Goal: Task Accomplishment & Management: Manage account settings

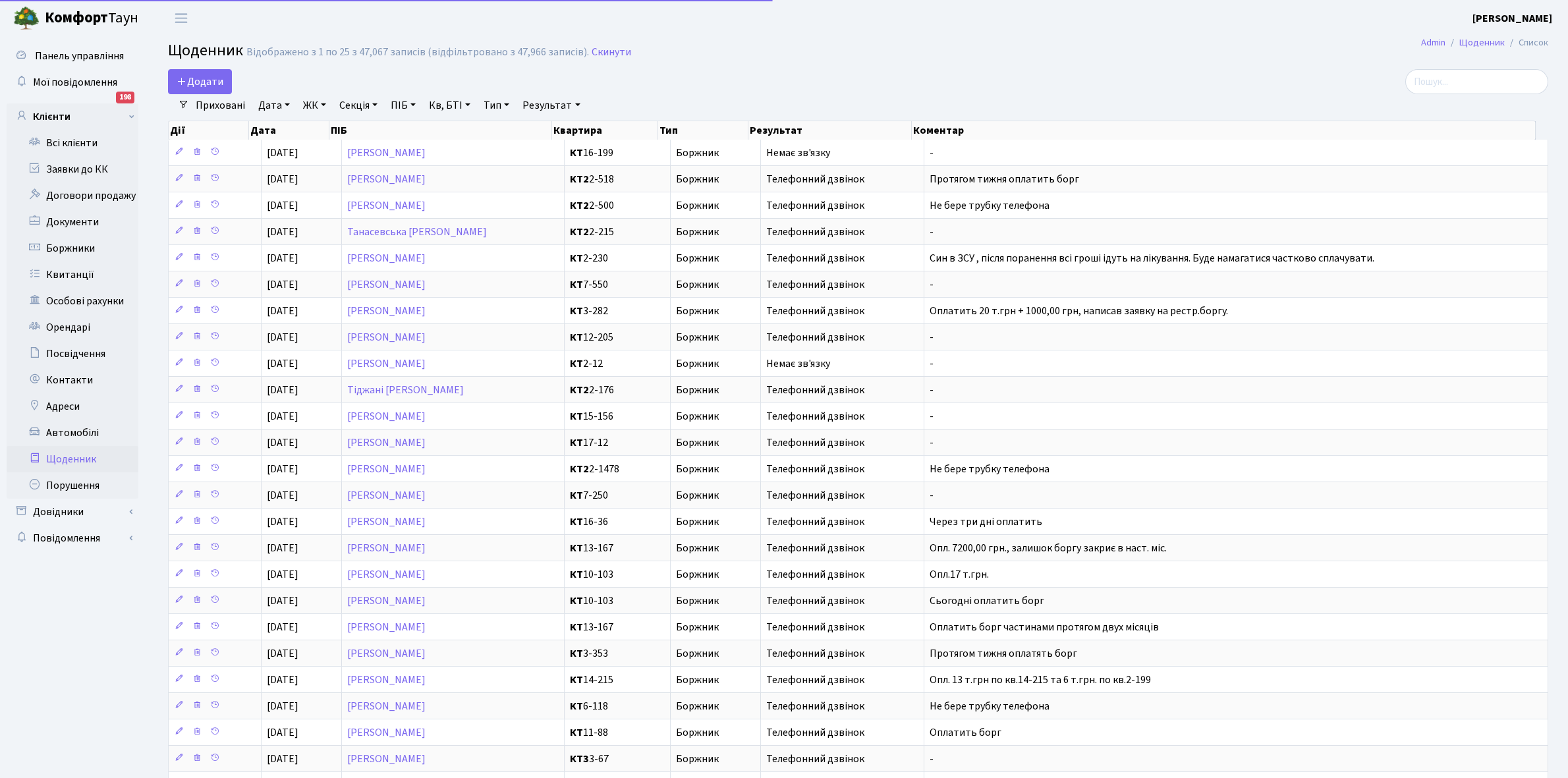
select select "25"
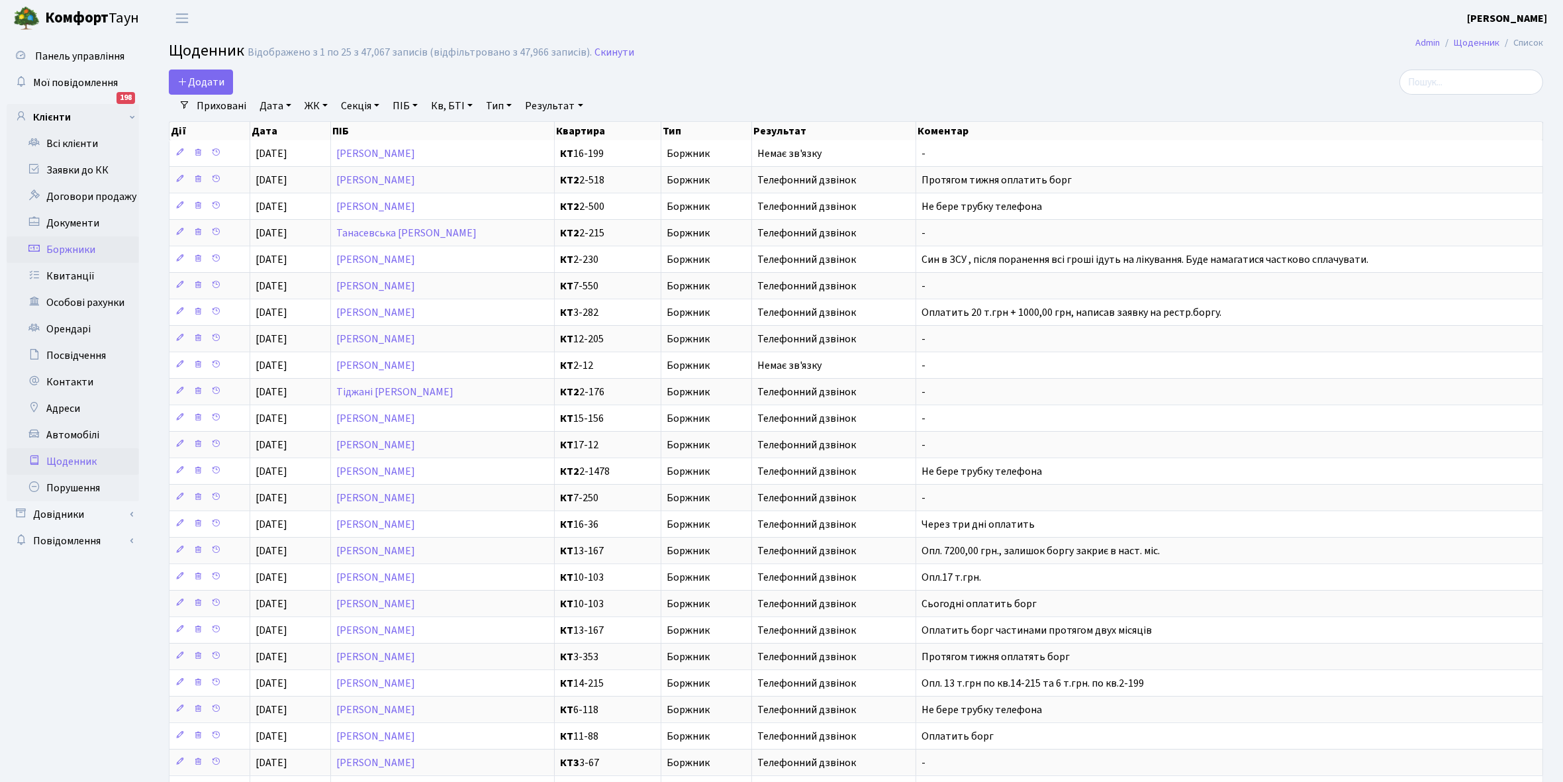
click at [80, 249] on link "Боржники" at bounding box center [73, 249] width 132 height 26
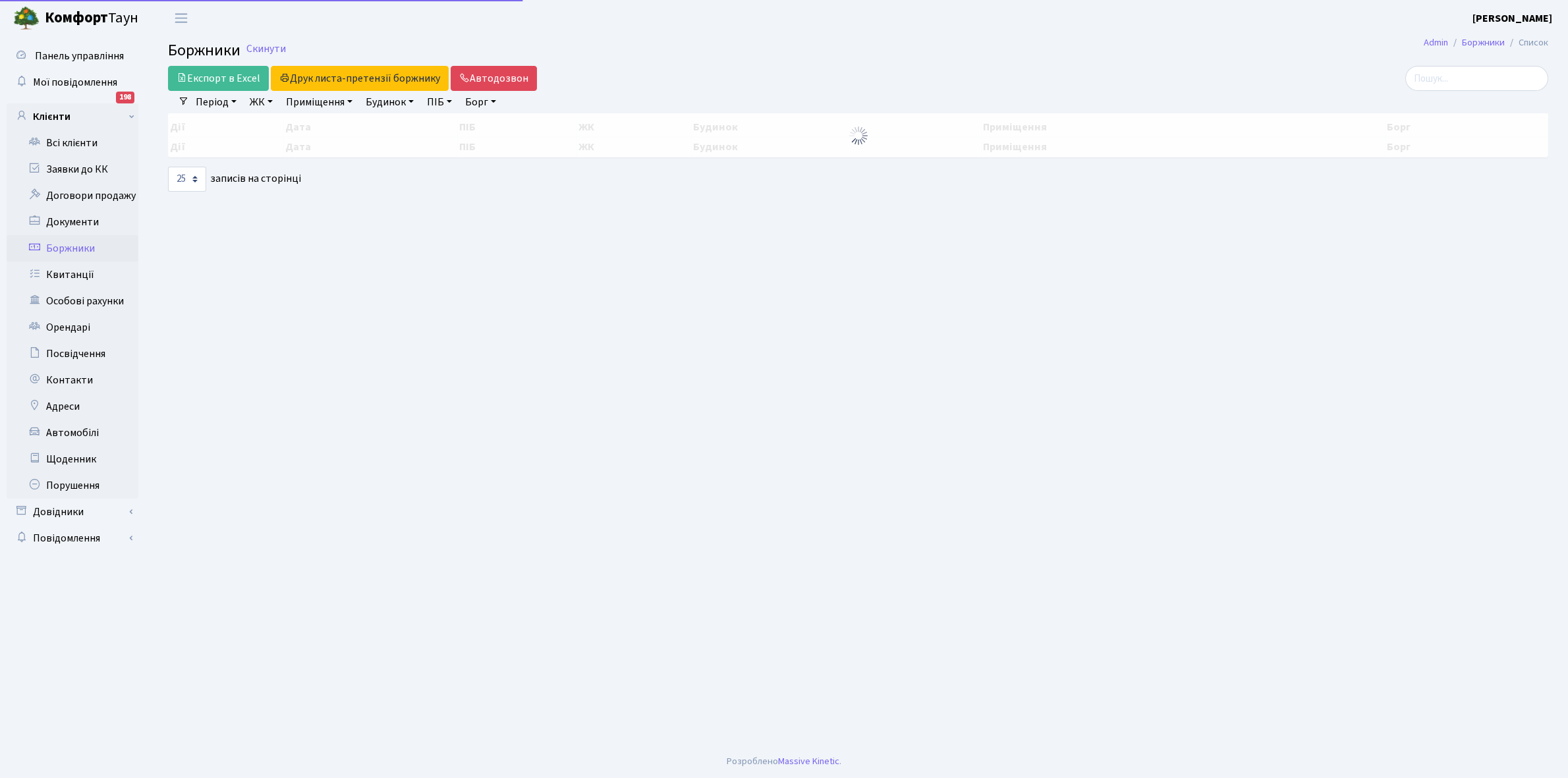
select select "25"
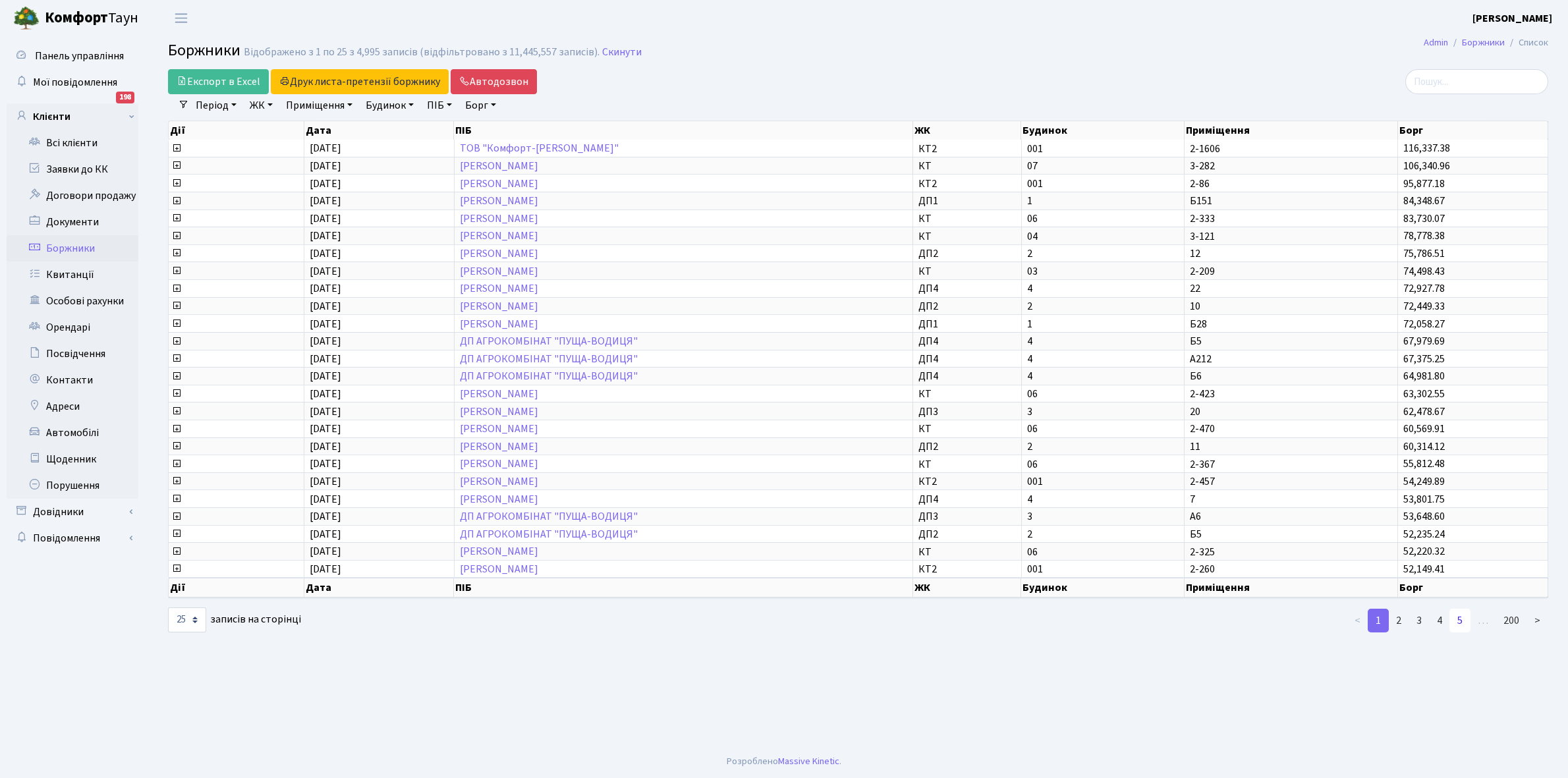
click at [1463, 609] on link "5" at bounding box center [1460, 621] width 21 height 24
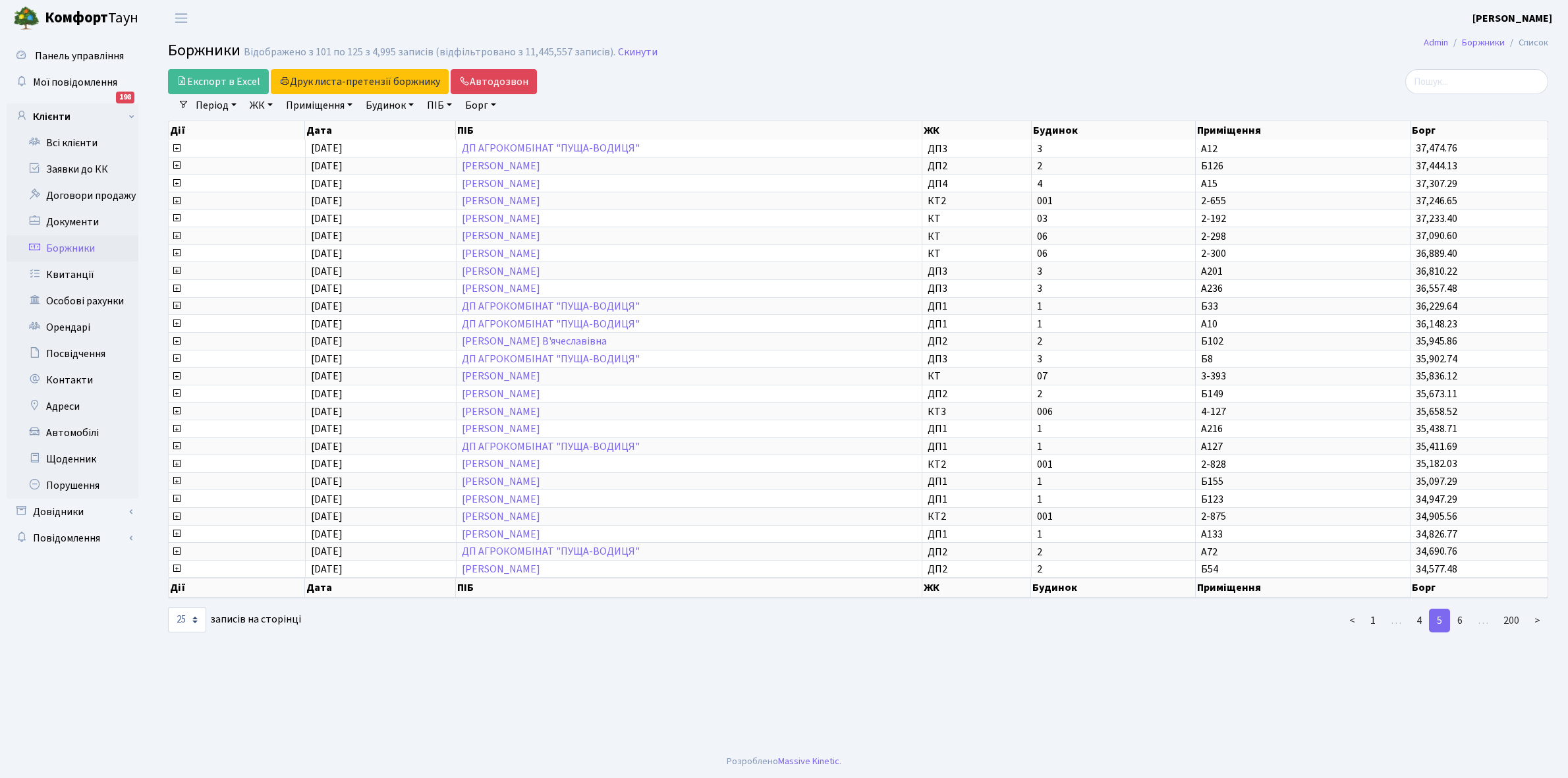
click at [1463, 609] on link "6" at bounding box center [1460, 621] width 21 height 24
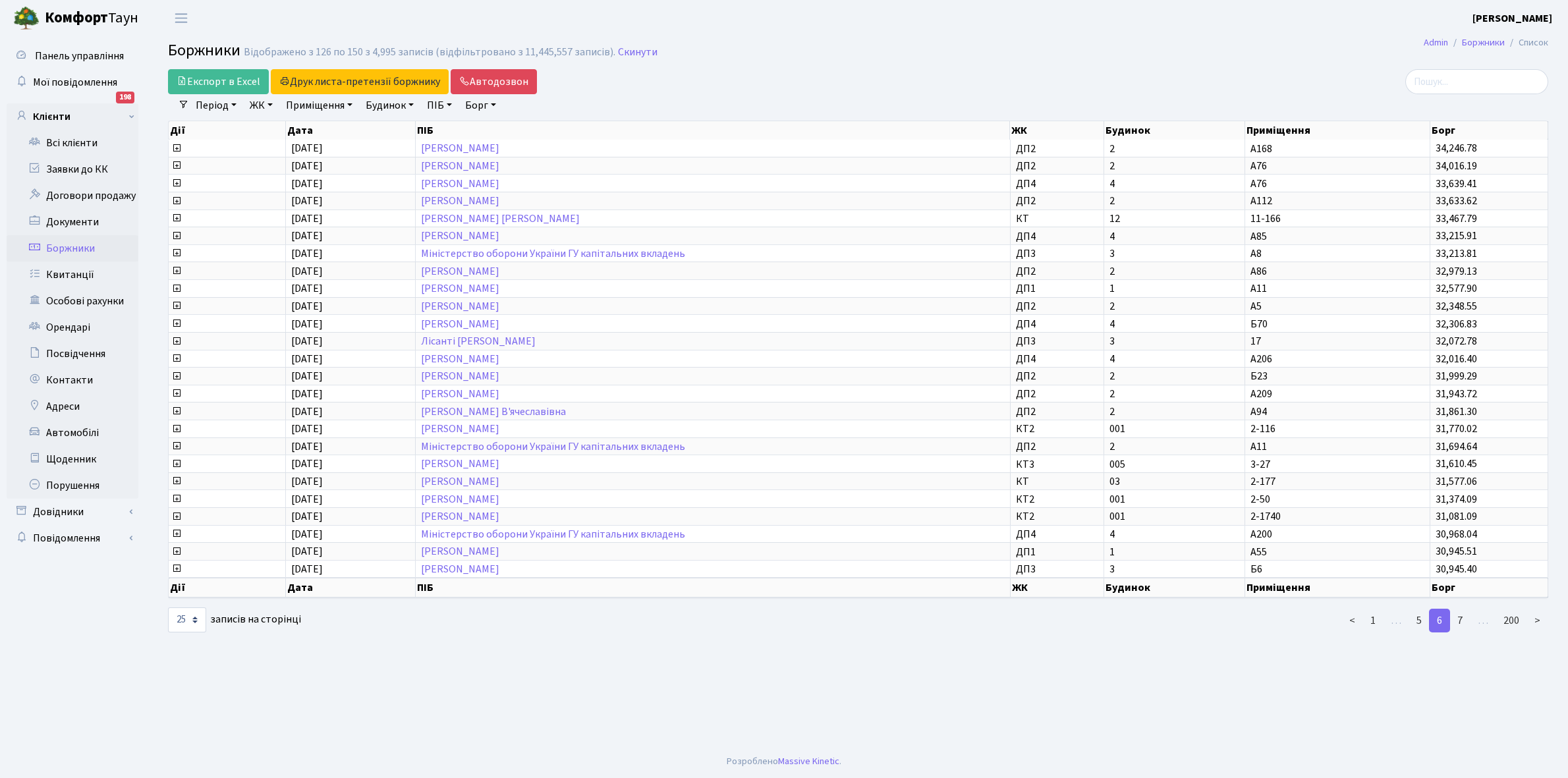
click at [1463, 609] on link "7" at bounding box center [1460, 621] width 21 height 24
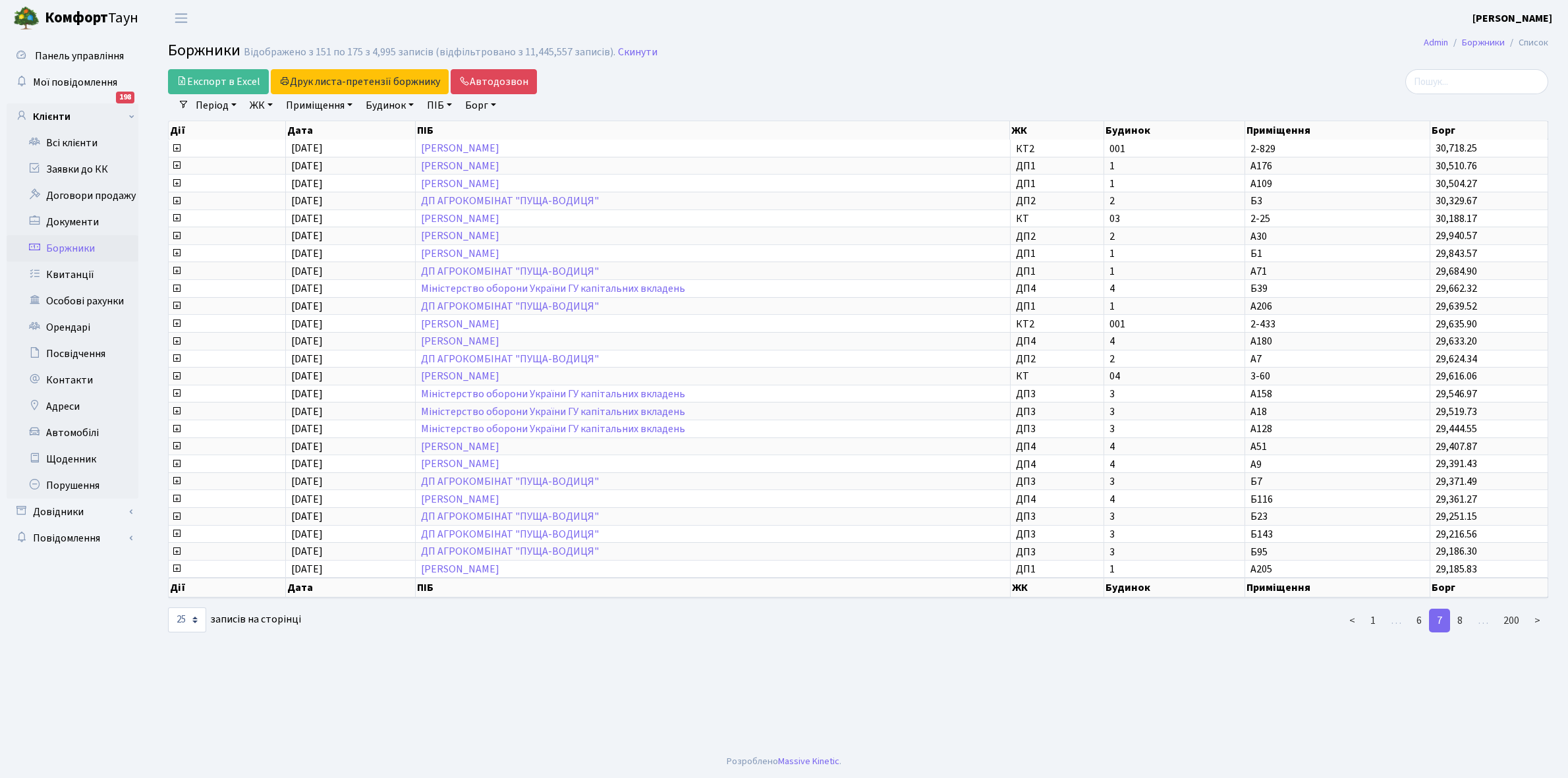
click at [1463, 609] on link "8" at bounding box center [1460, 621] width 21 height 24
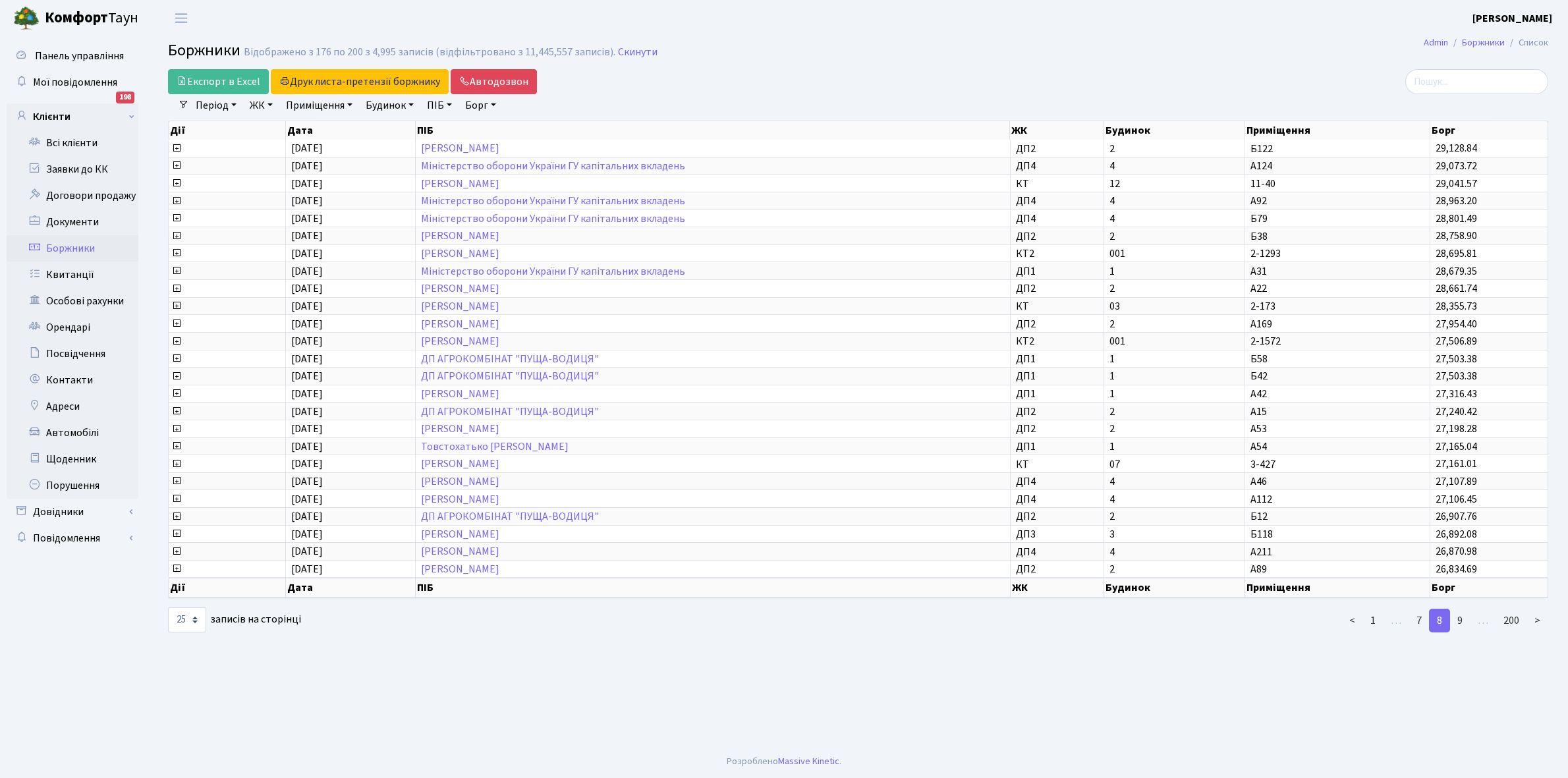
click at [1463, 609] on link "9" at bounding box center [1460, 621] width 21 height 24
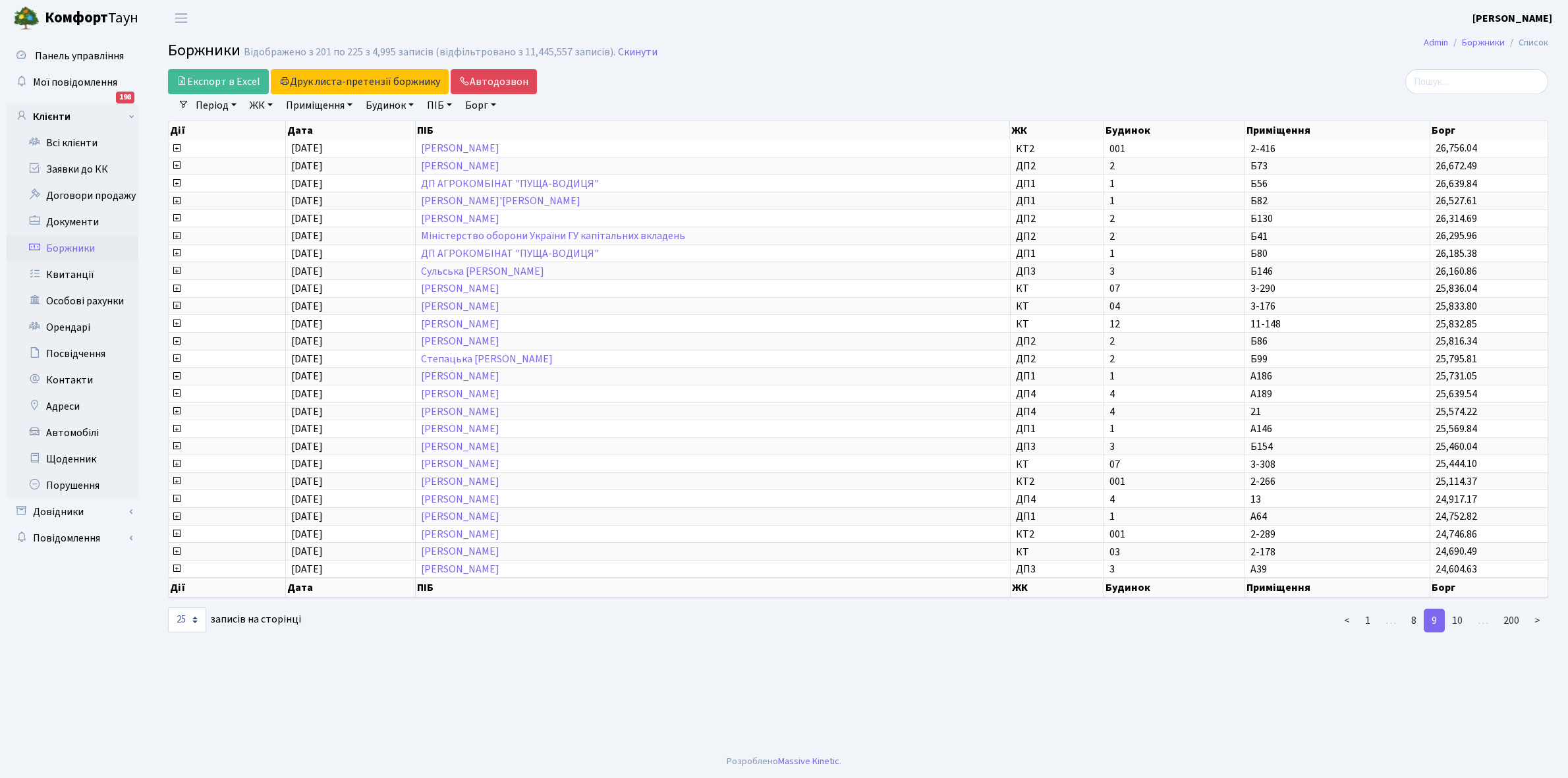
click at [1463, 609] on link "10" at bounding box center [1457, 621] width 26 height 24
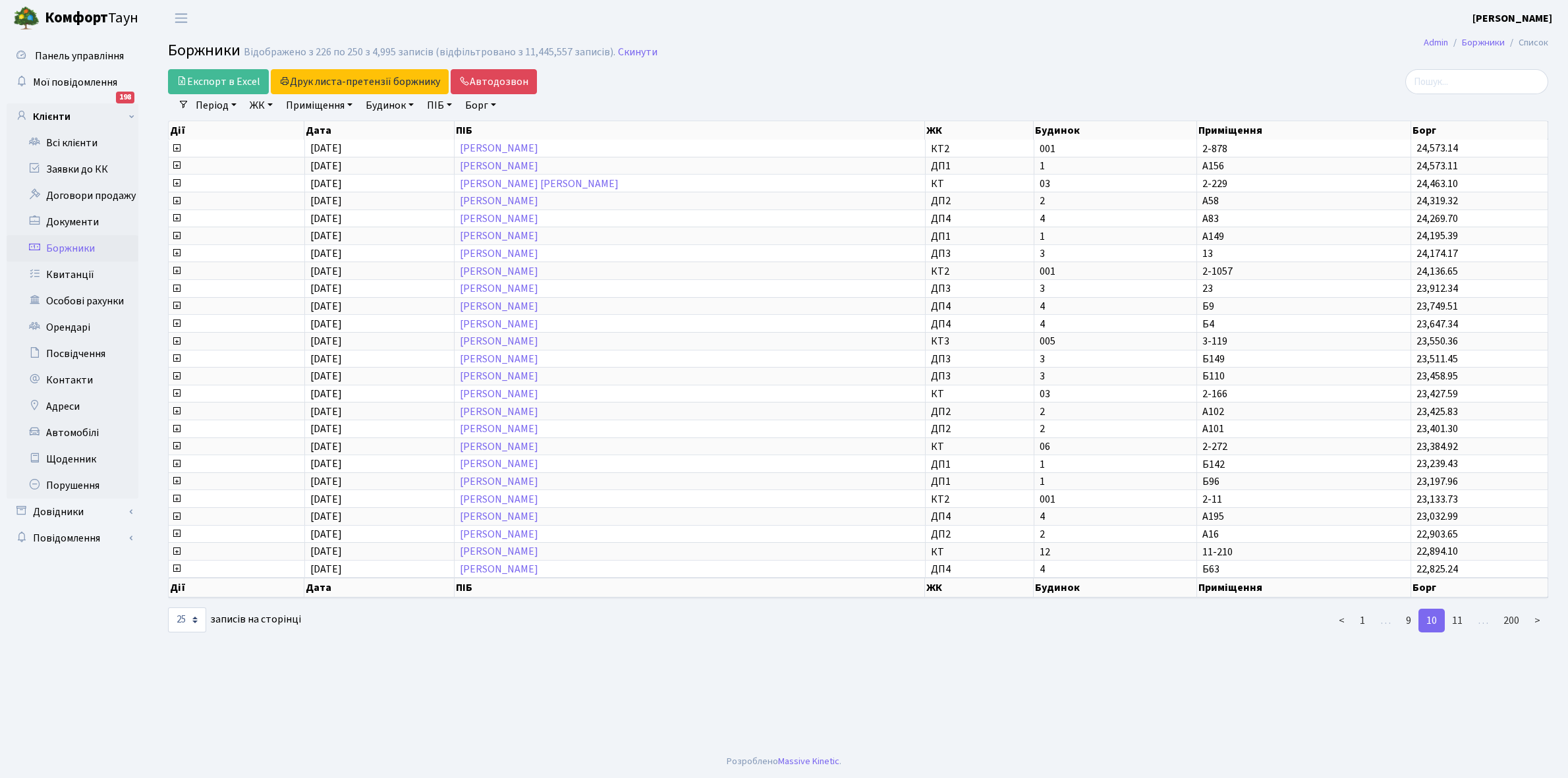
click at [1463, 609] on link "11" at bounding box center [1457, 621] width 26 height 24
click at [1463, 609] on link "12" at bounding box center [1457, 621] width 26 height 24
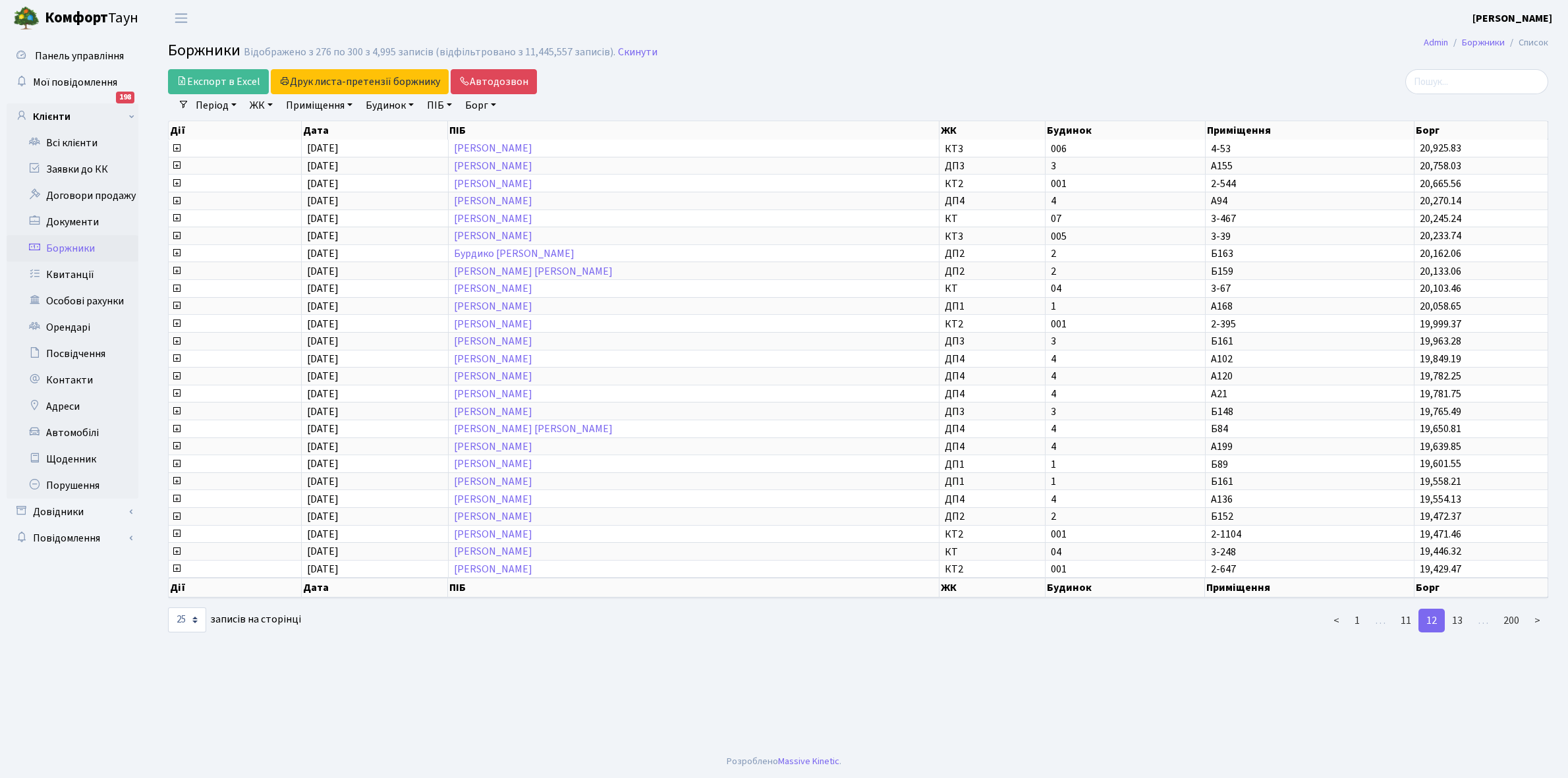
click at [1463, 609] on link "13" at bounding box center [1457, 621] width 26 height 24
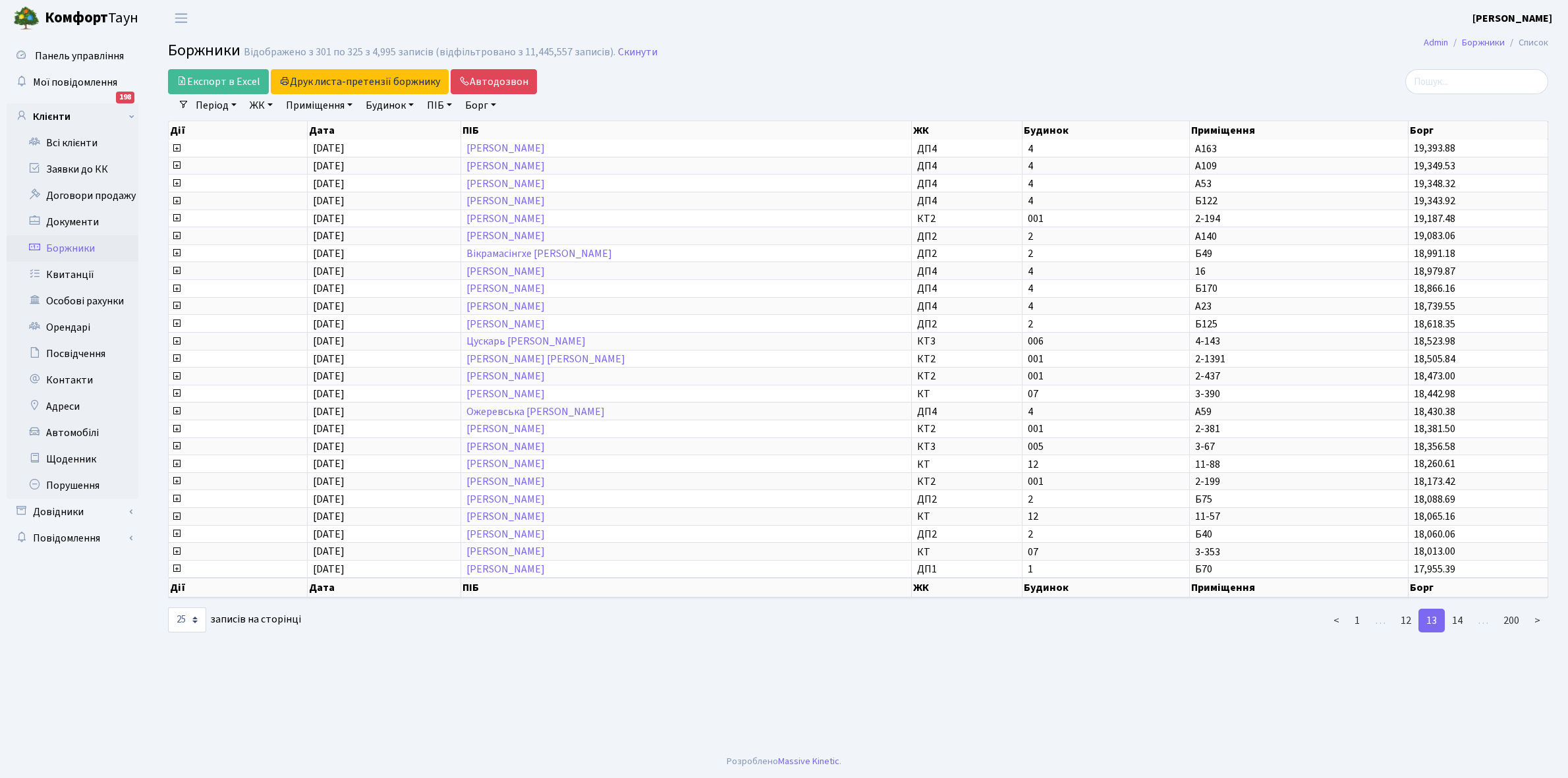
click at [1463, 609] on link "14" at bounding box center [1457, 621] width 26 height 24
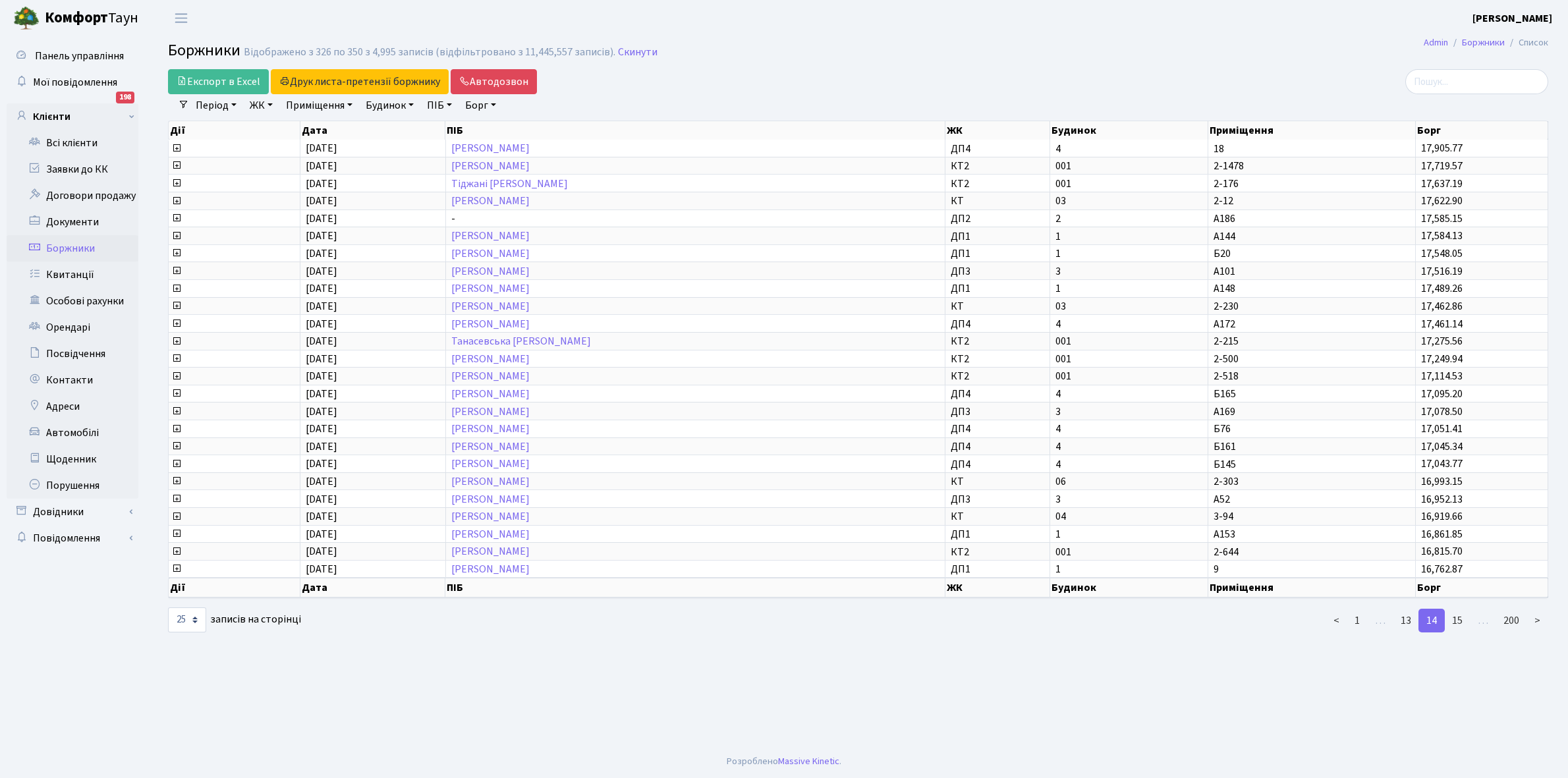
click at [1463, 609] on link "15" at bounding box center [1457, 621] width 26 height 24
click at [1463, 609] on link "16" at bounding box center [1457, 621] width 26 height 24
click at [1404, 609] on link "15" at bounding box center [1406, 621] width 26 height 24
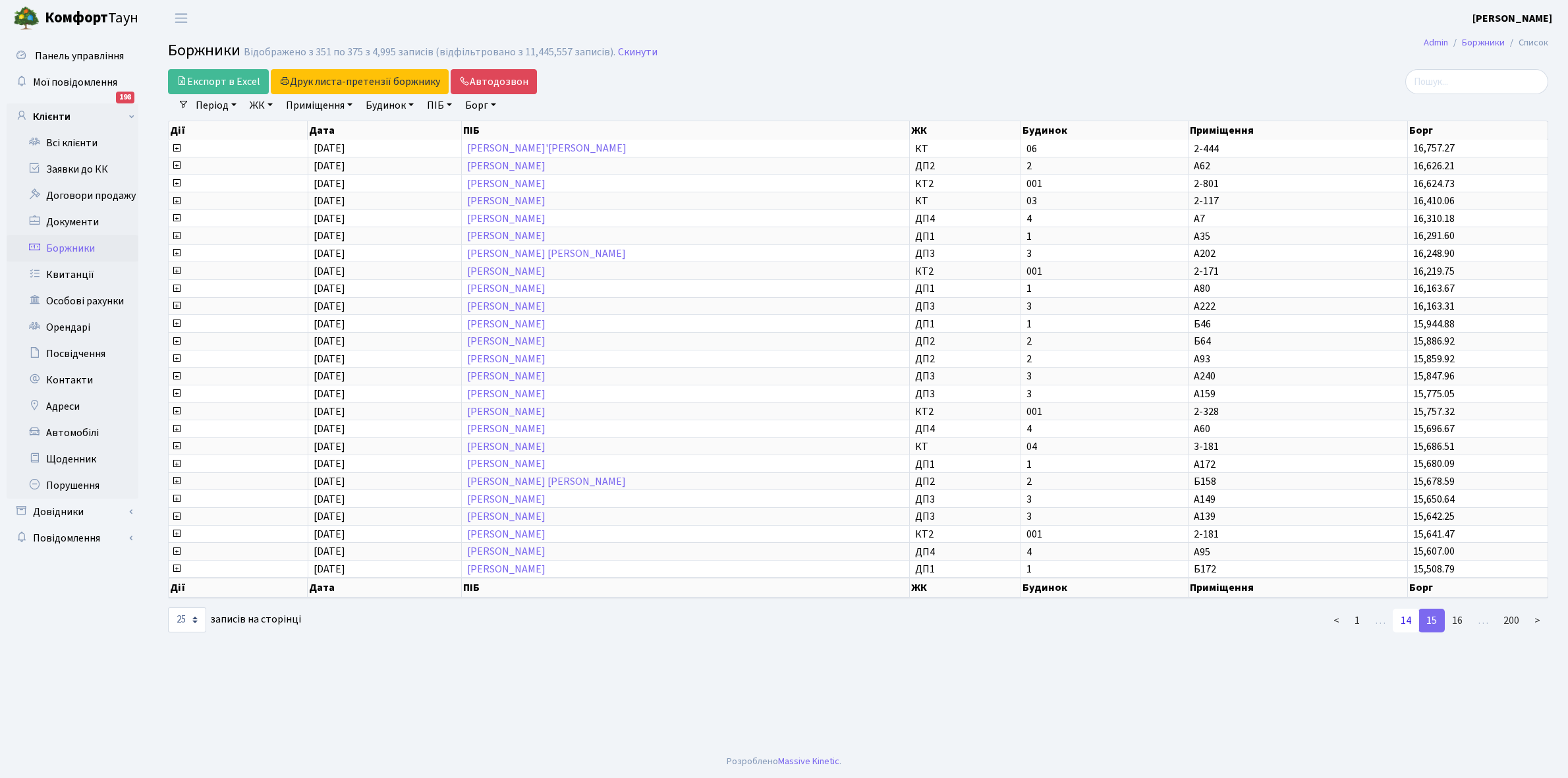
click at [1407, 609] on link "14" at bounding box center [1406, 621] width 26 height 24
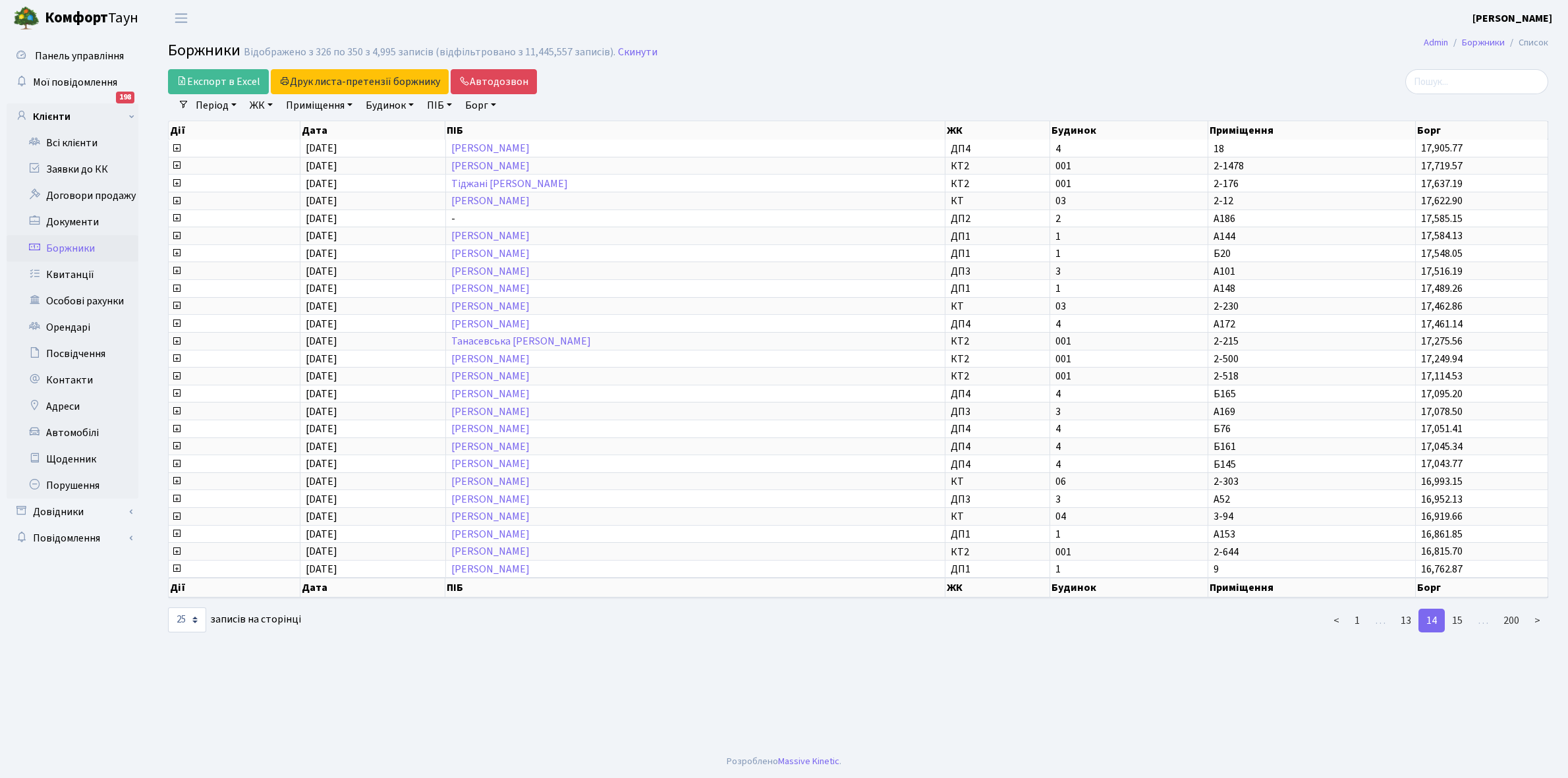
click at [1407, 609] on link "13" at bounding box center [1406, 621] width 26 height 24
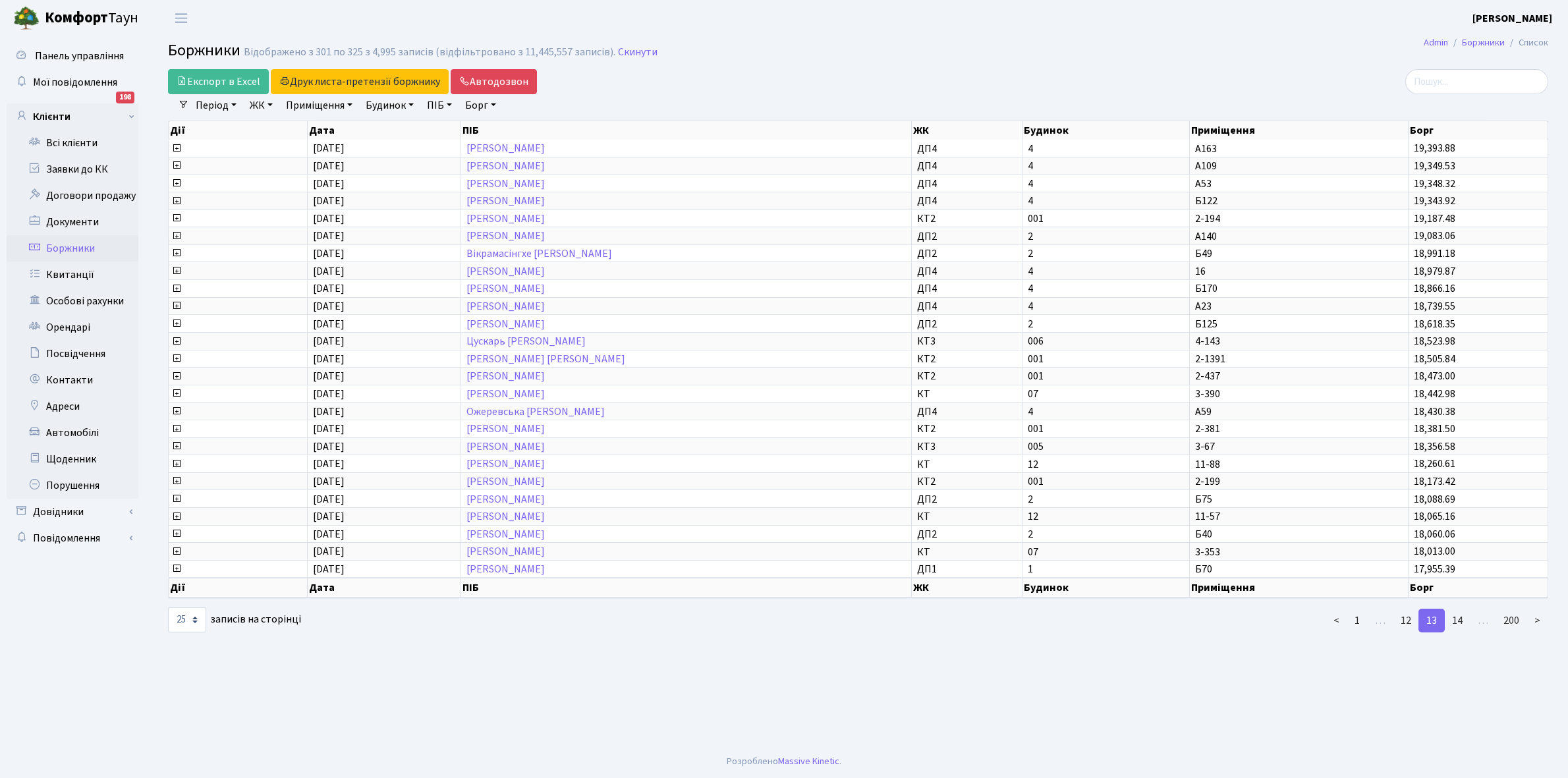
click at [1440, 609] on link "13" at bounding box center [1432, 621] width 26 height 24
click at [1454, 609] on link "14" at bounding box center [1457, 621] width 26 height 24
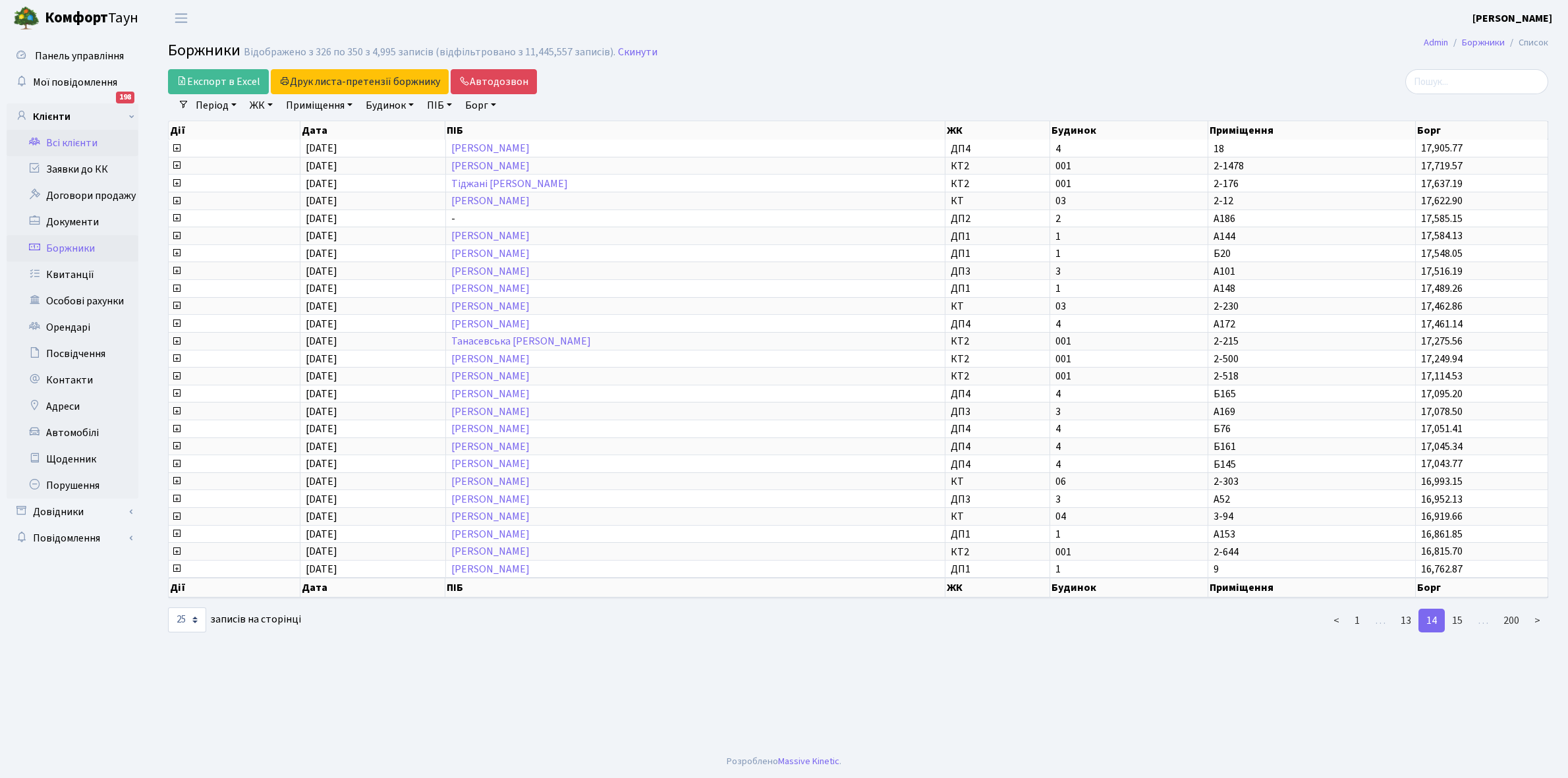
click at [68, 142] on link "Всі клієнти" at bounding box center [73, 142] width 131 height 26
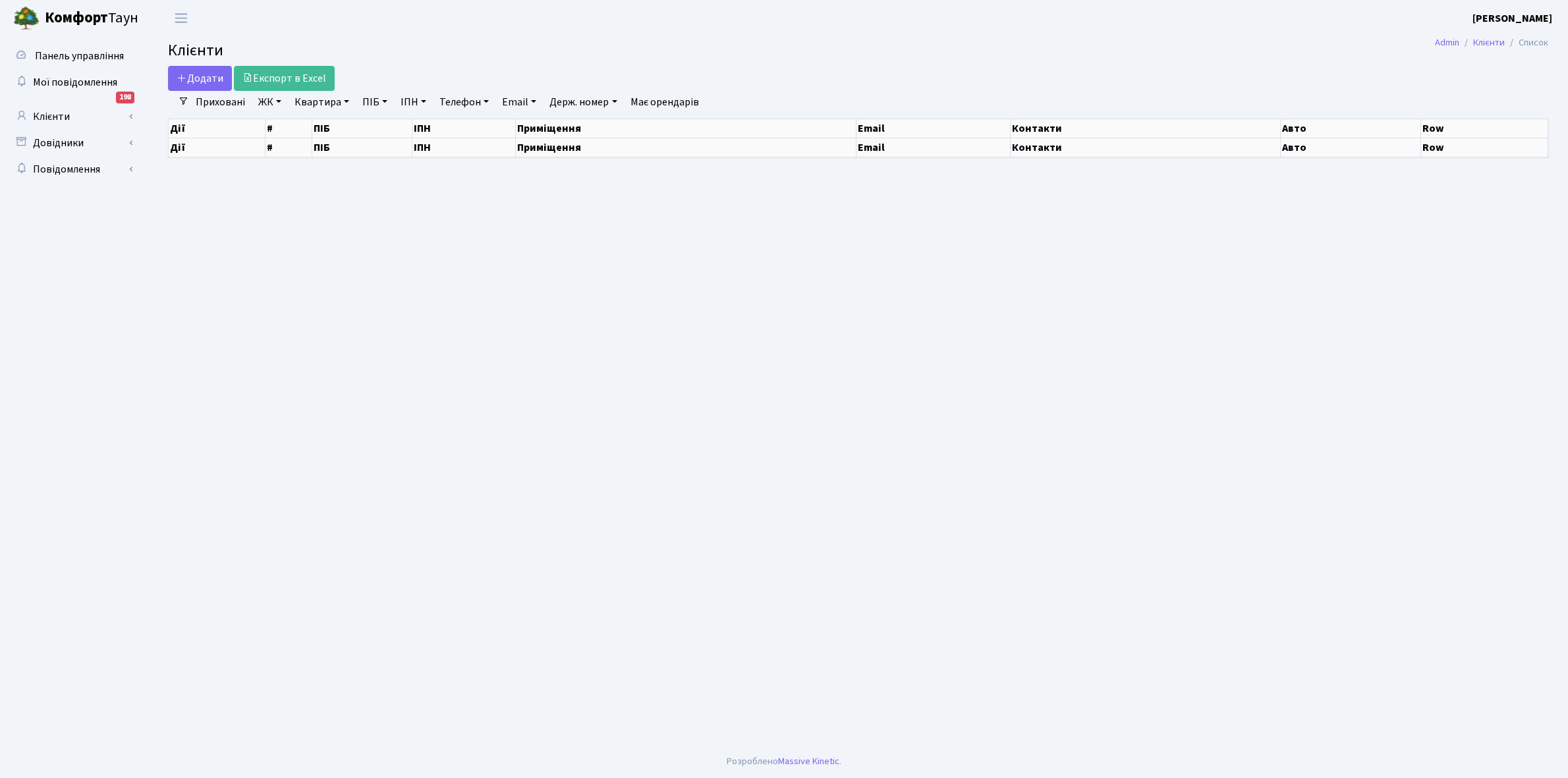
select select "25"
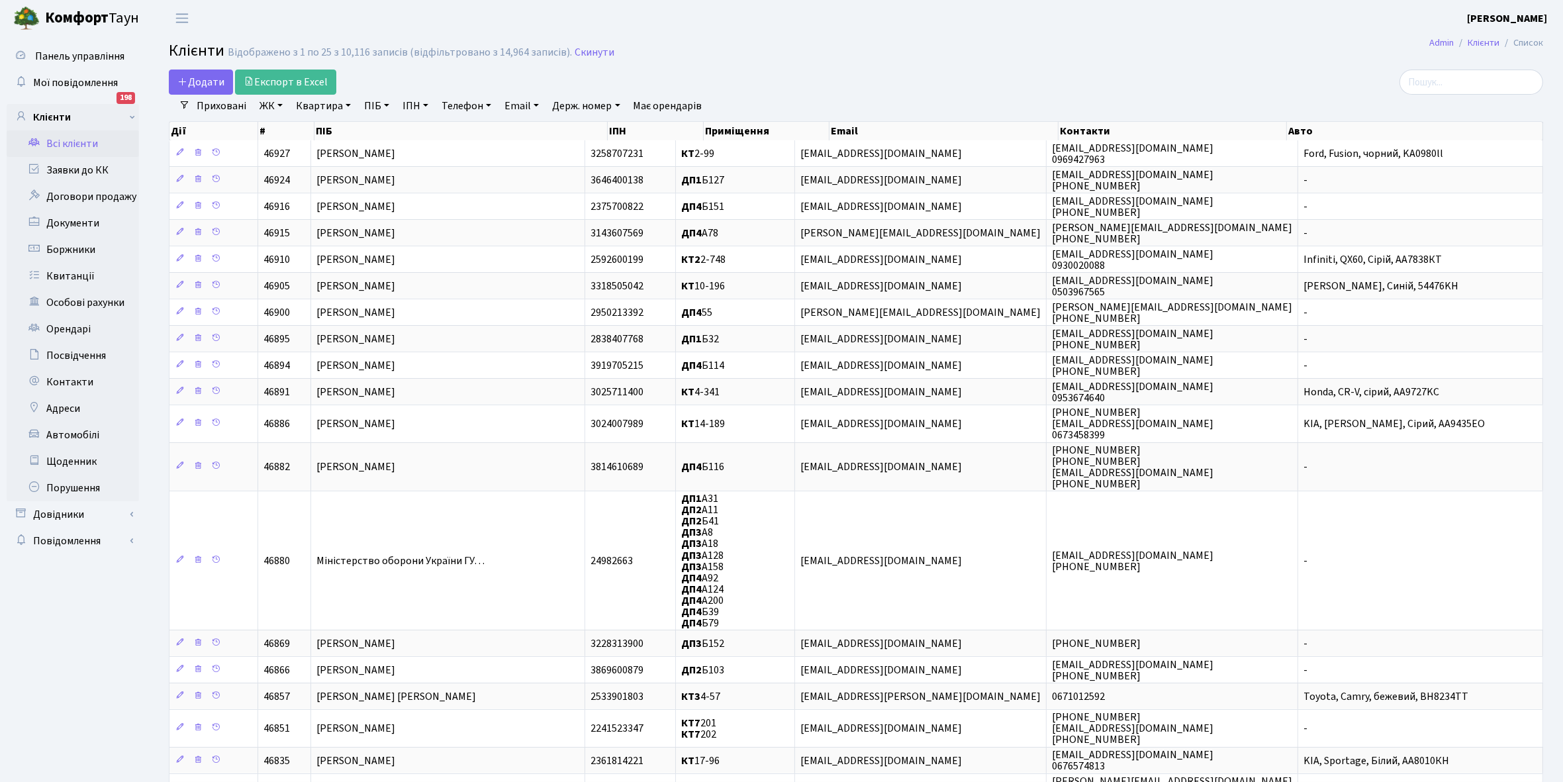
click at [281, 103] on link "ЖК" at bounding box center [271, 106] width 34 height 23
click at [326, 176] on li "КТ2, просп. Соборності, 17" at bounding box center [337, 175] width 160 height 23
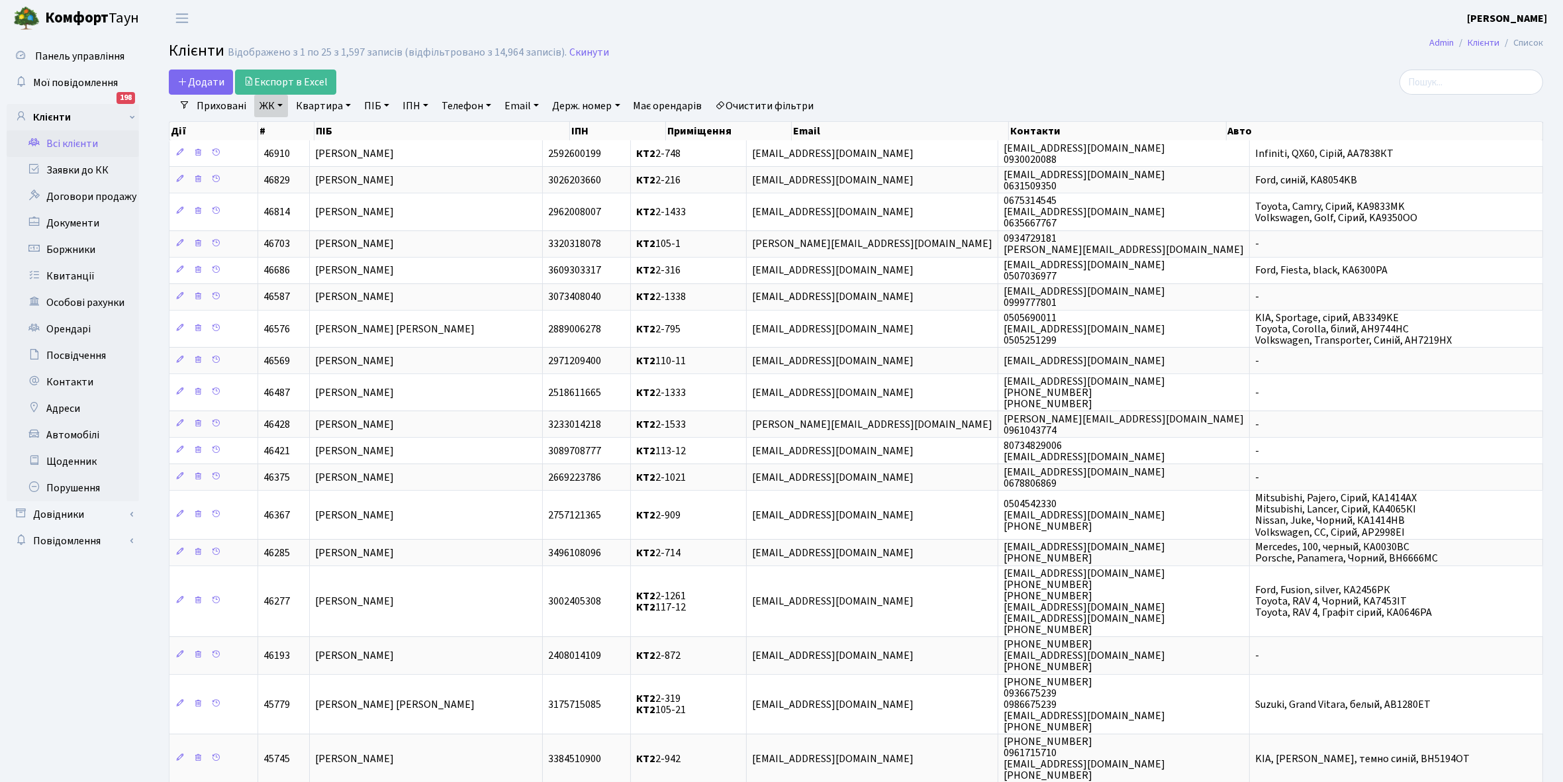
click at [346, 107] on link "Квартира" at bounding box center [324, 106] width 66 height 23
click at [313, 124] on input "text" at bounding box center [329, 131] width 77 height 25
type input "2-"
click at [76, 250] on link "Боржники" at bounding box center [73, 249] width 132 height 26
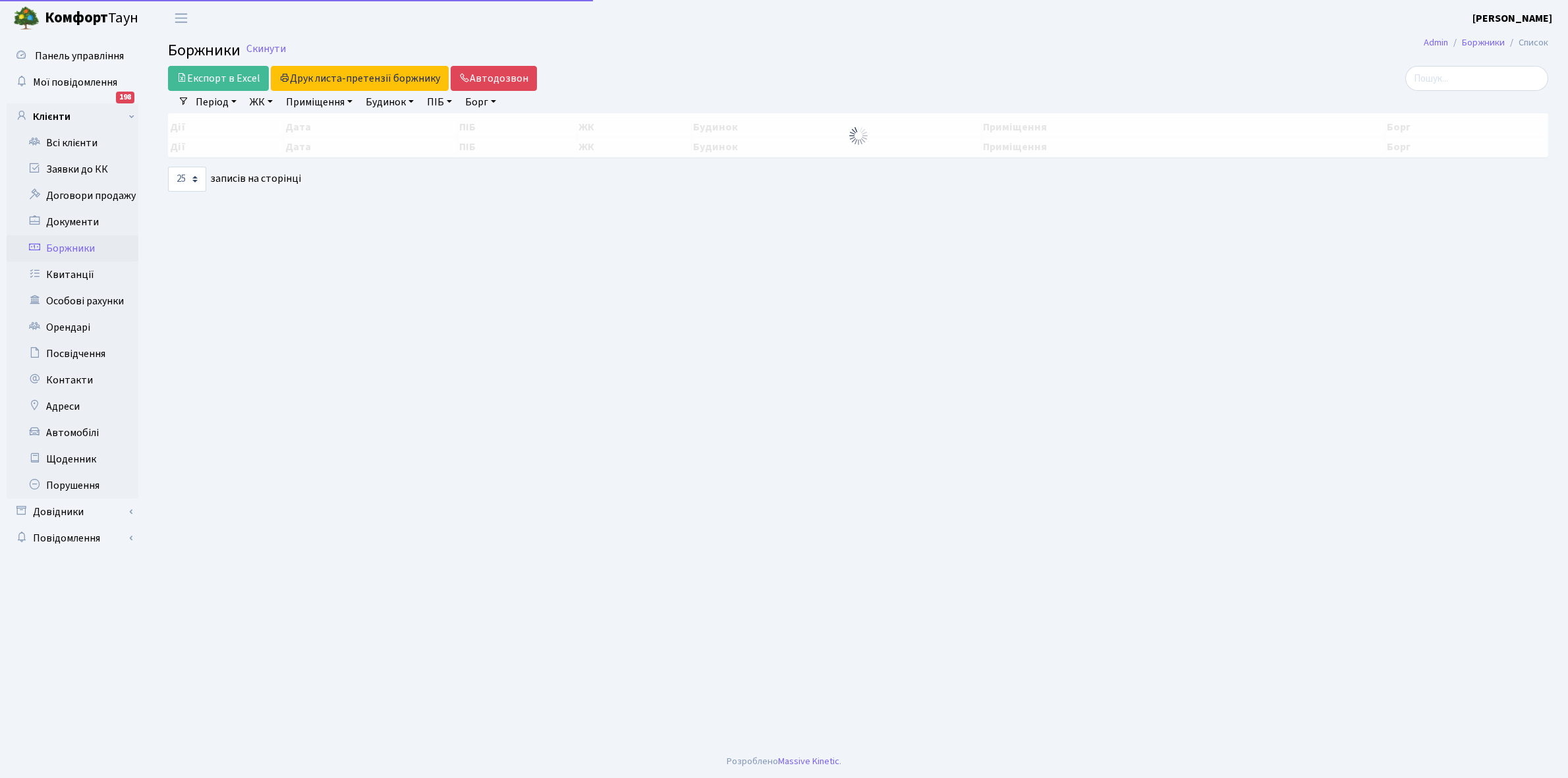
select select "25"
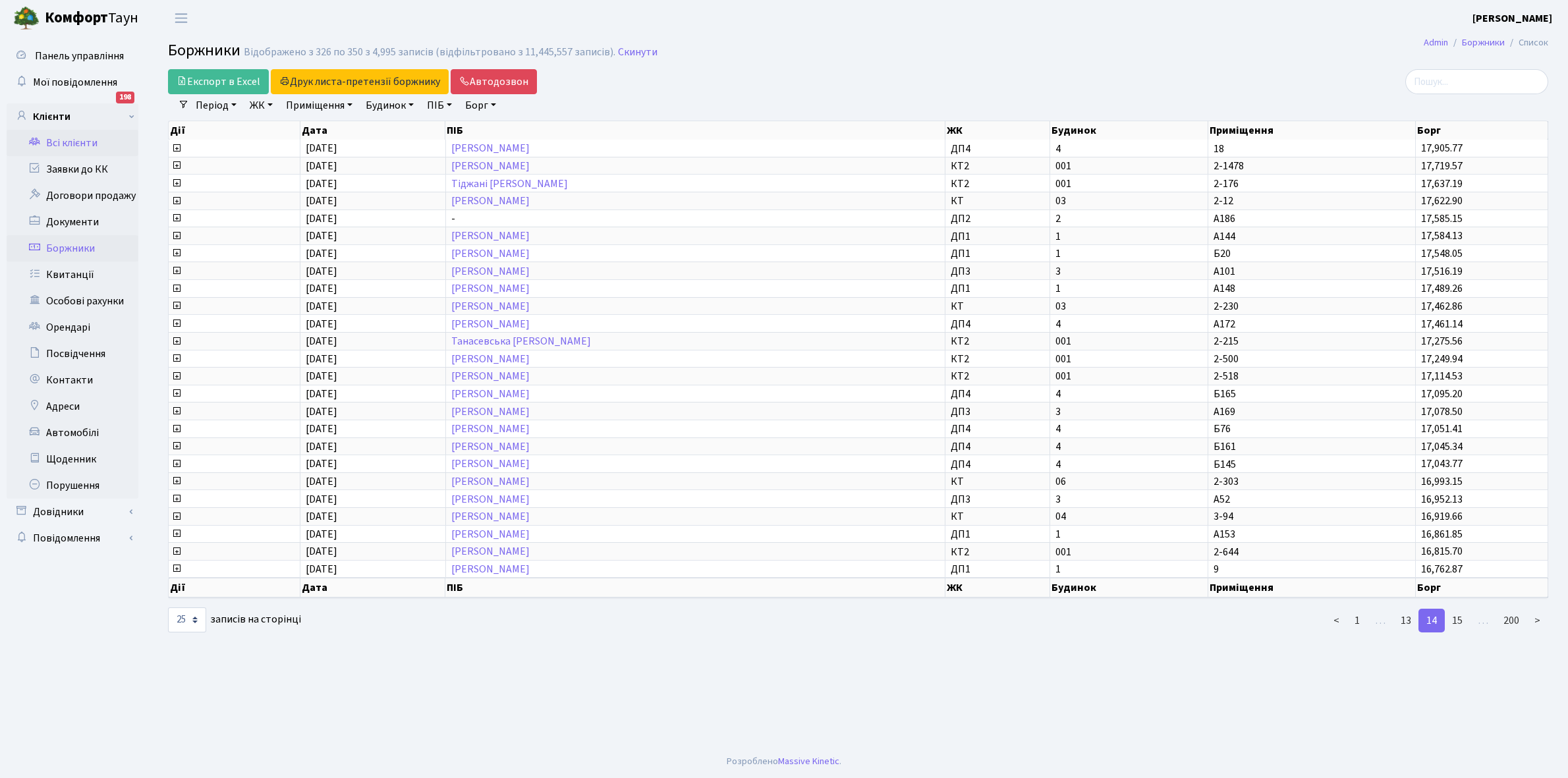
click at [85, 141] on link "Всі клієнти" at bounding box center [73, 142] width 131 height 26
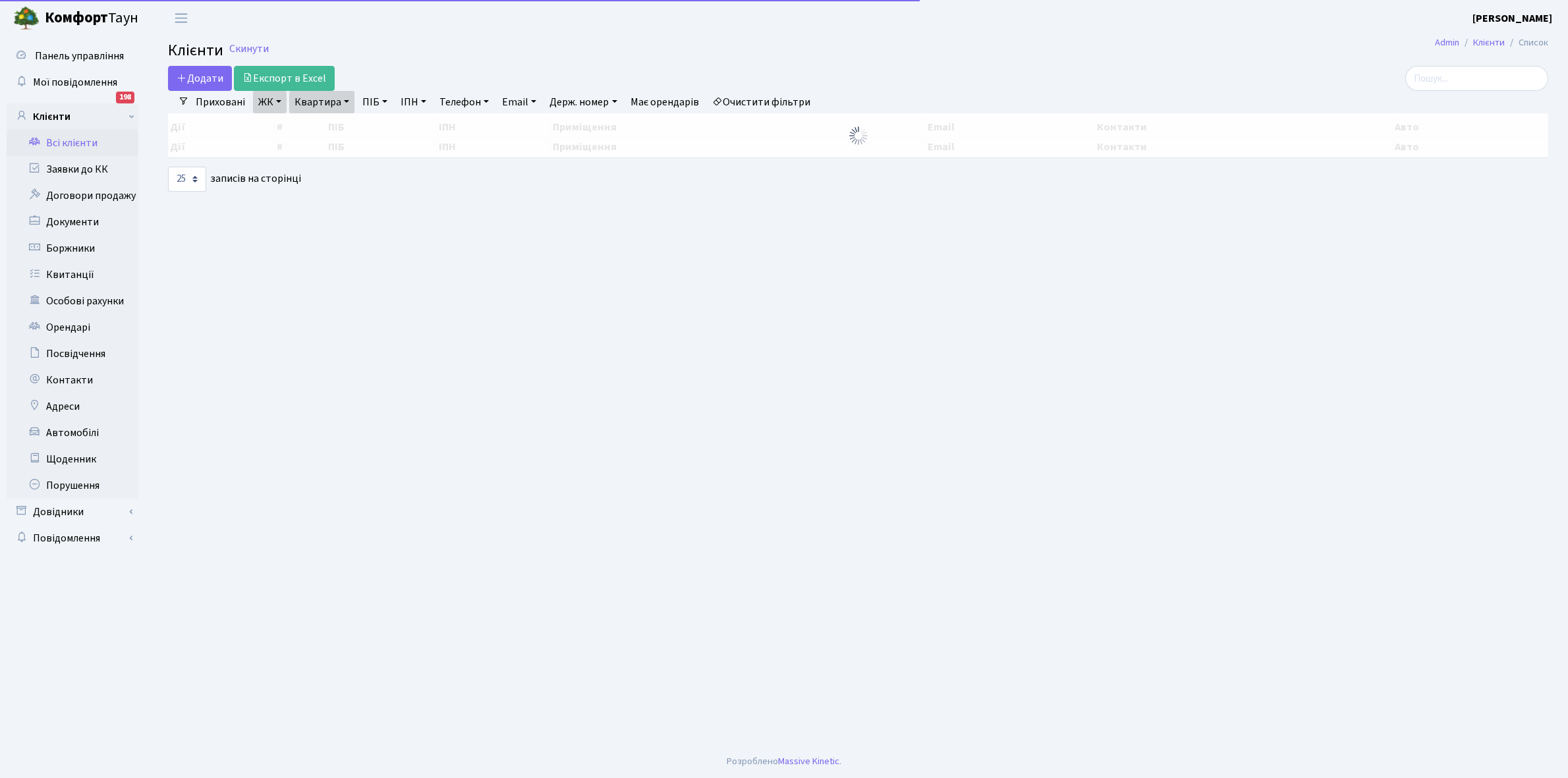
select select "25"
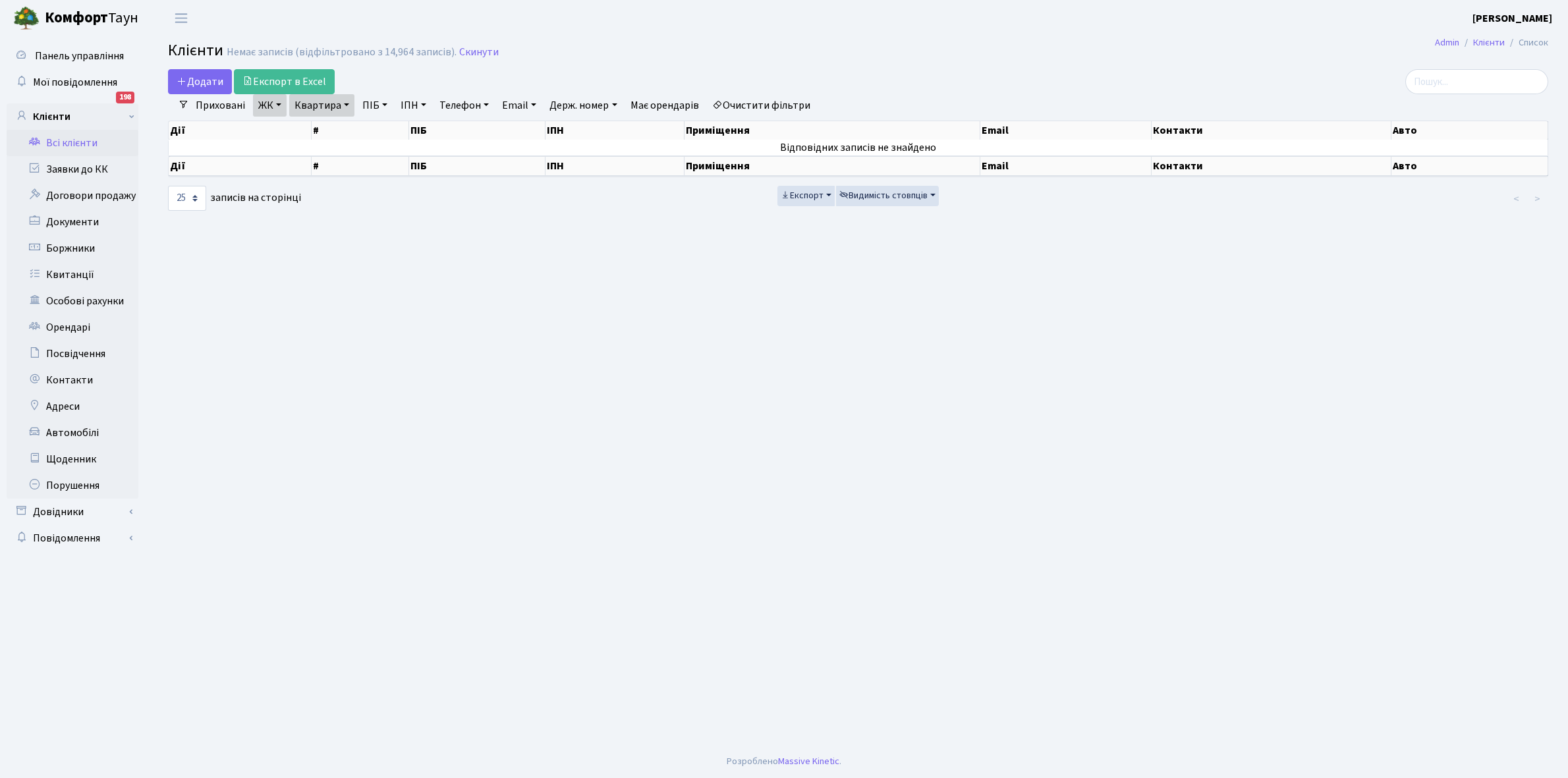
click at [278, 104] on link "ЖК" at bounding box center [270, 105] width 34 height 23
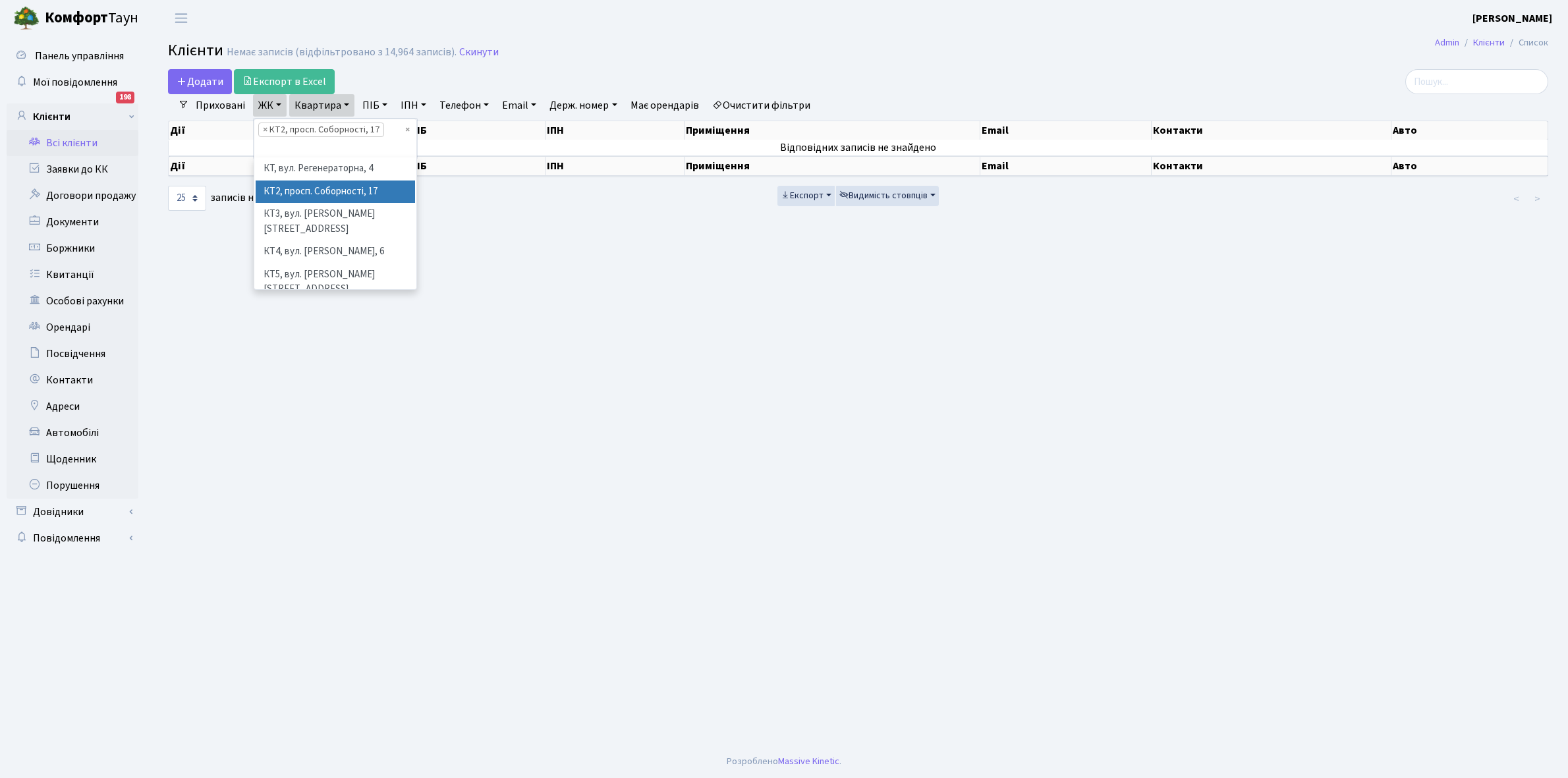
click at [383, 83] on div "Додати Експорт в Excel" at bounding box center [625, 82] width 913 height 25
click at [344, 100] on link "Квартира" at bounding box center [322, 105] width 66 height 23
click at [0, 0] on input "2-" at bounding box center [0, 0] width 0 height 0
type input "2-1478"
click td "[PERSON_NAME]"
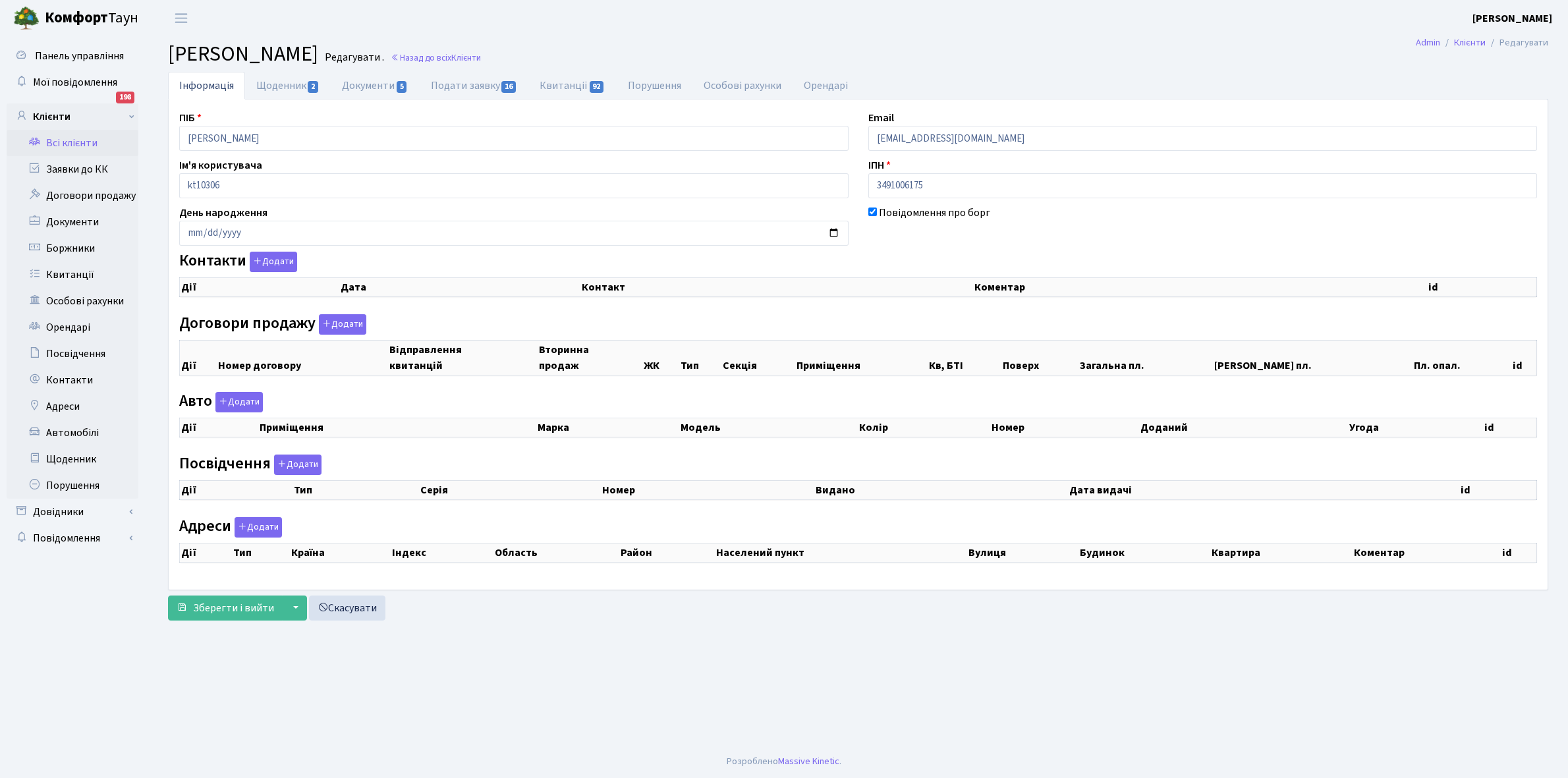
checkbox input "true"
select select "25"
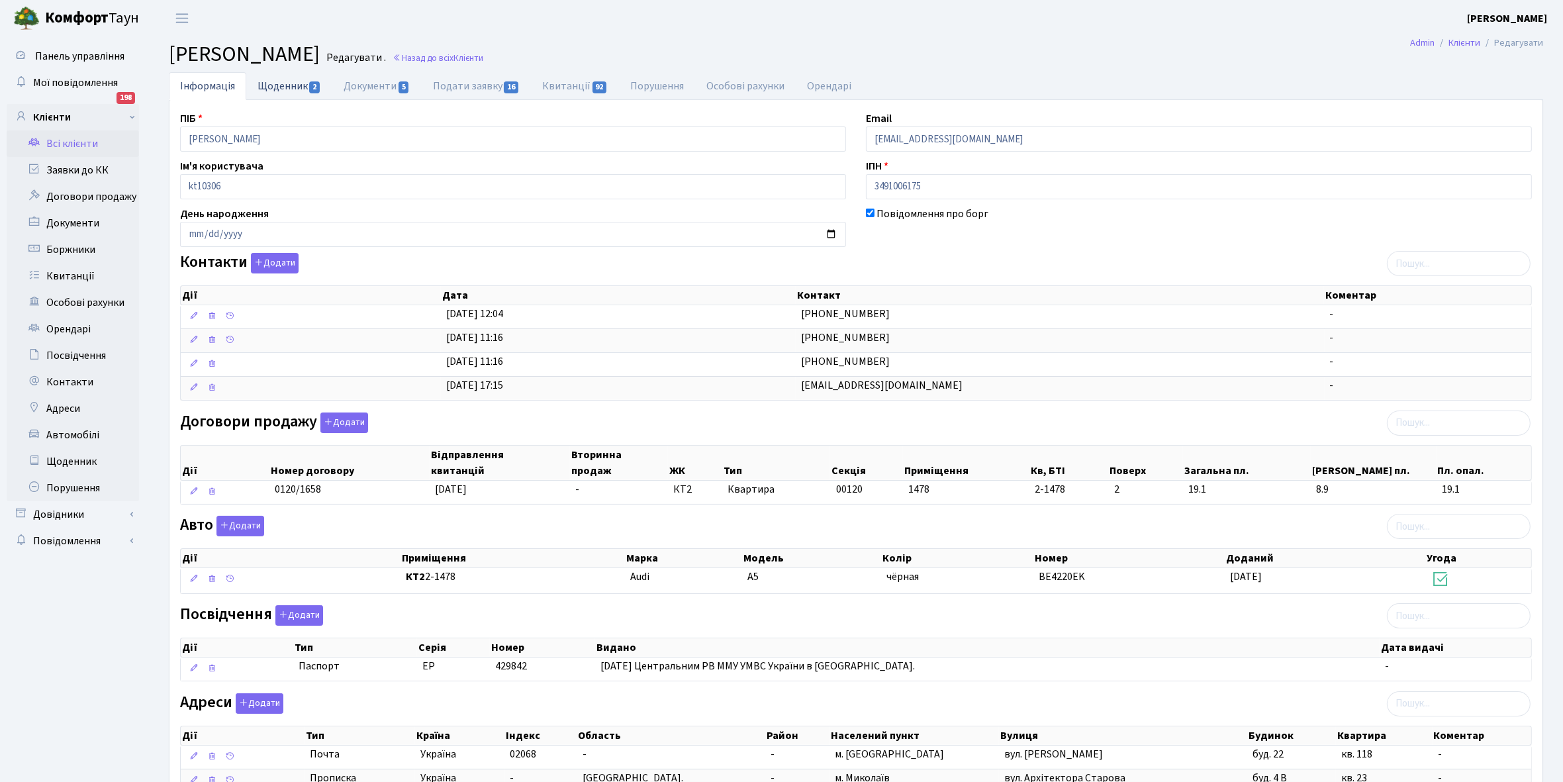
click at [273, 85] on link "Щоденник 2" at bounding box center [289, 85] width 86 height 27
select select "25"
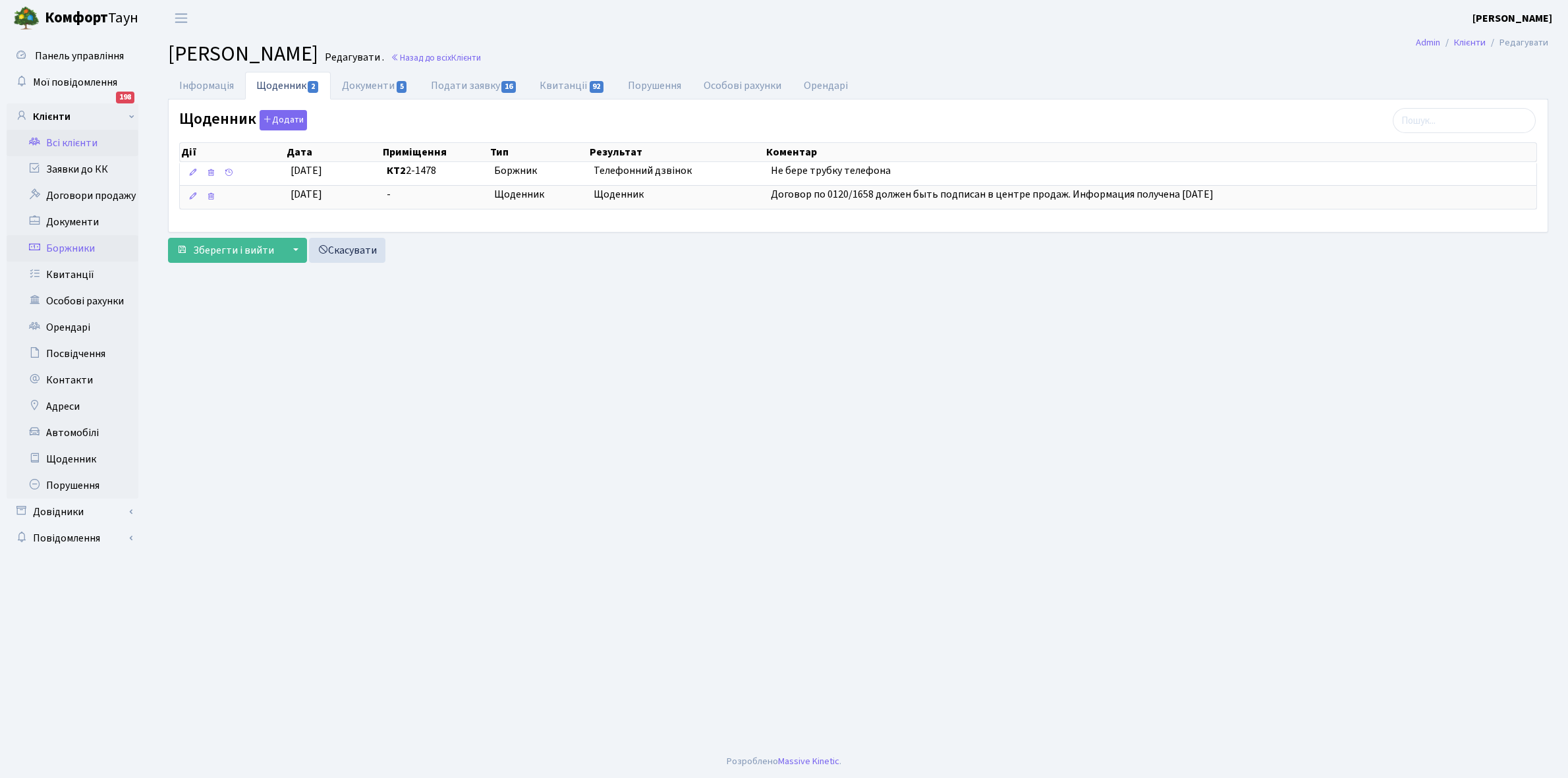
click at [94, 245] on link "Боржники" at bounding box center [73, 248] width 131 height 26
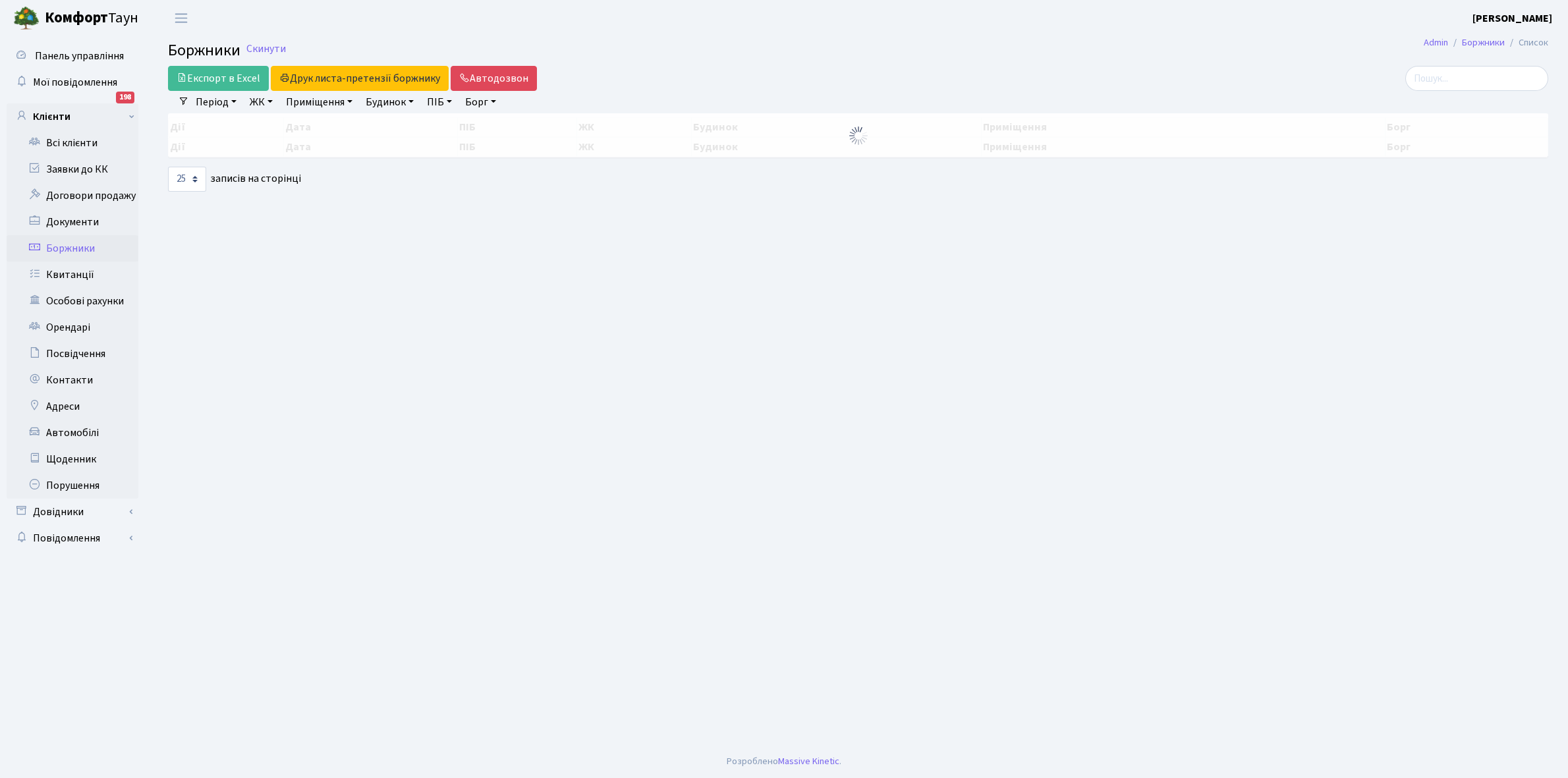
select select "25"
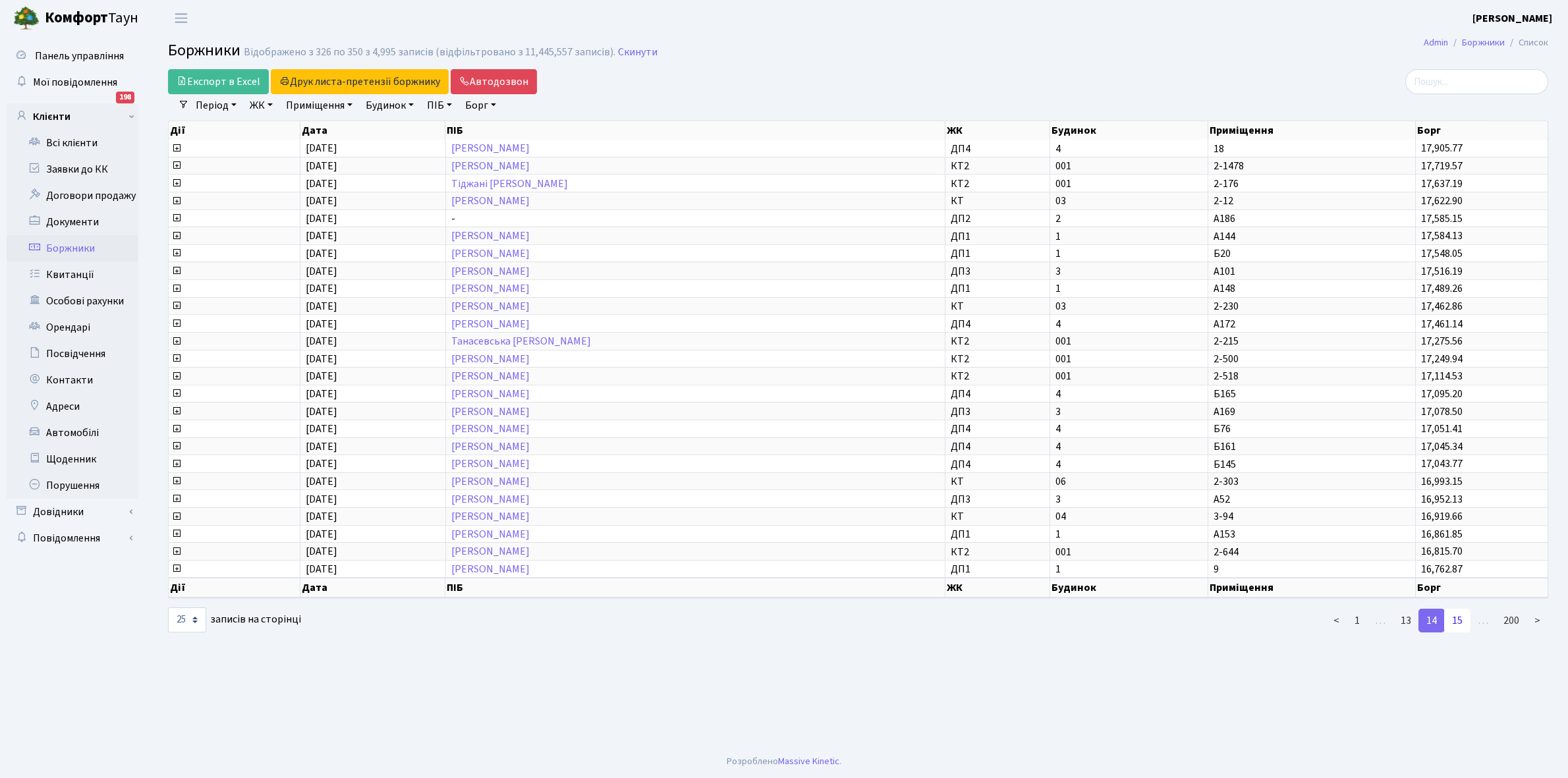
click at [1456, 610] on link "15" at bounding box center [1457, 621] width 26 height 24
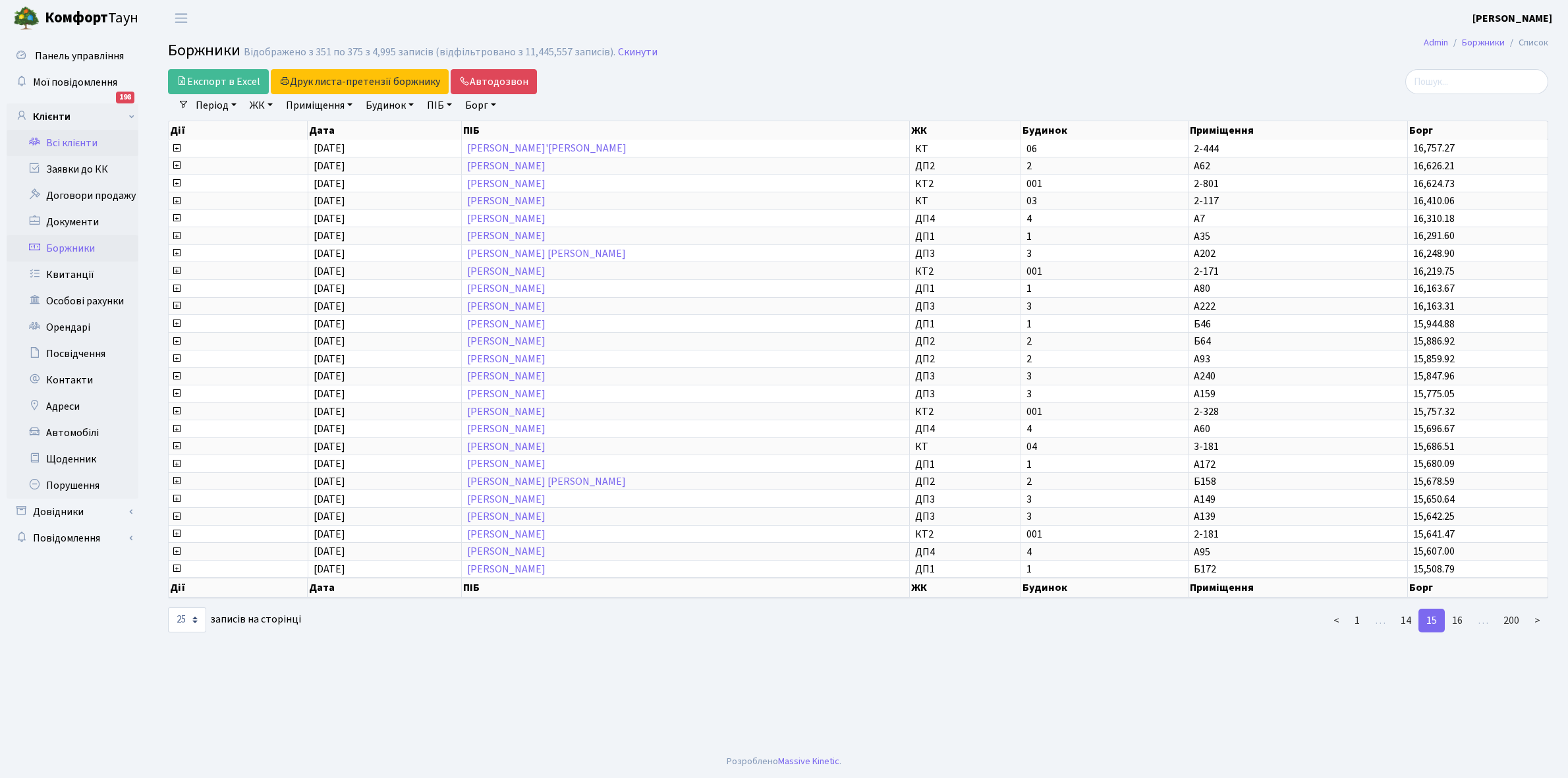
click at [83, 139] on link "Всі клієнти" at bounding box center [73, 142] width 131 height 26
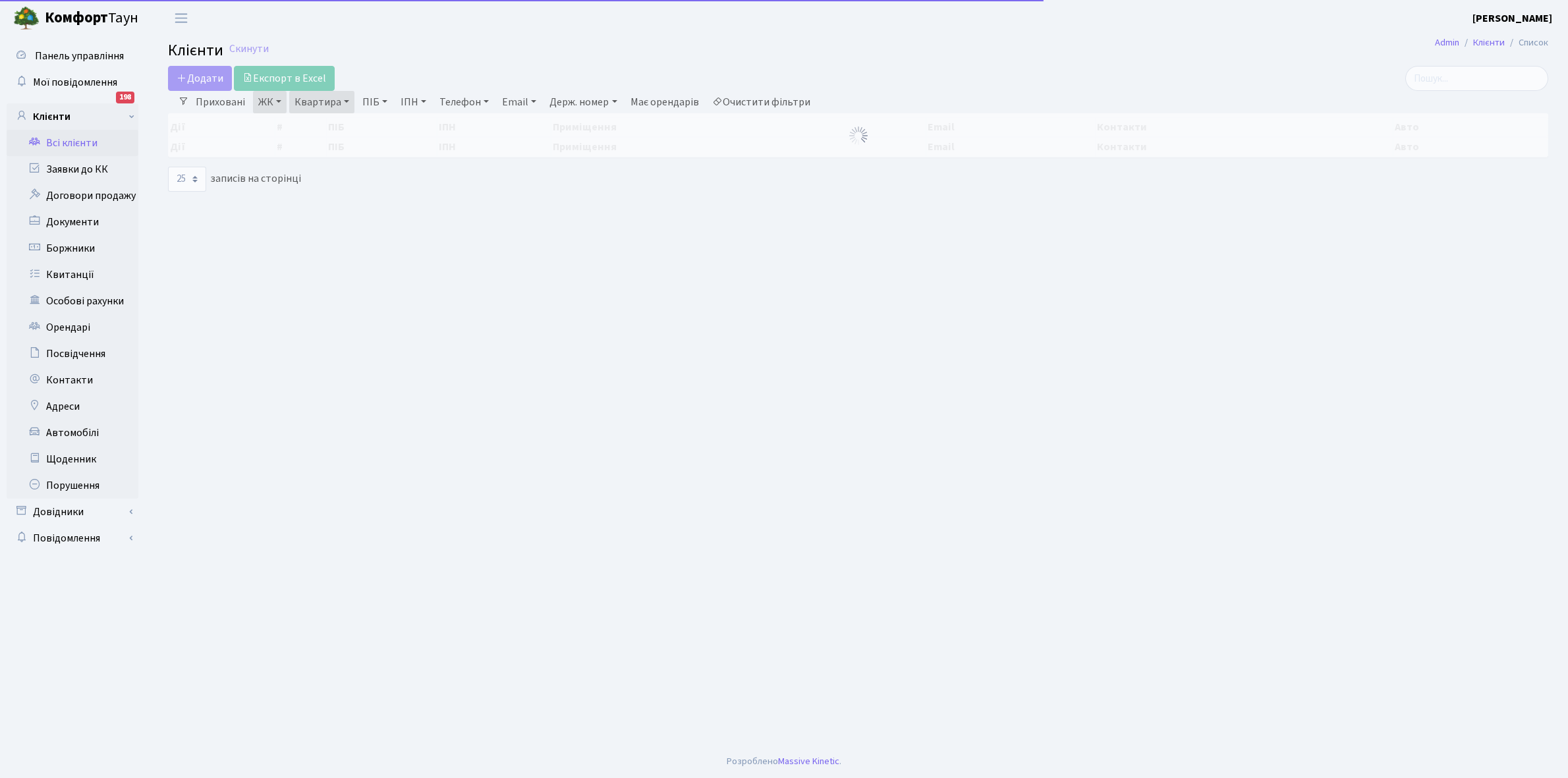
select select "25"
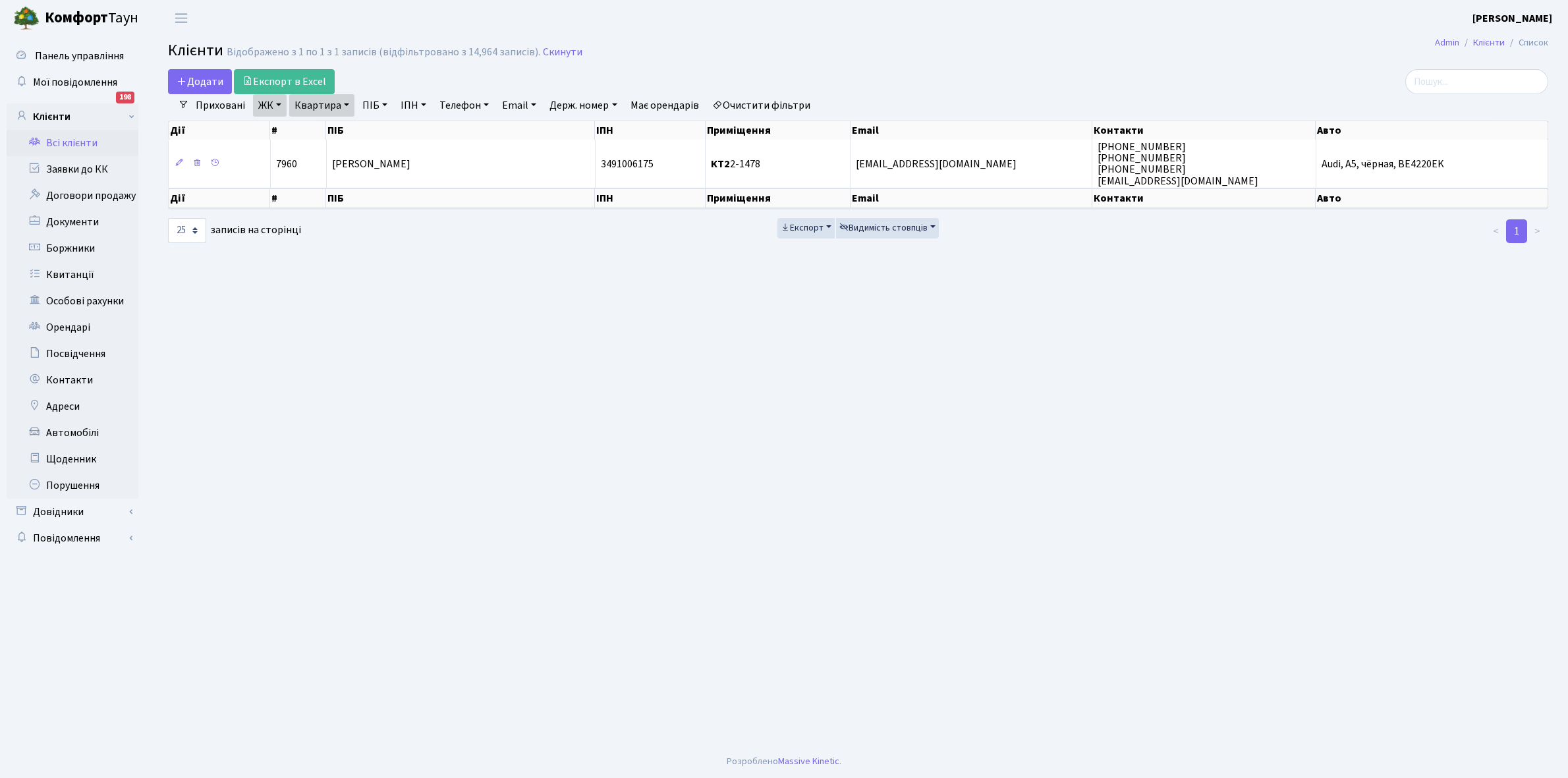
click at [344, 102] on link "Квартира" at bounding box center [322, 105] width 66 height 23
click at [344, 127] on input "2-1478" at bounding box center [327, 130] width 77 height 25
type input "2-444"
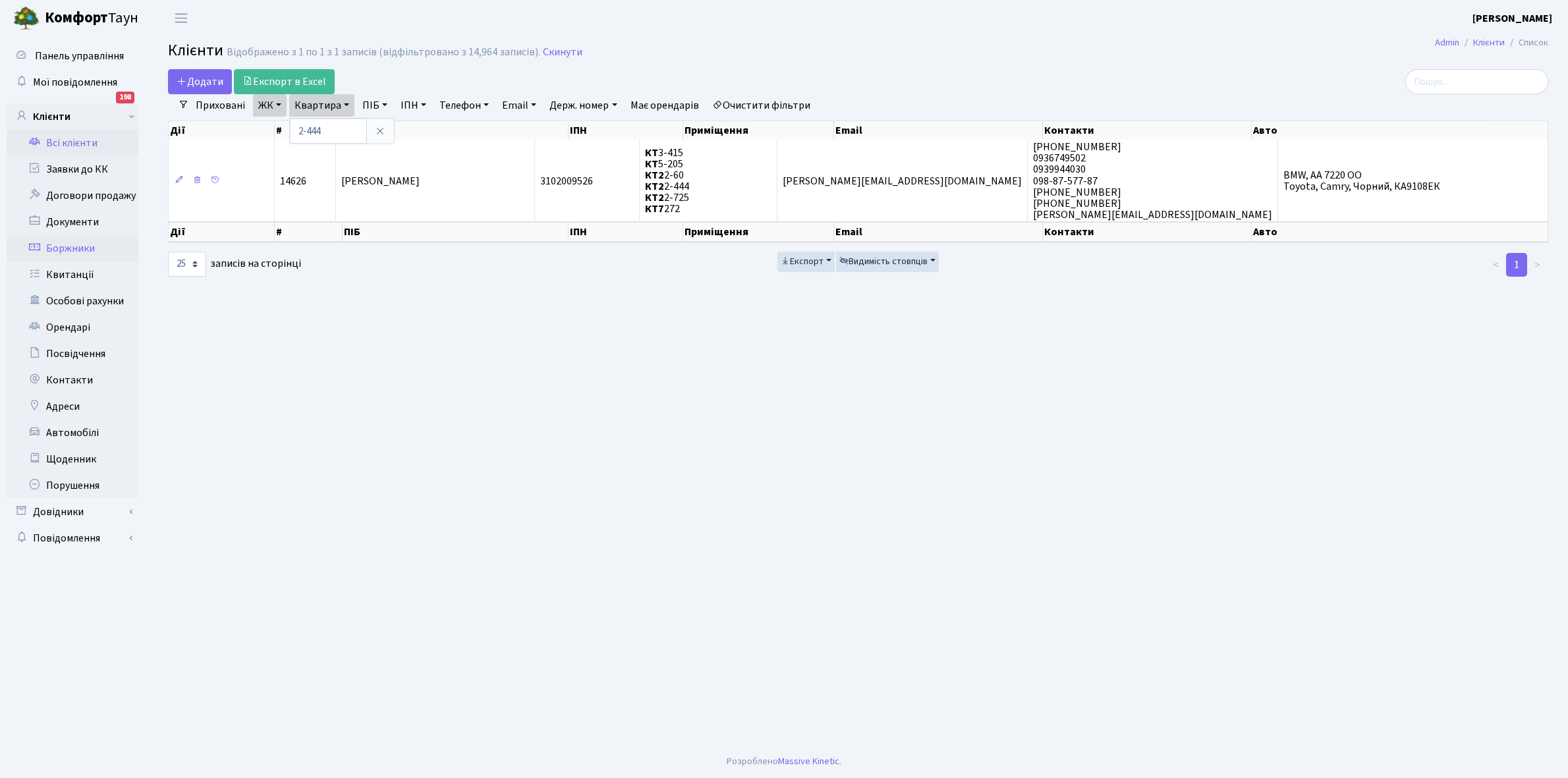
click at [62, 246] on link "Боржники" at bounding box center [73, 248] width 131 height 26
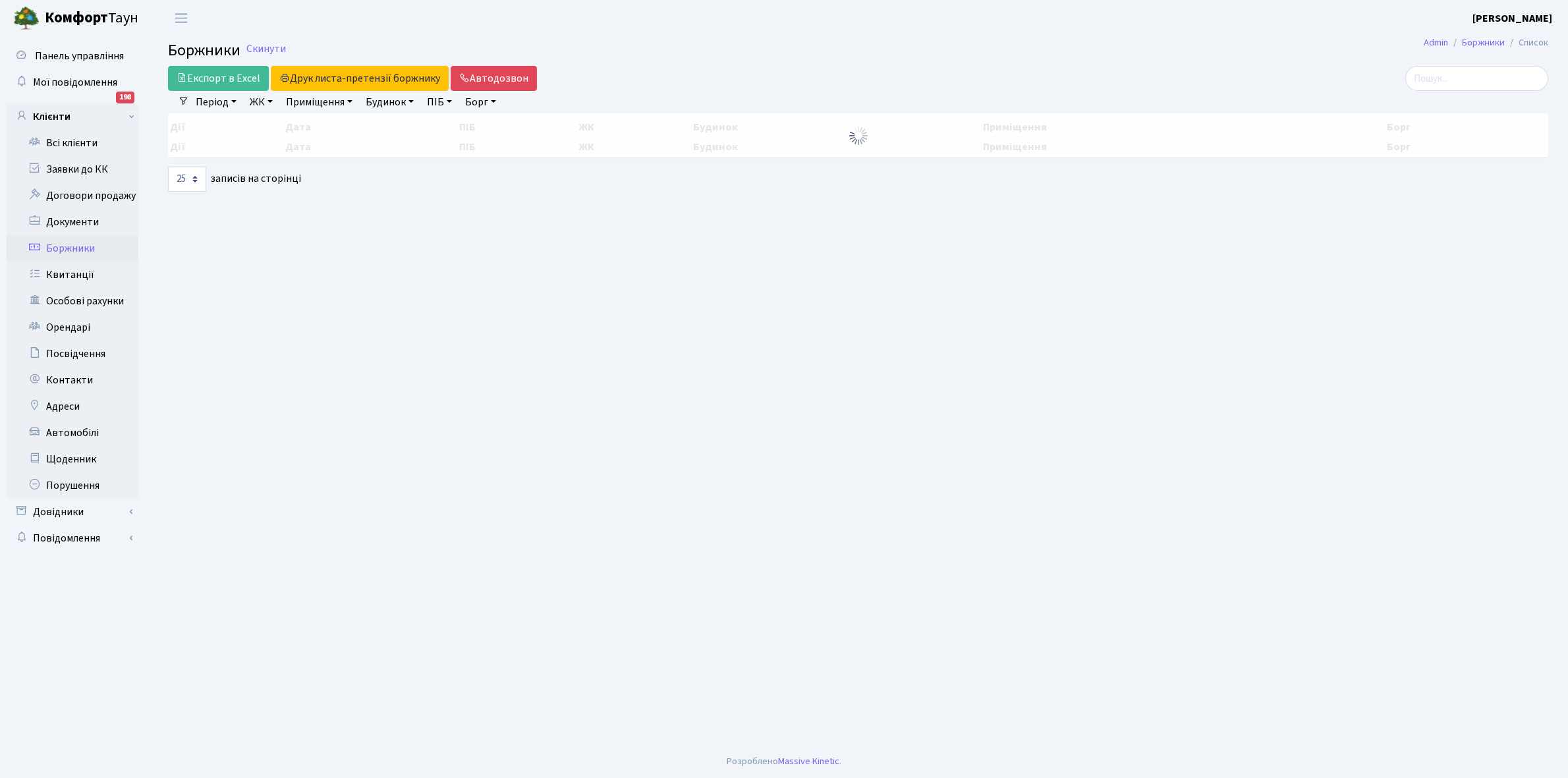
select select "25"
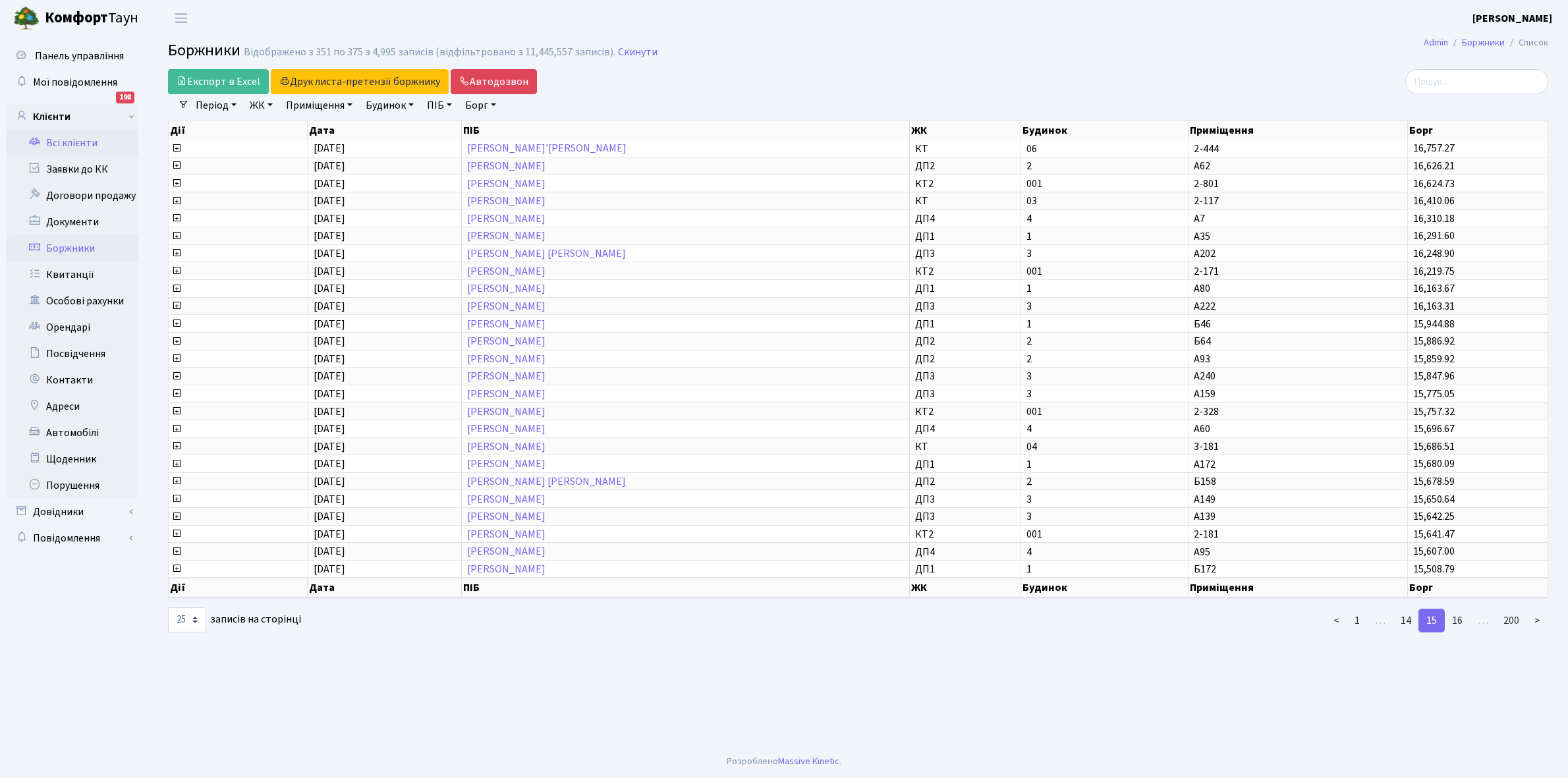
click at [66, 139] on link "Всі клієнти" at bounding box center [73, 142] width 131 height 26
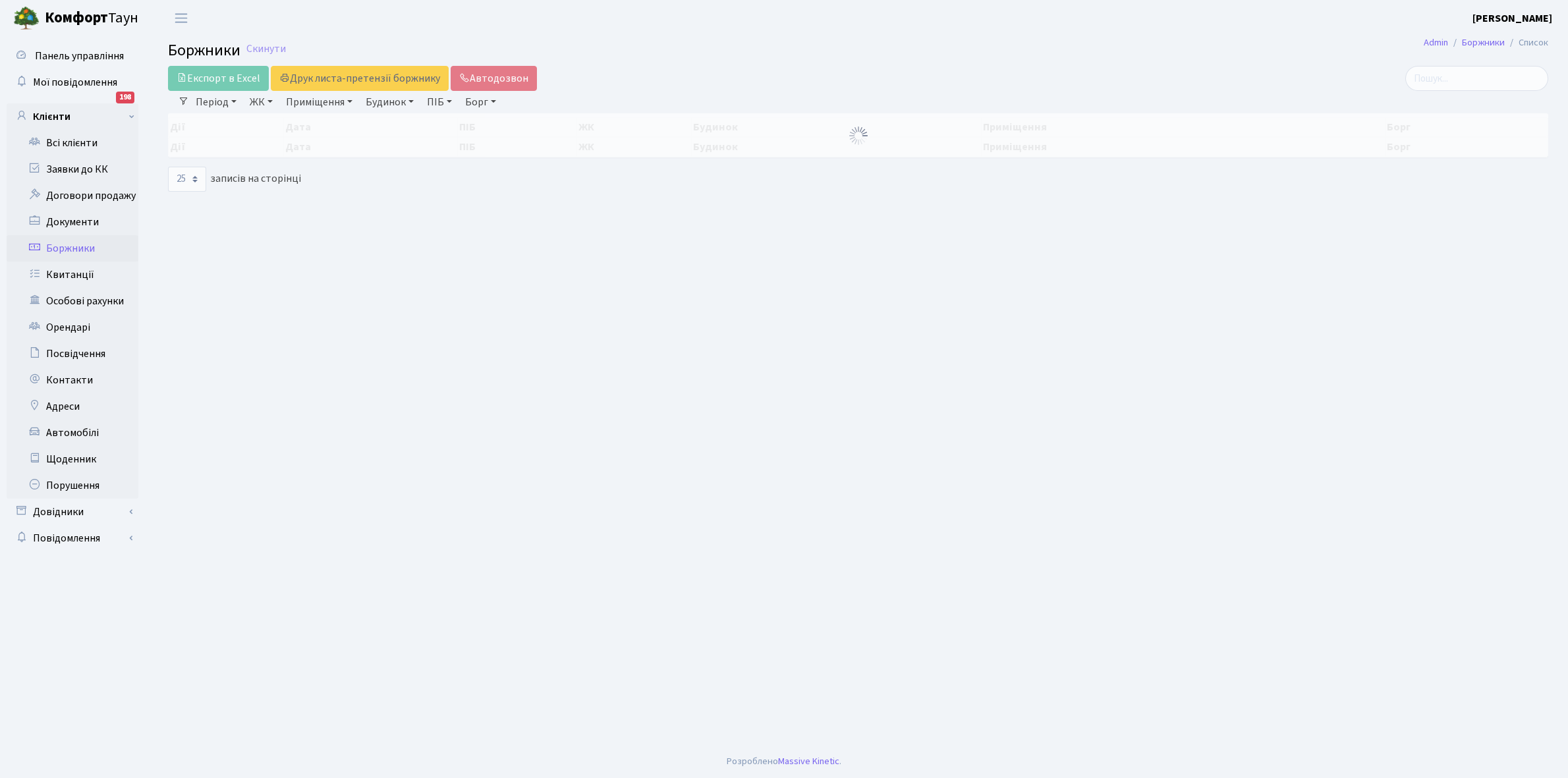
select select "25"
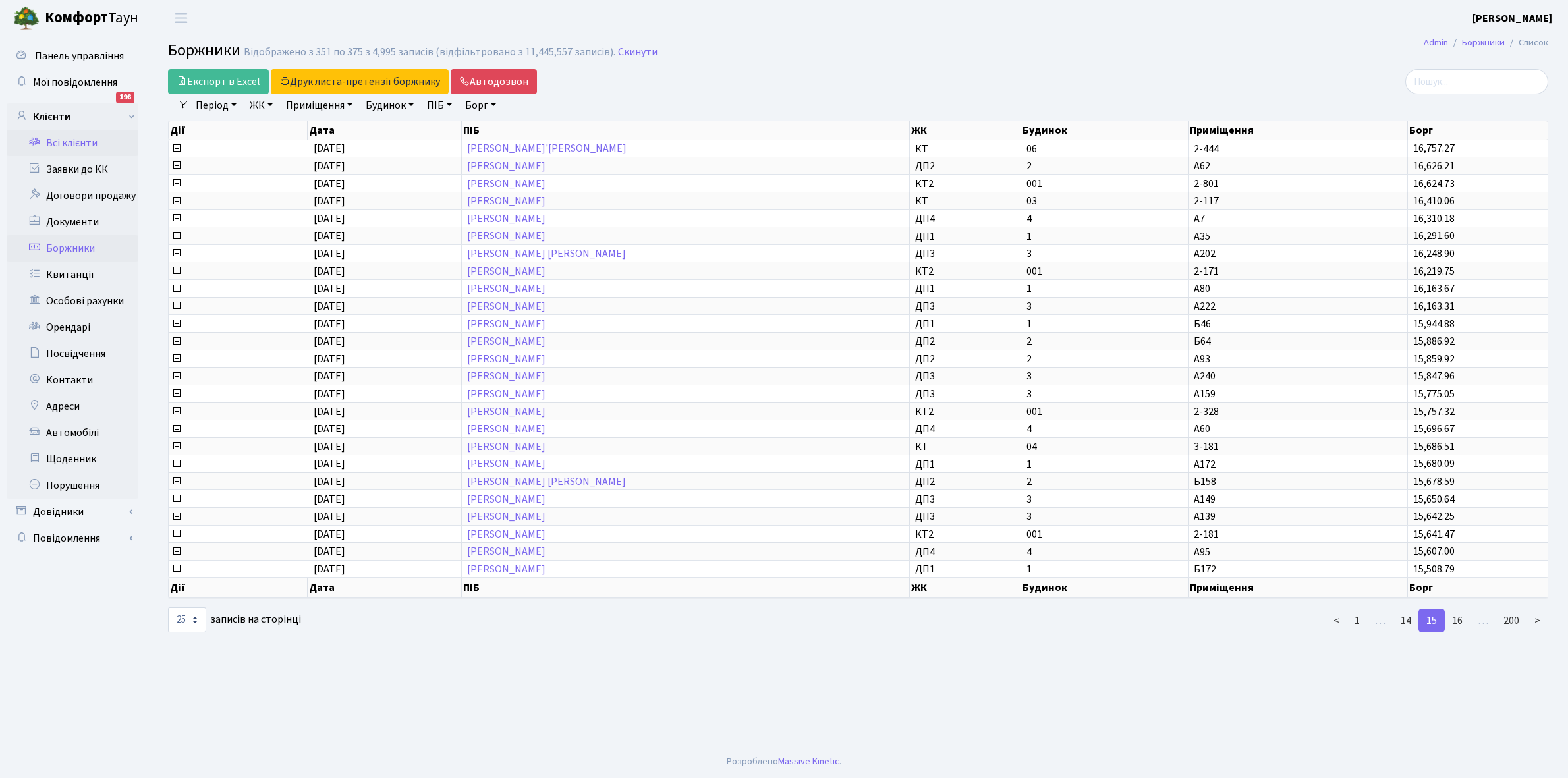
click at [75, 140] on link "Всі клієнти" at bounding box center [73, 142] width 131 height 26
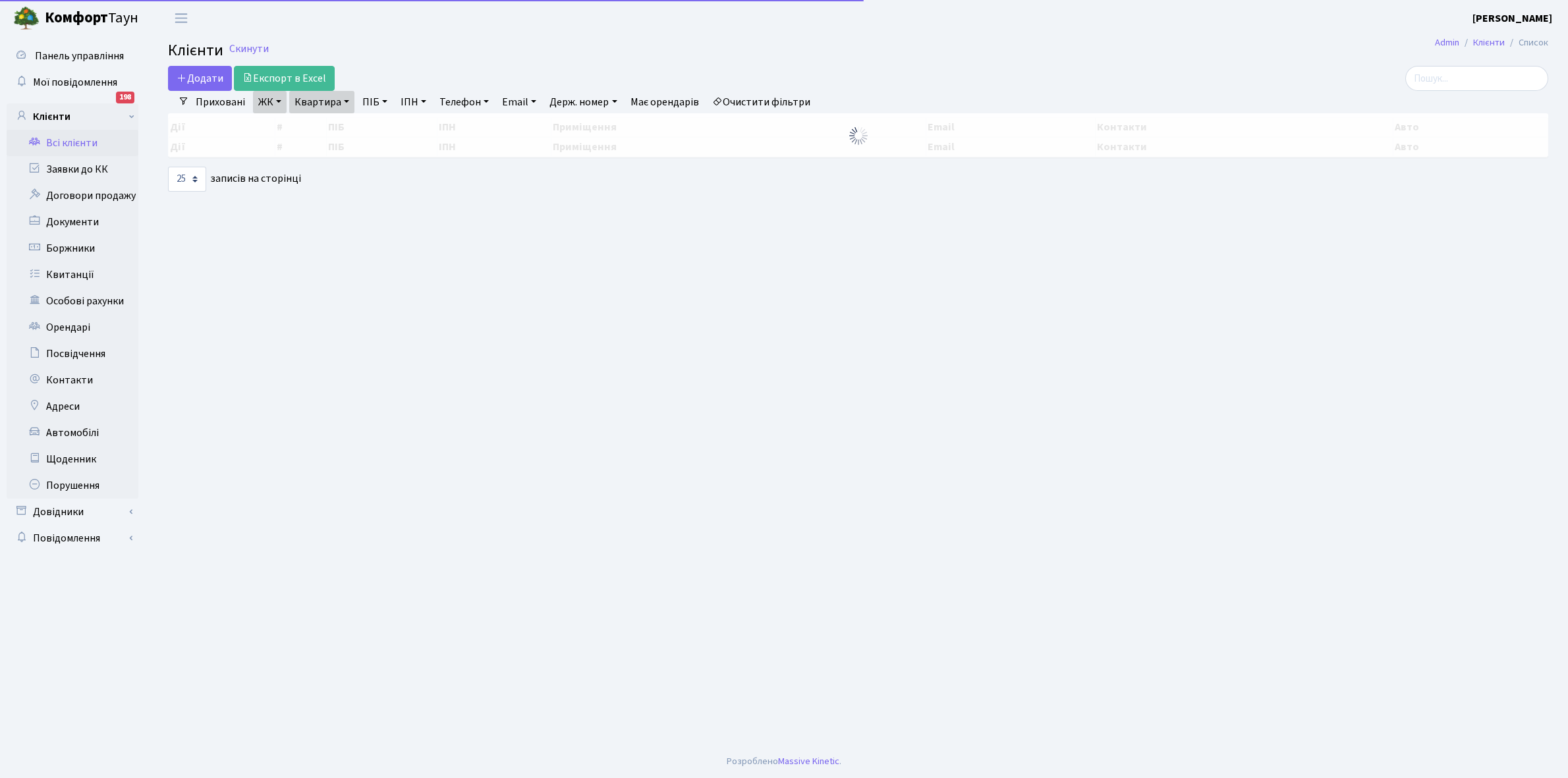
select select "25"
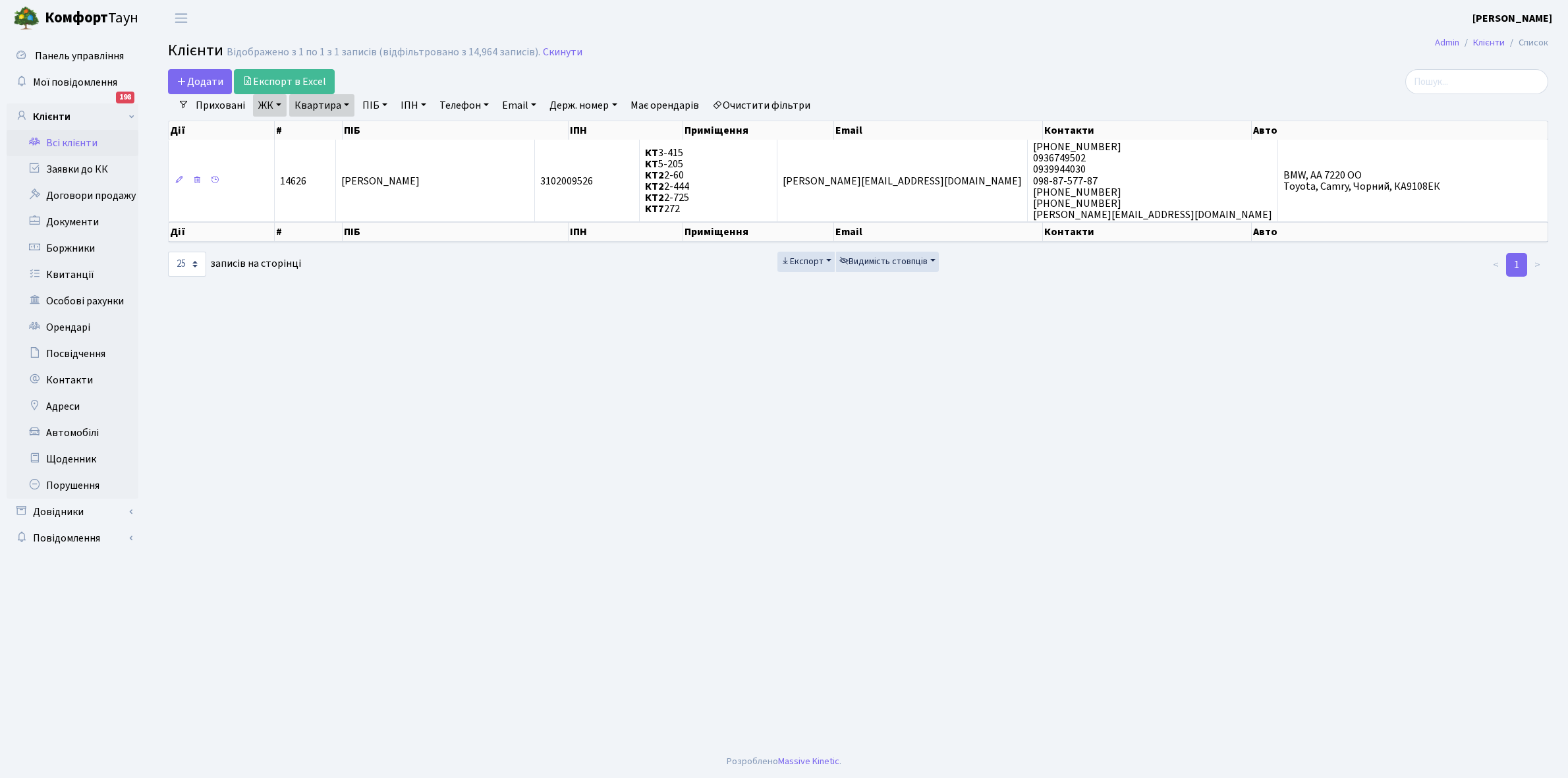
click at [347, 102] on link "Квартира" at bounding box center [322, 105] width 66 height 23
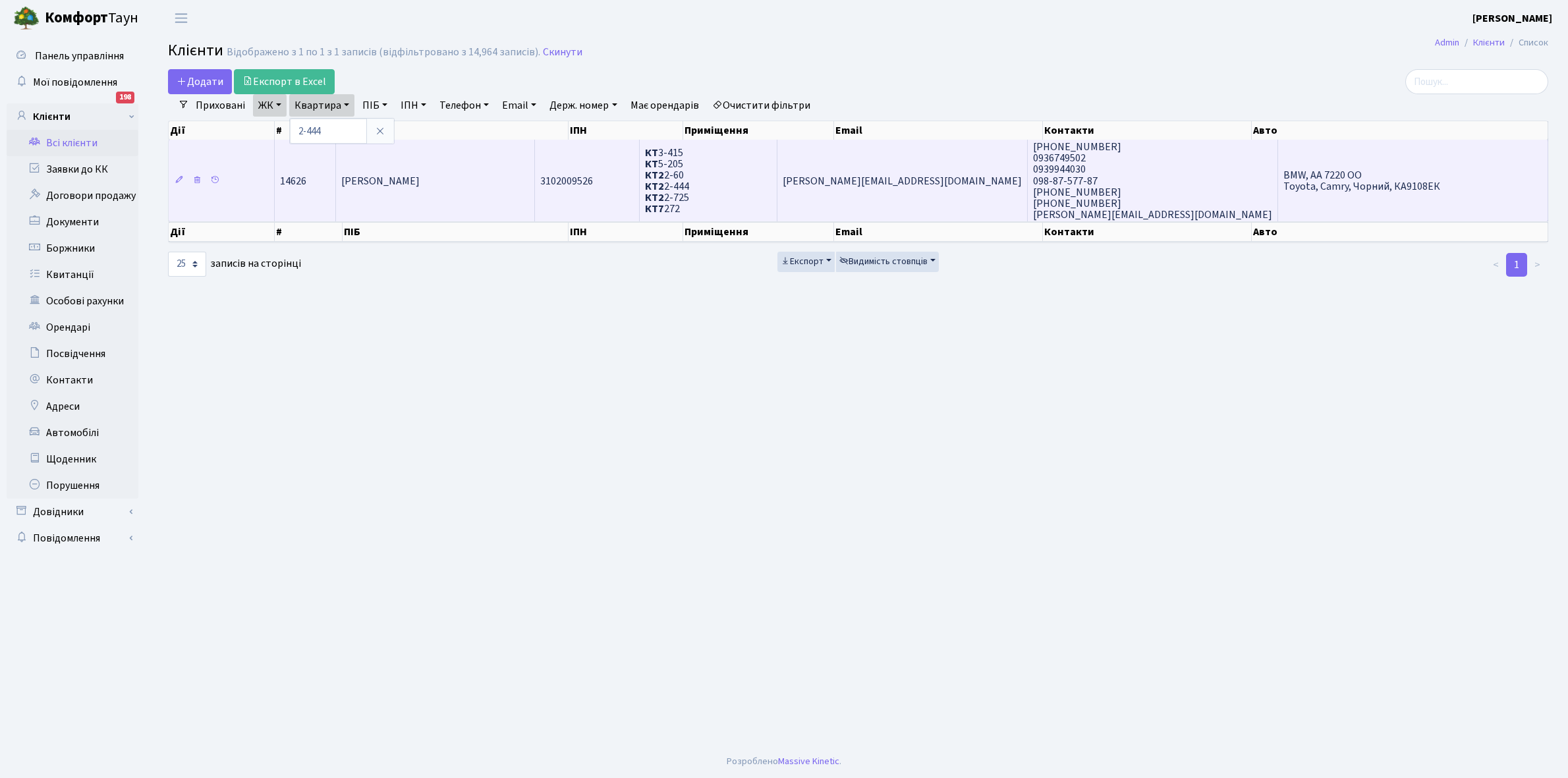
click at [420, 181] on span "[PERSON_NAME]" at bounding box center [380, 181] width 79 height 15
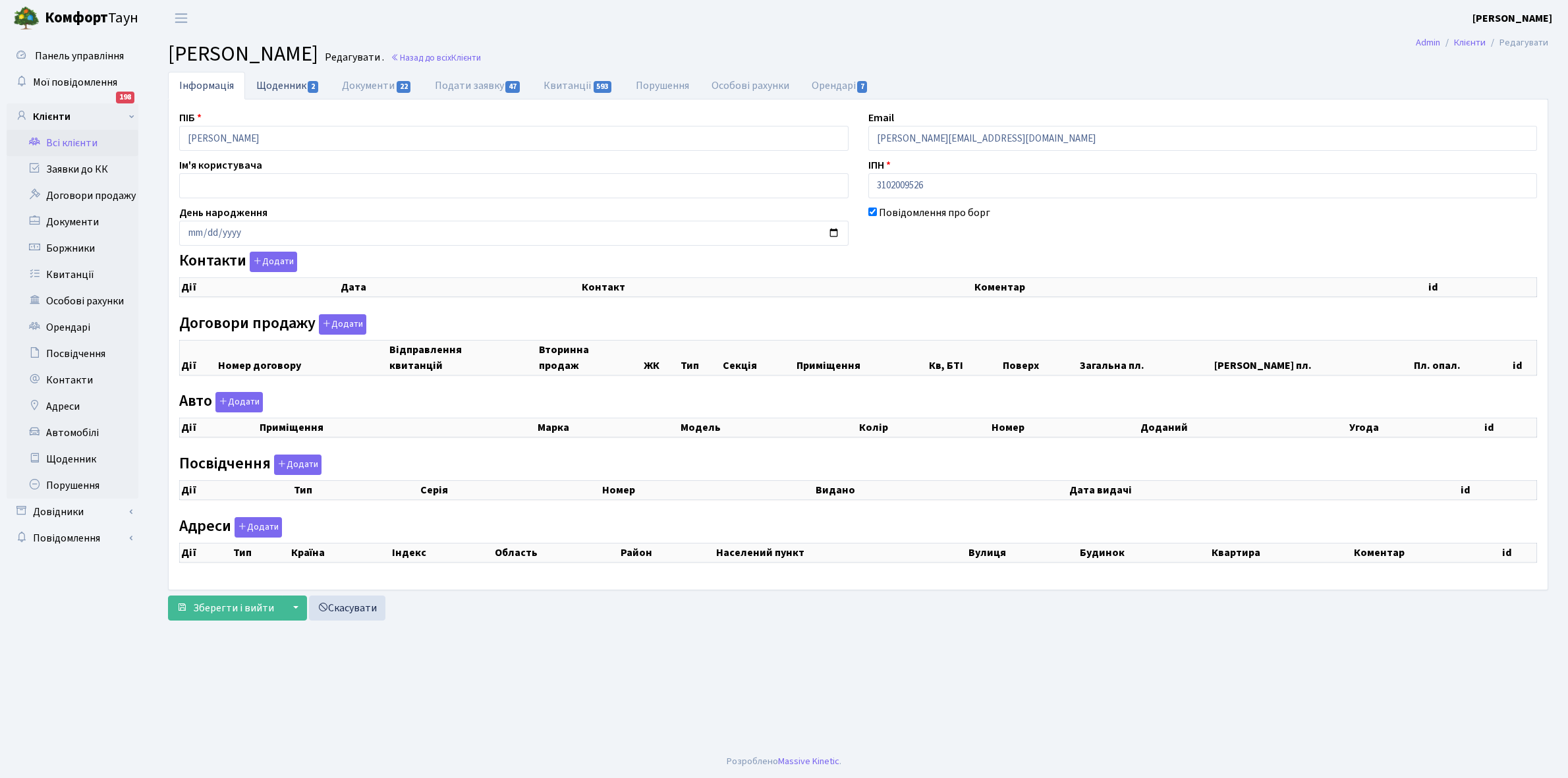
checkbox input "true"
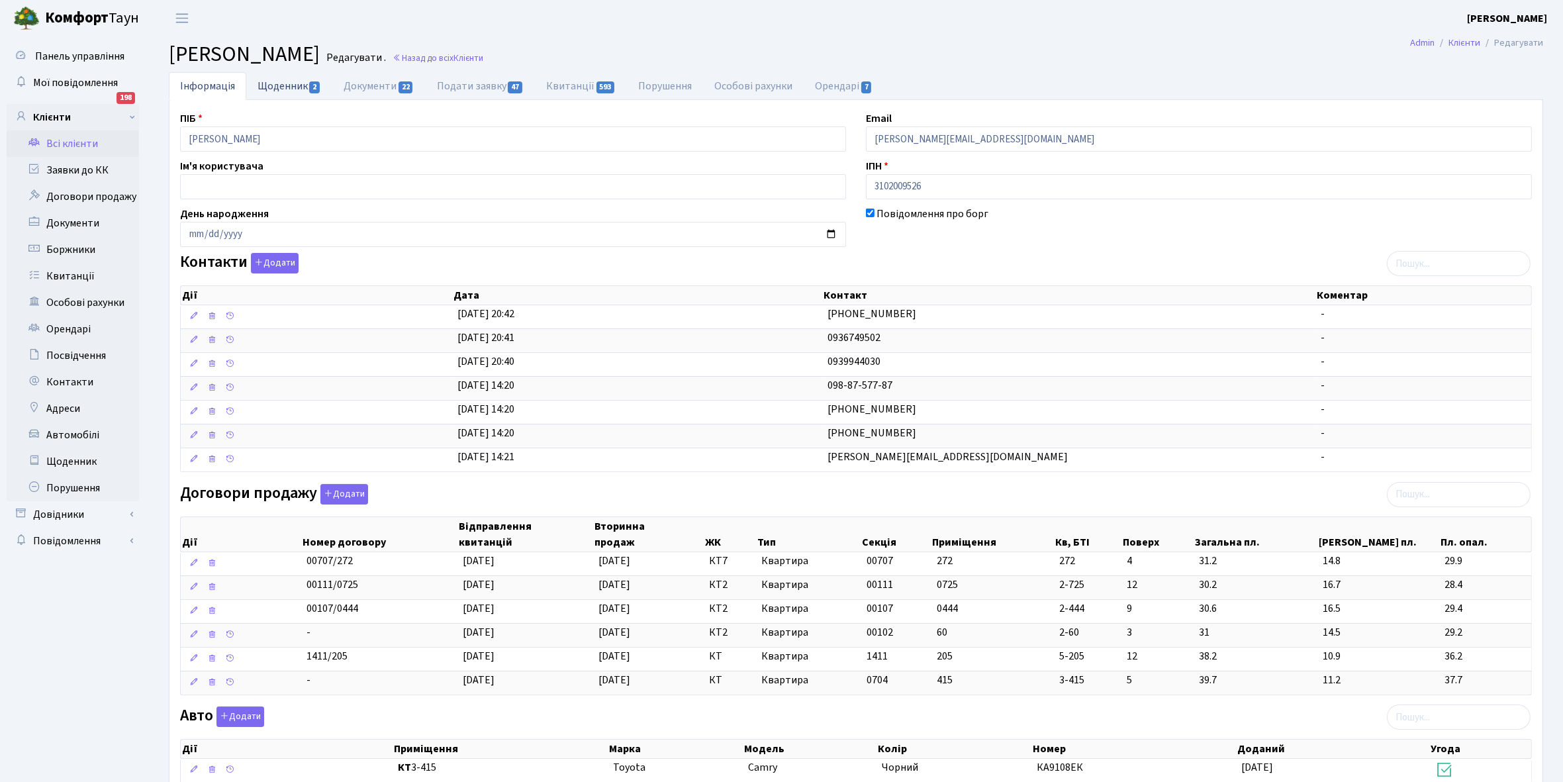
click at [275, 81] on link "Щоденник 2" at bounding box center [289, 85] width 86 height 27
select select "25"
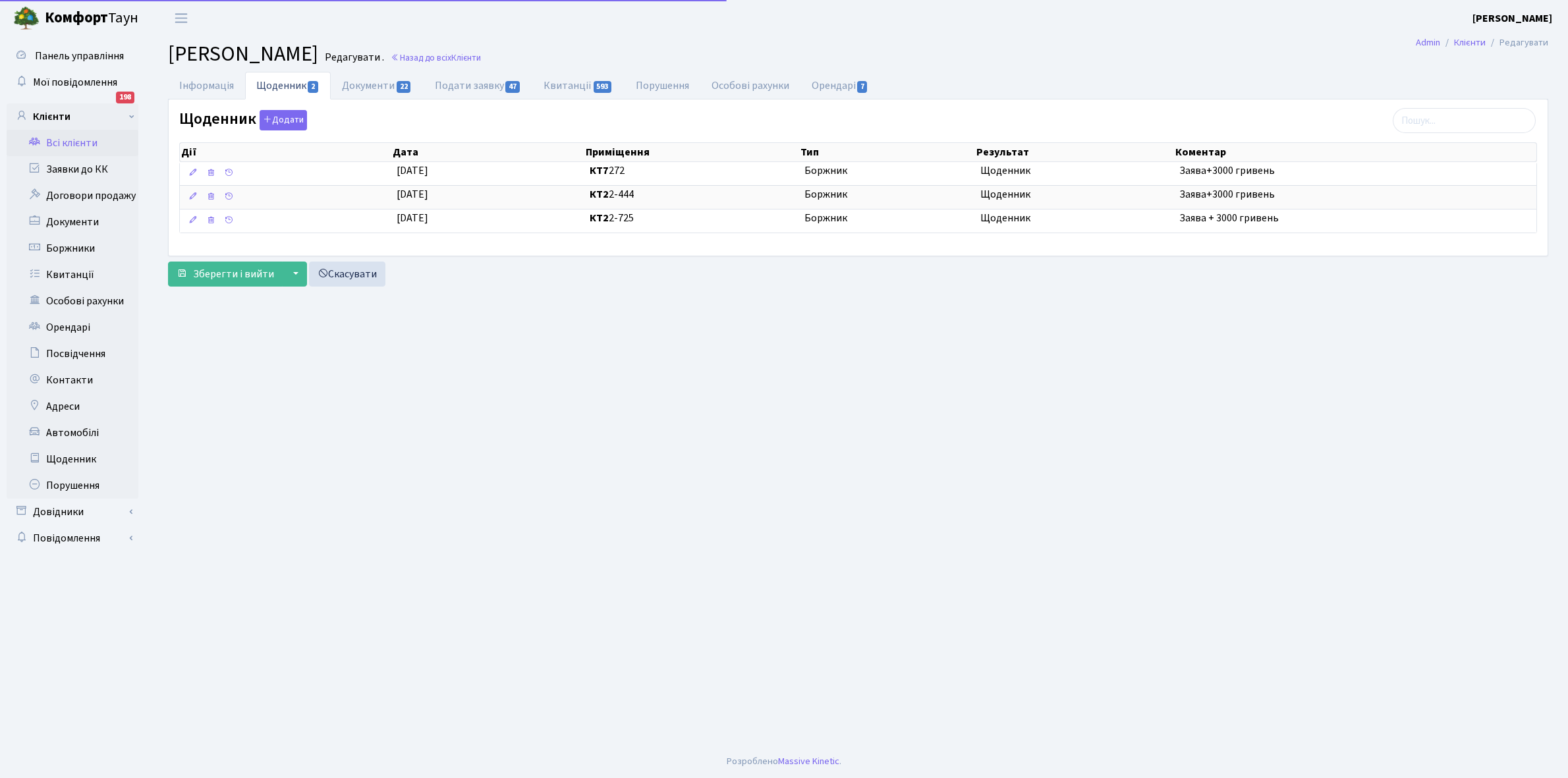
click at [191, 88] on link "Інформація" at bounding box center [206, 86] width 77 height 28
click at [71, 246] on link "Боржники" at bounding box center [73, 248] width 131 height 26
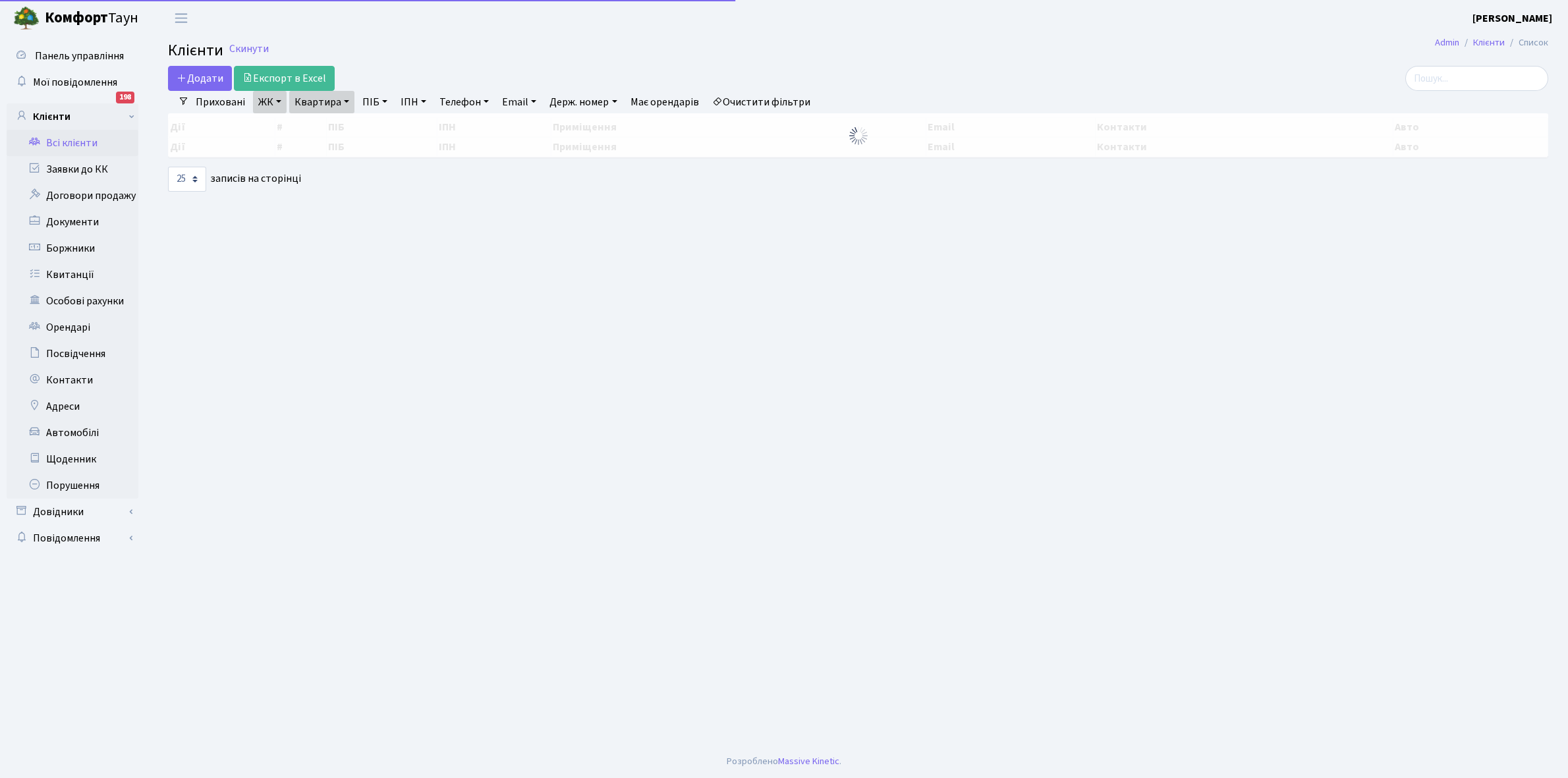
select select "25"
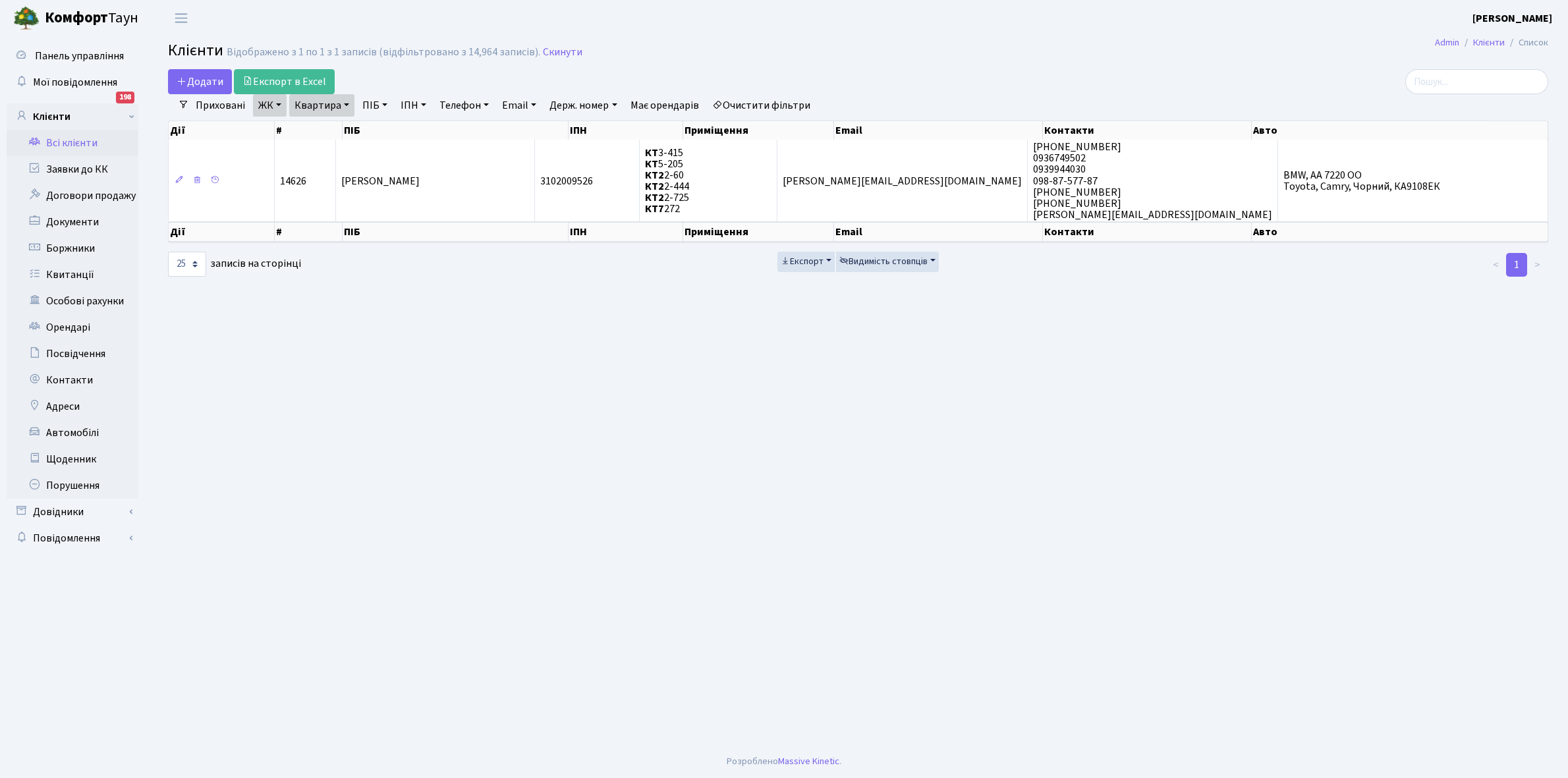
click at [765, 108] on link "Очистити фільтри" at bounding box center [760, 105] width 108 height 23
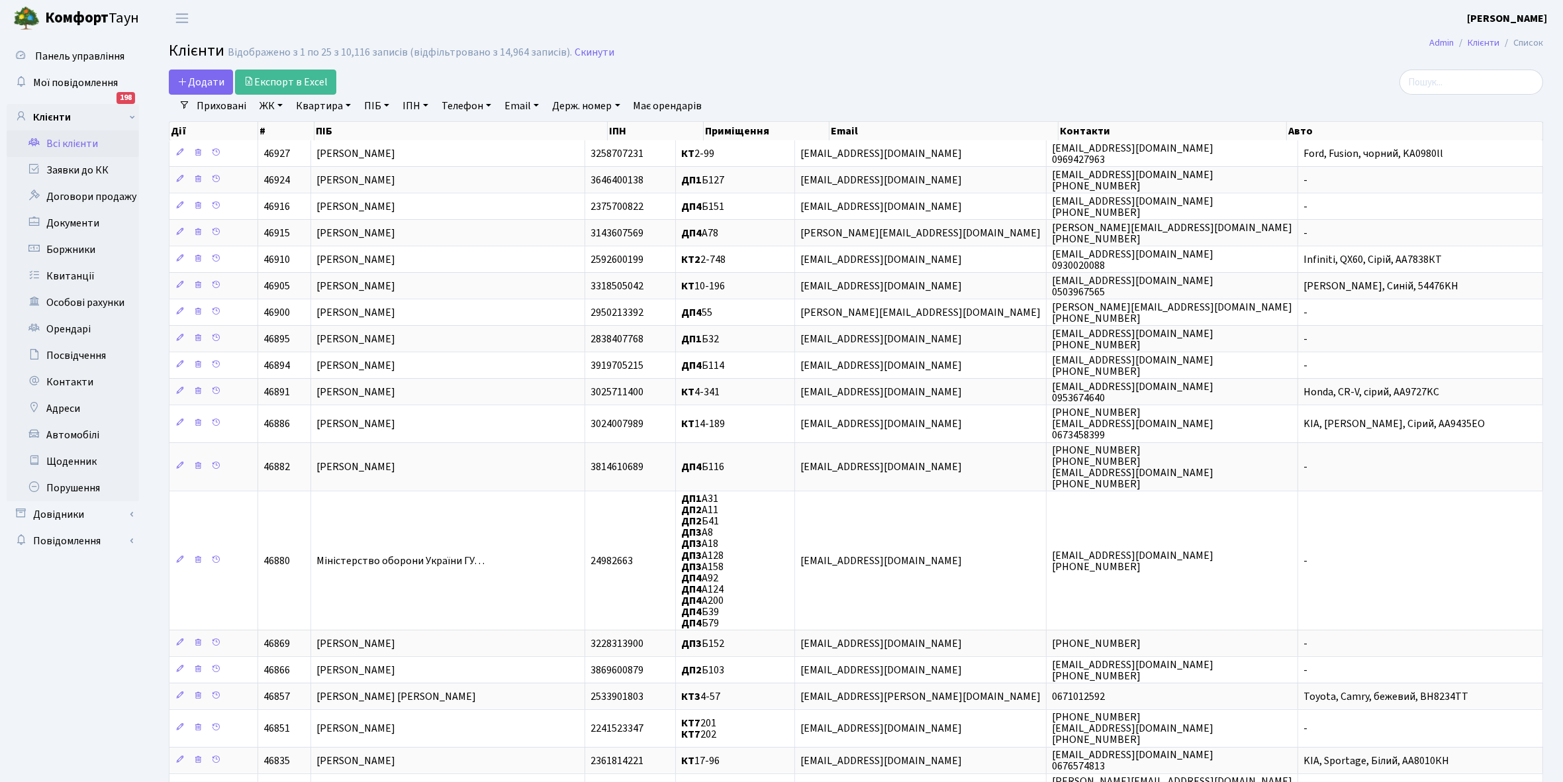
click at [282, 105] on link "ЖК" at bounding box center [271, 106] width 34 height 23
click at [1457, 75] on input "search" at bounding box center [1472, 82] width 144 height 25
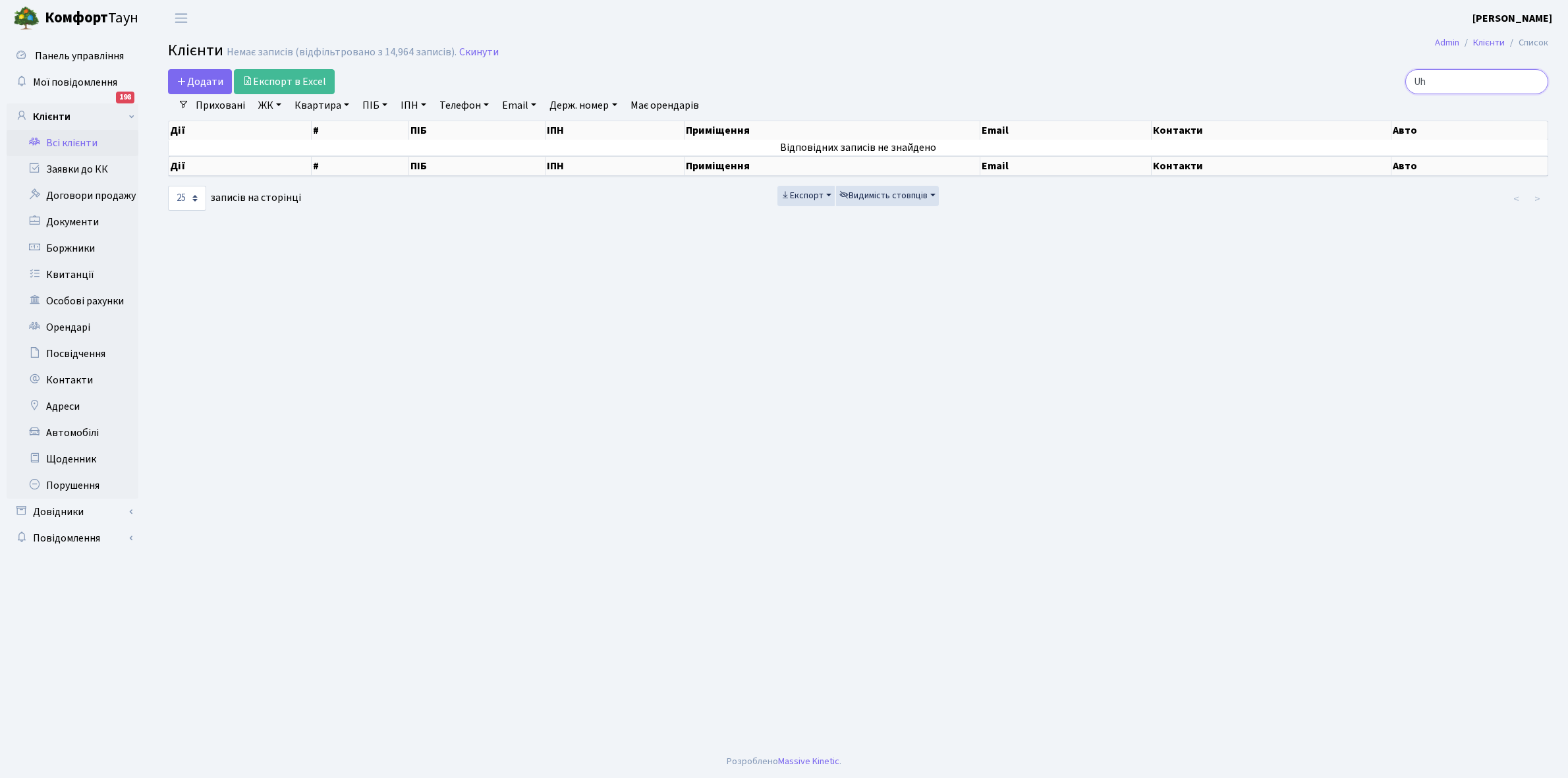
type input "U"
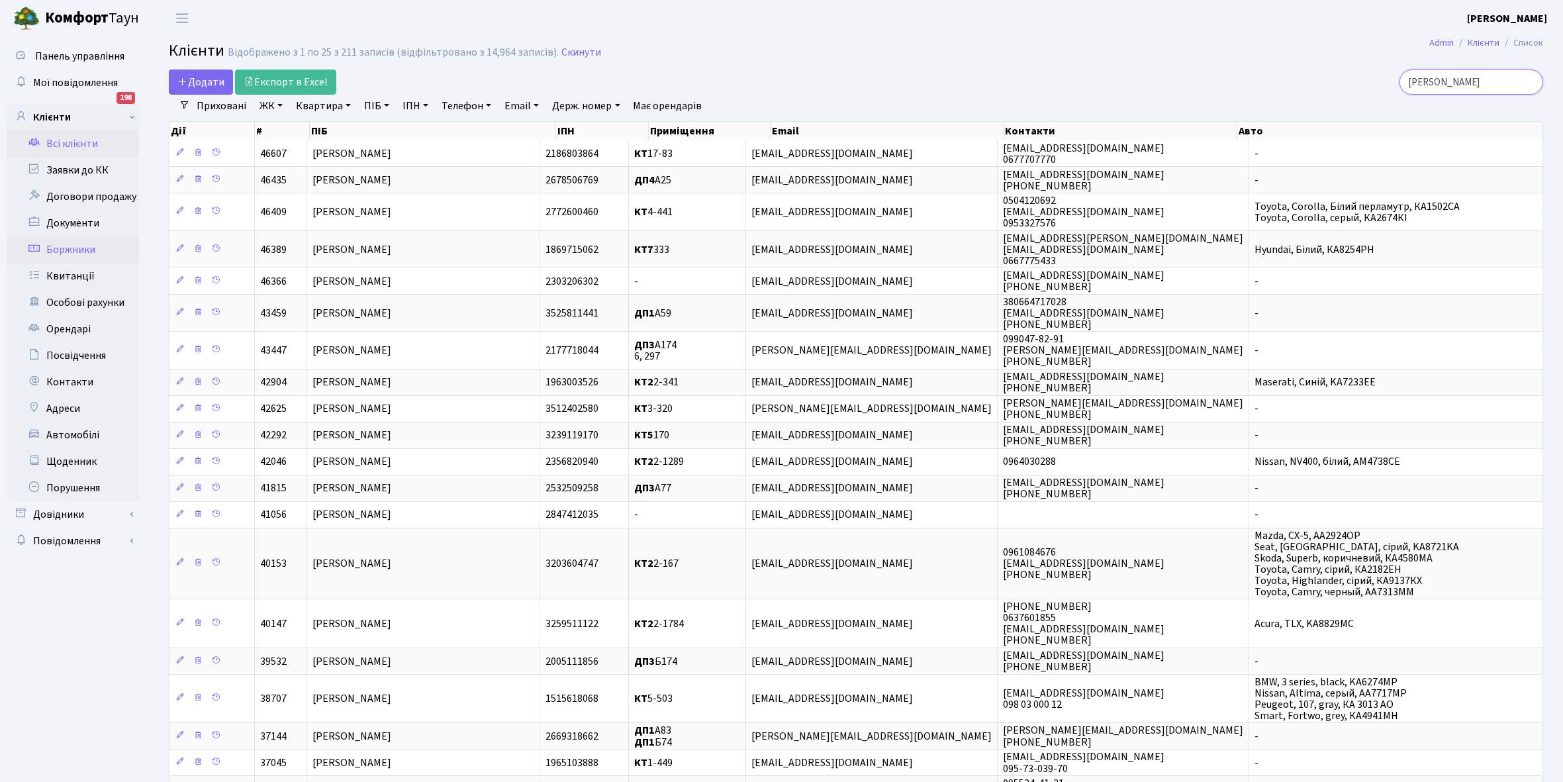
type input "[PERSON_NAME]"
click at [72, 246] on link "Боржники" at bounding box center [73, 249] width 132 height 26
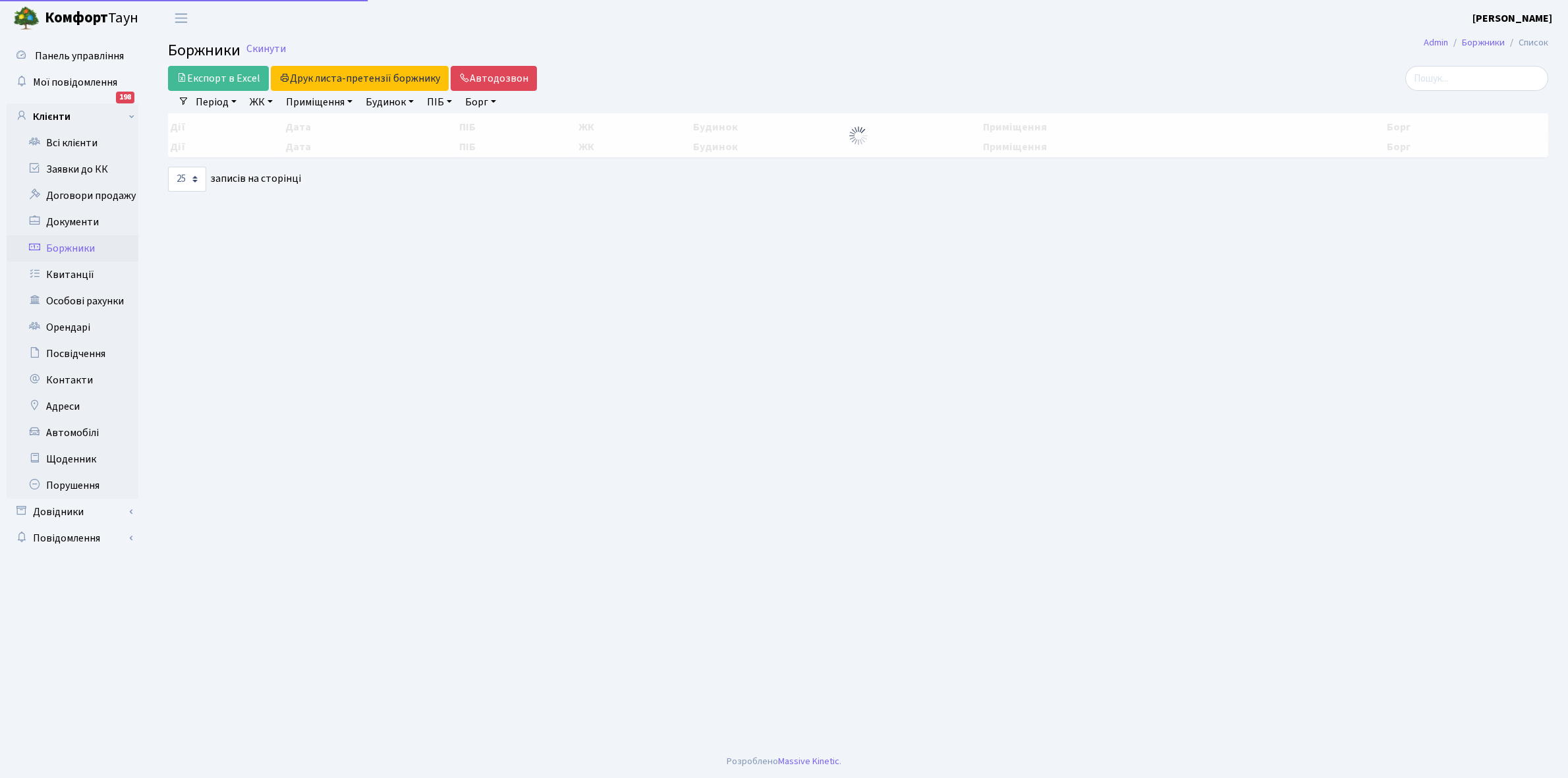
select select "25"
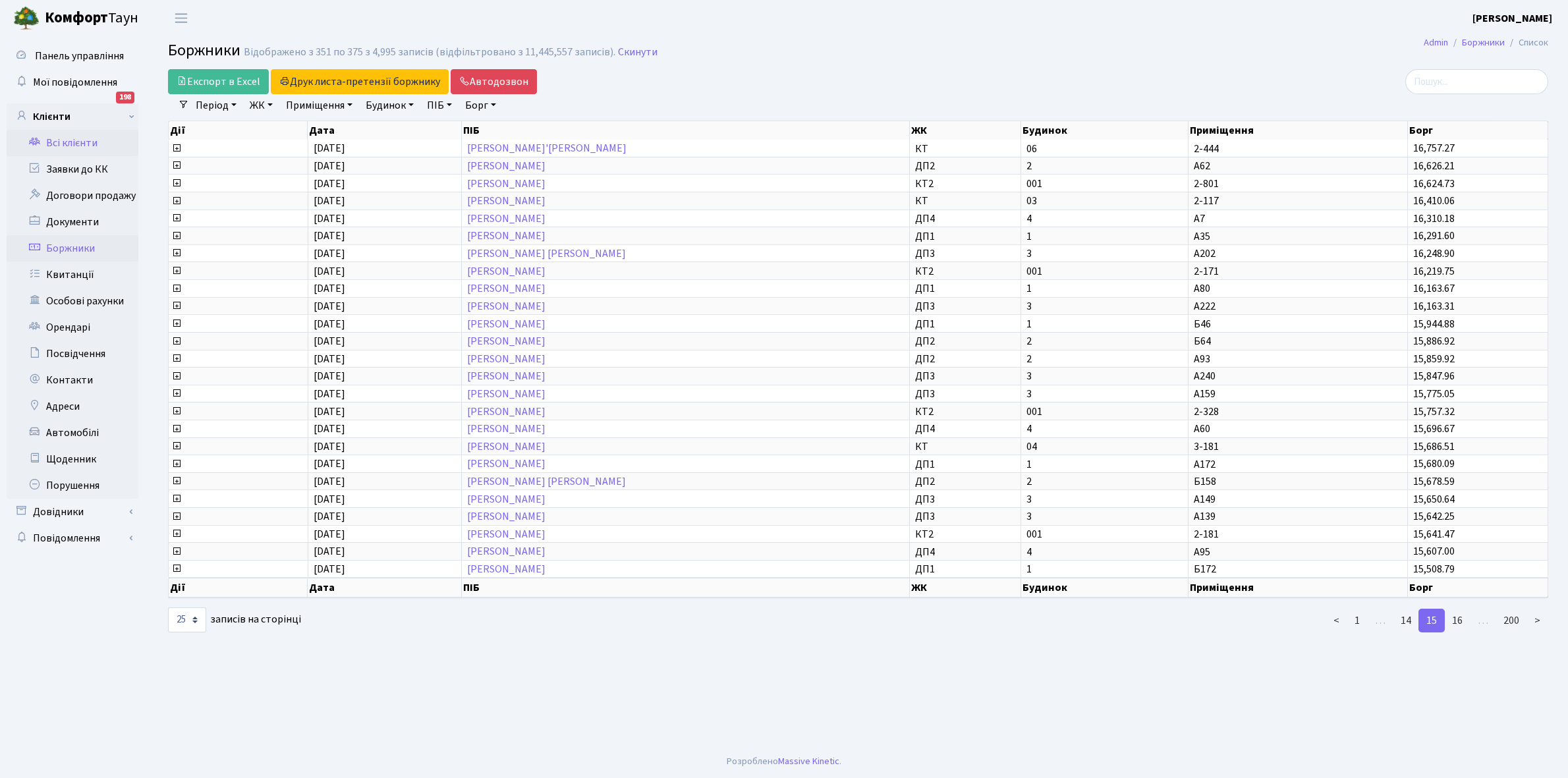
click at [70, 141] on link "Всі клієнти" at bounding box center [73, 142] width 131 height 26
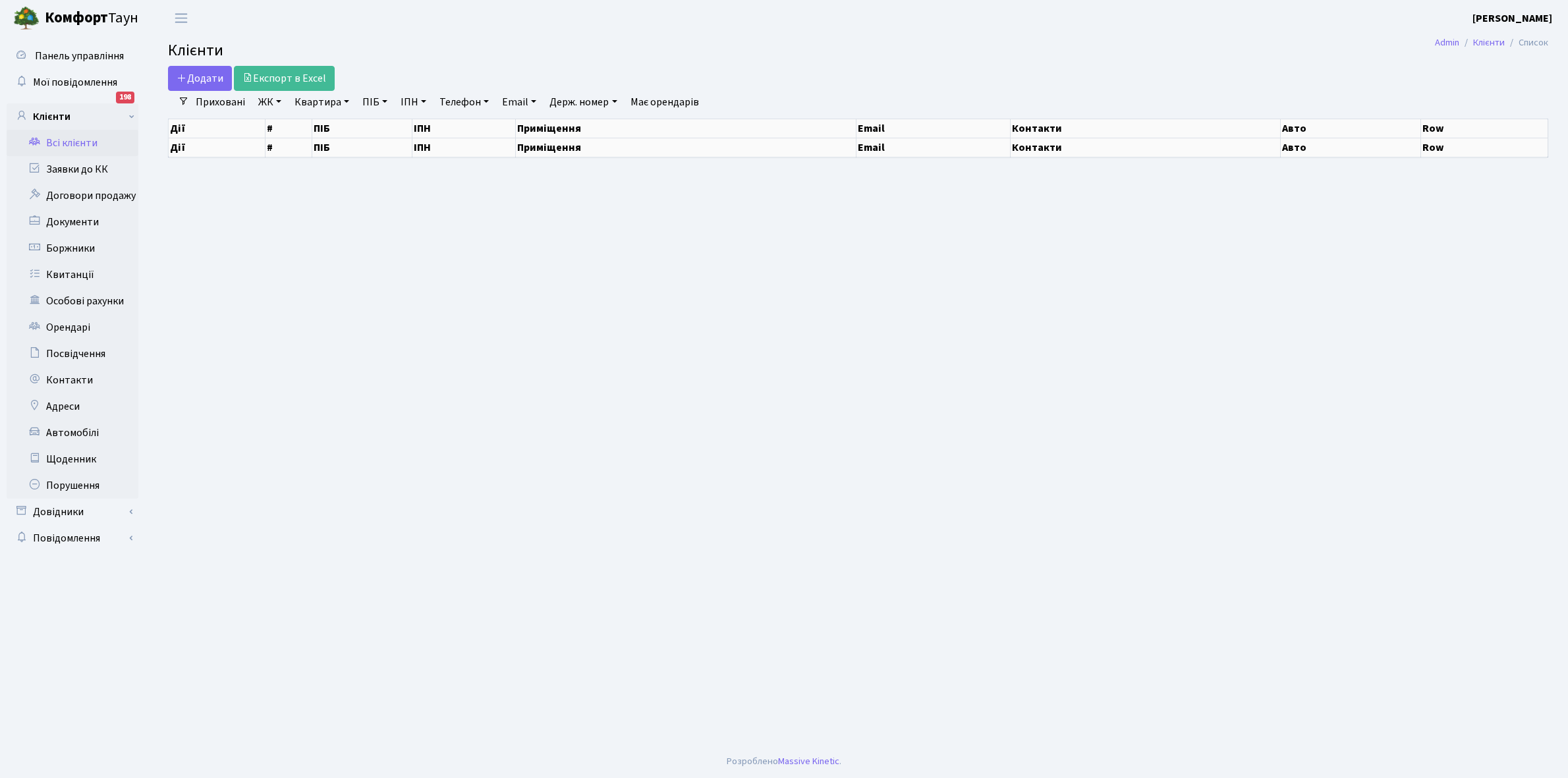
select select "25"
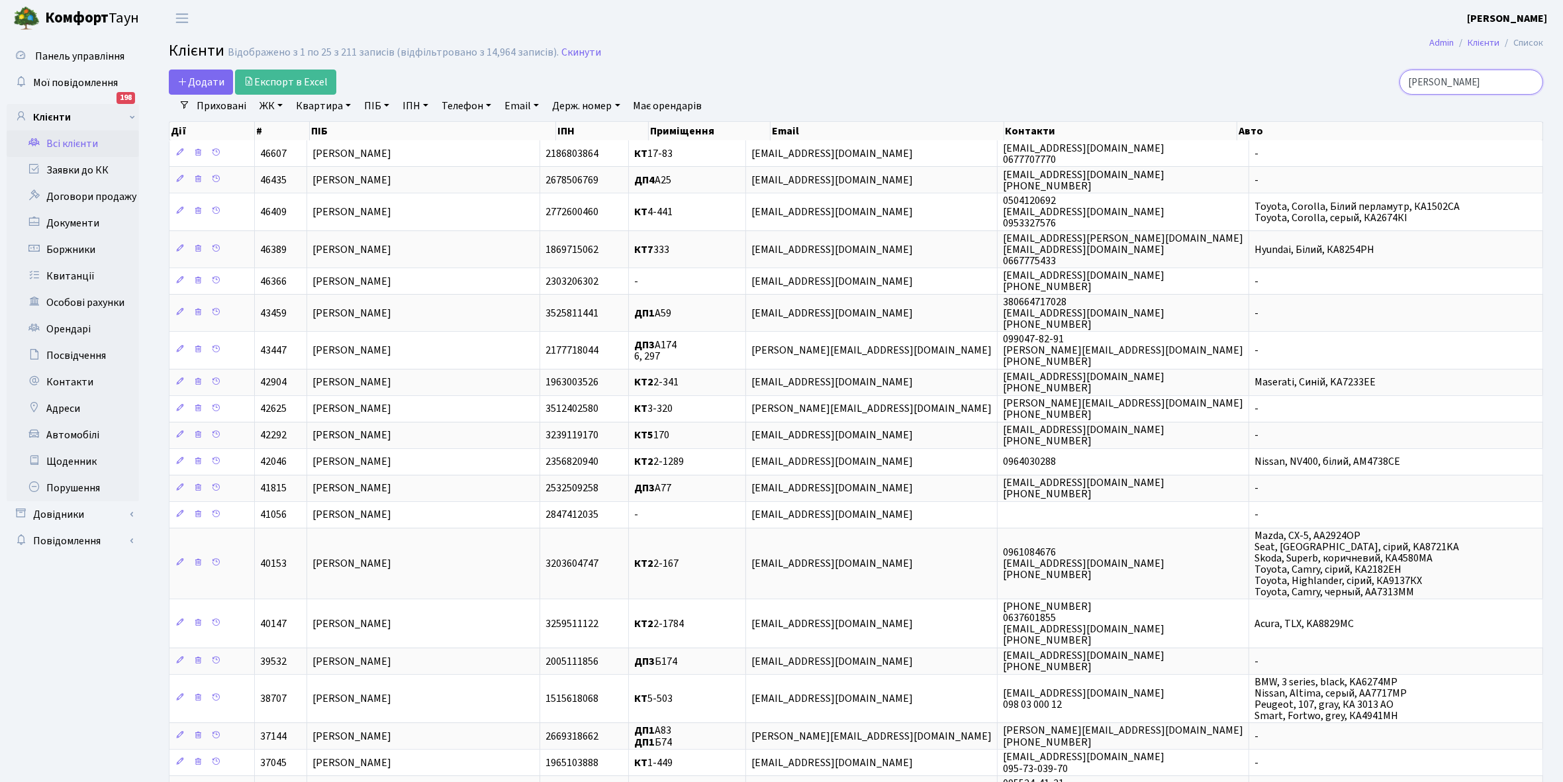
click at [1462, 81] on input "Григор" at bounding box center [1472, 82] width 144 height 25
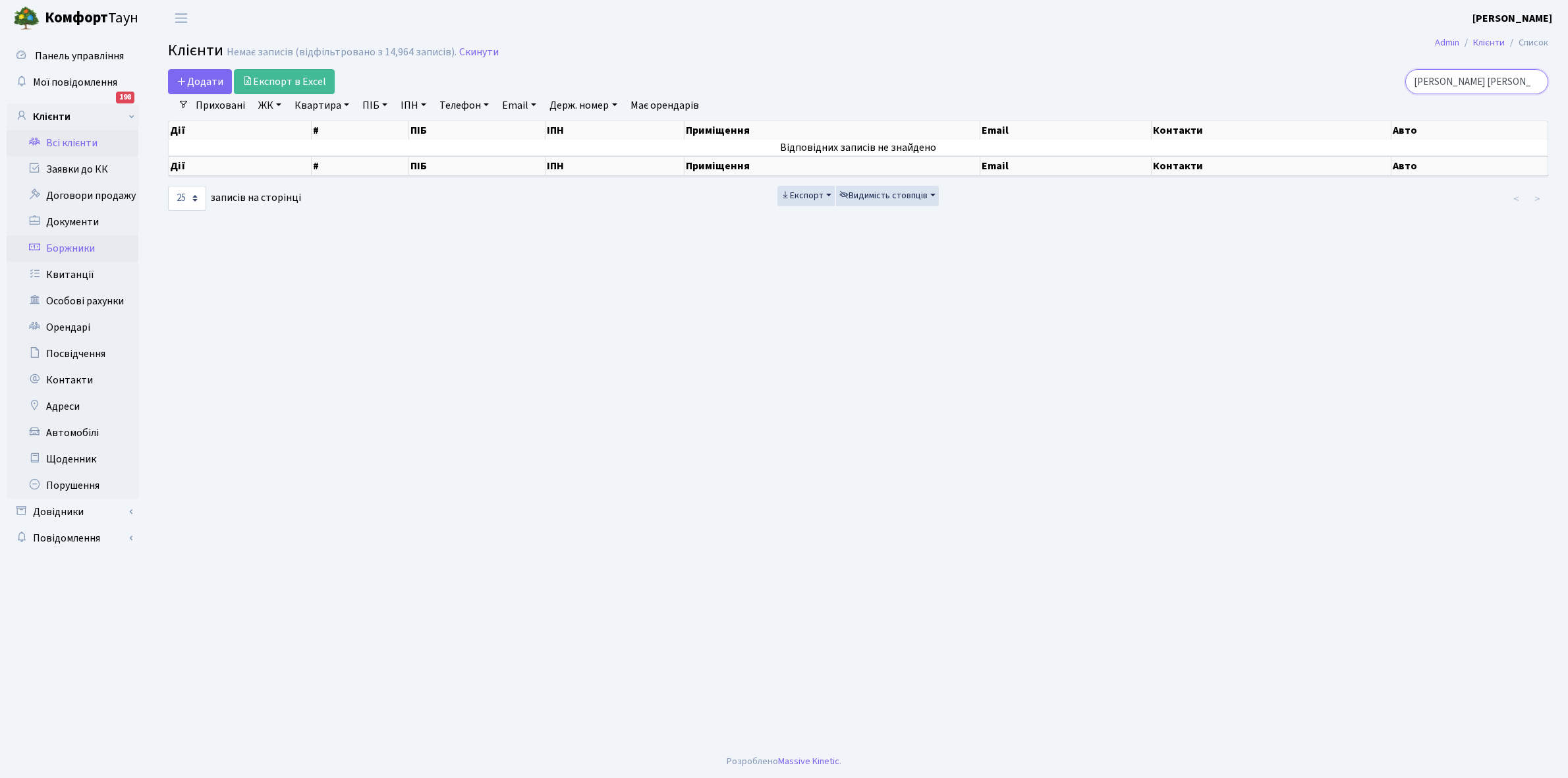
type input "Григоренко І"
click at [58, 248] on link "Боржники" at bounding box center [73, 248] width 131 height 26
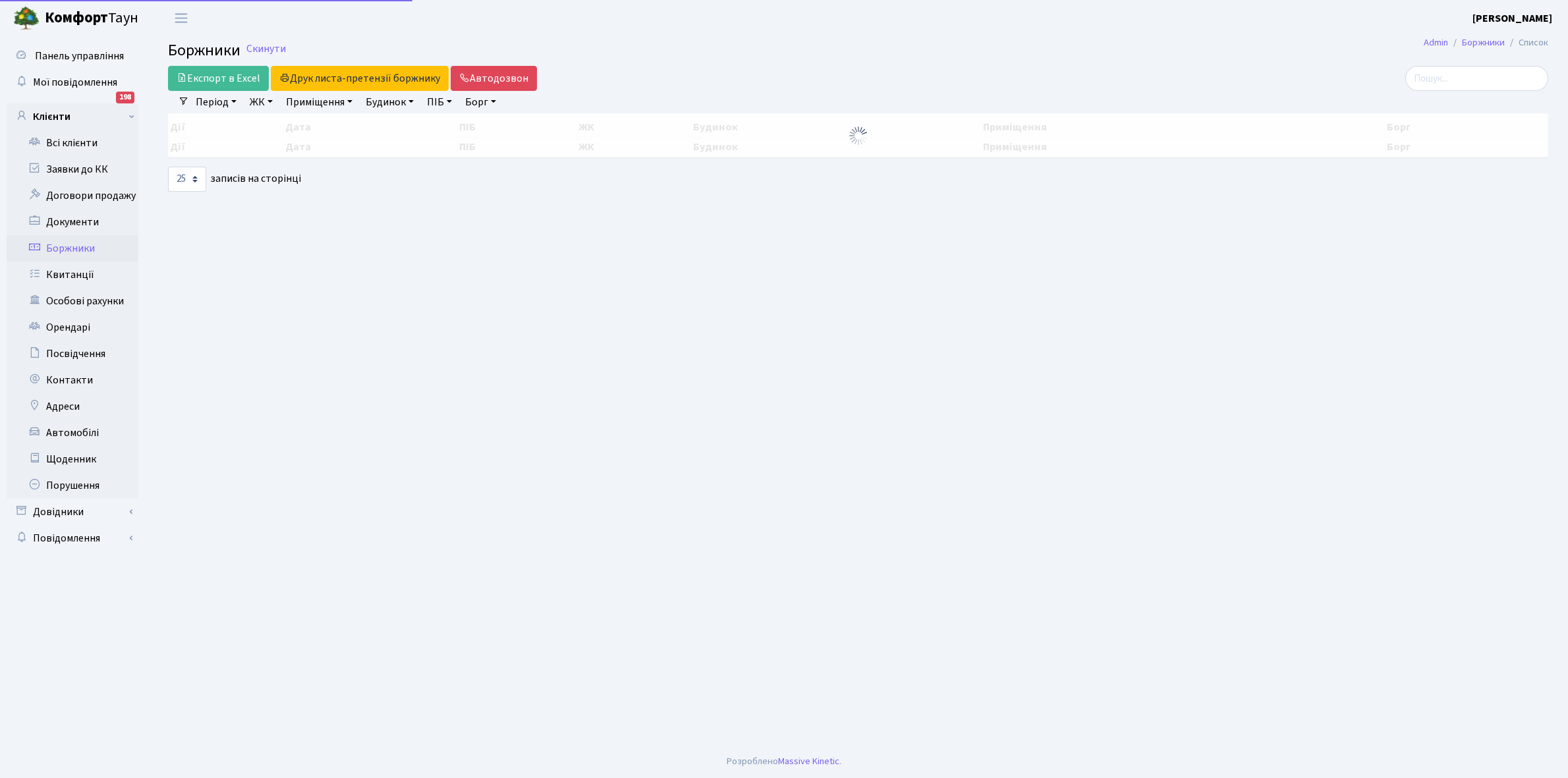
select select "25"
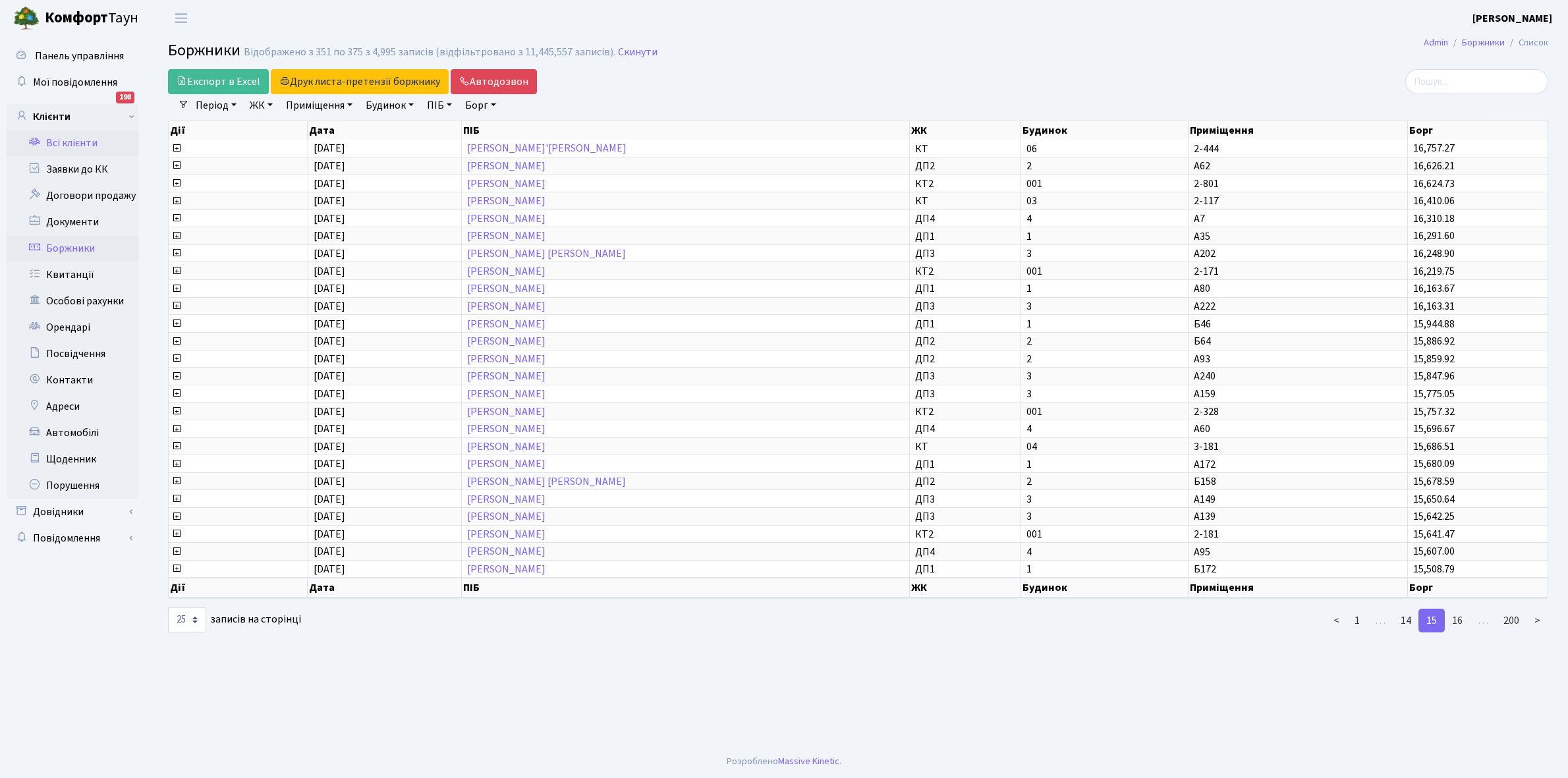
click at [88, 140] on link "Всі клієнти" at bounding box center [73, 142] width 131 height 26
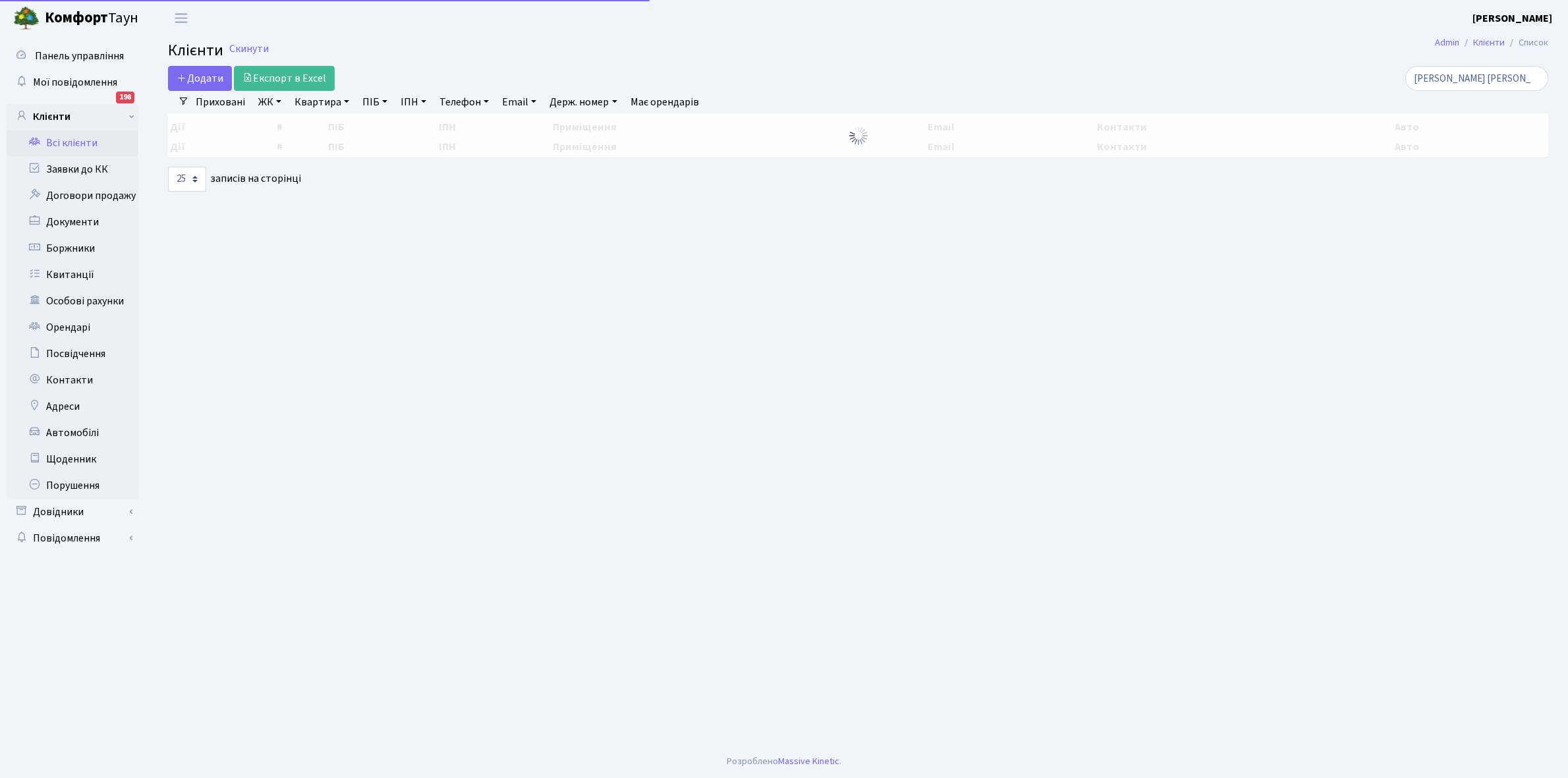
select select "25"
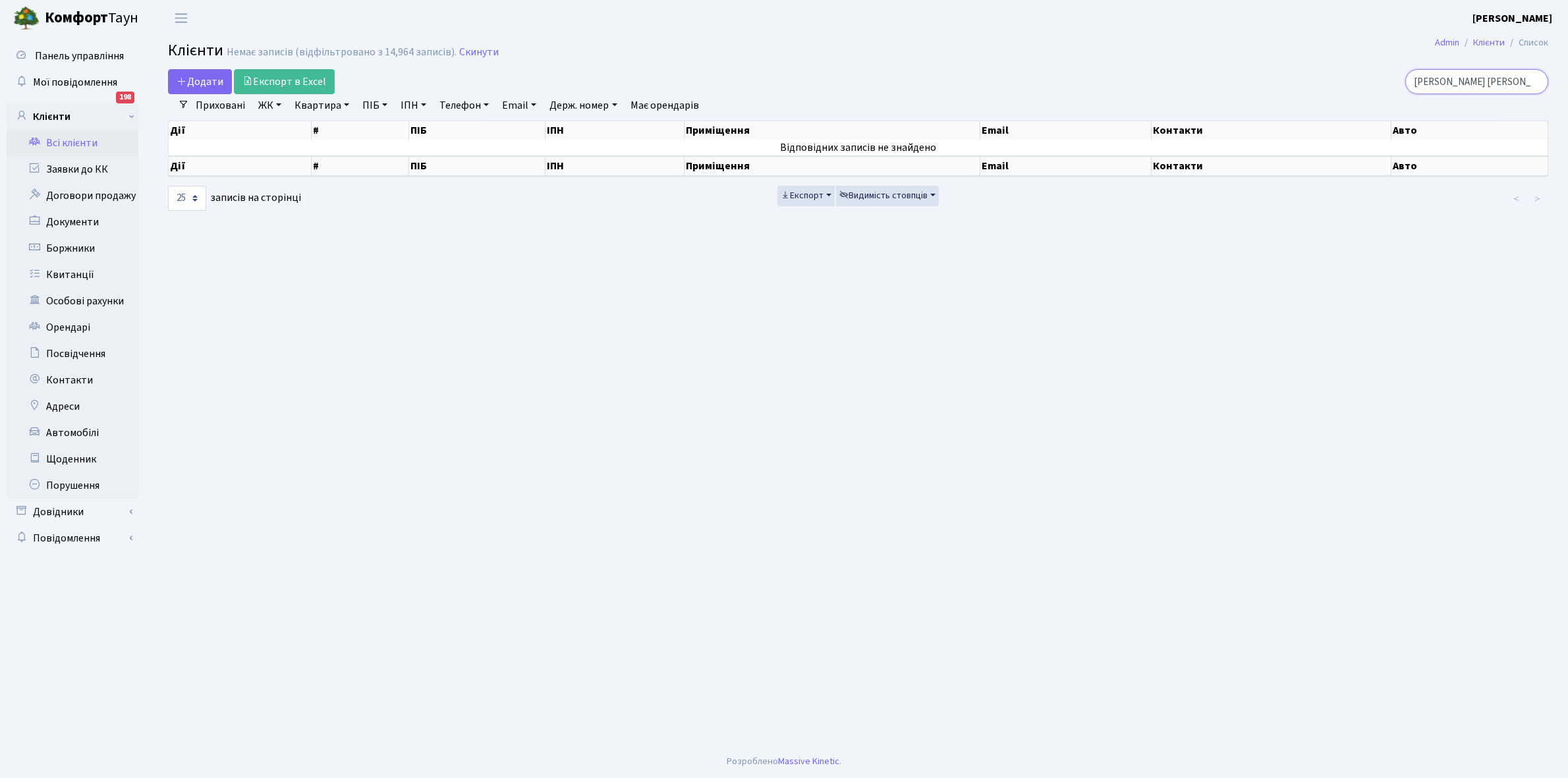
click at [1489, 84] on input "Григоренко І" at bounding box center [1476, 82] width 143 height 25
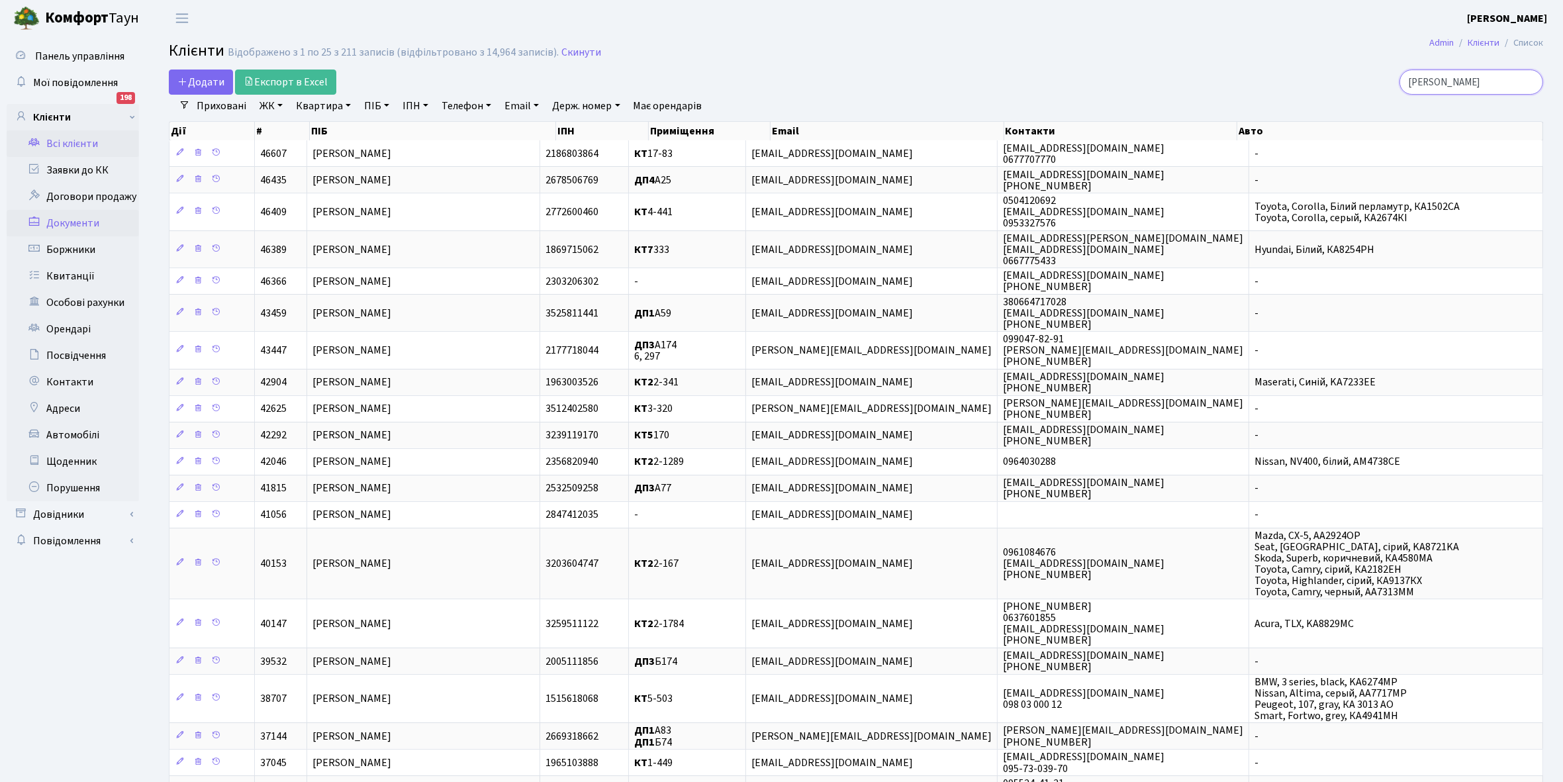
type input "[PERSON_NAME]"
click at [67, 226] on link "Документи" at bounding box center [73, 223] width 132 height 26
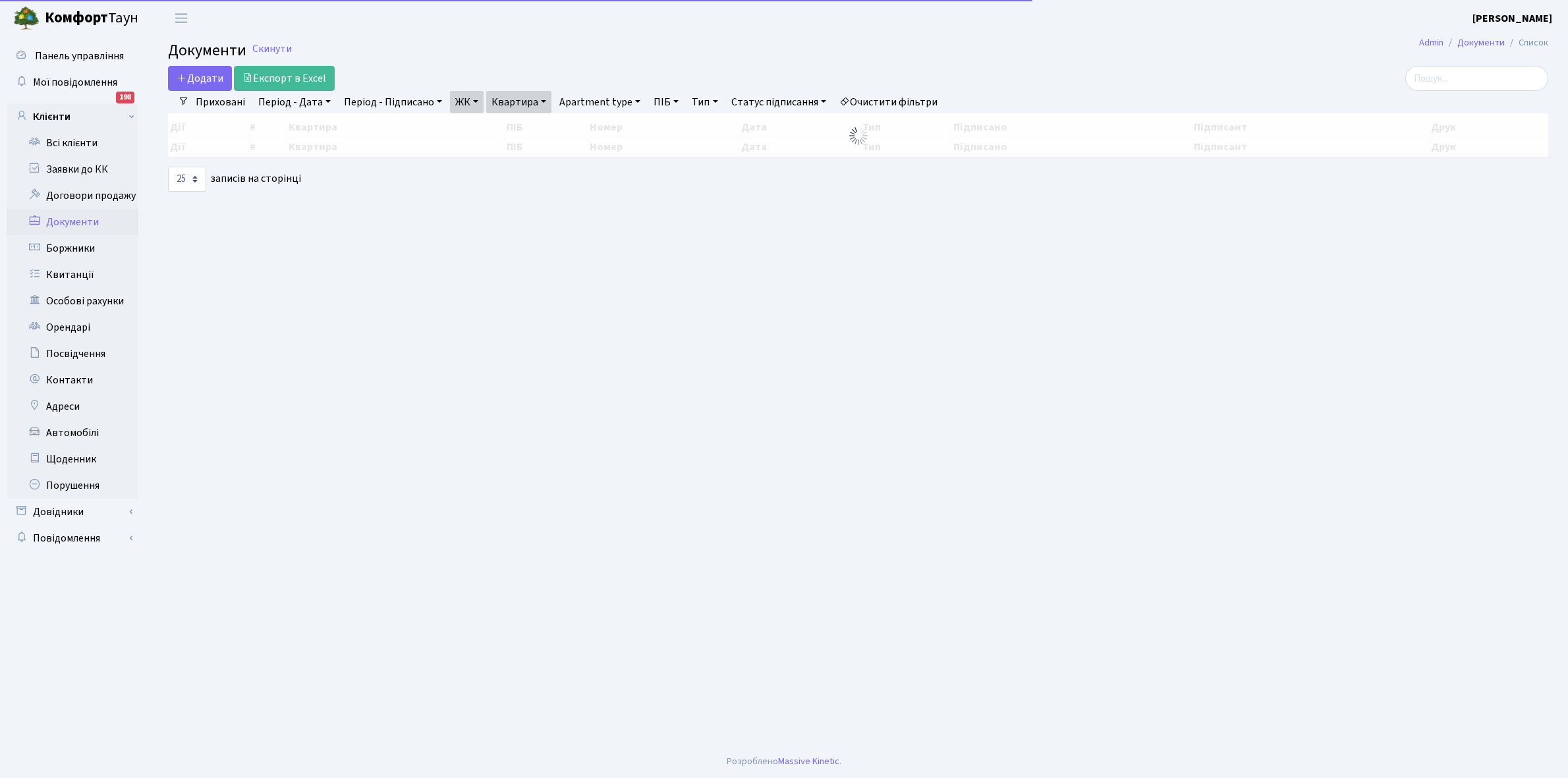
select select "25"
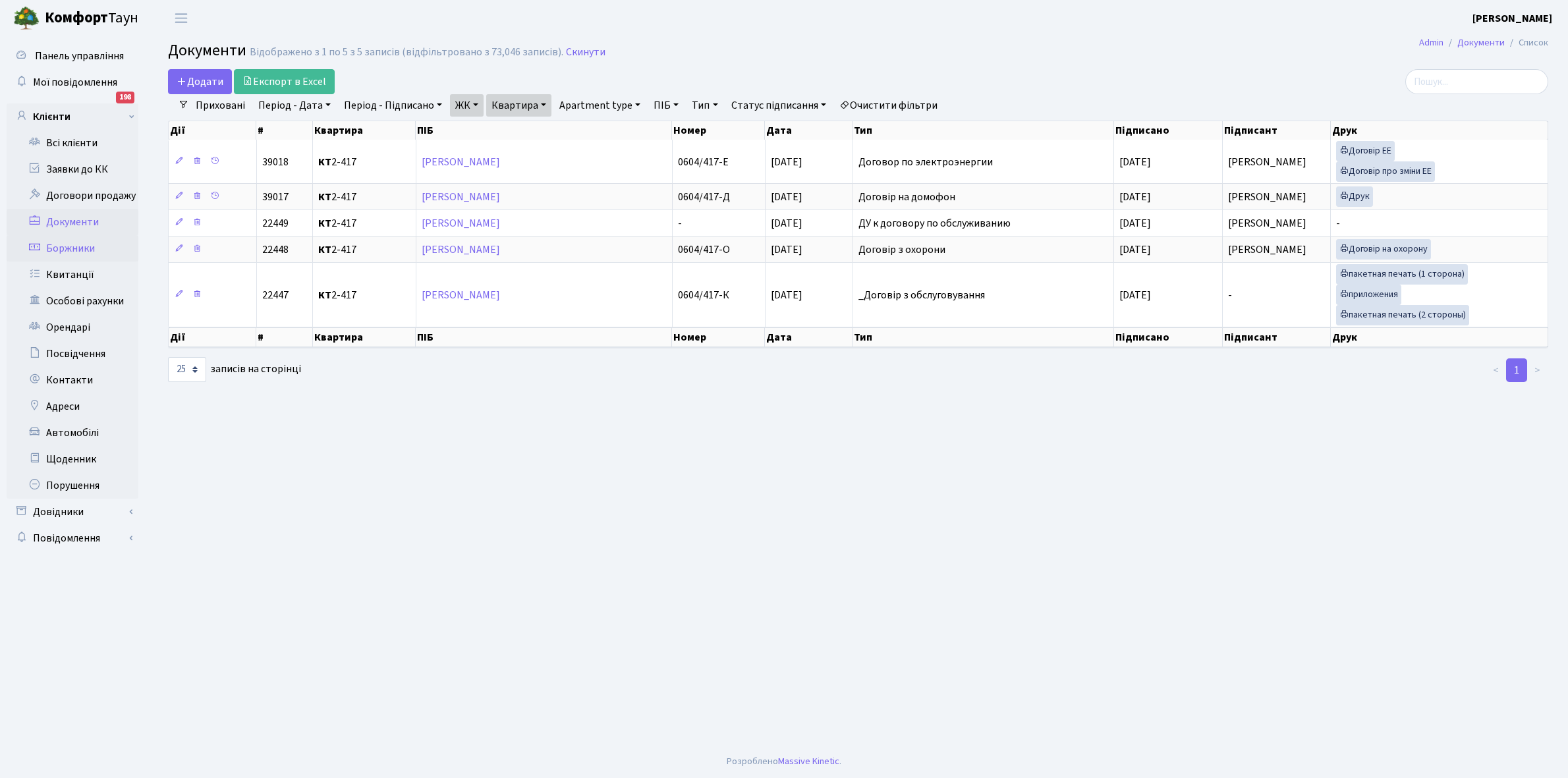
click at [70, 244] on link "Боржники" at bounding box center [73, 248] width 131 height 26
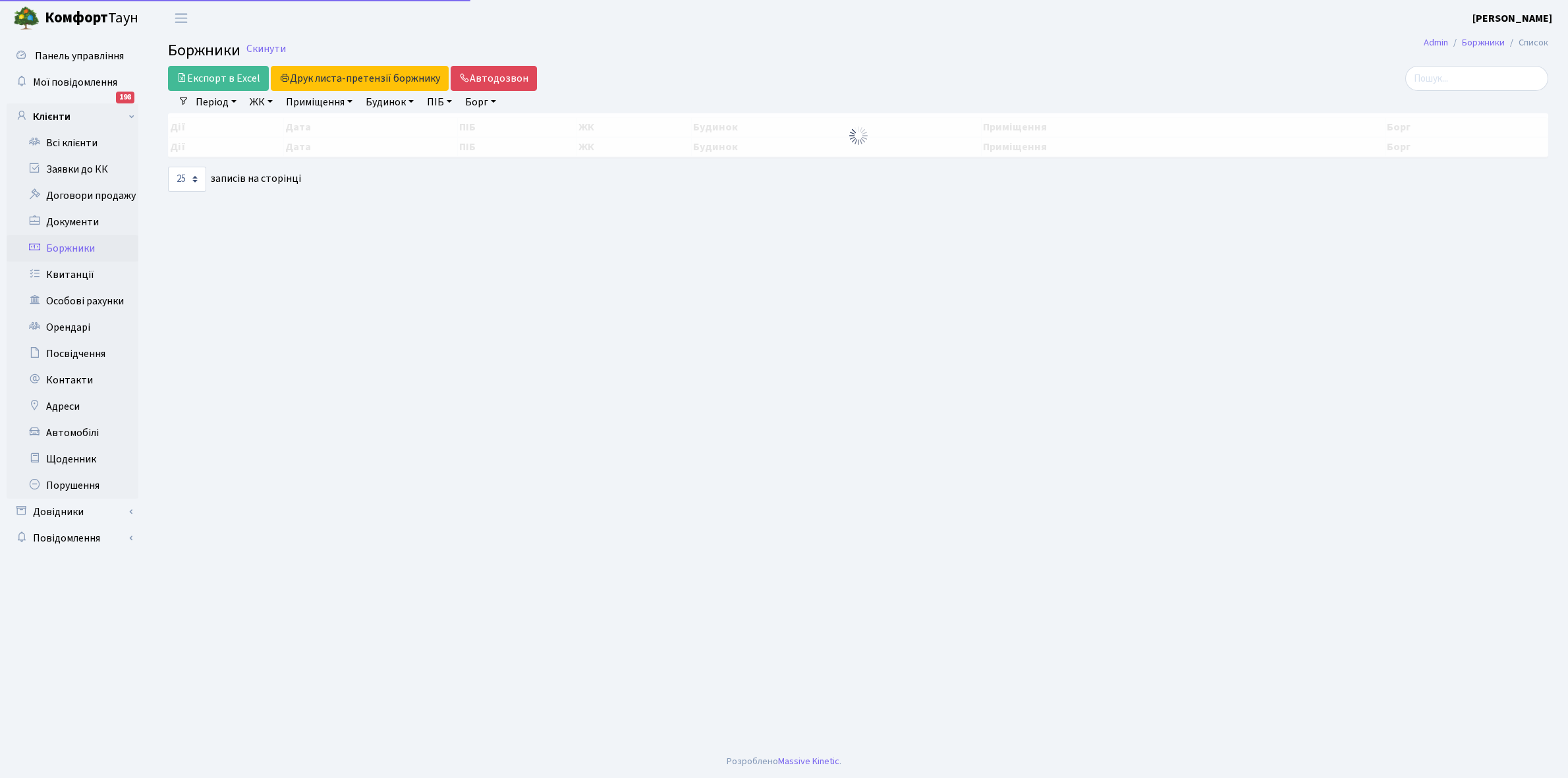
select select "25"
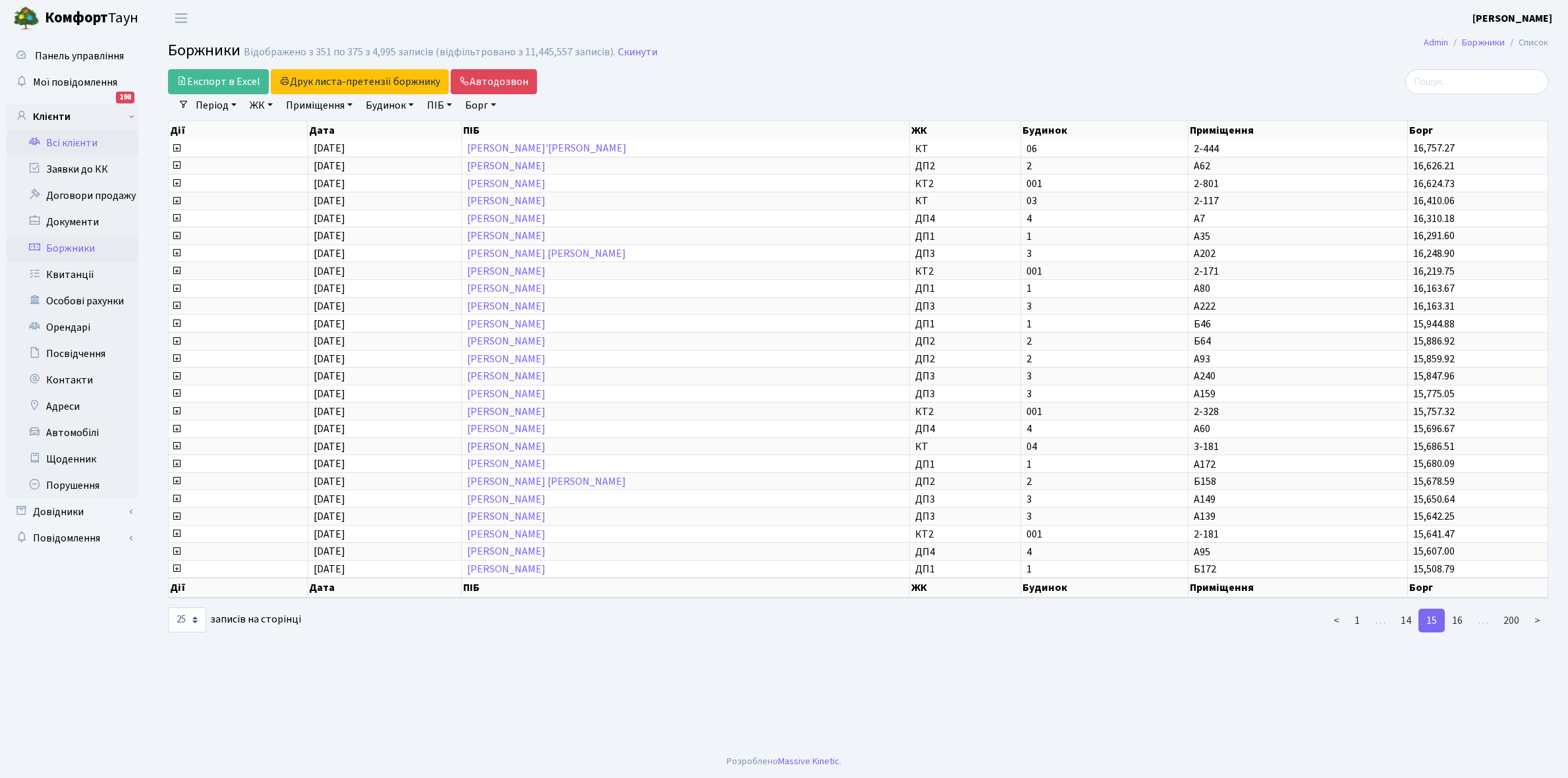
click at [72, 138] on link "Всі клієнти" at bounding box center [73, 142] width 131 height 26
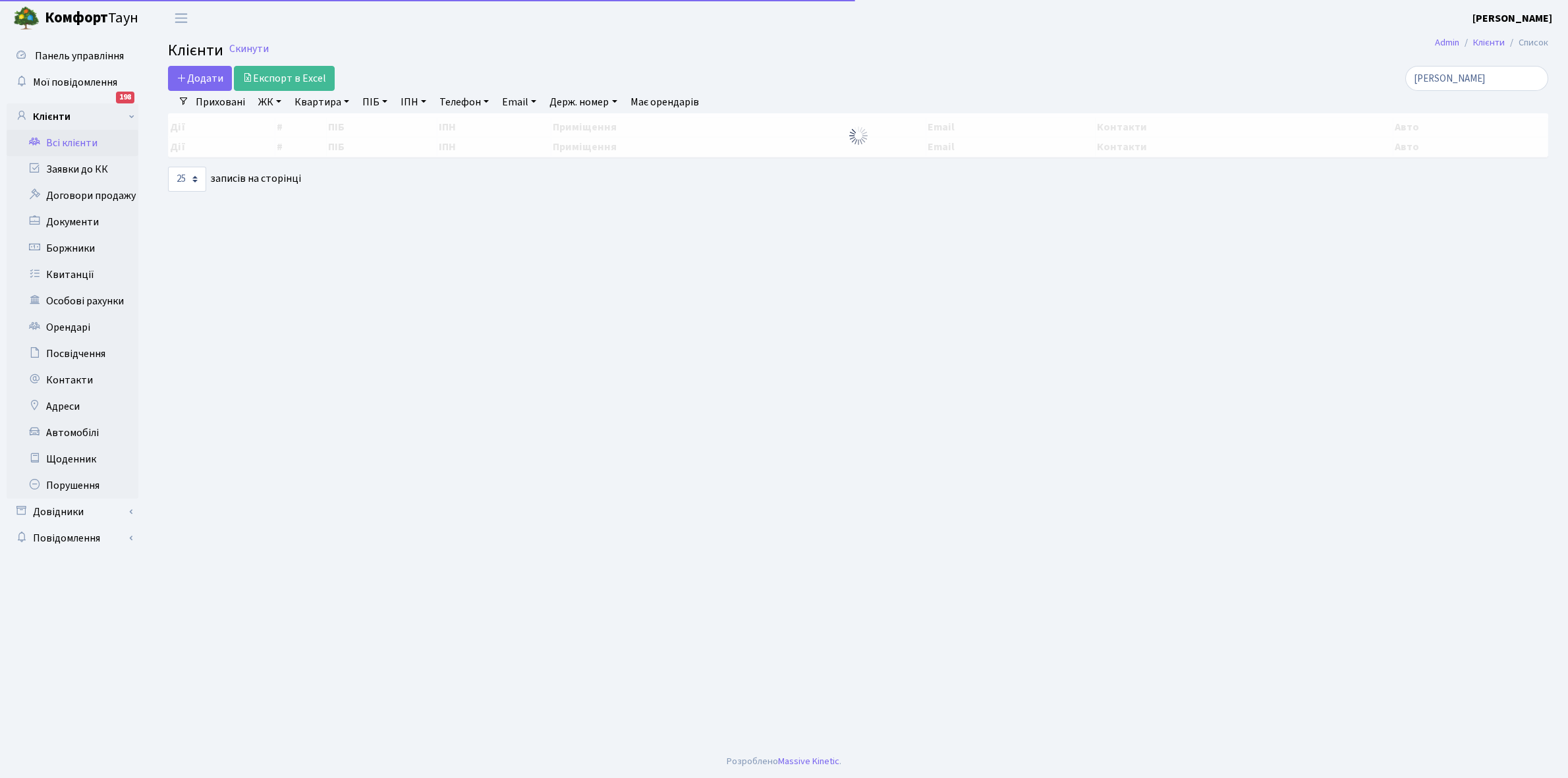
select select "25"
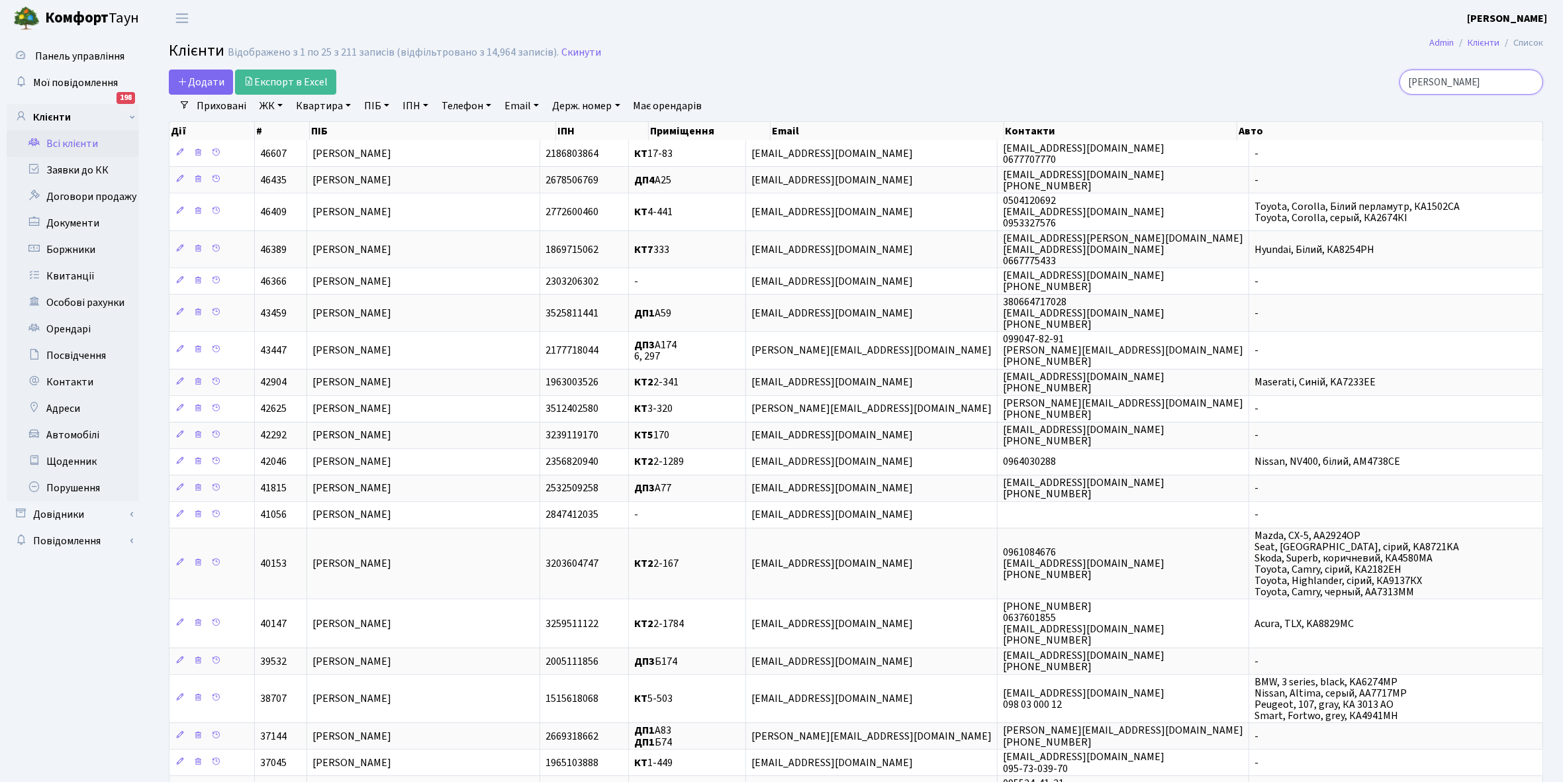
click at [1457, 78] on input "[PERSON_NAME]" at bounding box center [1472, 82] width 144 height 25
click at [53, 248] on link "Боржники" at bounding box center [73, 249] width 132 height 26
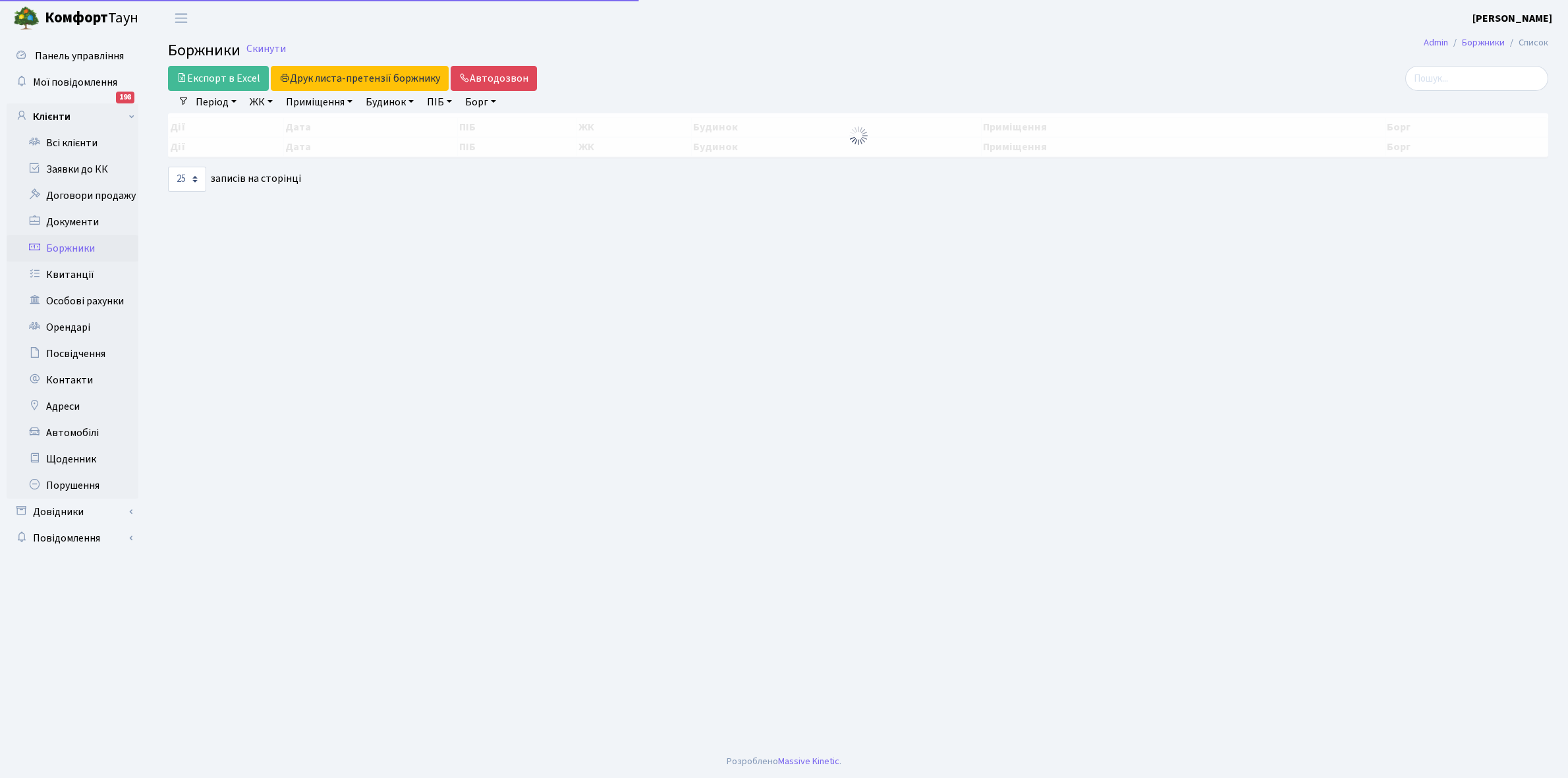
select select "25"
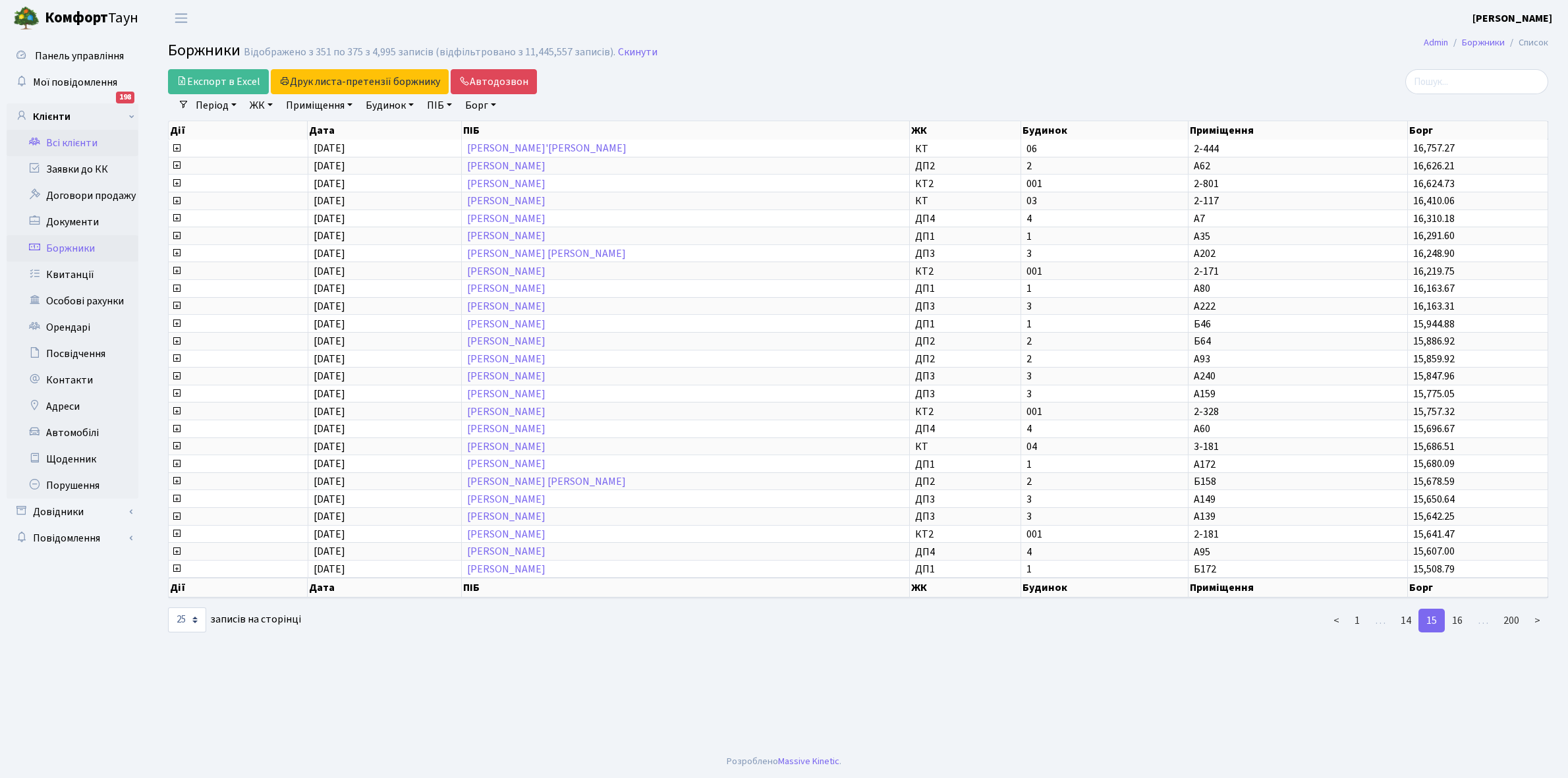
click at [83, 145] on link "Всі клієнти" at bounding box center [73, 142] width 131 height 26
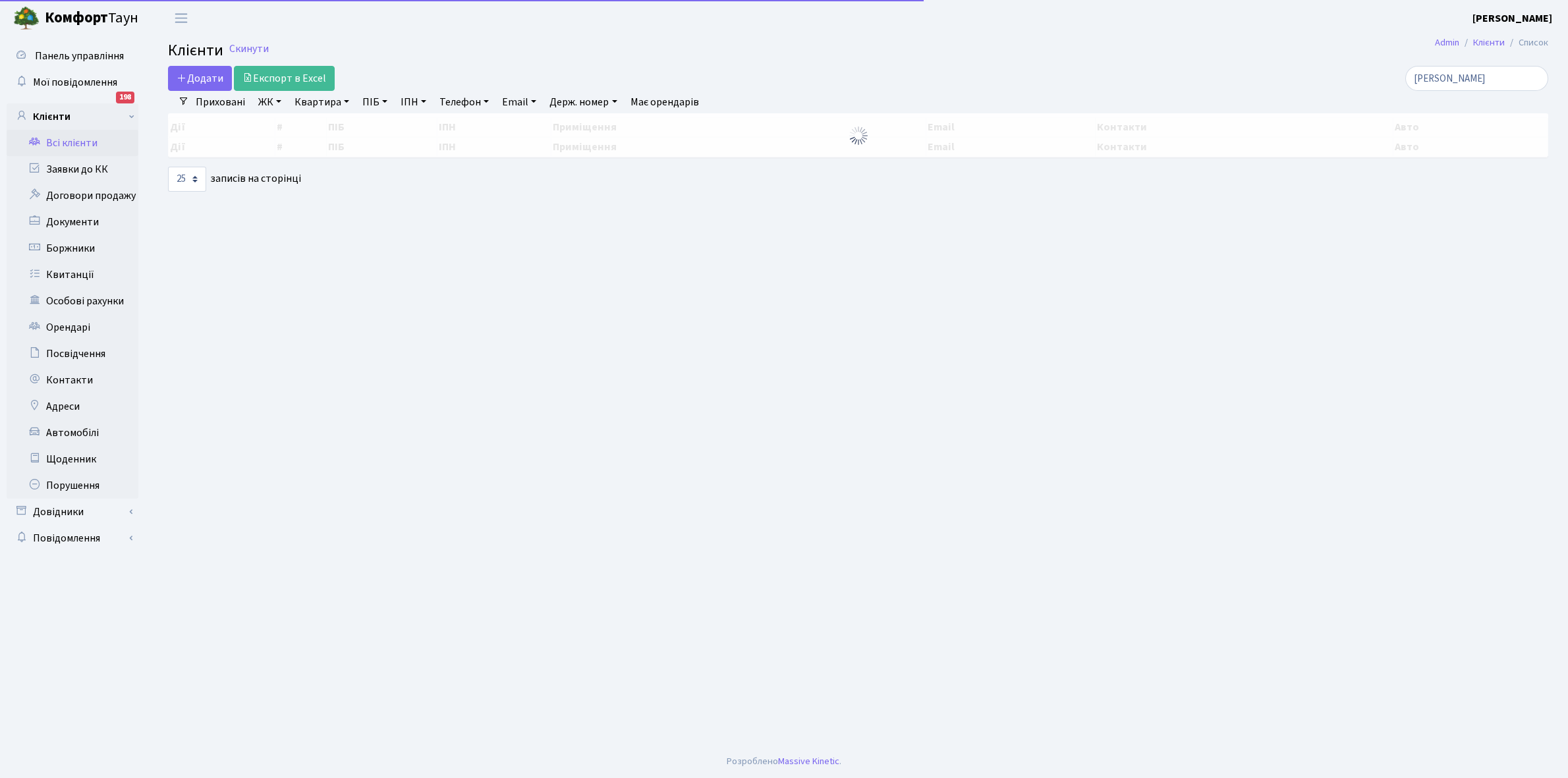
select select "25"
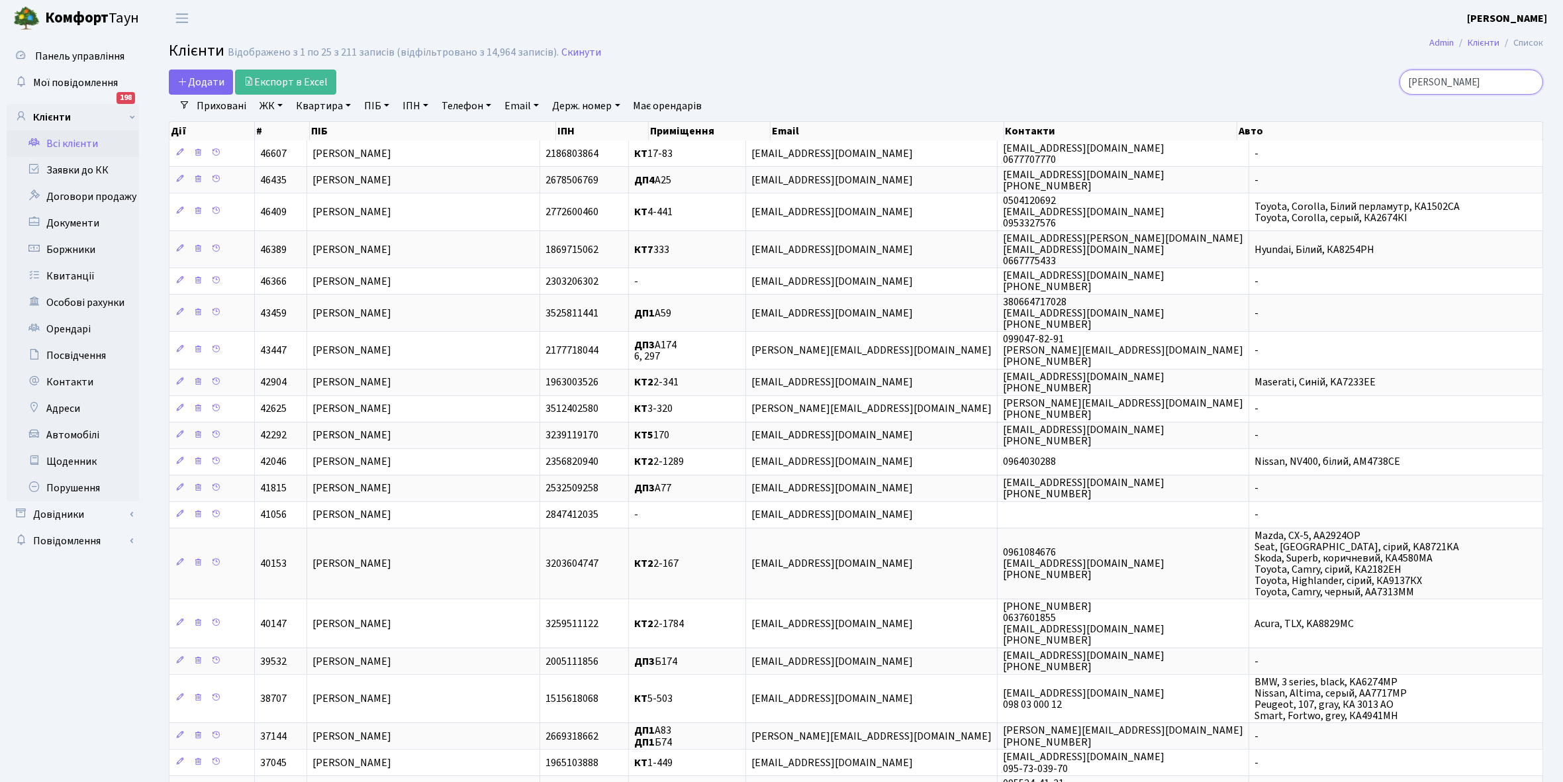
click at [1469, 77] on input "[PERSON_NAME]" at bounding box center [1472, 82] width 144 height 25
type input "Г"
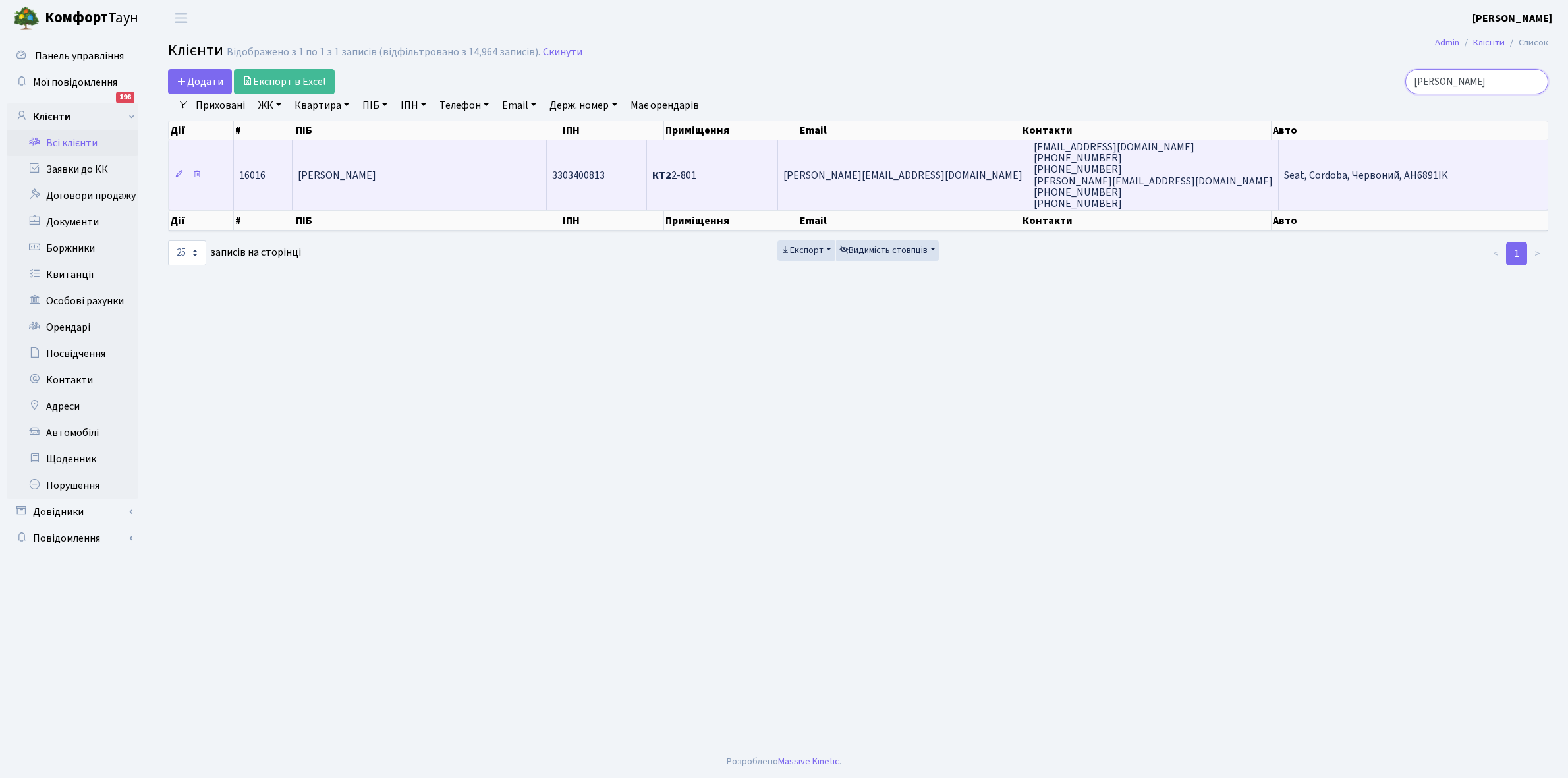
type input "Кобернюк"
click at [513, 174] on td "[PERSON_NAME]" at bounding box center [420, 174] width 255 height 71
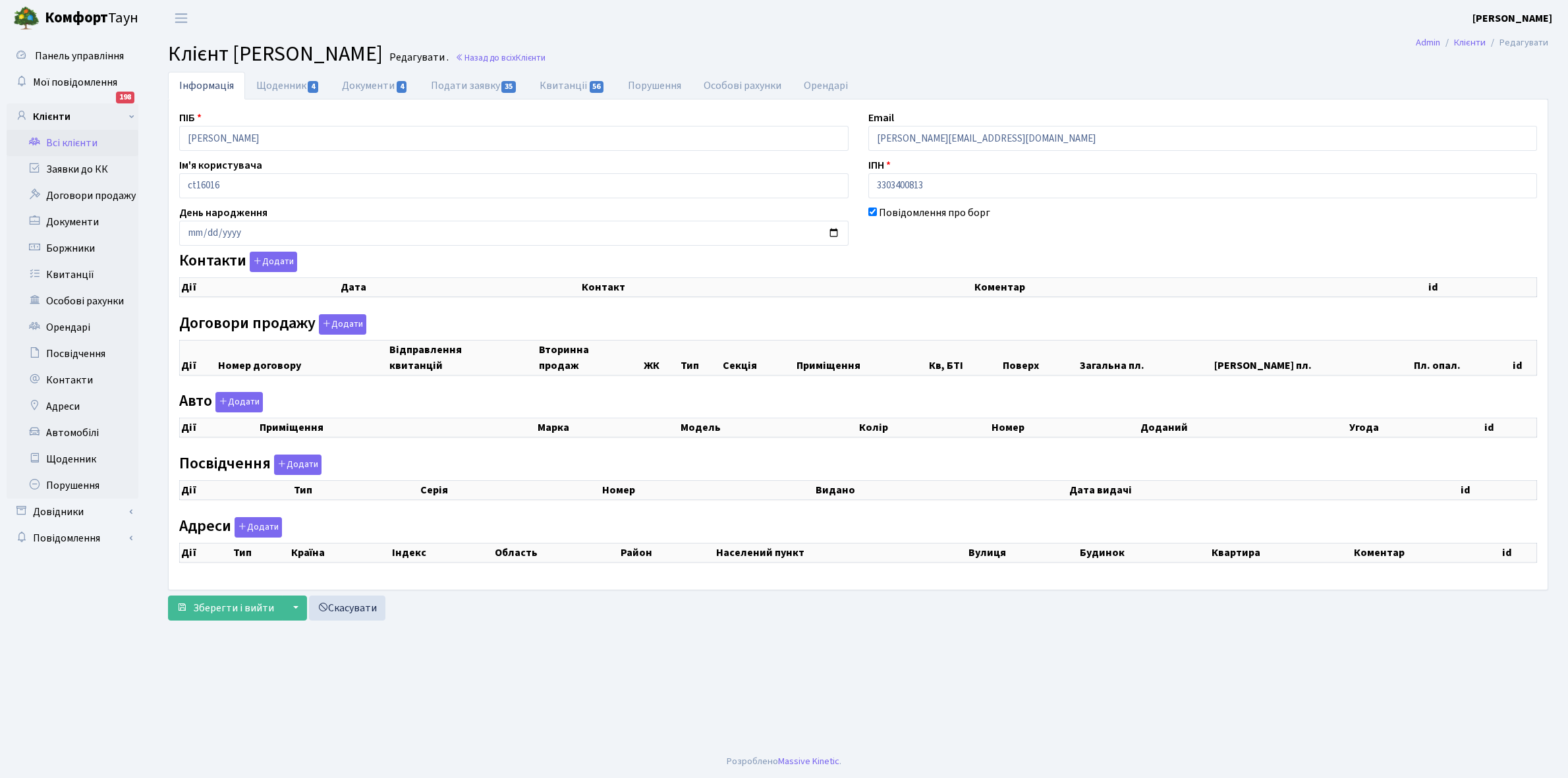
checkbox input "true"
select select "25"
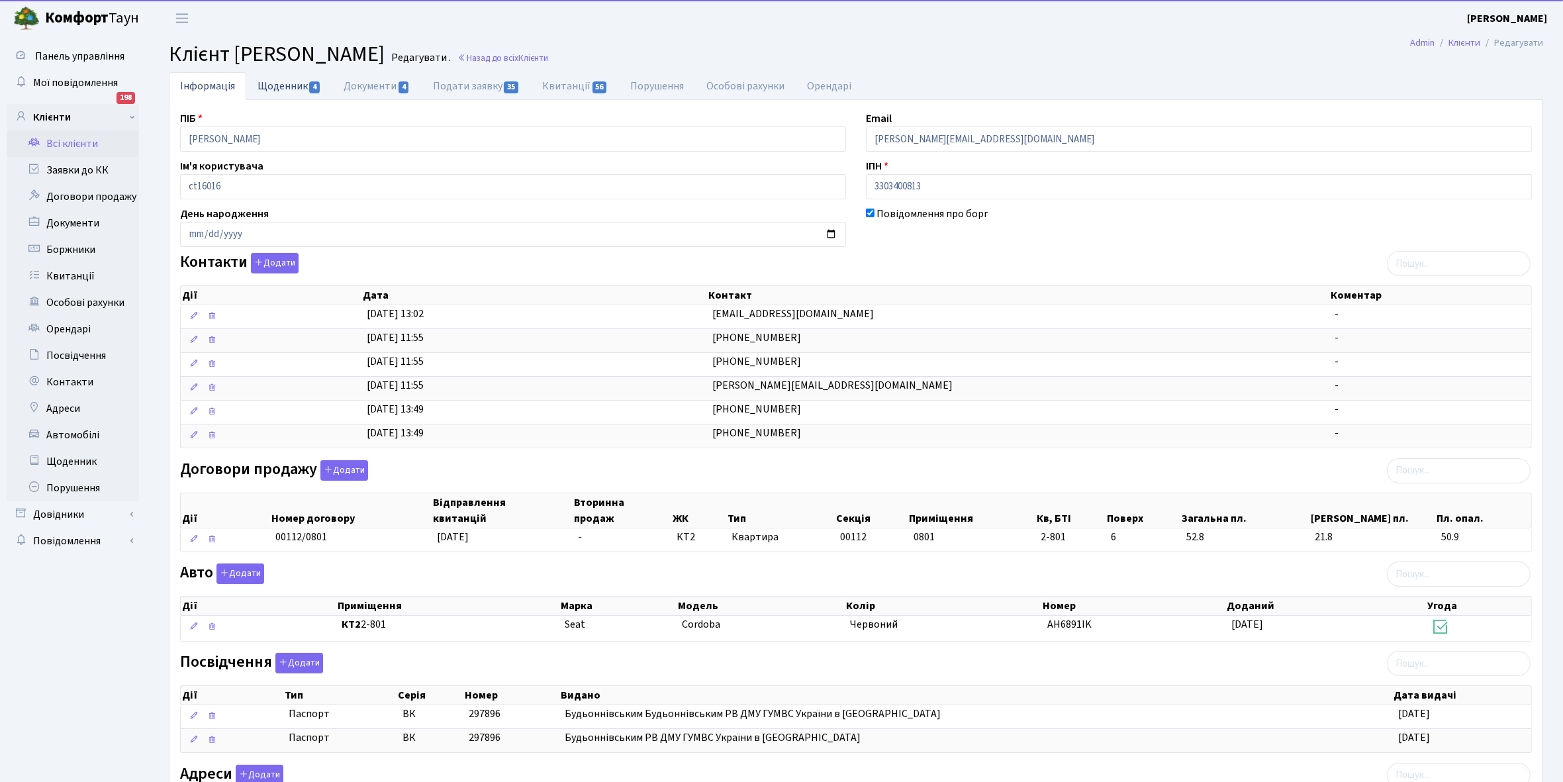
click at [279, 87] on link "Щоденник 4" at bounding box center [289, 85] width 86 height 27
select select "25"
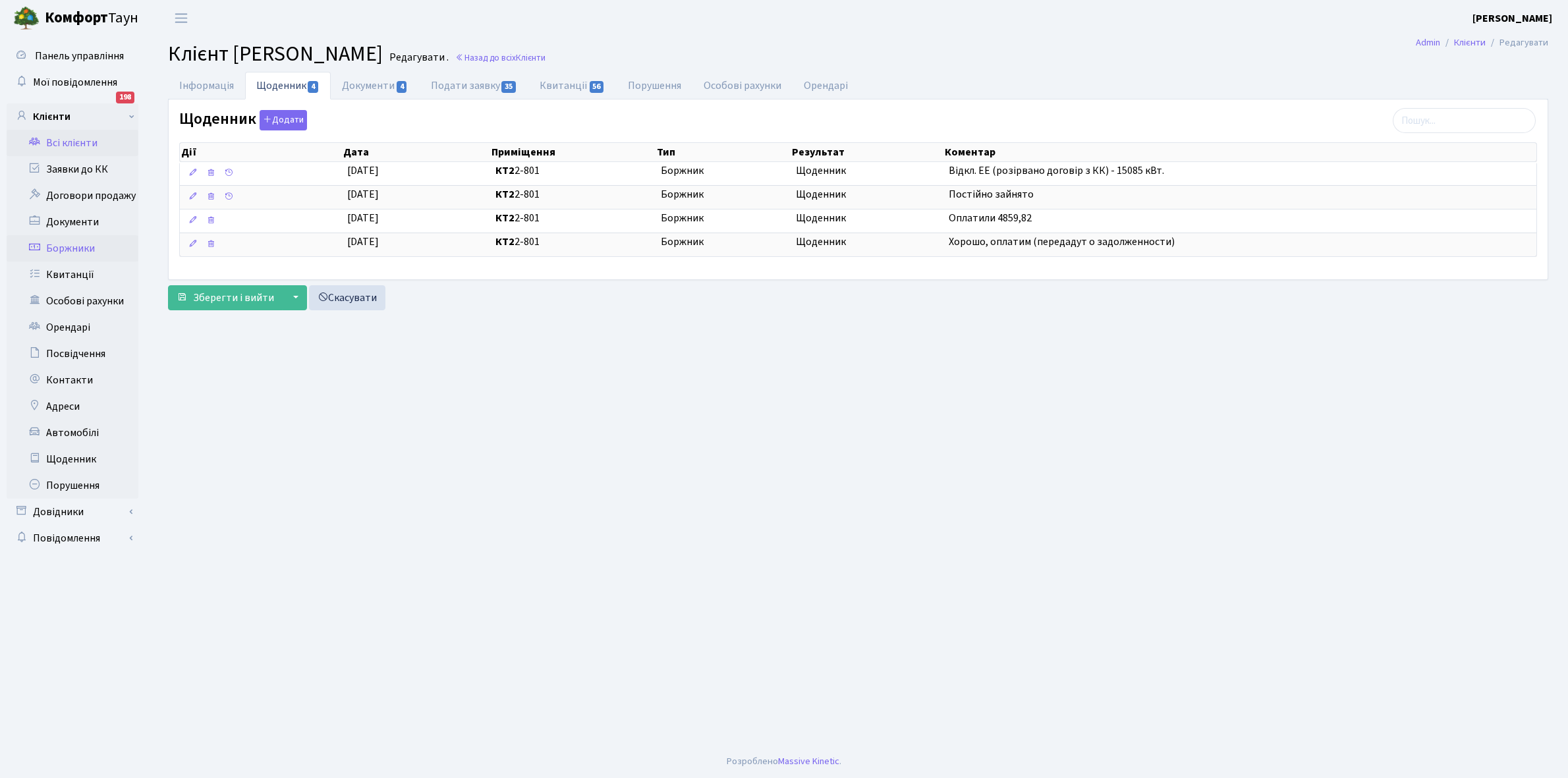
click at [70, 245] on link "Боржники" at bounding box center [73, 248] width 131 height 26
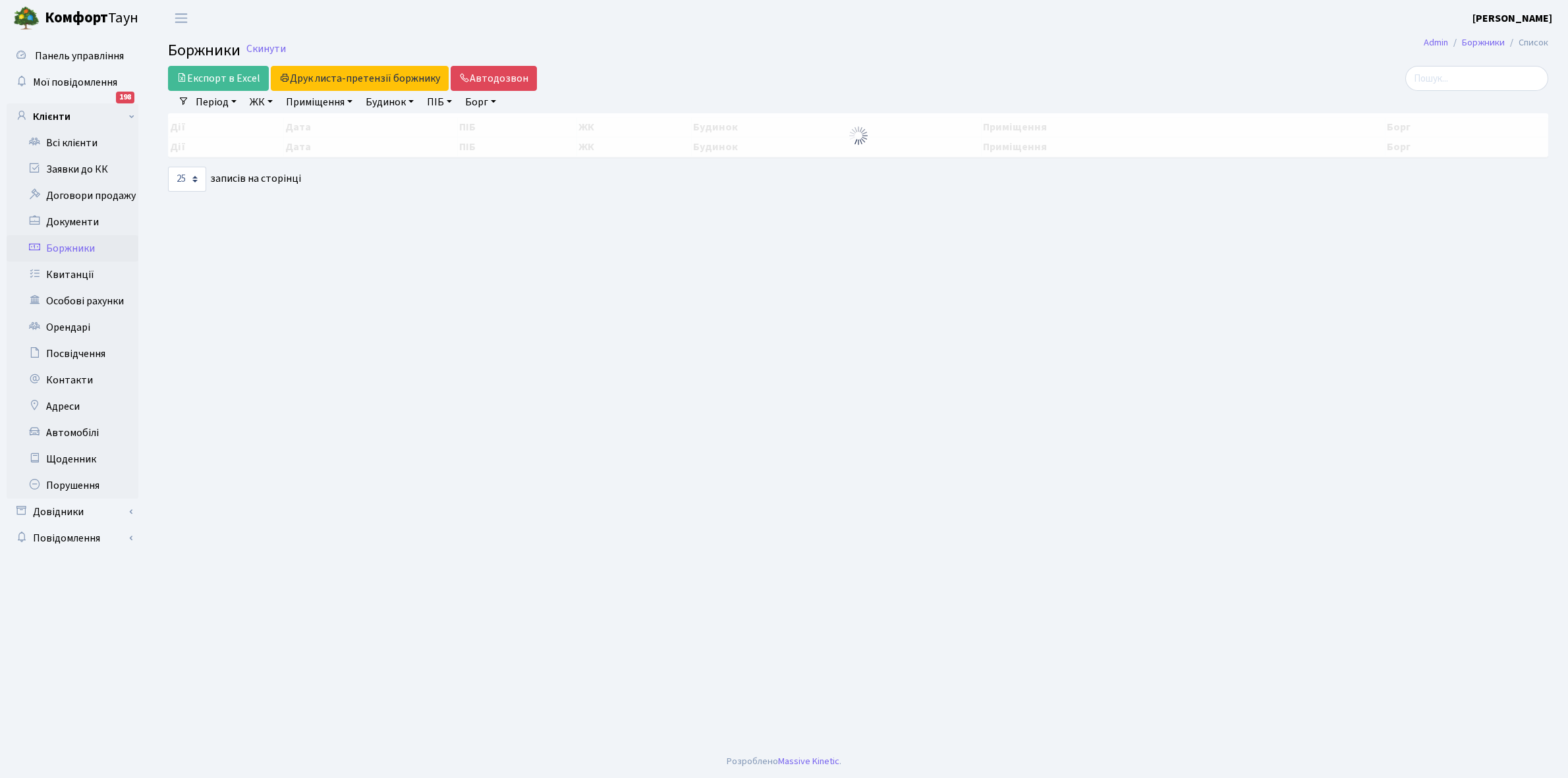
select select "25"
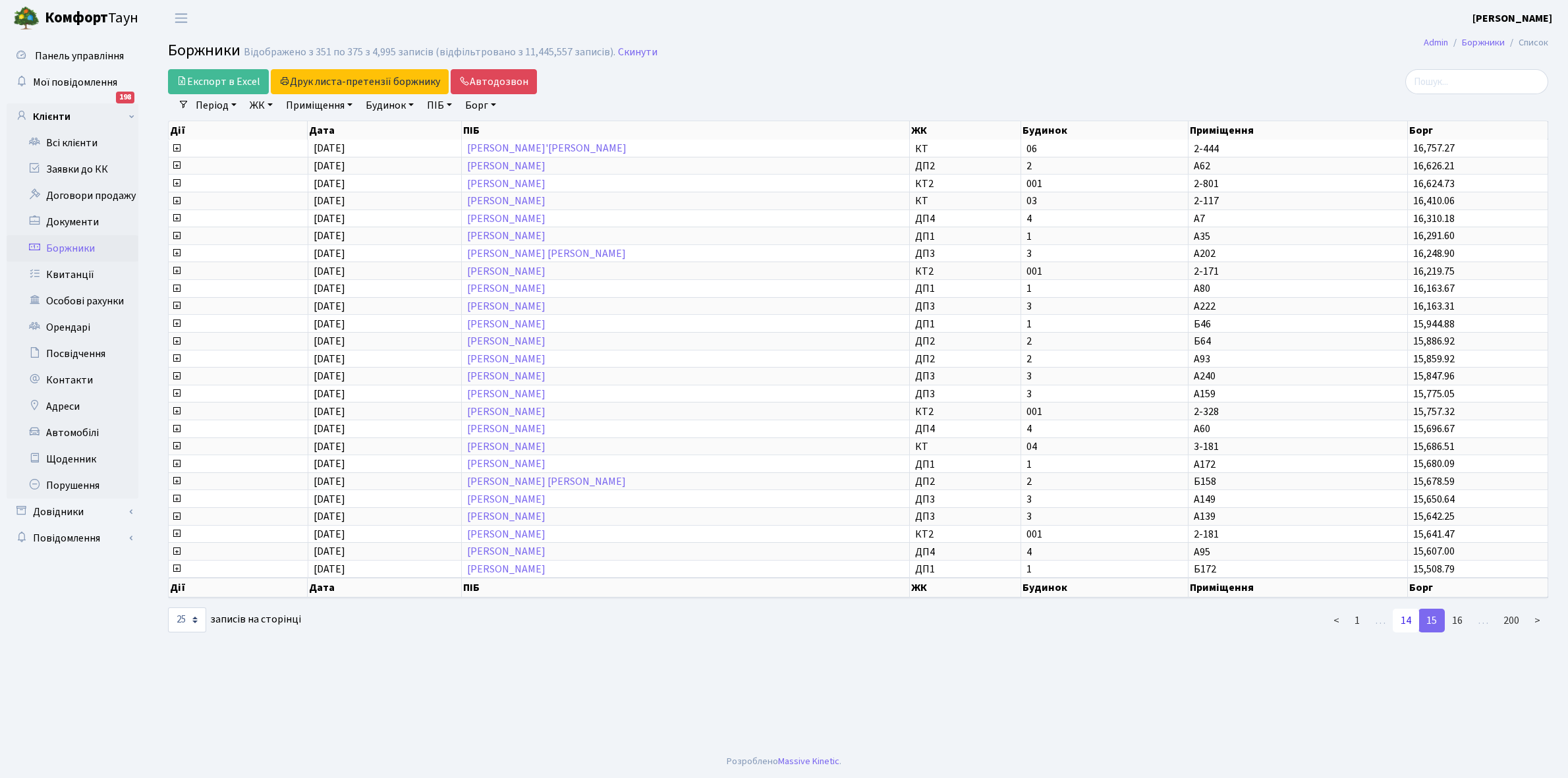
click at [1408, 613] on link "14" at bounding box center [1406, 621] width 26 height 24
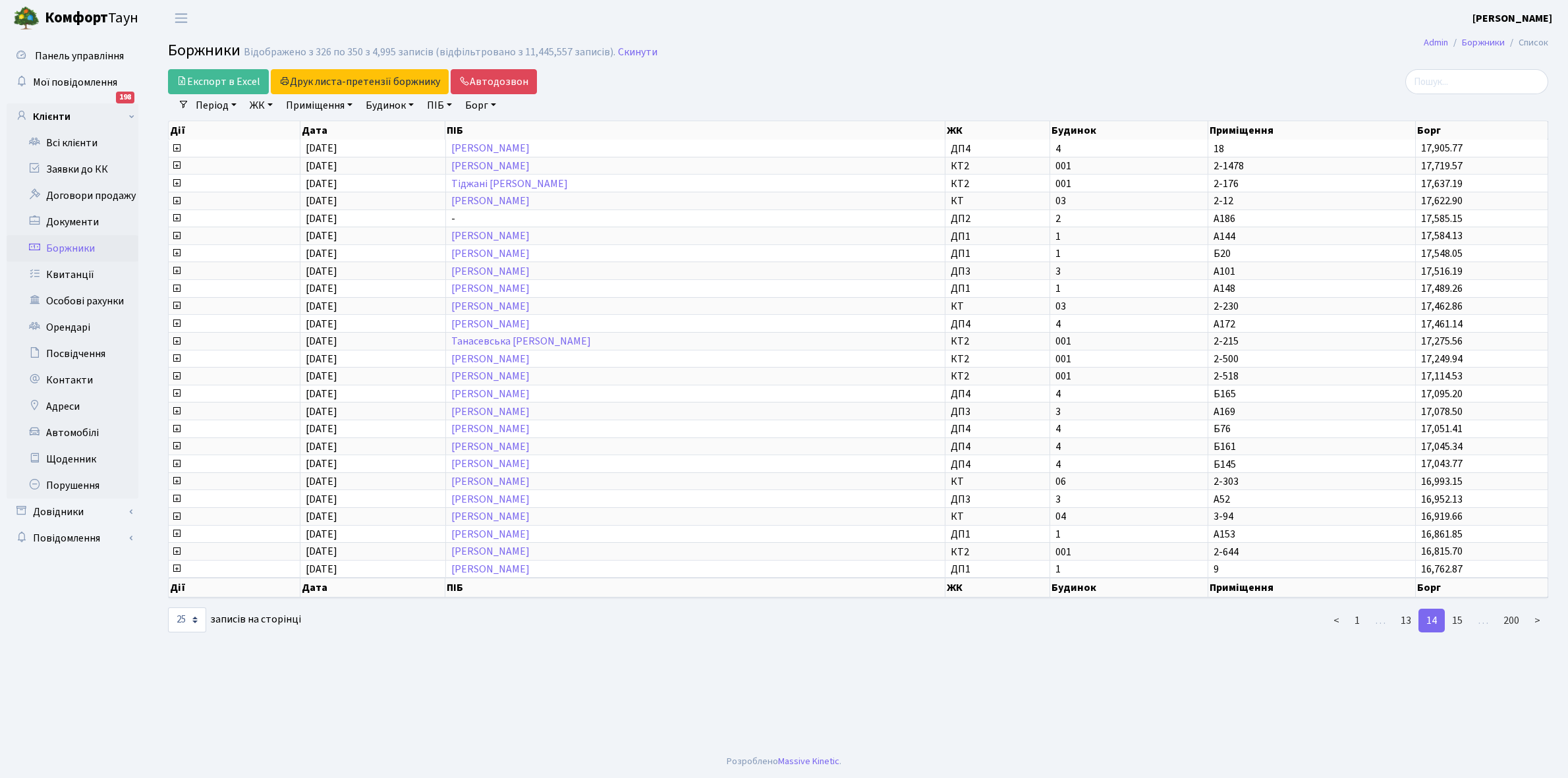
click at [1434, 609] on link "14" at bounding box center [1432, 621] width 26 height 24
click at [1460, 609] on link "15" at bounding box center [1457, 621] width 26 height 24
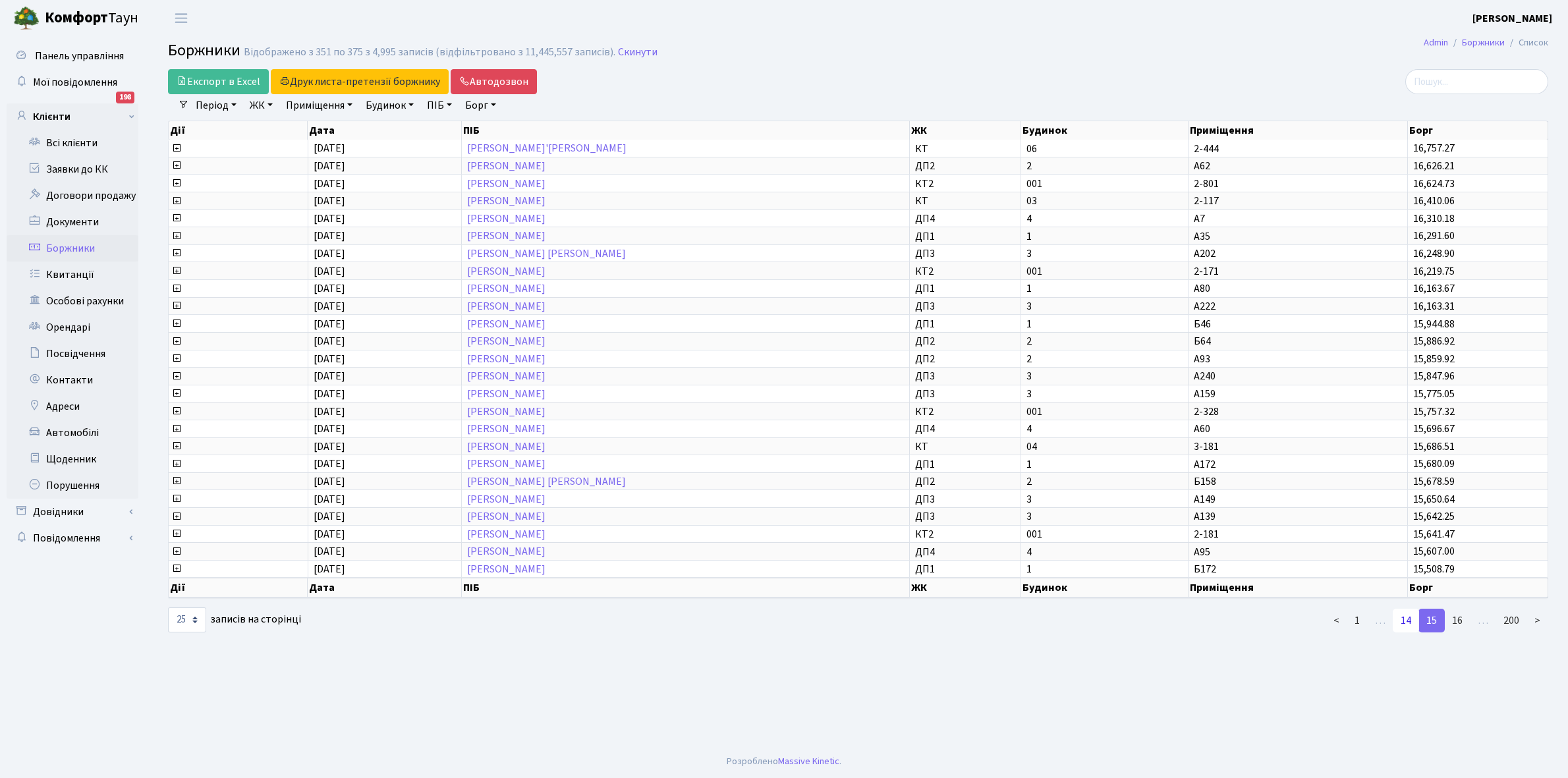
click at [1407, 609] on link "14" at bounding box center [1406, 621] width 26 height 24
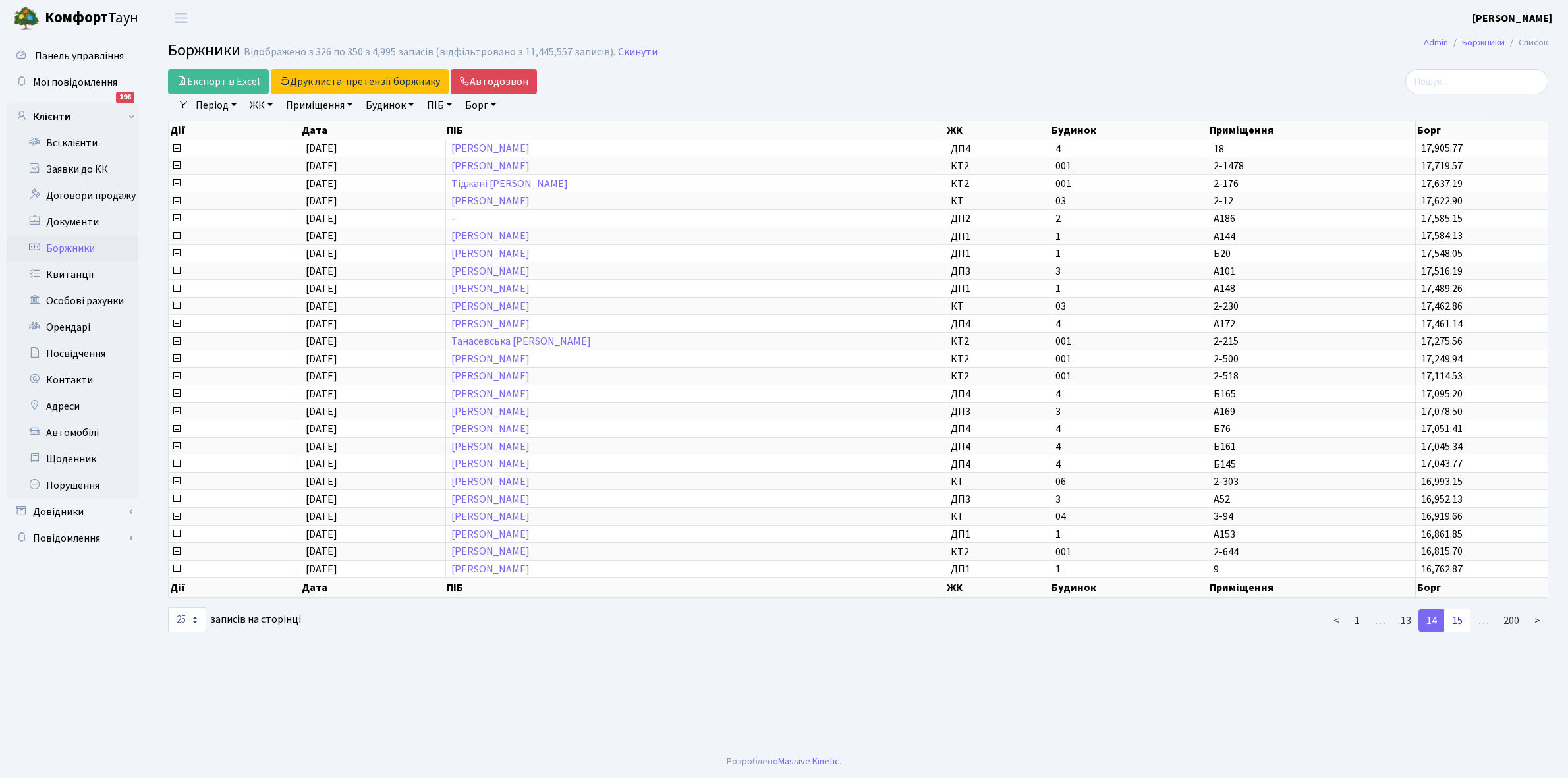
click at [1460, 609] on link "15" at bounding box center [1457, 621] width 26 height 24
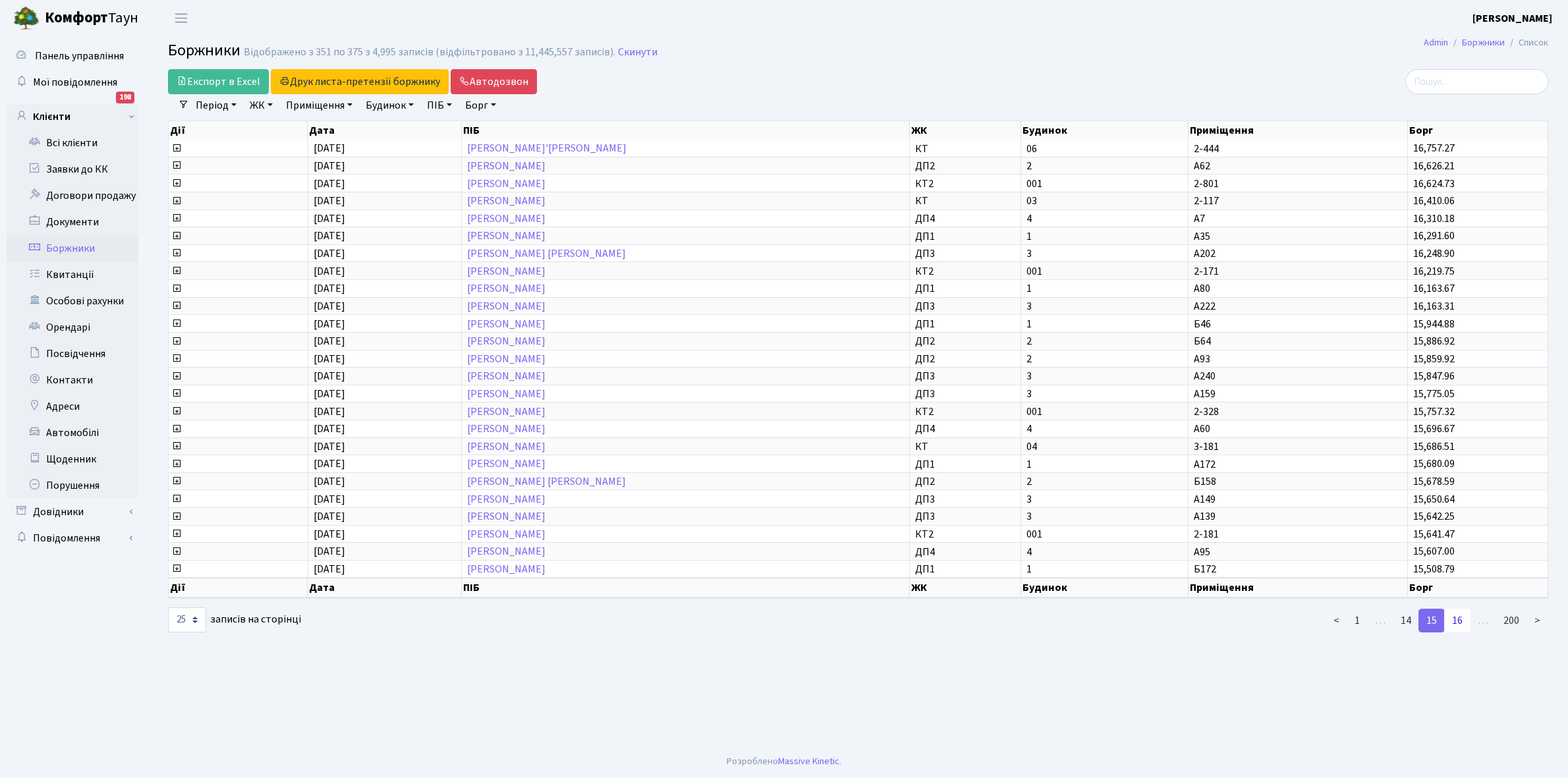
click at [1458, 609] on link "16" at bounding box center [1457, 621] width 26 height 24
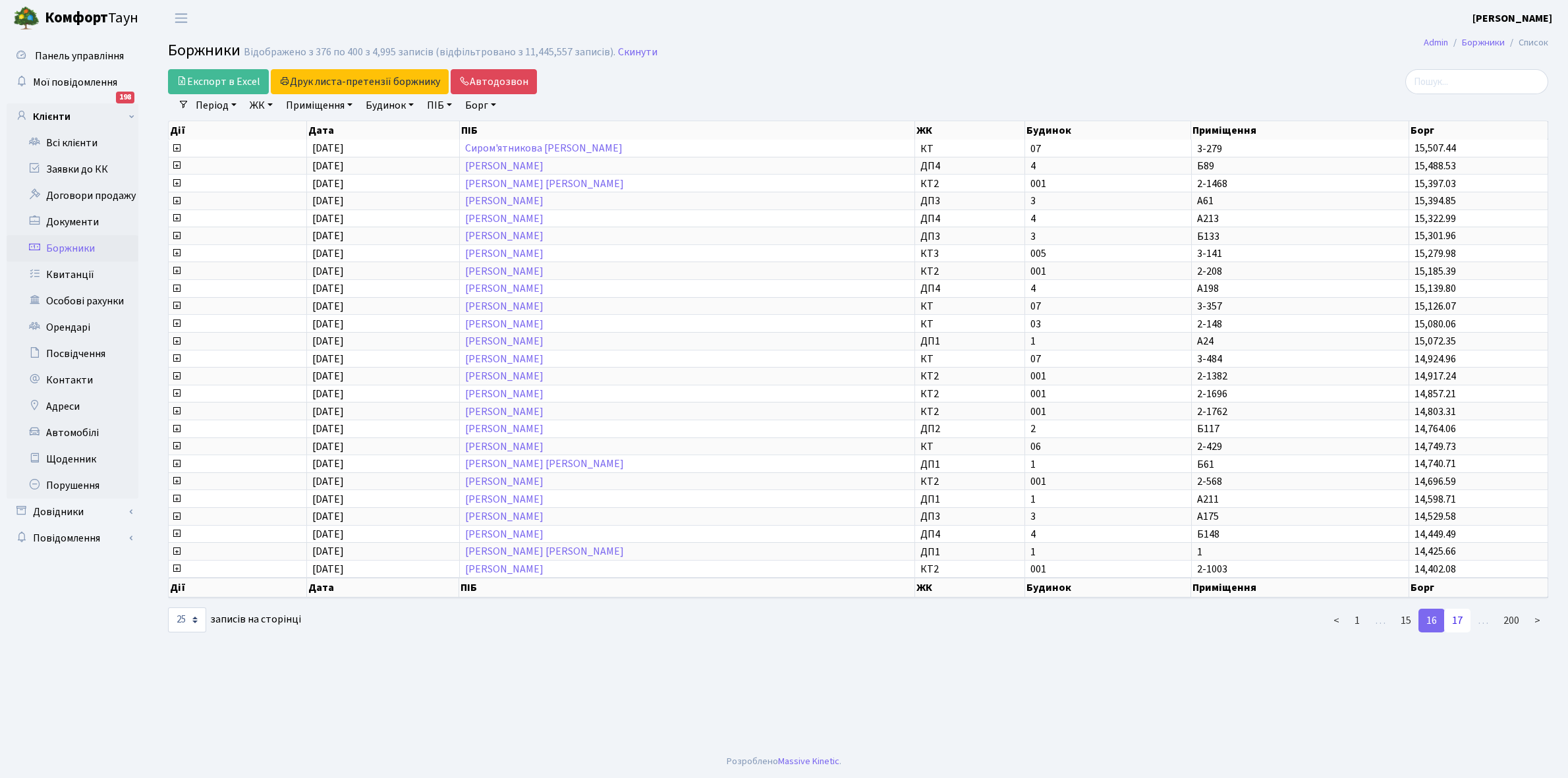
click at [1458, 609] on link "17" at bounding box center [1457, 621] width 26 height 24
click at [68, 132] on link "Всі клієнти" at bounding box center [73, 142] width 131 height 26
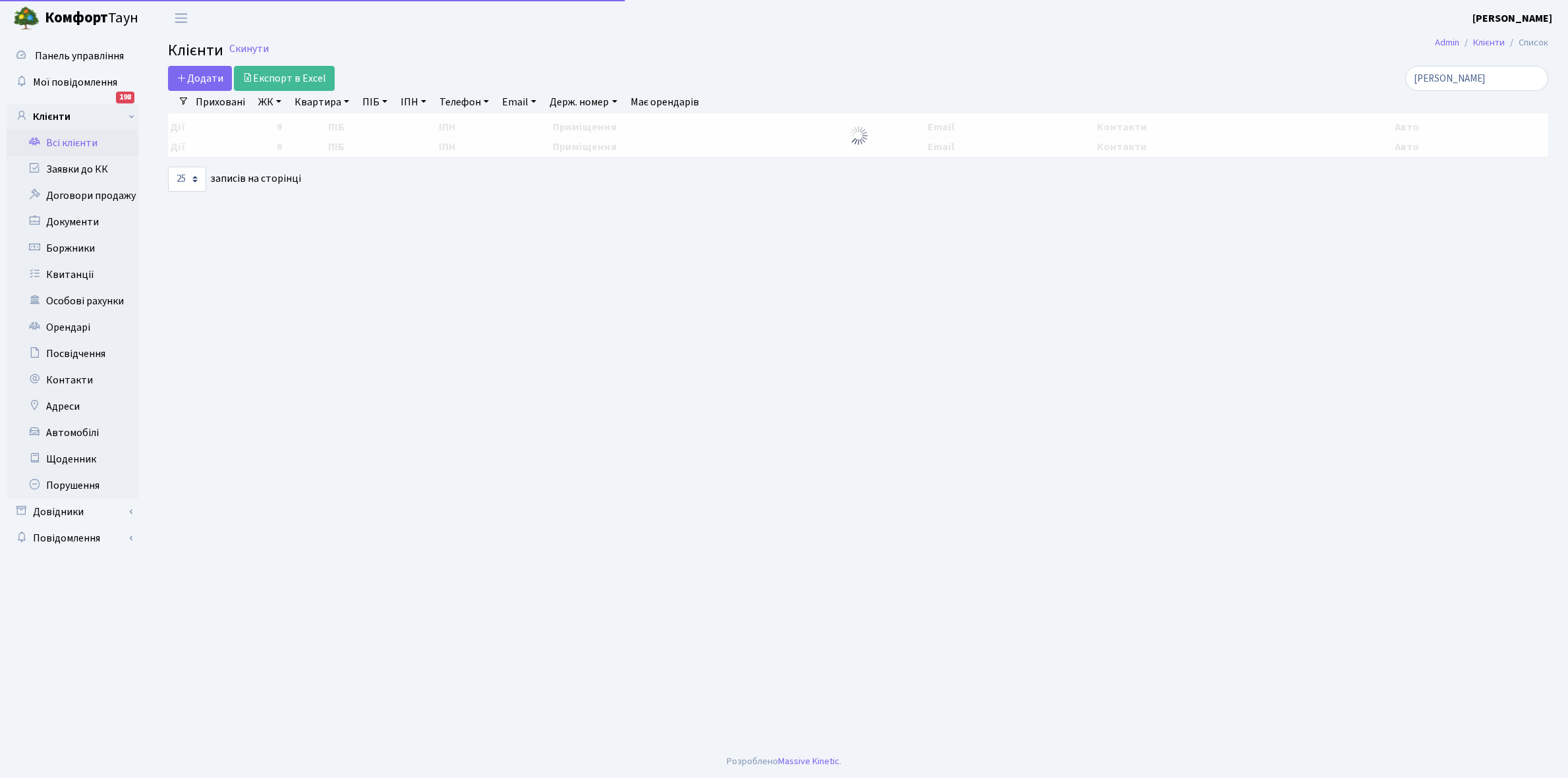
select select "25"
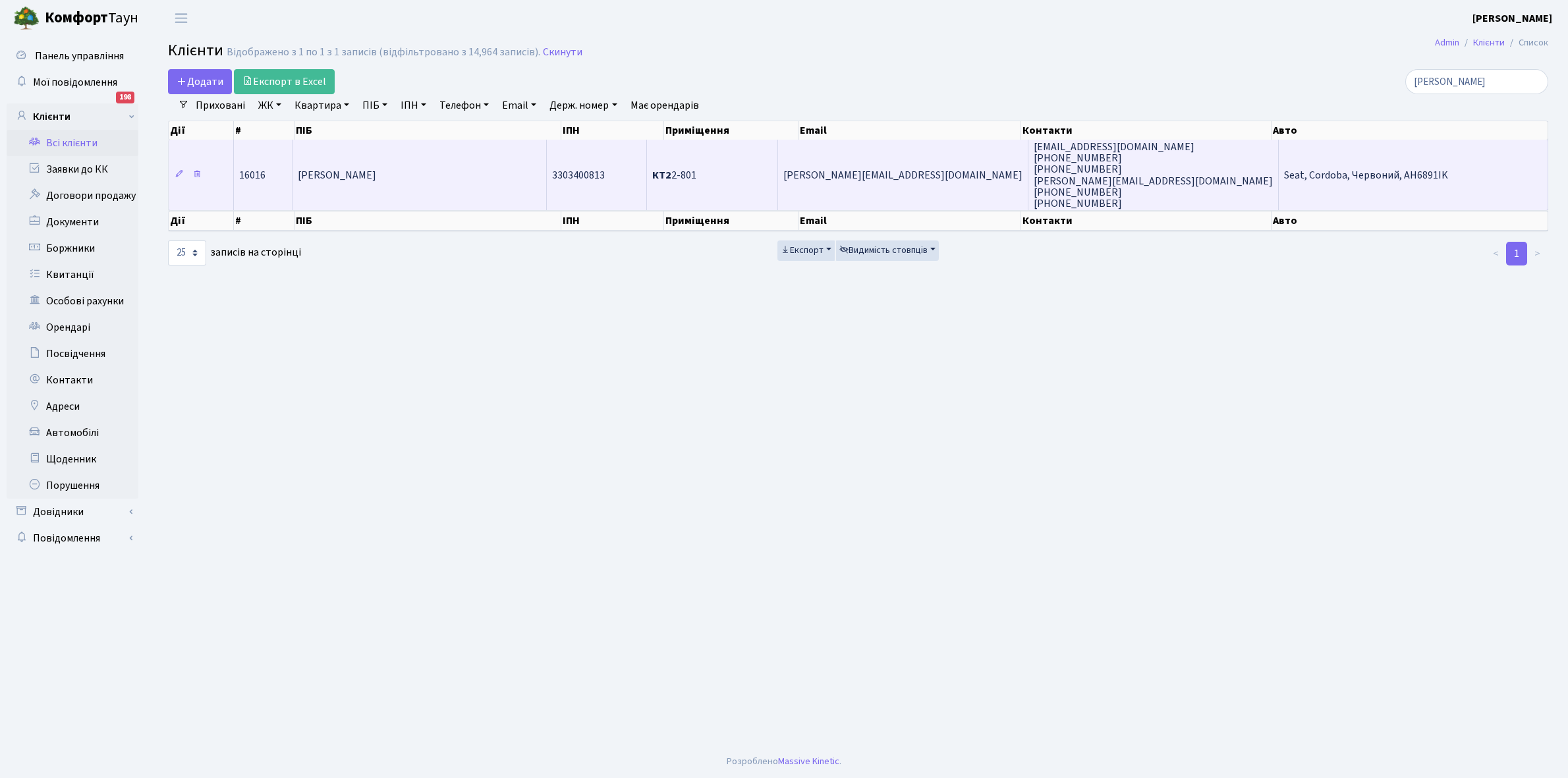
click at [459, 183] on td "[PERSON_NAME]" at bounding box center [420, 174] width 255 height 71
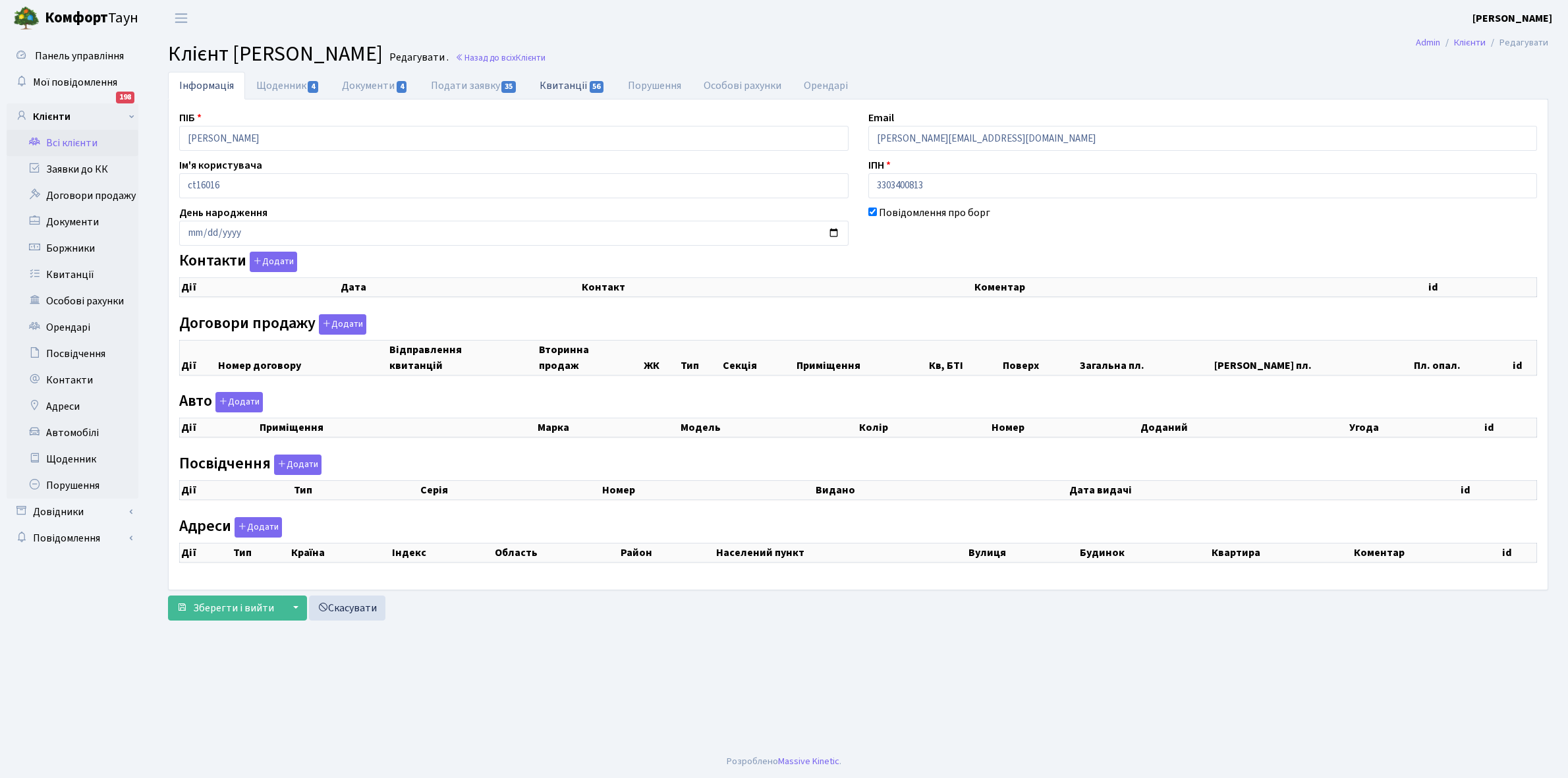
checkbox input "true"
select select "25"
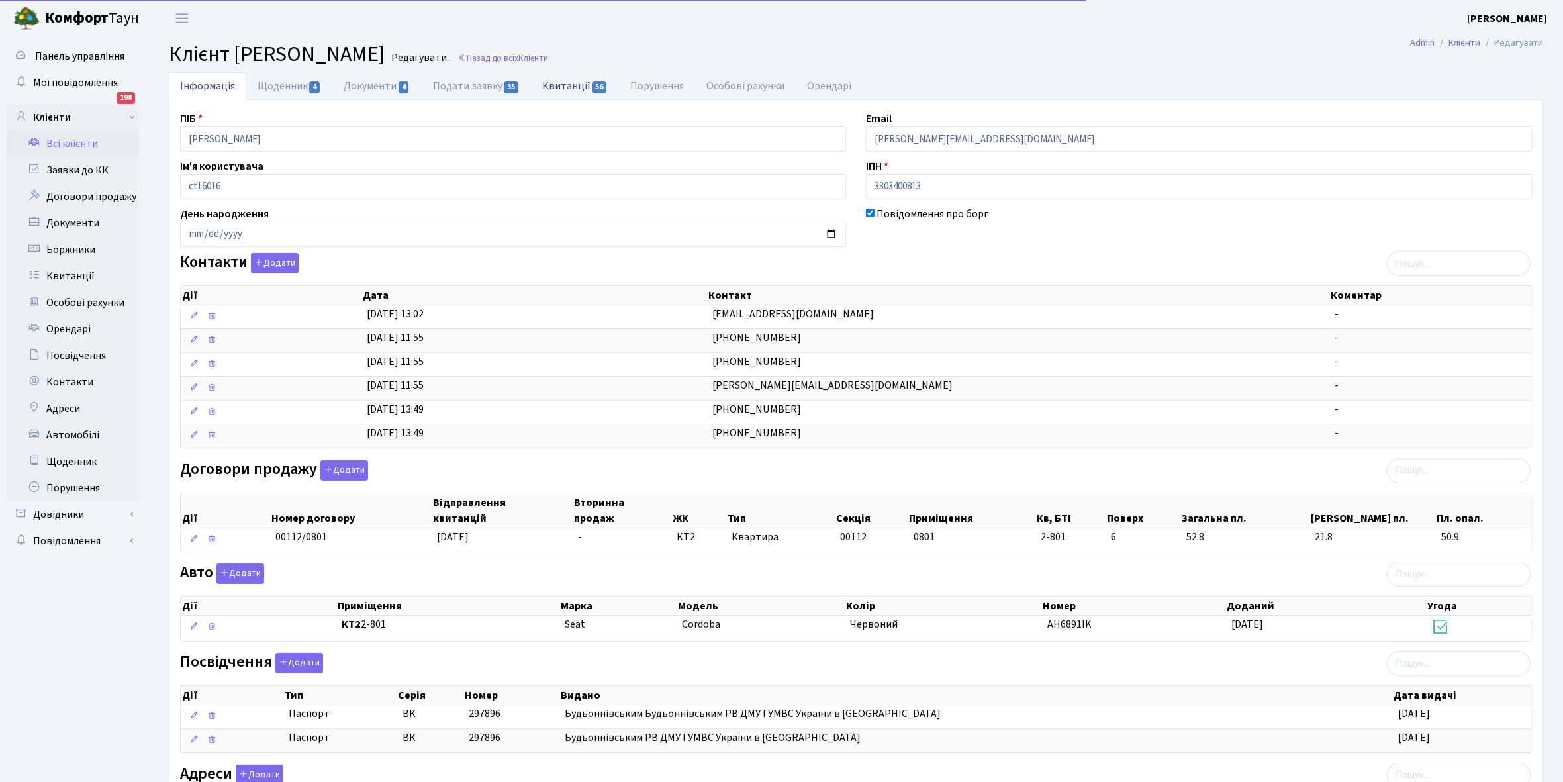
click at [571, 89] on link "Квитанції 56" at bounding box center [575, 85] width 88 height 27
select select "25"
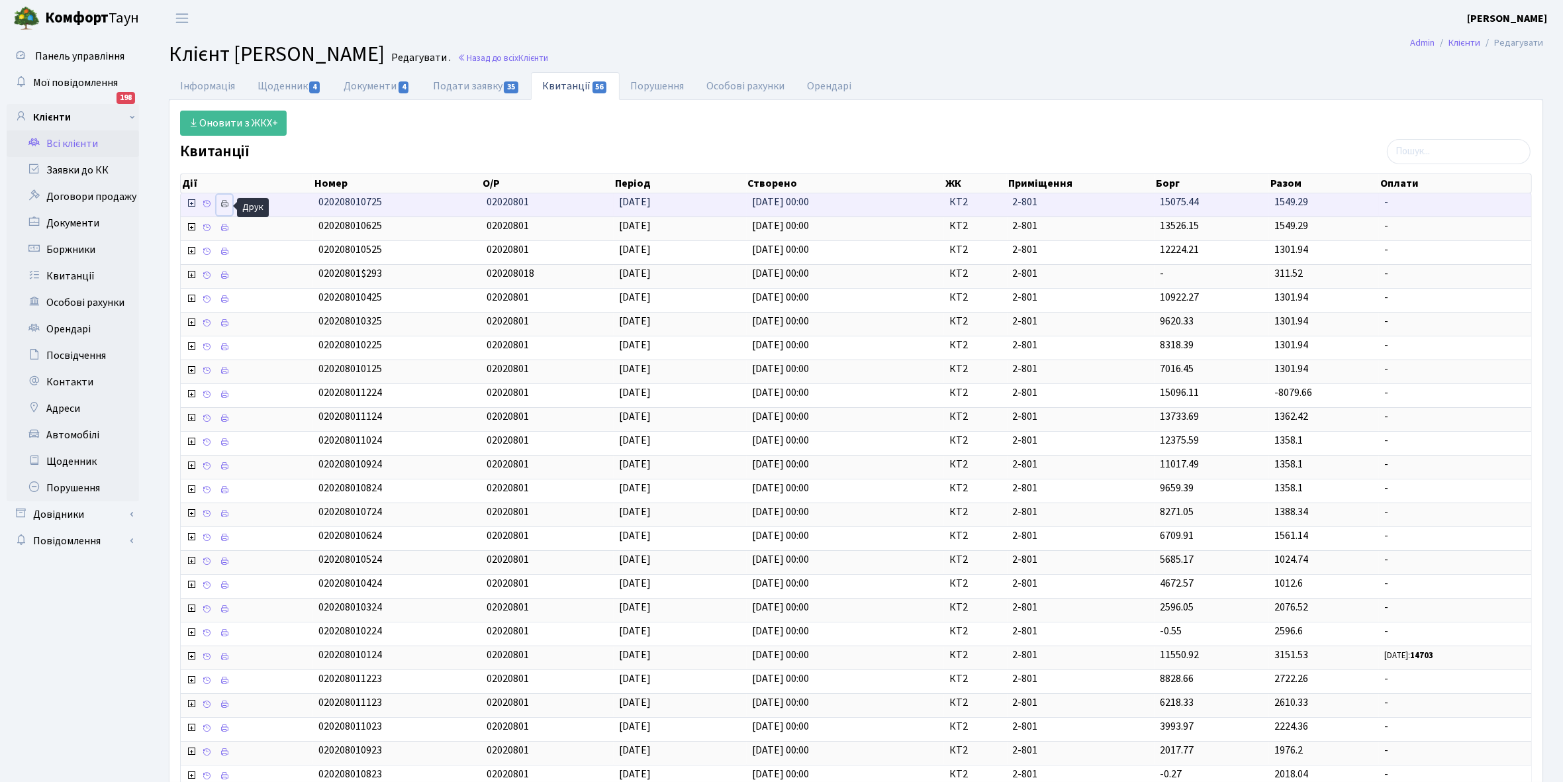
click at [220, 206] on icon at bounding box center [224, 203] width 9 height 9
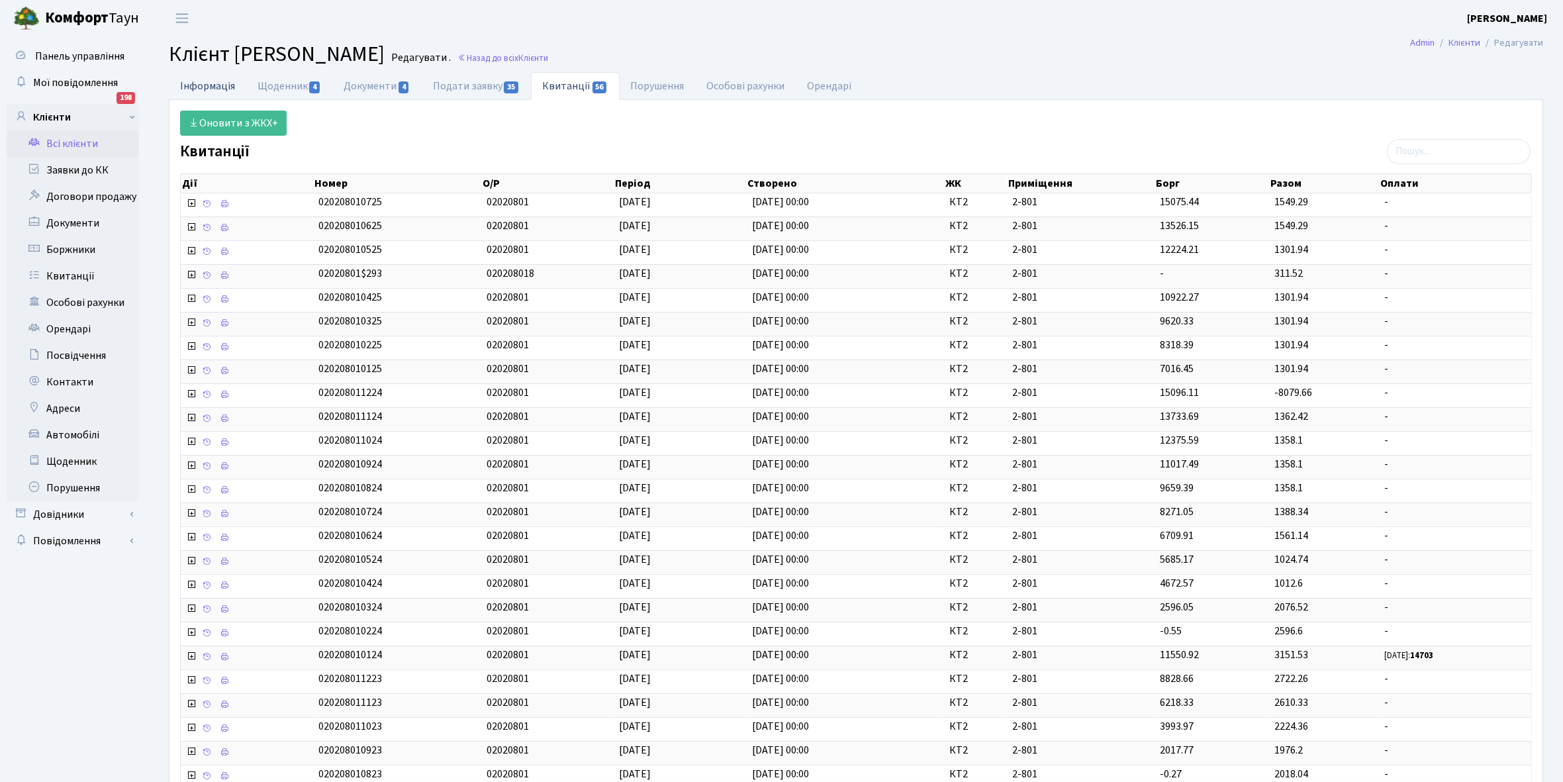
click at [201, 87] on link "Інформація" at bounding box center [207, 85] width 77 height 27
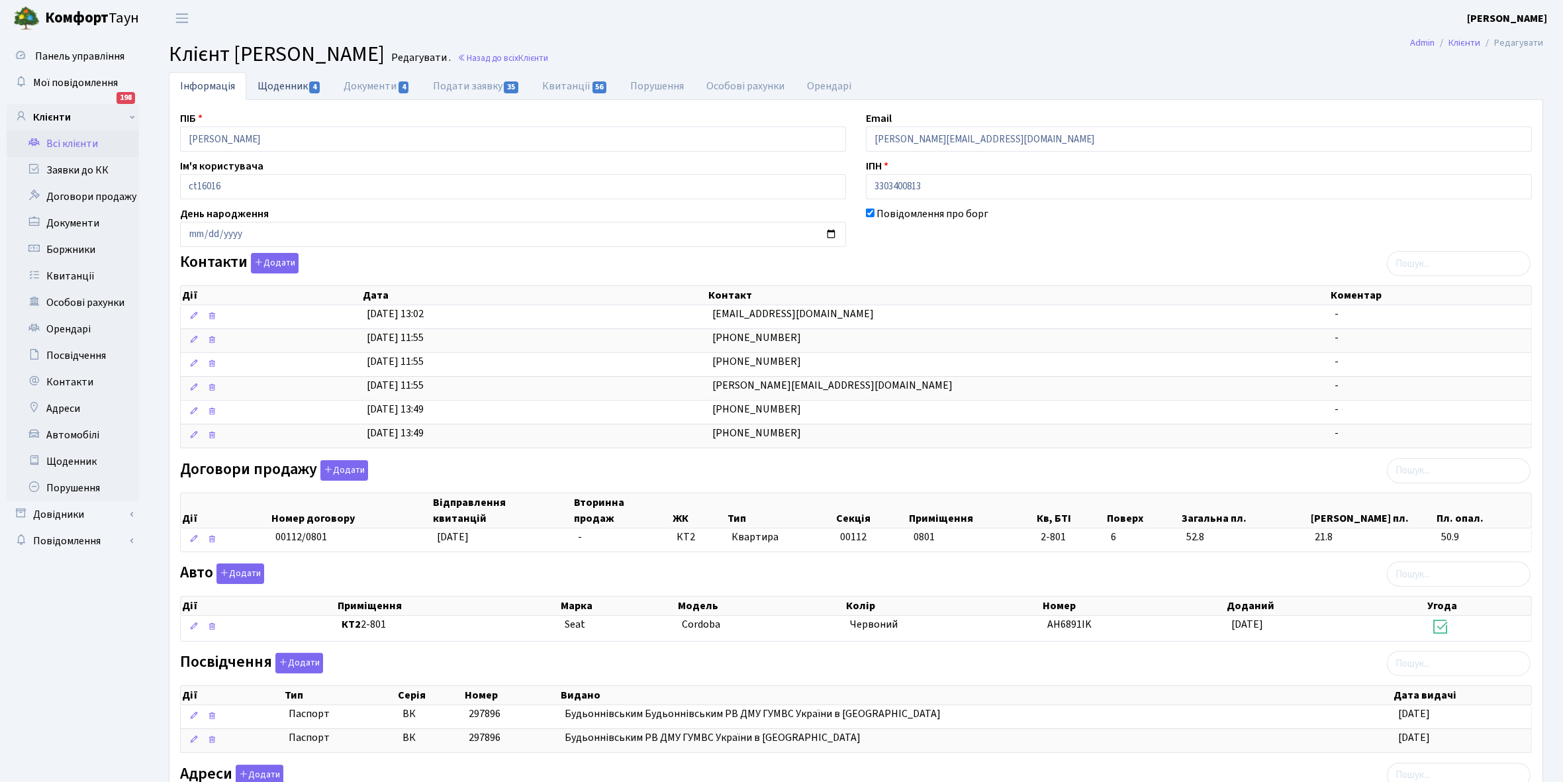
click at [271, 88] on link "Щоденник 4" at bounding box center [289, 85] width 86 height 27
select select "25"
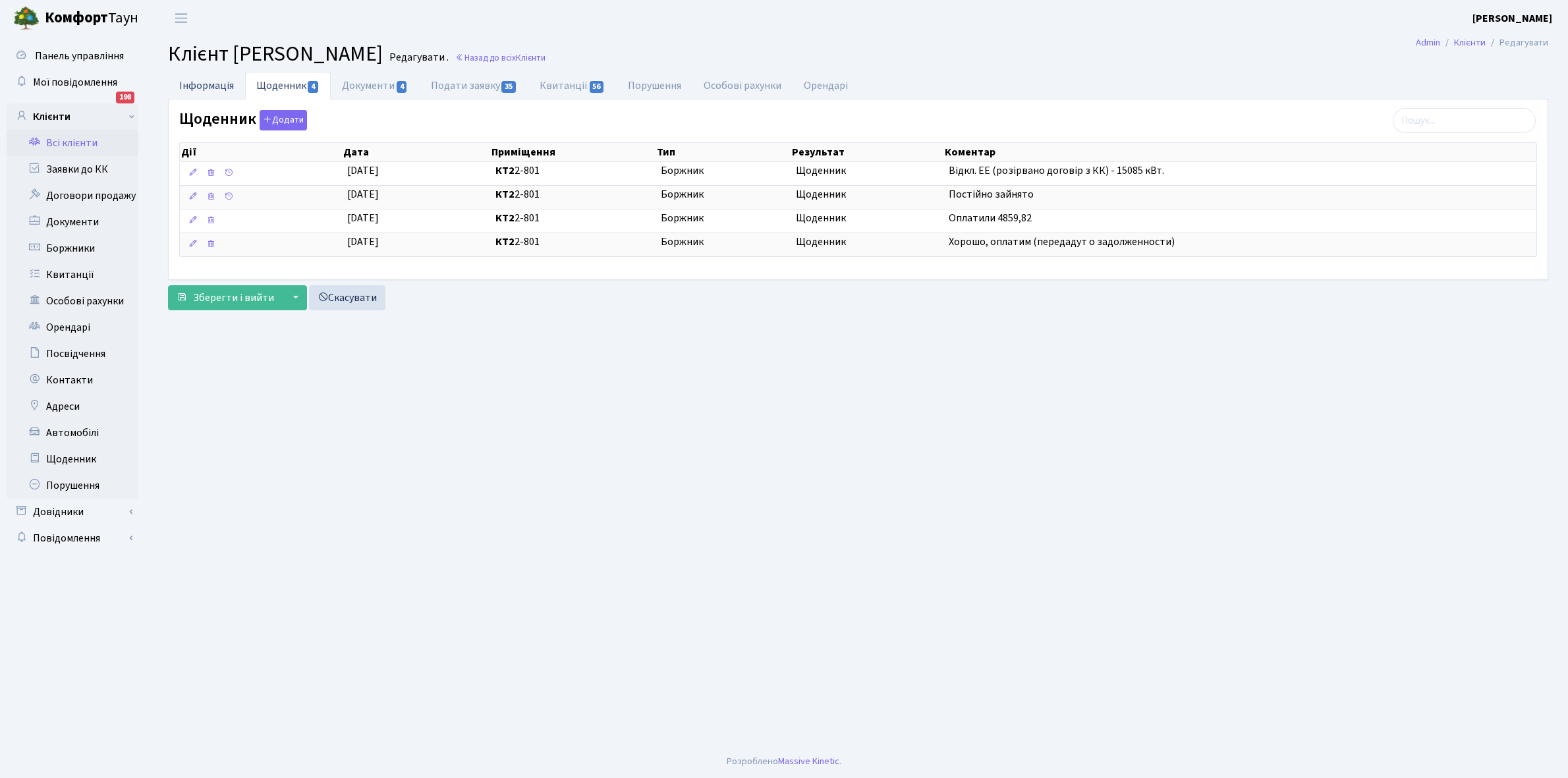
click at [204, 85] on link "Інформація" at bounding box center [206, 85] width 77 height 27
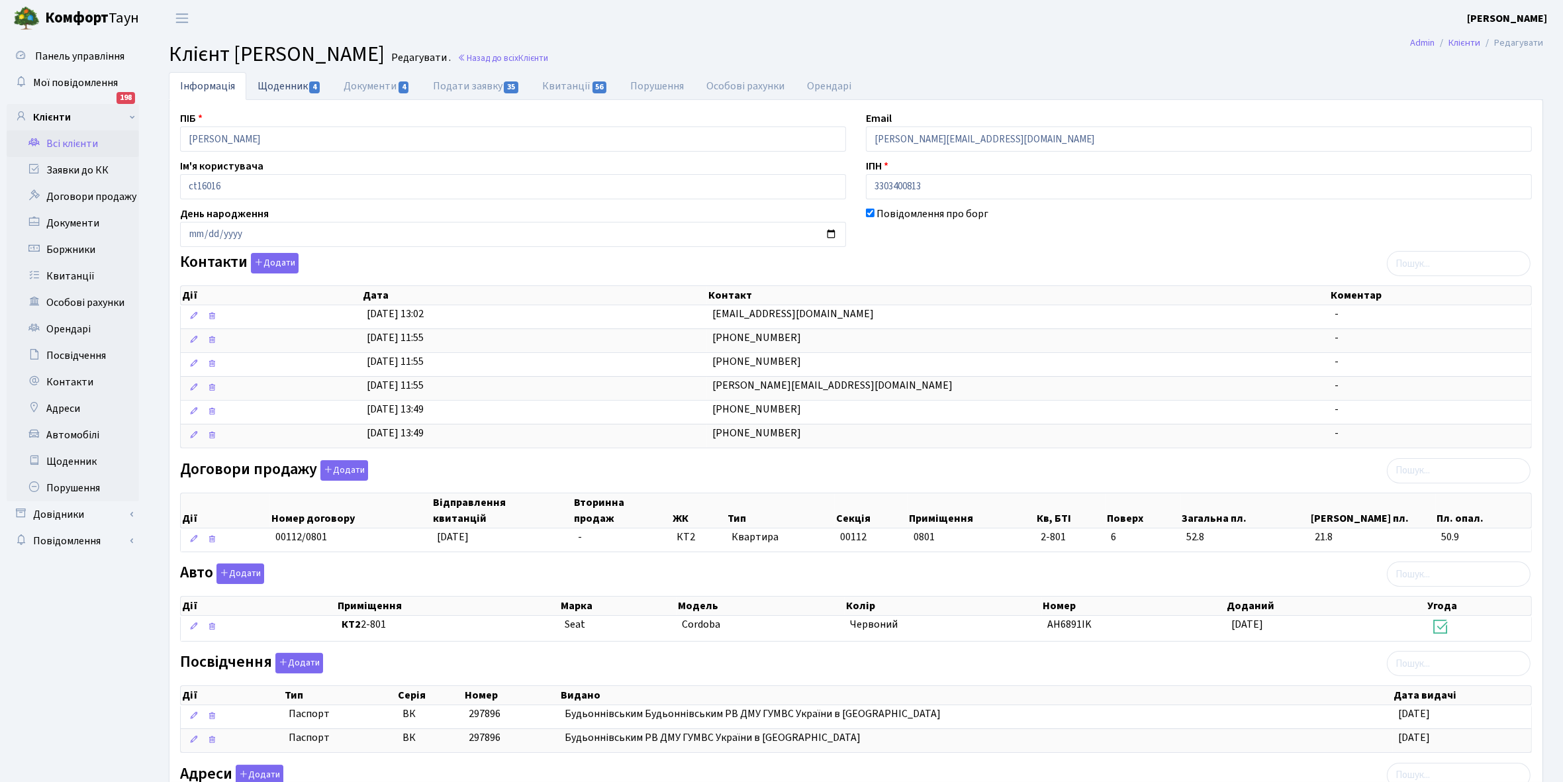
click at [273, 79] on link "Щоденник 4" at bounding box center [289, 85] width 86 height 27
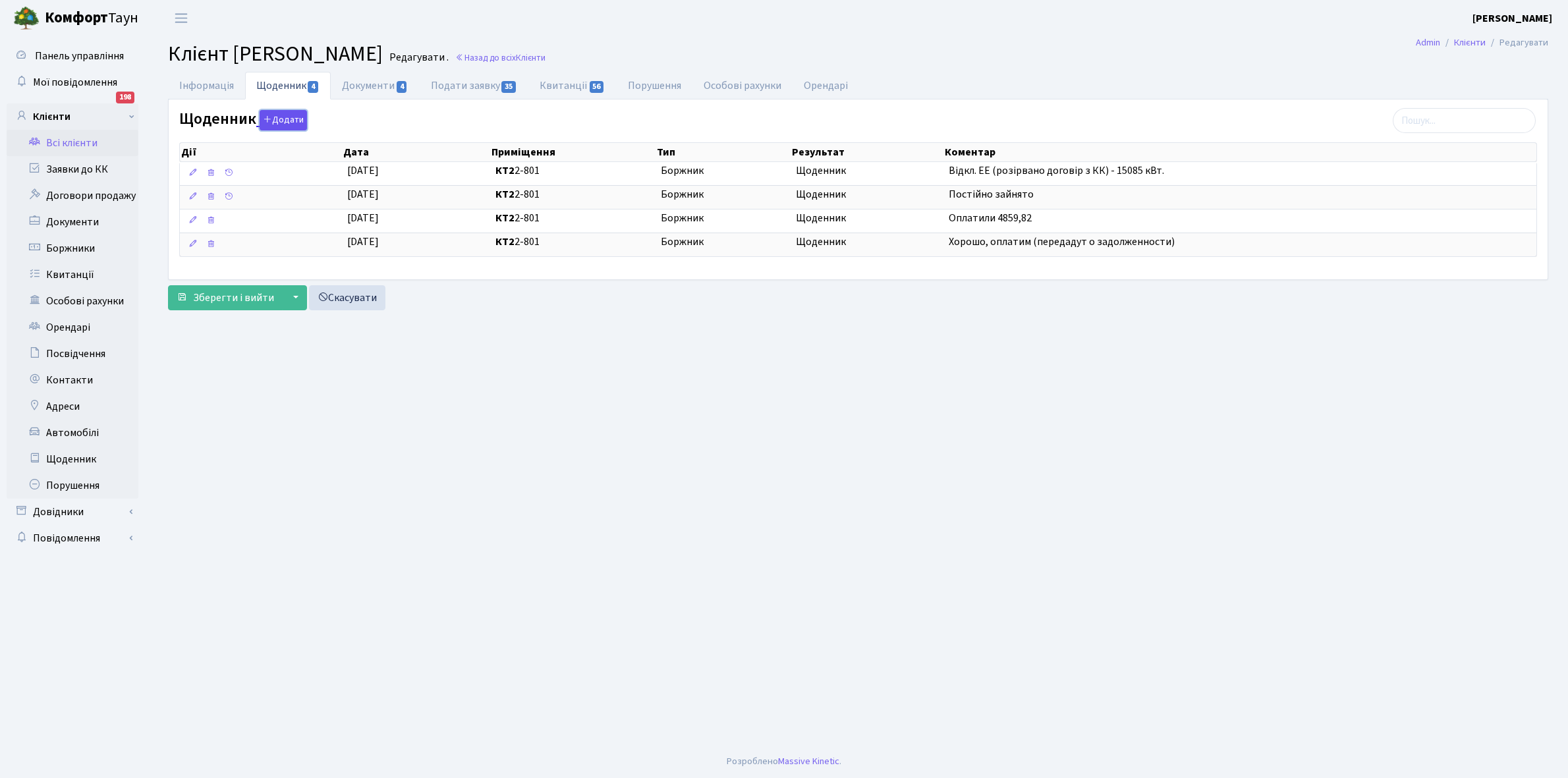
click at [281, 119] on button "Додати" at bounding box center [284, 120] width 48 height 21
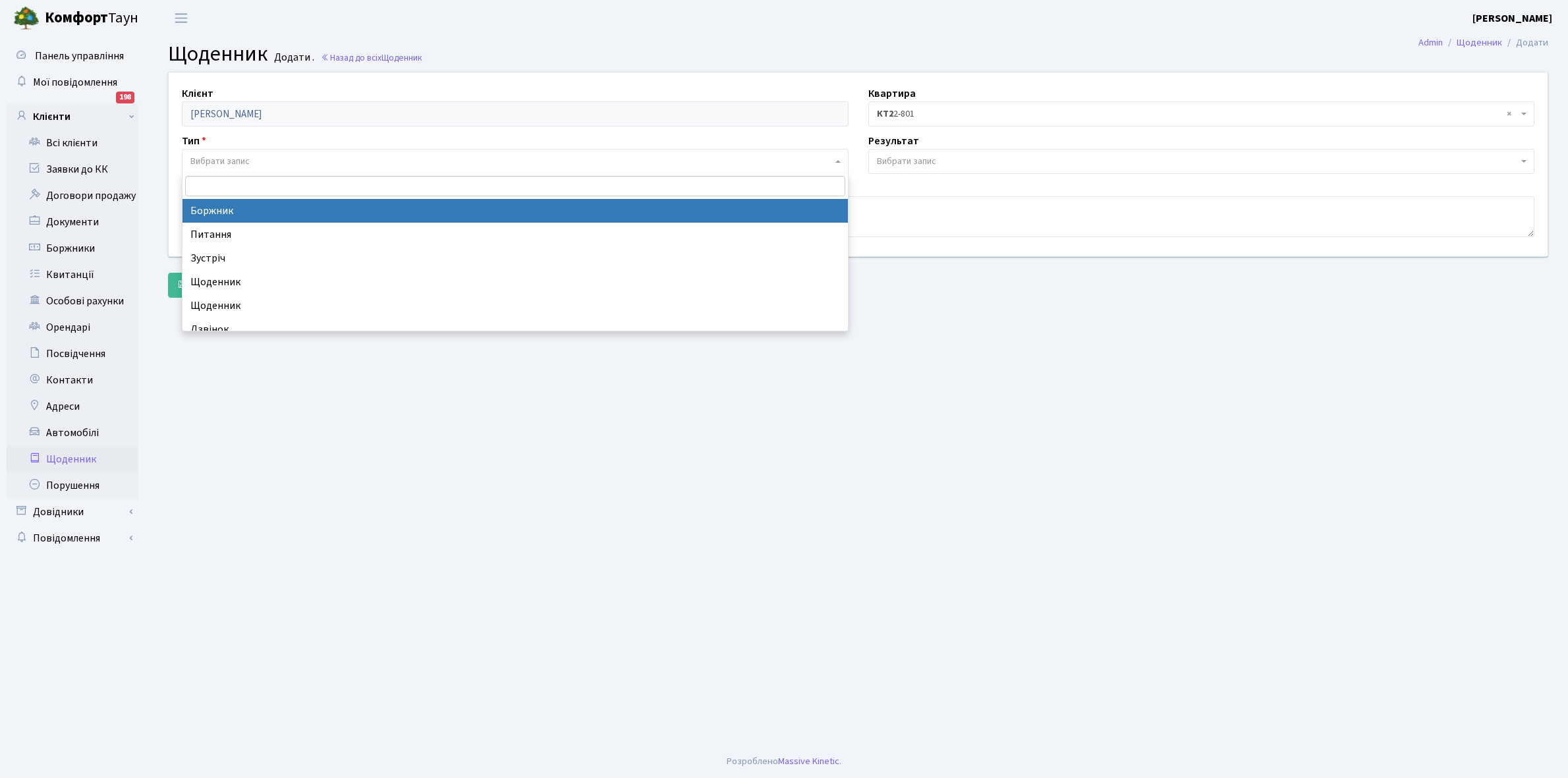
click at [245, 159] on span "Вибрати запис" at bounding box center [220, 161] width 60 height 13
select select "189"
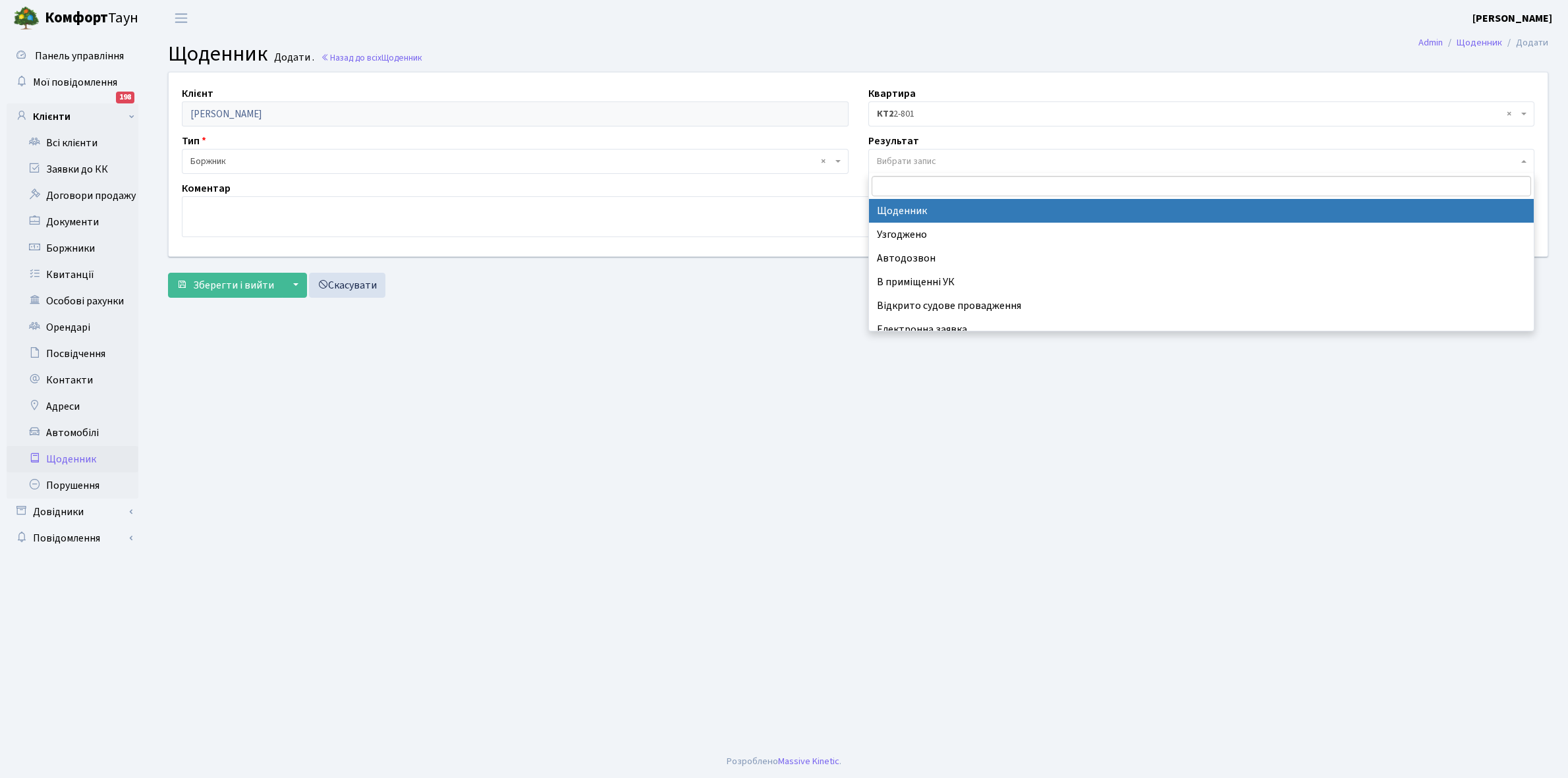
click at [948, 158] on span "Вибрати запис" at bounding box center [1197, 161] width 642 height 13
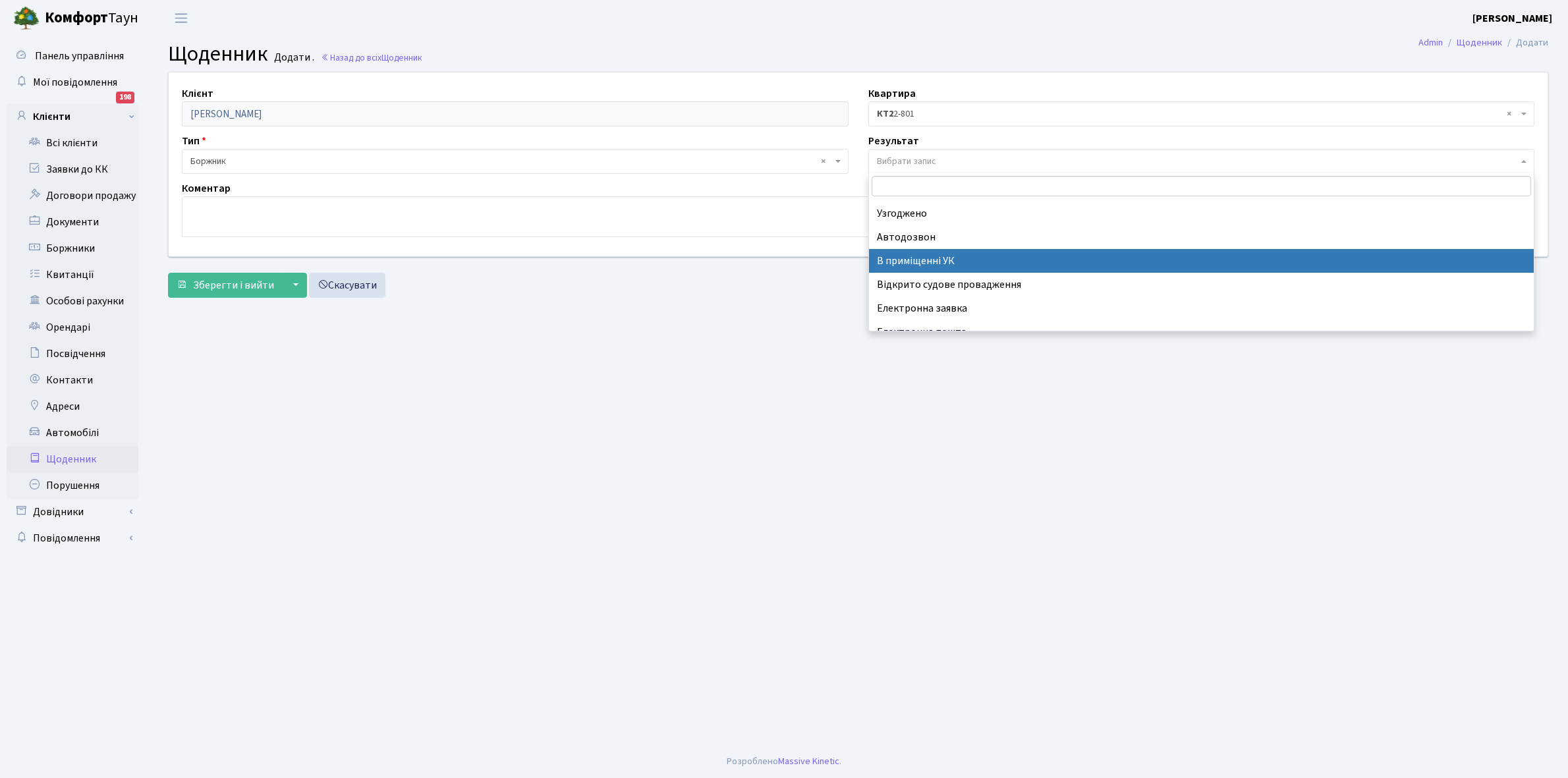
scroll to position [81, 0]
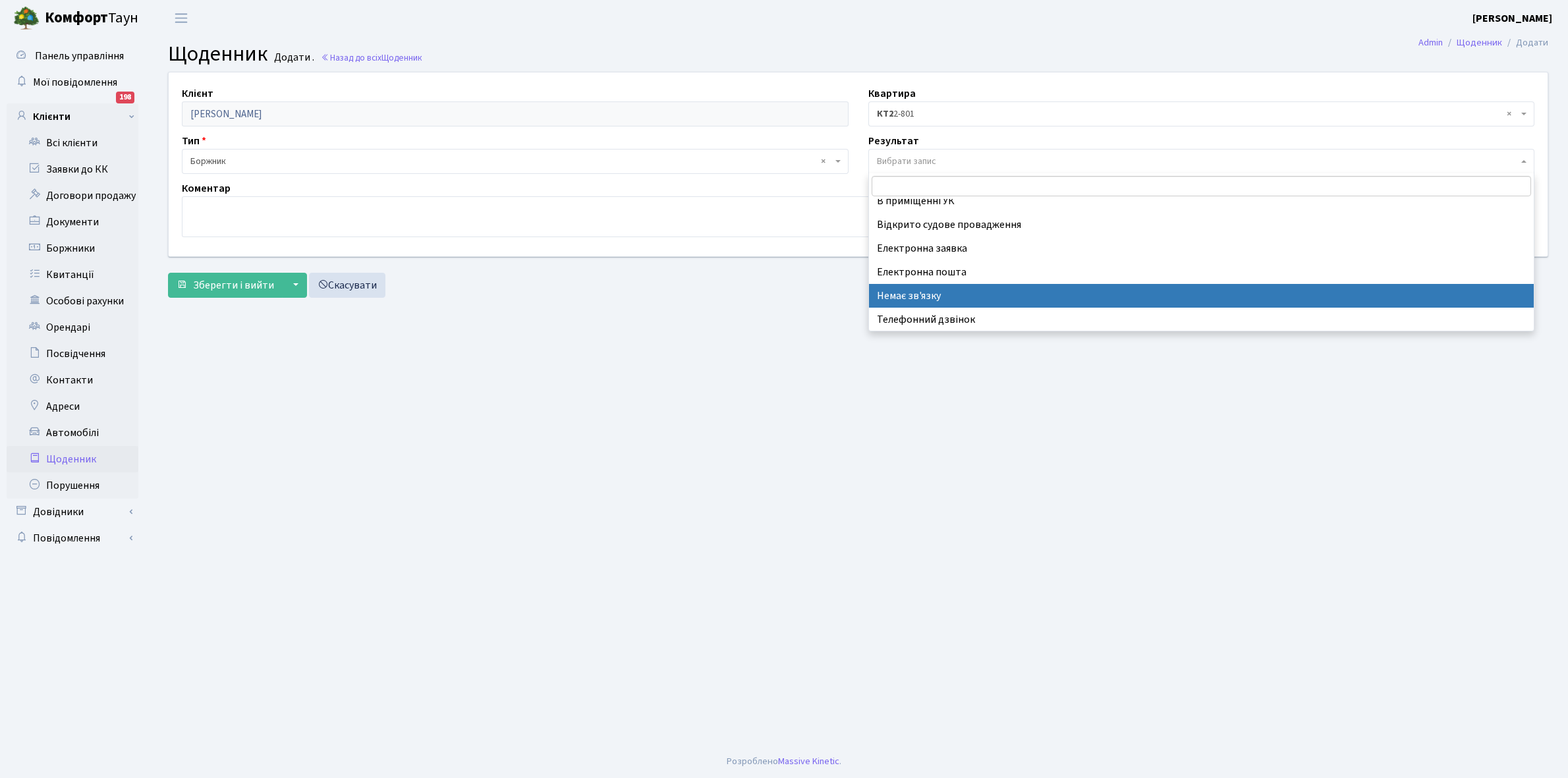
select select "197"
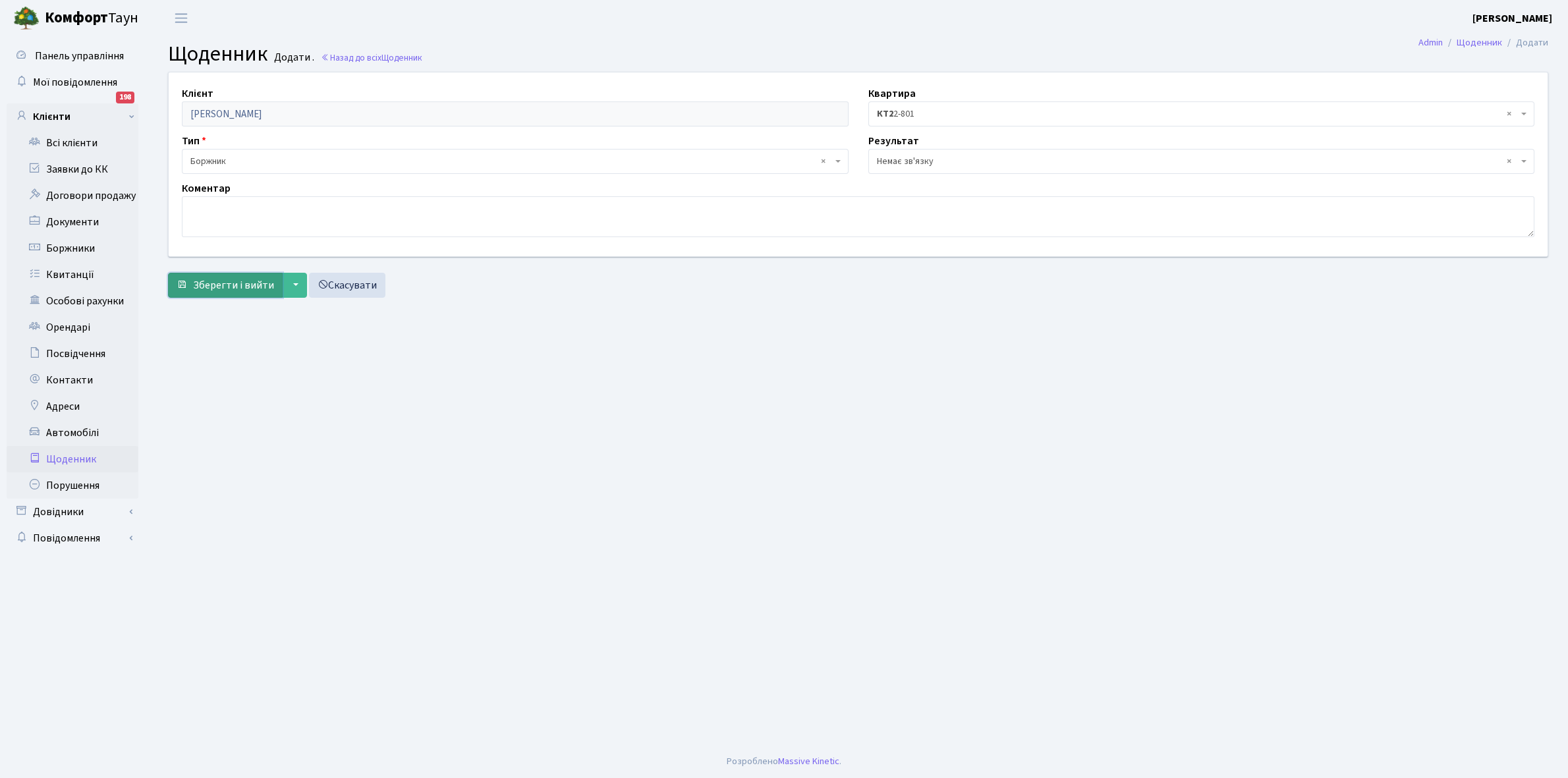
click at [245, 286] on span "Зберегти і вийти" at bounding box center [233, 285] width 81 height 15
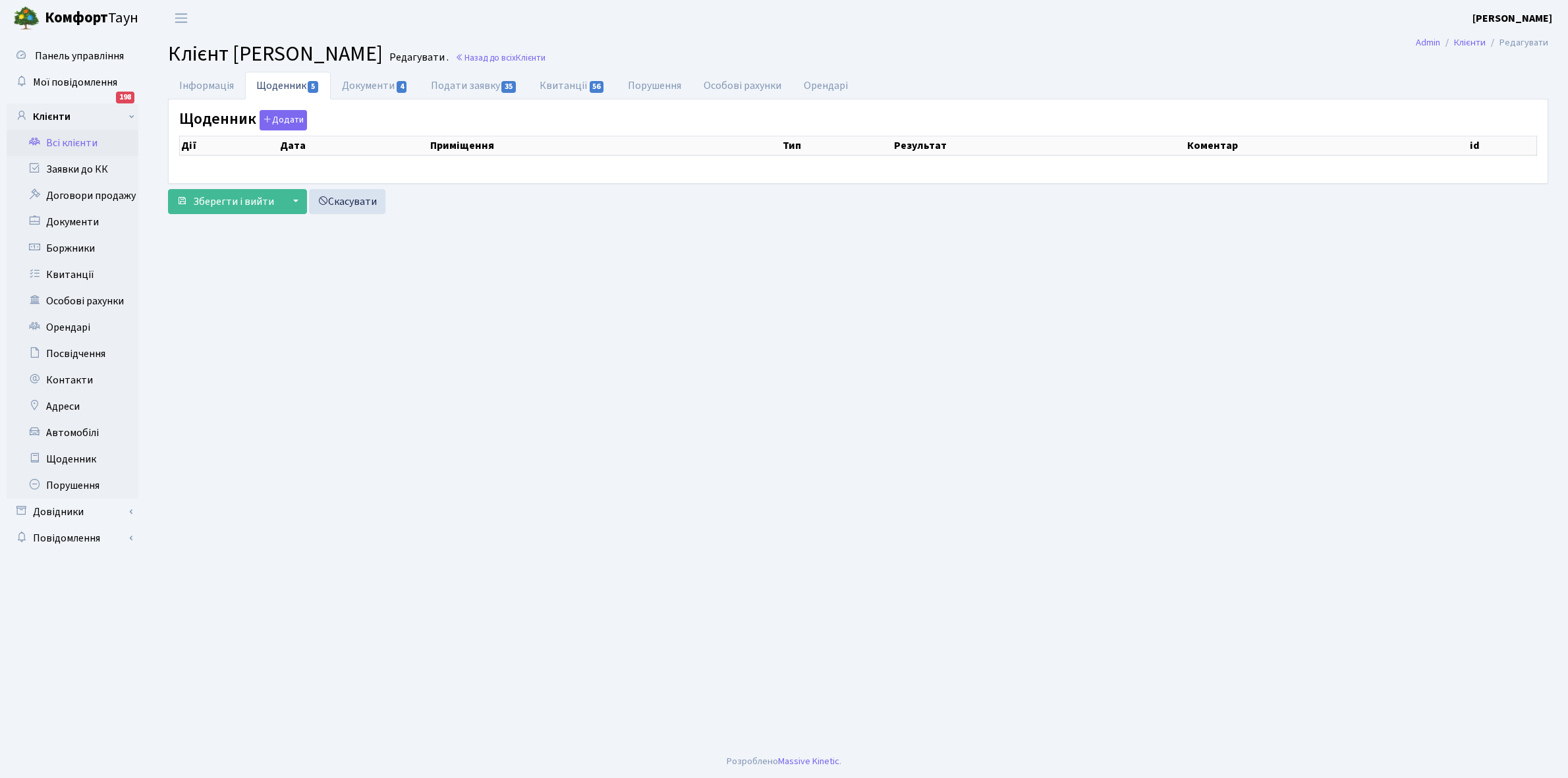
select select "25"
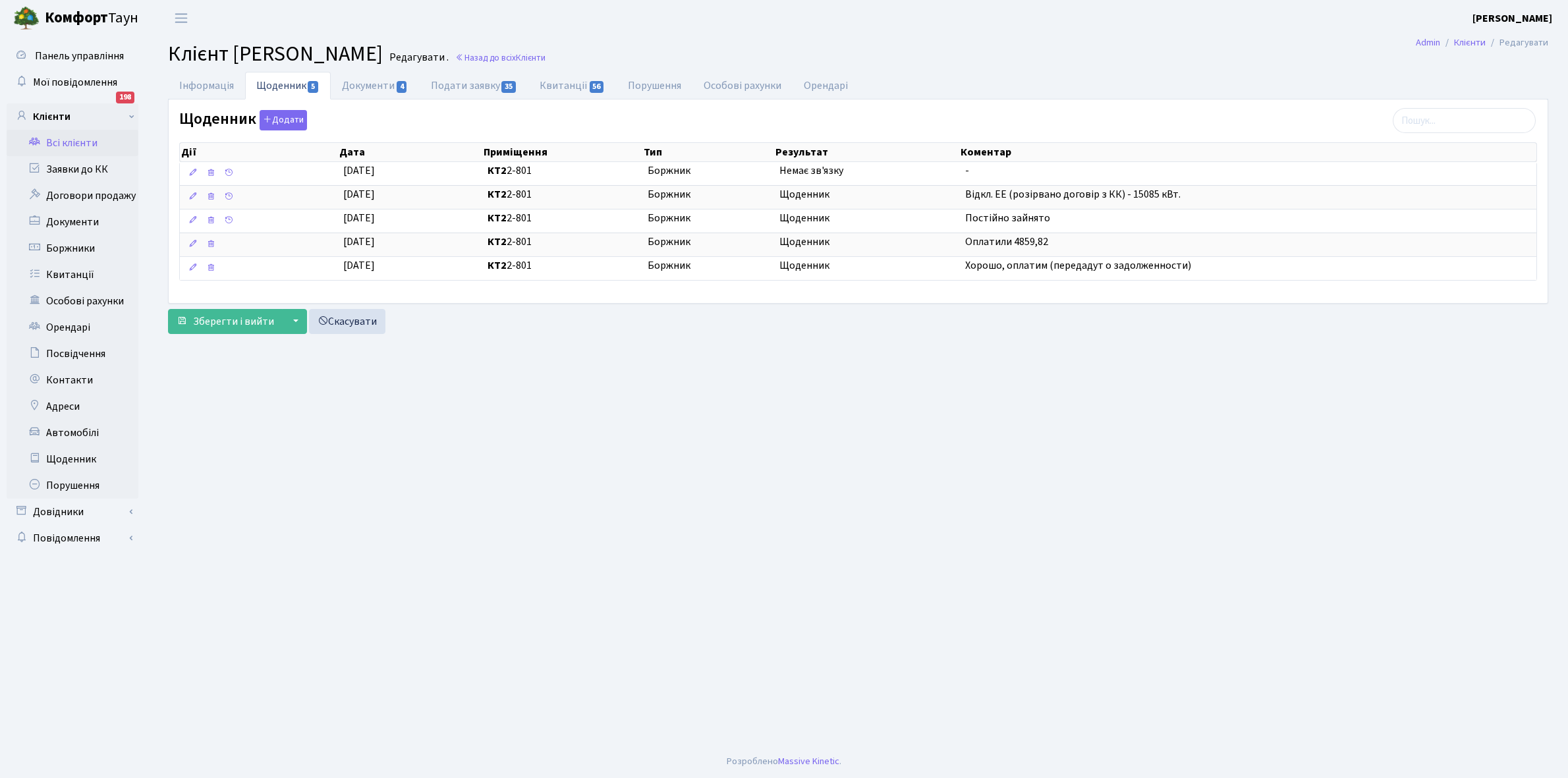
click at [66, 137] on link "Всі клієнти" at bounding box center [73, 142] width 131 height 26
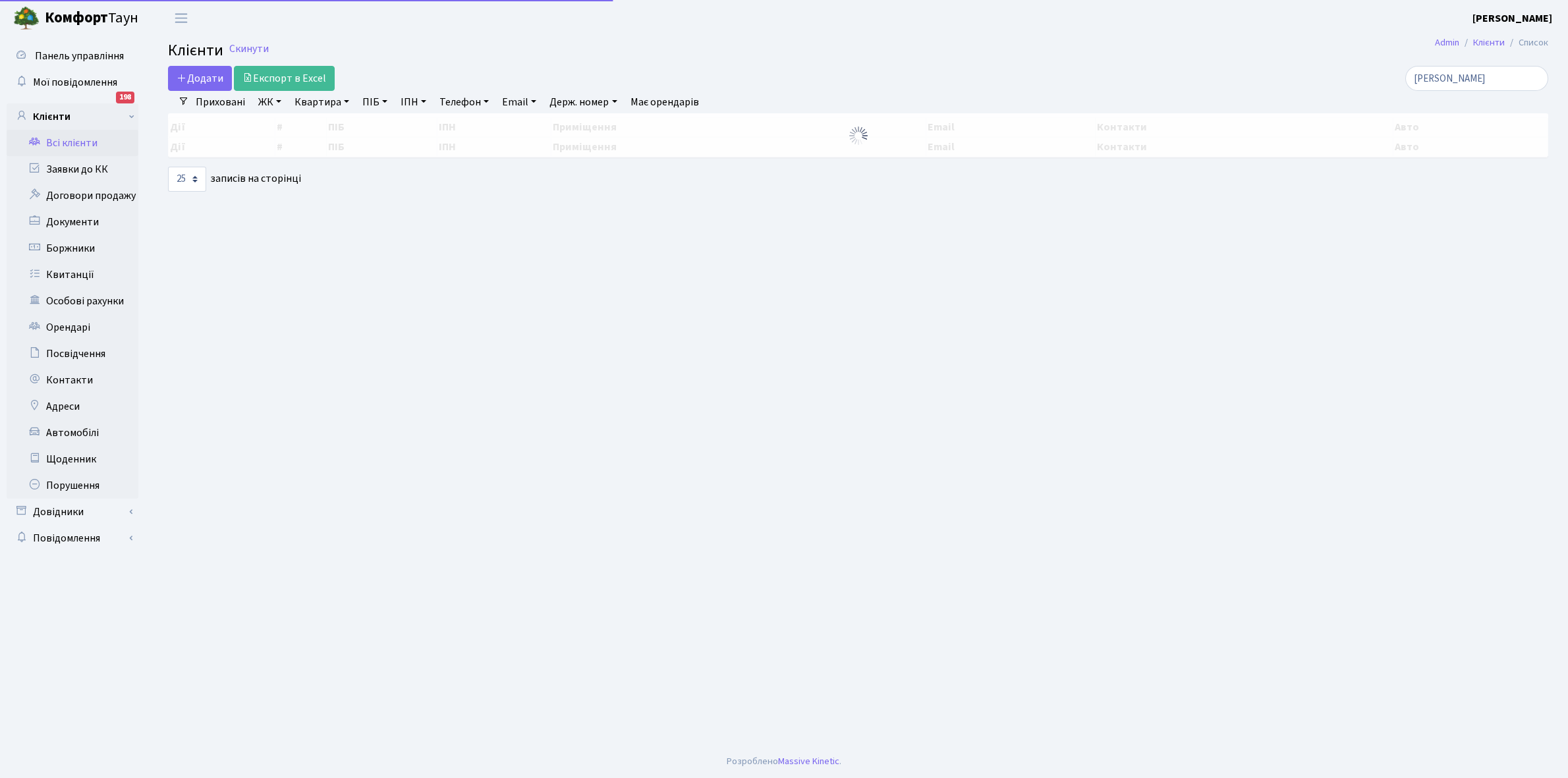
select select "25"
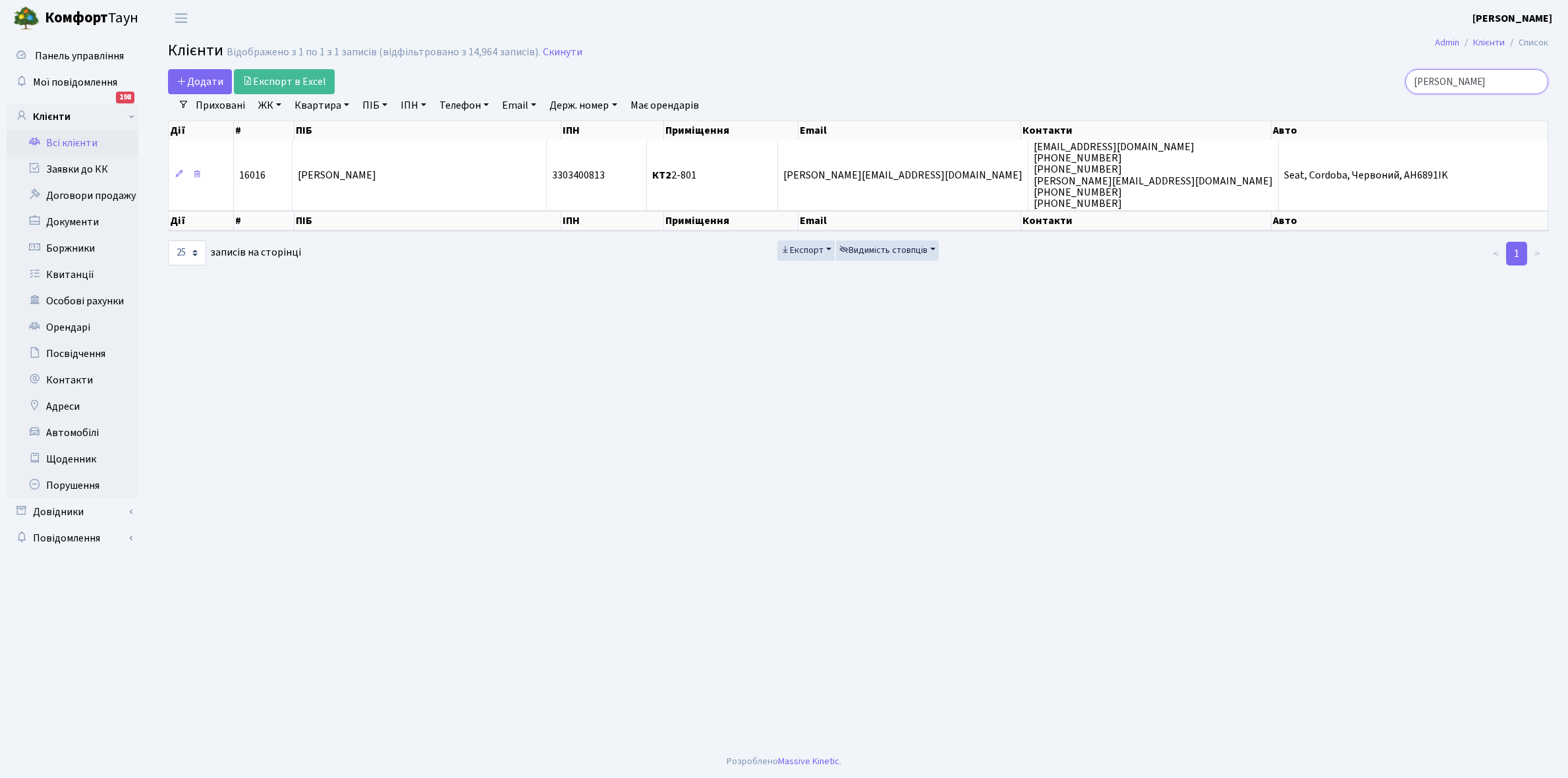
click at [1495, 83] on input "[PERSON_NAME]" at bounding box center [1476, 82] width 143 height 25
type input "[PERSON_NAME]"
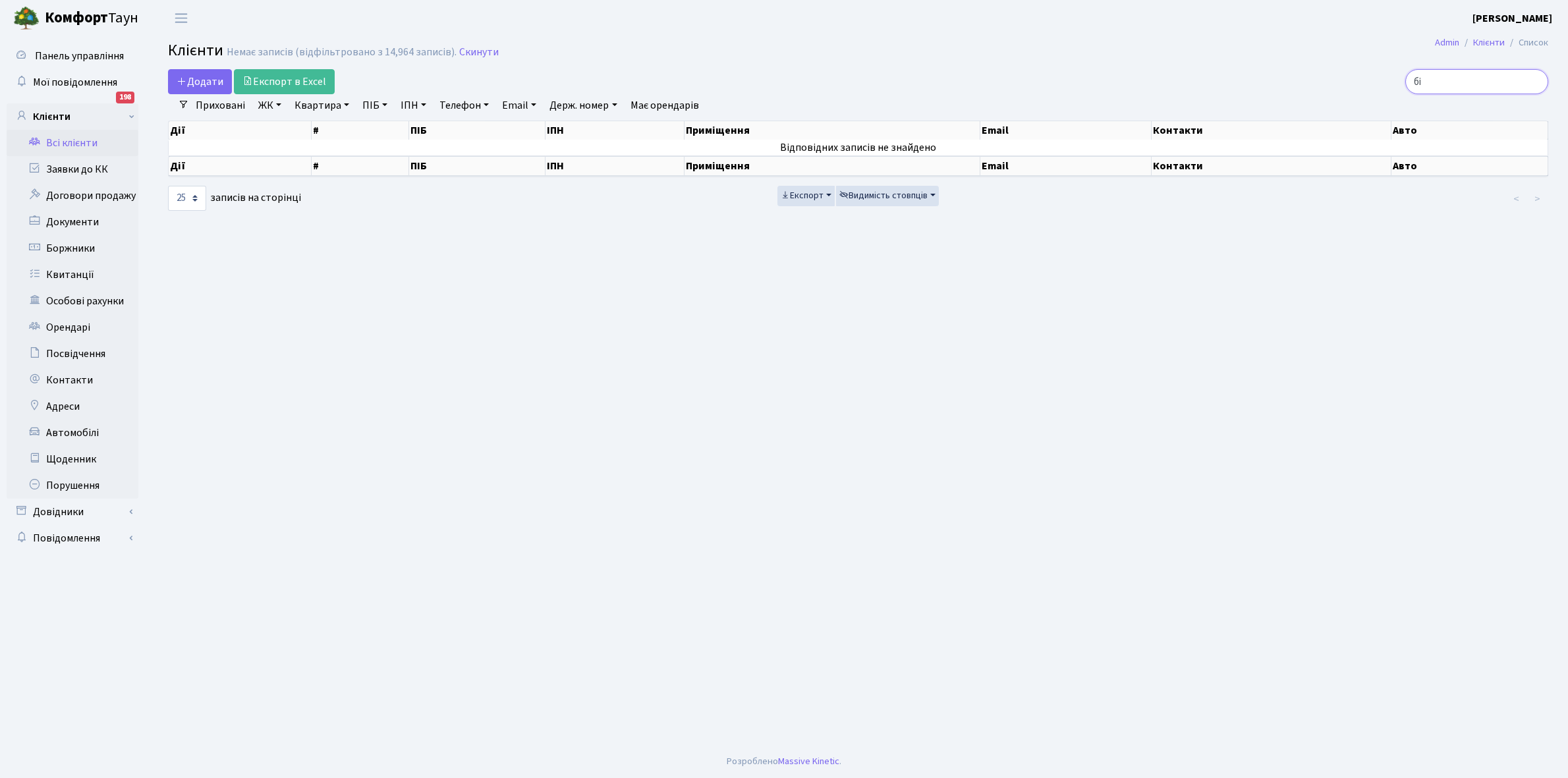
type input "б"
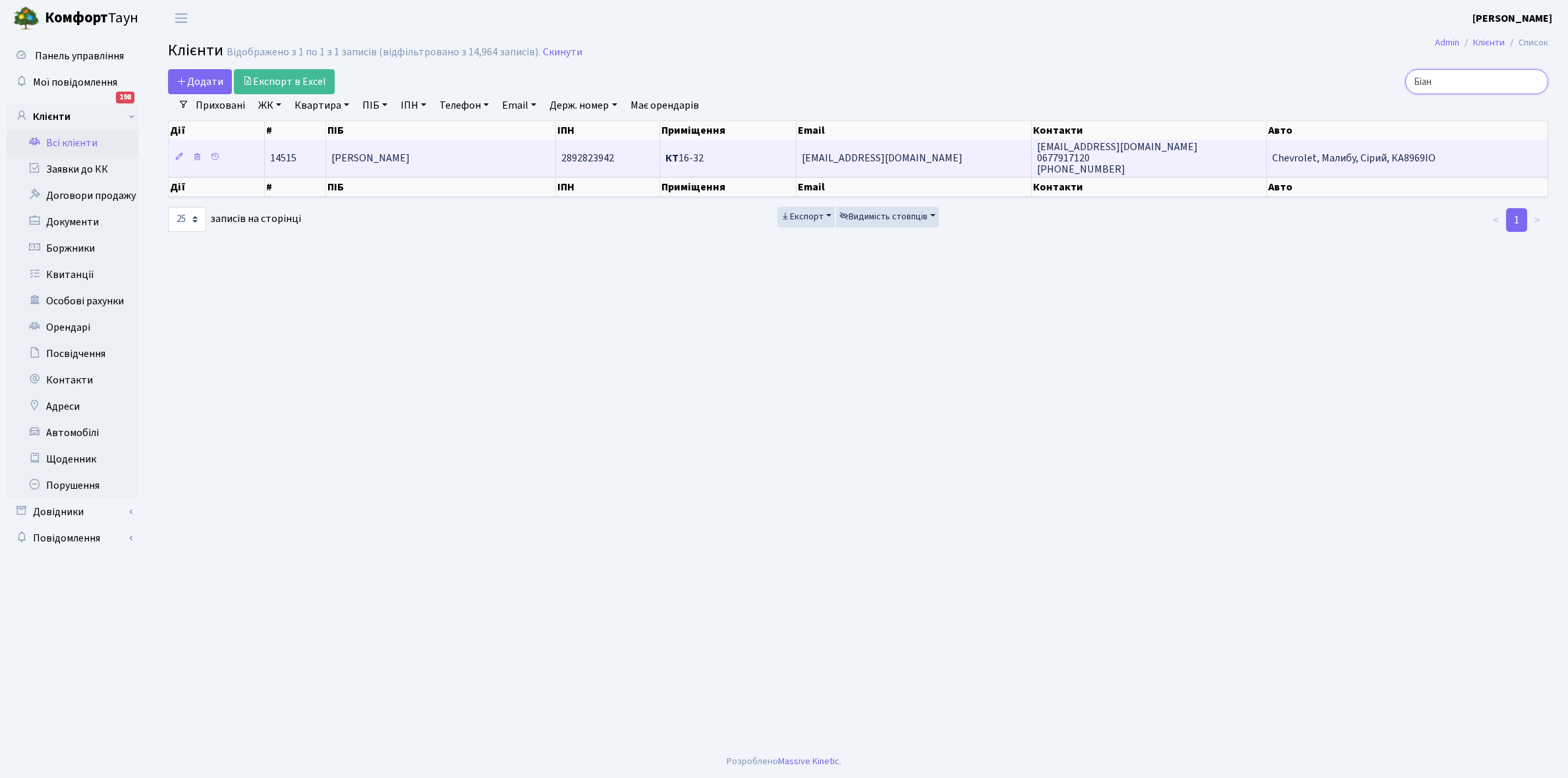
type input "Біан"
click at [410, 157] on span "[PERSON_NAME]" at bounding box center [370, 158] width 79 height 15
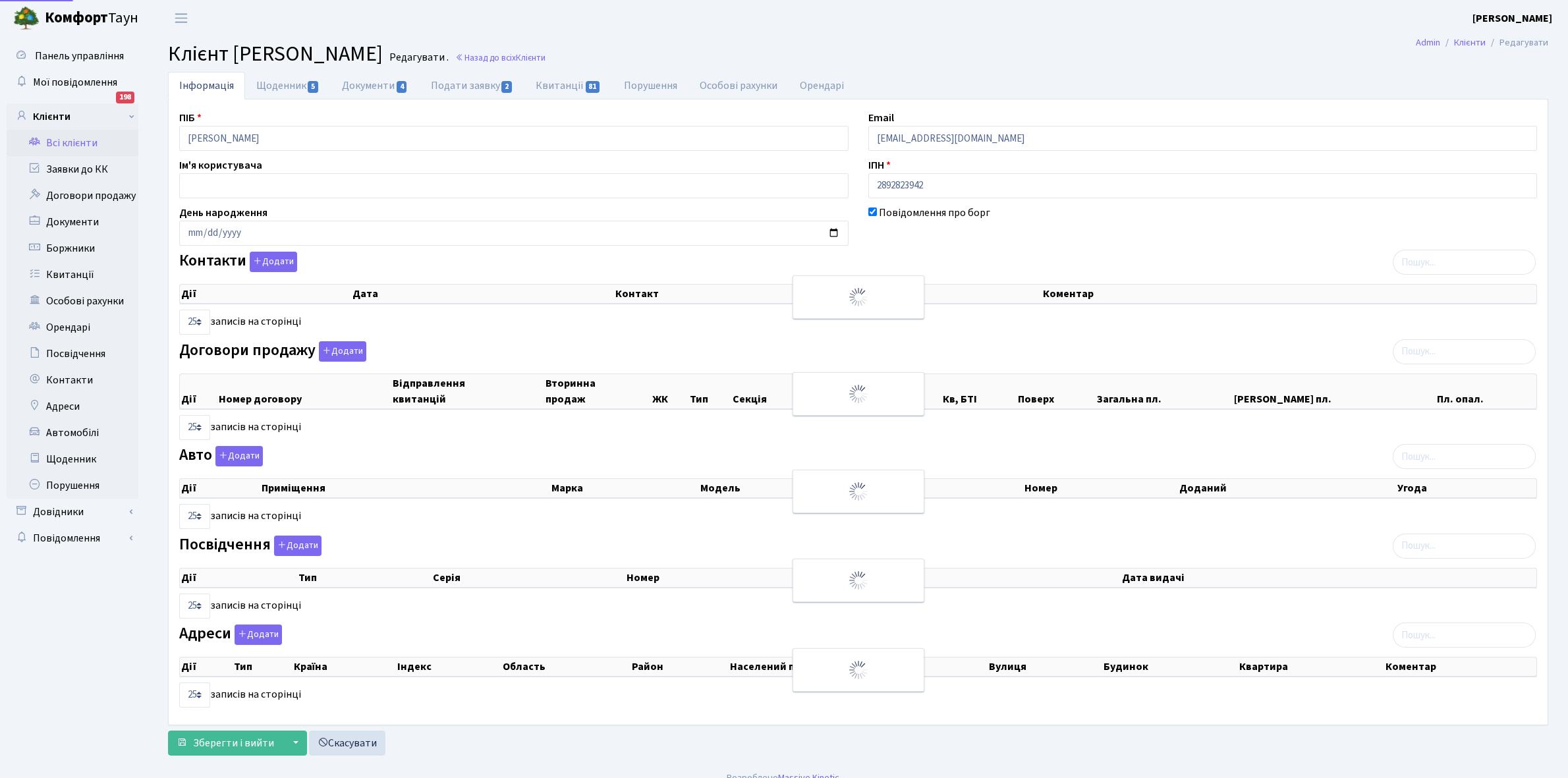
select select "25"
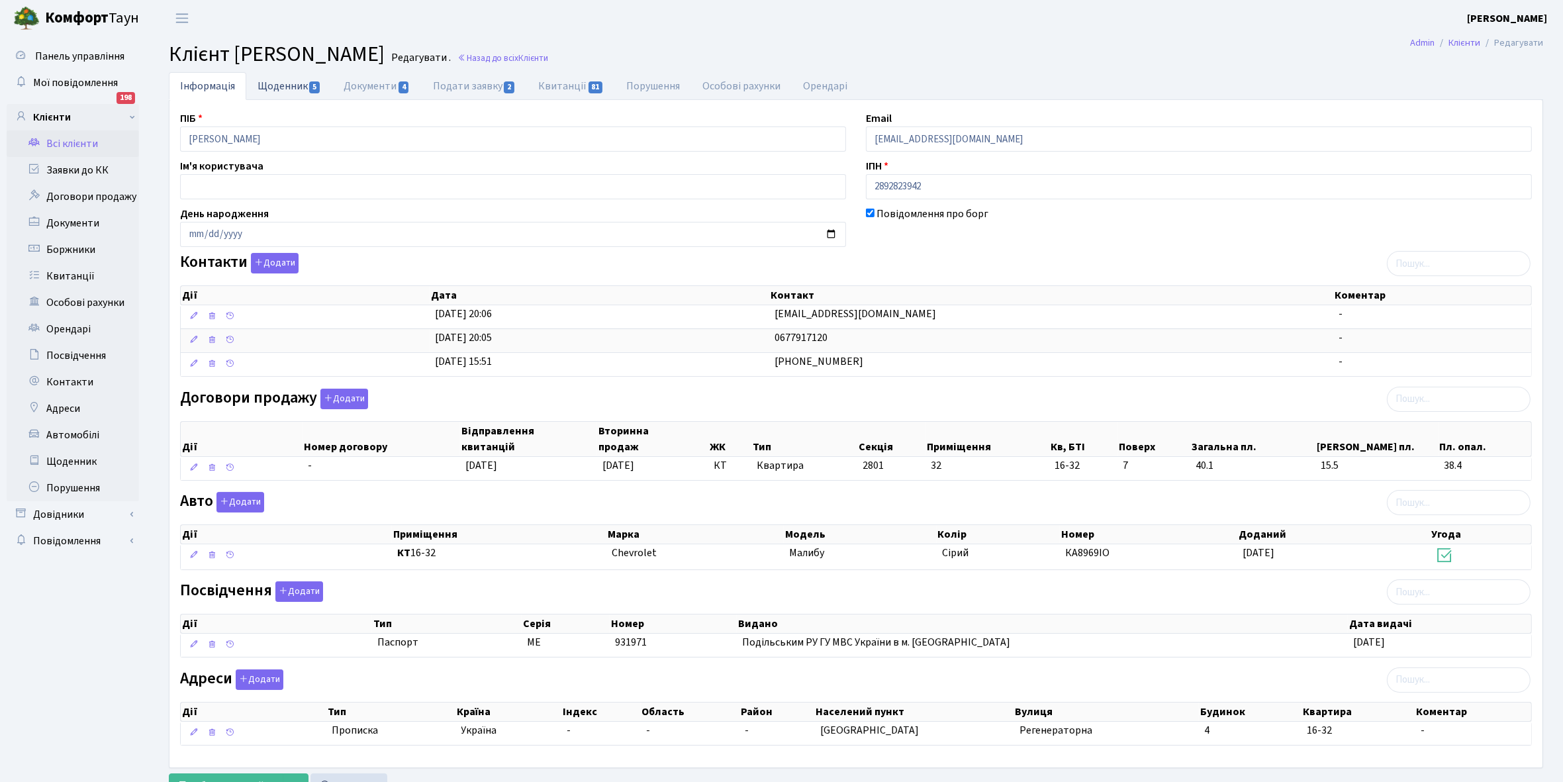
click at [275, 83] on link "Щоденник 5" at bounding box center [289, 85] width 86 height 27
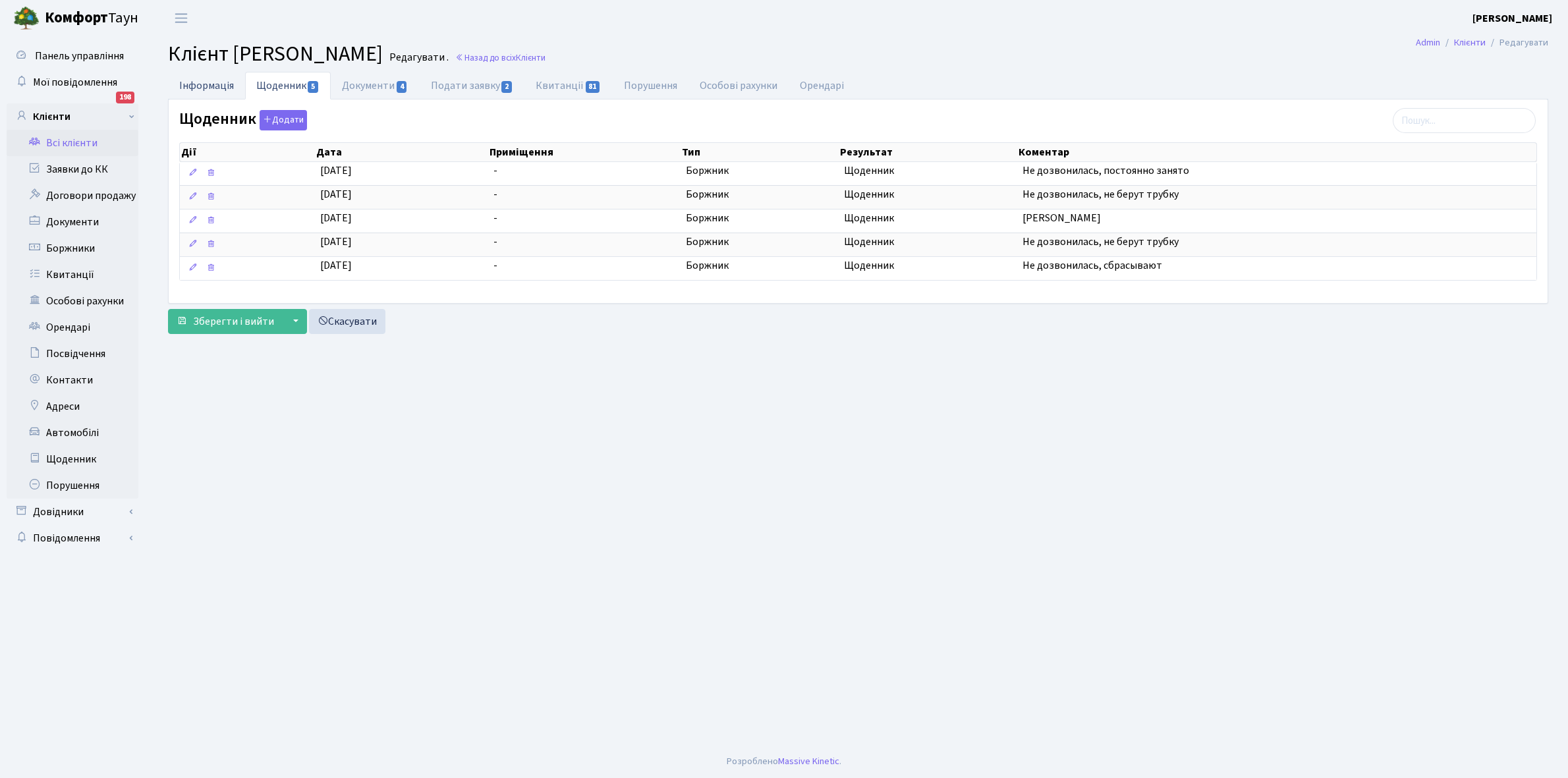
click at [200, 87] on link "Інформація" at bounding box center [206, 85] width 77 height 27
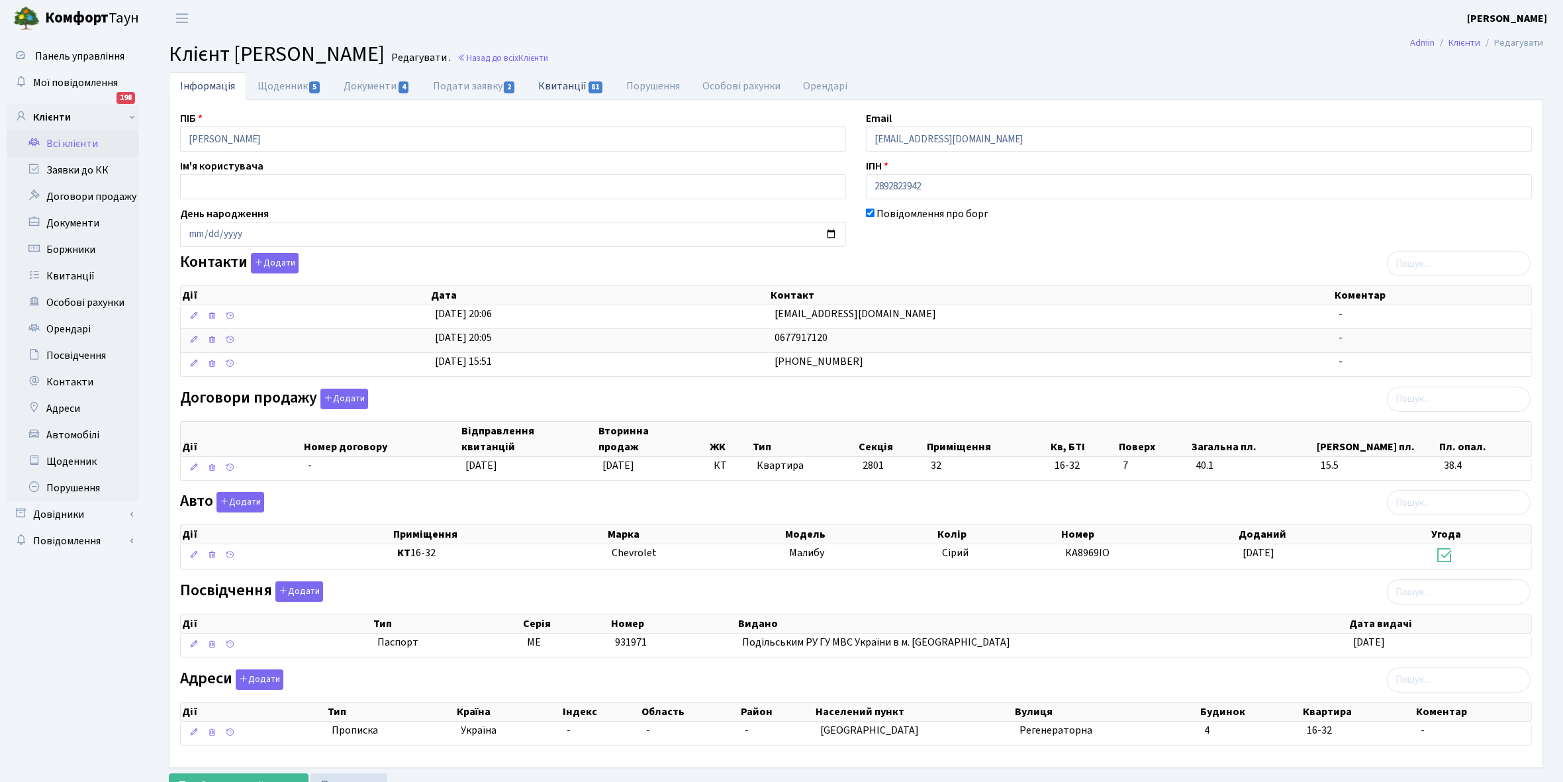
click at [569, 83] on link "Квитанції 81" at bounding box center [571, 85] width 88 height 27
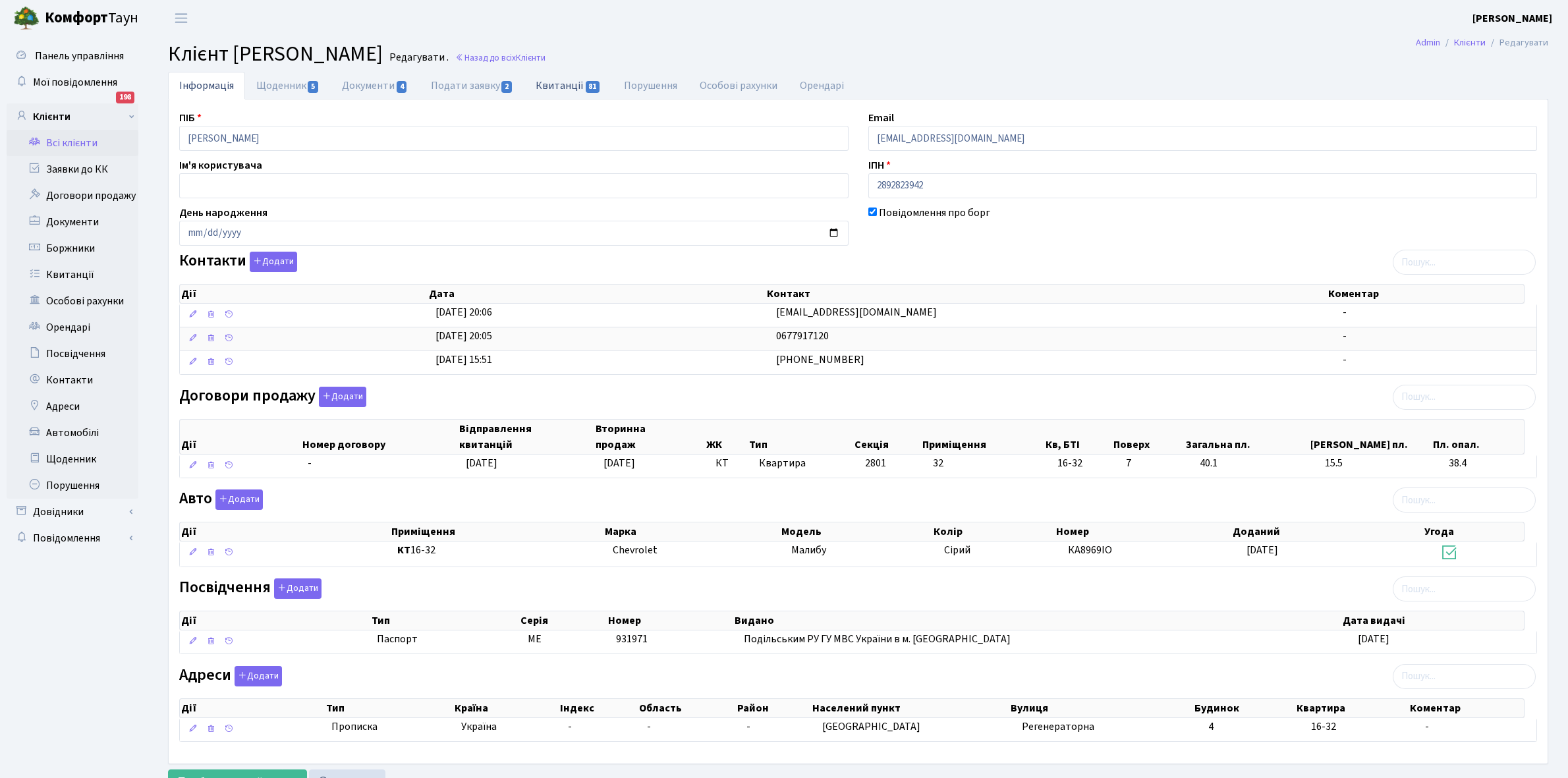
select select "25"
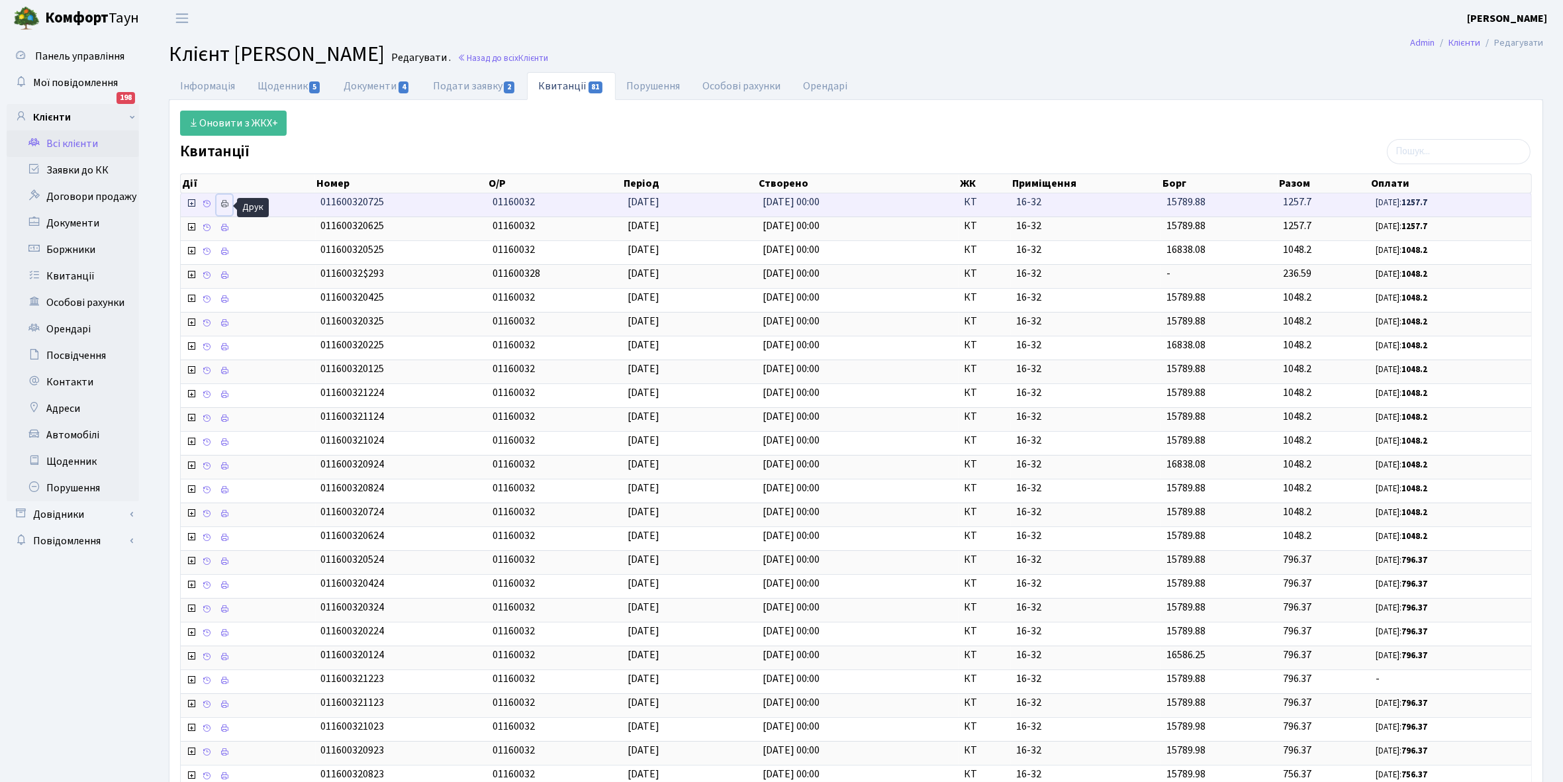
click at [225, 207] on icon at bounding box center [224, 203] width 9 height 9
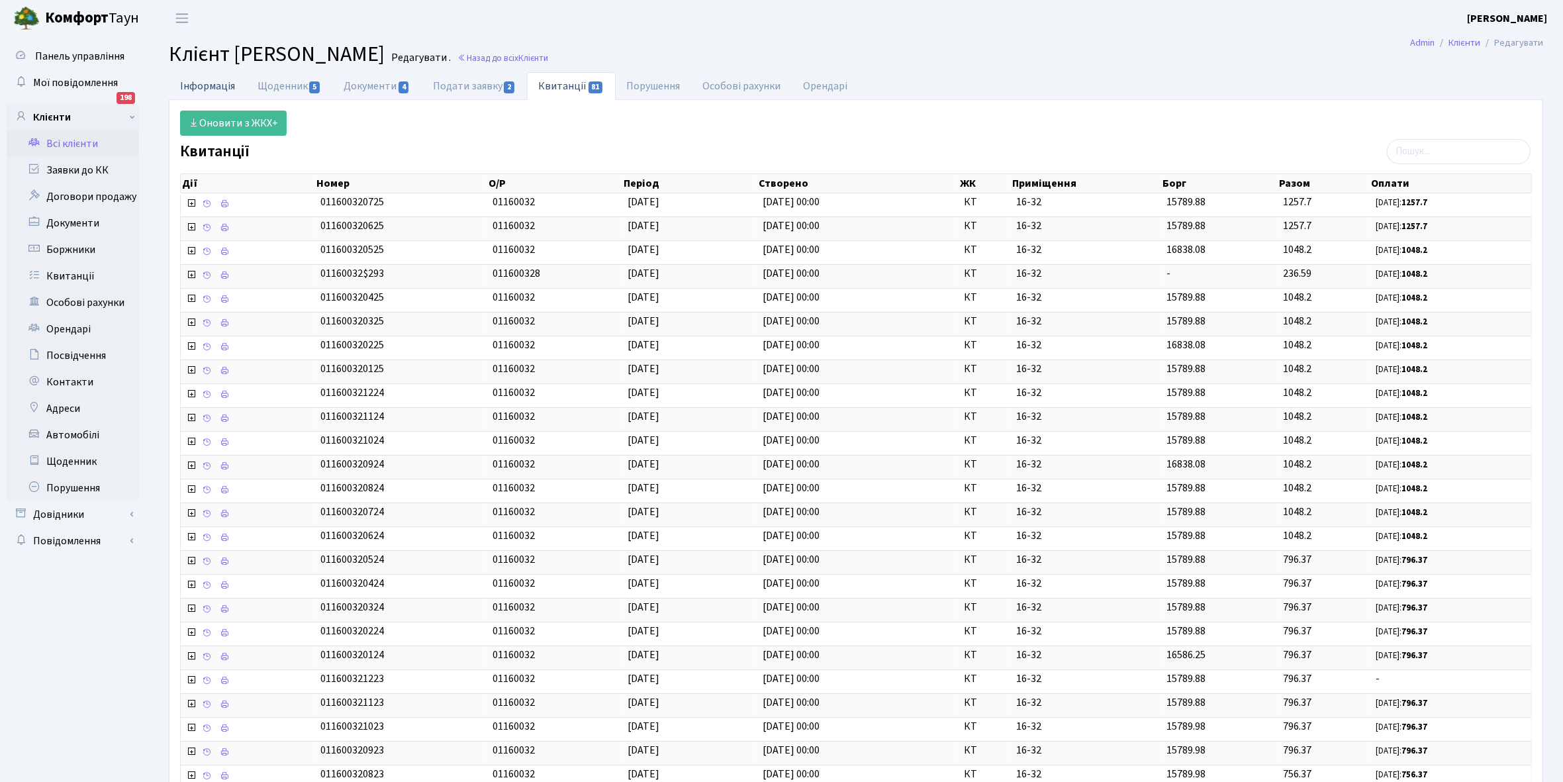
click at [197, 81] on link "Інформація" at bounding box center [207, 85] width 77 height 27
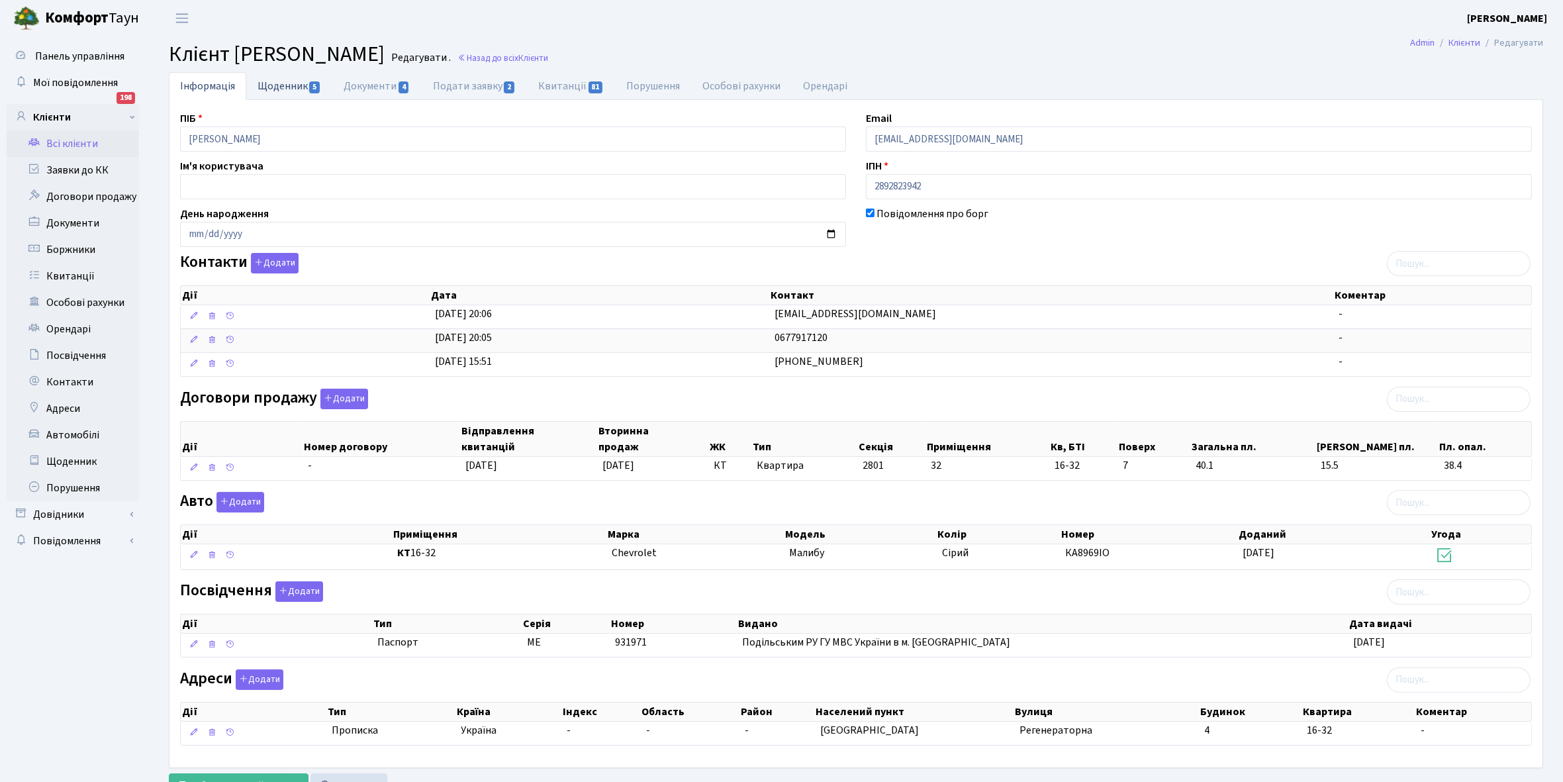
click at [278, 86] on link "Щоденник 5" at bounding box center [289, 85] width 86 height 27
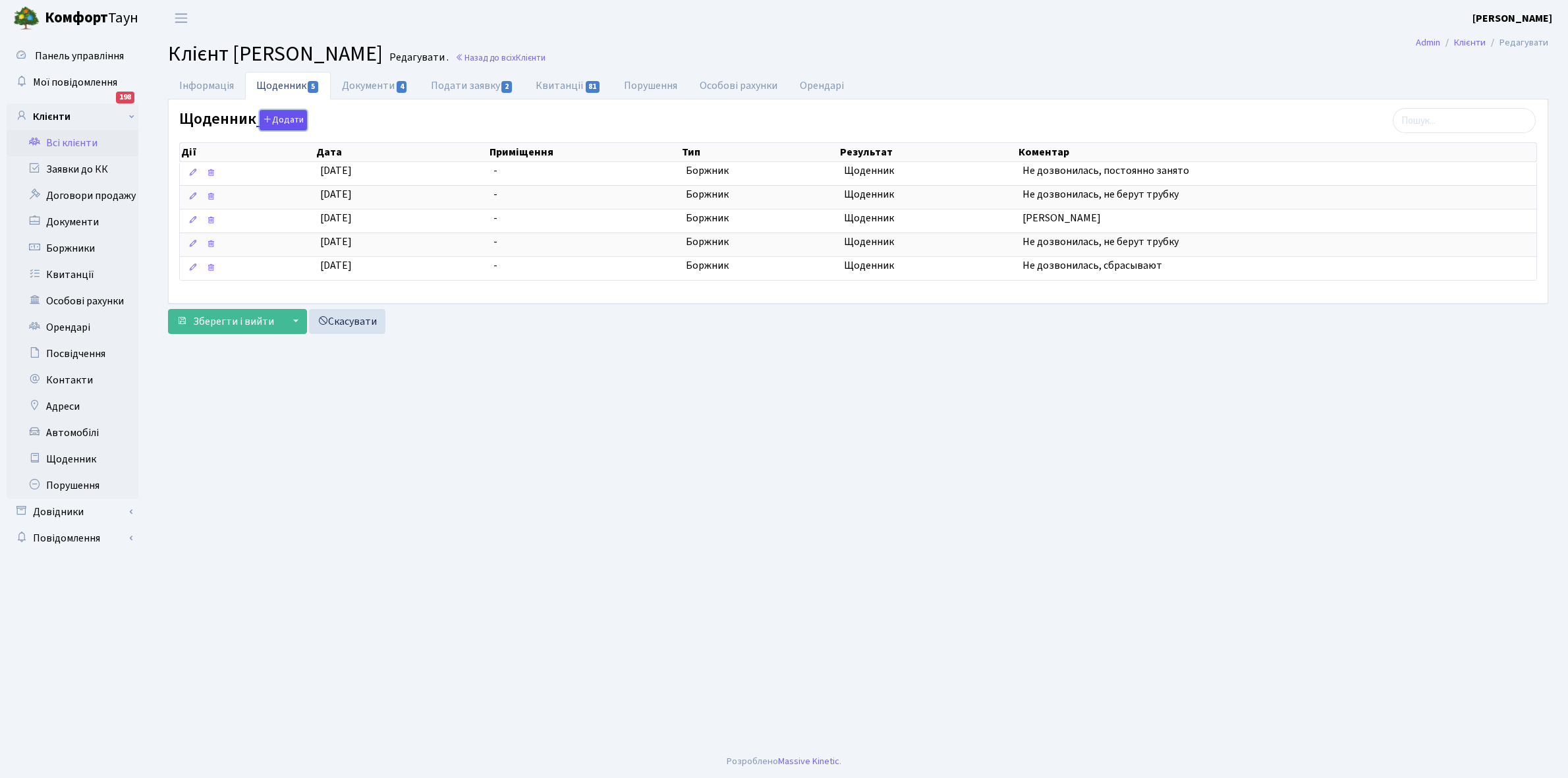
click at [282, 118] on button "Додати" at bounding box center [284, 120] width 48 height 21
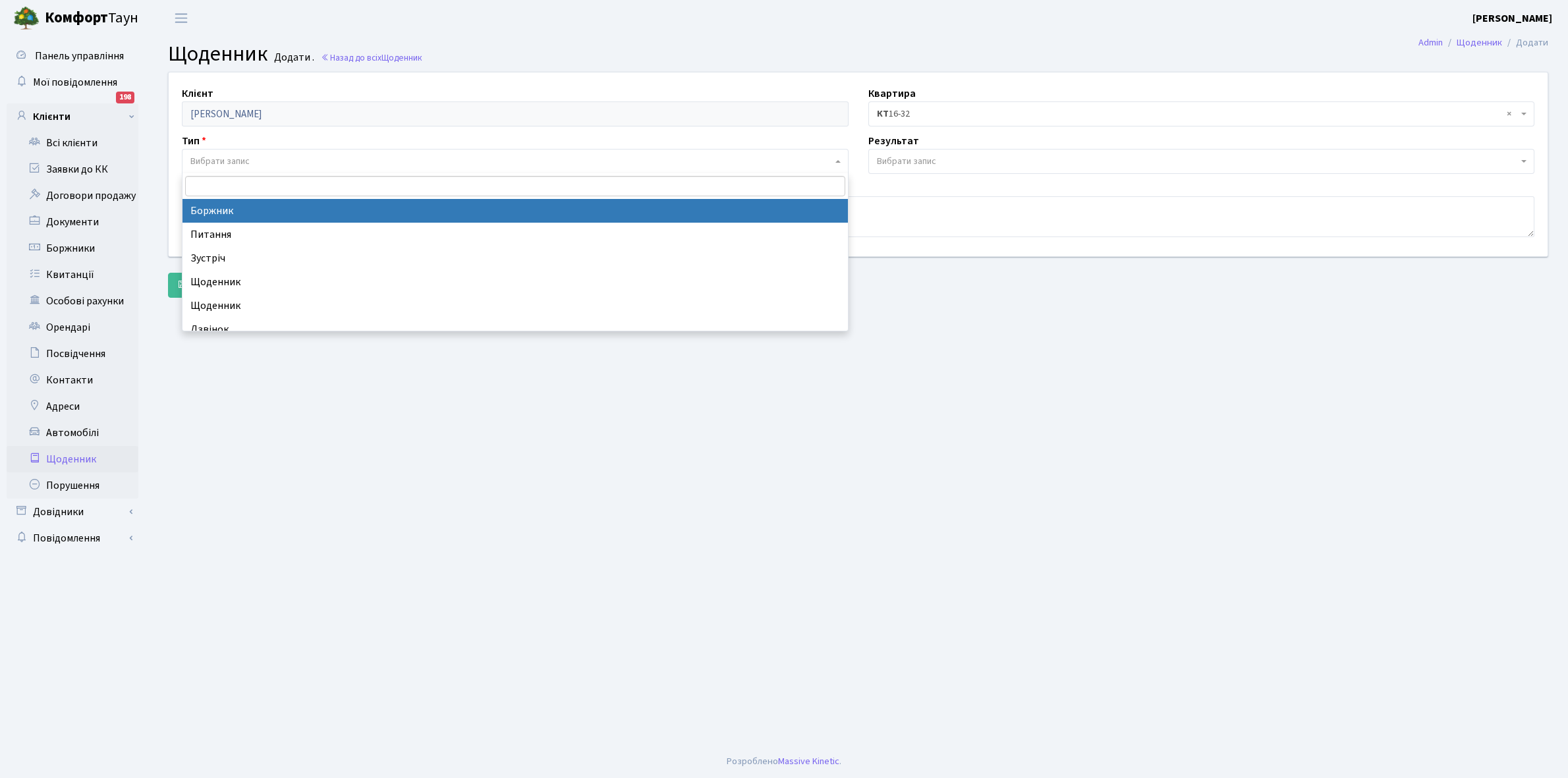
click at [241, 160] on span "Вибрати запис" at bounding box center [220, 161] width 60 height 13
select select "189"
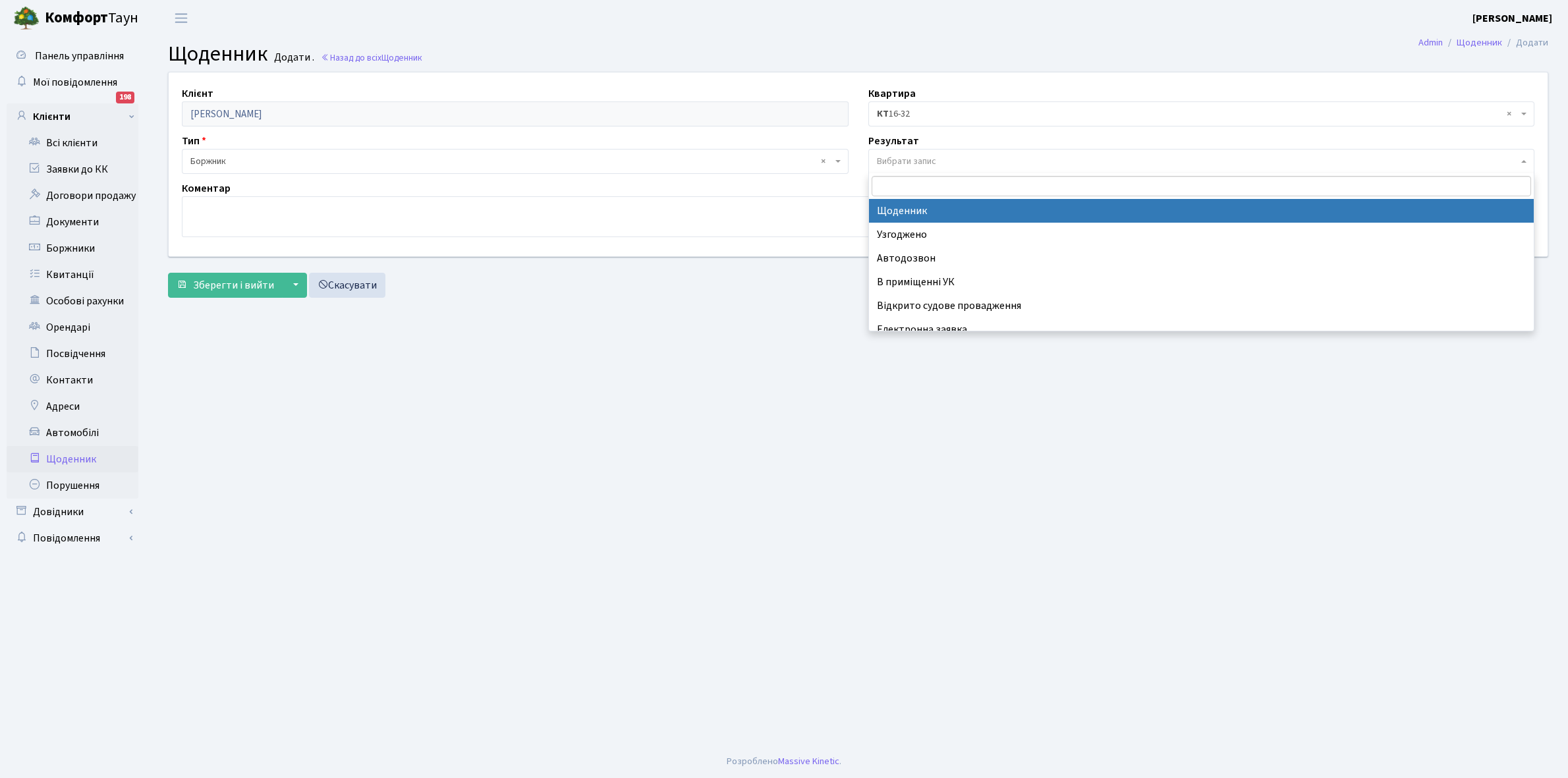
click at [923, 156] on span "Вибрати запис" at bounding box center [906, 161] width 60 height 13
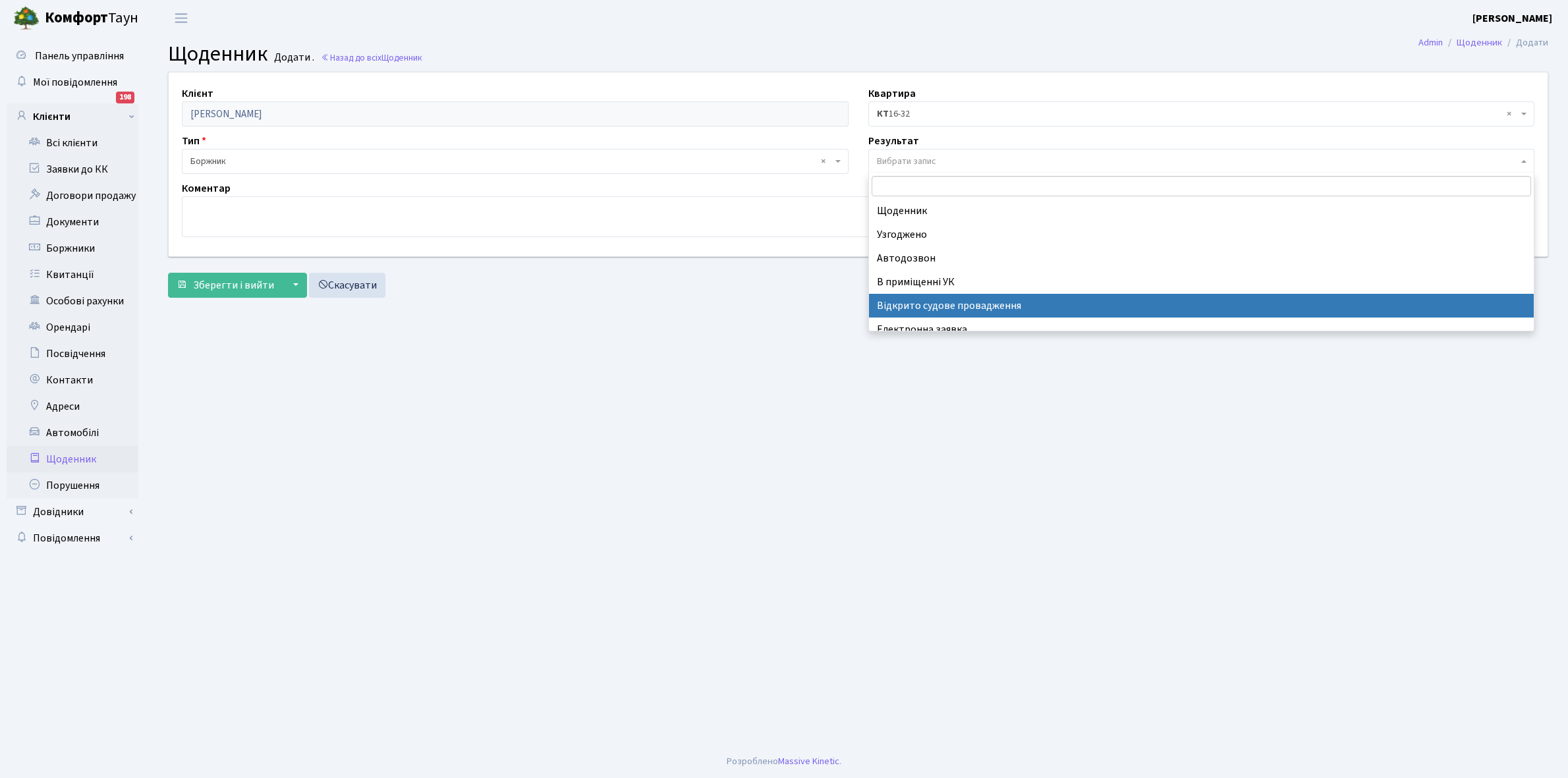
scroll to position [81, 0]
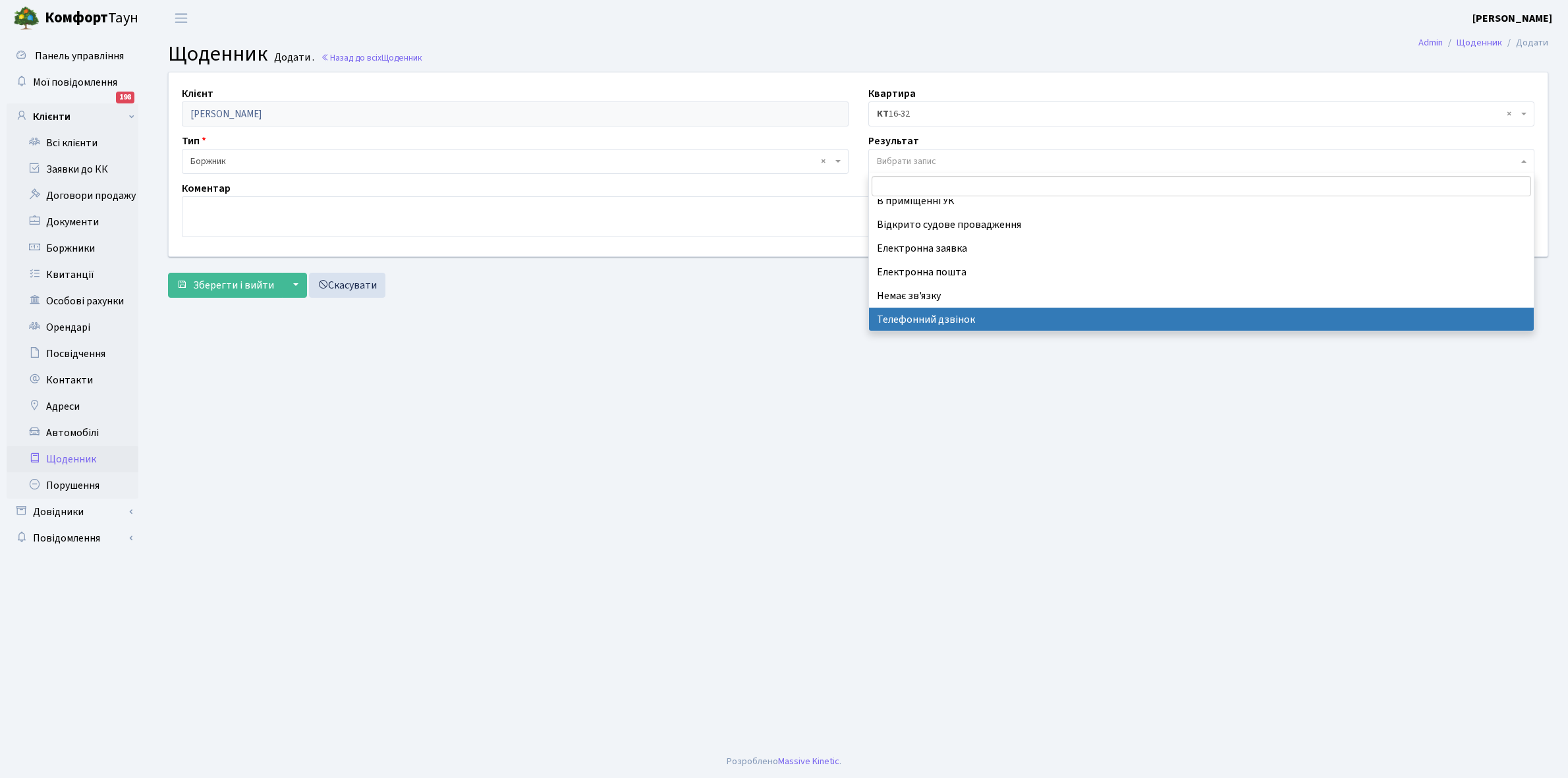
select select "196"
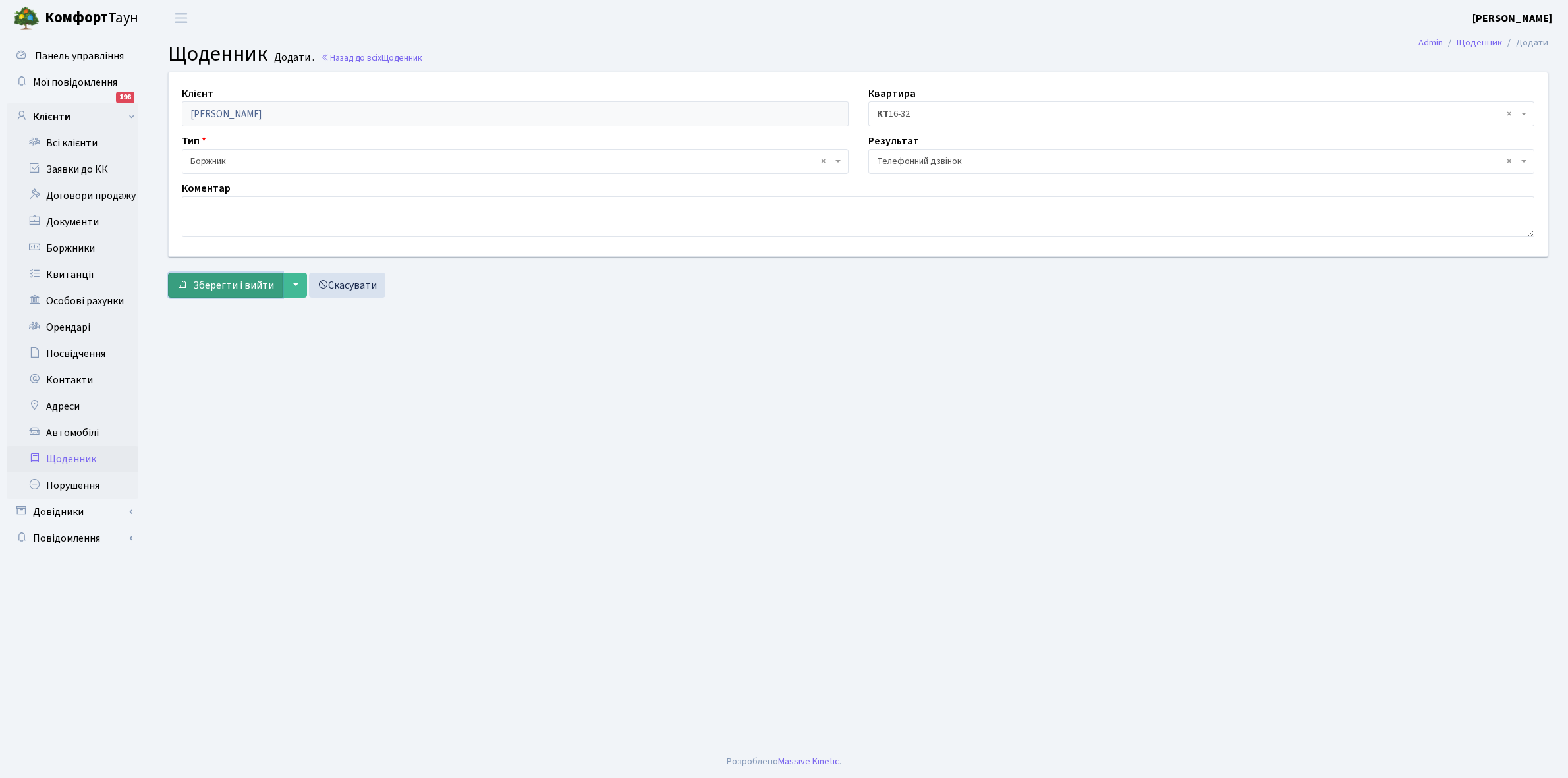
click at [232, 282] on span "Зберегти і вийти" at bounding box center [233, 285] width 81 height 15
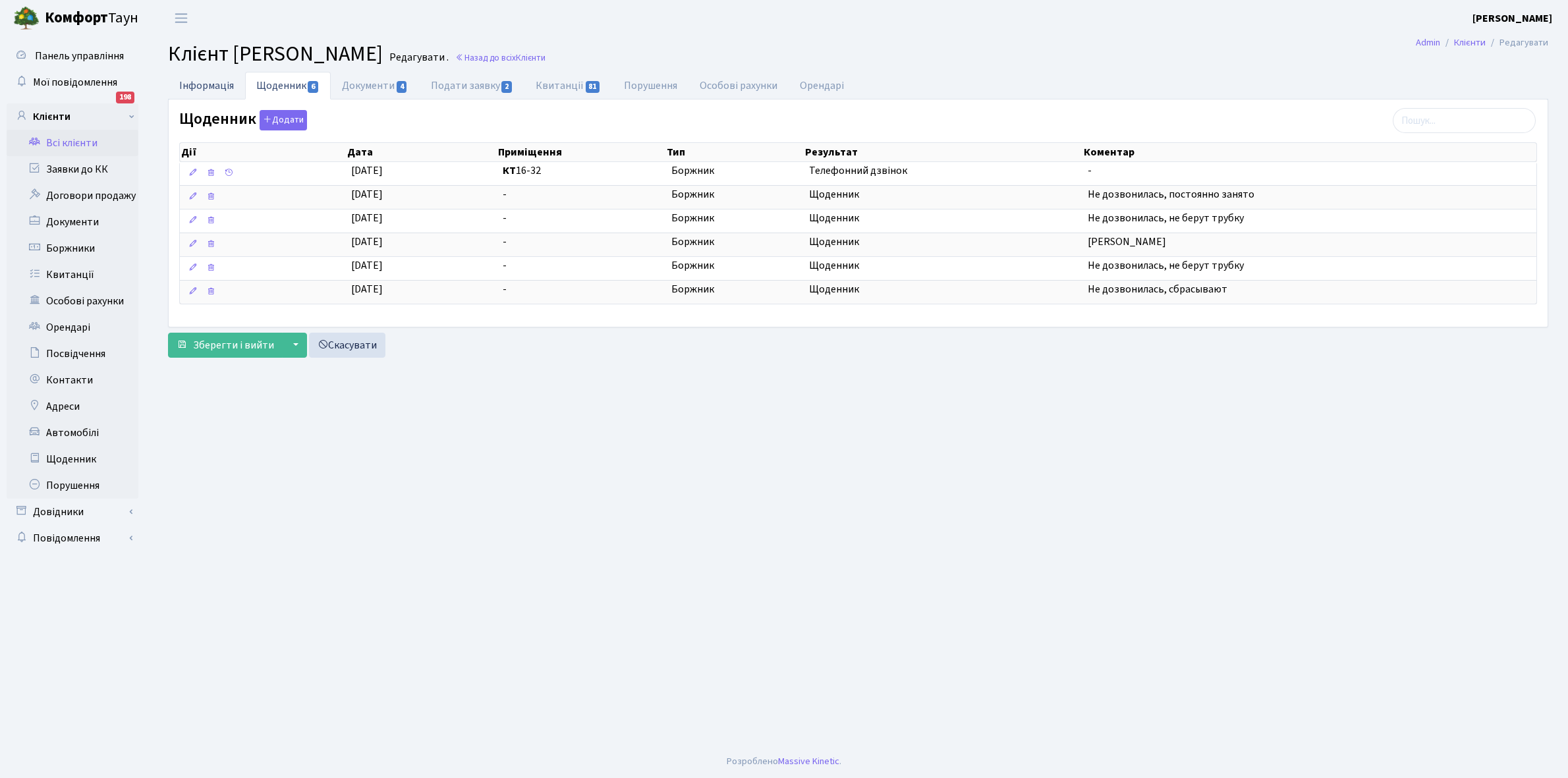
click at [198, 78] on link "Інформація" at bounding box center [206, 85] width 77 height 27
select select "25"
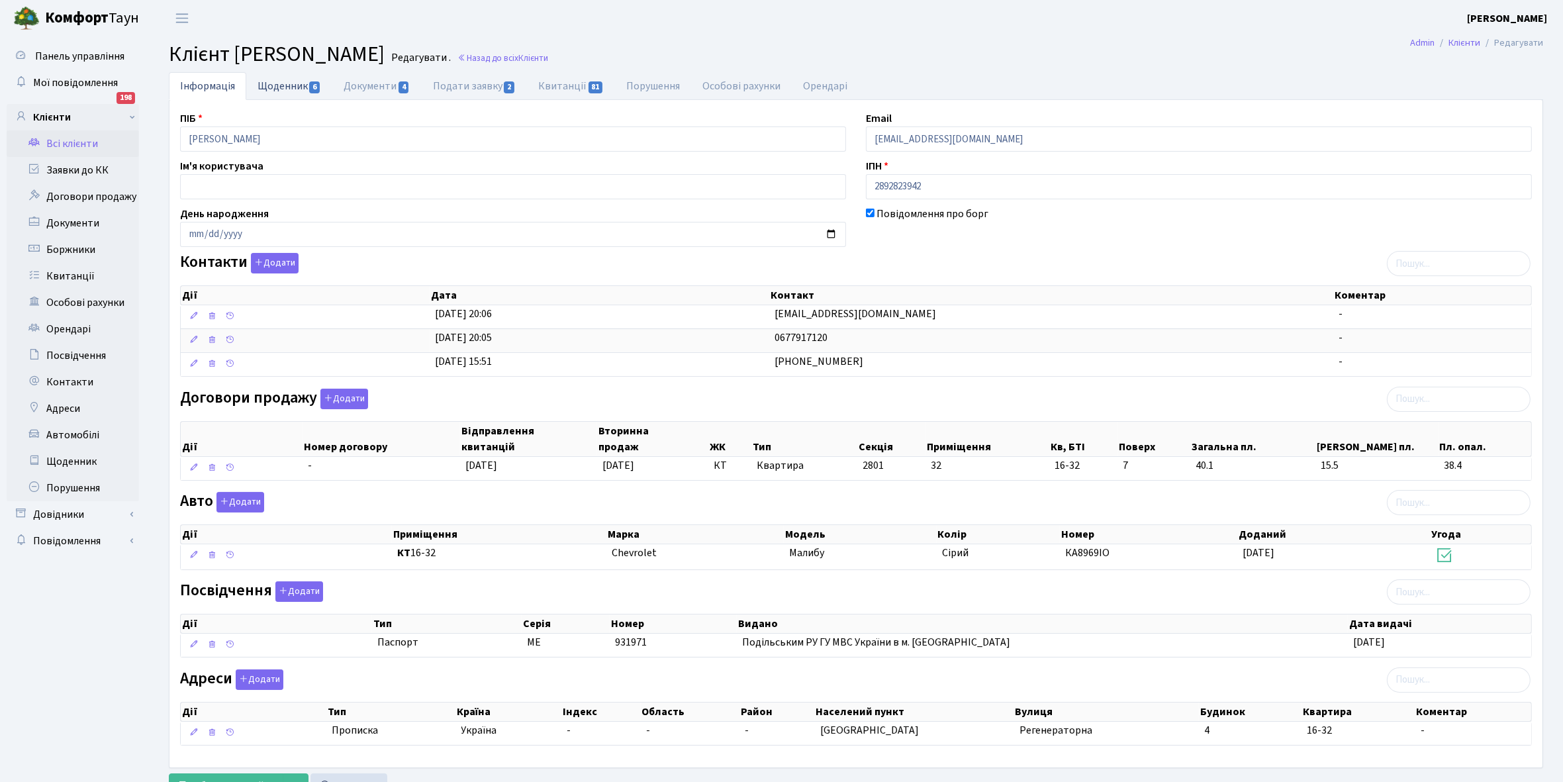
click at [275, 81] on link "Щоденник 6" at bounding box center [289, 85] width 86 height 27
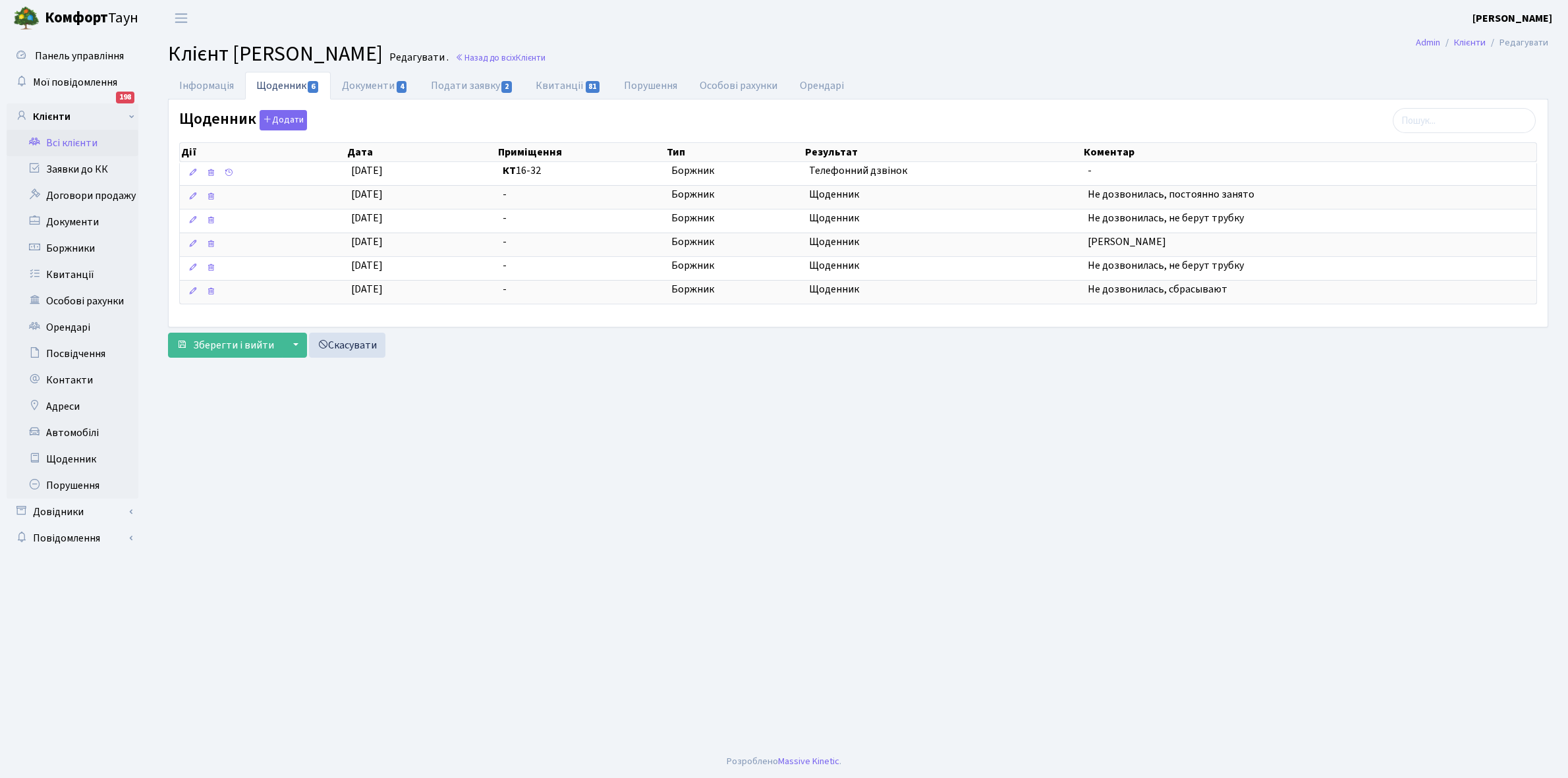
click at [81, 143] on link "Всі клієнти" at bounding box center [73, 142] width 131 height 26
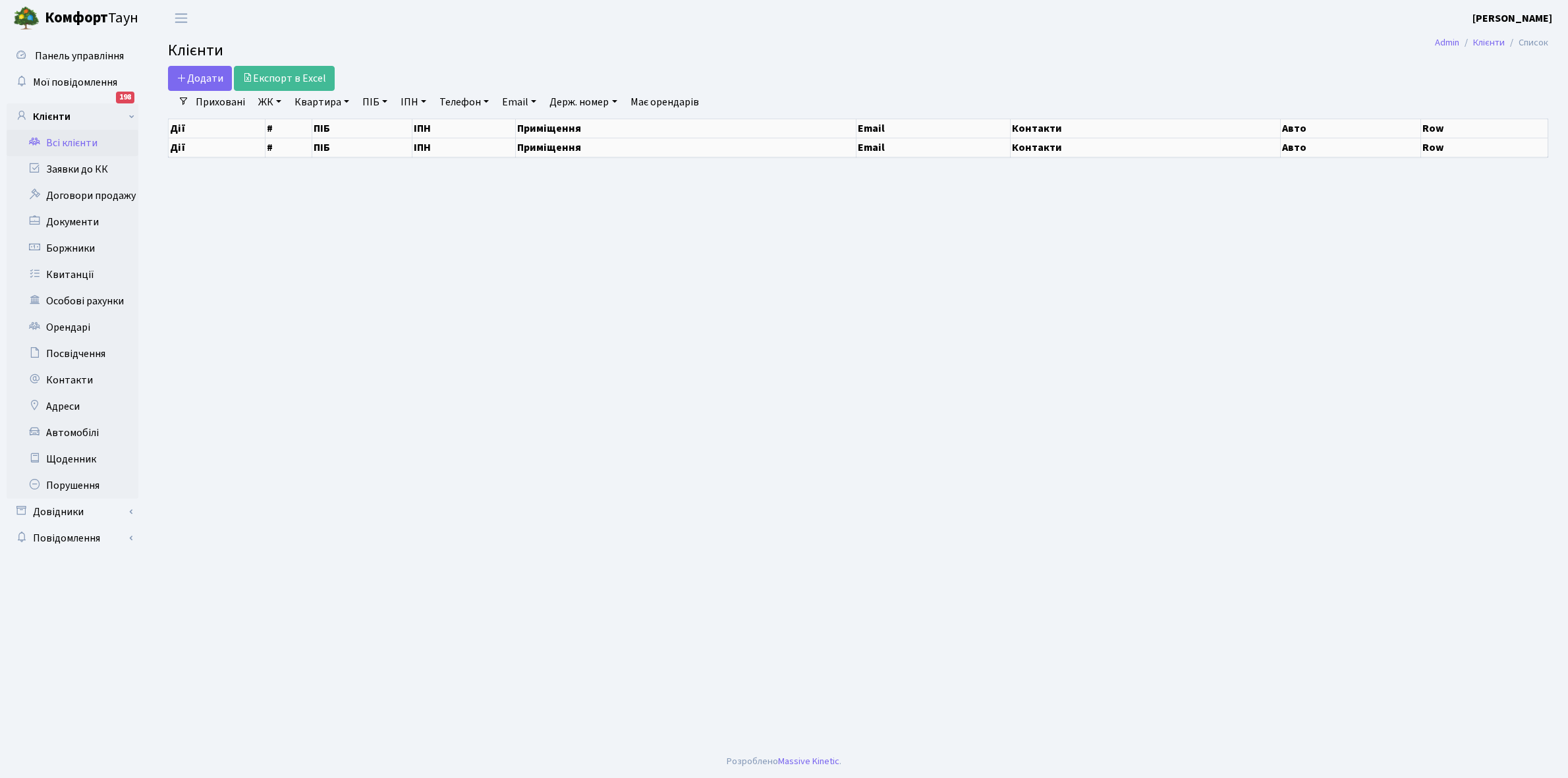
select select "25"
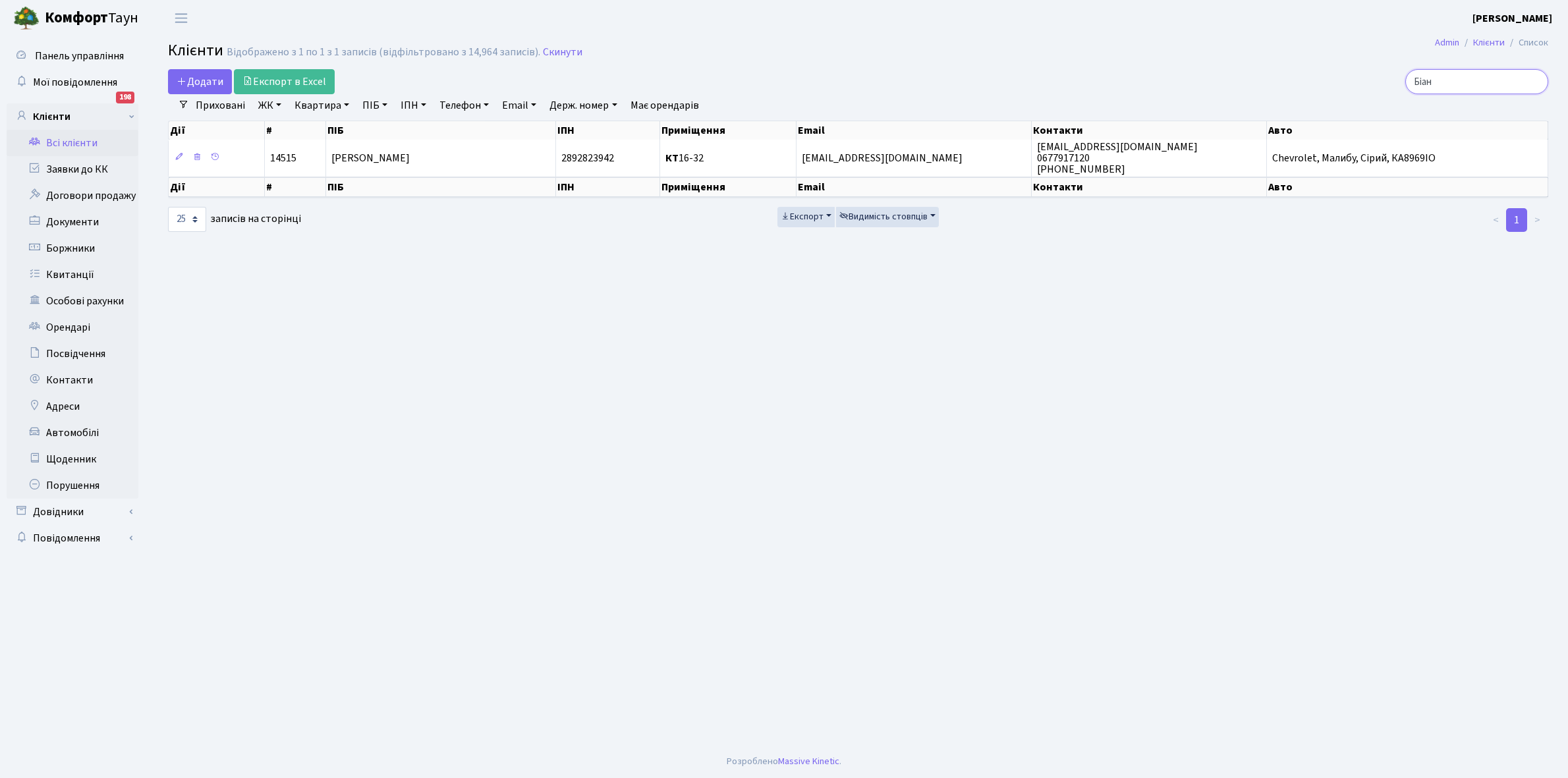
click at [1462, 89] on input "Біан" at bounding box center [1476, 82] width 143 height 25
type input "Б"
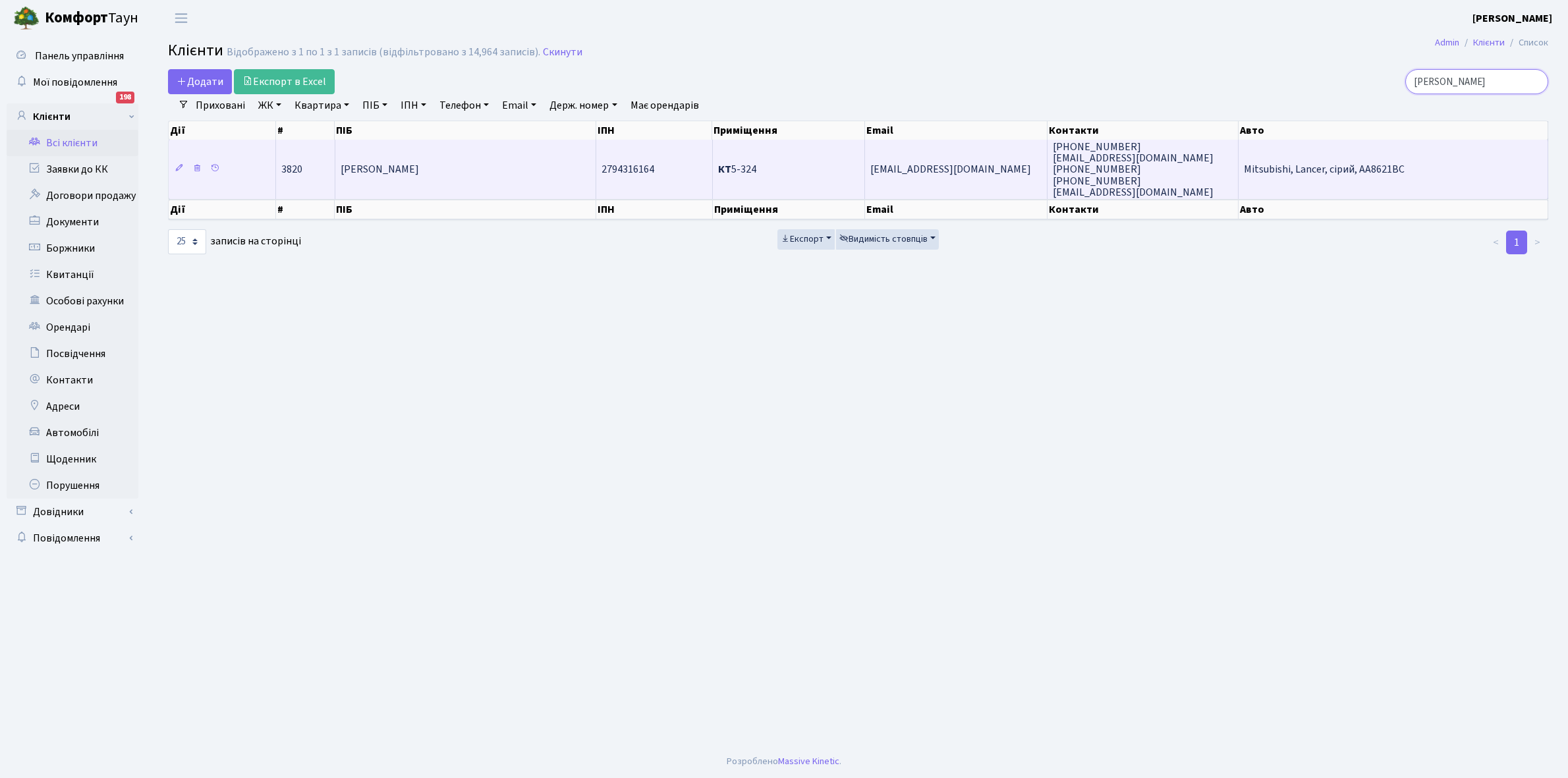
type input "[PERSON_NAME]"
click at [419, 172] on span "[PERSON_NAME]" at bounding box center [379, 170] width 79 height 15
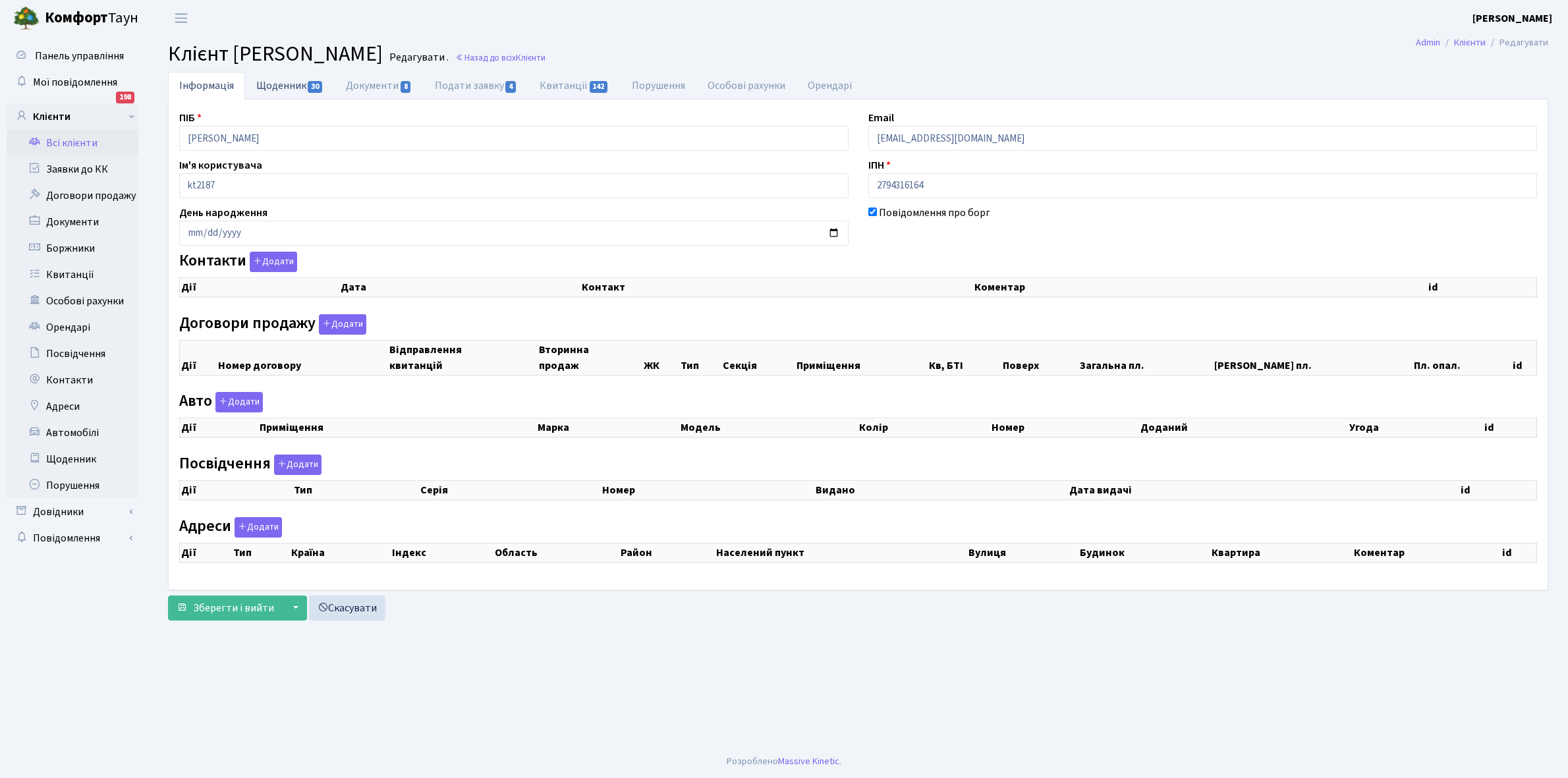
click at [279, 86] on link "Щоденник 30" at bounding box center [290, 85] width 90 height 27
select select "25"
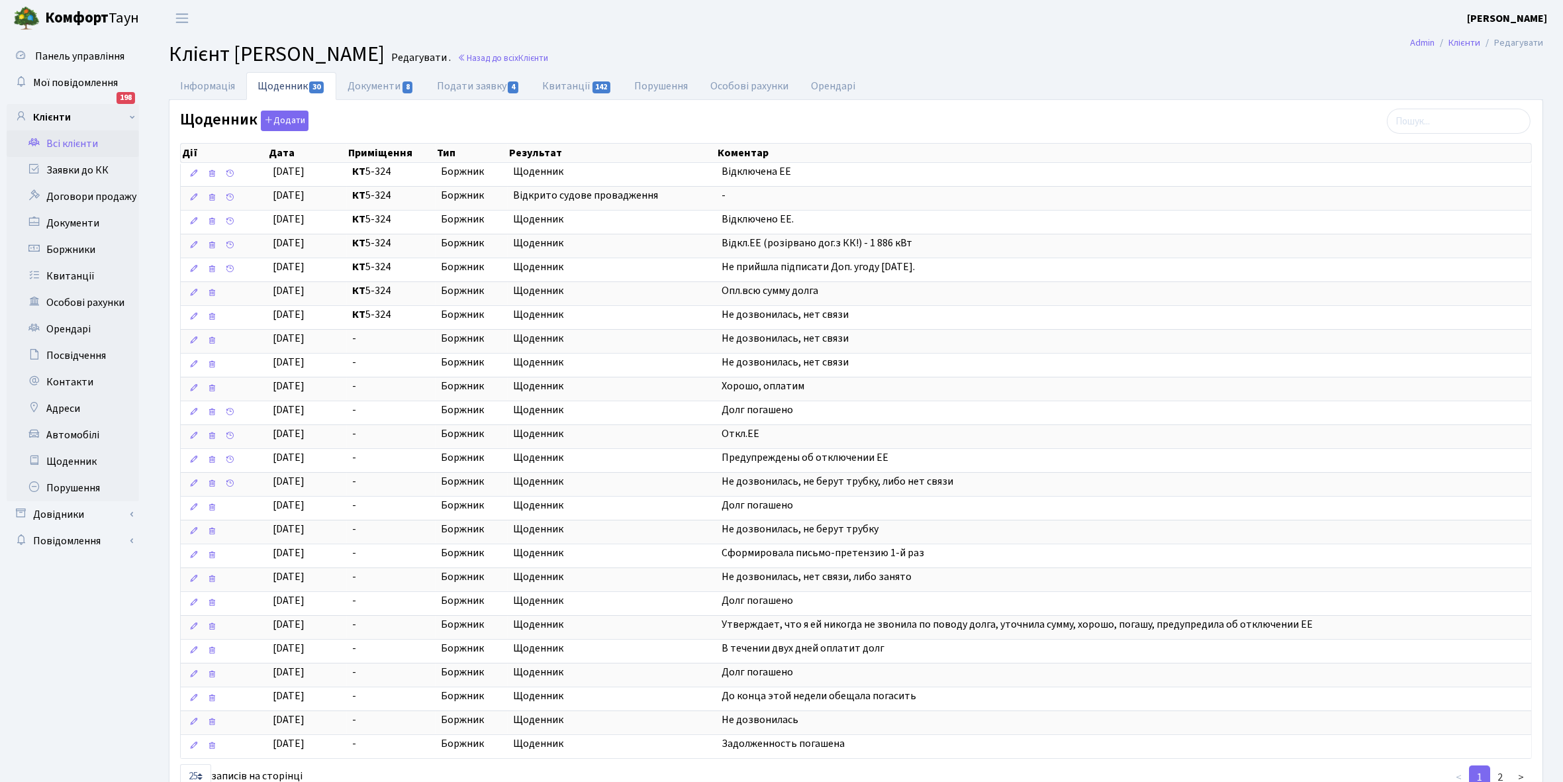
click at [71, 143] on link "Всі клієнти" at bounding box center [73, 143] width 132 height 26
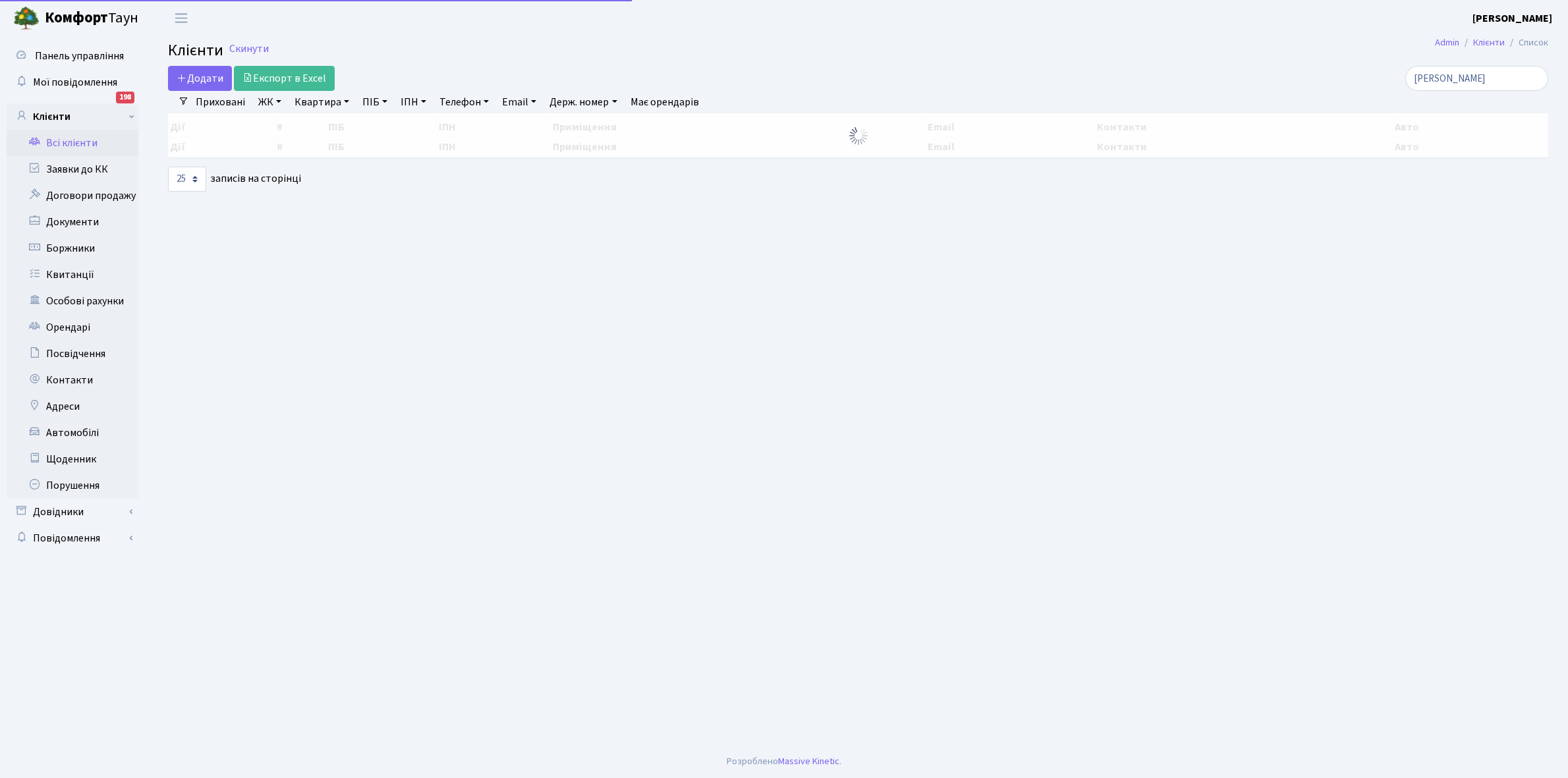
select select "25"
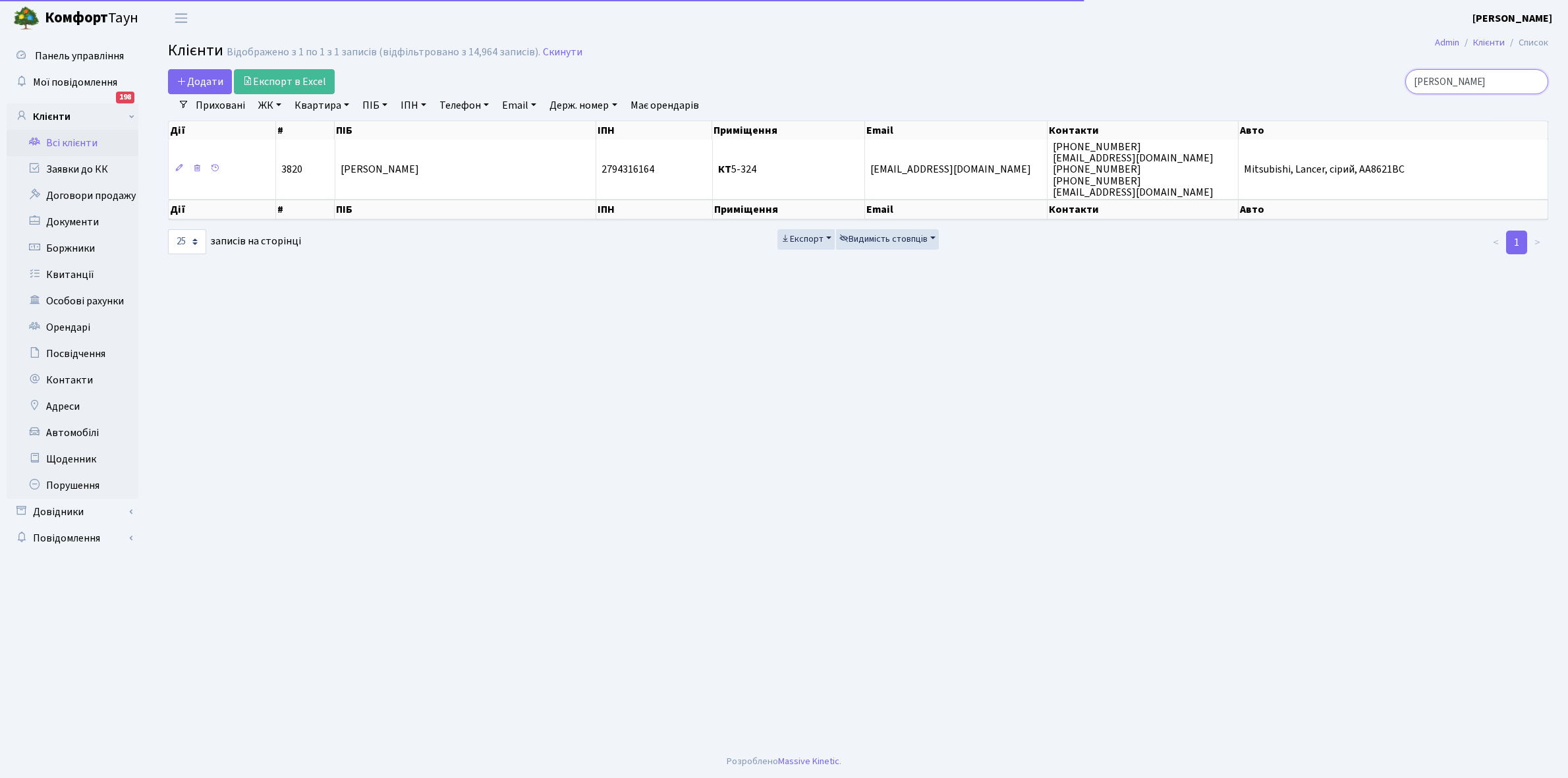
click at [1500, 76] on input "[PERSON_NAME]" at bounding box center [1476, 82] width 143 height 25
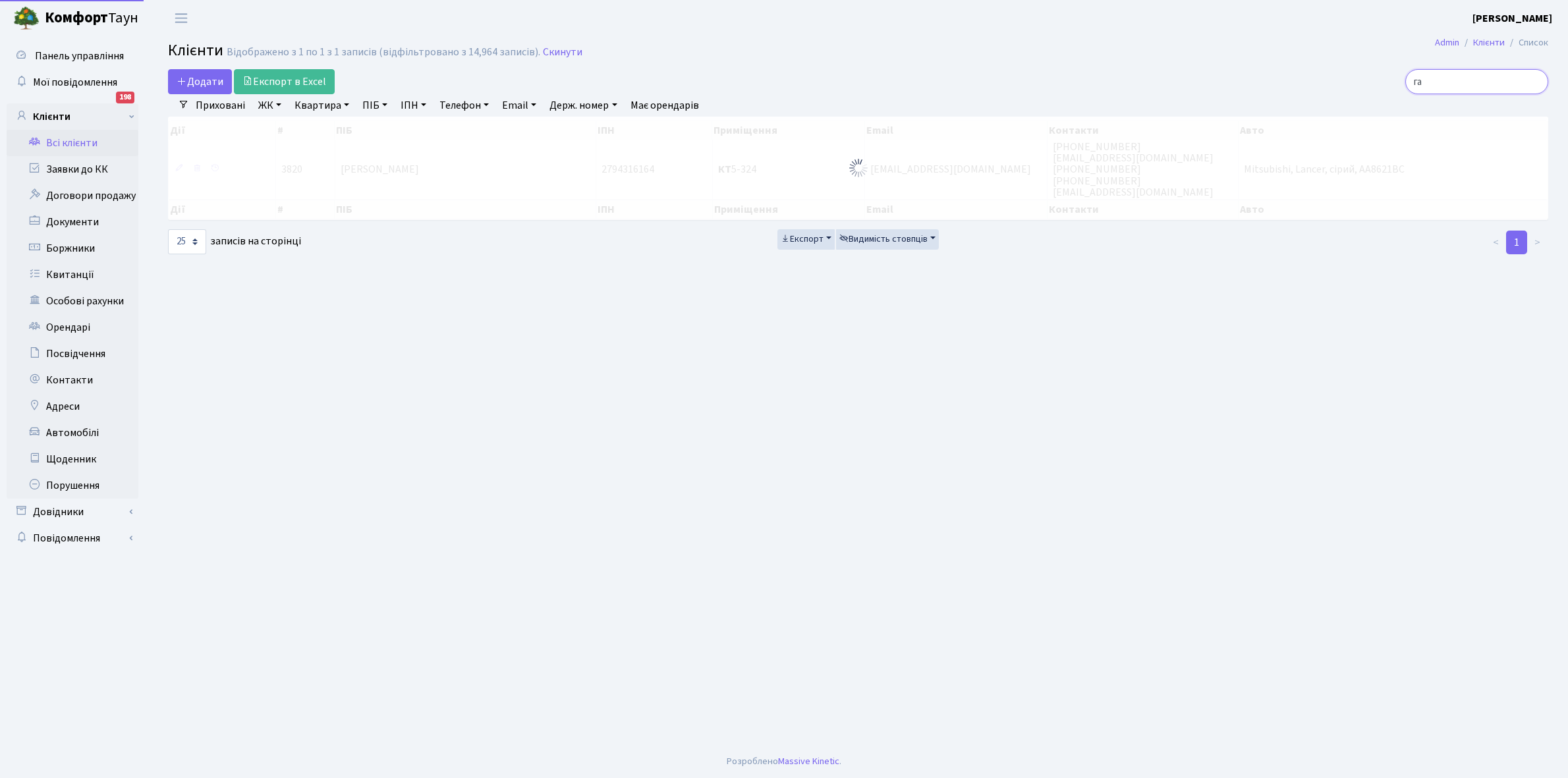
type input "г"
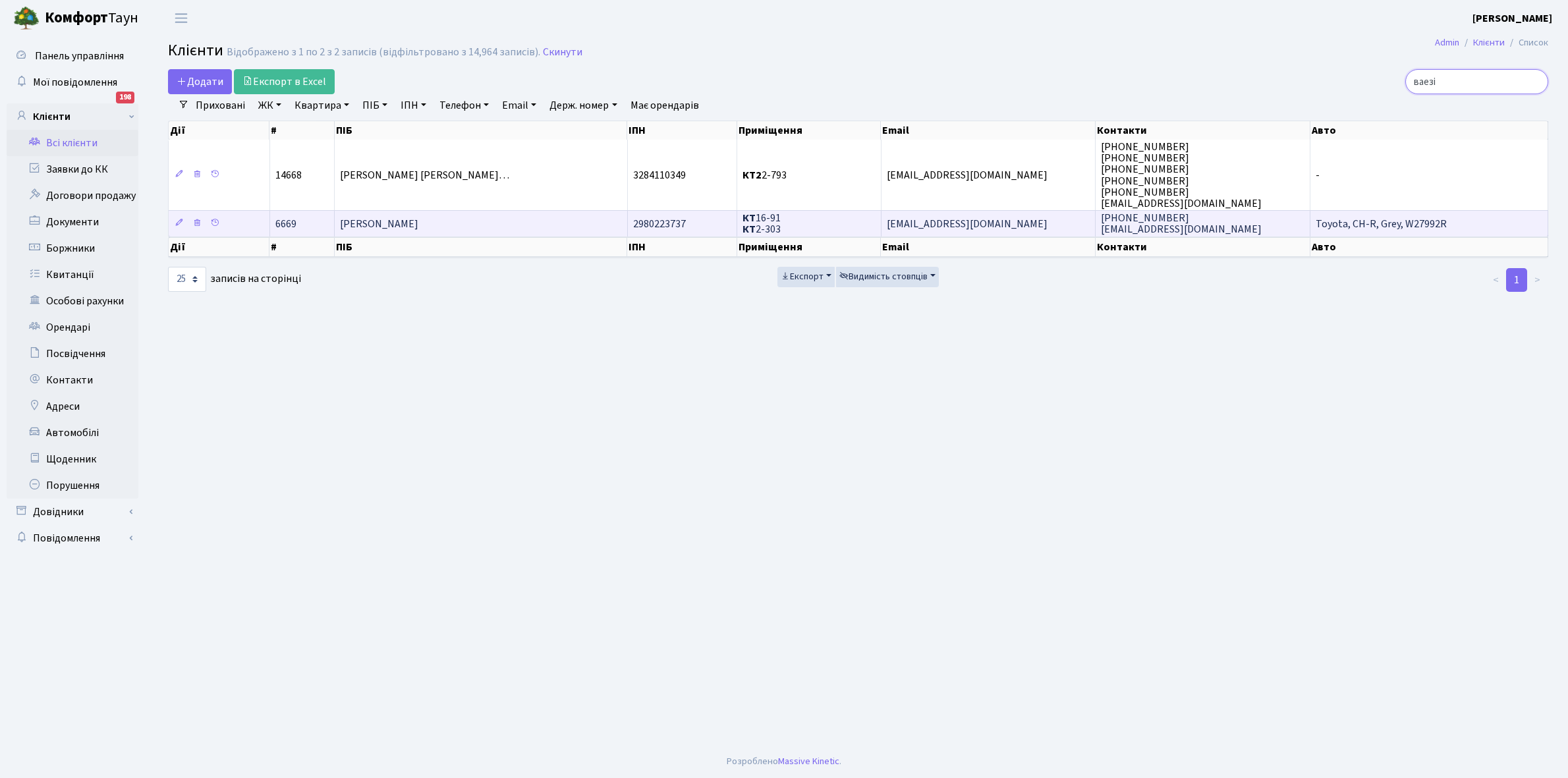
type input "ваезі"
click at [476, 225] on td "[PERSON_NAME]" at bounding box center [481, 223] width 294 height 26
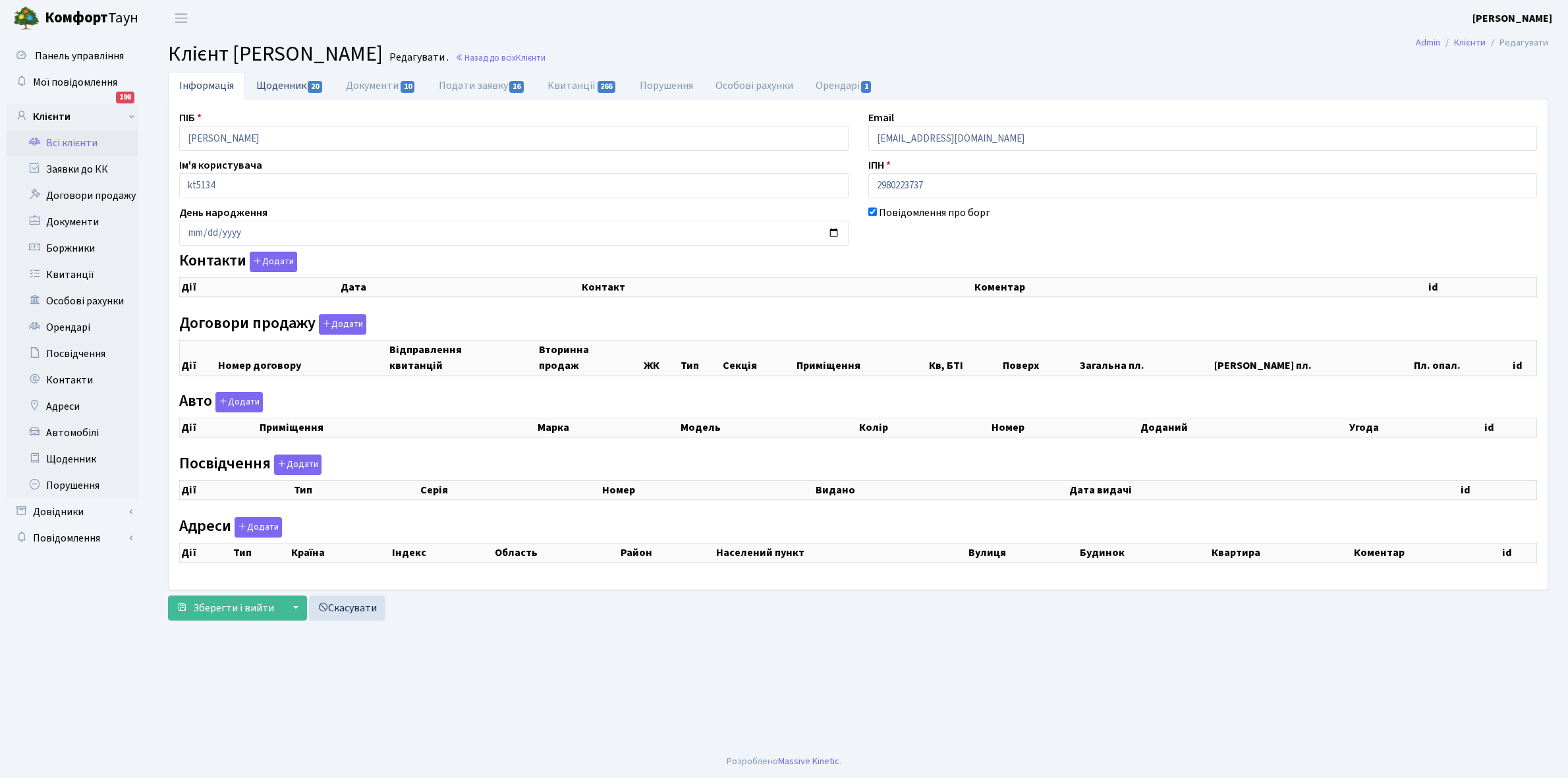
checkbox input "true"
select select "25"
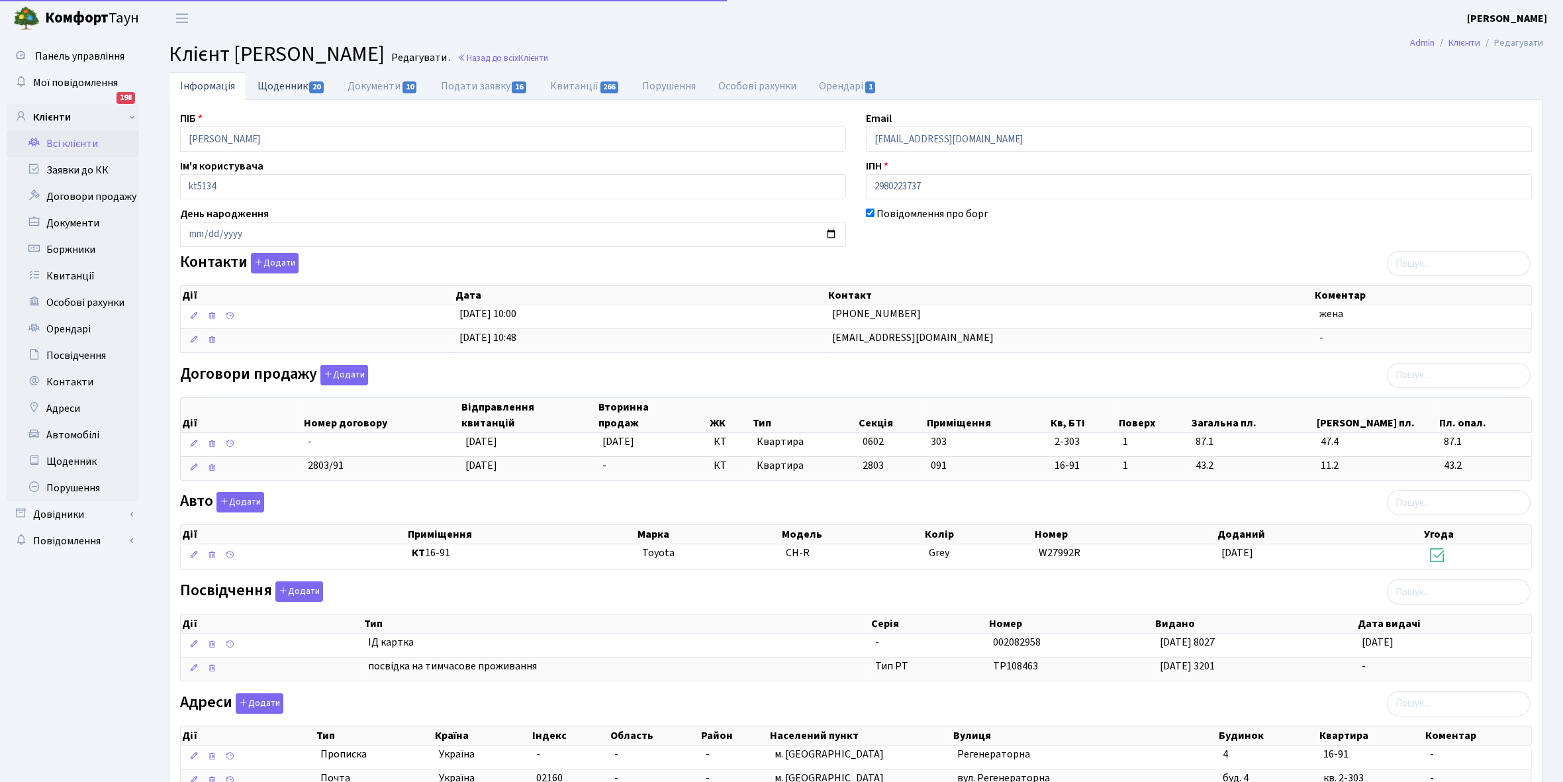
click at [293, 85] on link "Щоденник 20" at bounding box center [291, 85] width 90 height 27
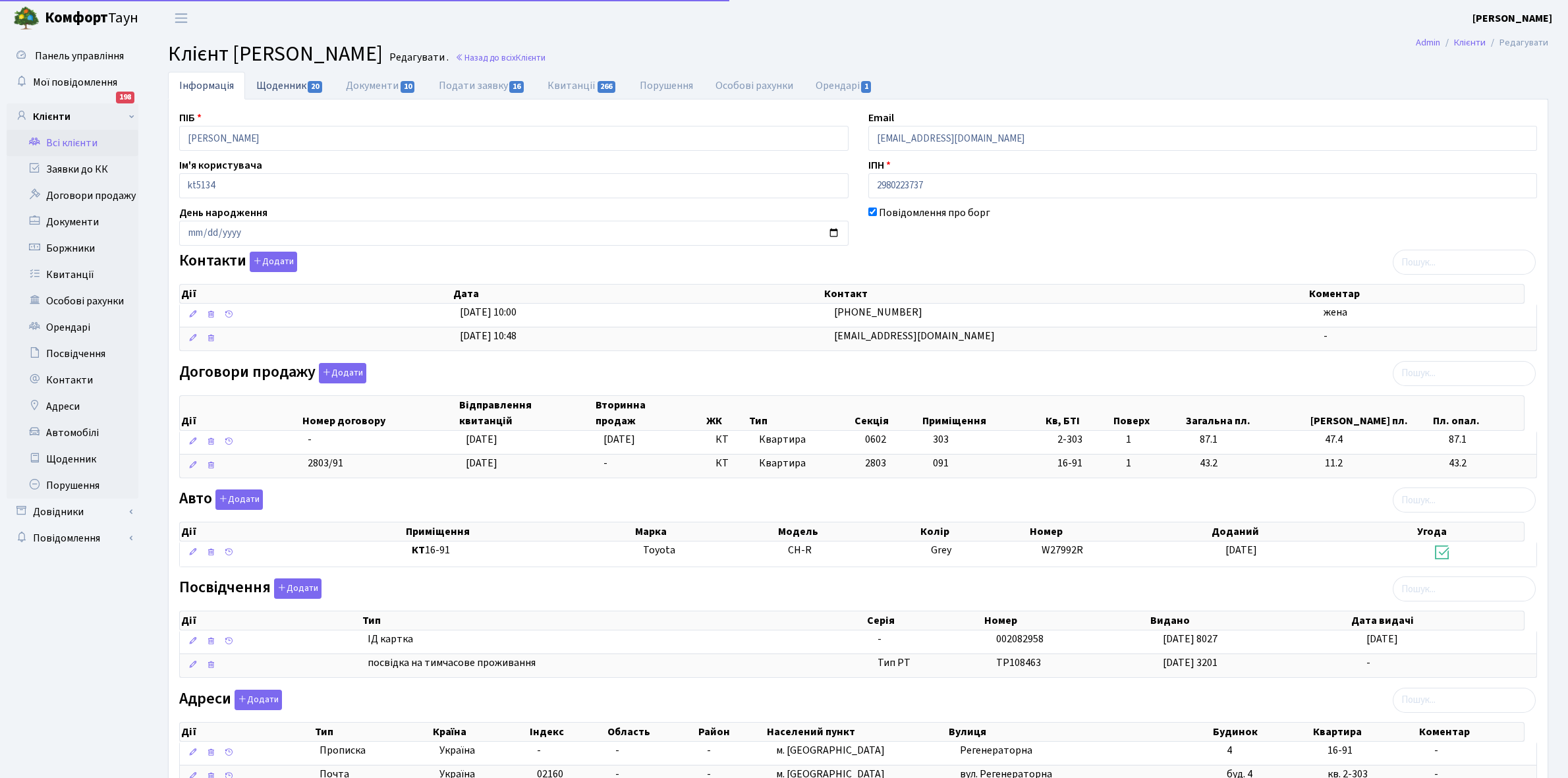
select select "25"
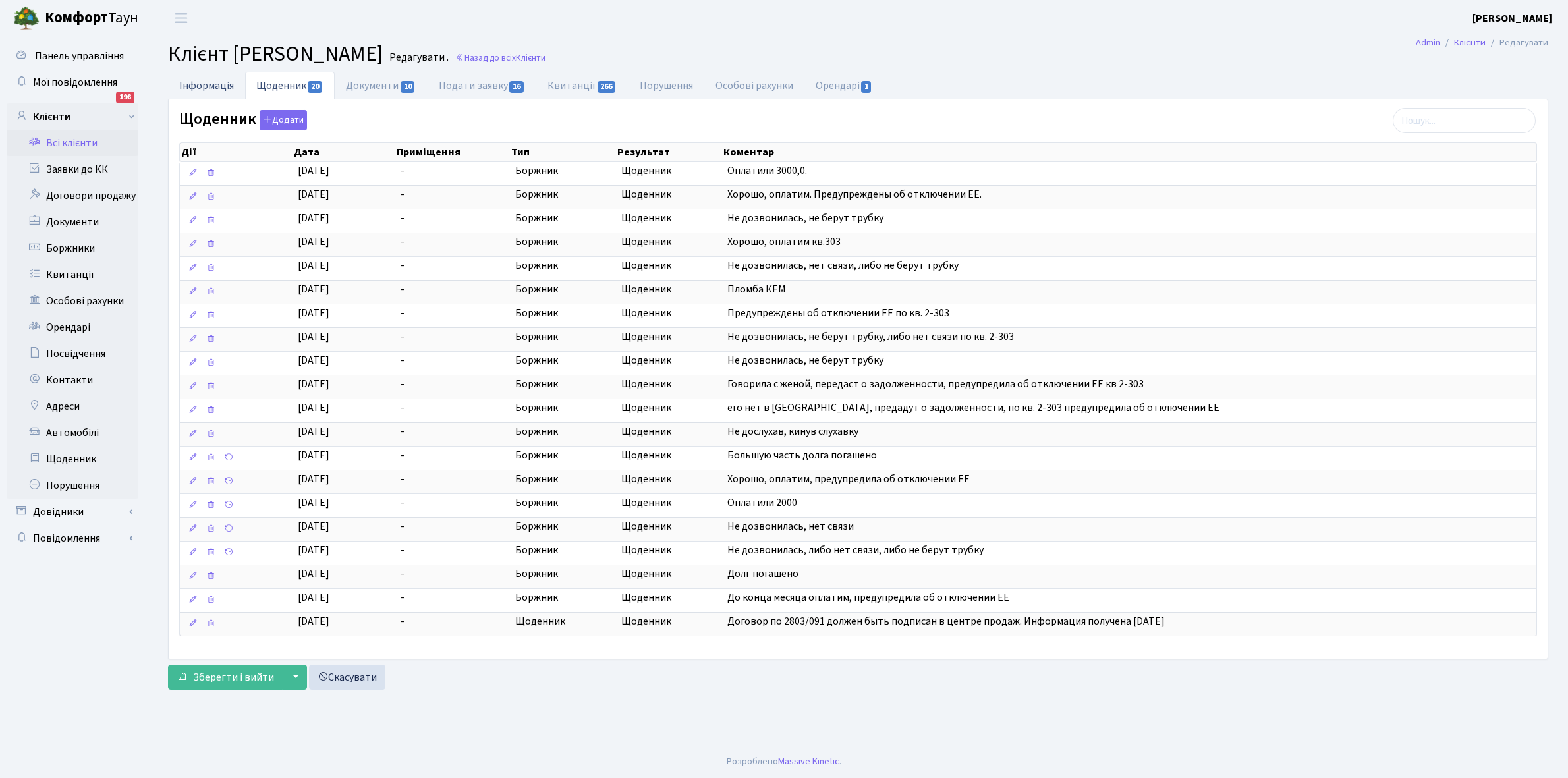
click at [196, 83] on link "Інформація" at bounding box center [206, 85] width 77 height 27
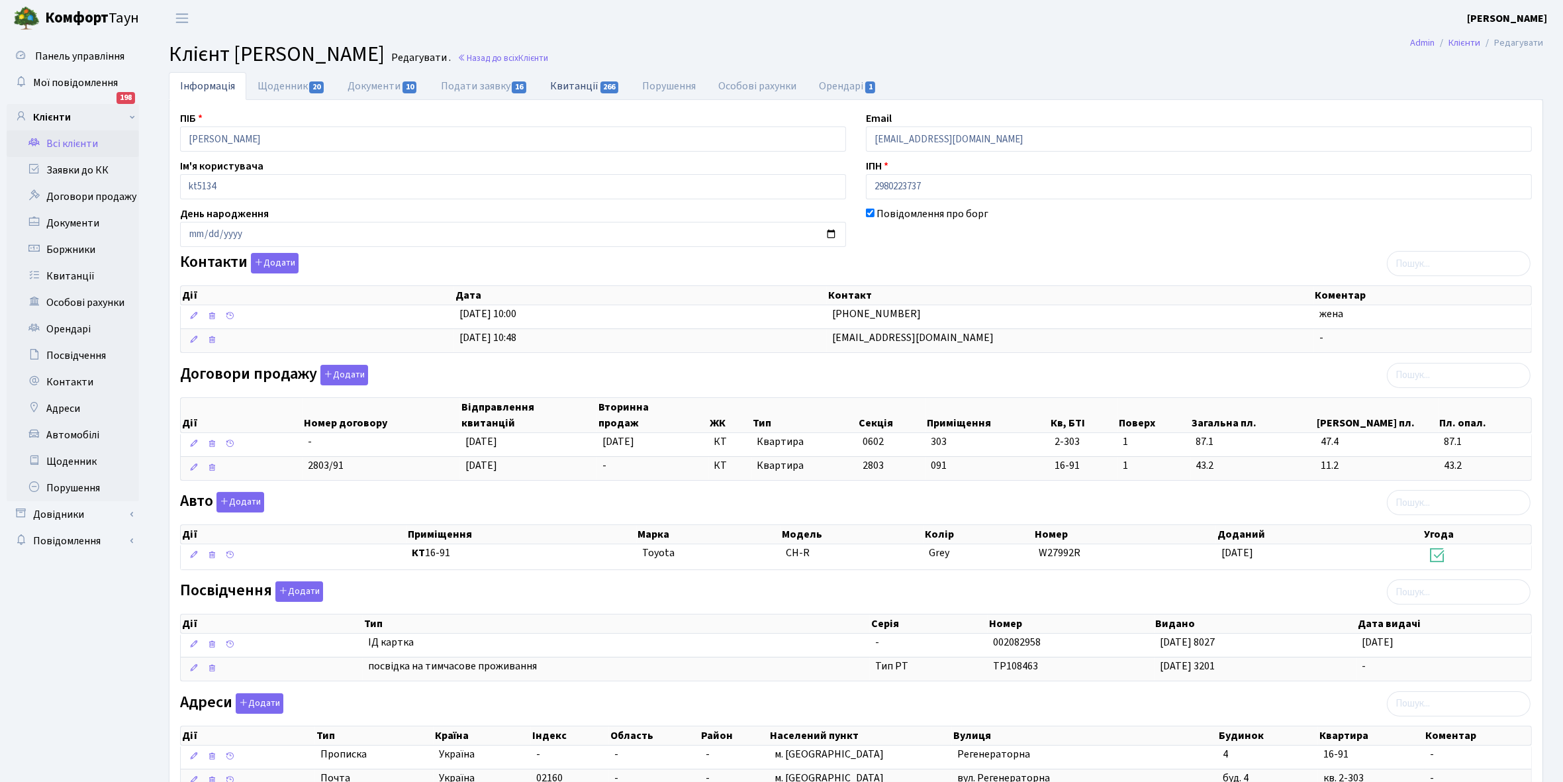
click at [568, 85] on link "Квитанції 266" at bounding box center [585, 85] width 92 height 27
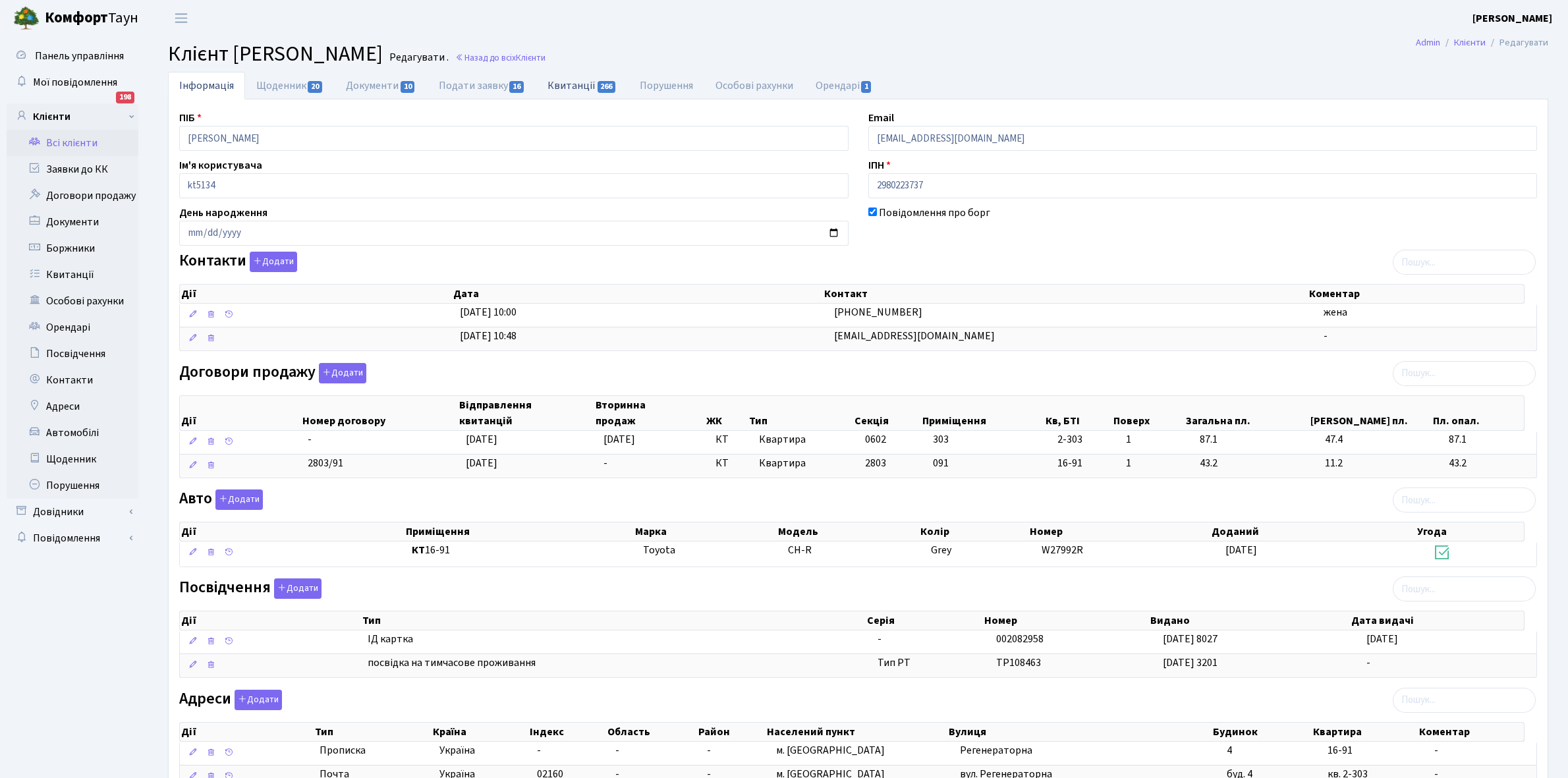
select select "25"
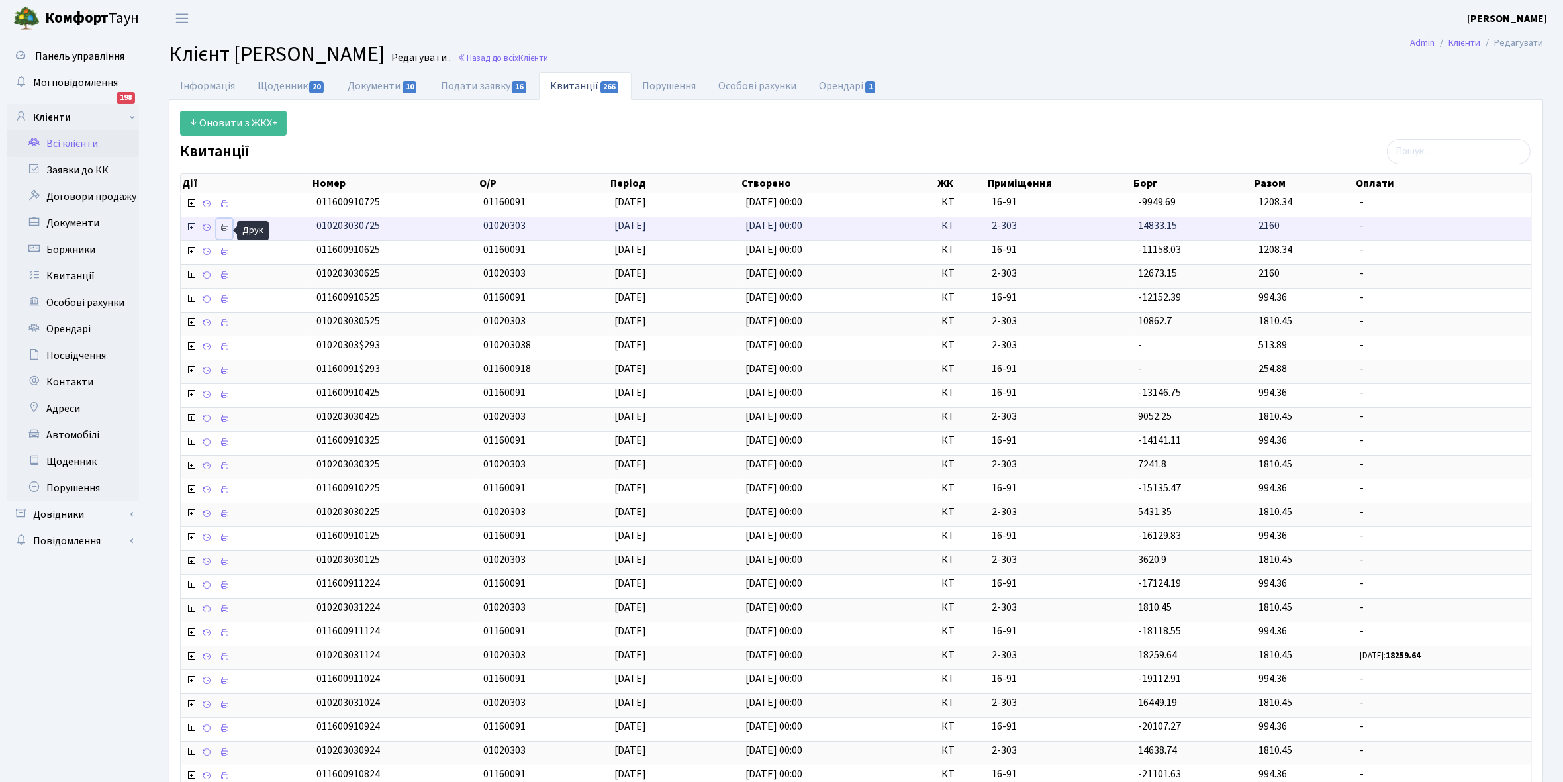
click at [224, 232] on icon at bounding box center [224, 227] width 9 height 9
click at [266, 83] on link "Щоденник 20" at bounding box center [291, 85] width 90 height 27
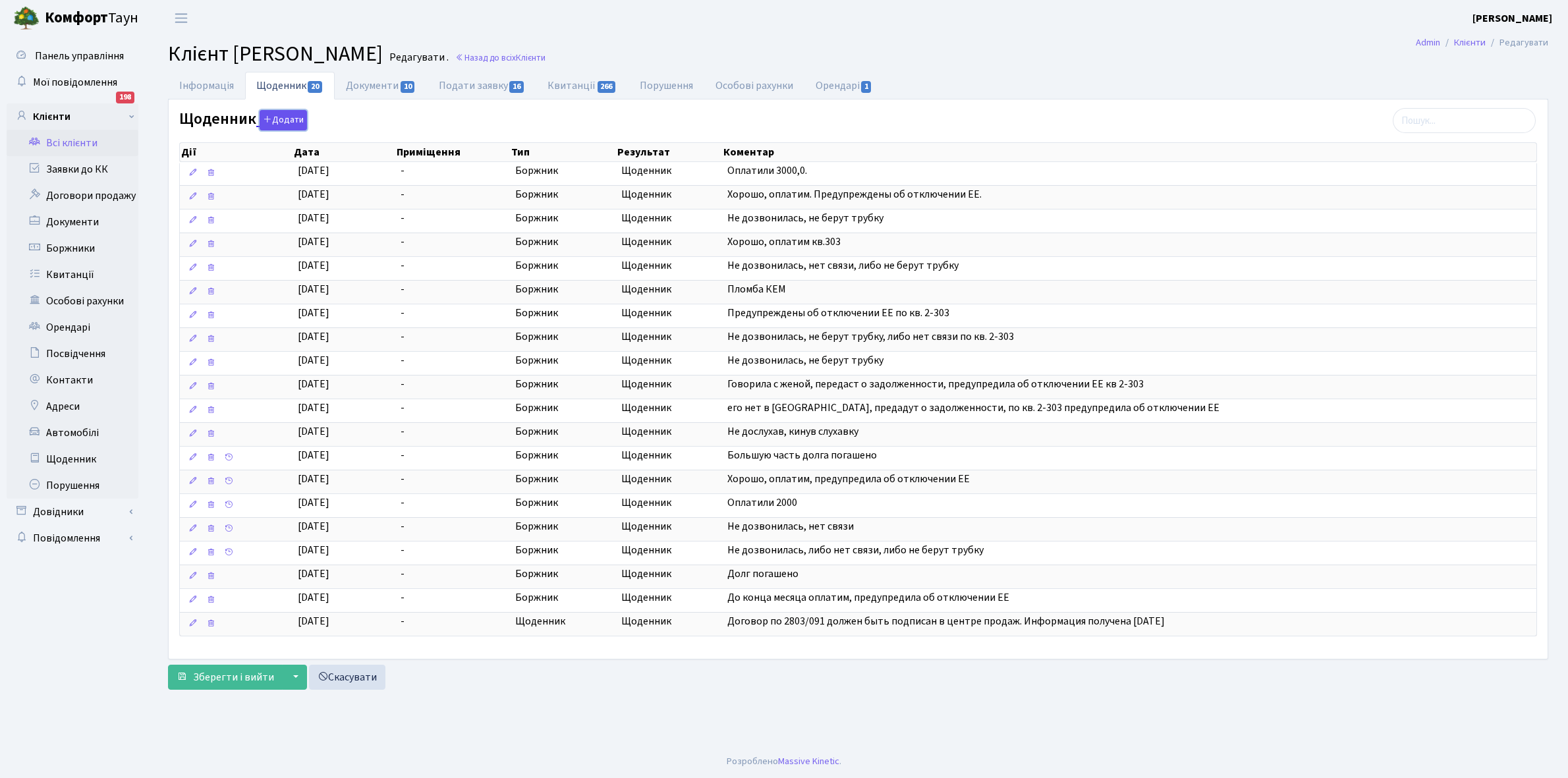
click at [271, 120] on button "Додати" at bounding box center [284, 120] width 48 height 21
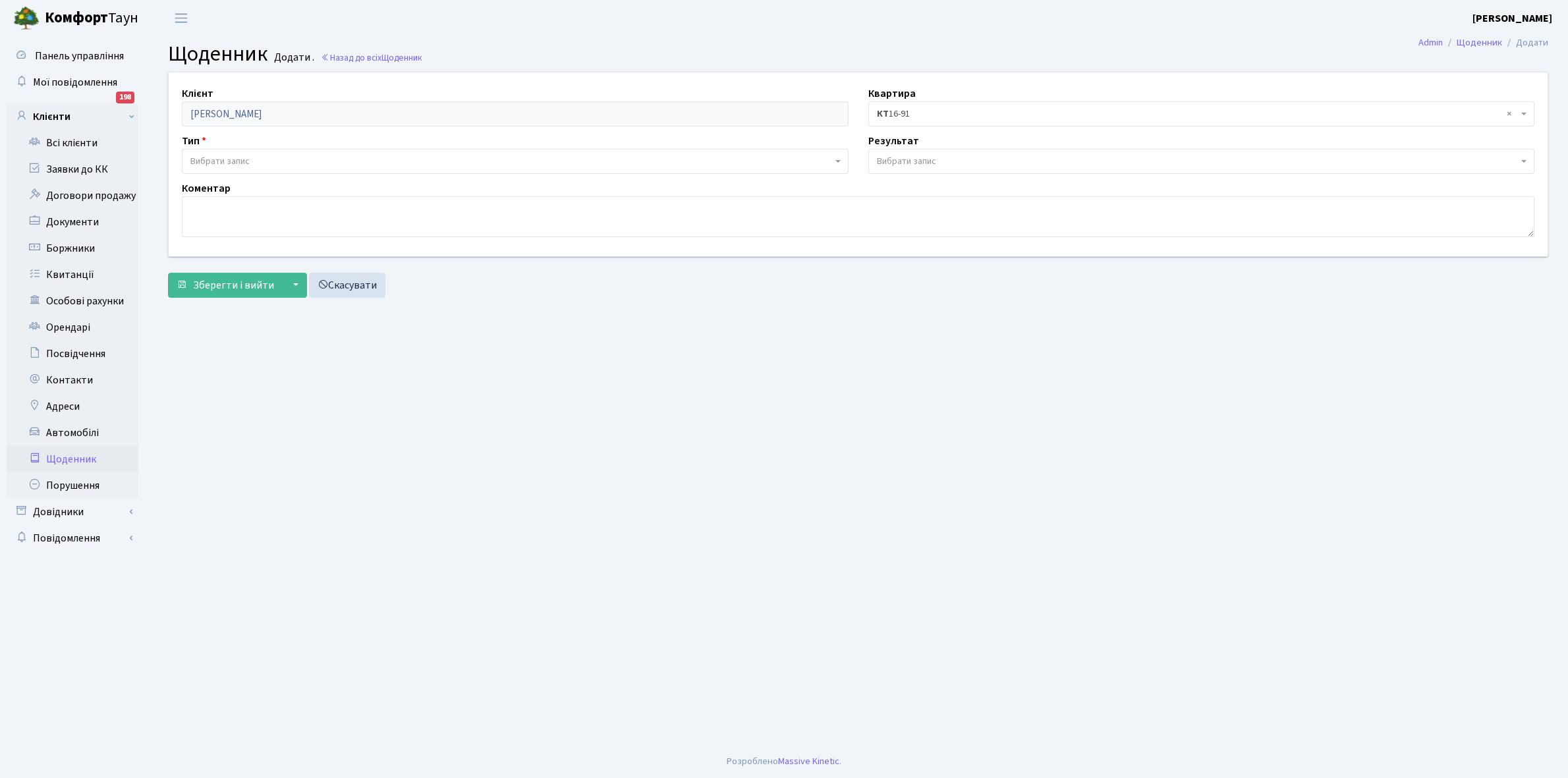
click at [253, 152] on span "Вибрати запис" at bounding box center [515, 161] width 667 height 25
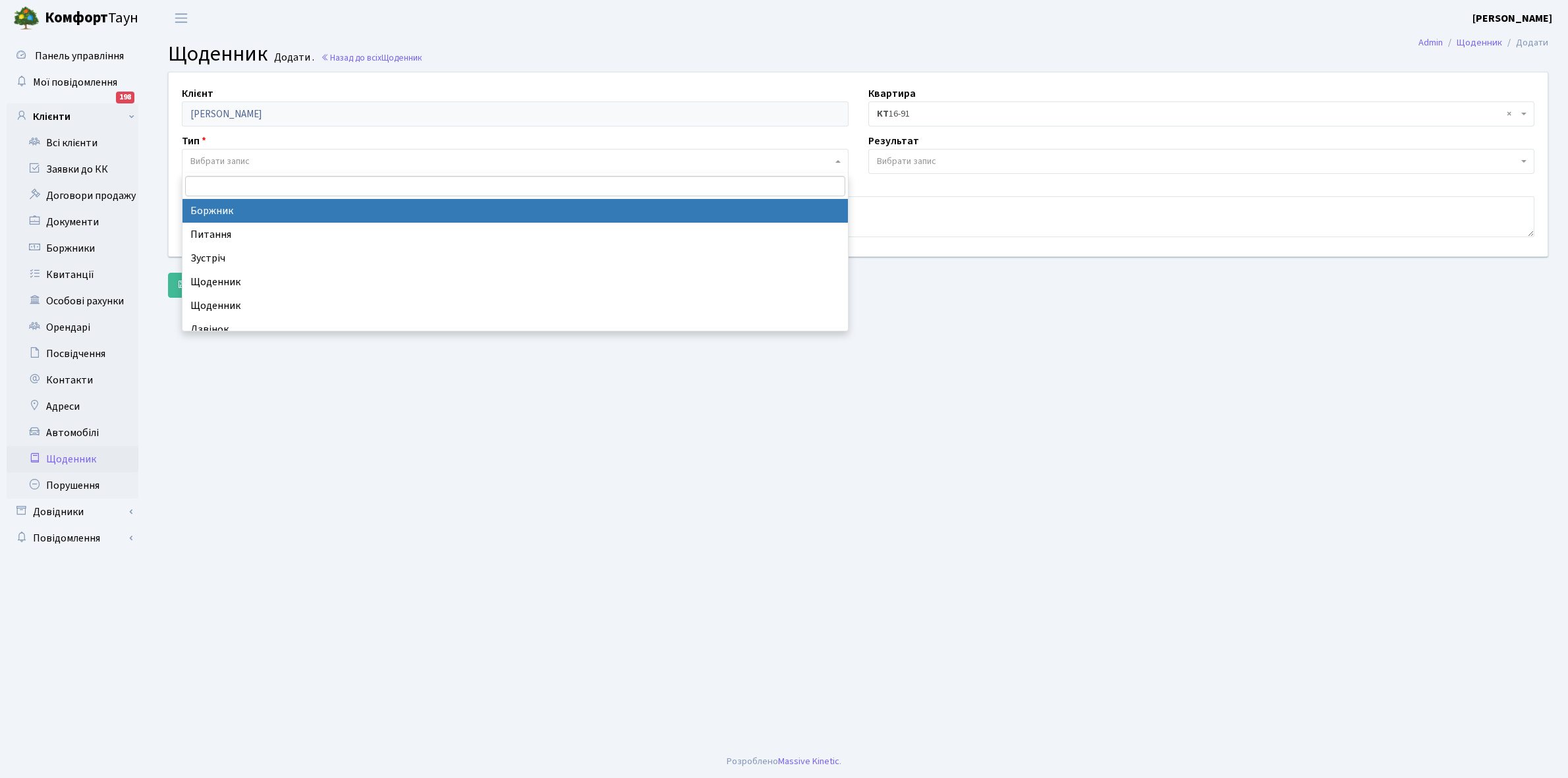
select select "189"
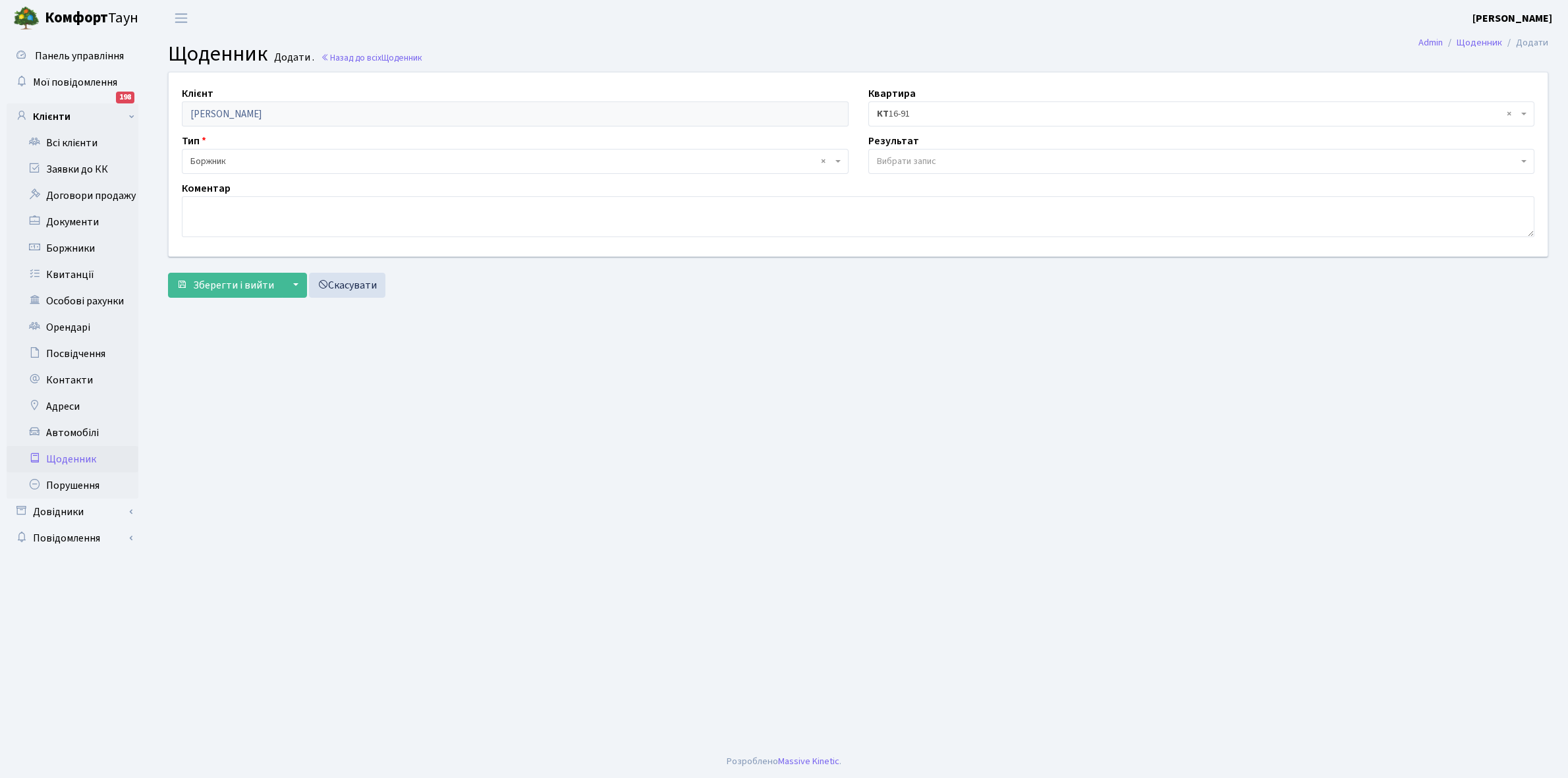
click at [941, 155] on span "Вибрати запис" at bounding box center [1197, 161] width 642 height 13
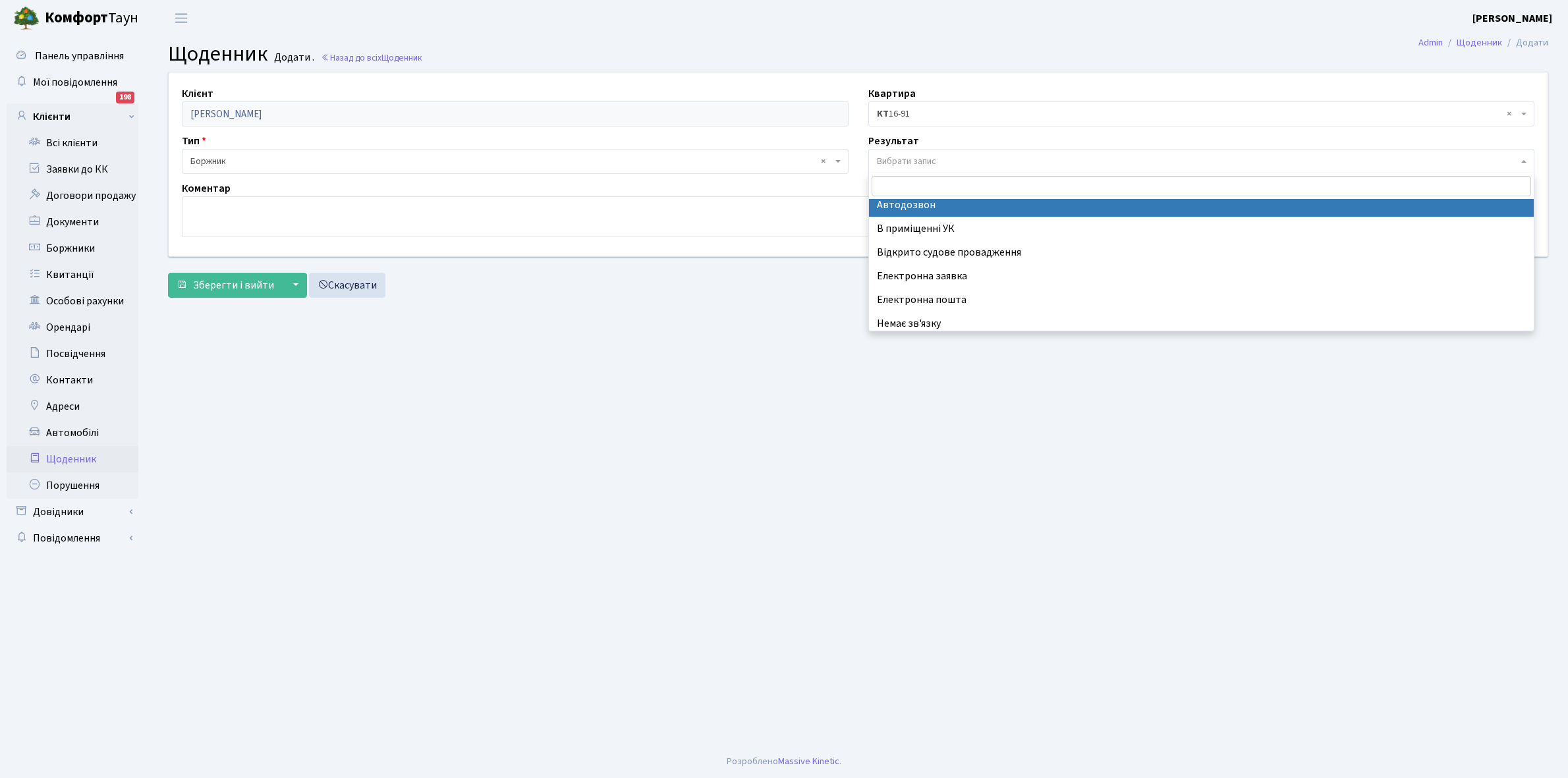
scroll to position [81, 0]
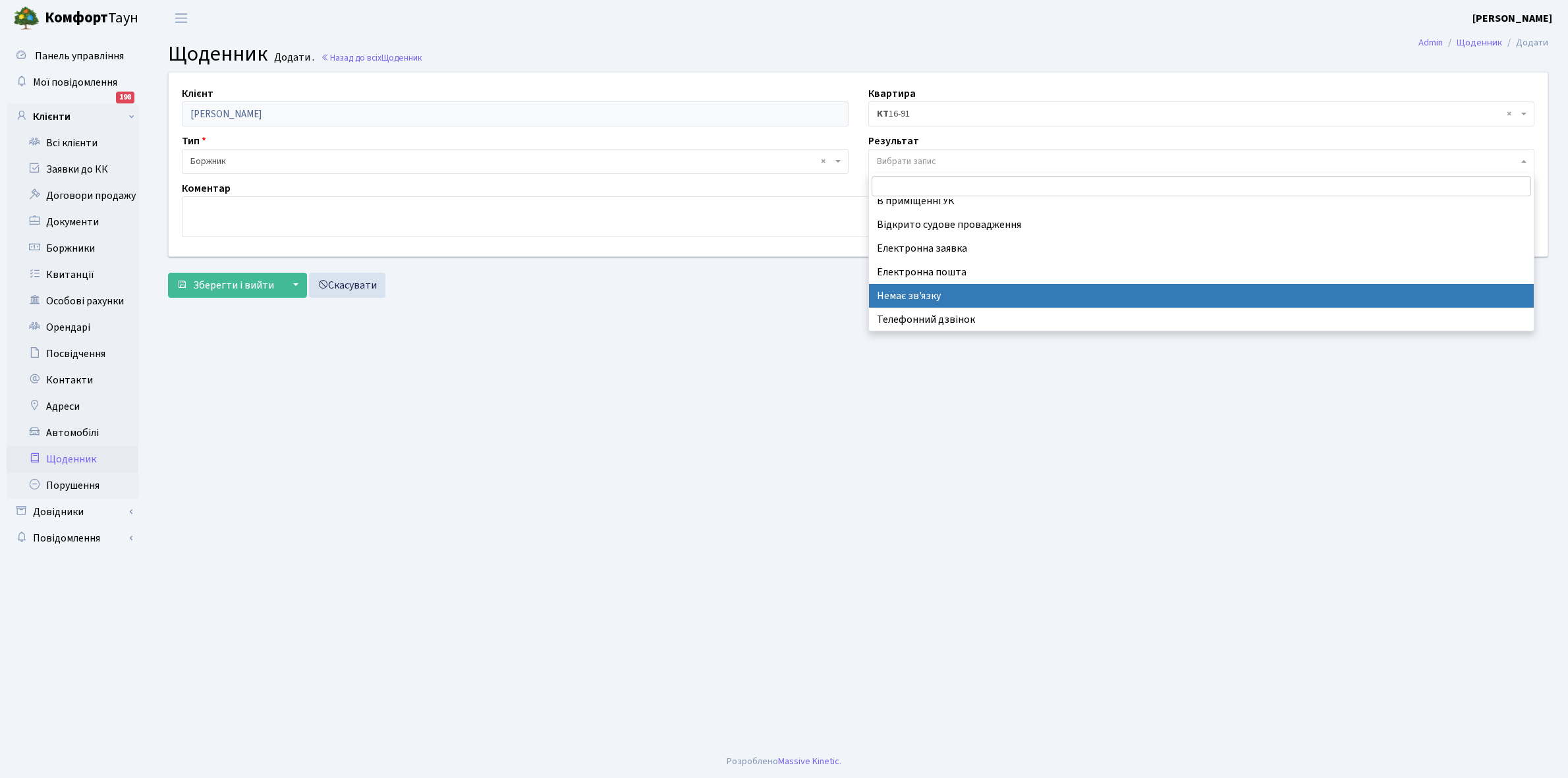
select select "197"
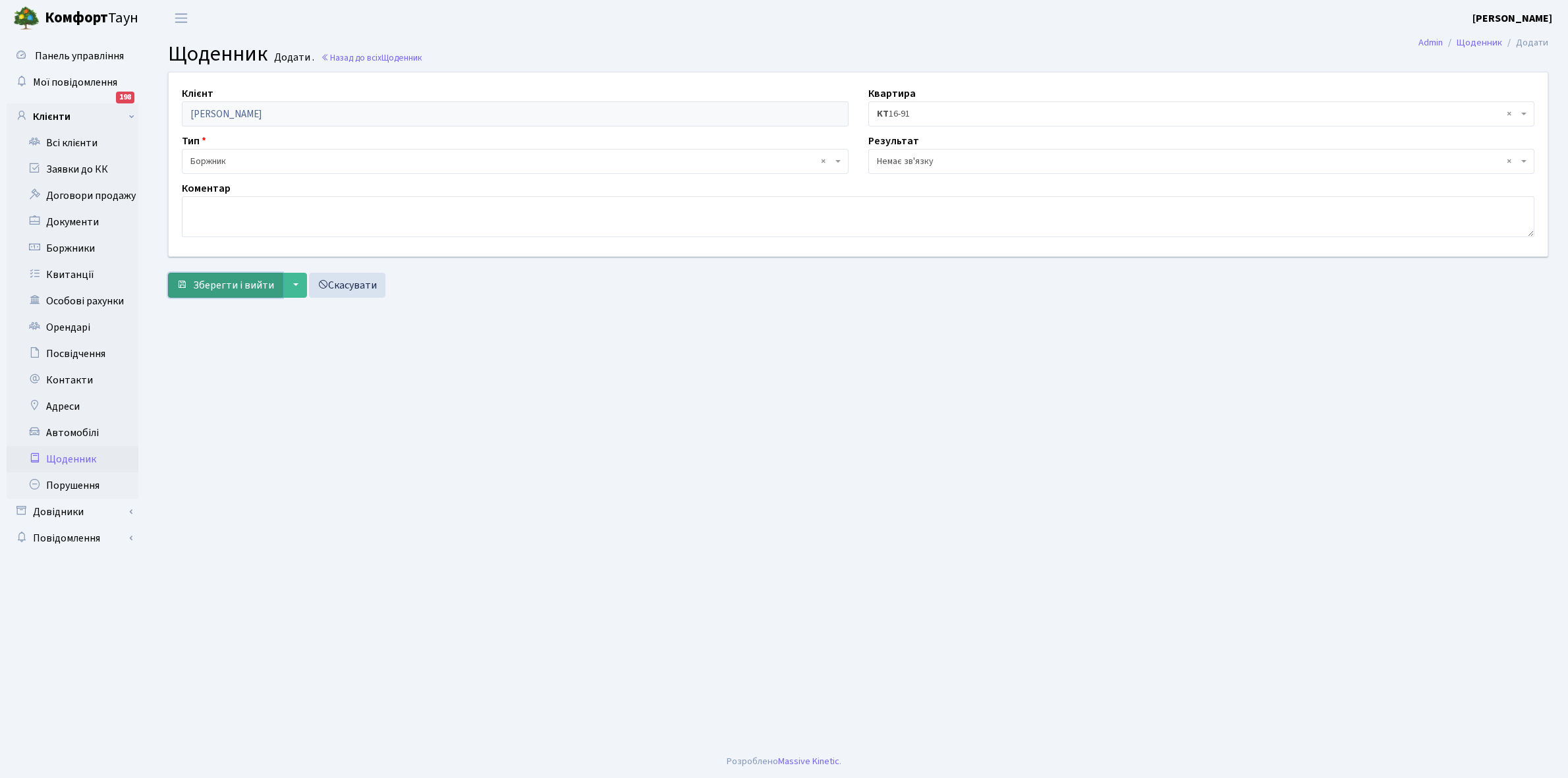
click at [236, 282] on span "Зберегти і вийти" at bounding box center [233, 285] width 81 height 15
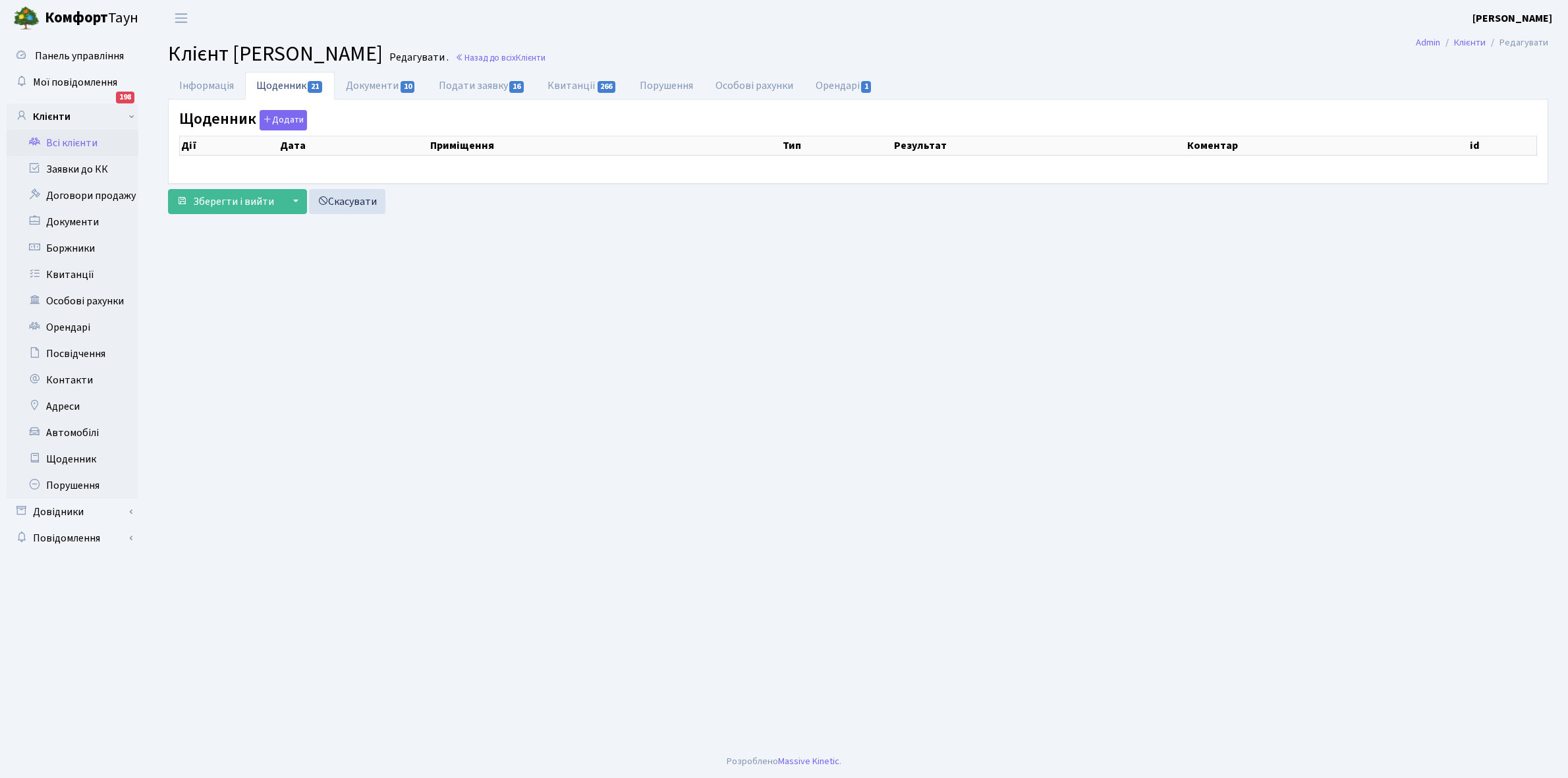
select select "25"
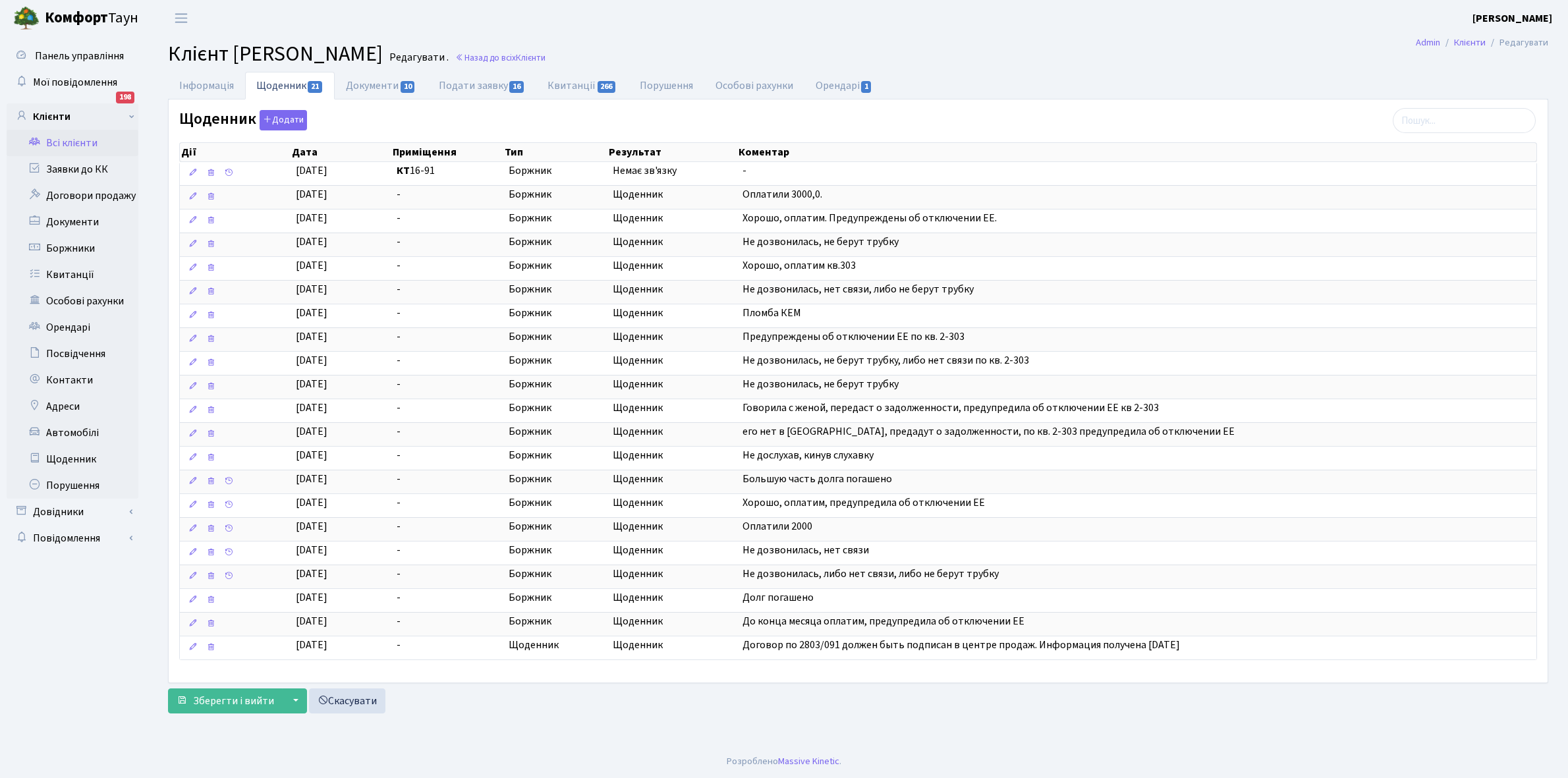
click at [81, 138] on link "Всі клієнти" at bounding box center [73, 142] width 131 height 26
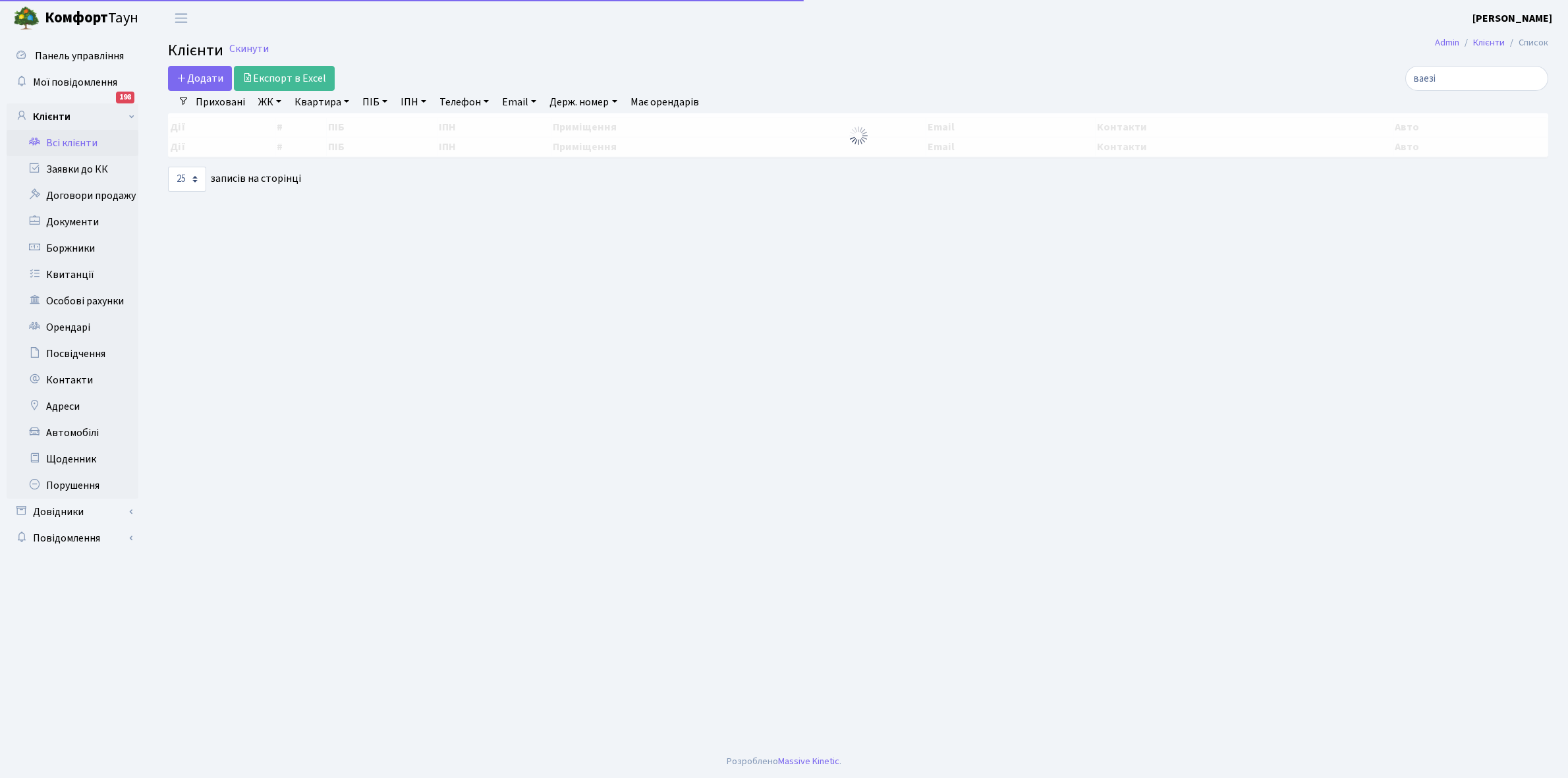
select select "25"
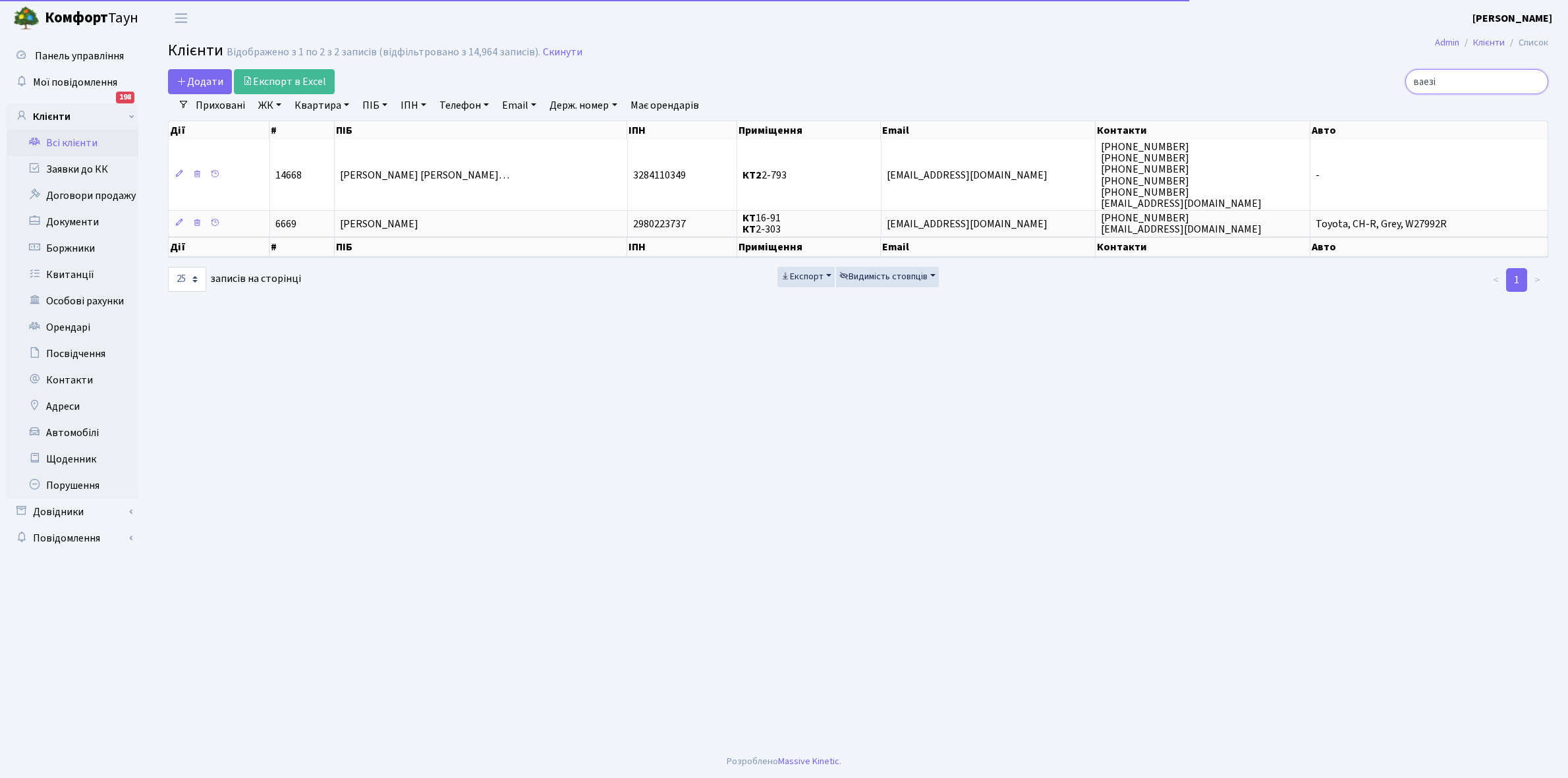
click at [1460, 77] on input "ваезі" at bounding box center [1476, 82] width 143 height 25
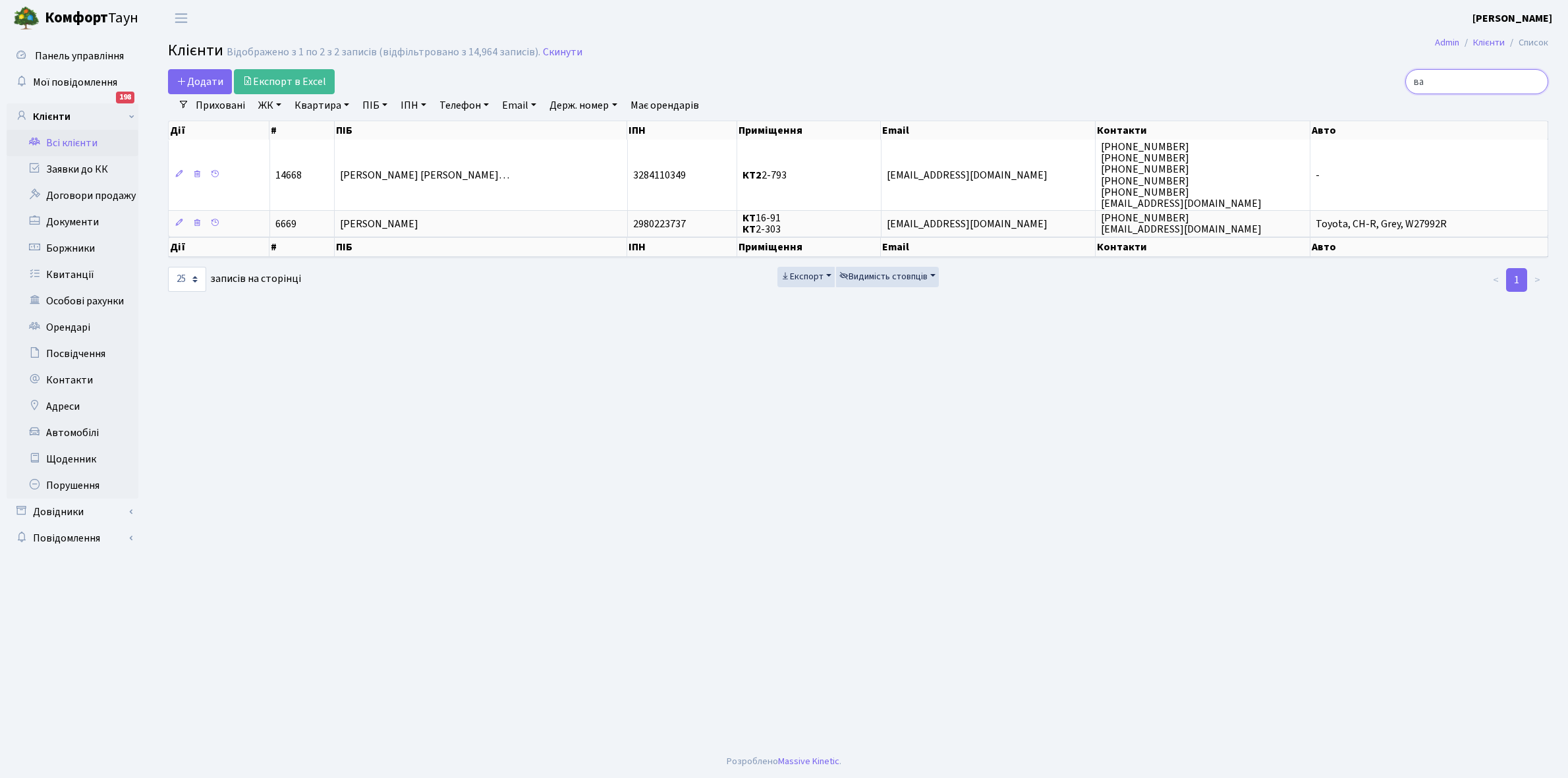
type input "в"
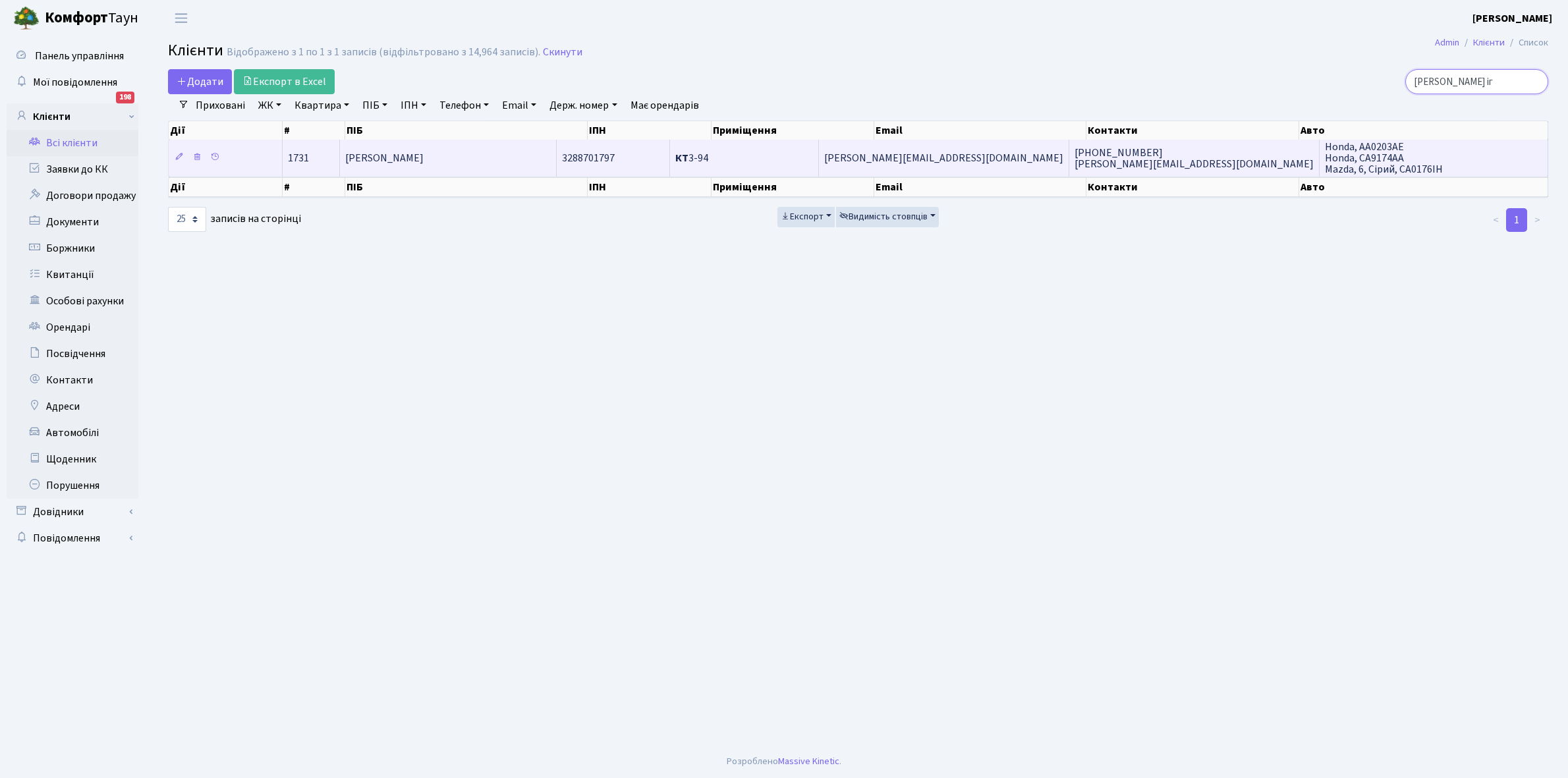
type input "кучер іг"
click at [424, 161] on span "Кучер Ігор Миколайович" at bounding box center [384, 158] width 79 height 15
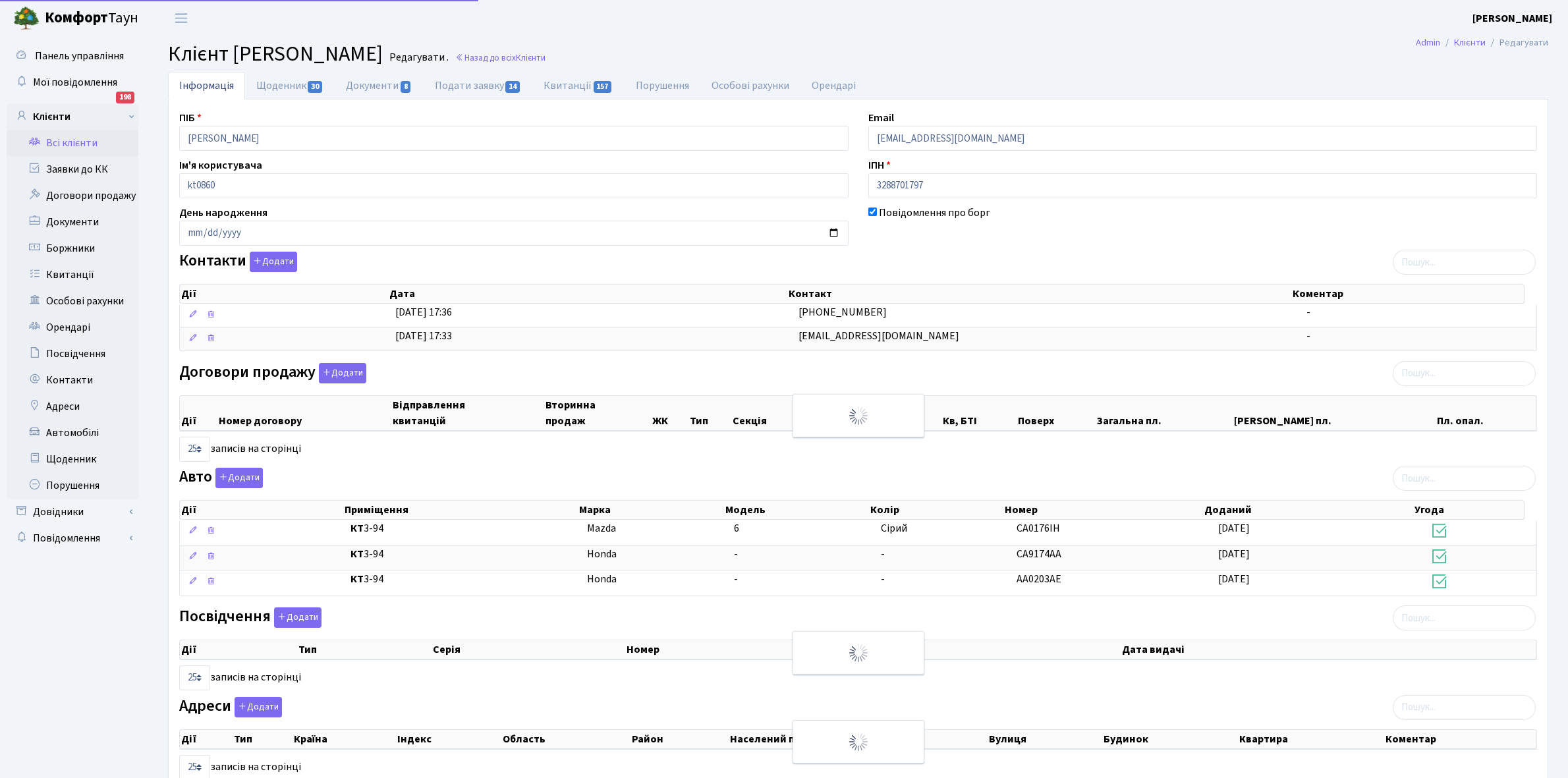
select select "25"
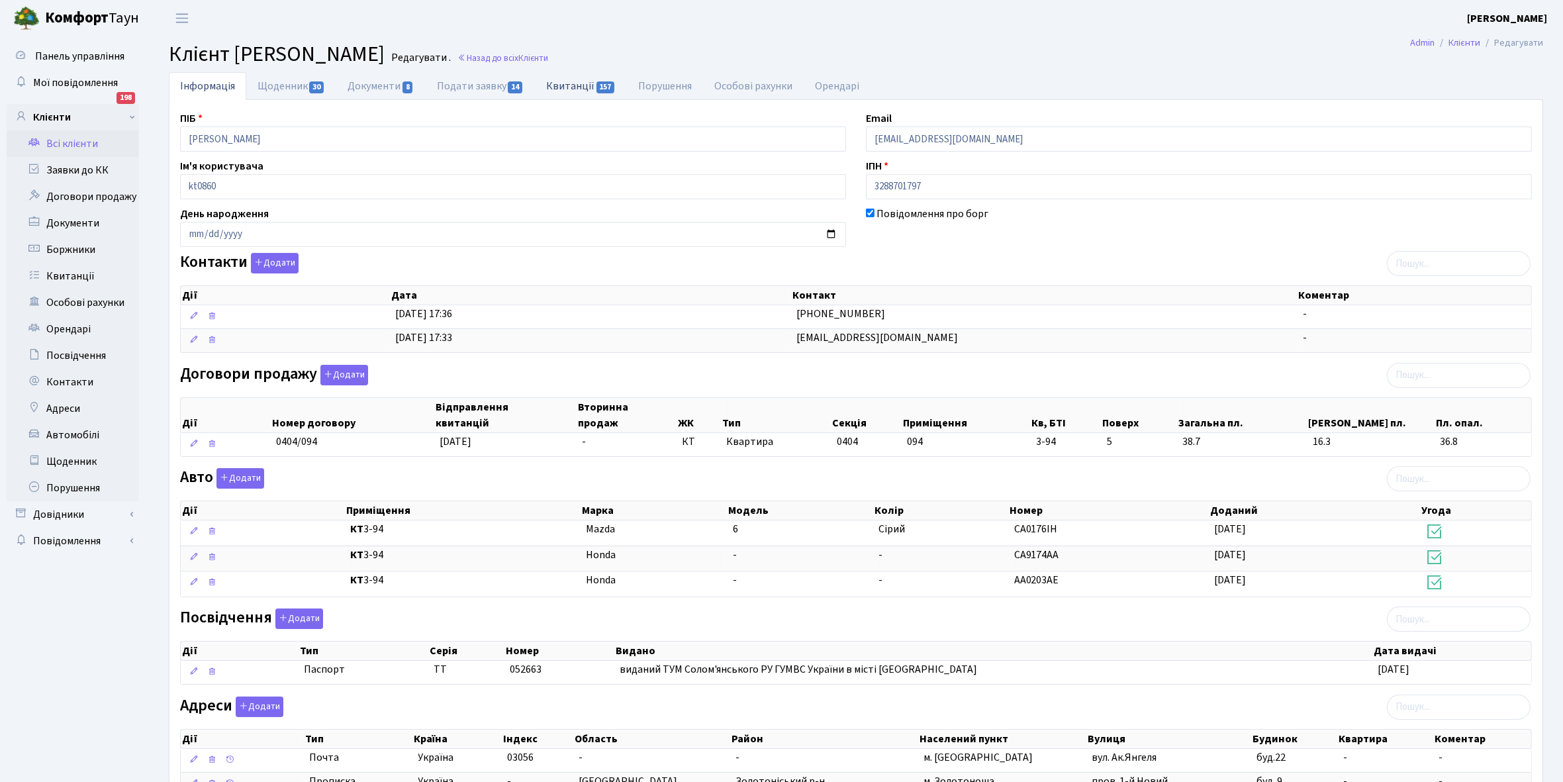
click at [566, 81] on link "Квитанції 157" at bounding box center [581, 85] width 92 height 27
select select "25"
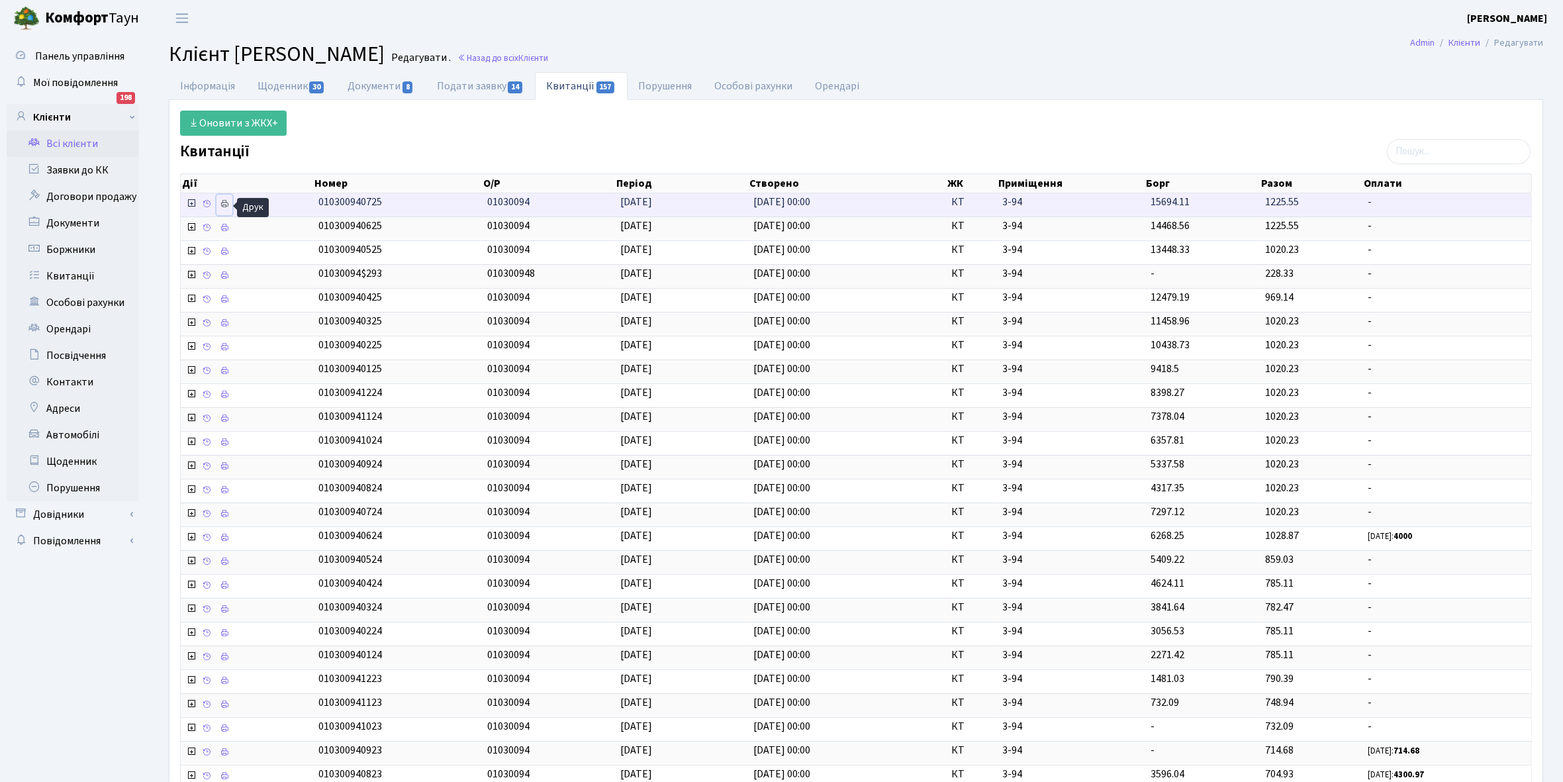
click at [227, 203] on icon at bounding box center [224, 203] width 9 height 9
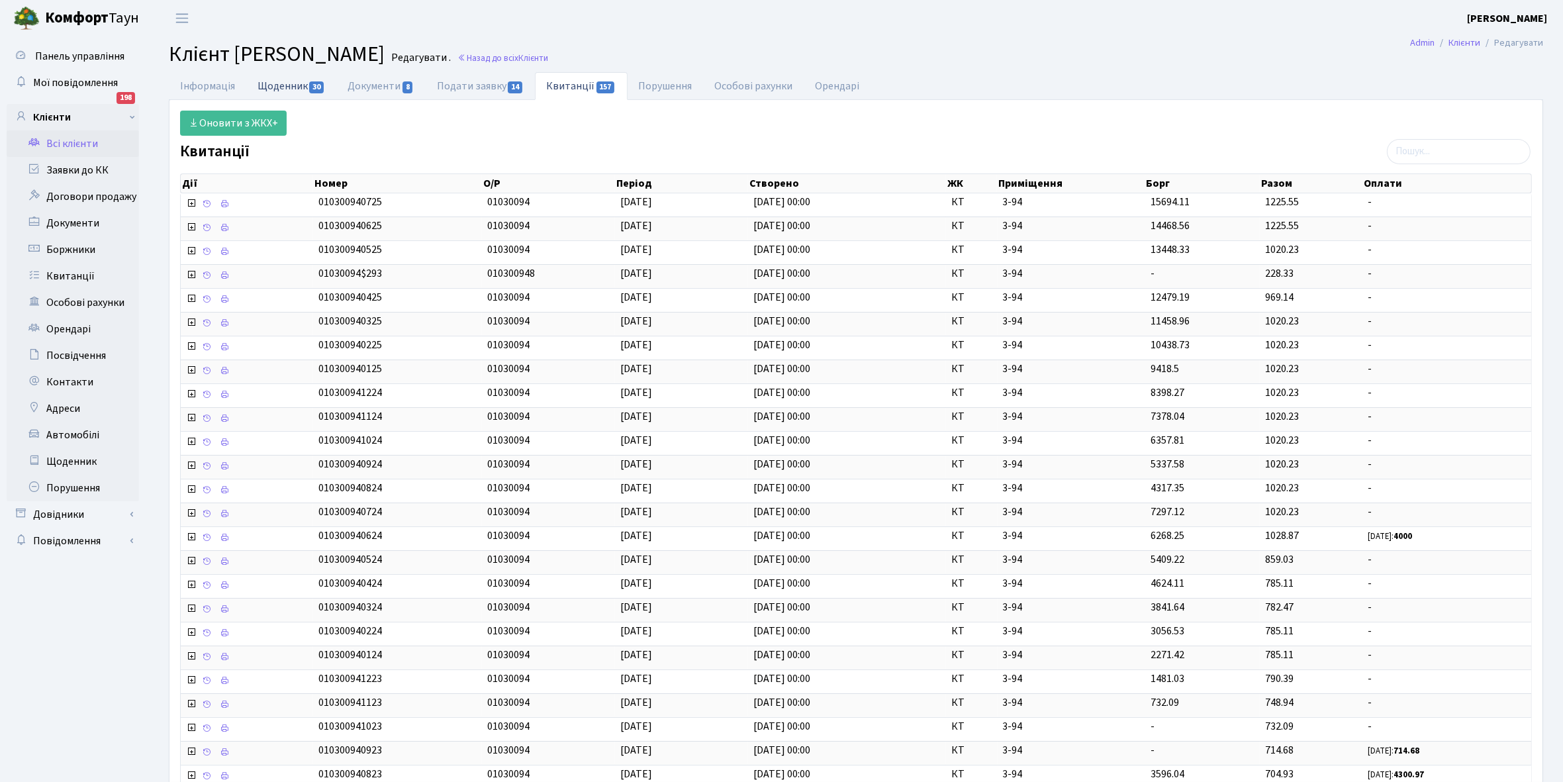
click at [273, 84] on link "Щоденник 30" at bounding box center [291, 85] width 90 height 27
select select "25"
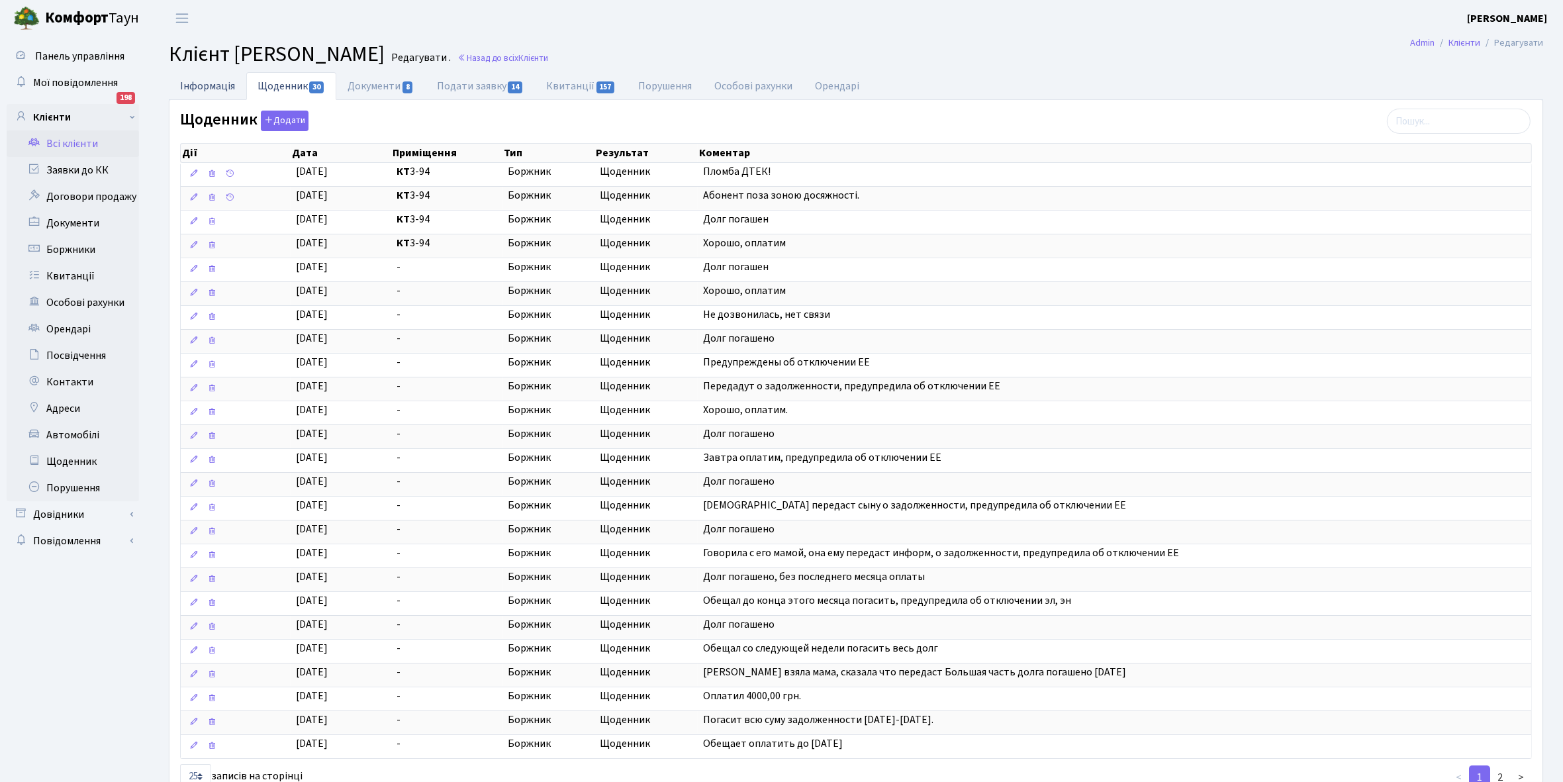
click at [207, 83] on link "Інформація" at bounding box center [207, 85] width 77 height 27
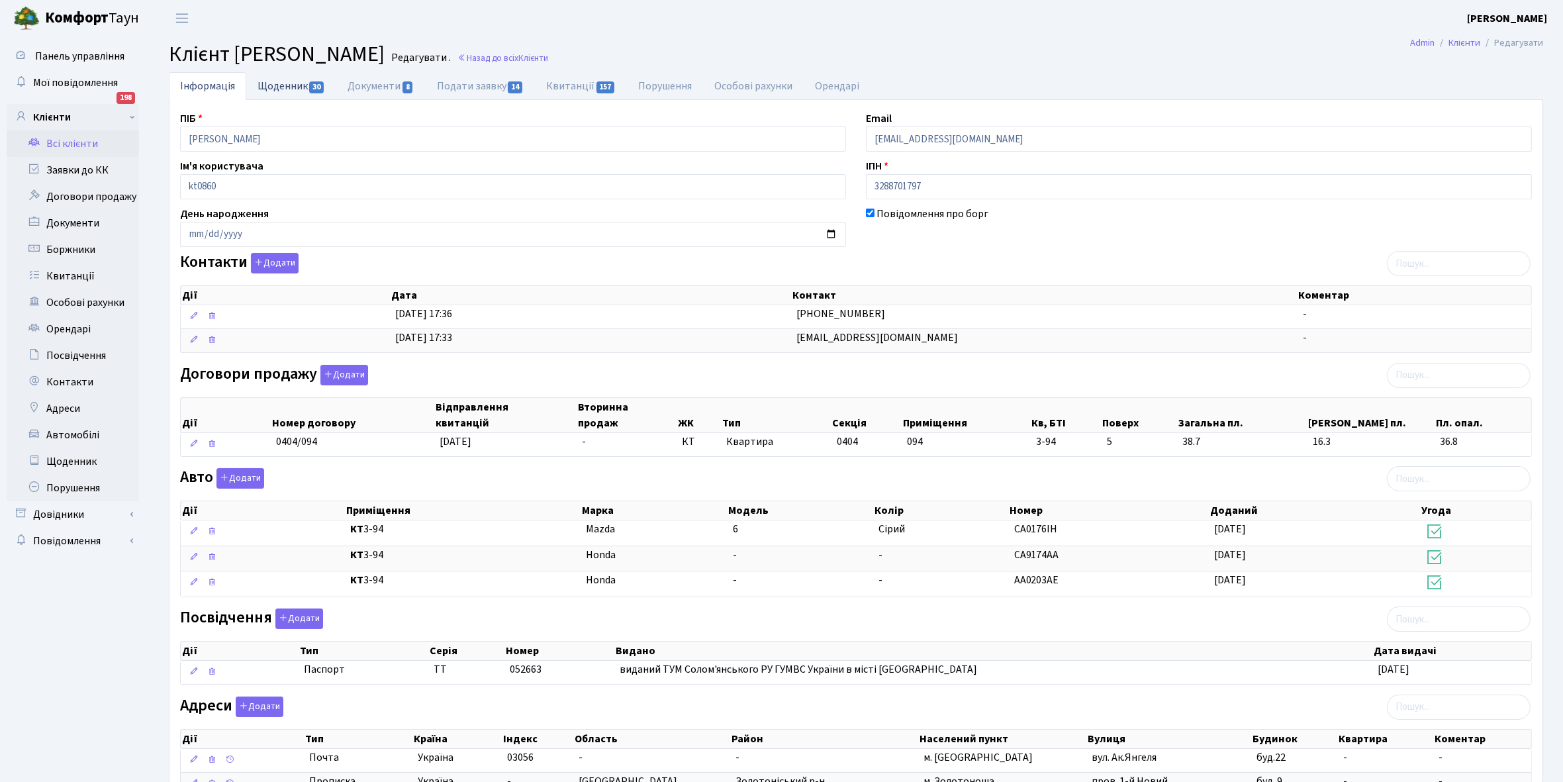
click at [266, 87] on link "Щоденник 30" at bounding box center [291, 85] width 90 height 27
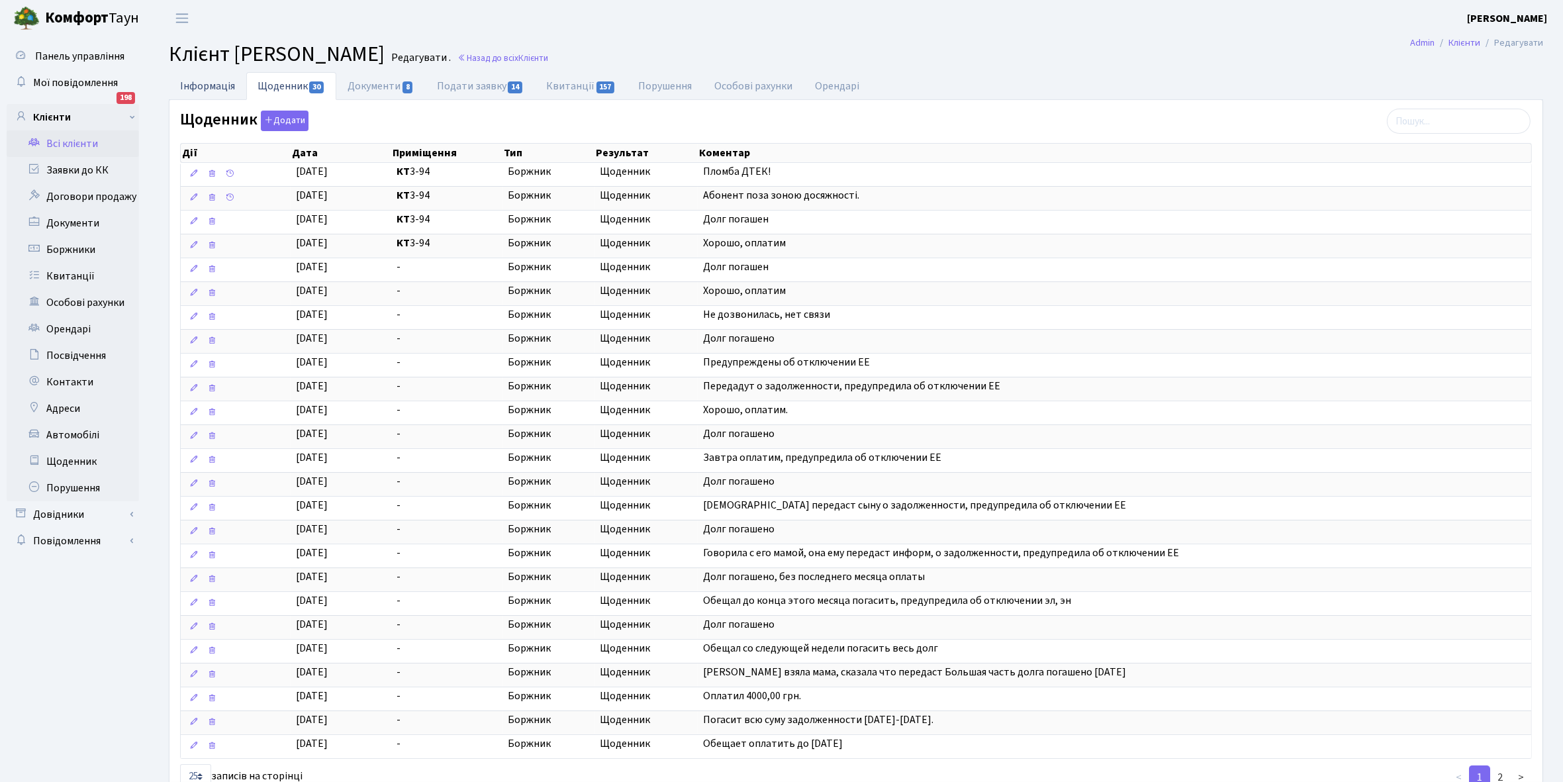
click at [210, 88] on link "Інформація" at bounding box center [207, 85] width 77 height 27
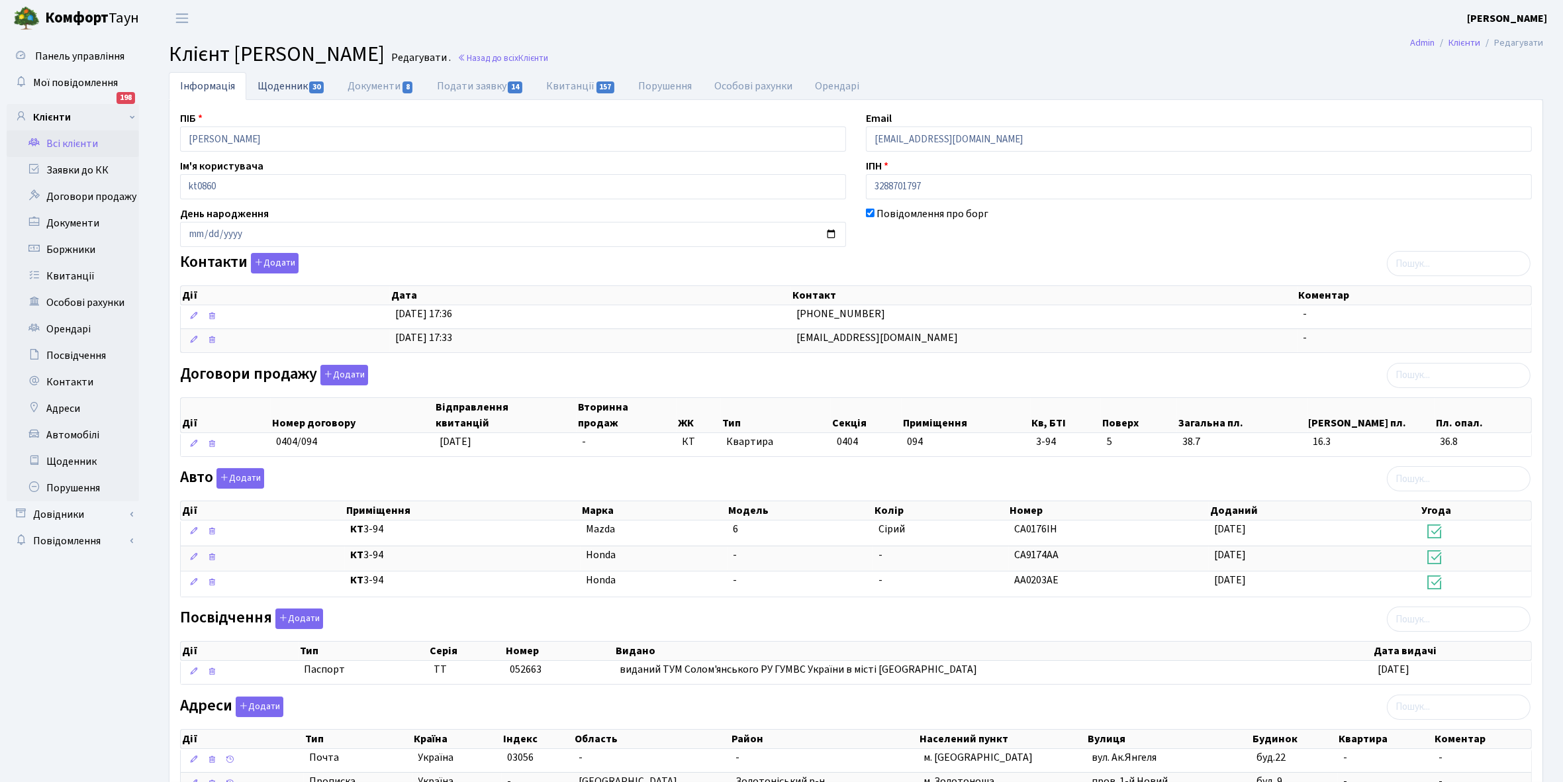
click at [270, 81] on link "Щоденник 30" at bounding box center [291, 85] width 90 height 27
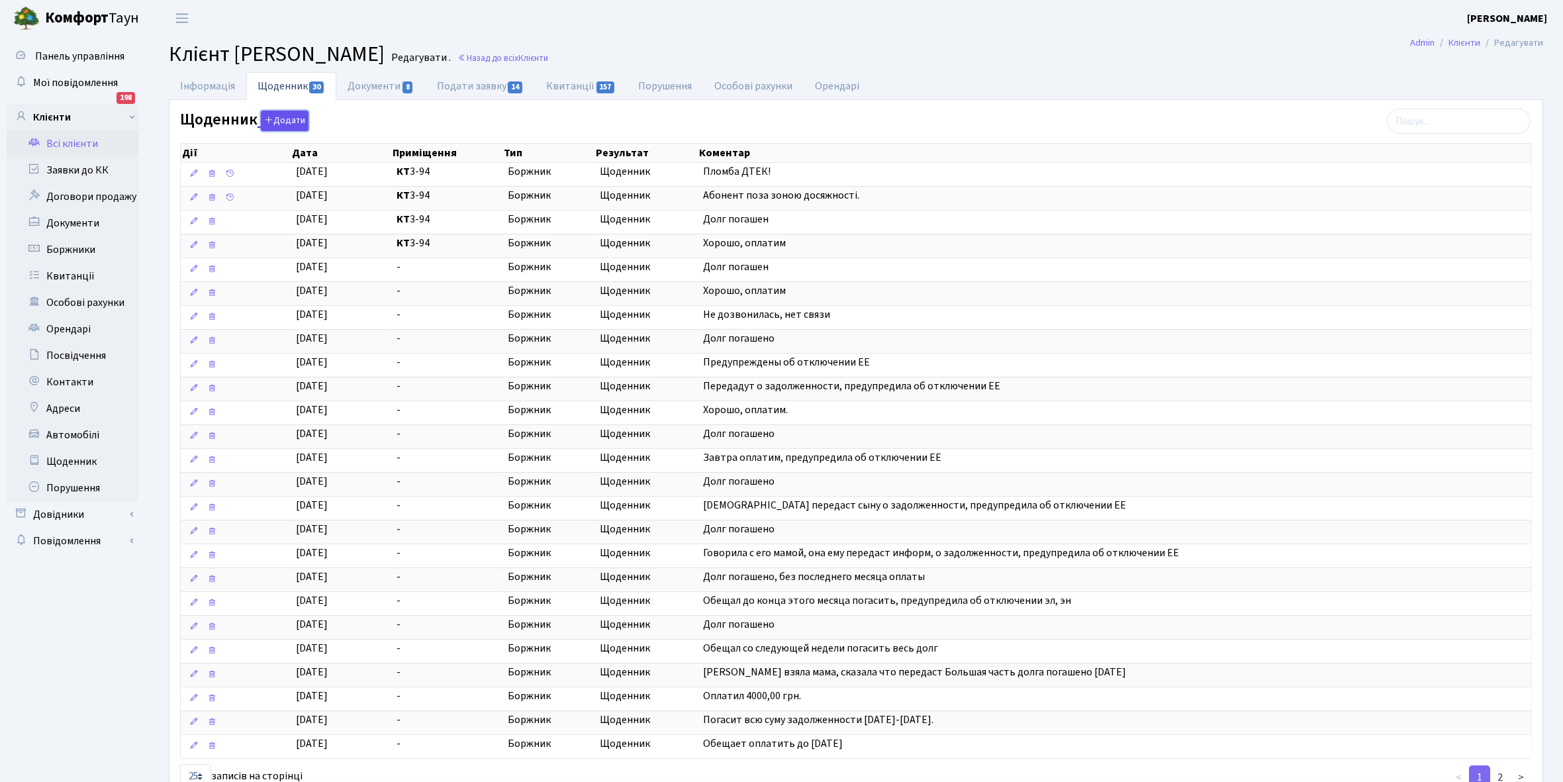
click at [275, 117] on button "Додати" at bounding box center [285, 121] width 48 height 21
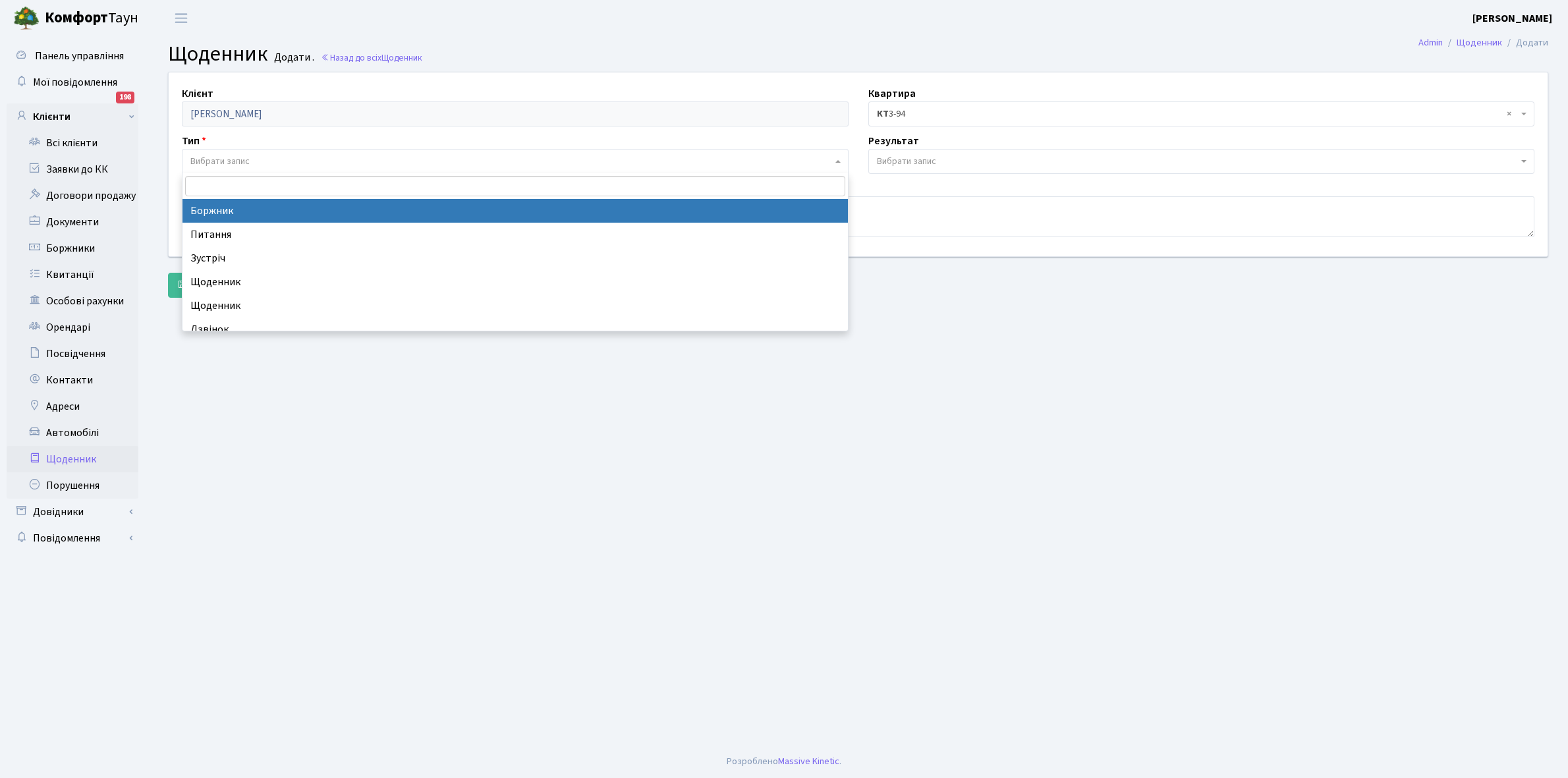
click at [268, 156] on span "Вибрати запис" at bounding box center [510, 161] width 642 height 13
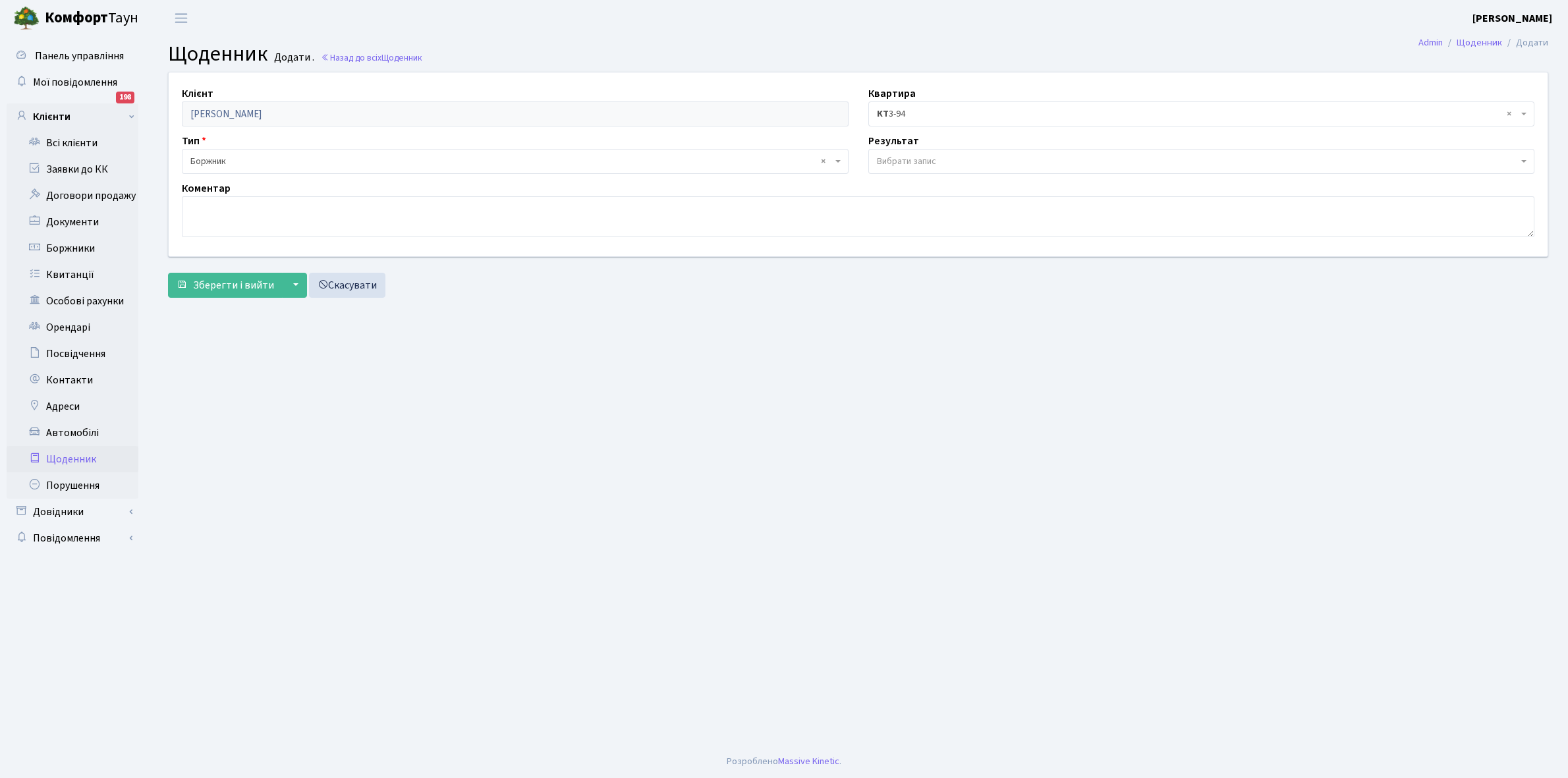
select select "189"
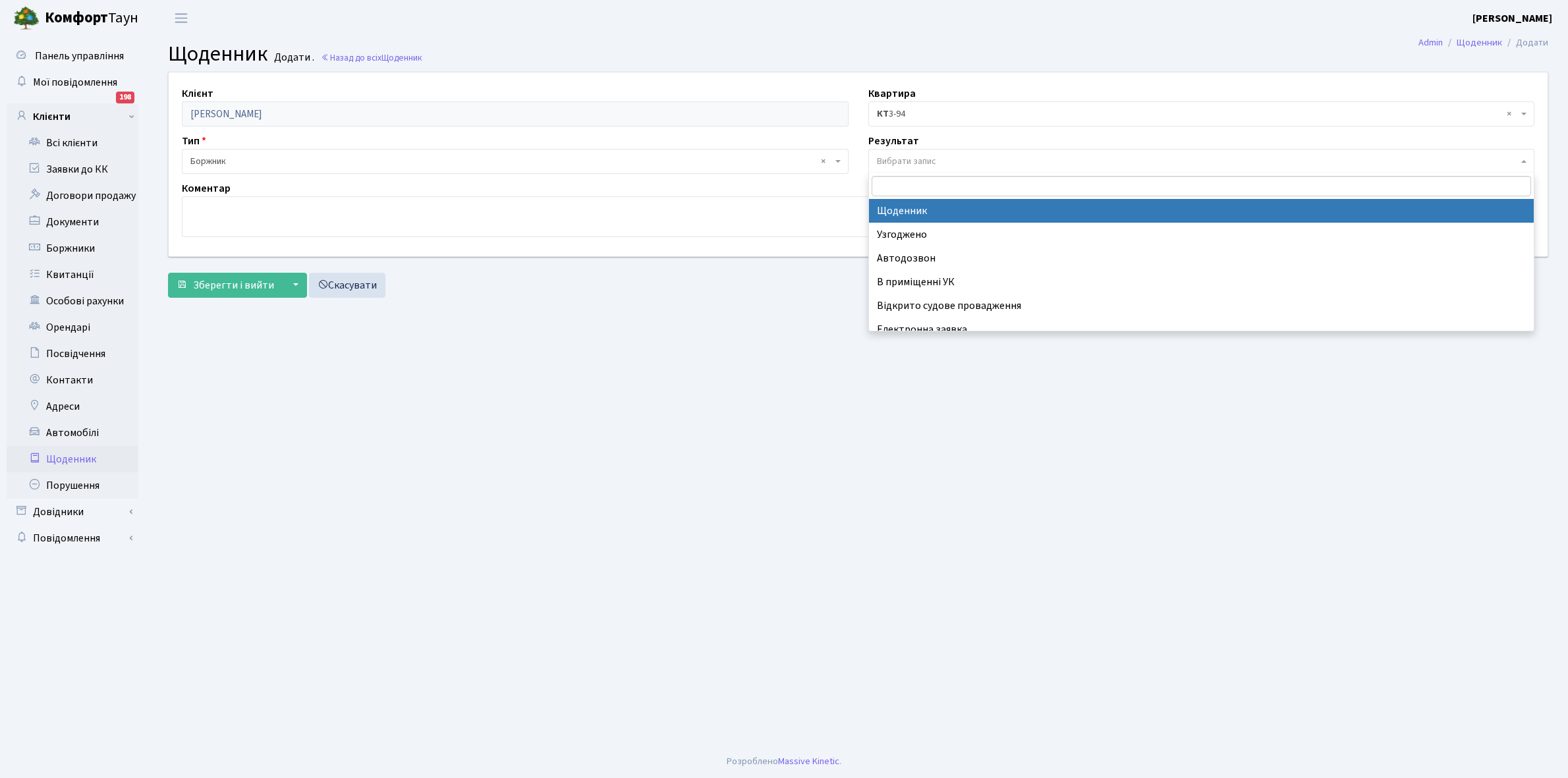
click at [917, 159] on span "Вибрати запис" at bounding box center [906, 161] width 60 height 13
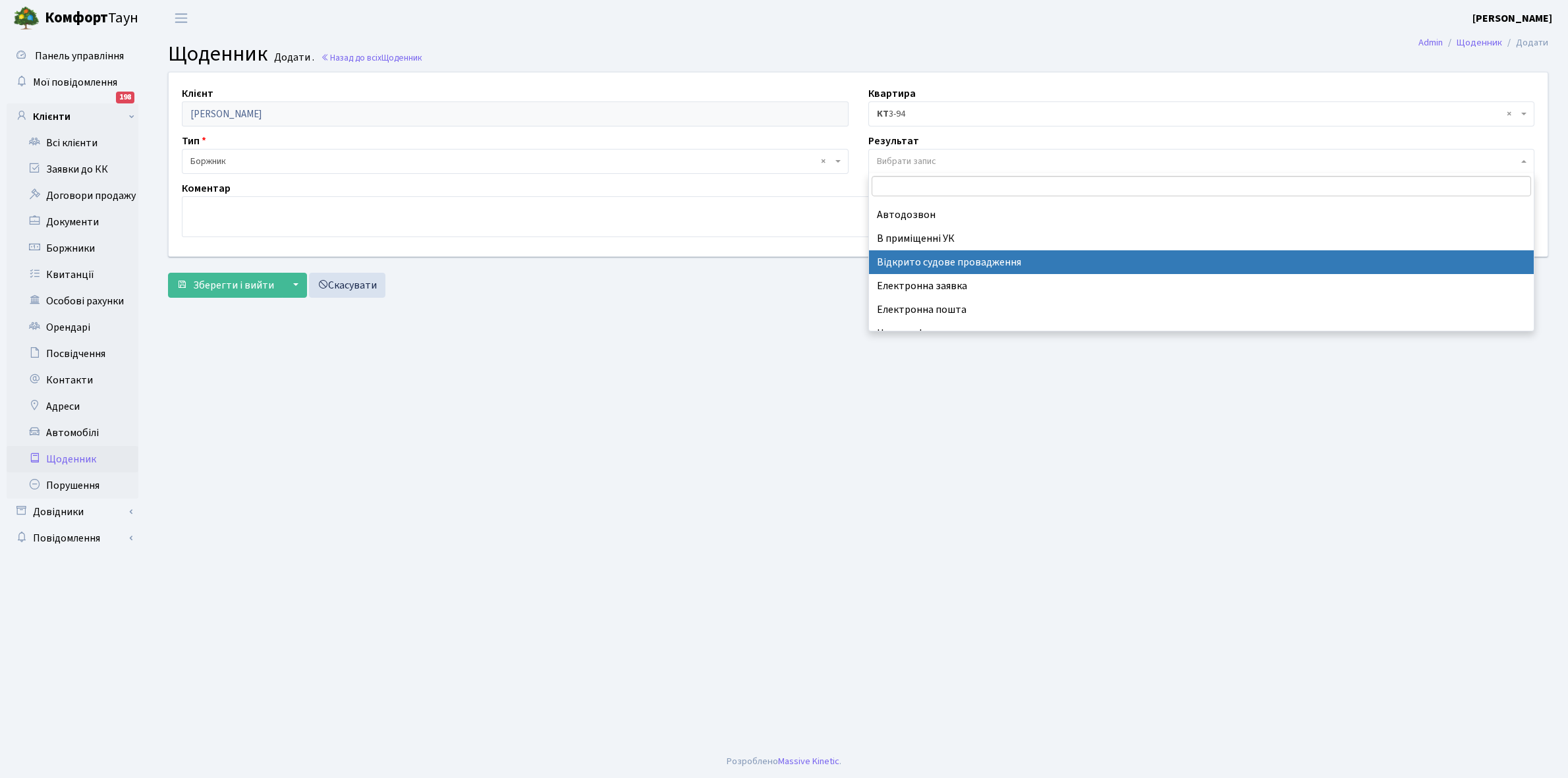
scroll to position [81, 0]
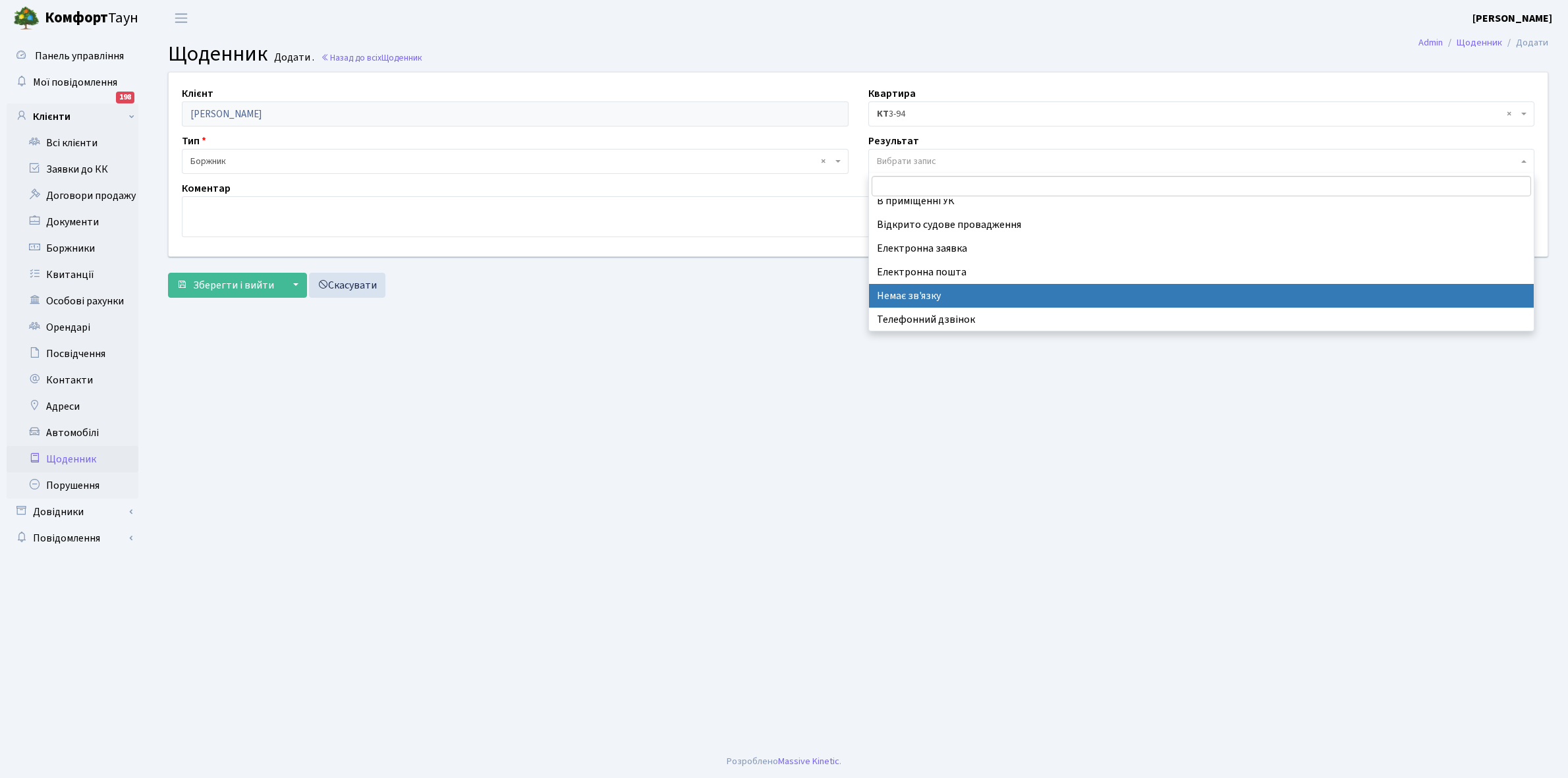
select select "197"
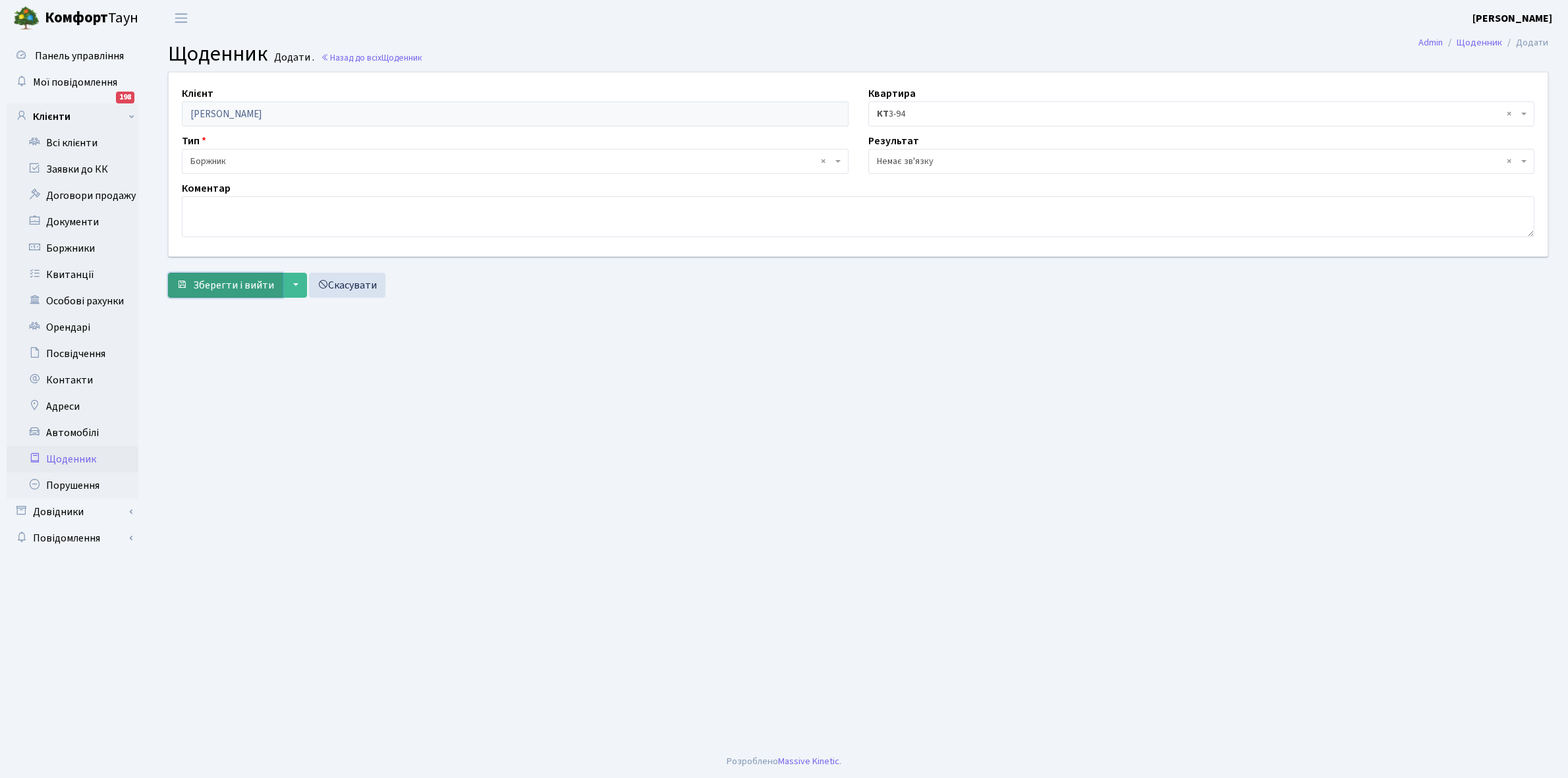
click at [225, 287] on span "Зберегти і вийти" at bounding box center [233, 285] width 81 height 15
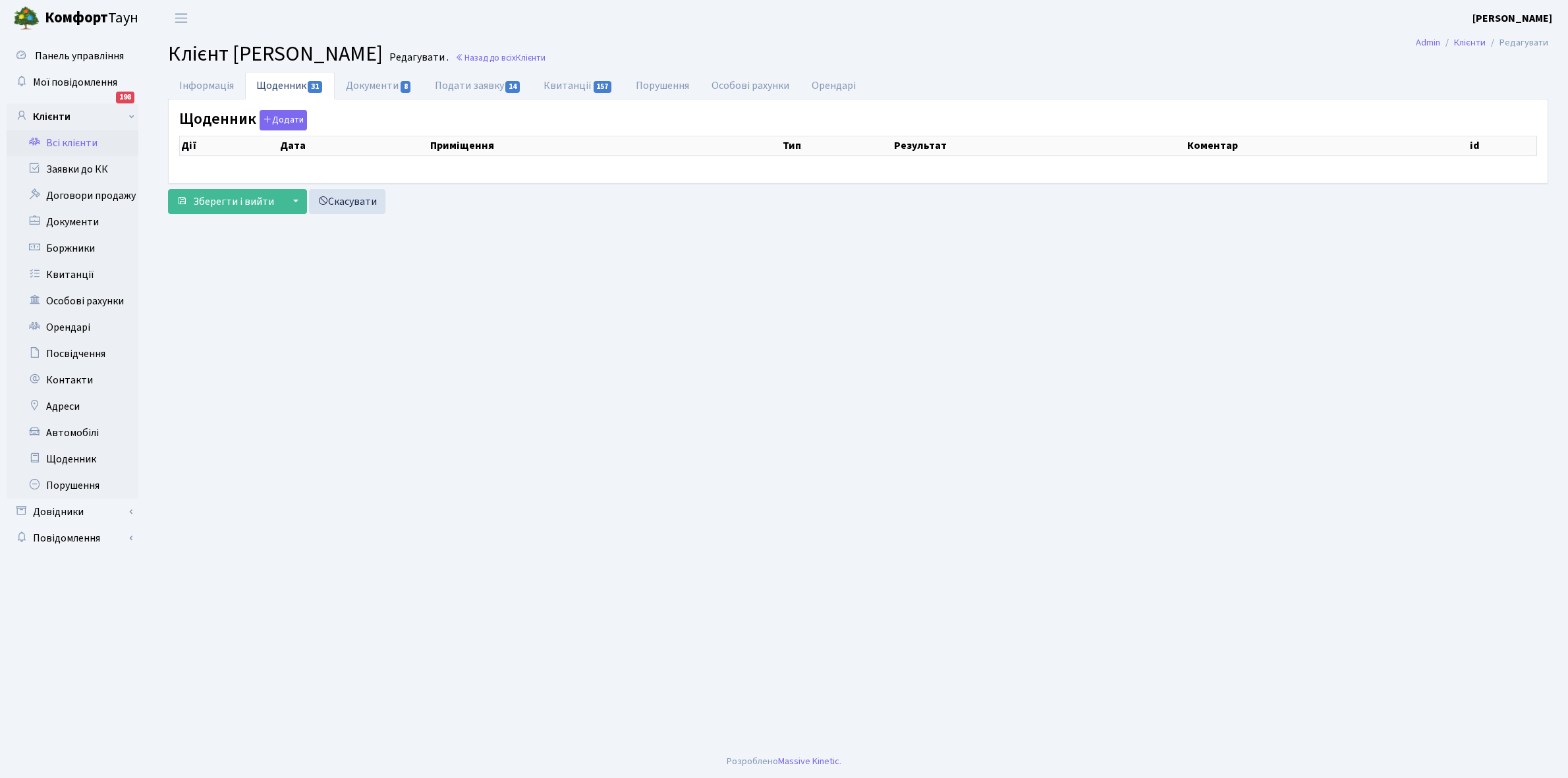
select select "25"
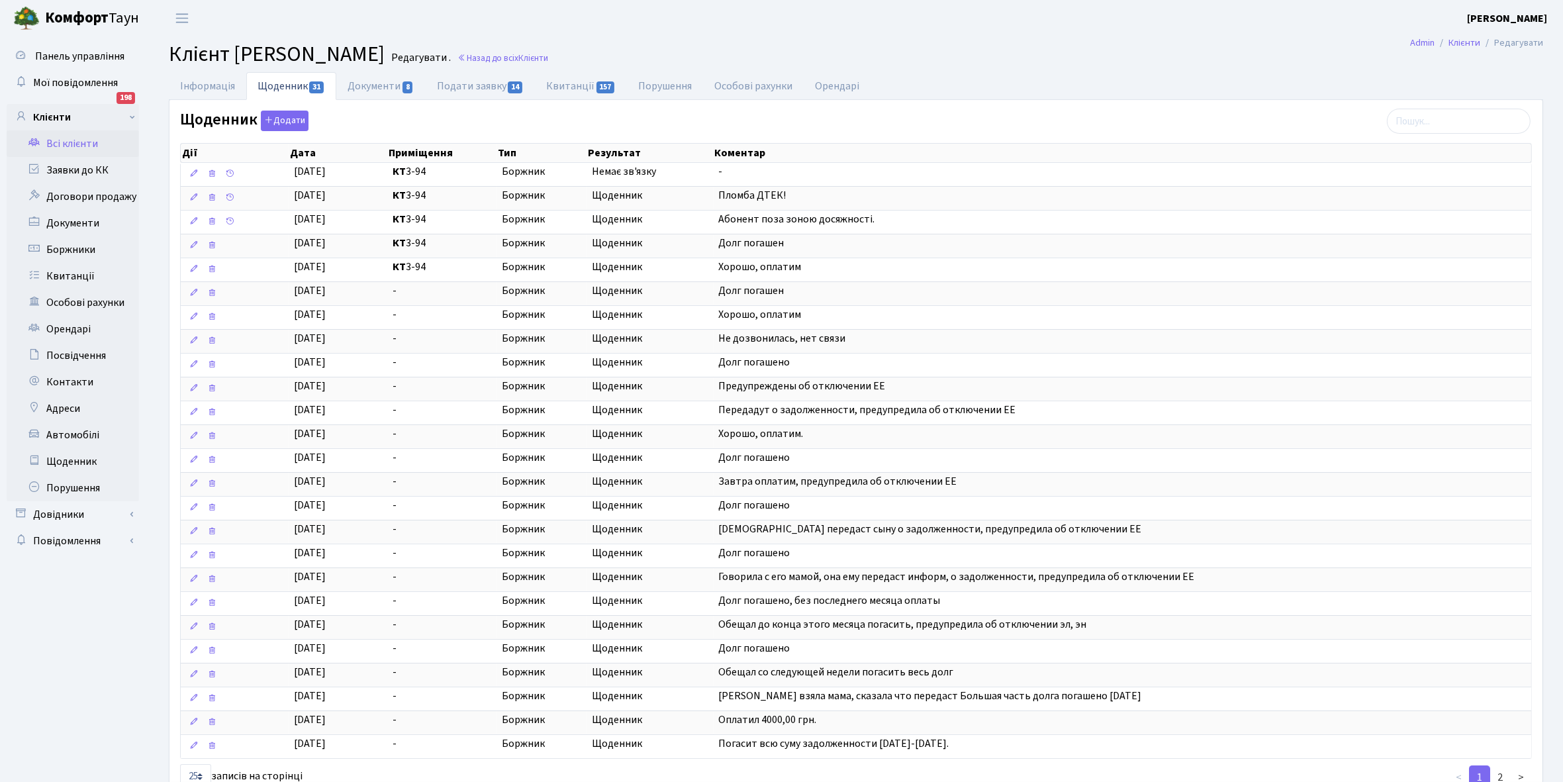
click at [79, 143] on link "Всі клієнти" at bounding box center [73, 143] width 132 height 26
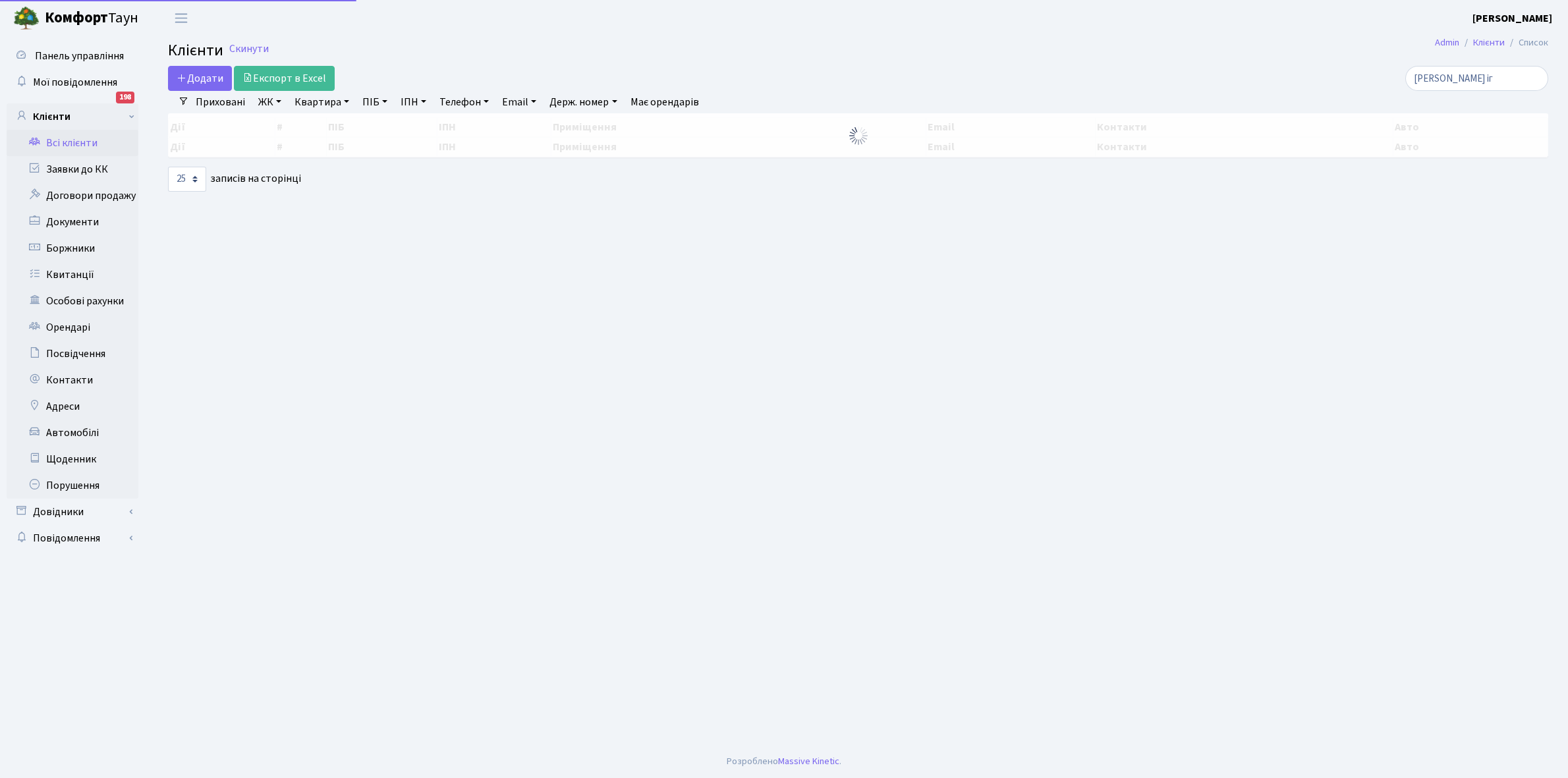
select select "25"
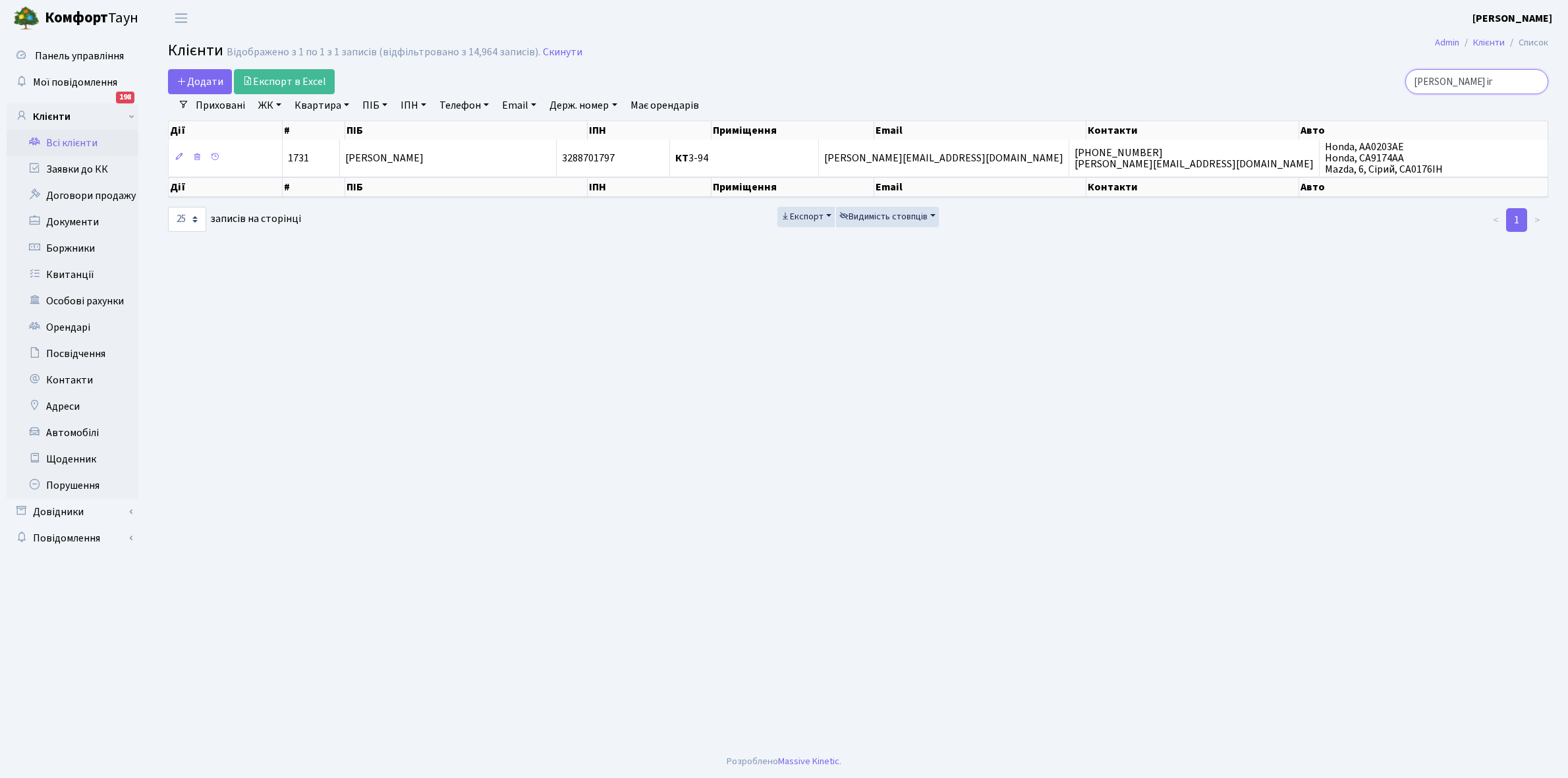
click at [1482, 76] on input "[PERSON_NAME] іг" at bounding box center [1476, 82] width 143 height 25
type input "к"
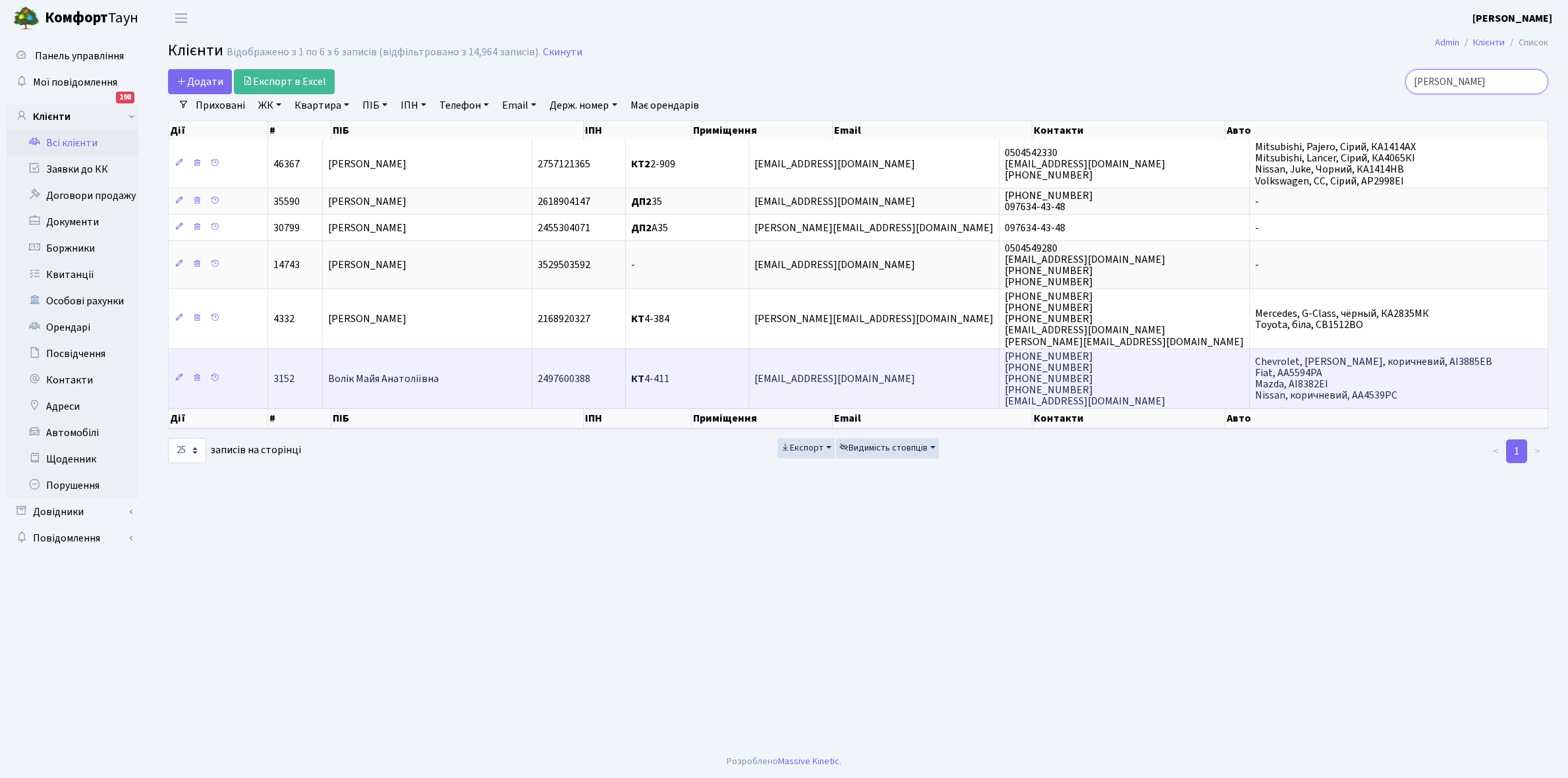
type input "[PERSON_NAME]"
click at [487, 389] on td "Волік Майя Анатоліївна" at bounding box center [427, 378] width 210 height 60
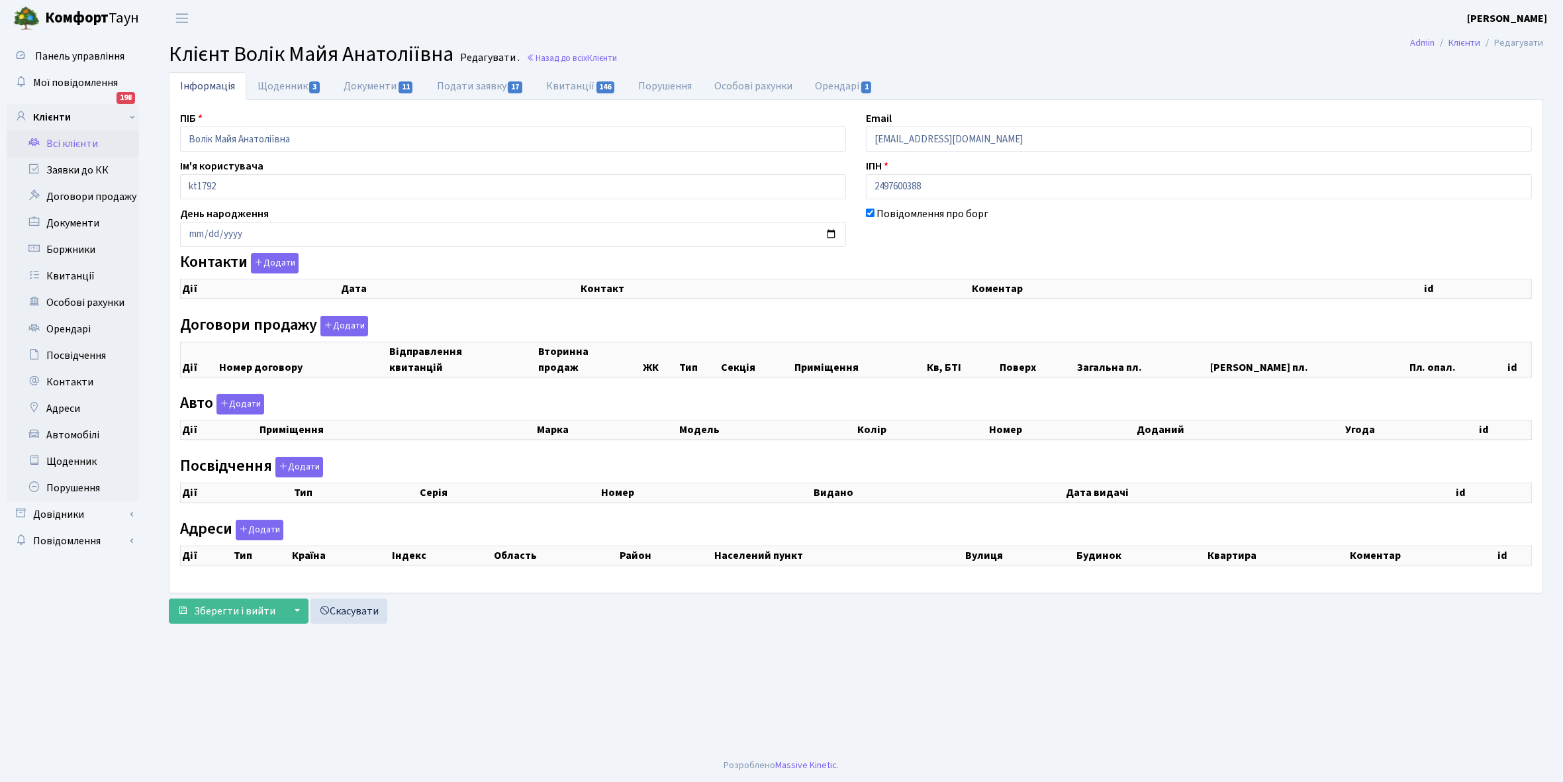
checkbox input "true"
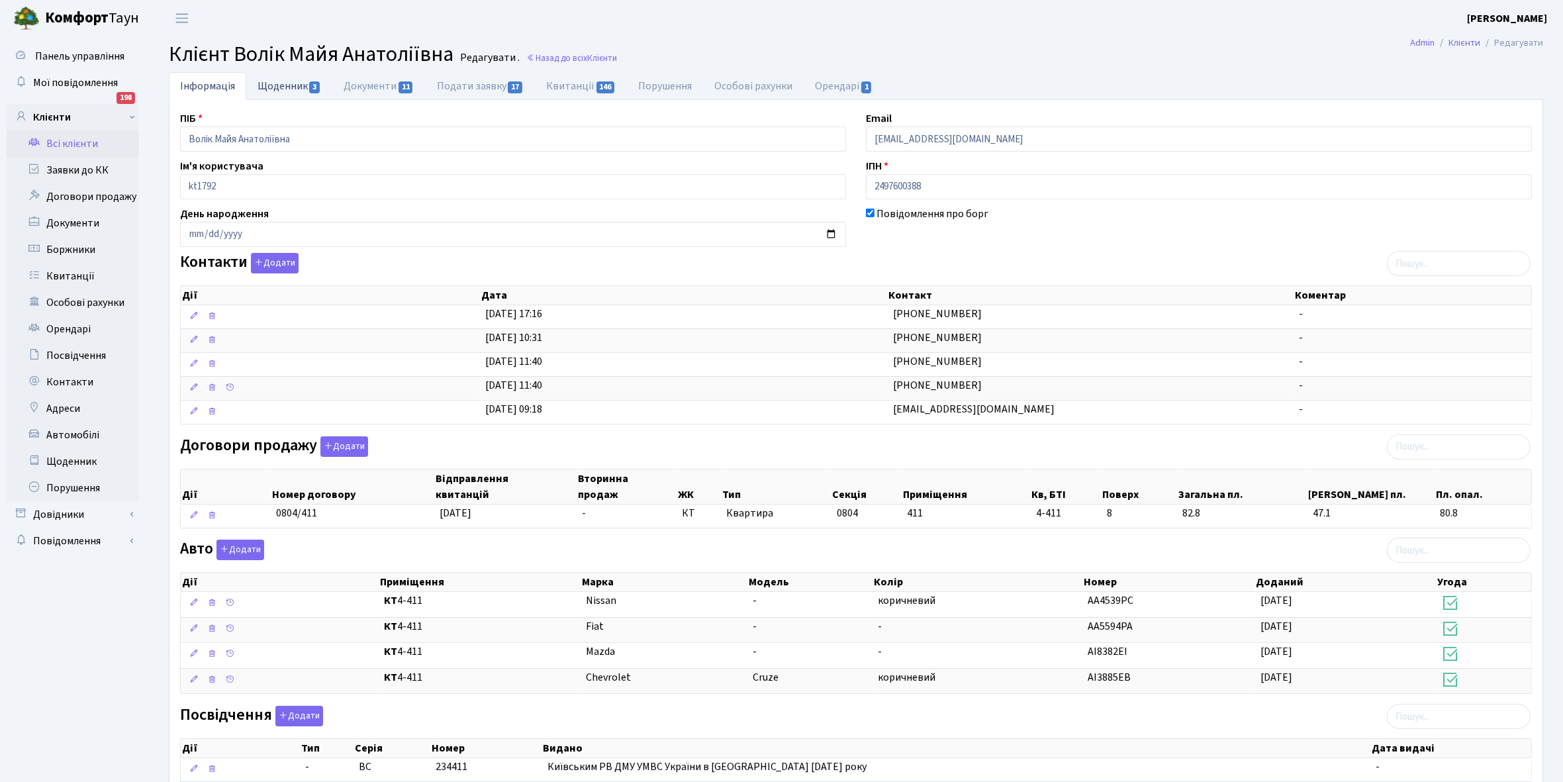
click at [280, 86] on link "Щоденник 3" at bounding box center [289, 85] width 86 height 27
select select "25"
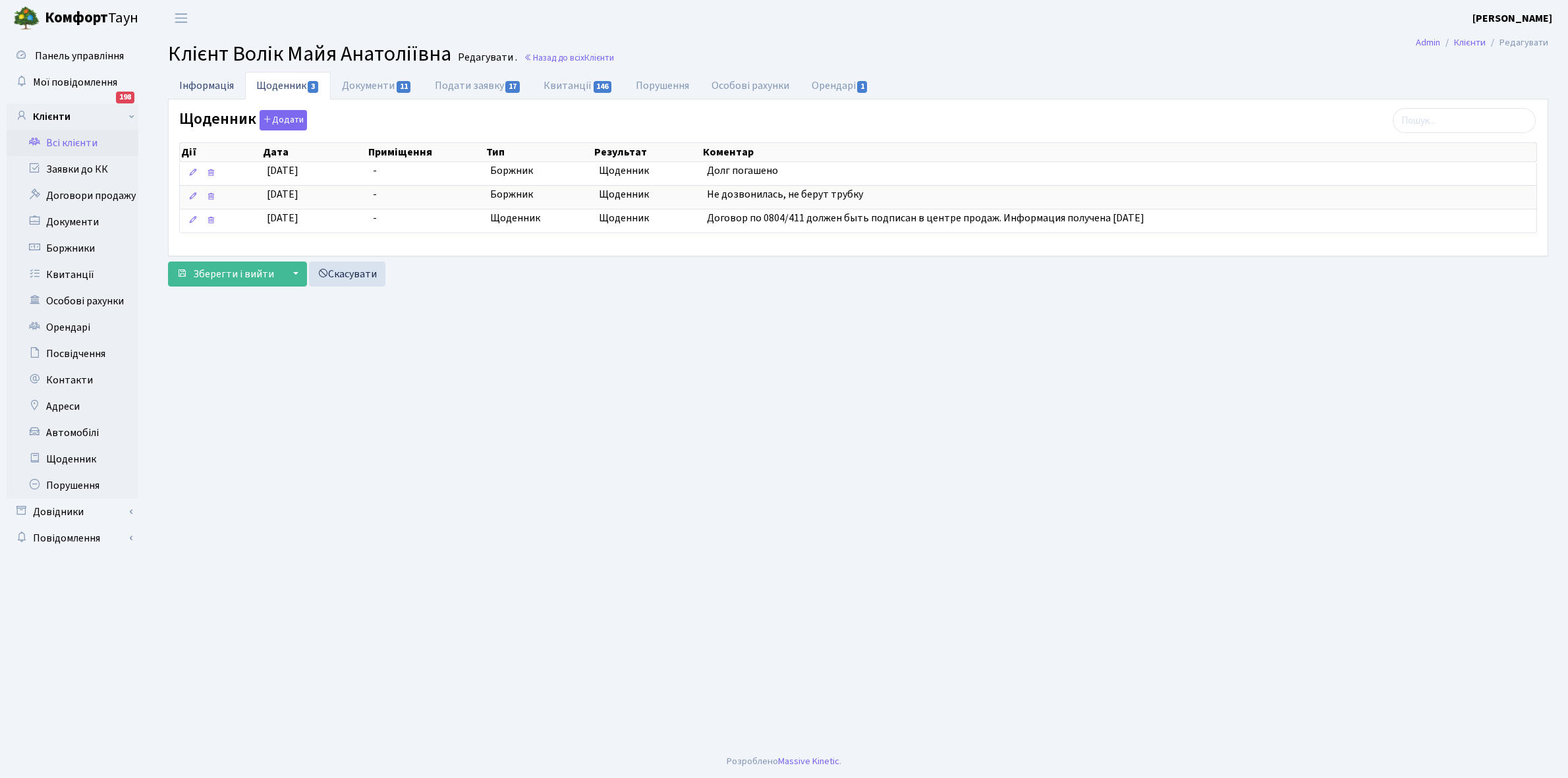
click at [196, 83] on link "Інформація" at bounding box center [206, 85] width 77 height 27
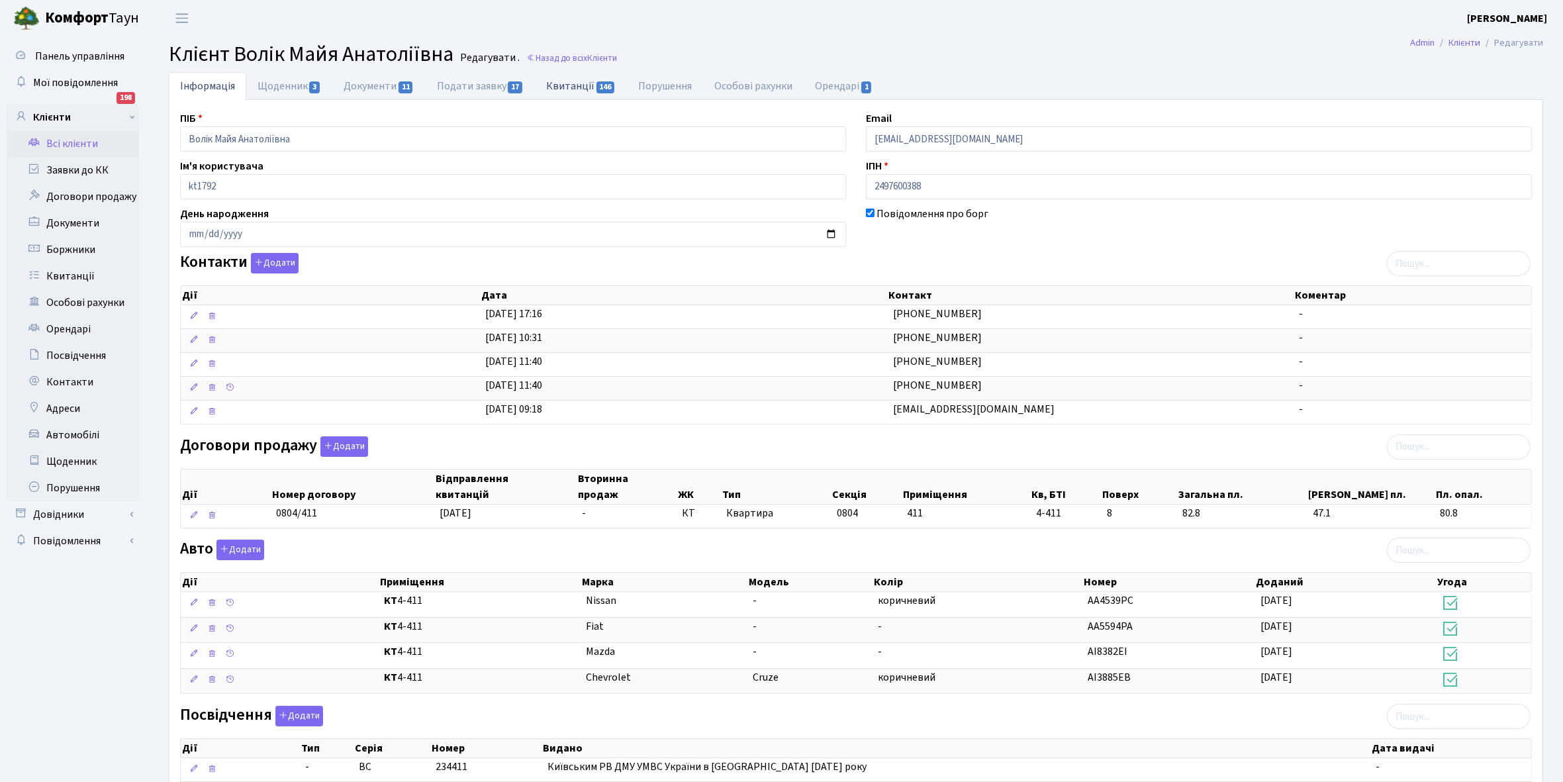
click at [571, 89] on link "Квитанції 146" at bounding box center [581, 85] width 92 height 27
select select "25"
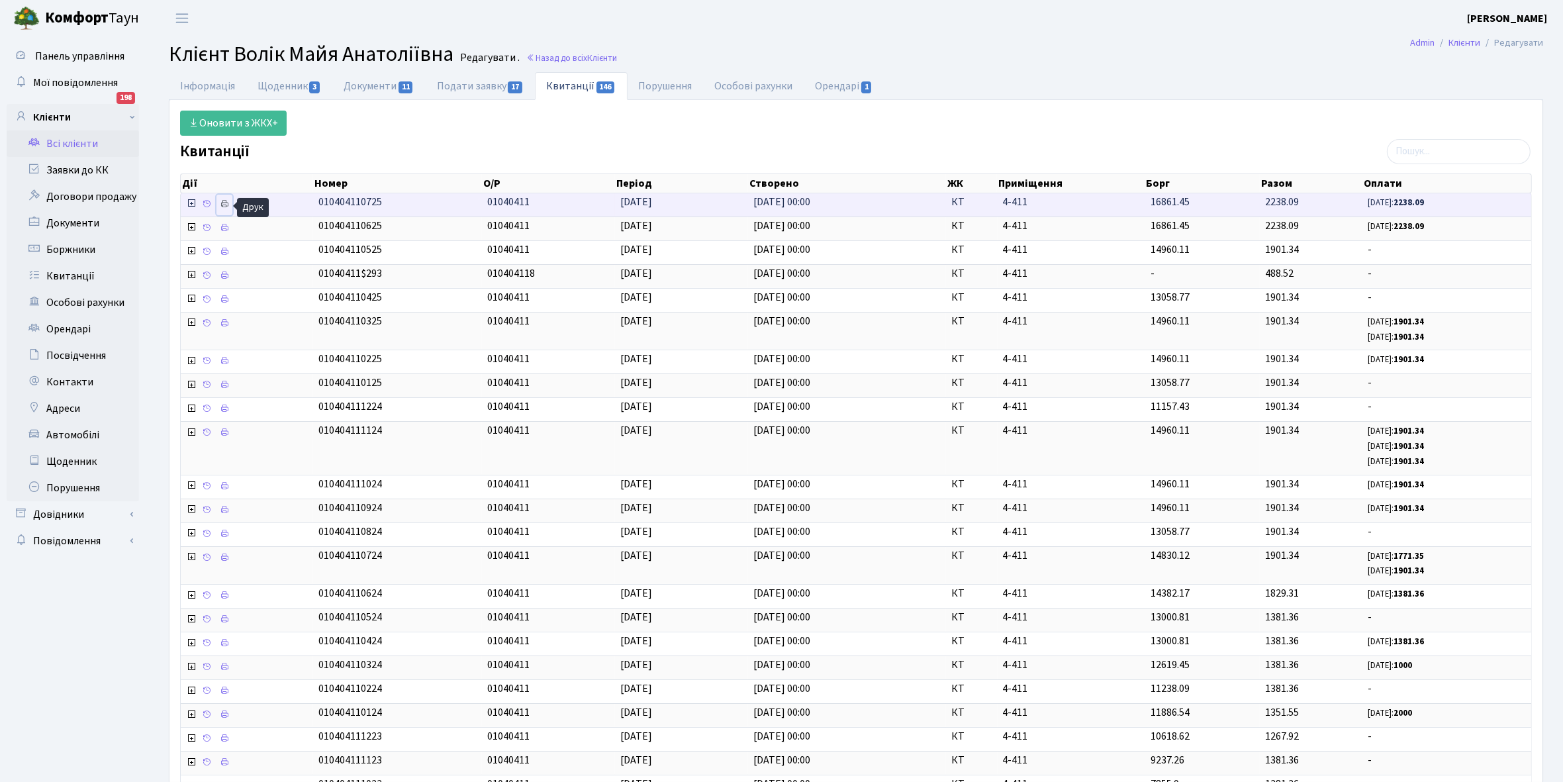
click at [223, 204] on icon at bounding box center [224, 203] width 9 height 9
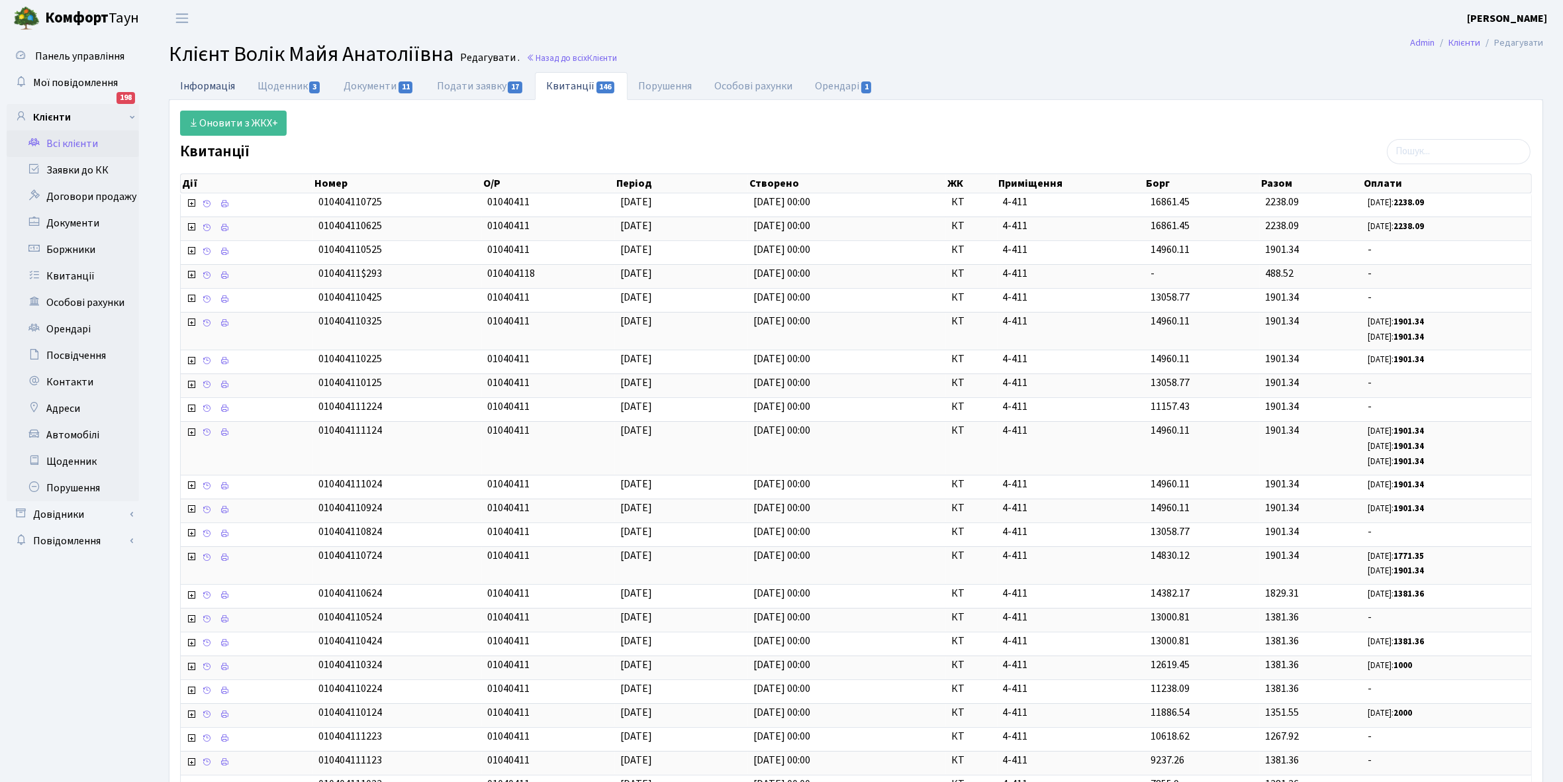
click at [212, 80] on link "Інформація" at bounding box center [207, 85] width 77 height 27
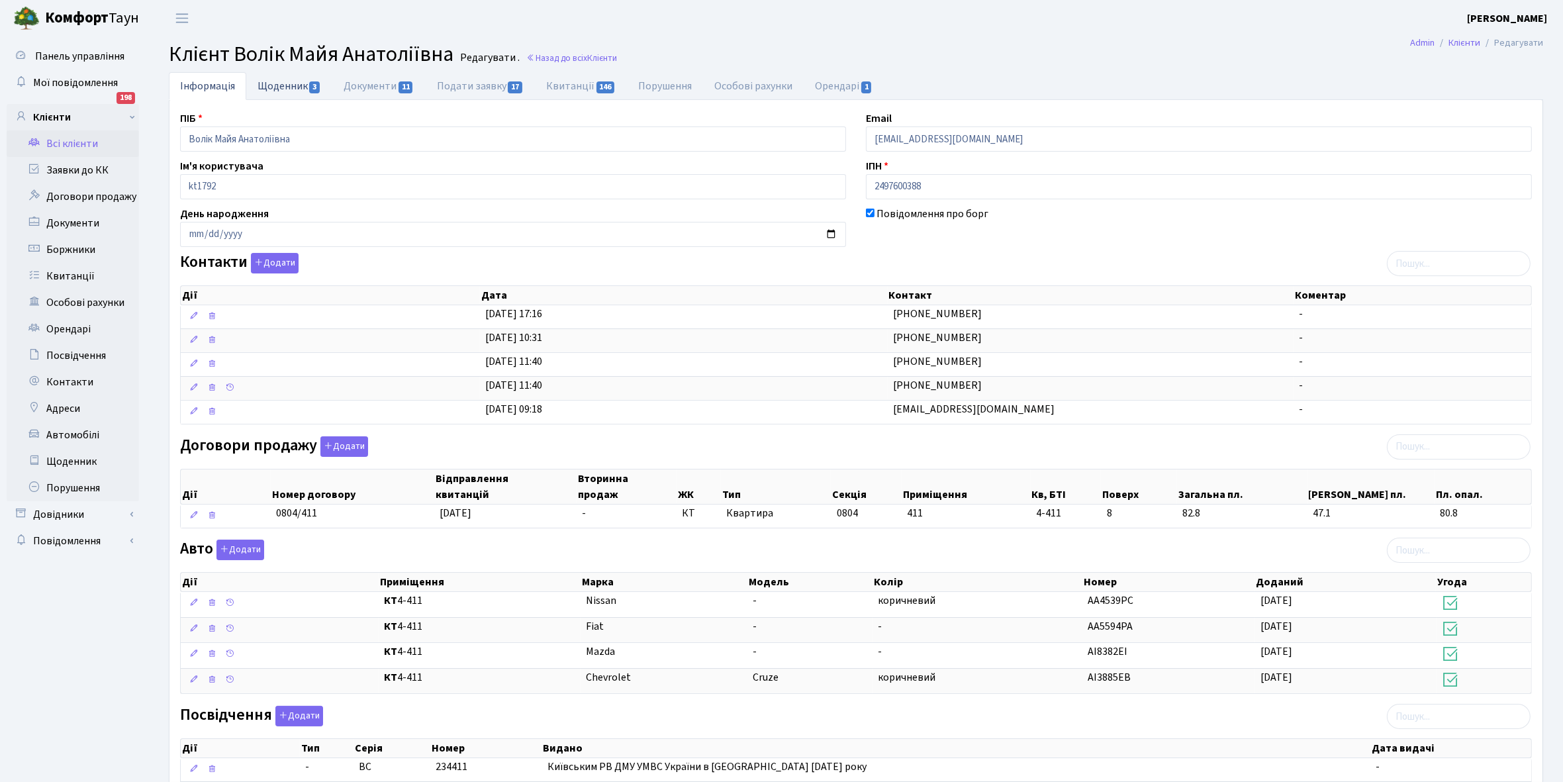
click at [279, 87] on link "Щоденник 3" at bounding box center [289, 85] width 86 height 27
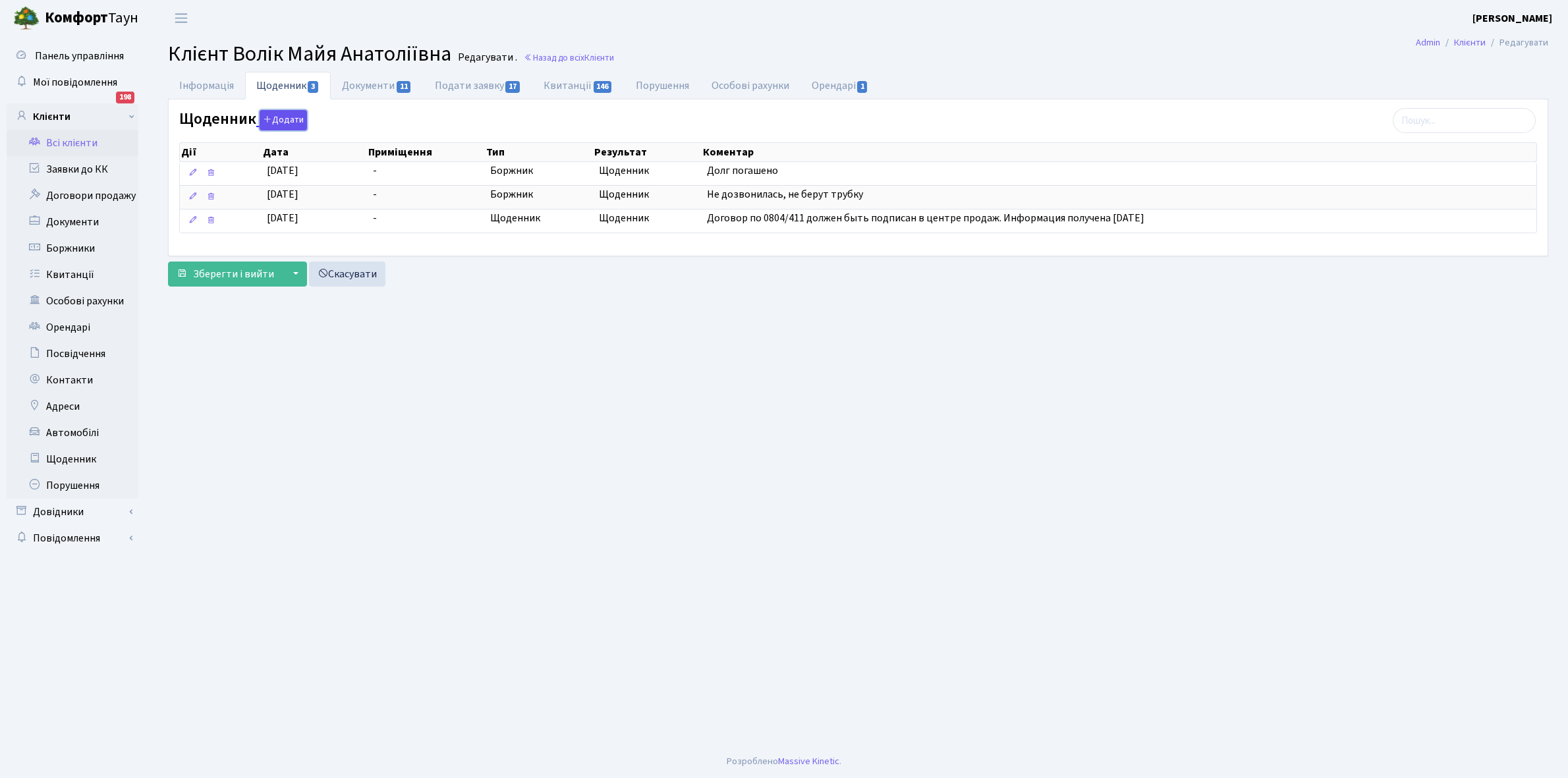
click at [280, 120] on button "Додати" at bounding box center [284, 120] width 48 height 21
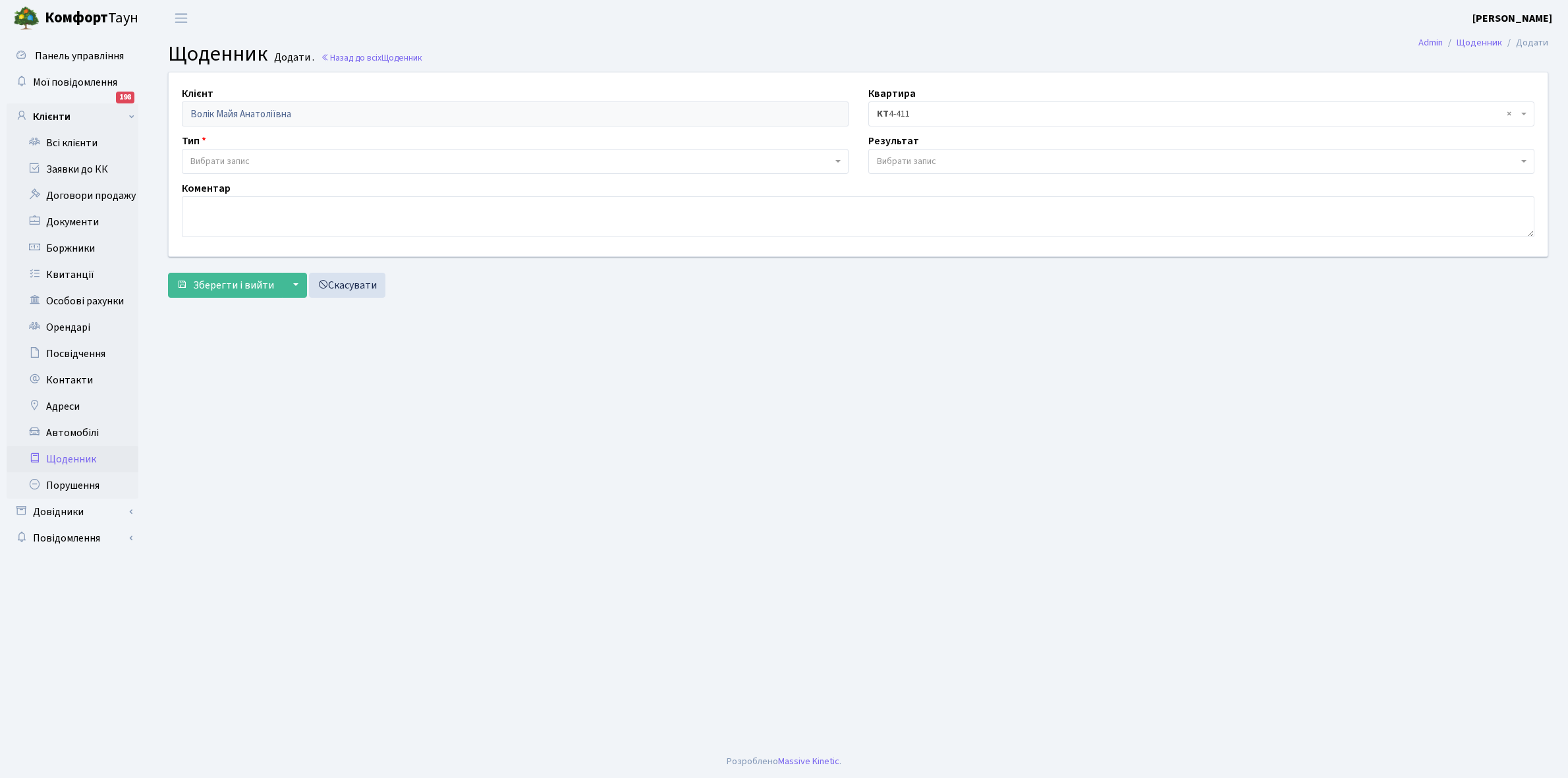
click at [233, 155] on span "Вибрати запис" at bounding box center [220, 161] width 60 height 13
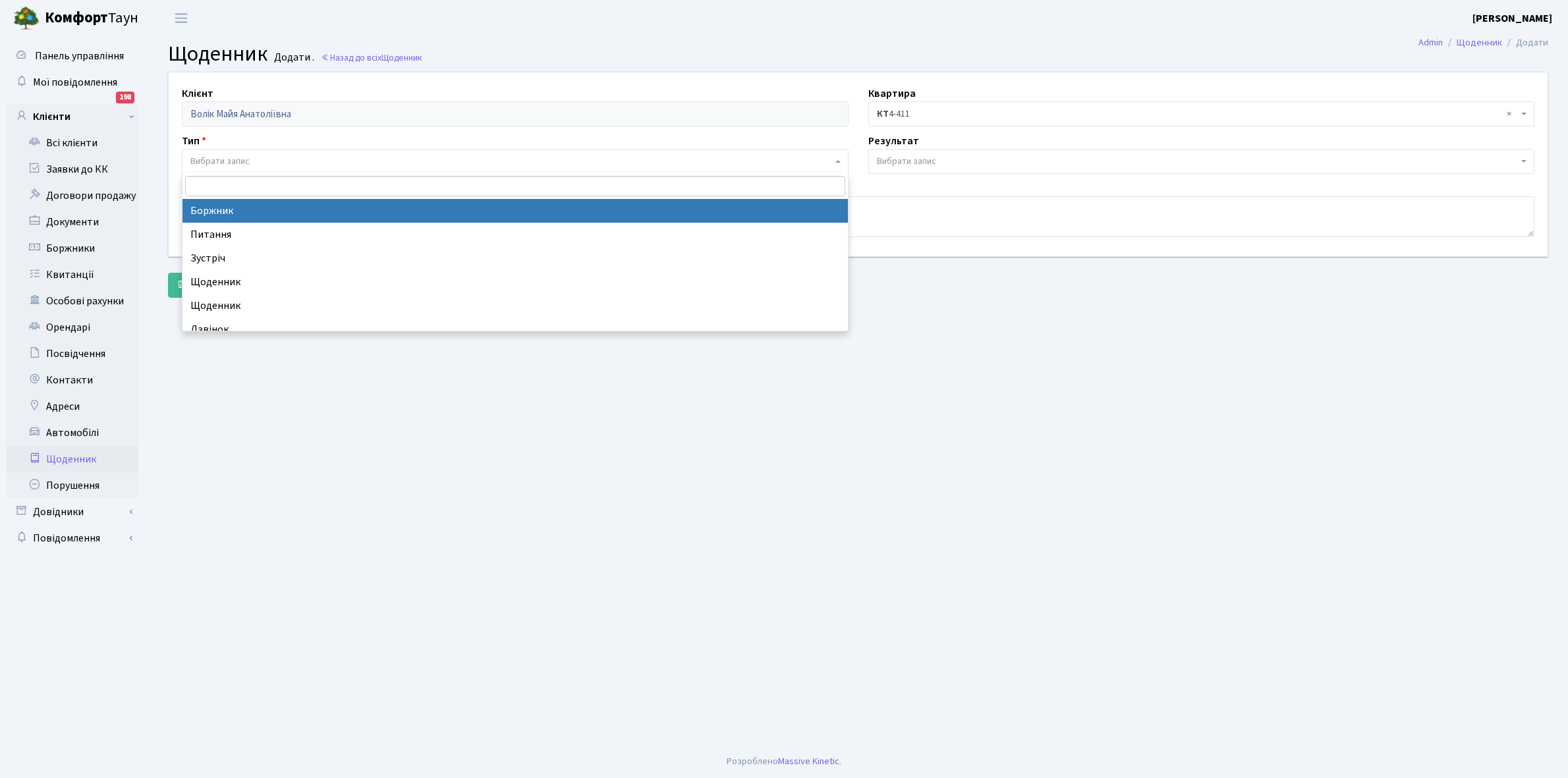
select select "189"
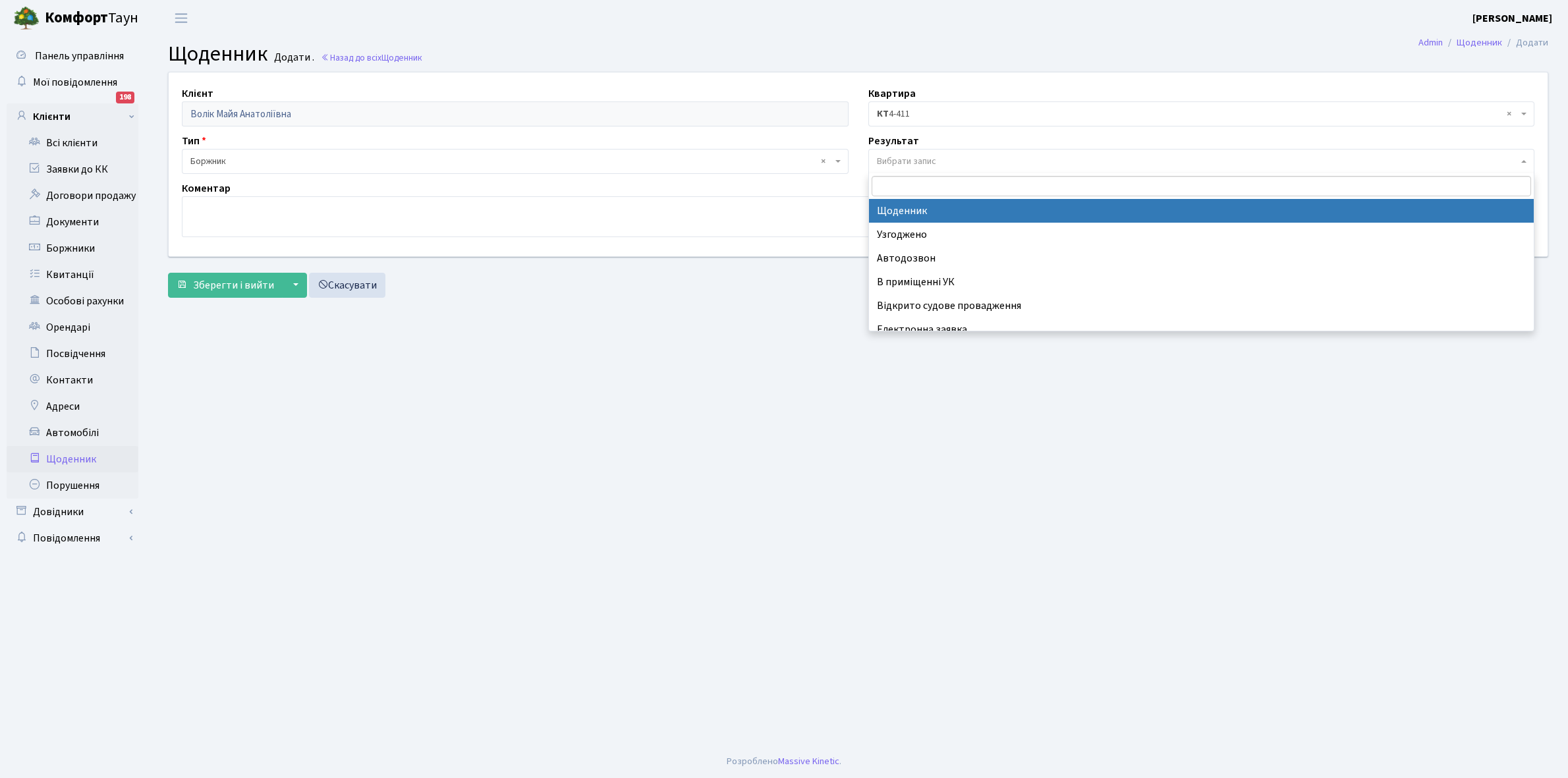
click at [892, 155] on span "Вибрати запис" at bounding box center [906, 161] width 60 height 13
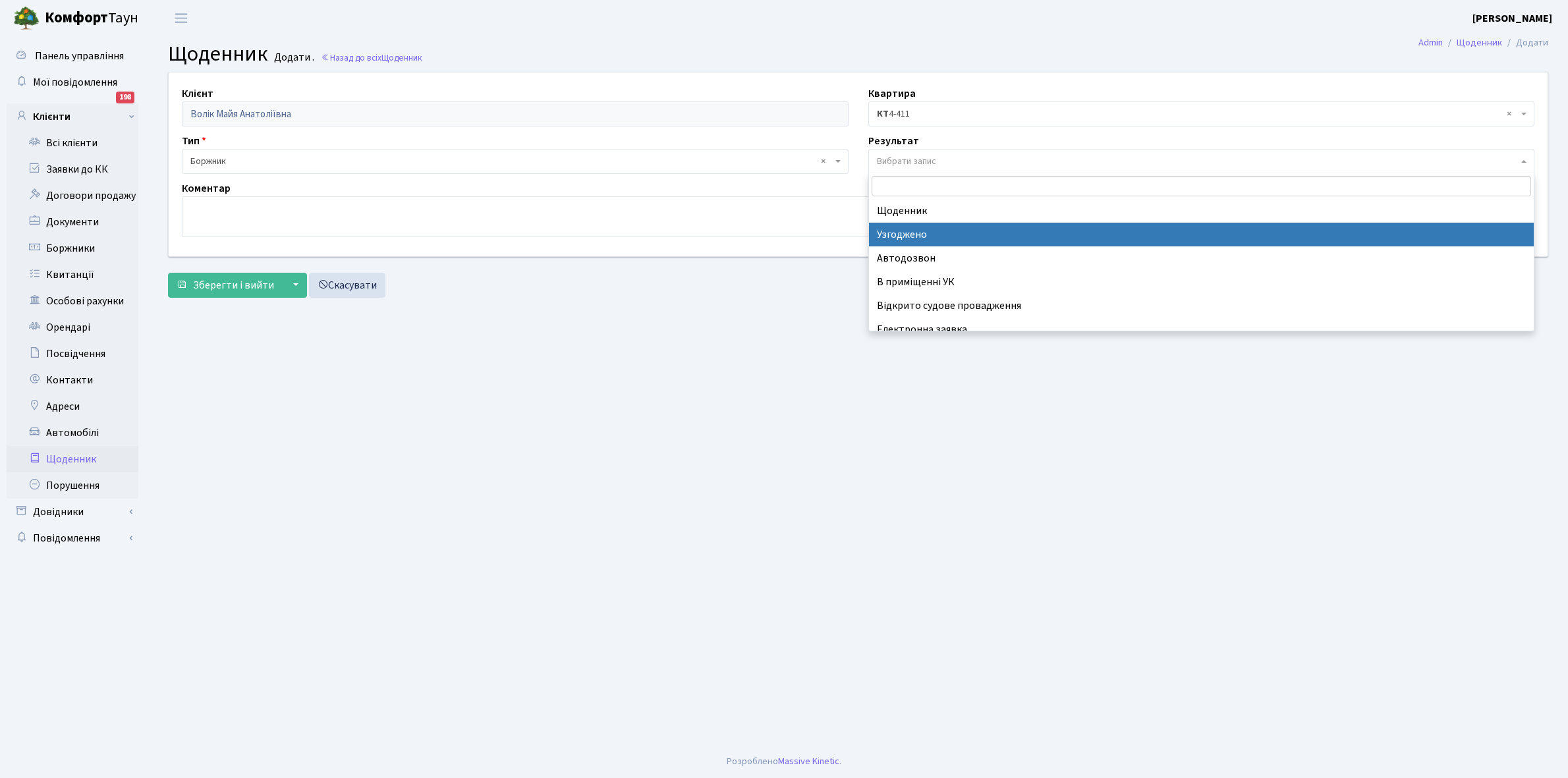
scroll to position [81, 0]
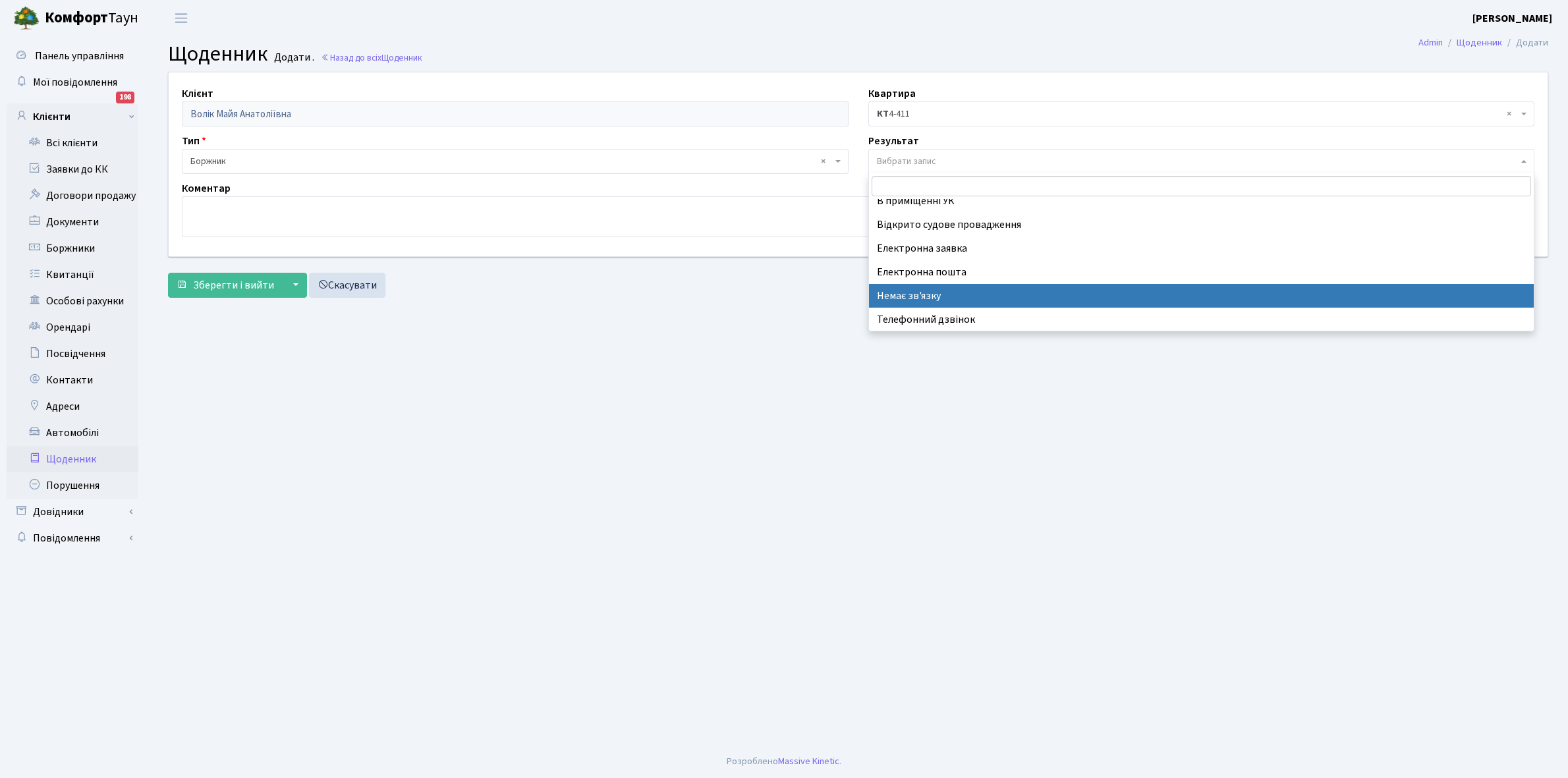
select select "197"
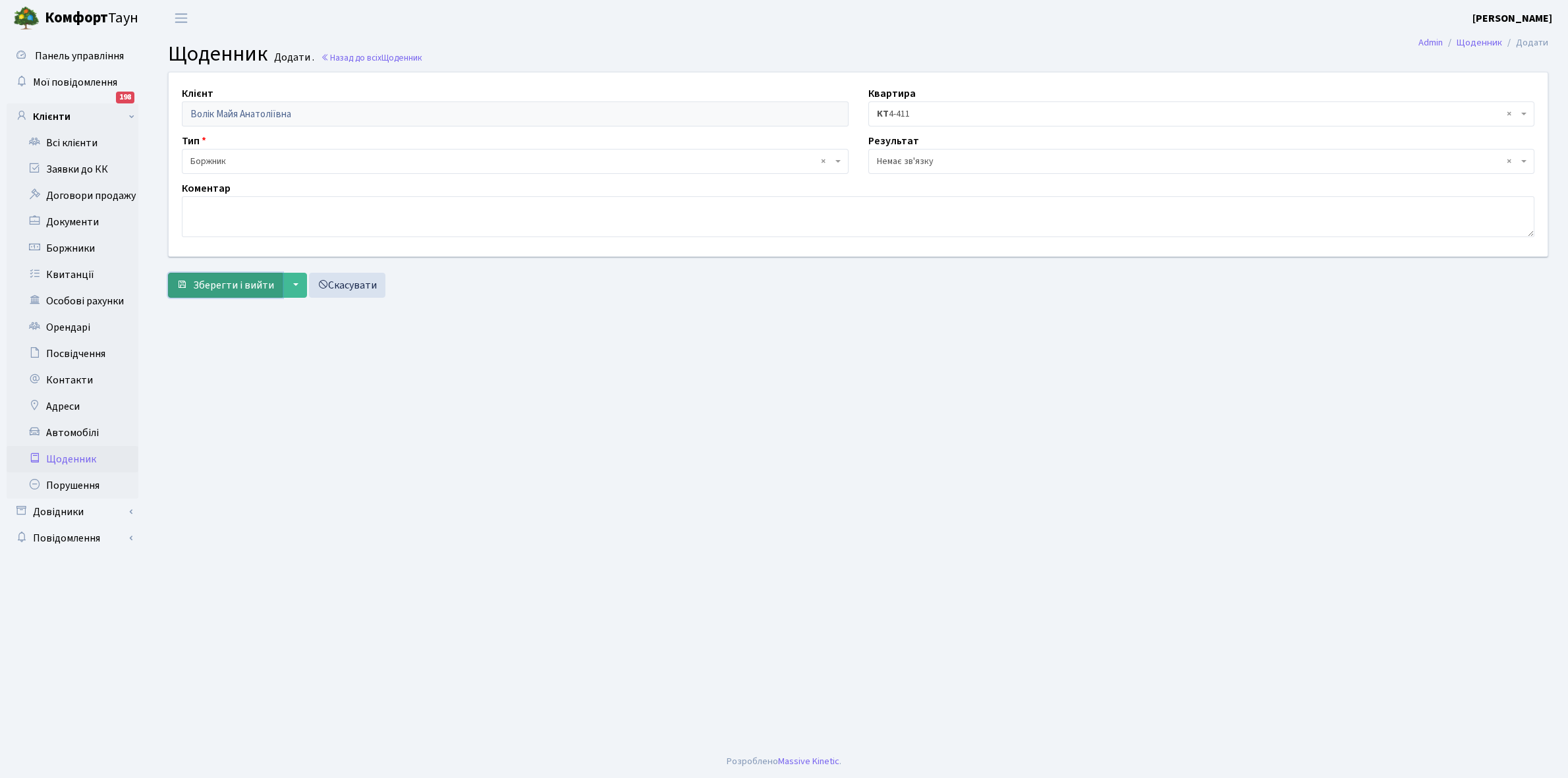
click at [208, 279] on span "Зберегти і вийти" at bounding box center [233, 285] width 81 height 15
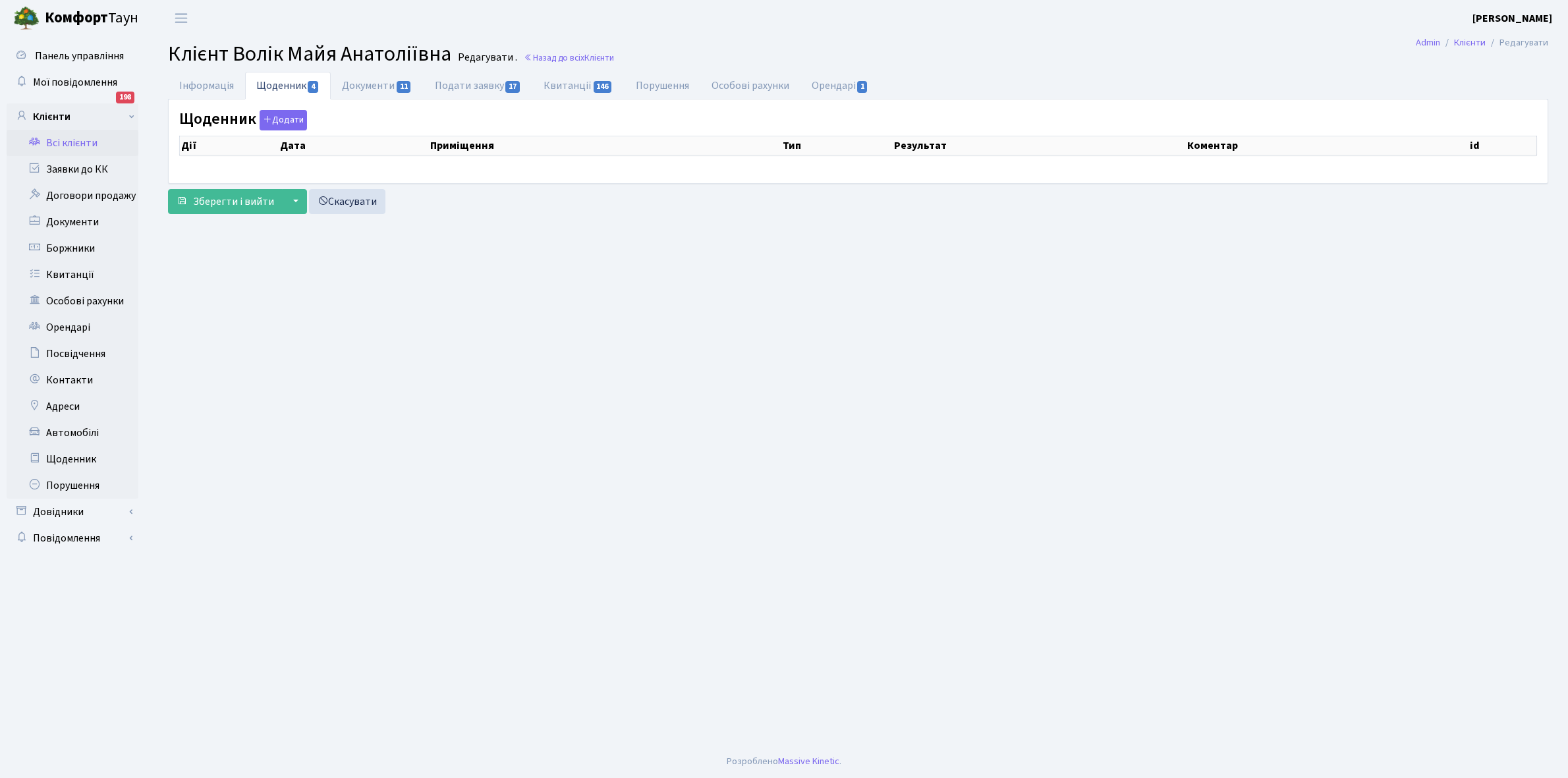
select select "25"
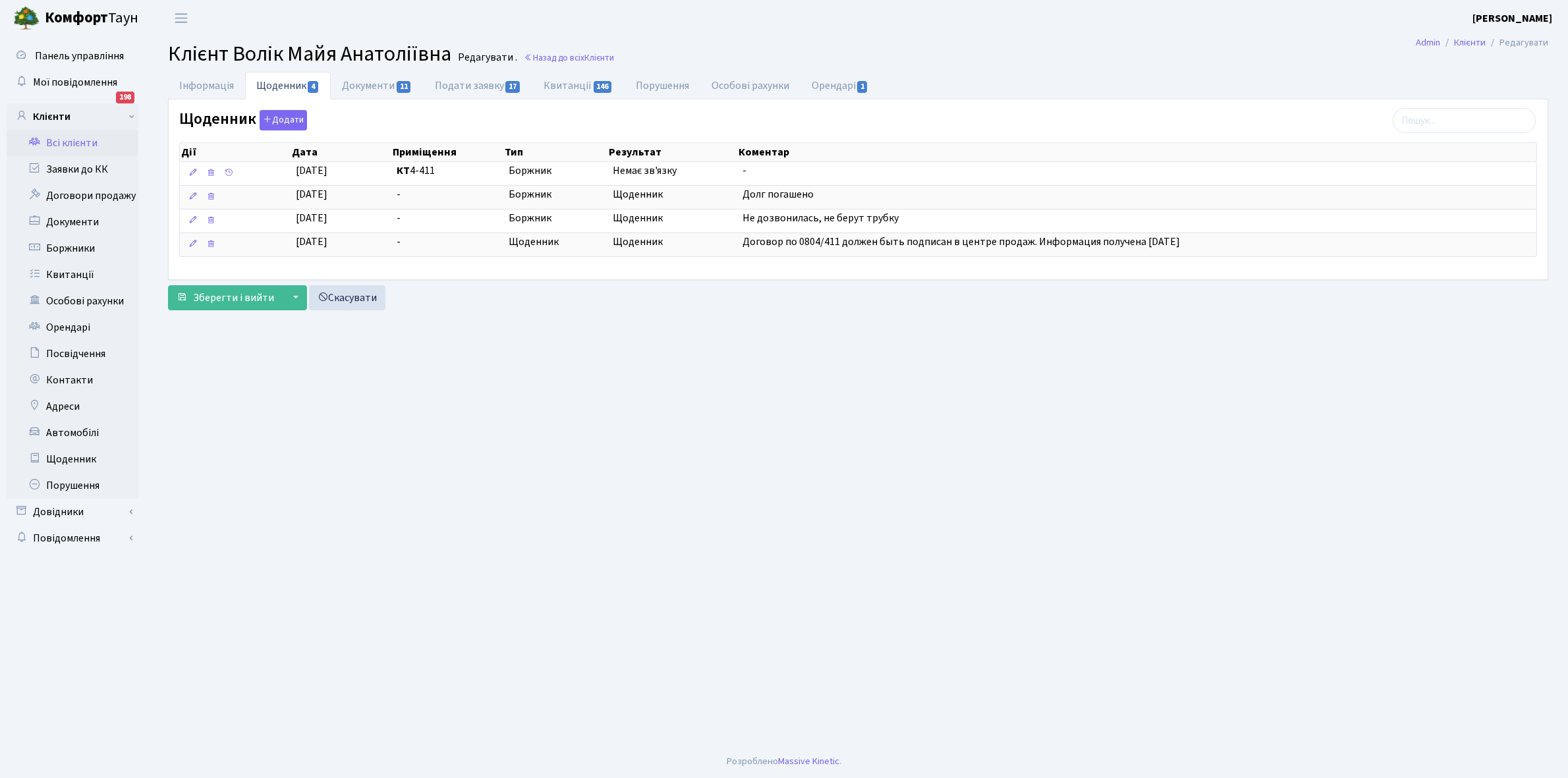
click at [72, 137] on link "Всі клієнти" at bounding box center [73, 142] width 131 height 26
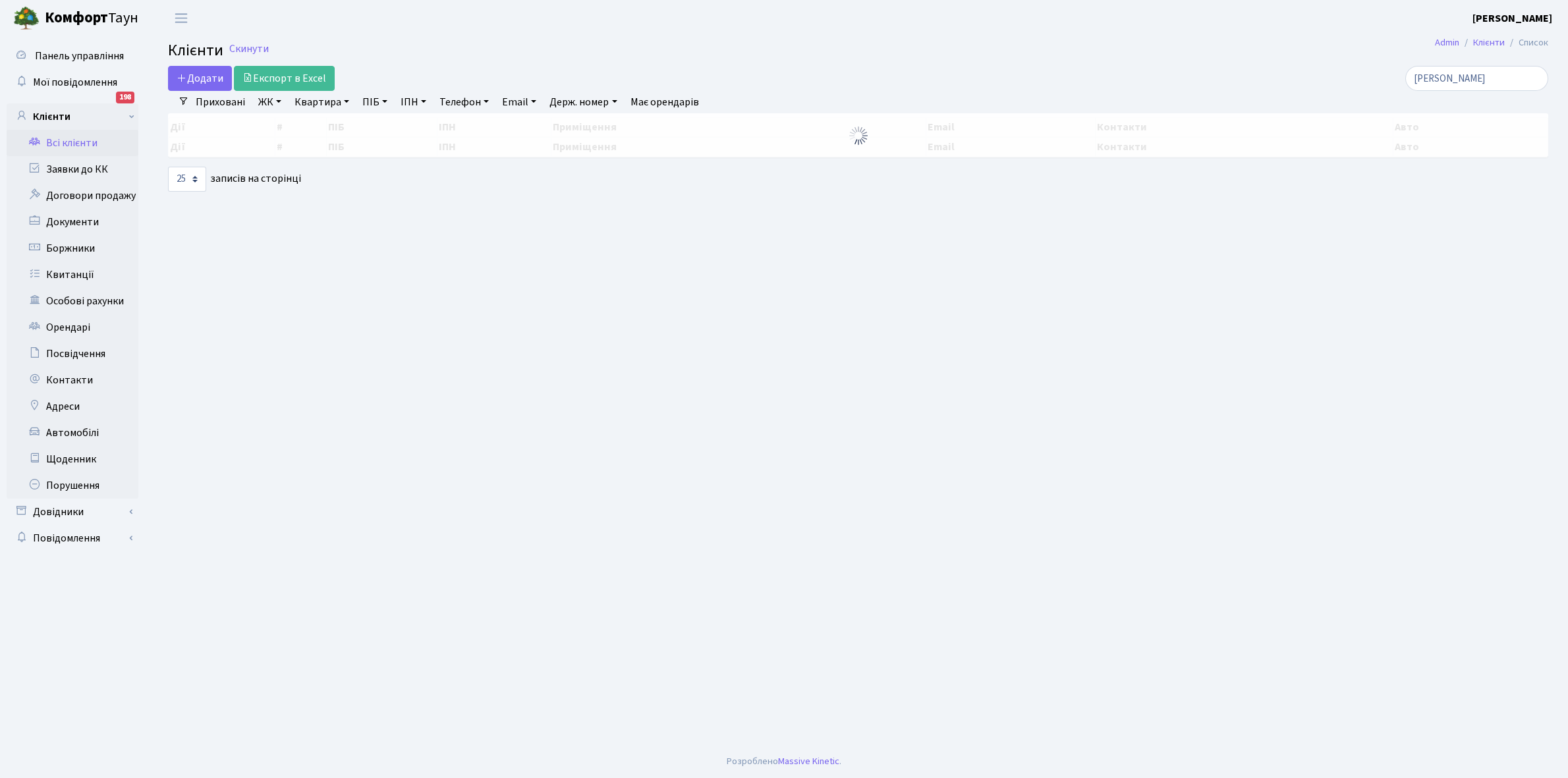
select select "25"
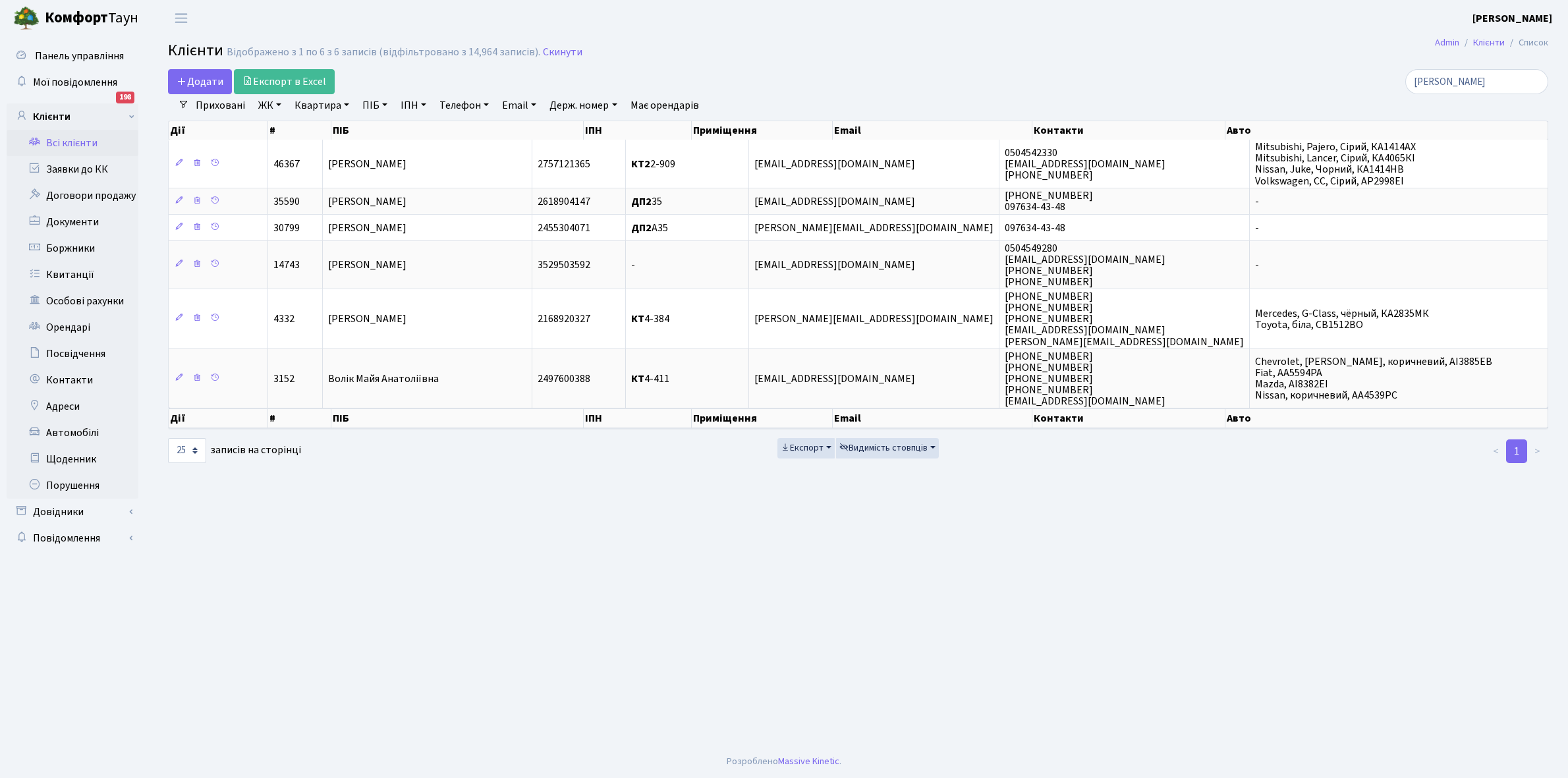
click at [344, 103] on link "Квартира" at bounding box center [322, 105] width 66 height 23
click at [334, 129] on input "text" at bounding box center [327, 130] width 77 height 25
type input "13-35"
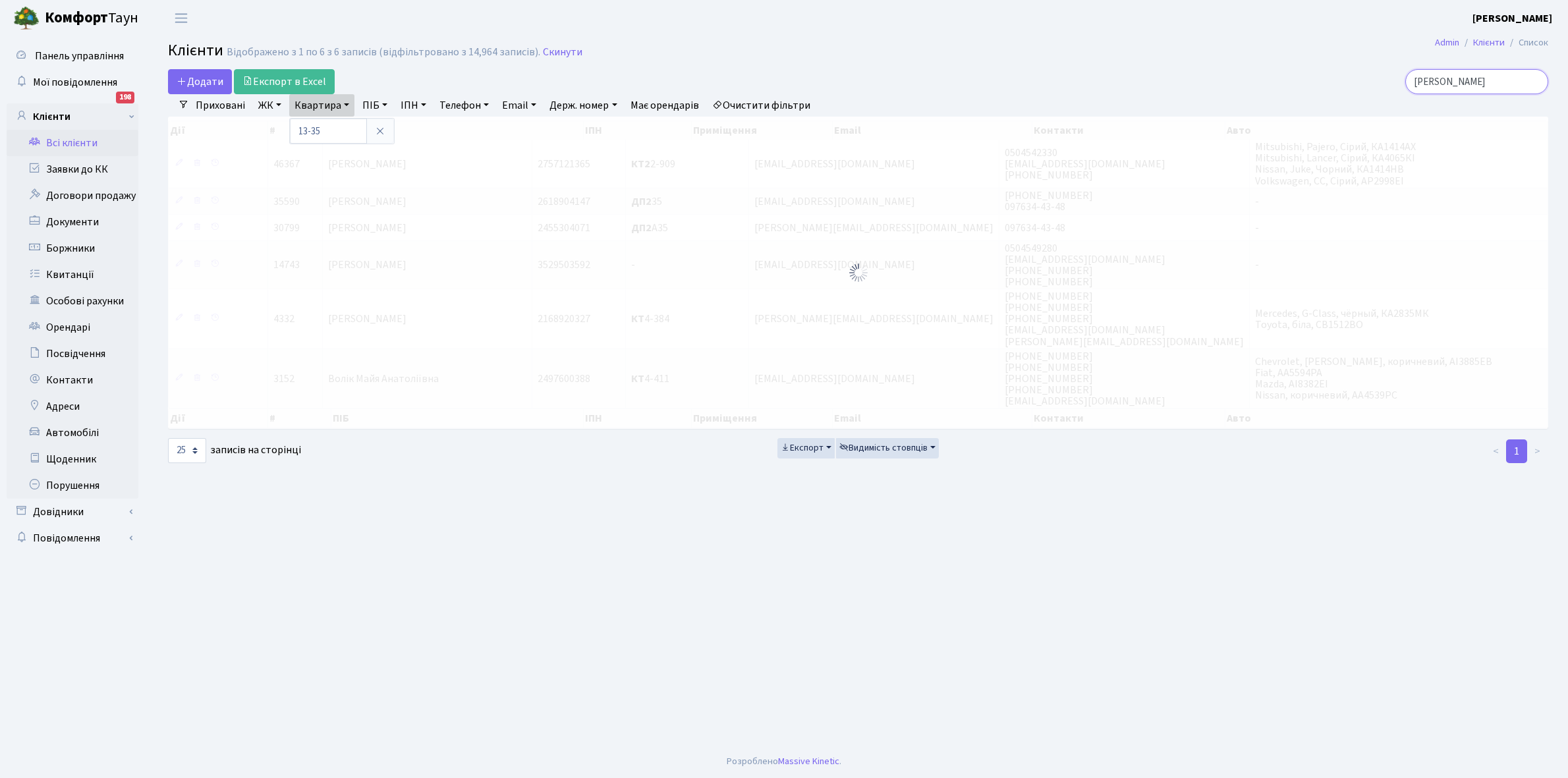
click at [1473, 77] on input "волік" at bounding box center [1476, 82] width 143 height 25
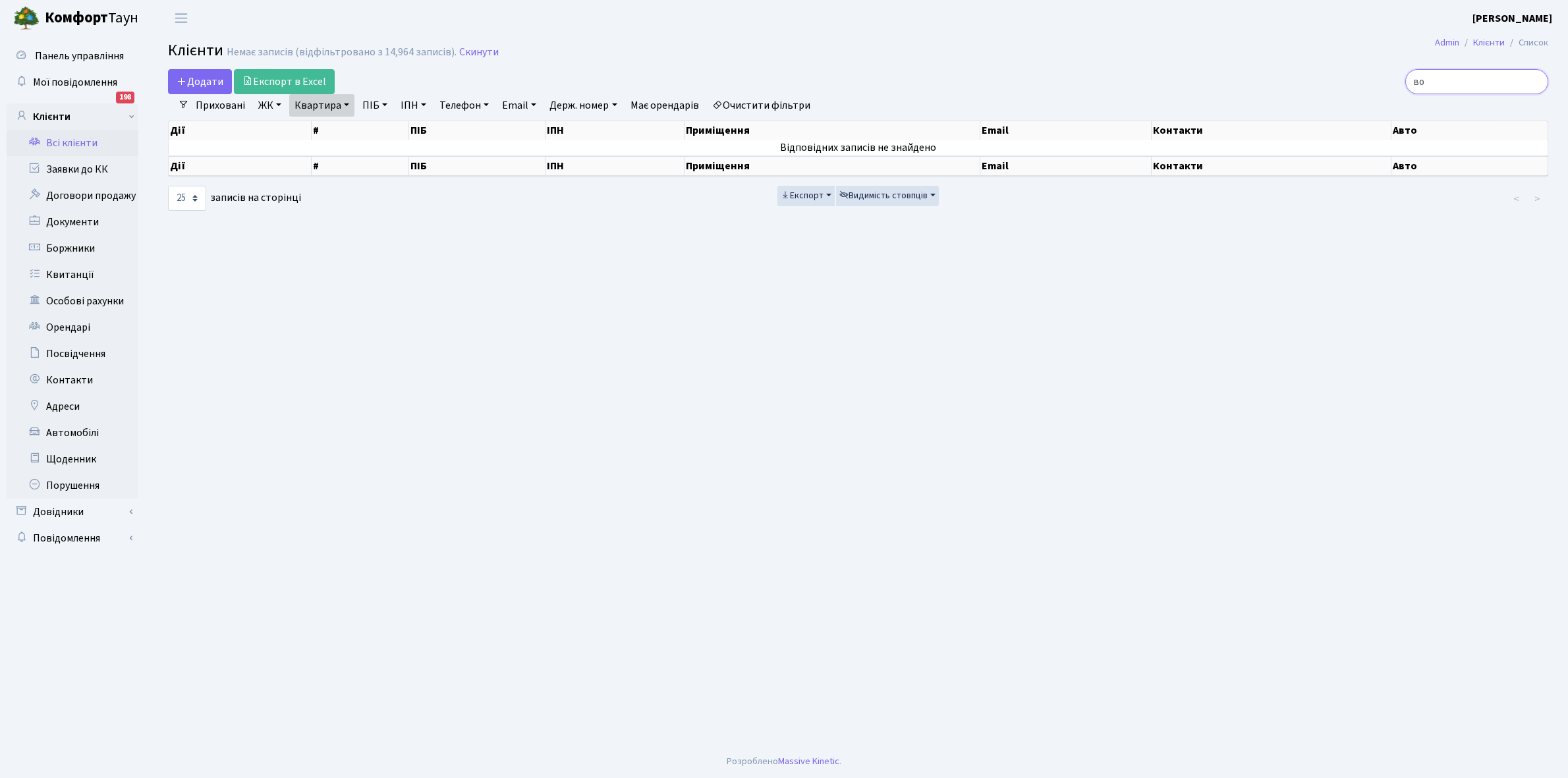
type input "в"
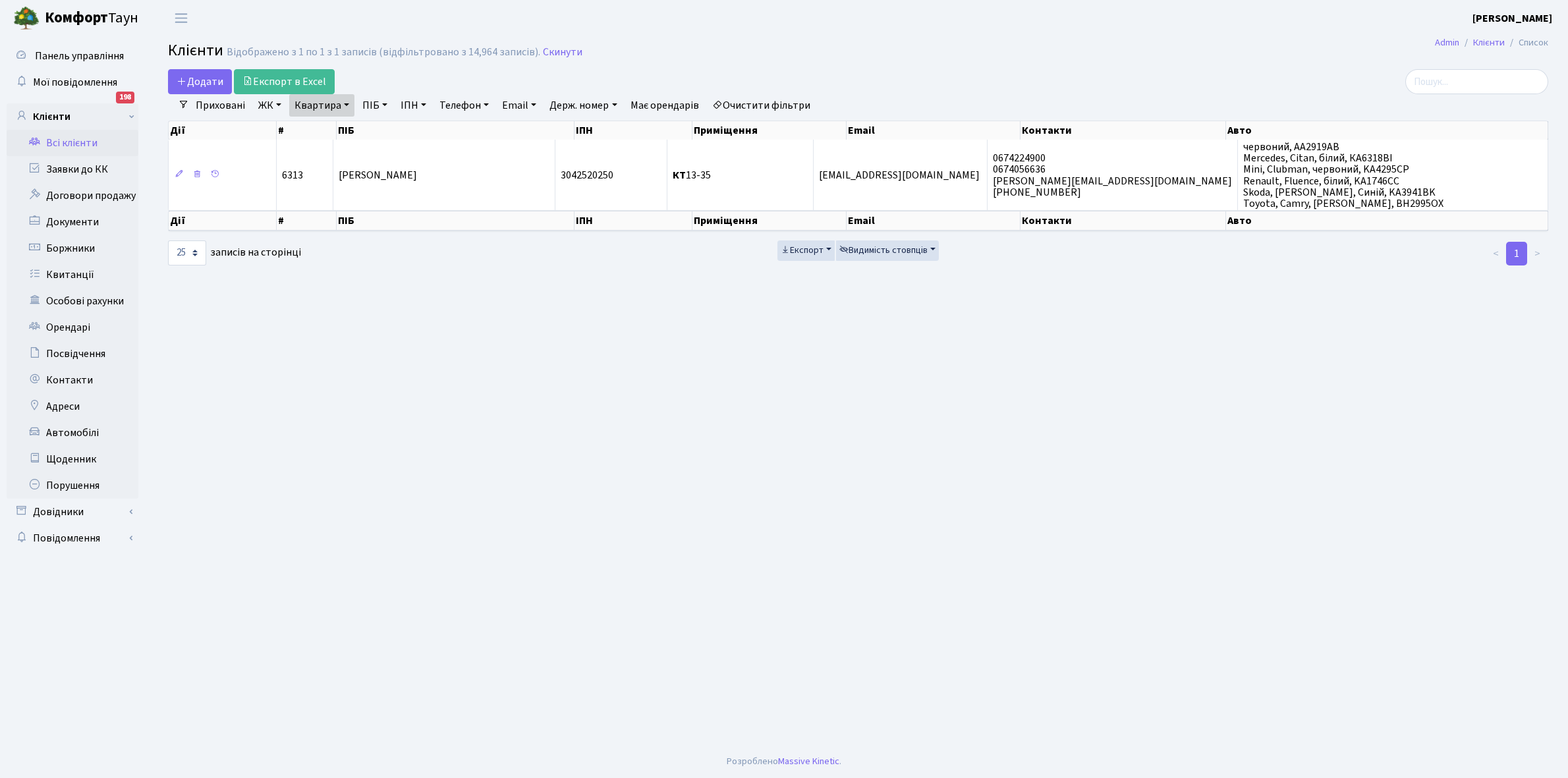
click at [779, 105] on link "Очистити фільтри" at bounding box center [760, 105] width 108 height 23
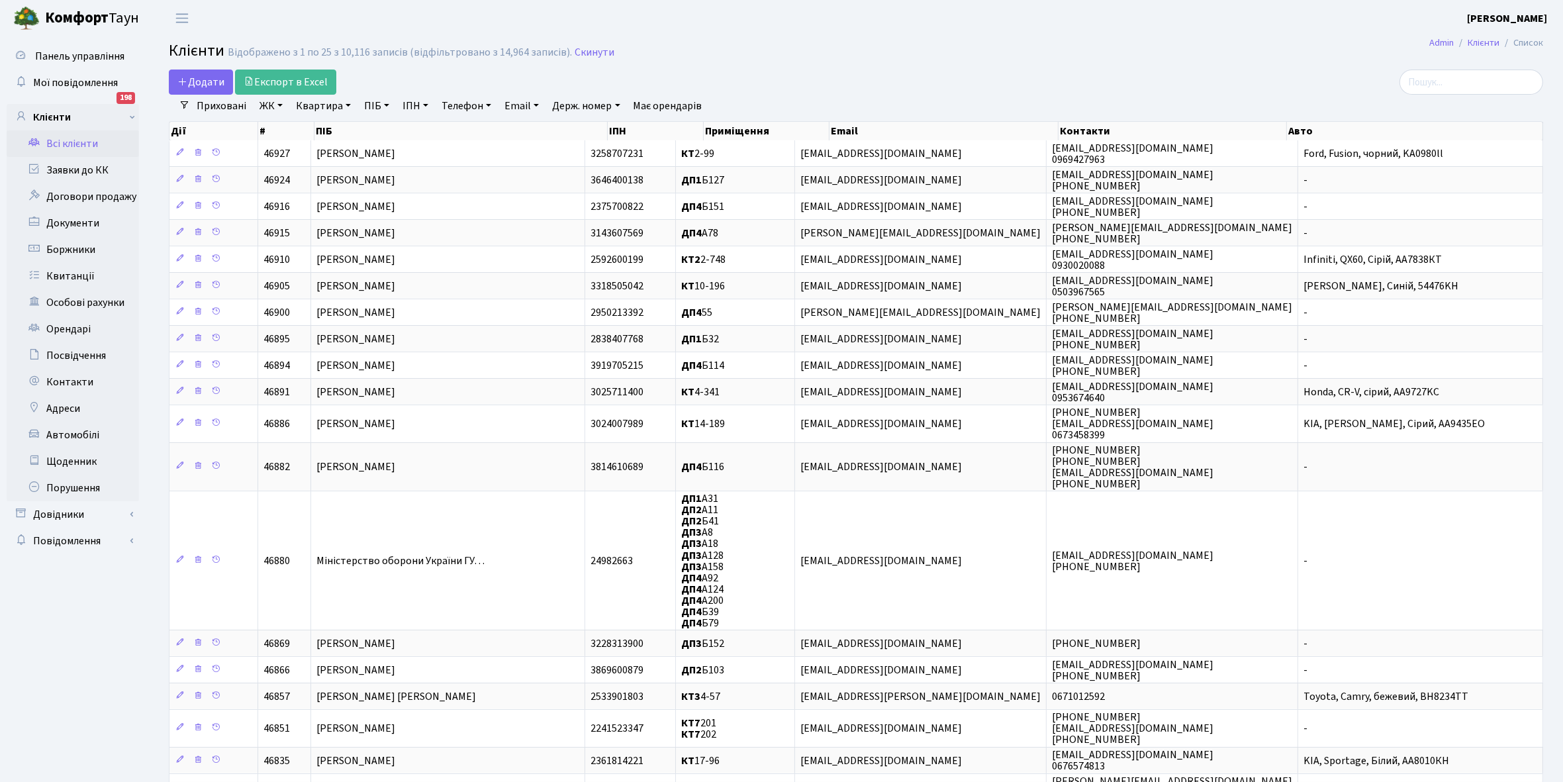
click at [346, 104] on link "Квартира" at bounding box center [324, 106] width 66 height 23
click at [348, 126] on input "text" at bounding box center [329, 131] width 77 height 25
type input "13-35"
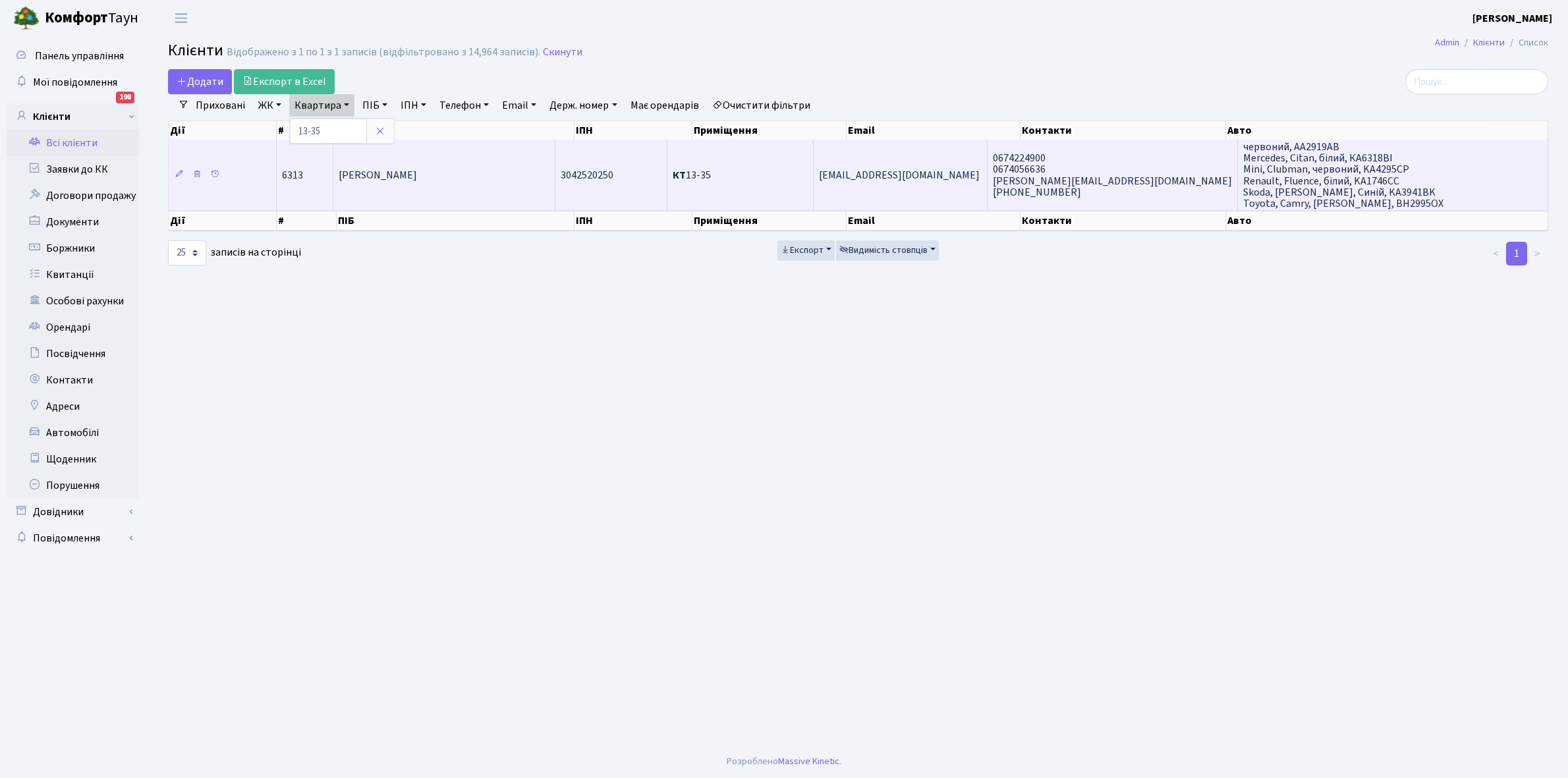
click at [472, 169] on td "[PERSON_NAME] [PERSON_NAME]" at bounding box center [444, 174] width 221 height 71
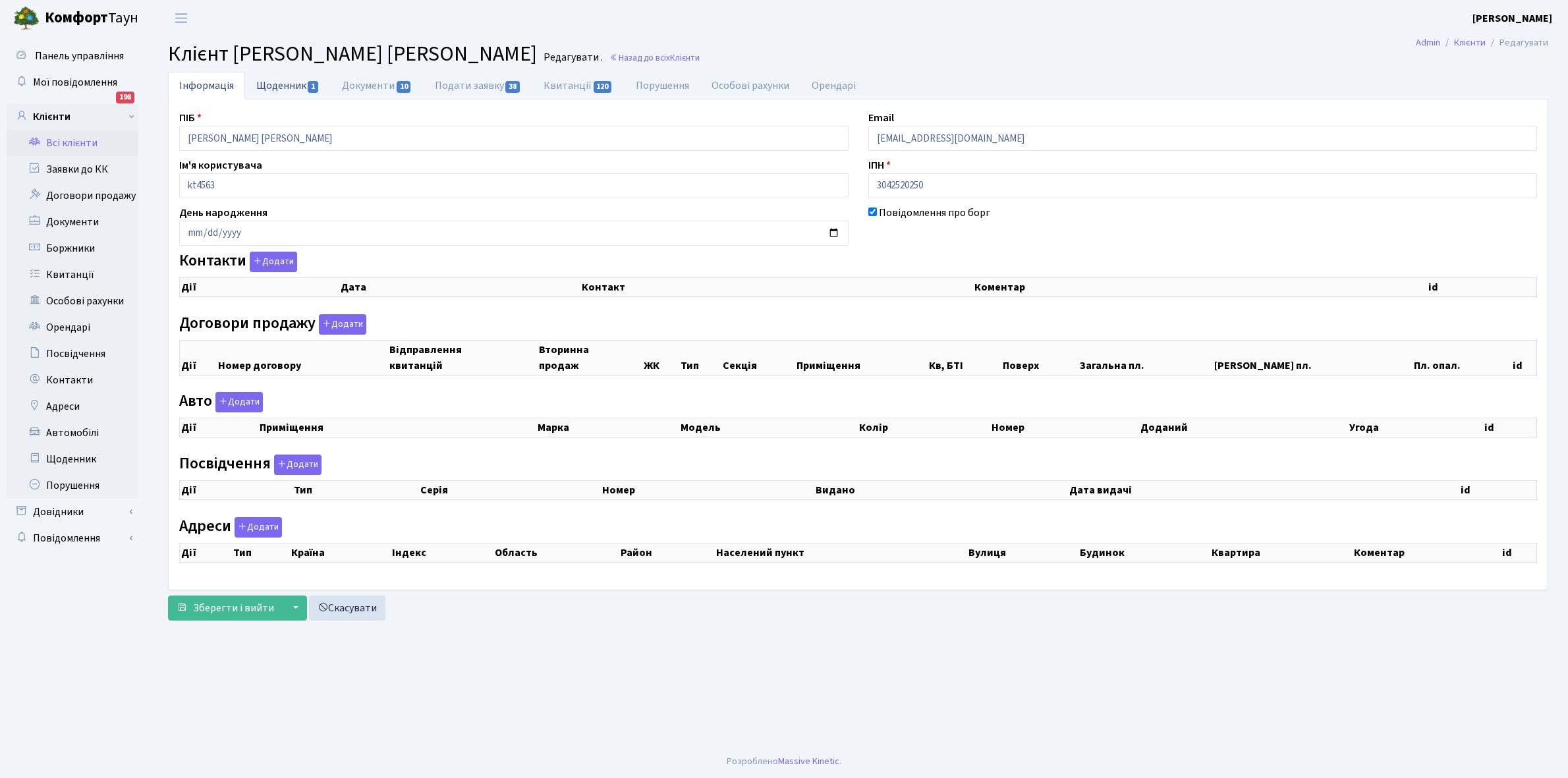
checkbox input "true"
select select "25"
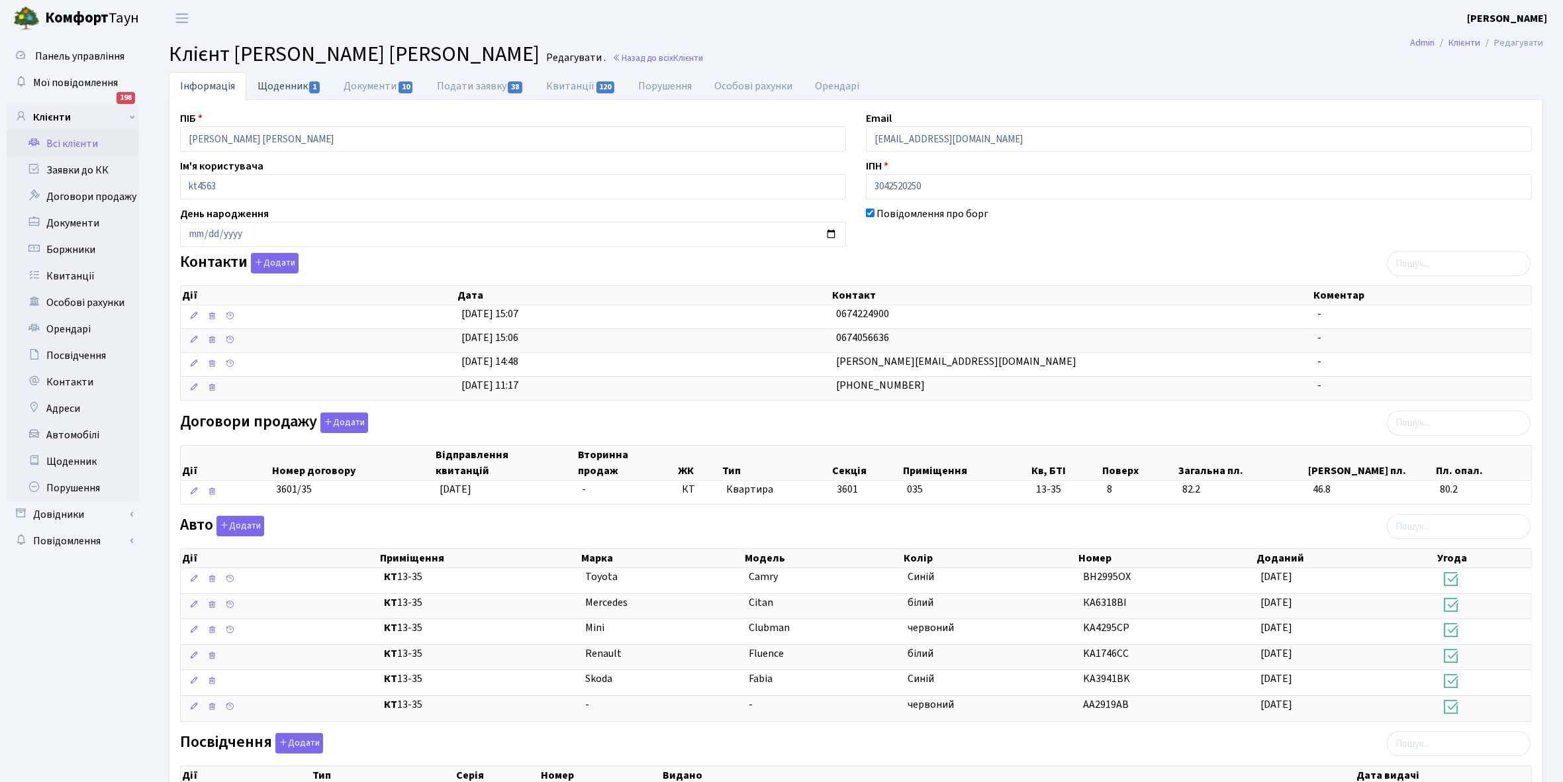
click at [270, 88] on link "Щоденник 1" at bounding box center [289, 85] width 86 height 27
select select "25"
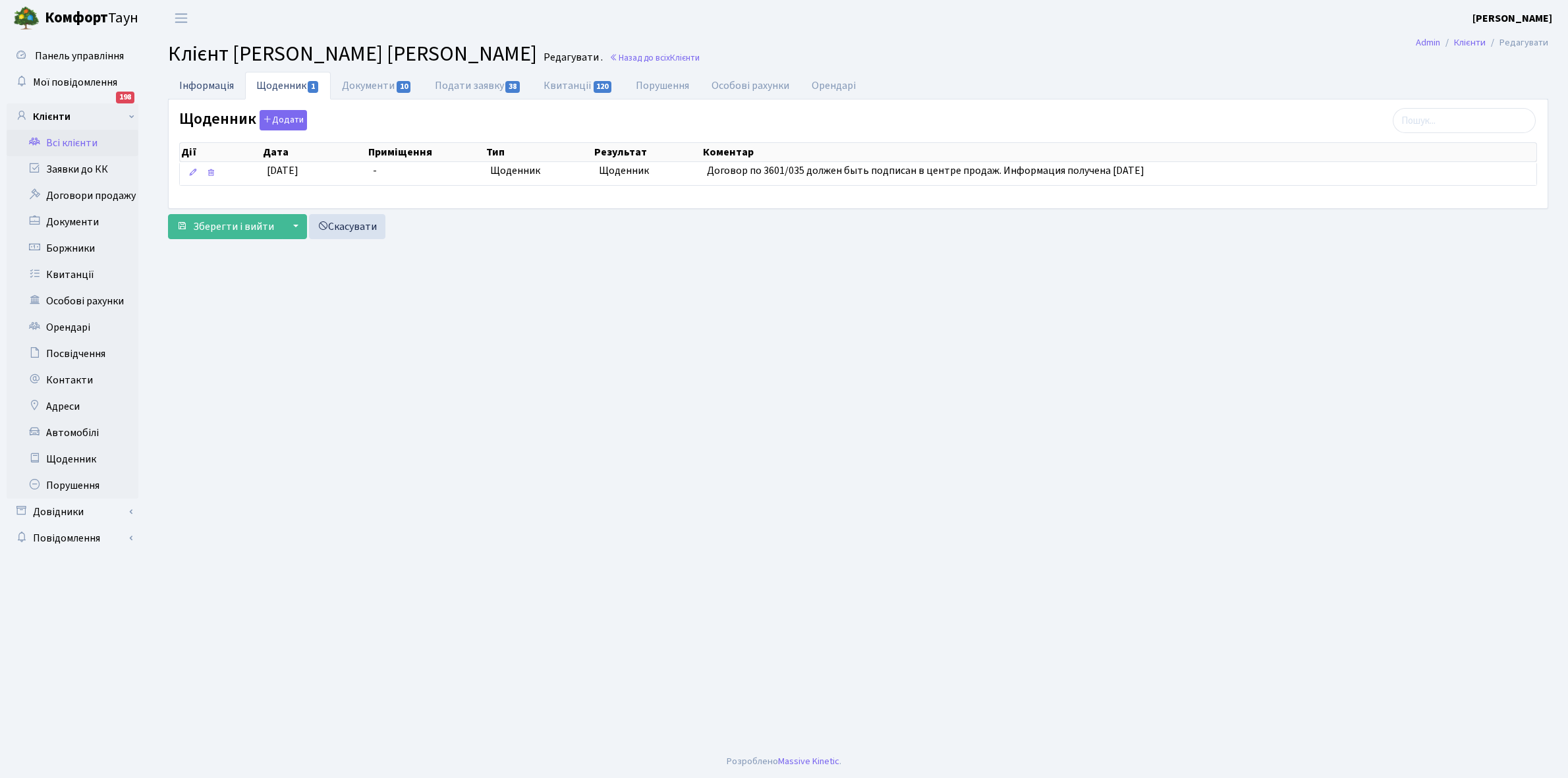
click at [205, 89] on link "Інформація" at bounding box center [206, 85] width 77 height 27
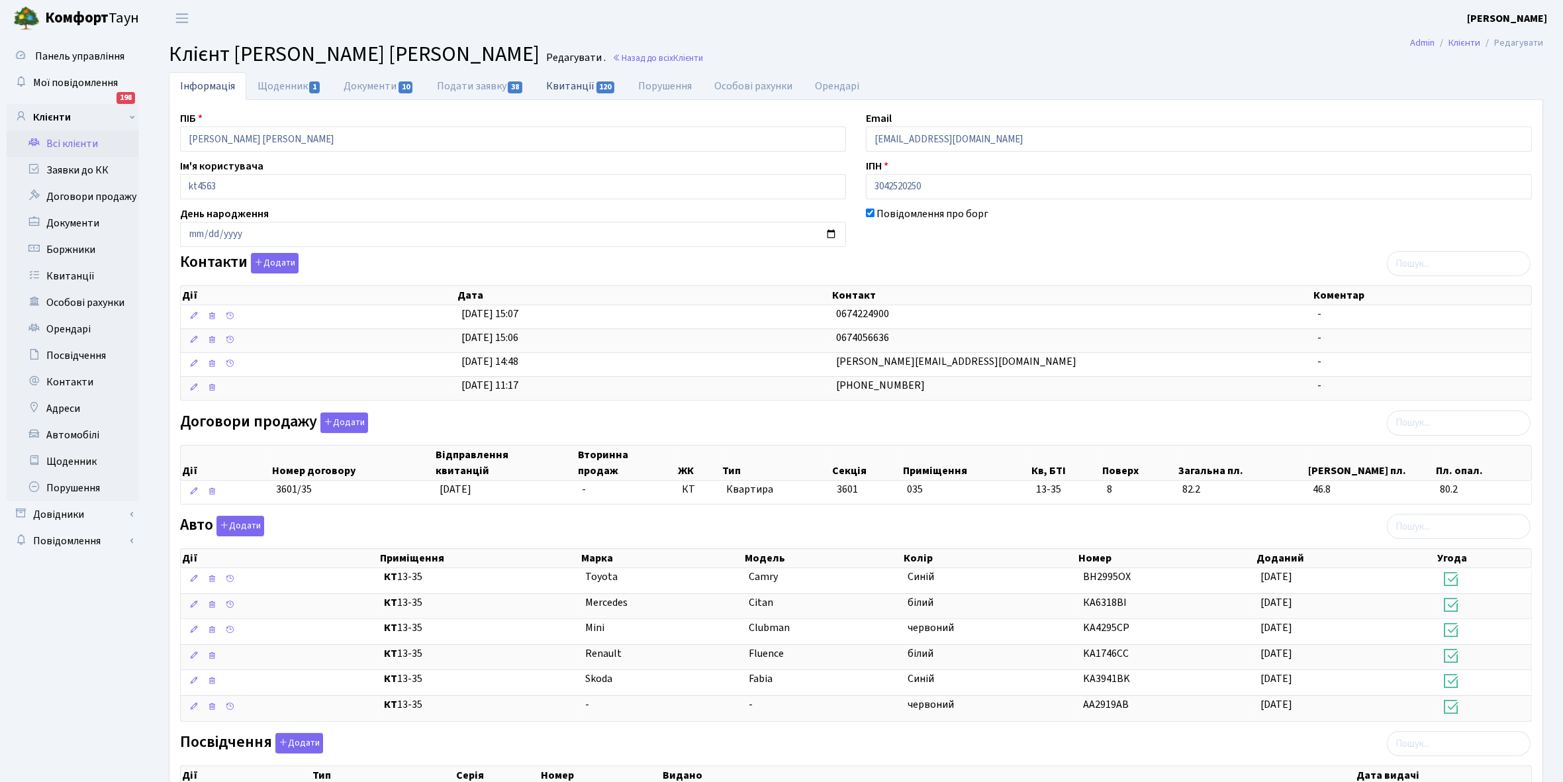
click at [574, 86] on link "Квитанції 120" at bounding box center [581, 85] width 92 height 27
select select "25"
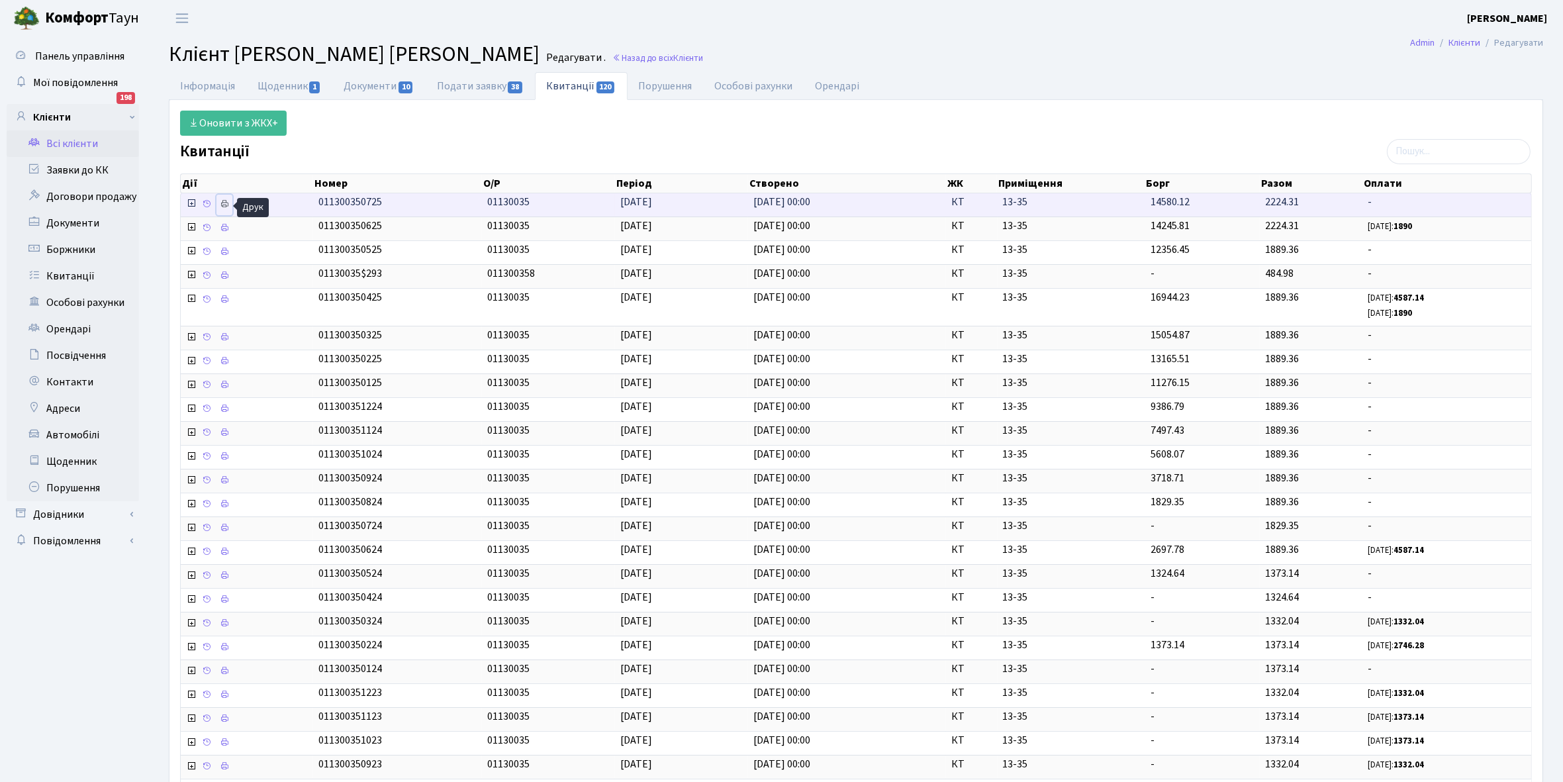
click at [229, 205] on icon at bounding box center [224, 203] width 9 height 9
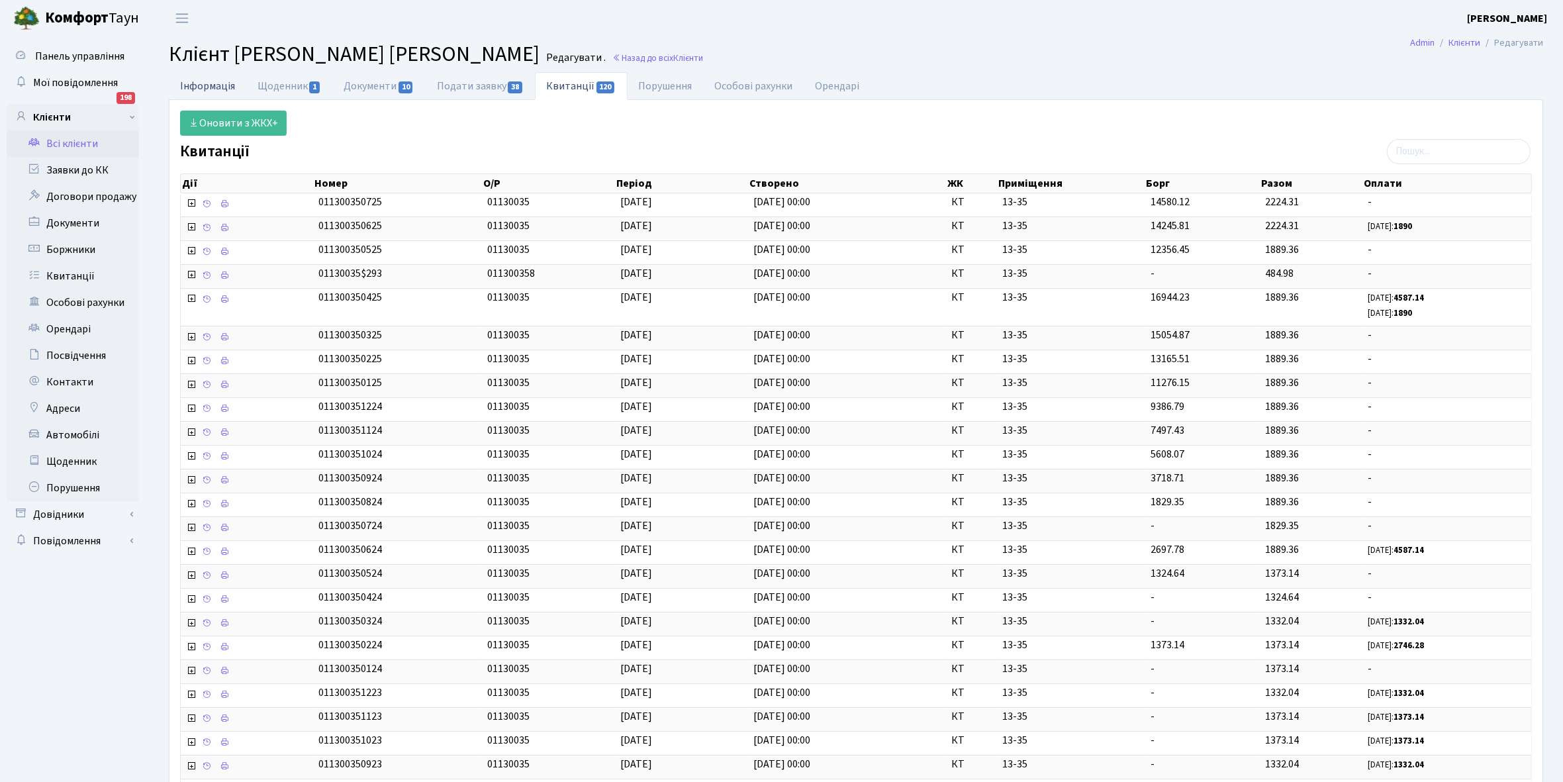
click at [202, 87] on link "Інформація" at bounding box center [207, 85] width 77 height 27
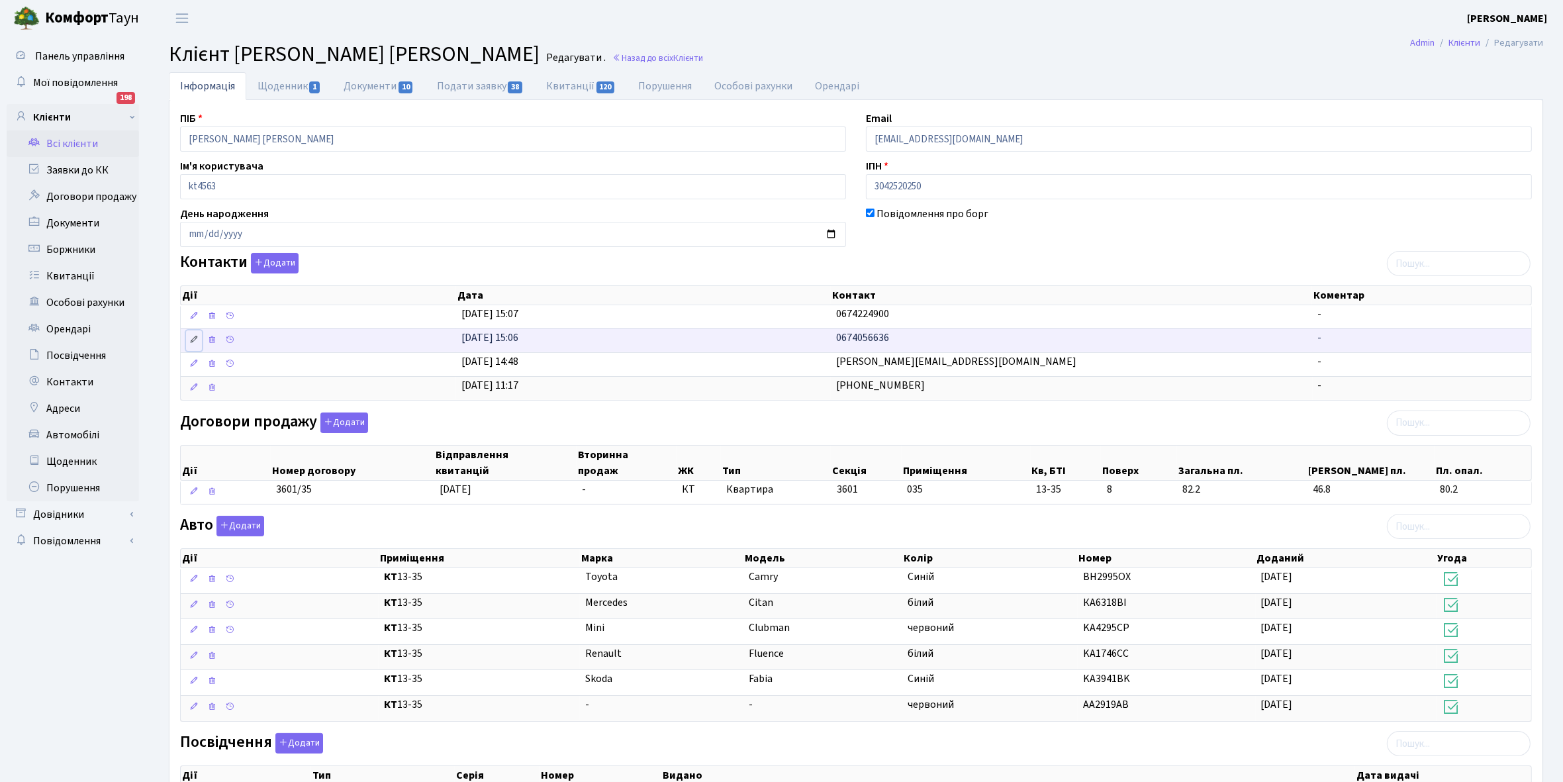
click at [193, 341] on icon at bounding box center [193, 339] width 9 height 9
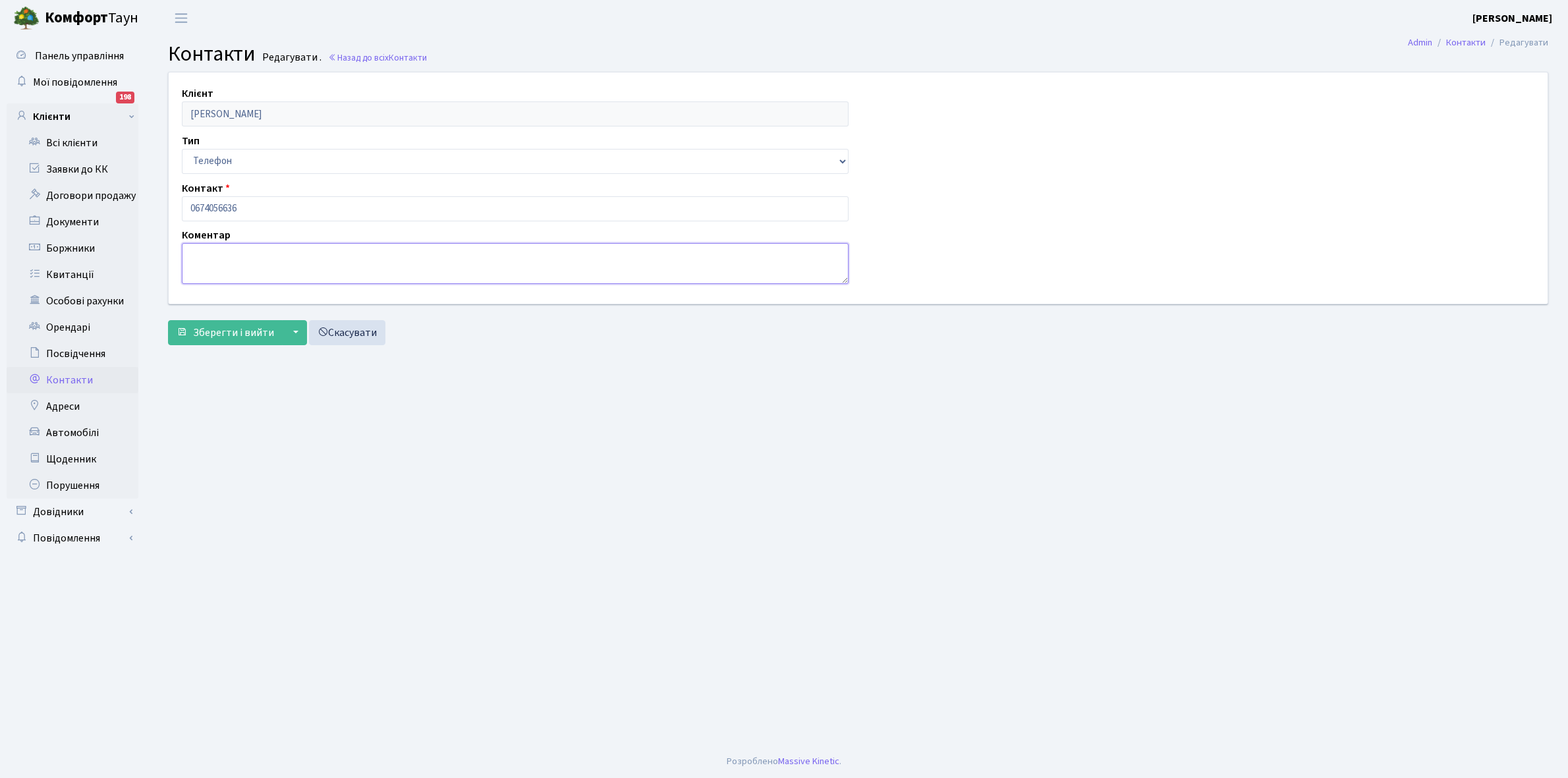
click at [224, 252] on textarea at bounding box center [515, 263] width 667 height 41
type textarea "орендар"
click at [221, 340] on button "Зберегти і вийти" at bounding box center [225, 332] width 114 height 25
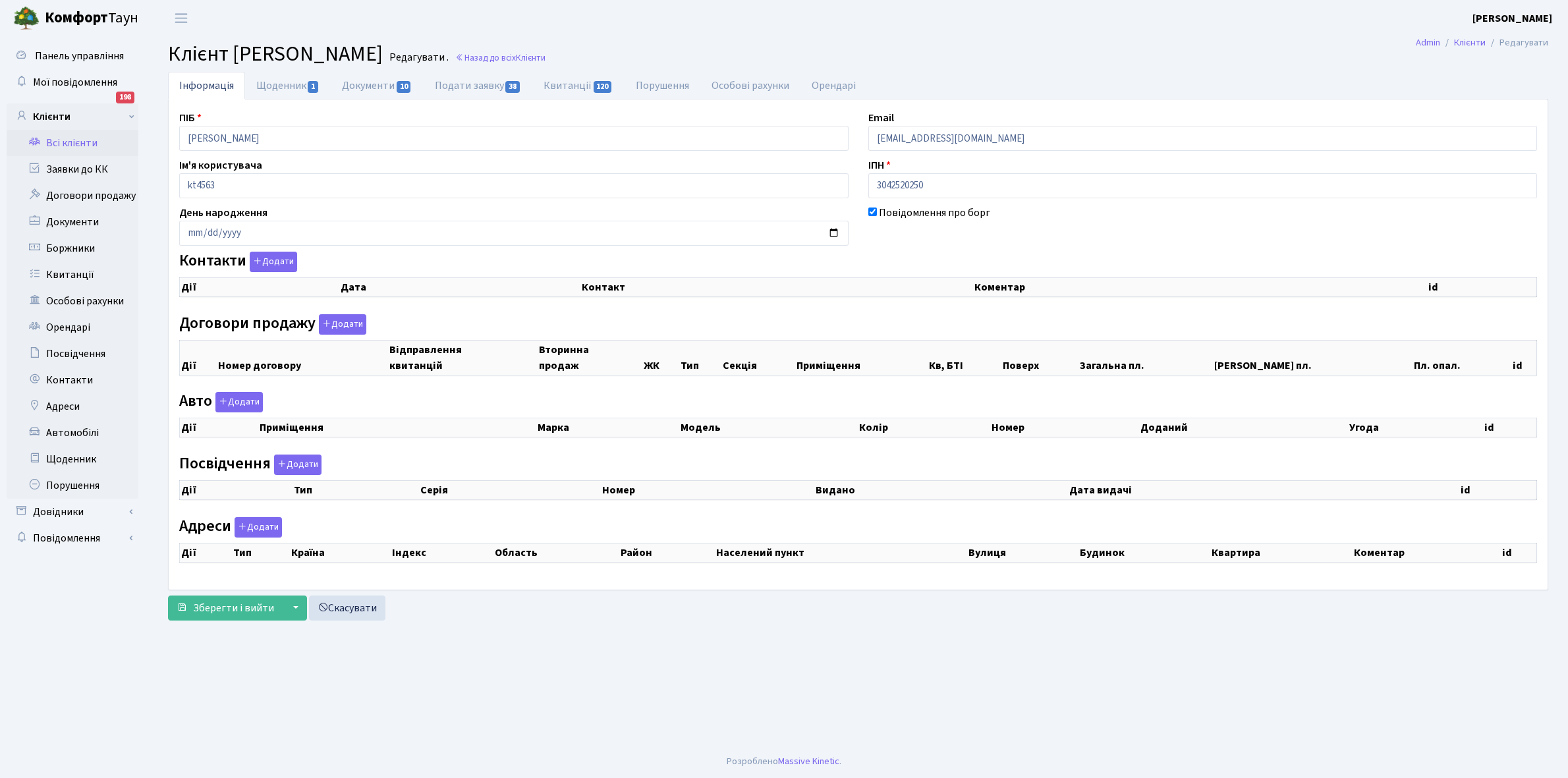
checkbox input "true"
select select "25"
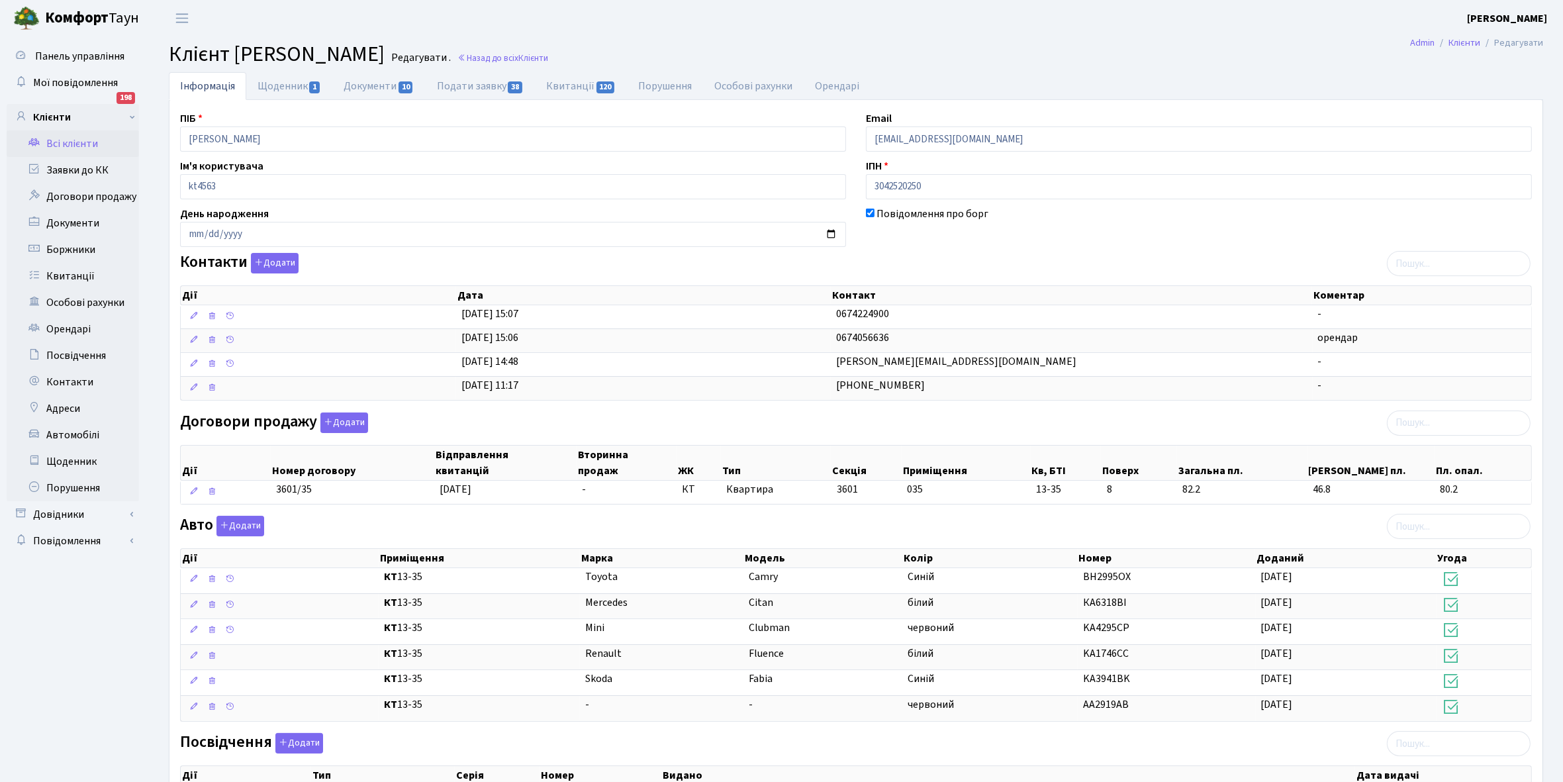
click at [77, 140] on link "Всі клієнти" at bounding box center [73, 143] width 132 height 26
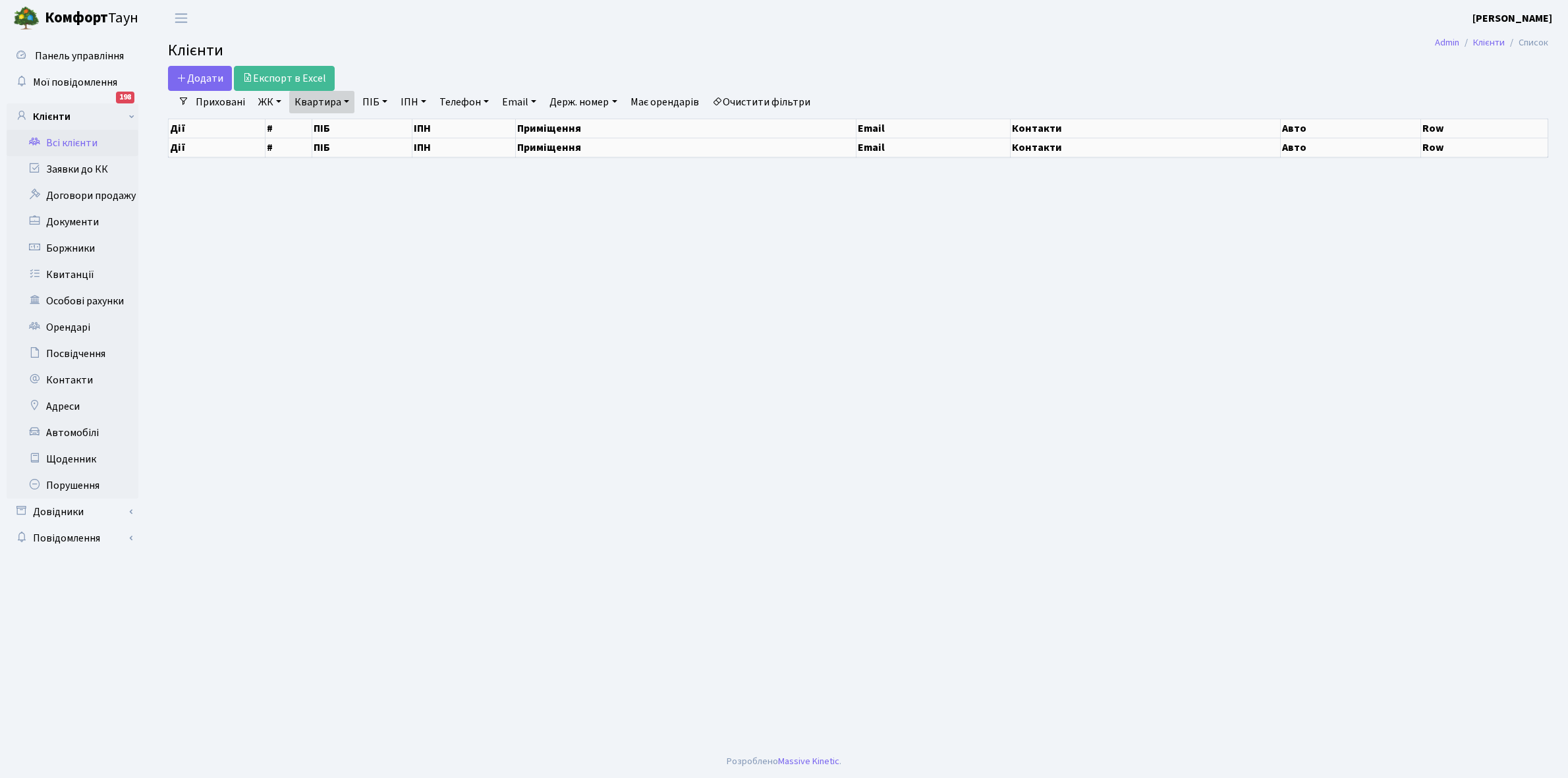
select select "25"
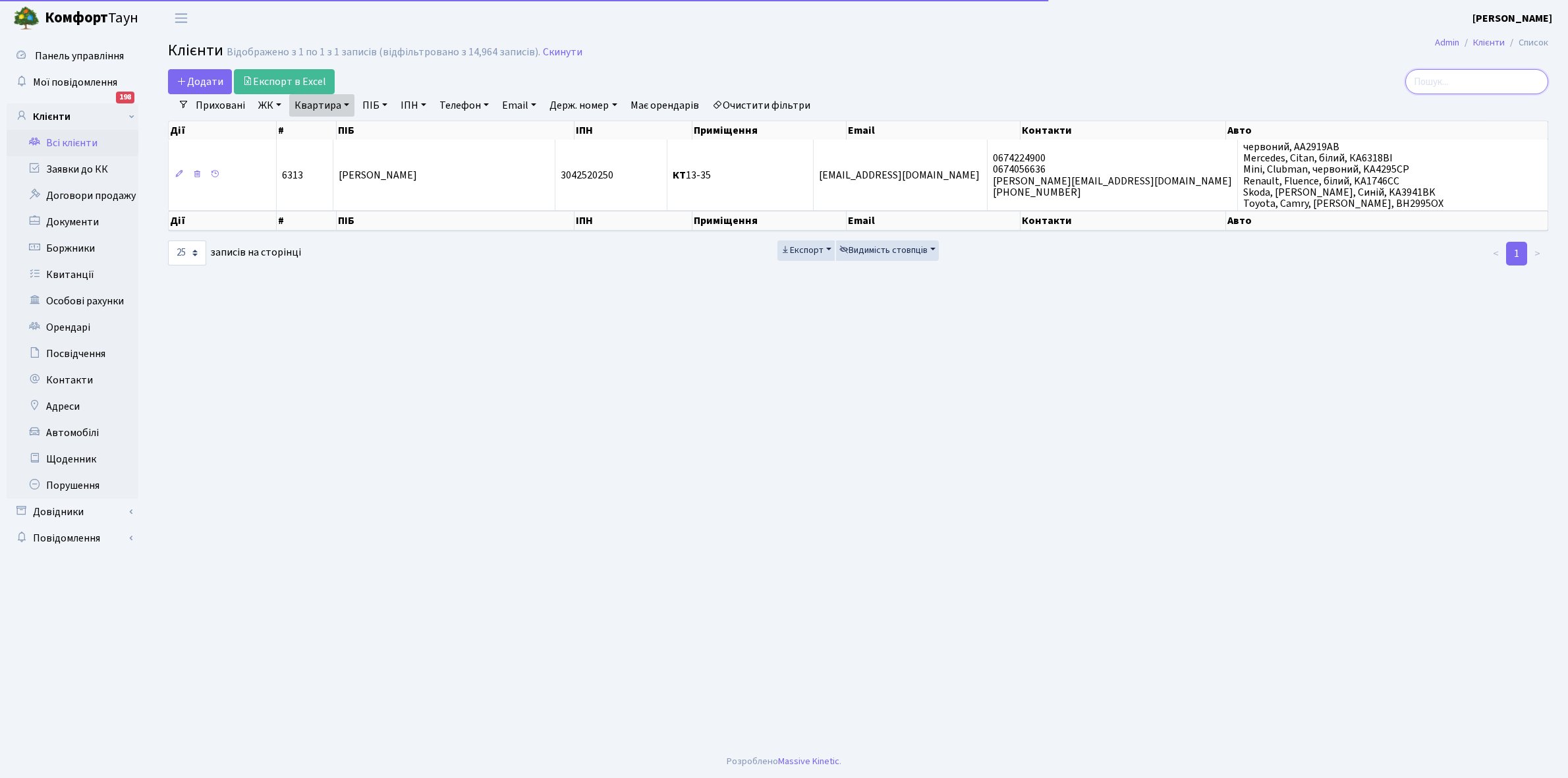
click at [1486, 81] on input "search" at bounding box center [1476, 82] width 143 height 25
click at [765, 109] on link "Очистити фільтри" at bounding box center [760, 105] width 108 height 23
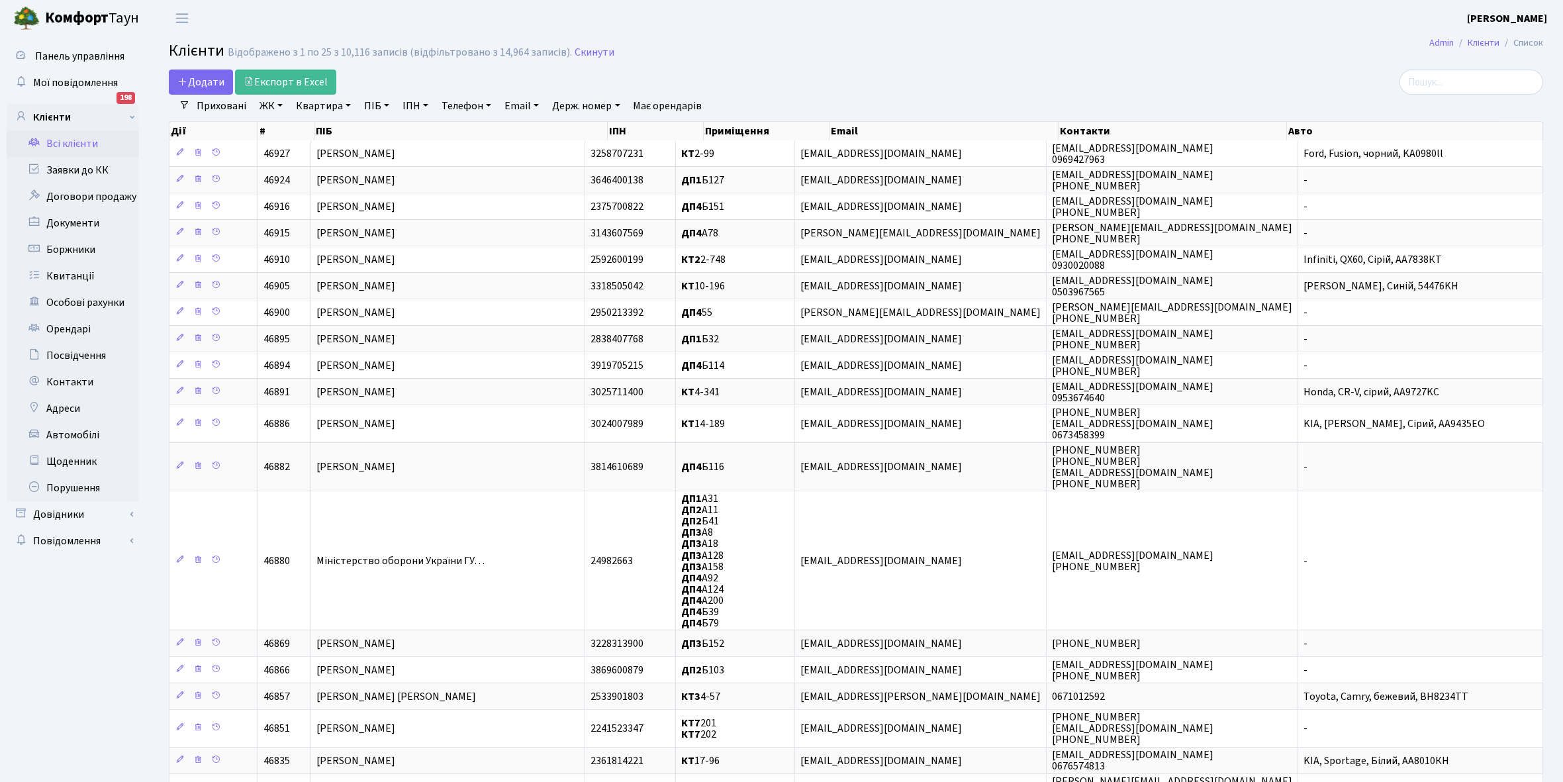
click at [86, 140] on link "Всі клієнти" at bounding box center [73, 143] width 132 height 26
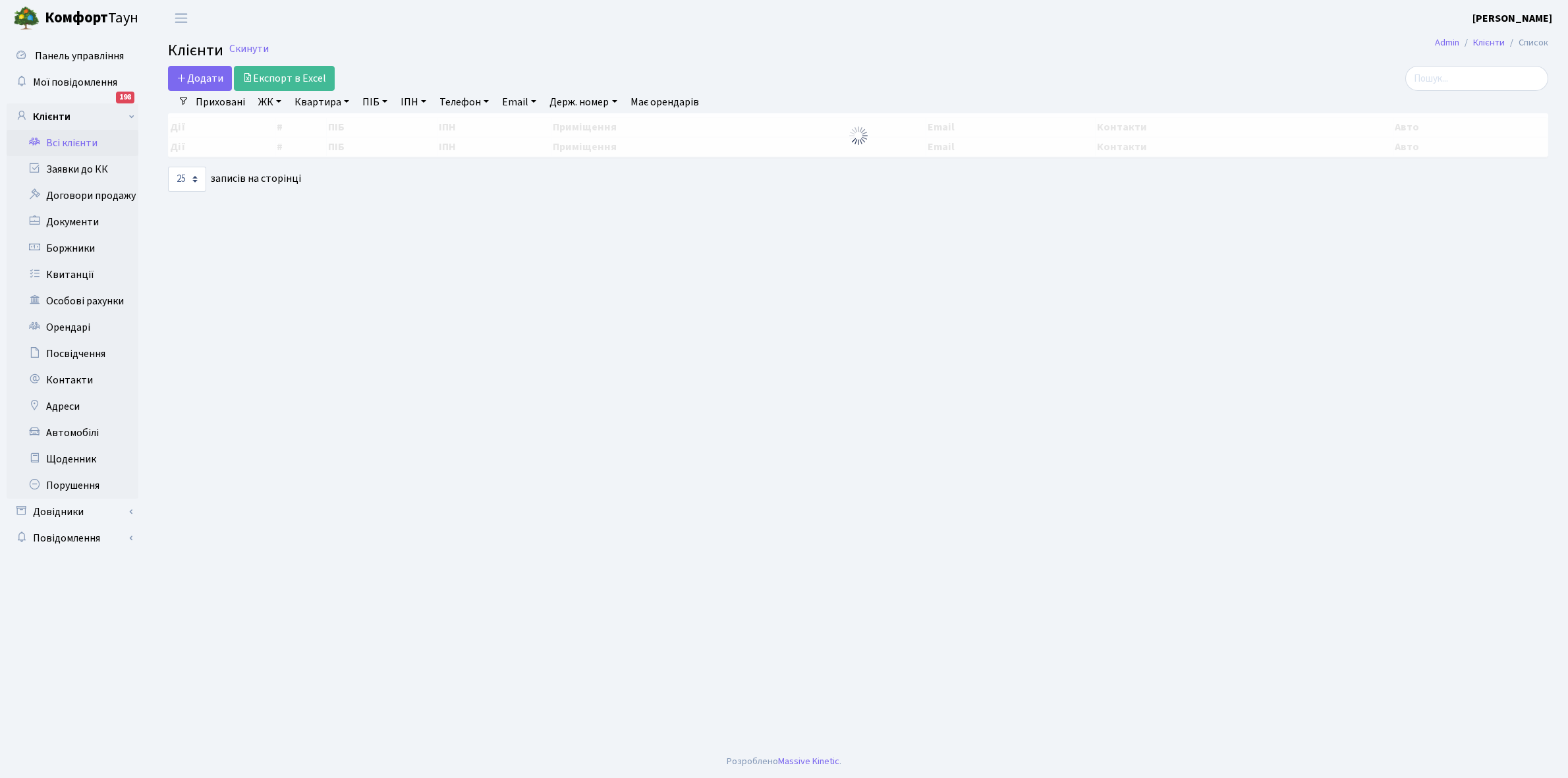
select select "25"
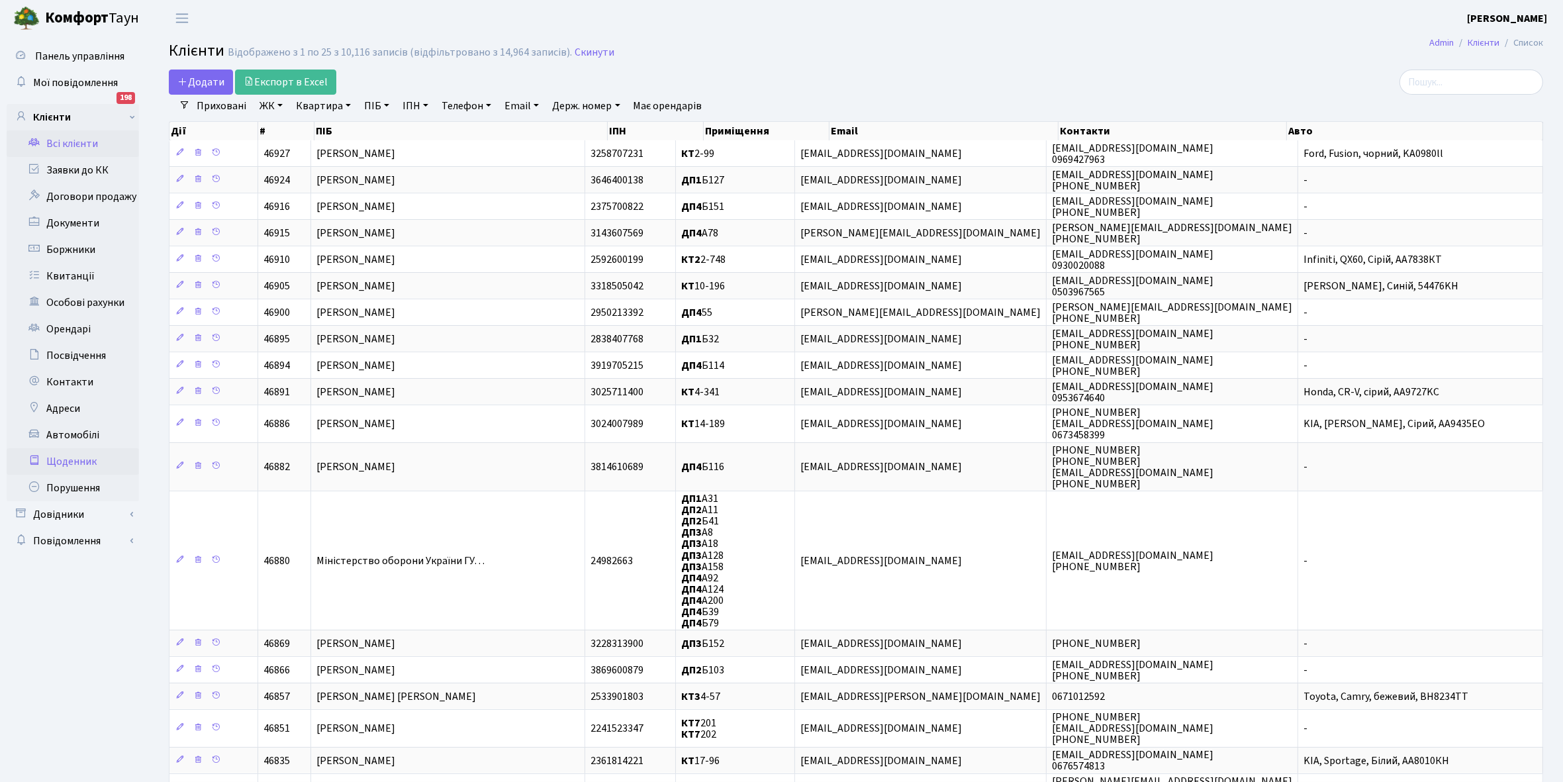
click at [70, 459] on link "Щоденник" at bounding box center [73, 461] width 132 height 26
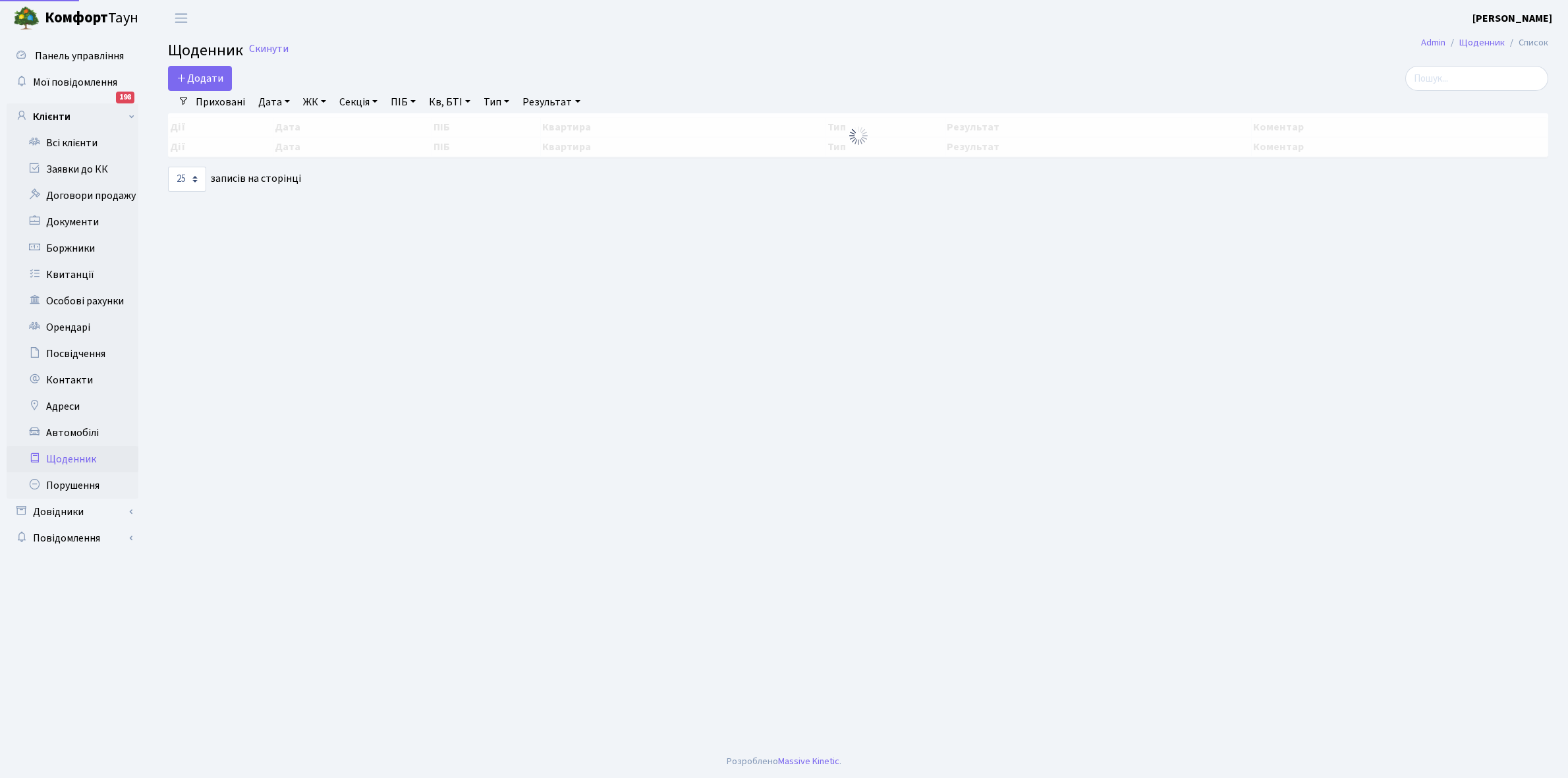
select select "25"
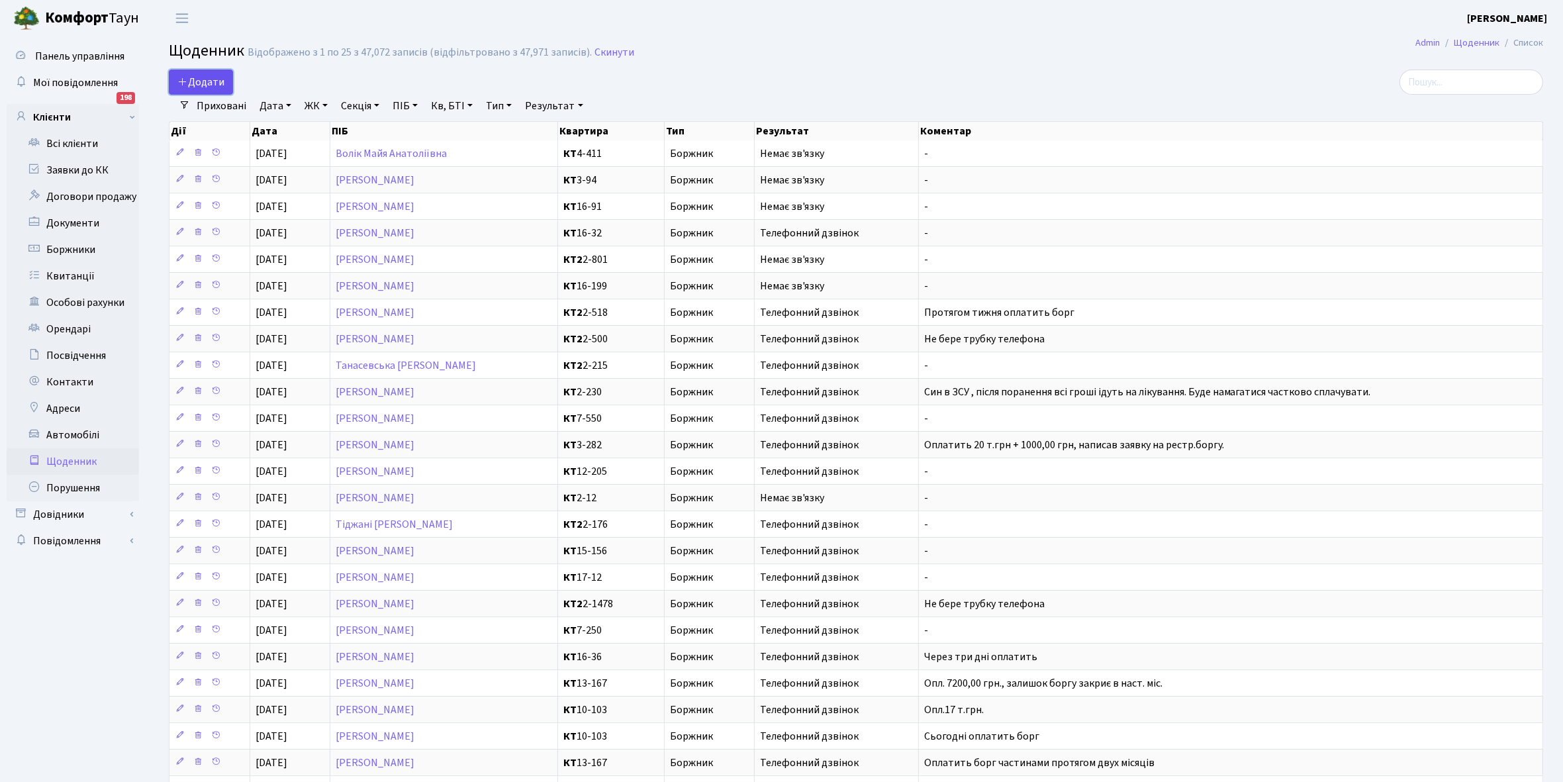
click at [209, 75] on span "Додати" at bounding box center [200, 82] width 47 height 15
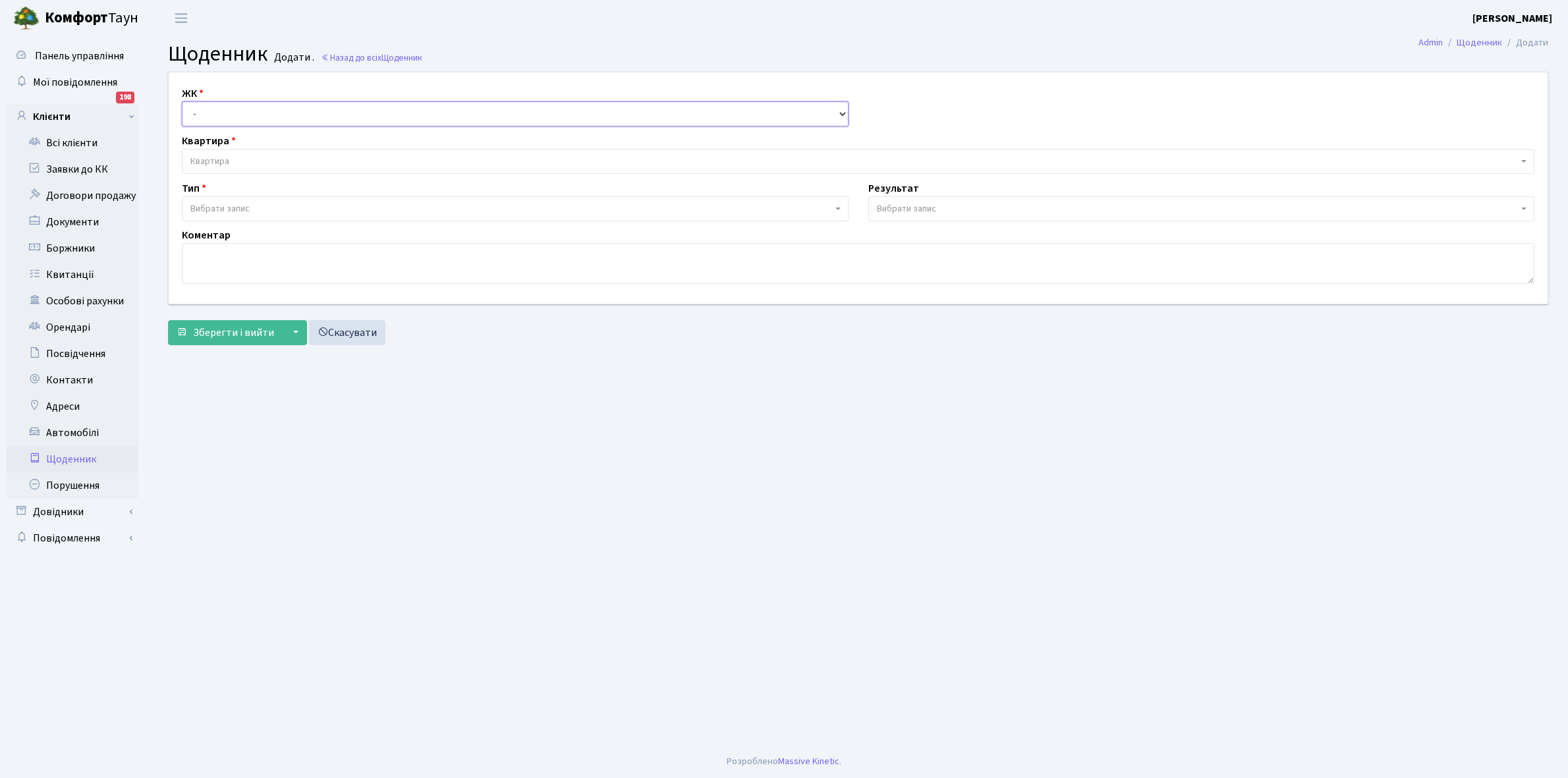
click at [214, 106] on select "- КТ, вул. Регенераторна, 4 КТ2, просп. Соборності, 17 КТ3, вул. Березнева, 16 …" at bounding box center [515, 113] width 667 height 25
select select "271"
click at [182, 101] on select "- КТ, вул. Регенераторна, 4 КТ2, просп. Соборності, 17 КТ3, вул. Березнева, 16 …" at bounding box center [515, 113] width 667 height 25
select select
click at [258, 157] on span "Квартира" at bounding box center [854, 161] width 1327 height 13
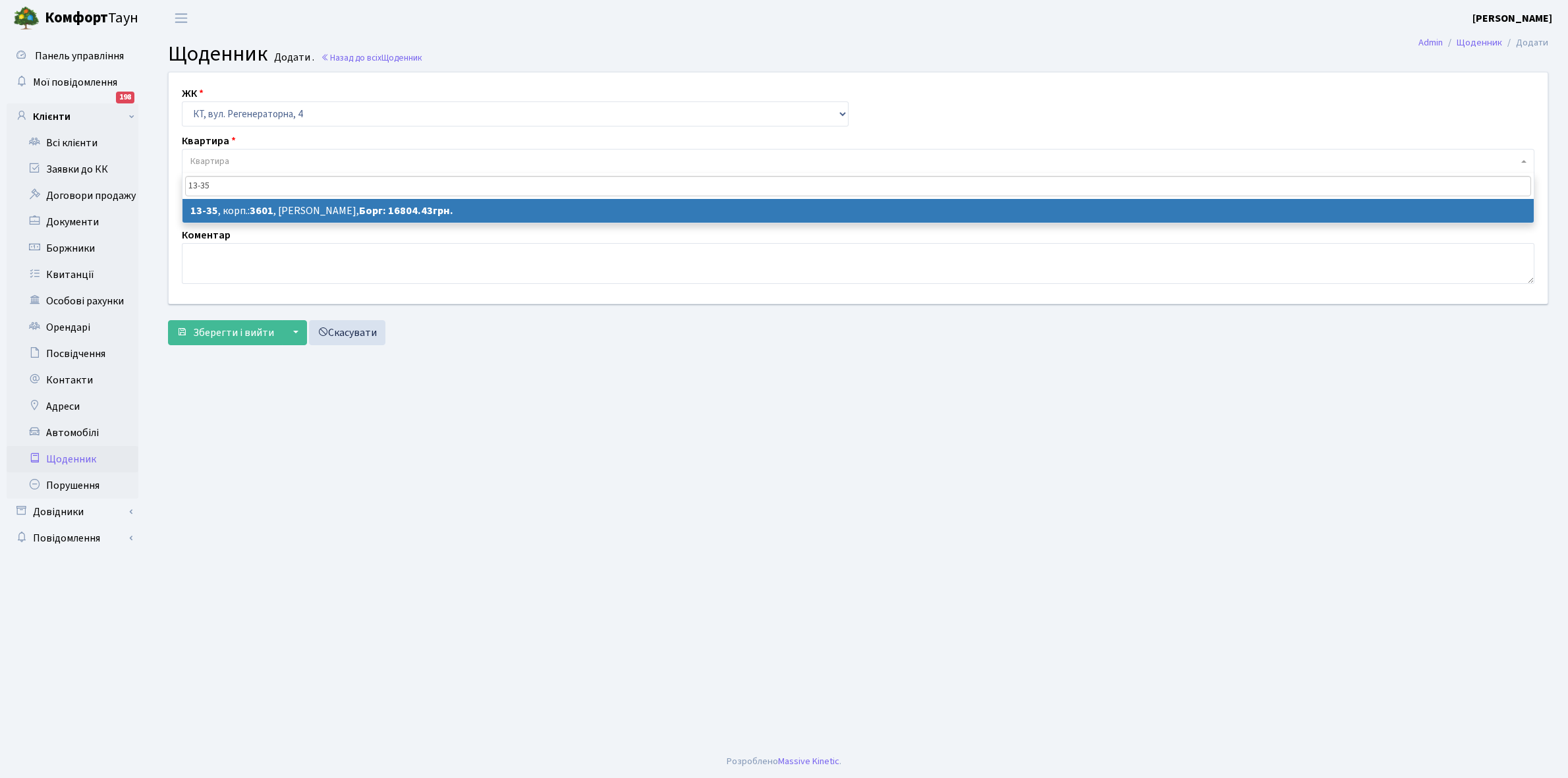
type input "13-35"
select select "7681"
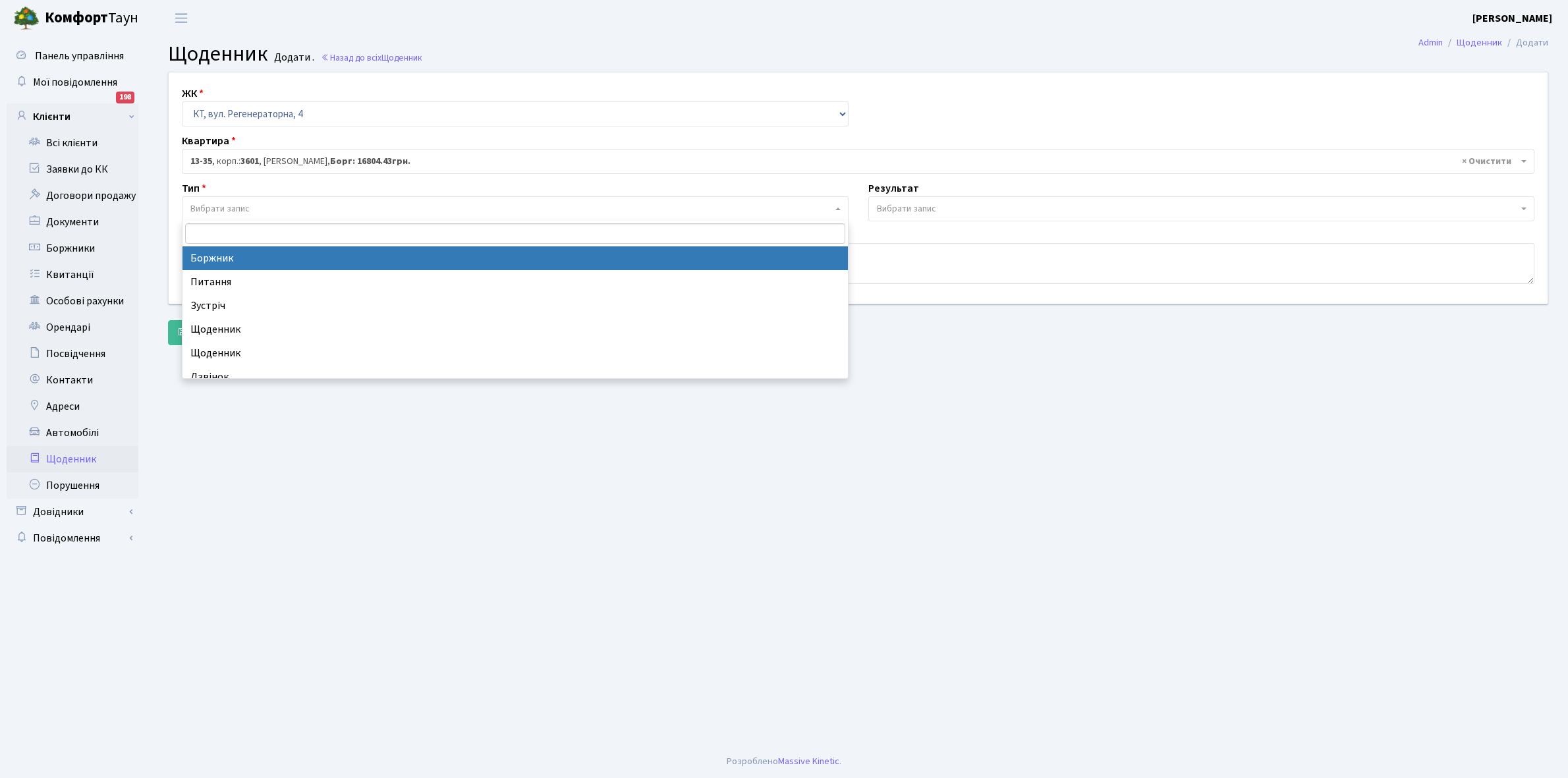
click at [263, 202] on span "Вибрати запис" at bounding box center [510, 208] width 642 height 13
select select "189"
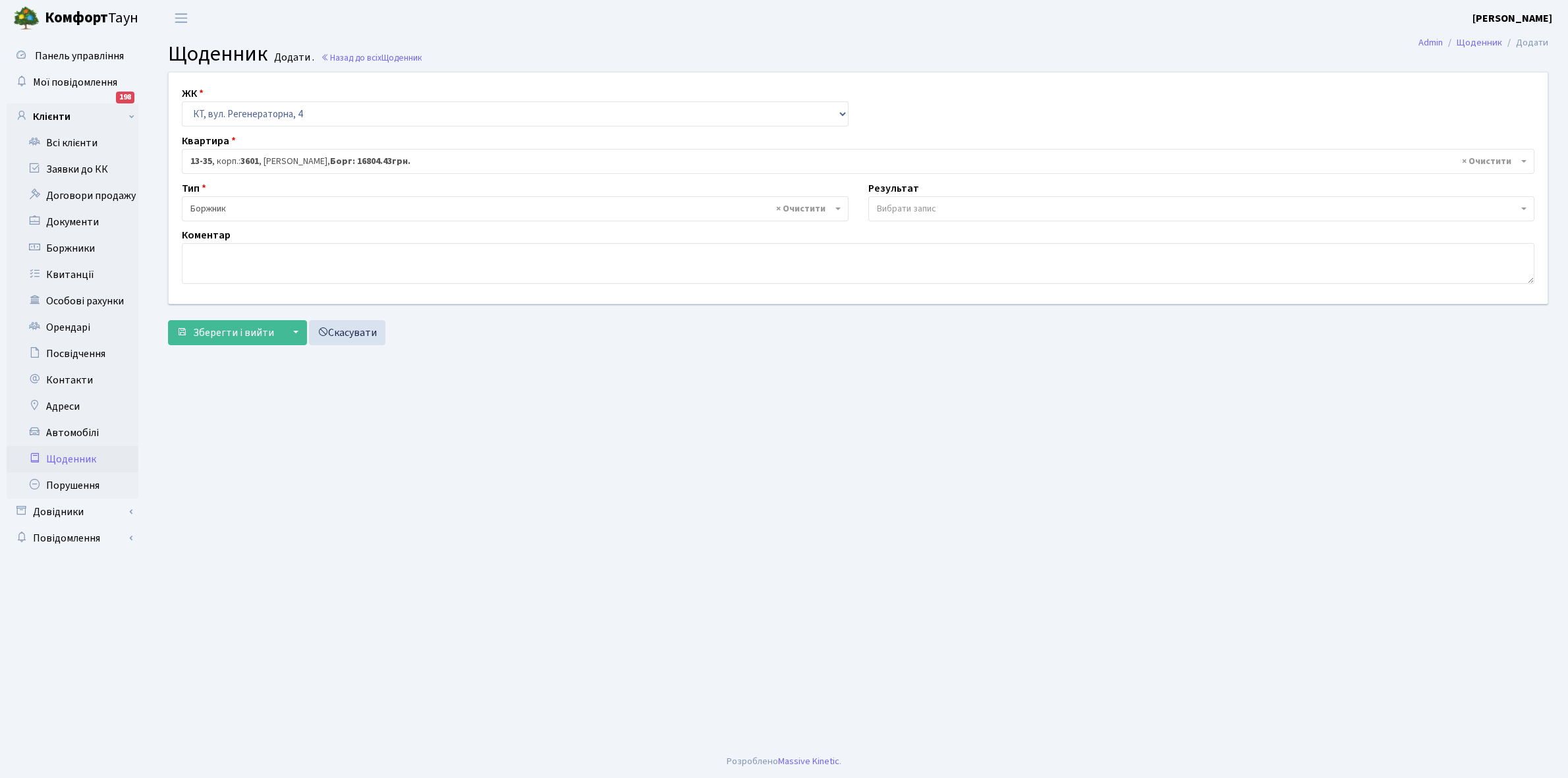
click at [922, 202] on span "Вибрати запис" at bounding box center [906, 208] width 60 height 13
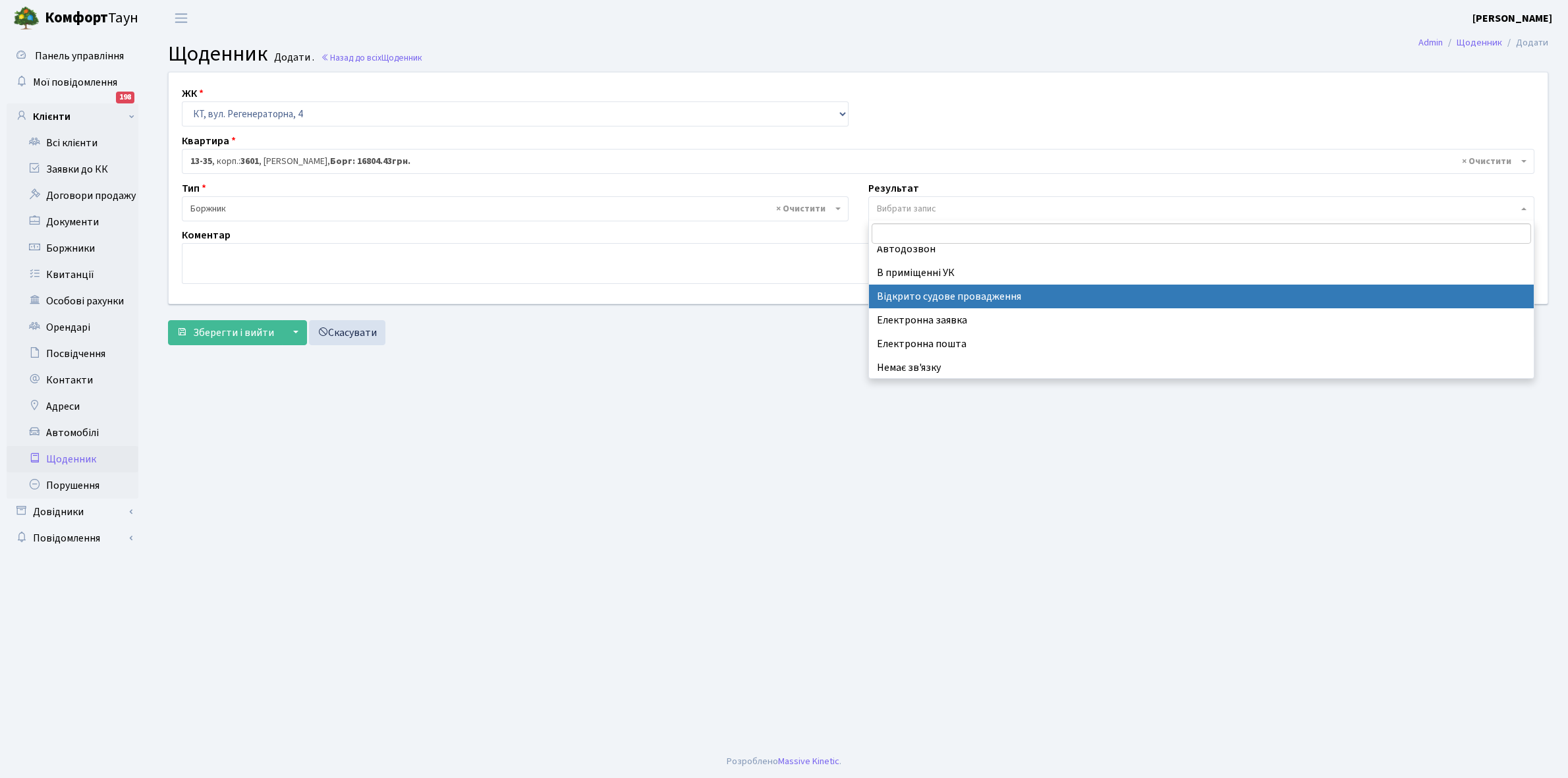
scroll to position [81, 0]
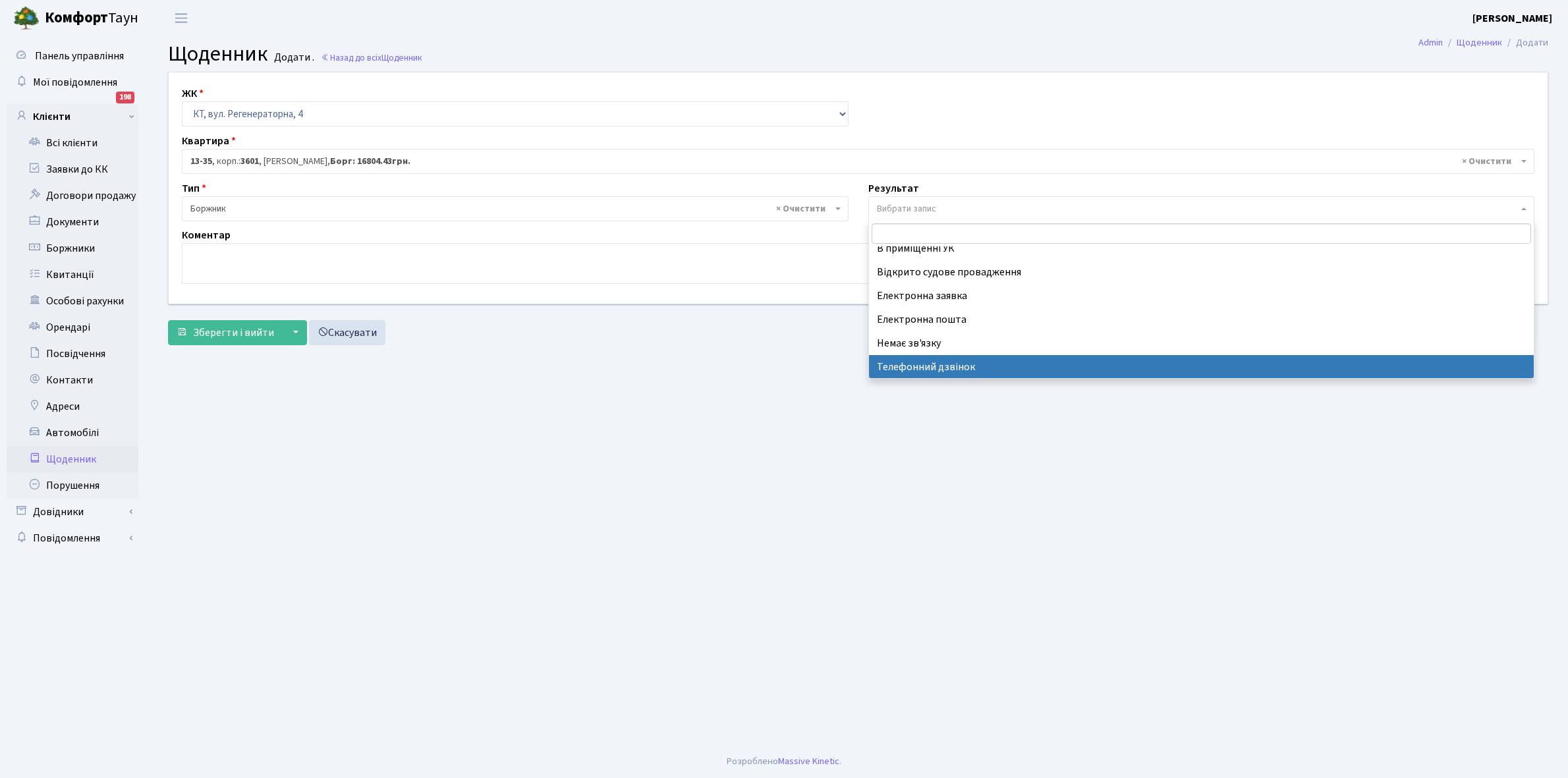
select select "196"
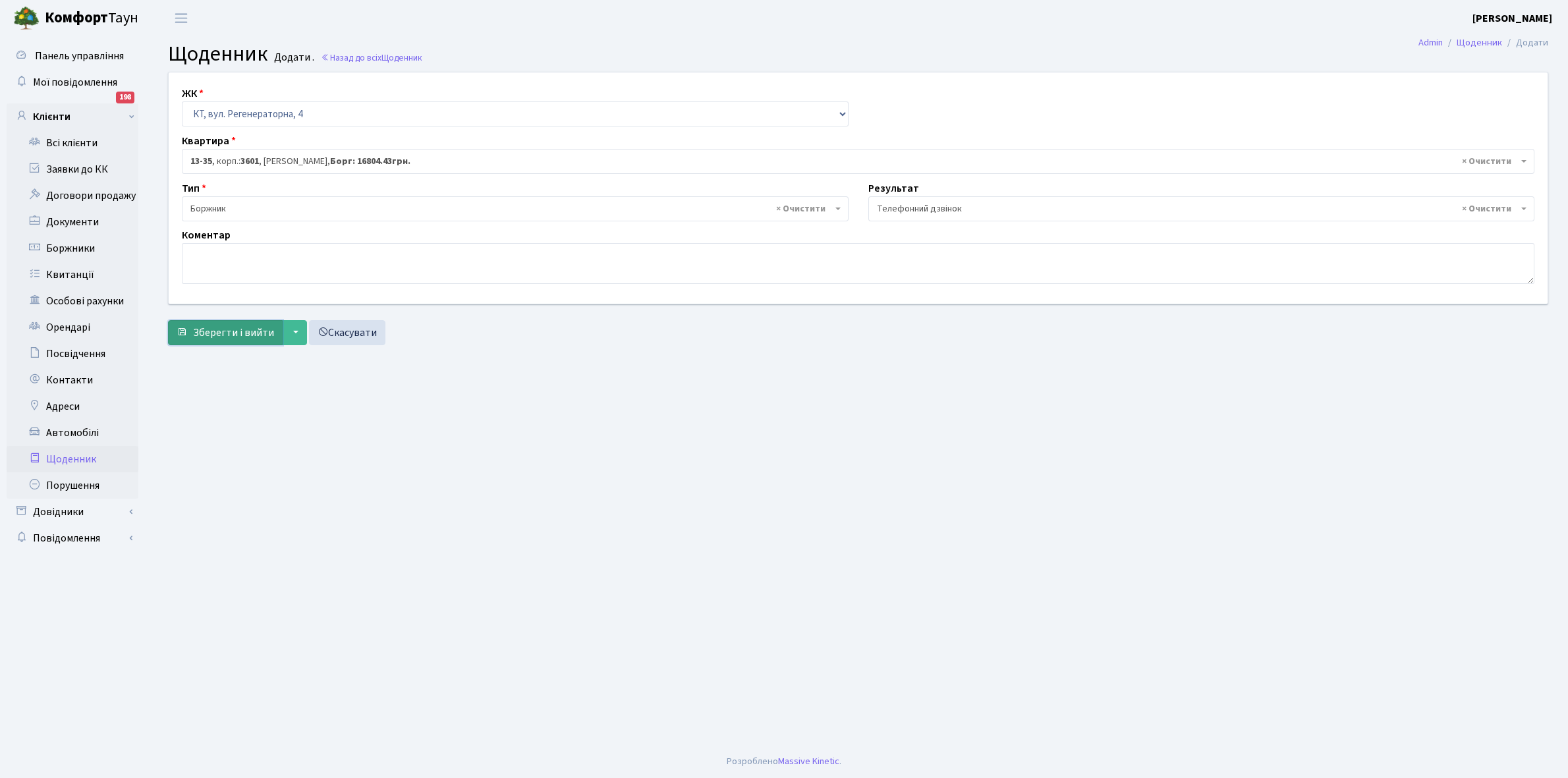
click at [234, 339] on span "Зберегти і вийти" at bounding box center [233, 332] width 81 height 15
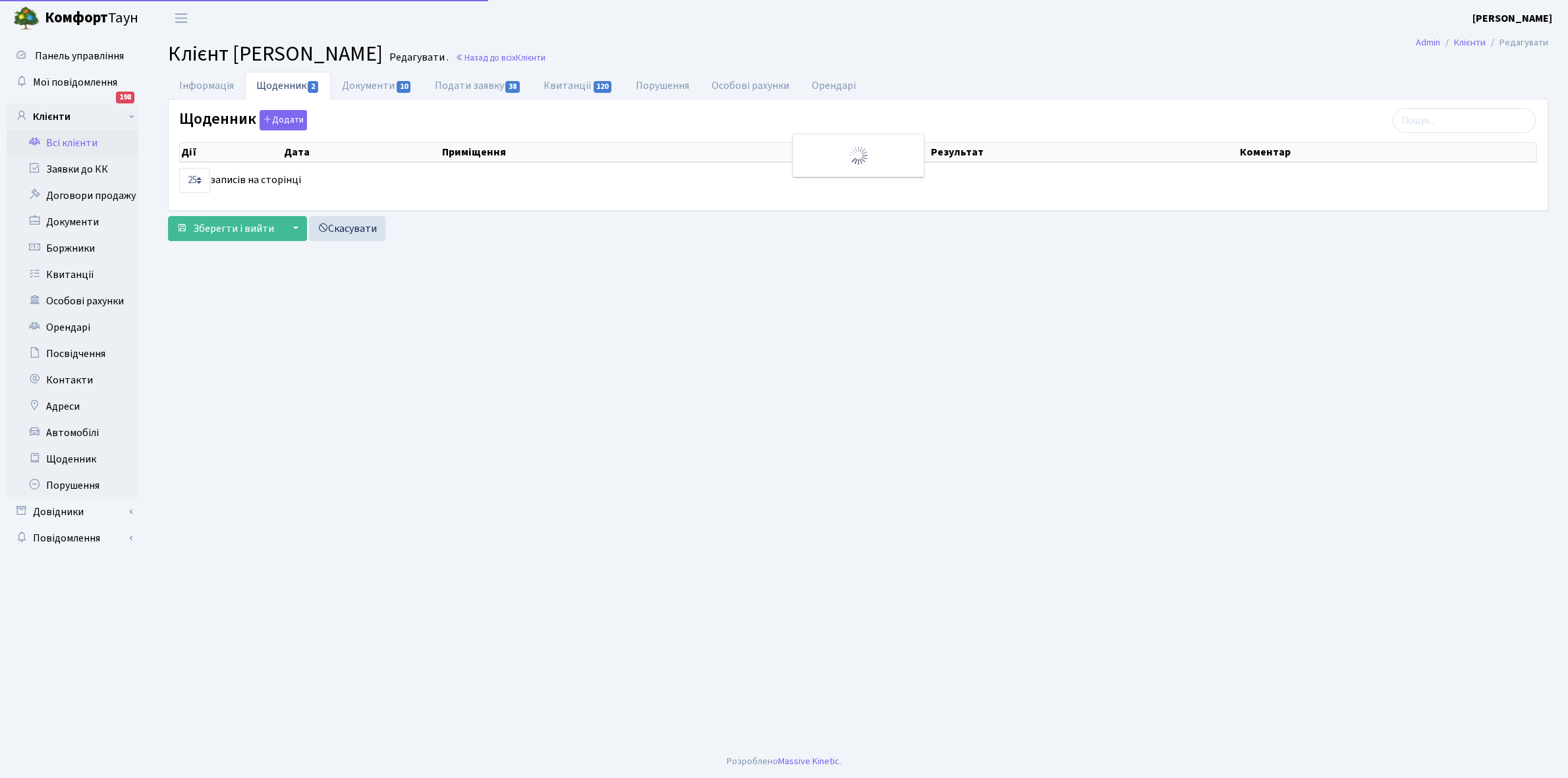
select select "25"
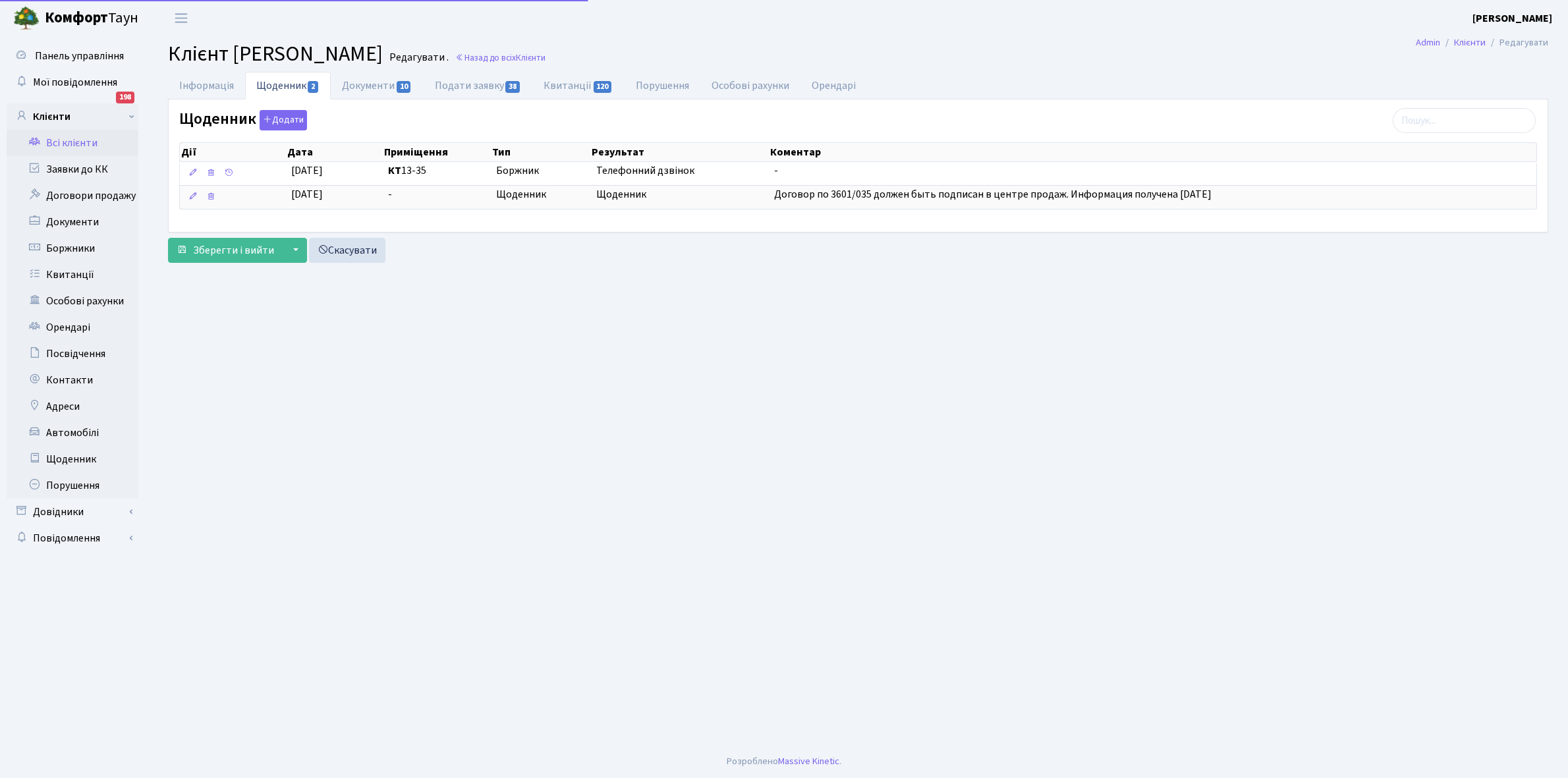
click at [75, 138] on link "Всі клієнти" at bounding box center [73, 142] width 131 height 26
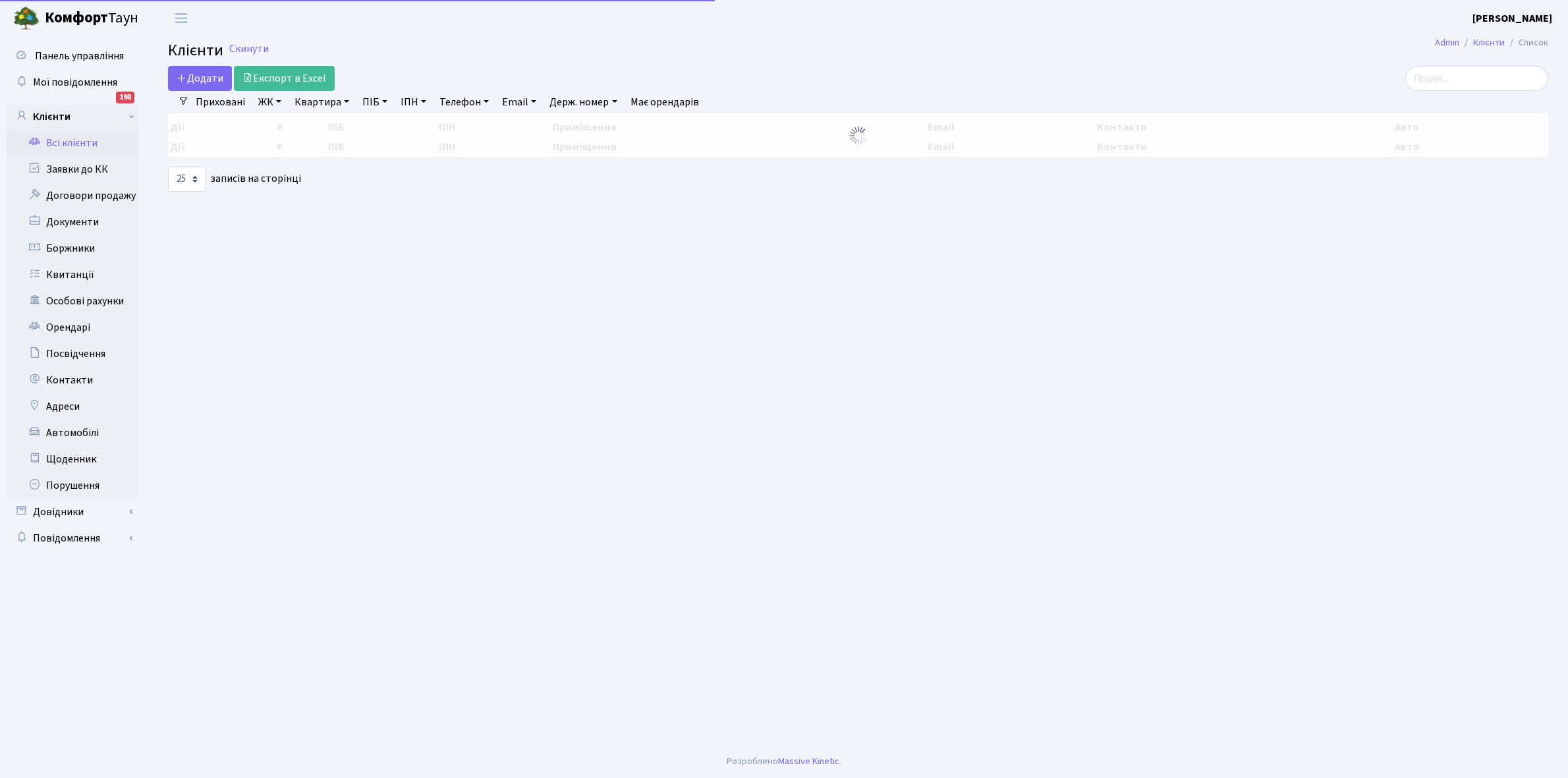
select select "25"
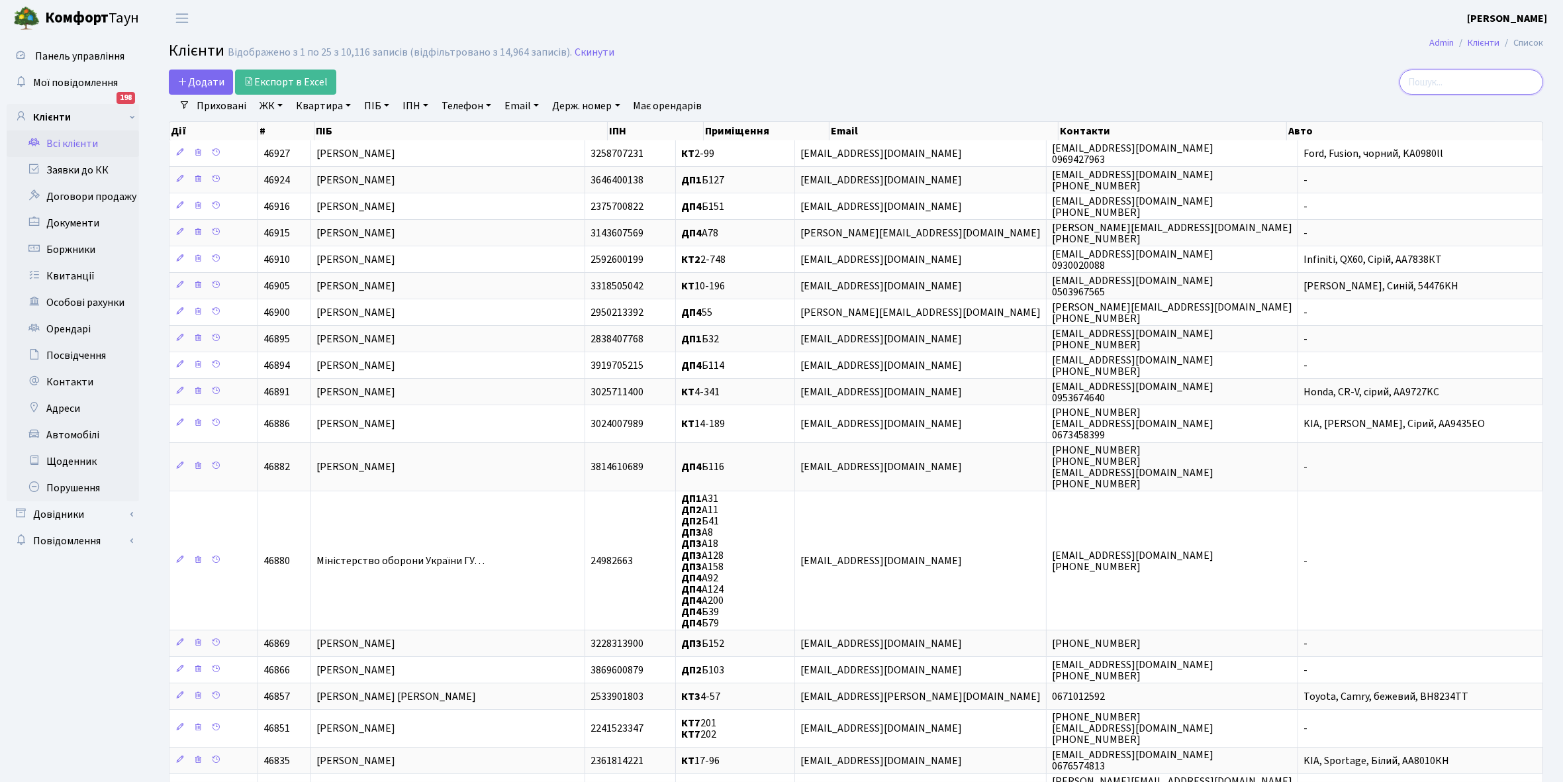
click at [1445, 76] on input "search" at bounding box center [1472, 82] width 144 height 25
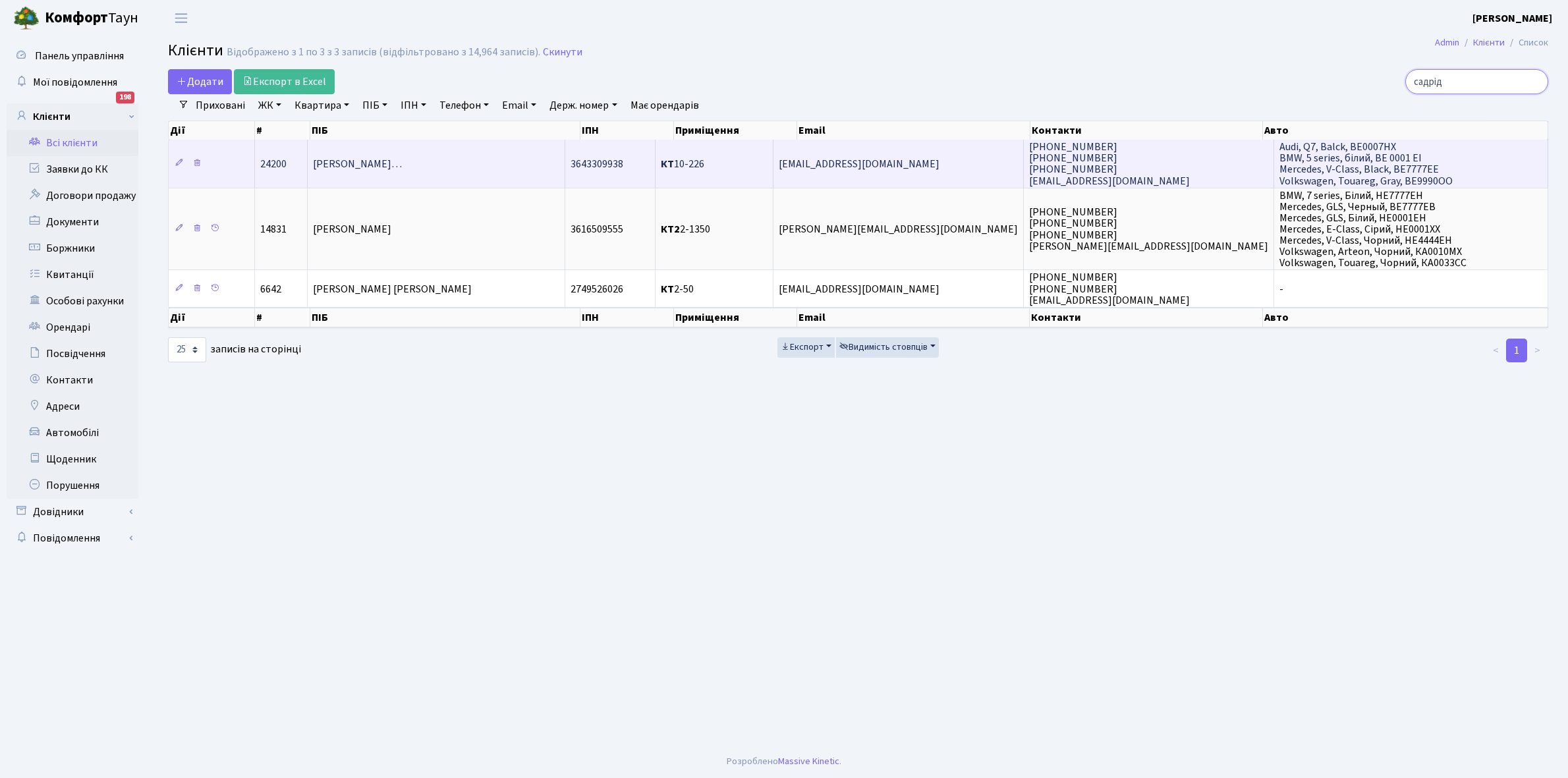
type input "садрід"
click at [460, 172] on td "Садрідінов Фахрідін Рустамджанов…" at bounding box center [436, 163] width 258 height 48
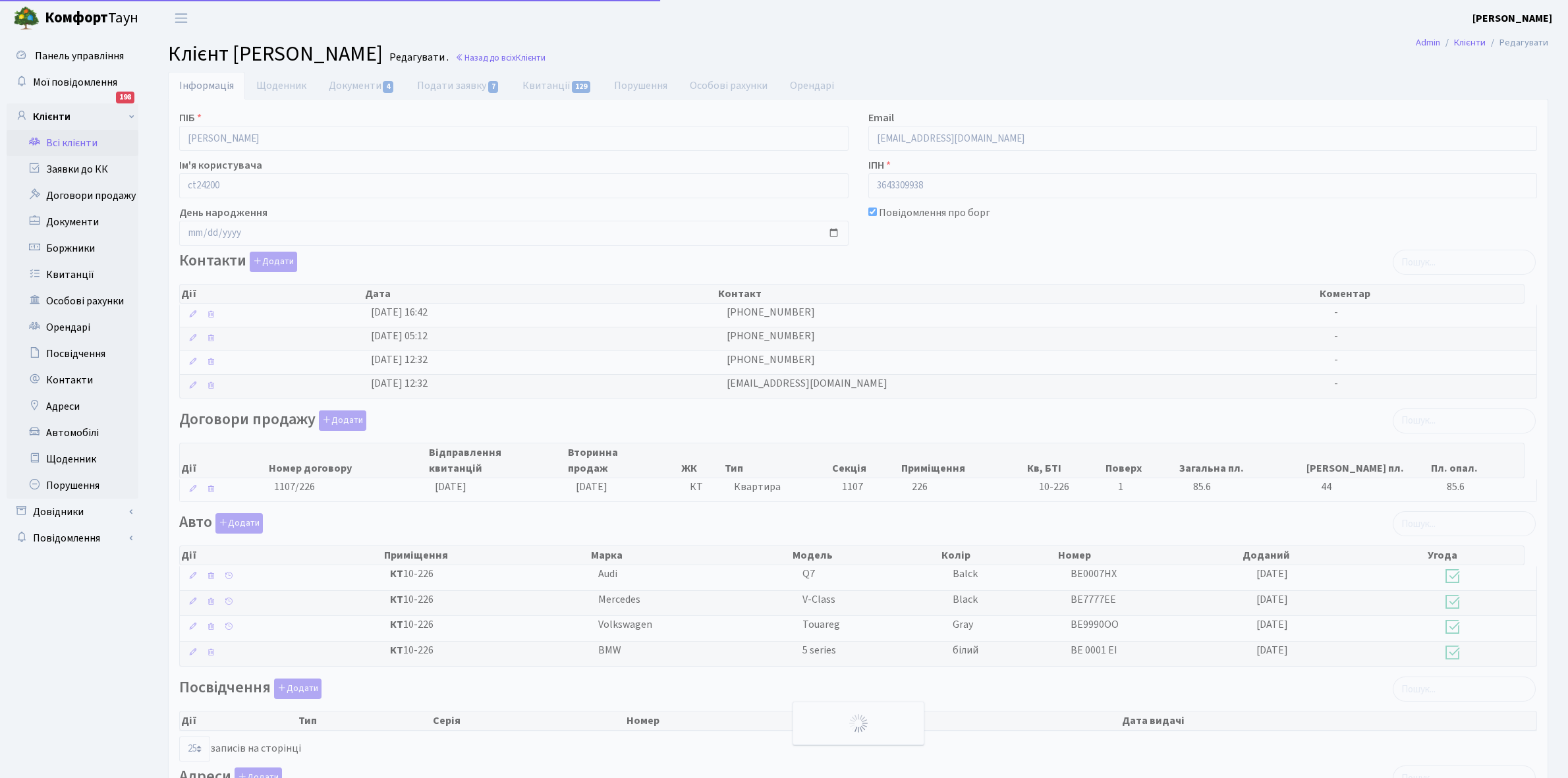
select select "25"
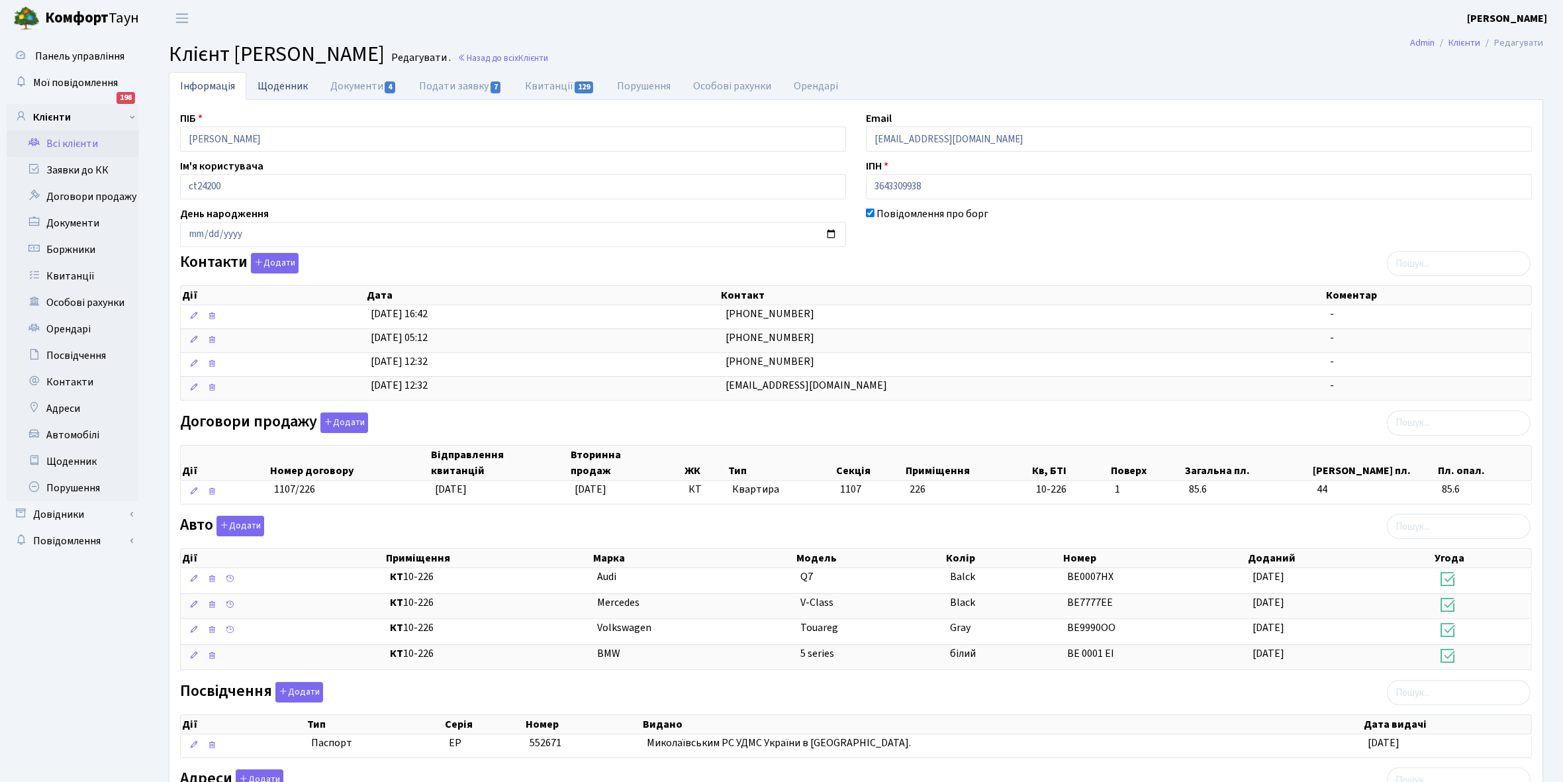
click at [285, 87] on link "Щоденник" at bounding box center [282, 85] width 73 height 27
select select "25"
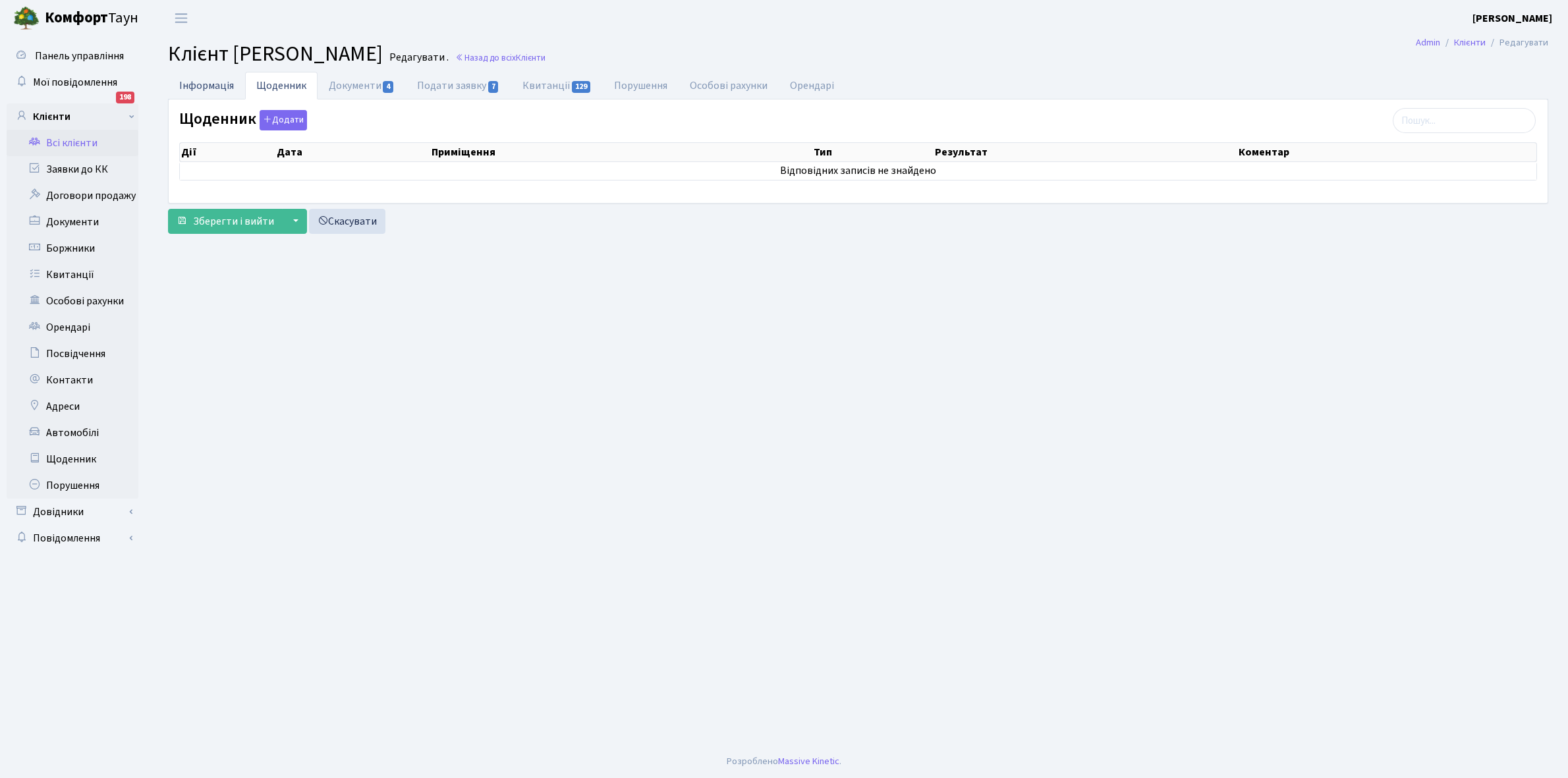
click at [201, 84] on link "Інформація" at bounding box center [206, 85] width 77 height 27
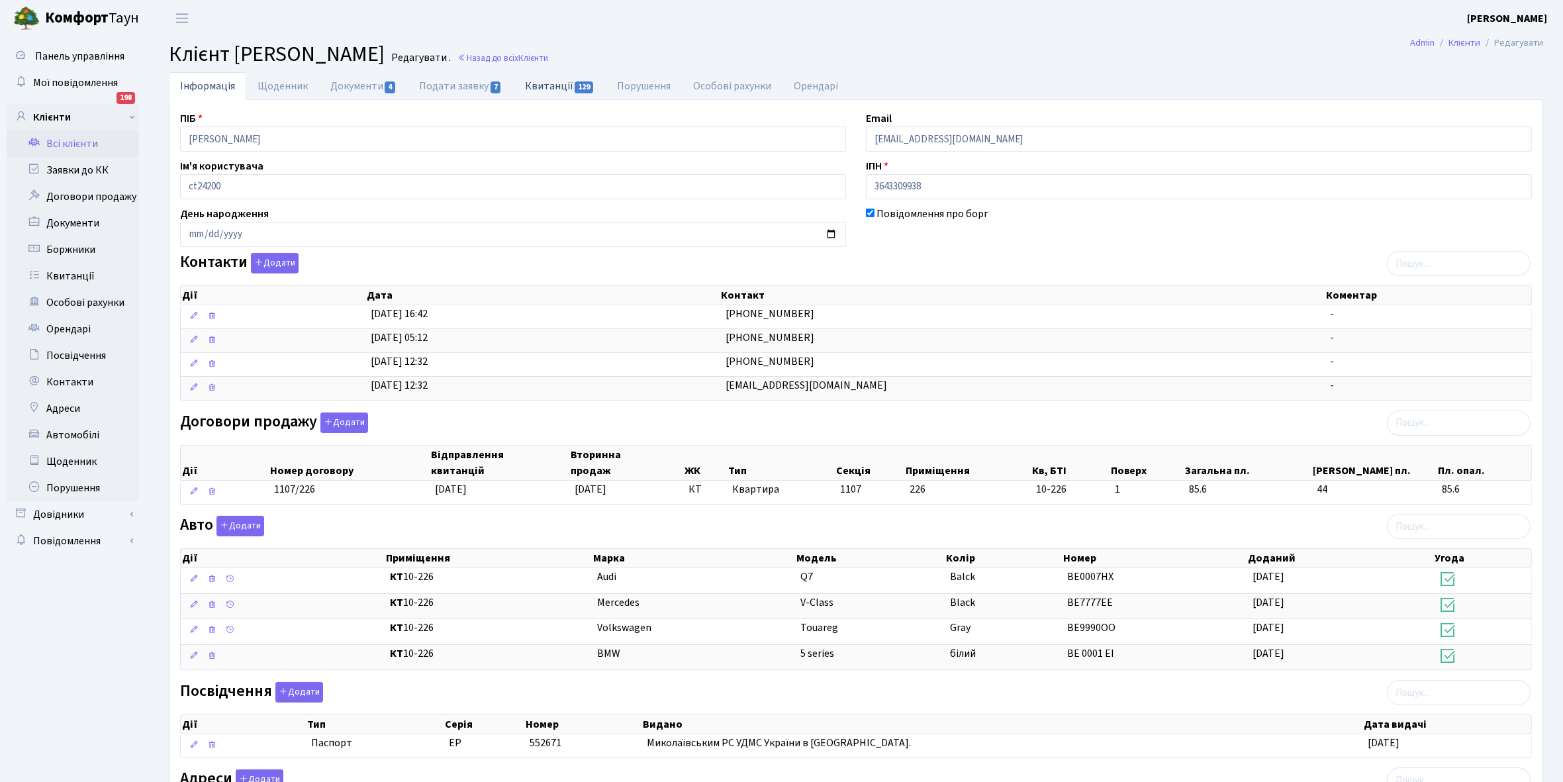
click at [548, 87] on link "Квитанції 129" at bounding box center [560, 85] width 92 height 27
select select "25"
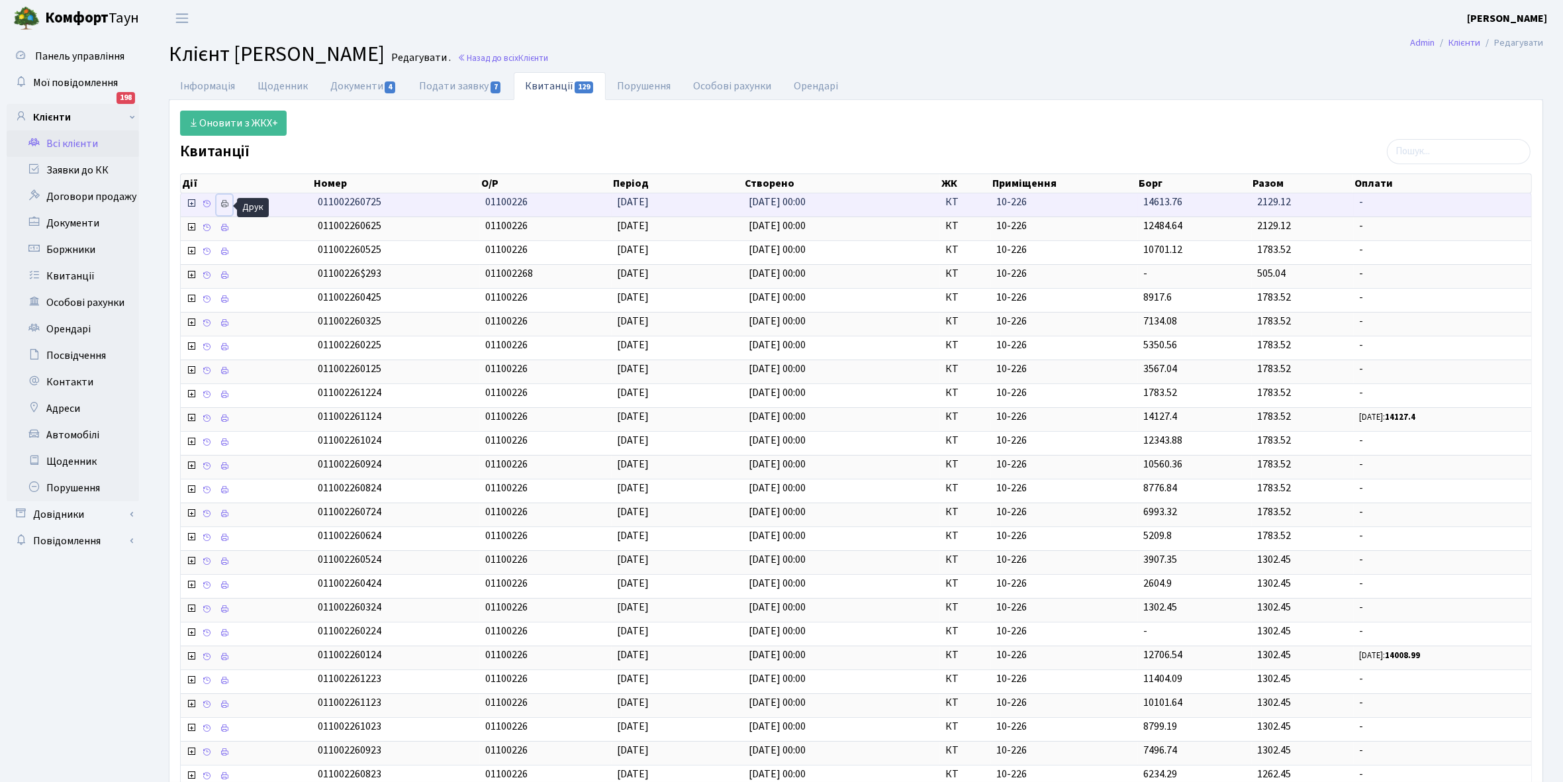
click at [230, 202] on link at bounding box center [225, 205] width 16 height 21
click at [275, 88] on link "Щоденник" at bounding box center [282, 85] width 73 height 27
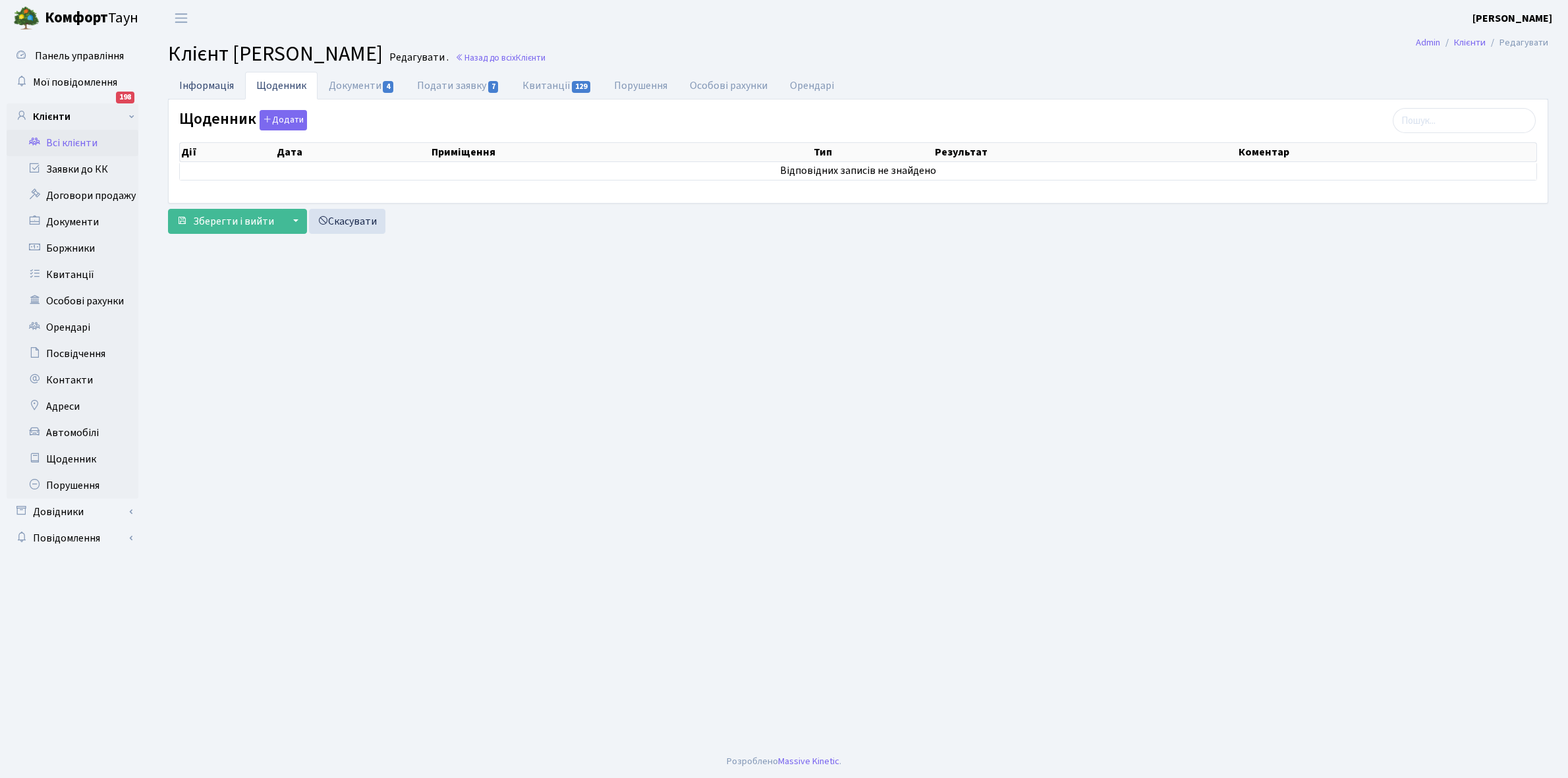
click at [183, 77] on link "Інформація" at bounding box center [206, 85] width 77 height 27
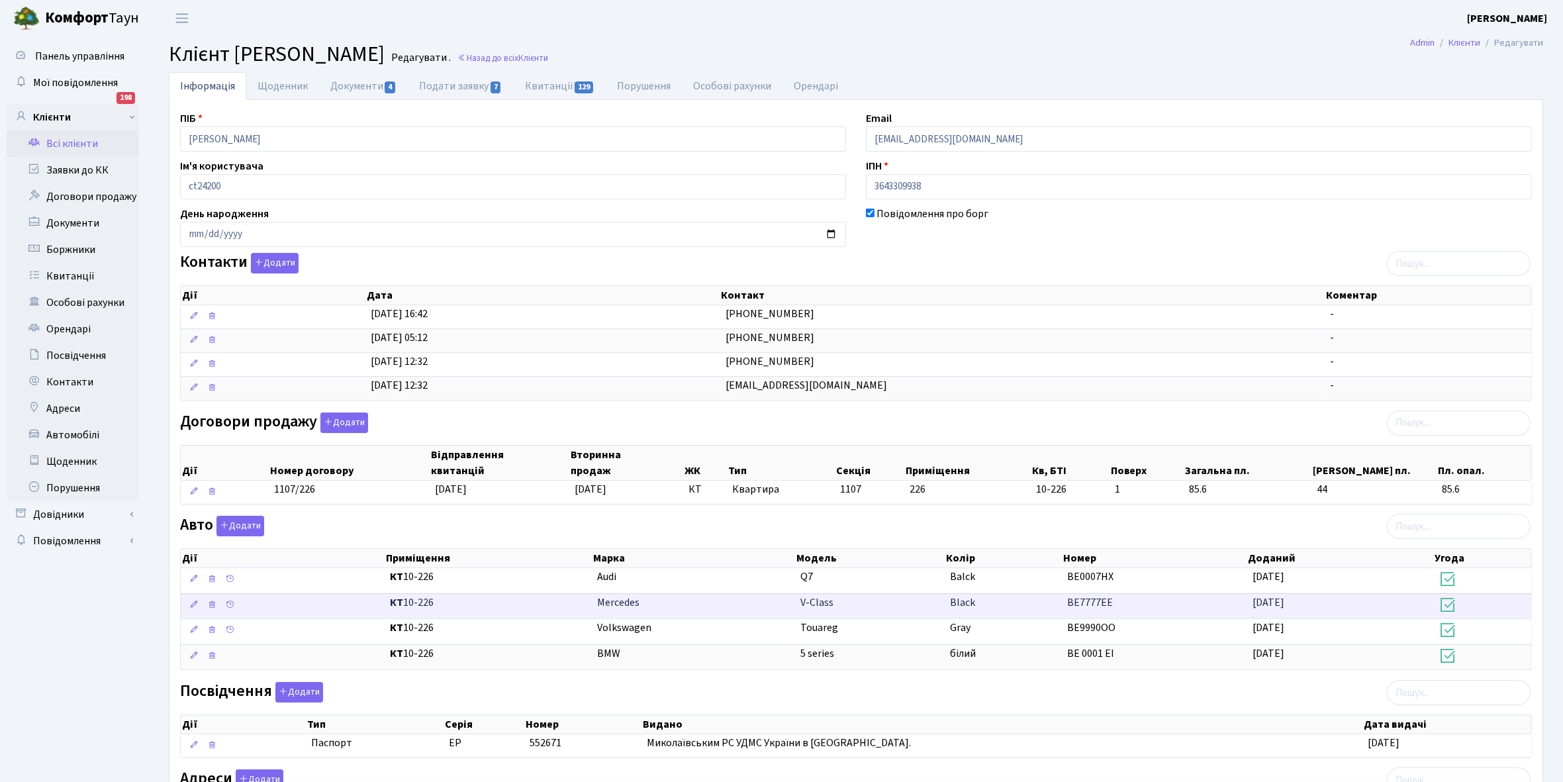
click at [282, 85] on link "Щоденник" at bounding box center [282, 86] width 73 height 28
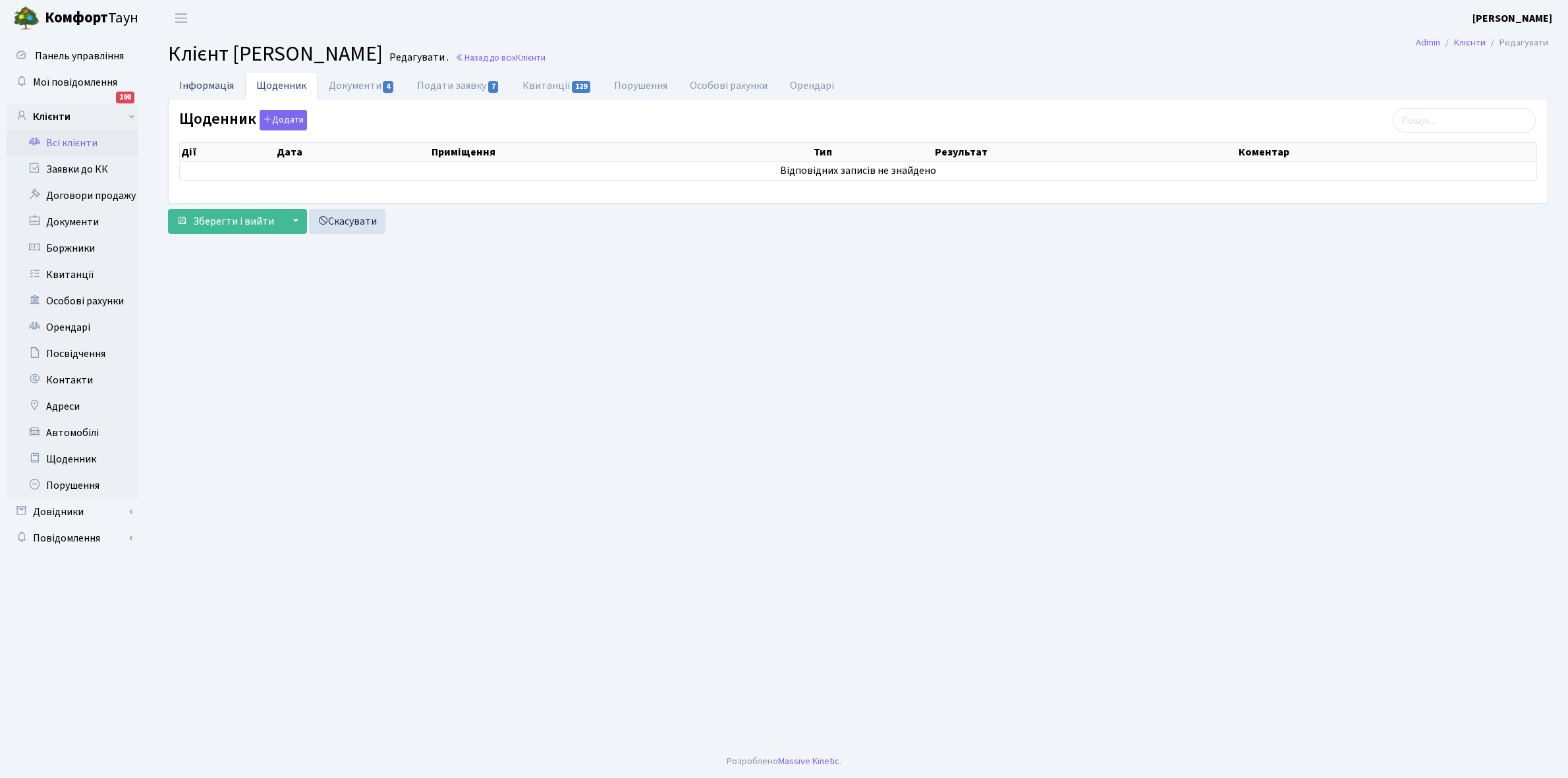
click at [198, 83] on link "Інформація" at bounding box center [206, 85] width 77 height 27
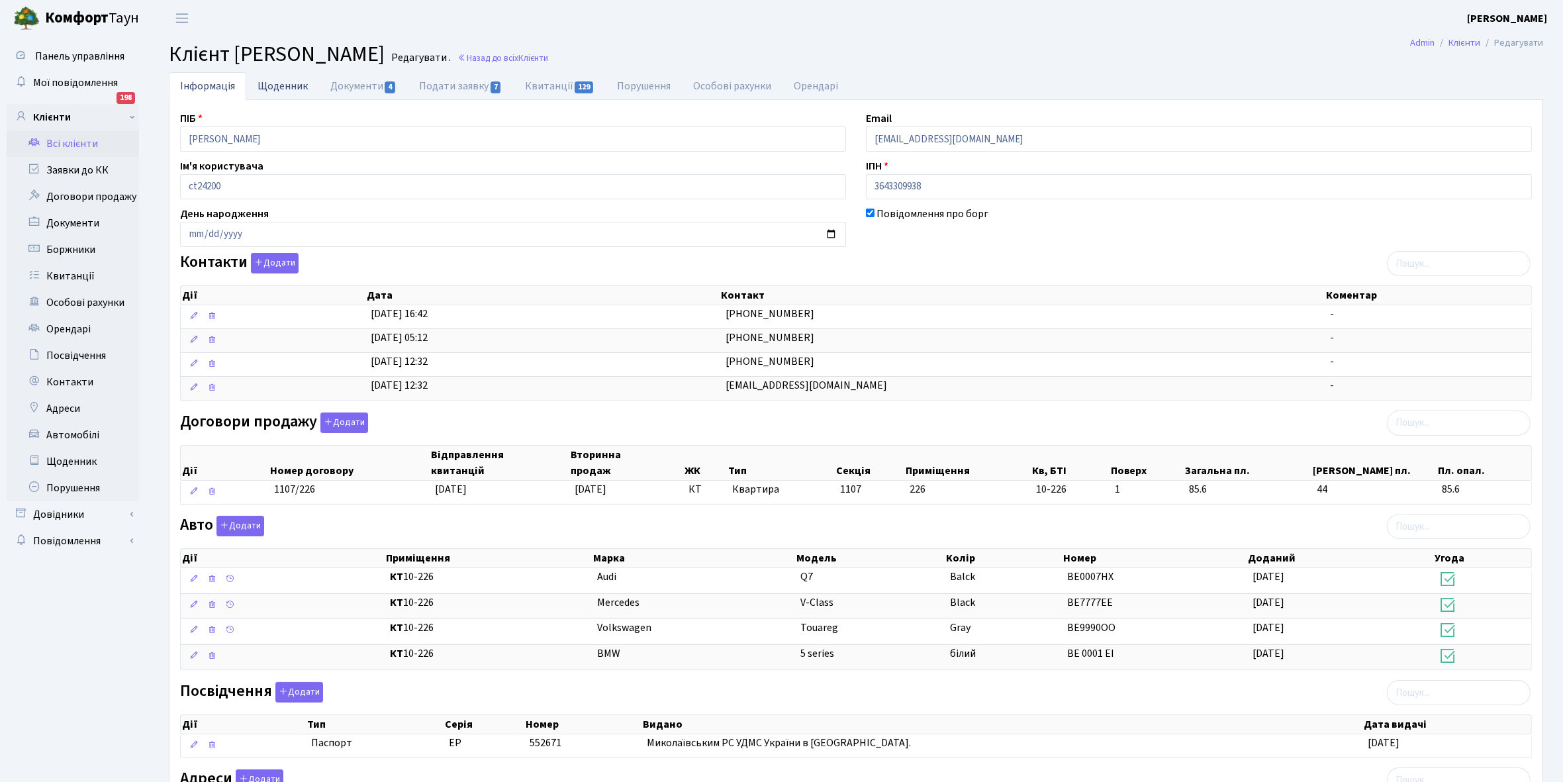
click at [269, 84] on link "Щоденник" at bounding box center [282, 85] width 73 height 27
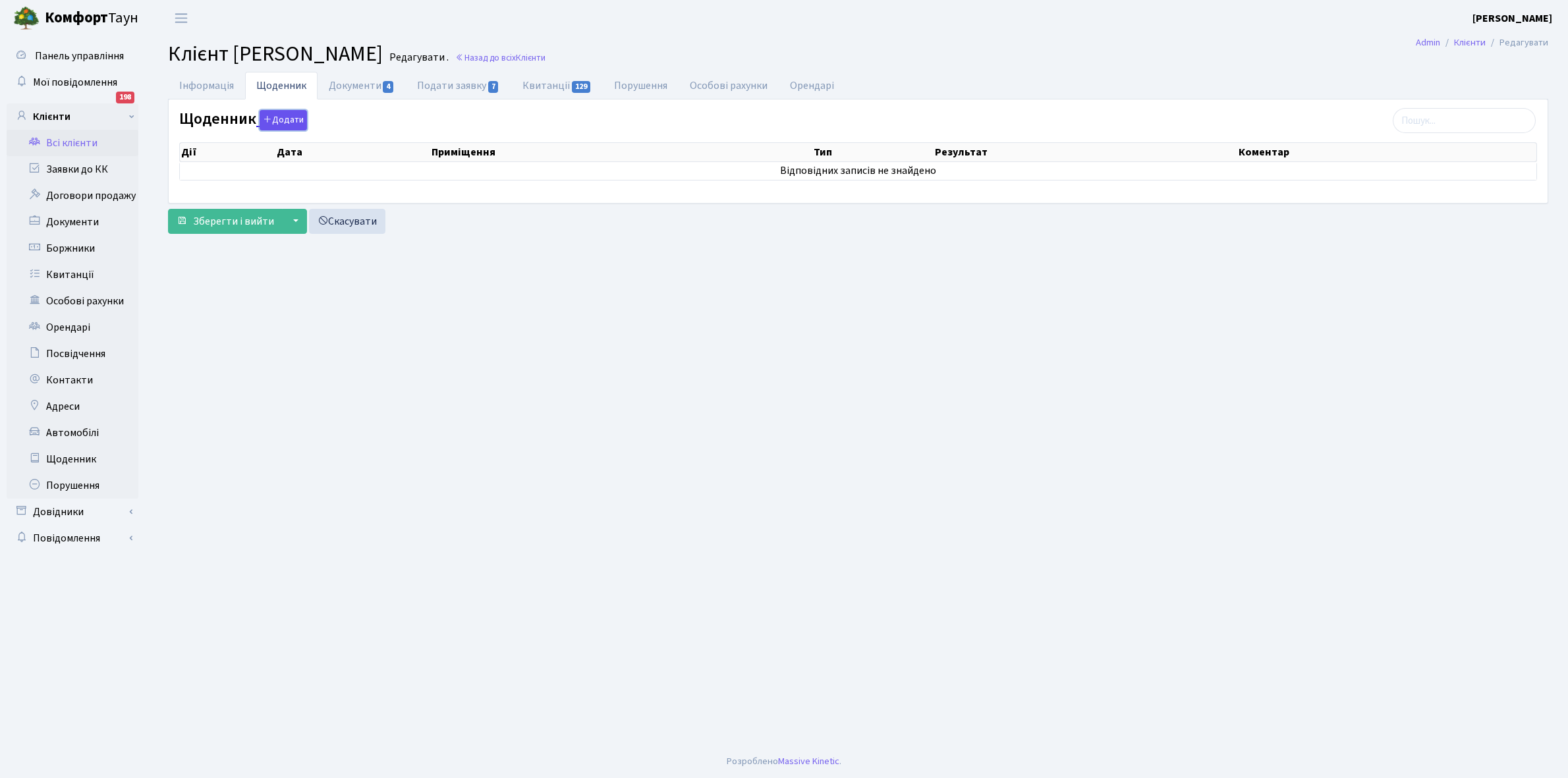
click at [279, 119] on button "Додати" at bounding box center [284, 120] width 48 height 21
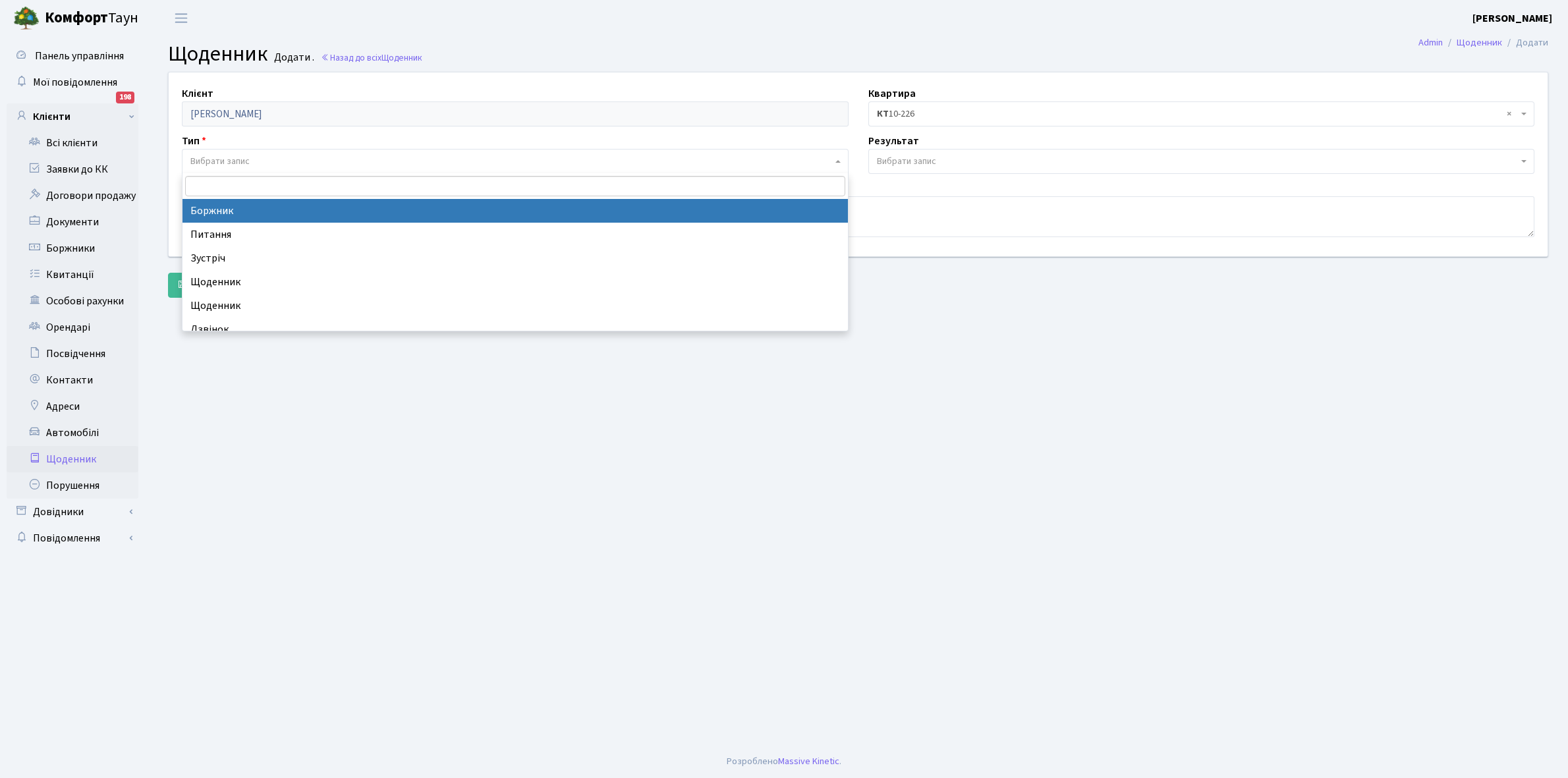
click at [259, 163] on span "Вибрати запис" at bounding box center [510, 161] width 642 height 13
select select "189"
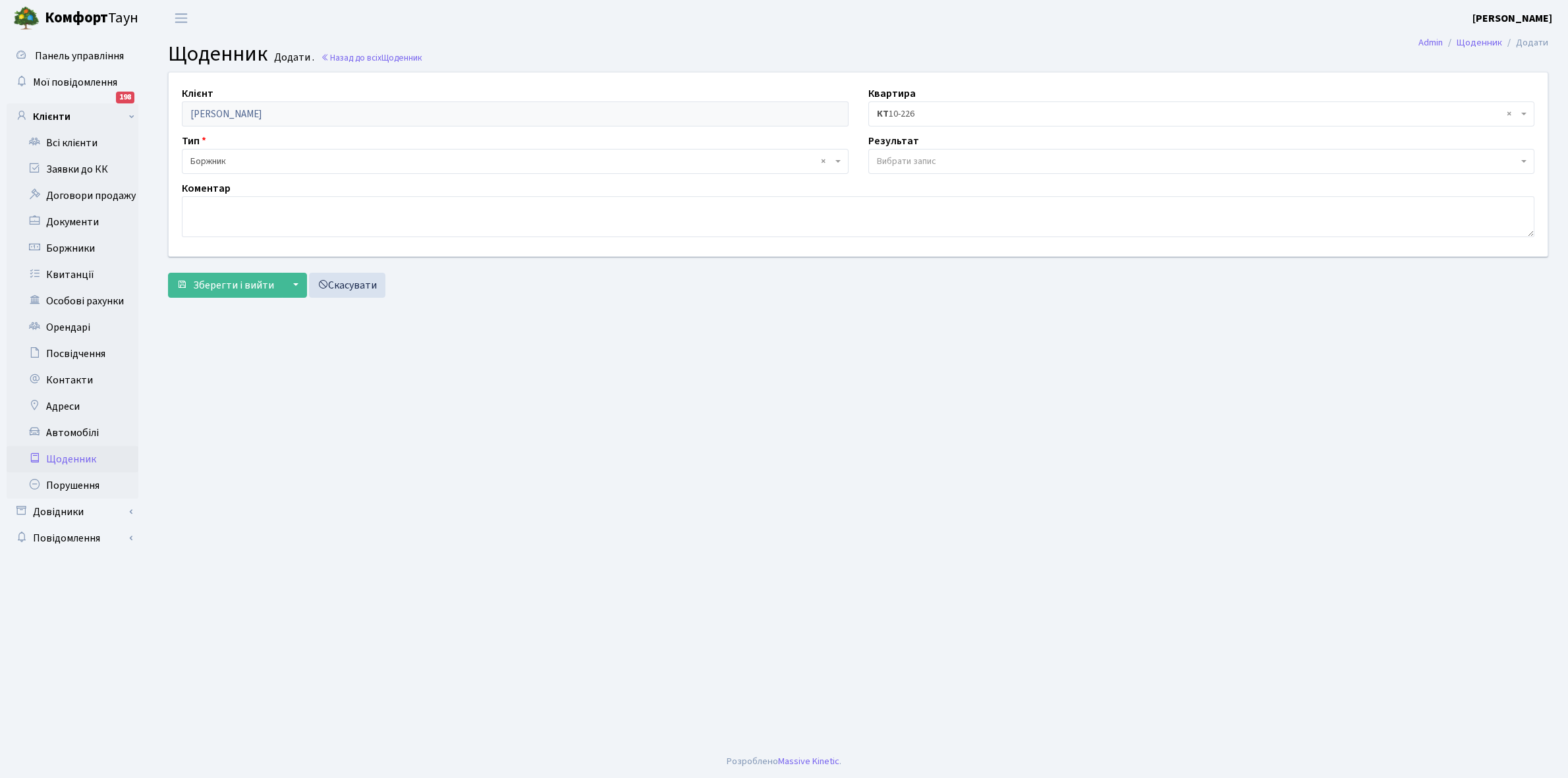
click at [894, 152] on span "Вибрати запис" at bounding box center [1202, 161] width 667 height 25
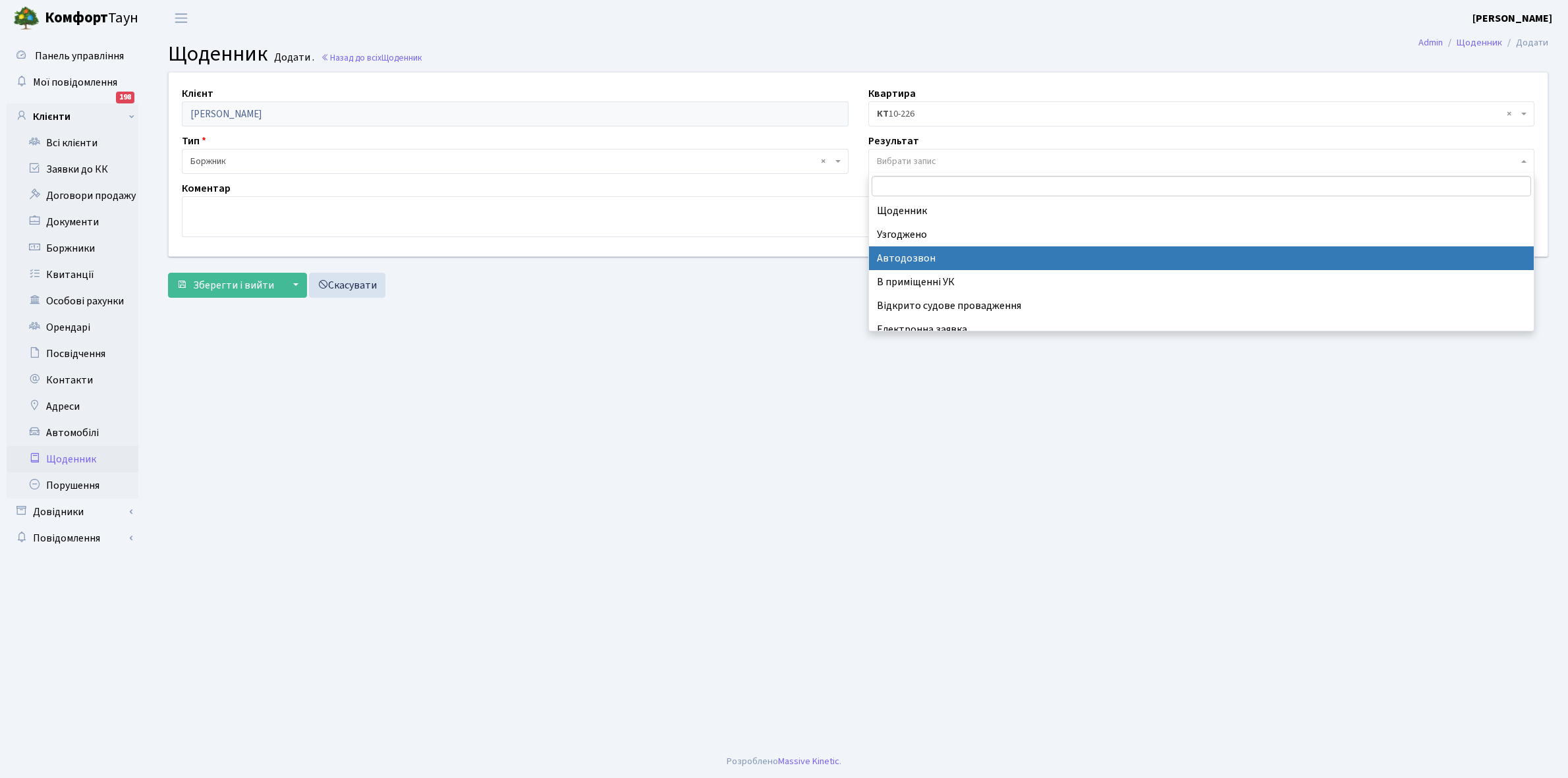
scroll to position [81, 0]
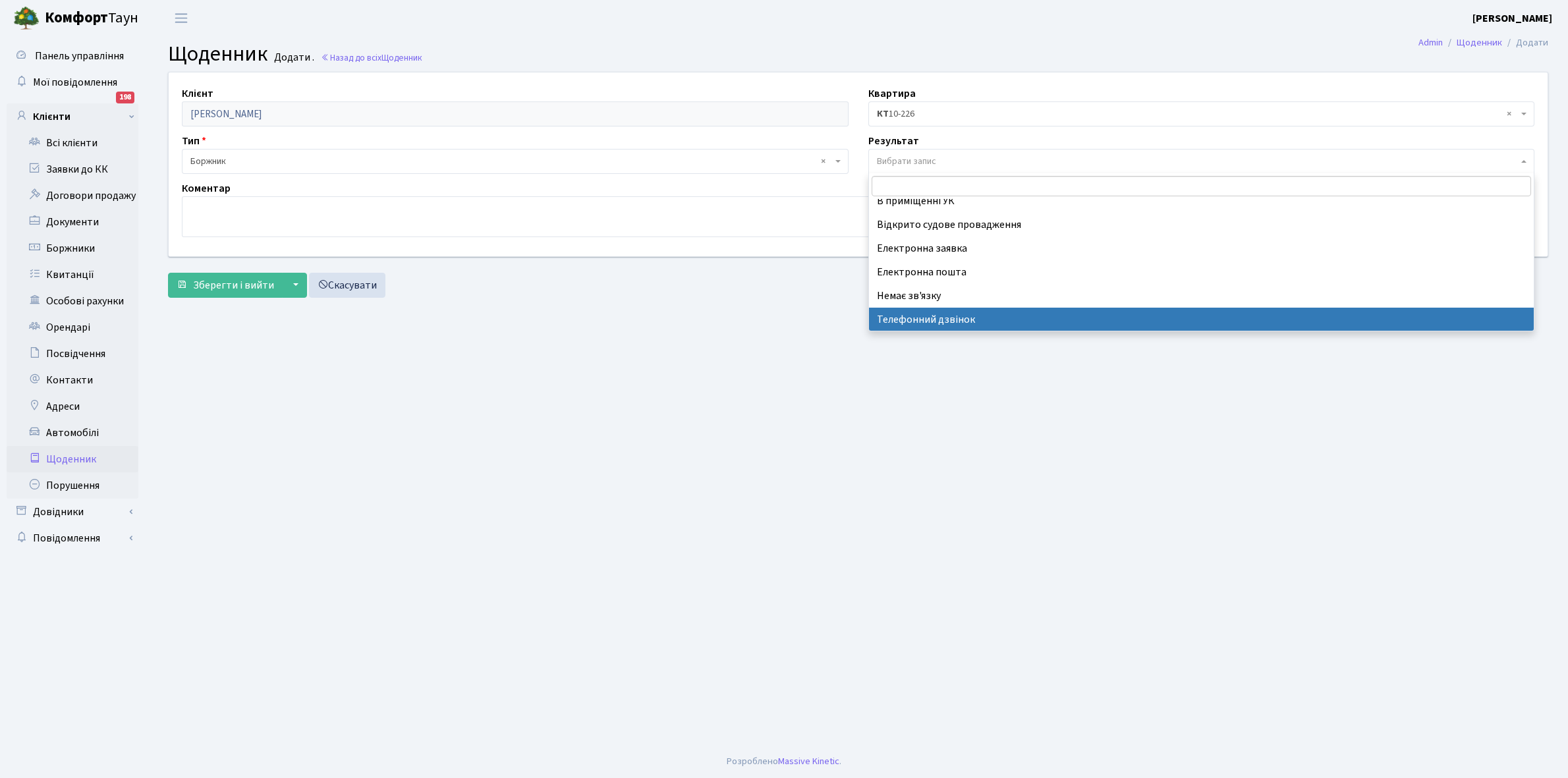
select select "196"
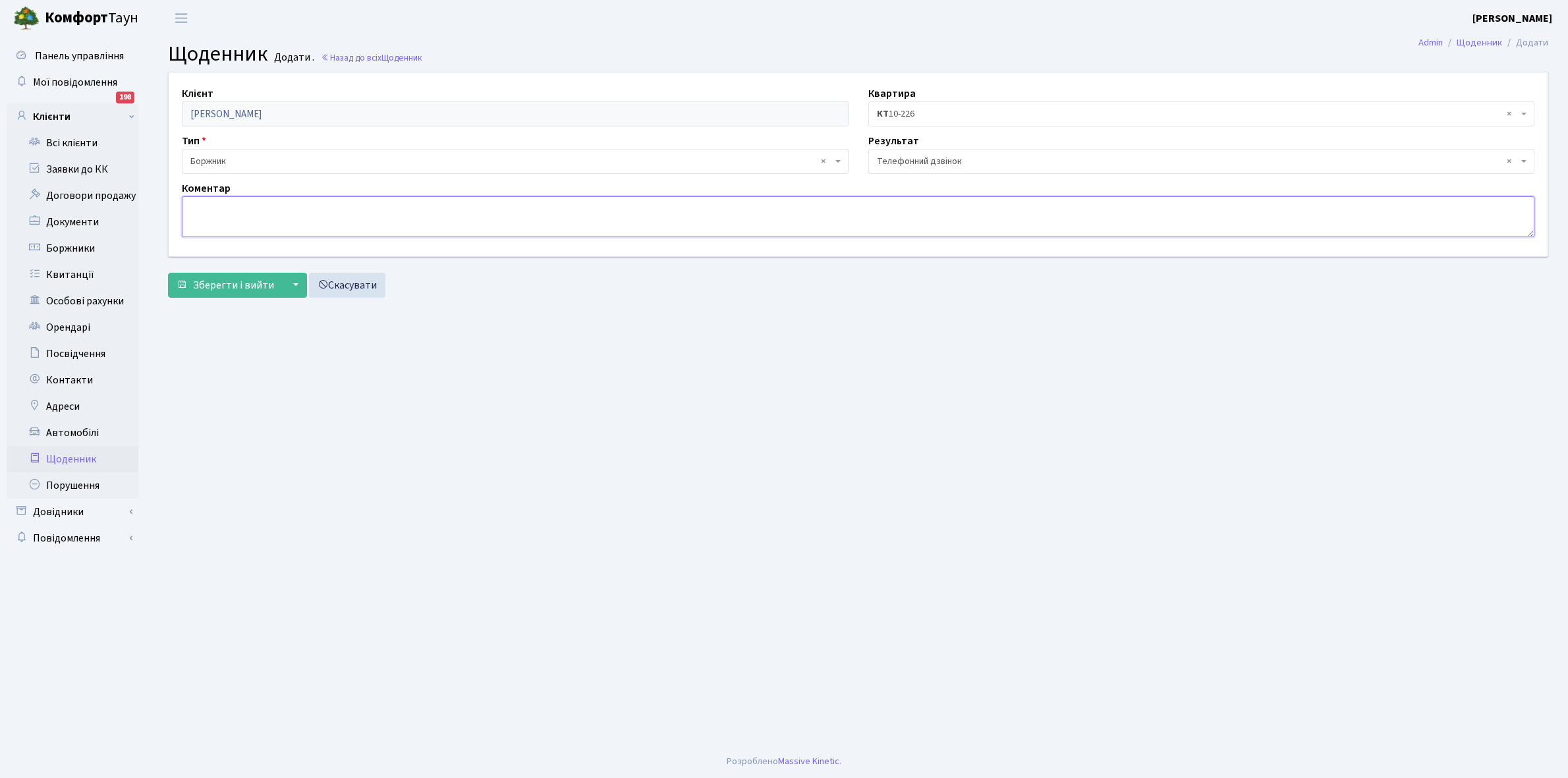
click at [199, 218] on textarea at bounding box center [858, 216] width 1352 height 41
type textarea "Не бере трубку телефона"
click at [218, 284] on span "Зберегти і вийти" at bounding box center [233, 285] width 81 height 15
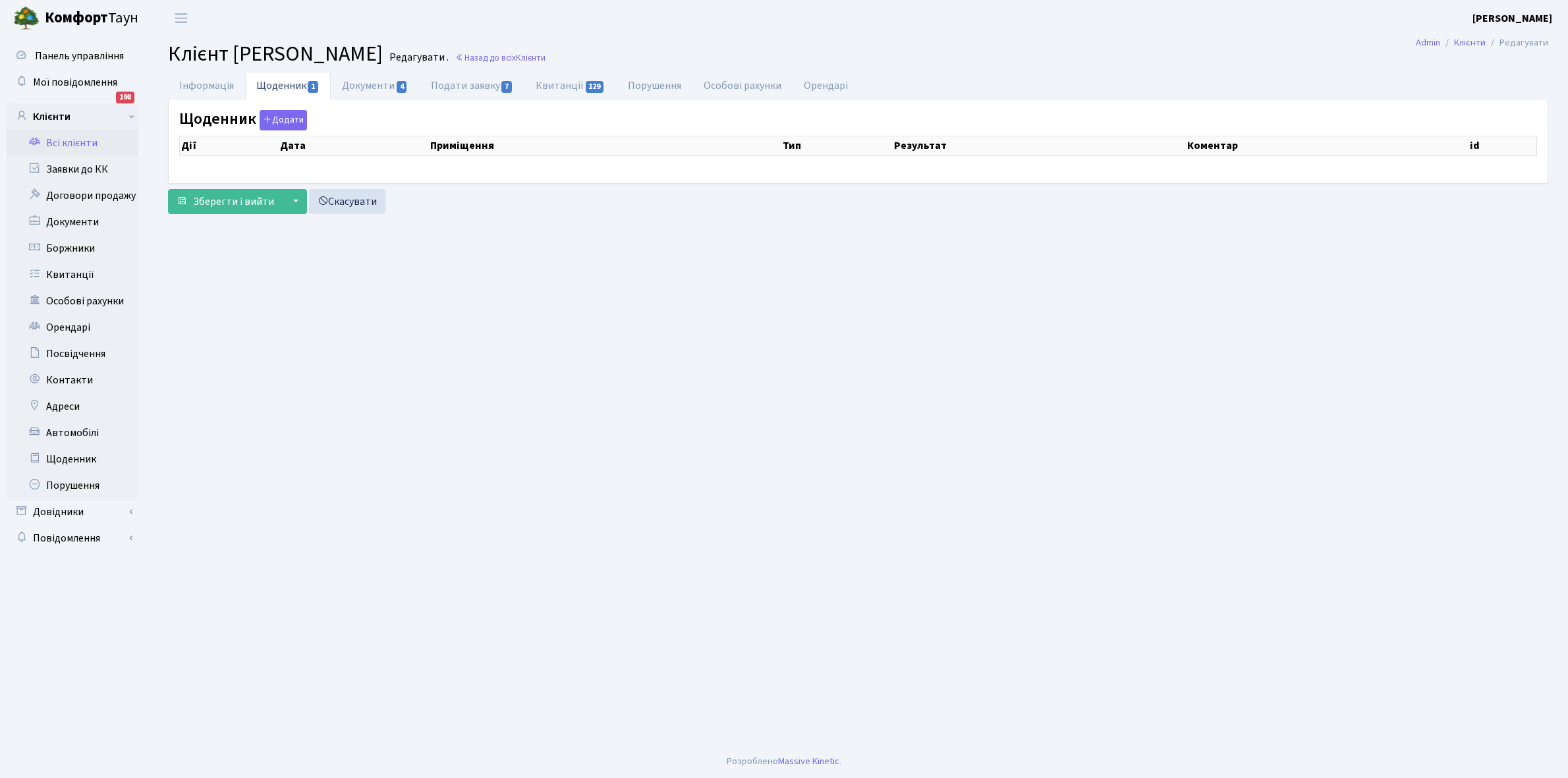
select select "25"
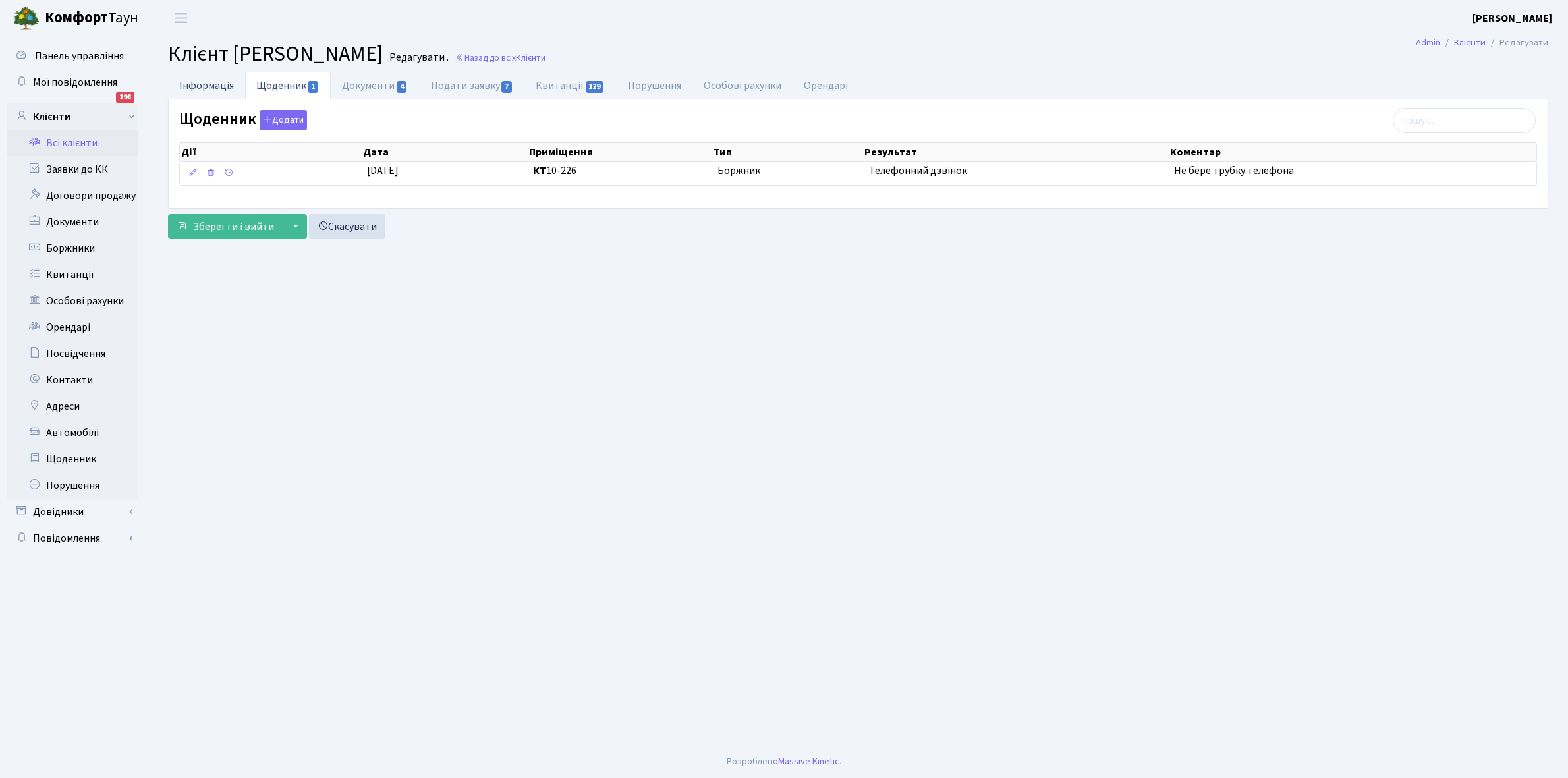
click at [200, 81] on link "Інформація" at bounding box center [206, 85] width 77 height 27
select select "25"
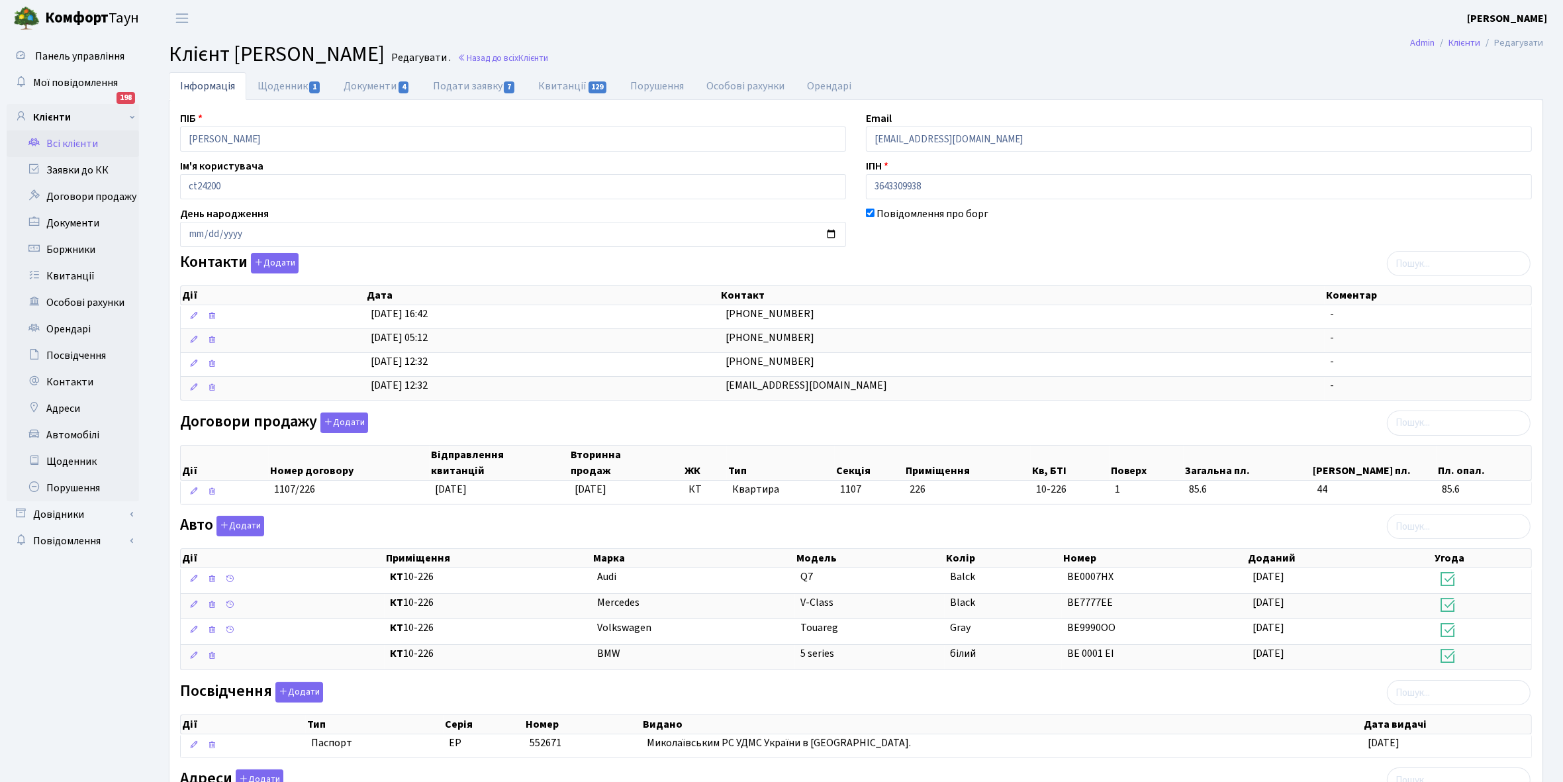
click at [83, 143] on link "Всі клієнти" at bounding box center [73, 143] width 132 height 26
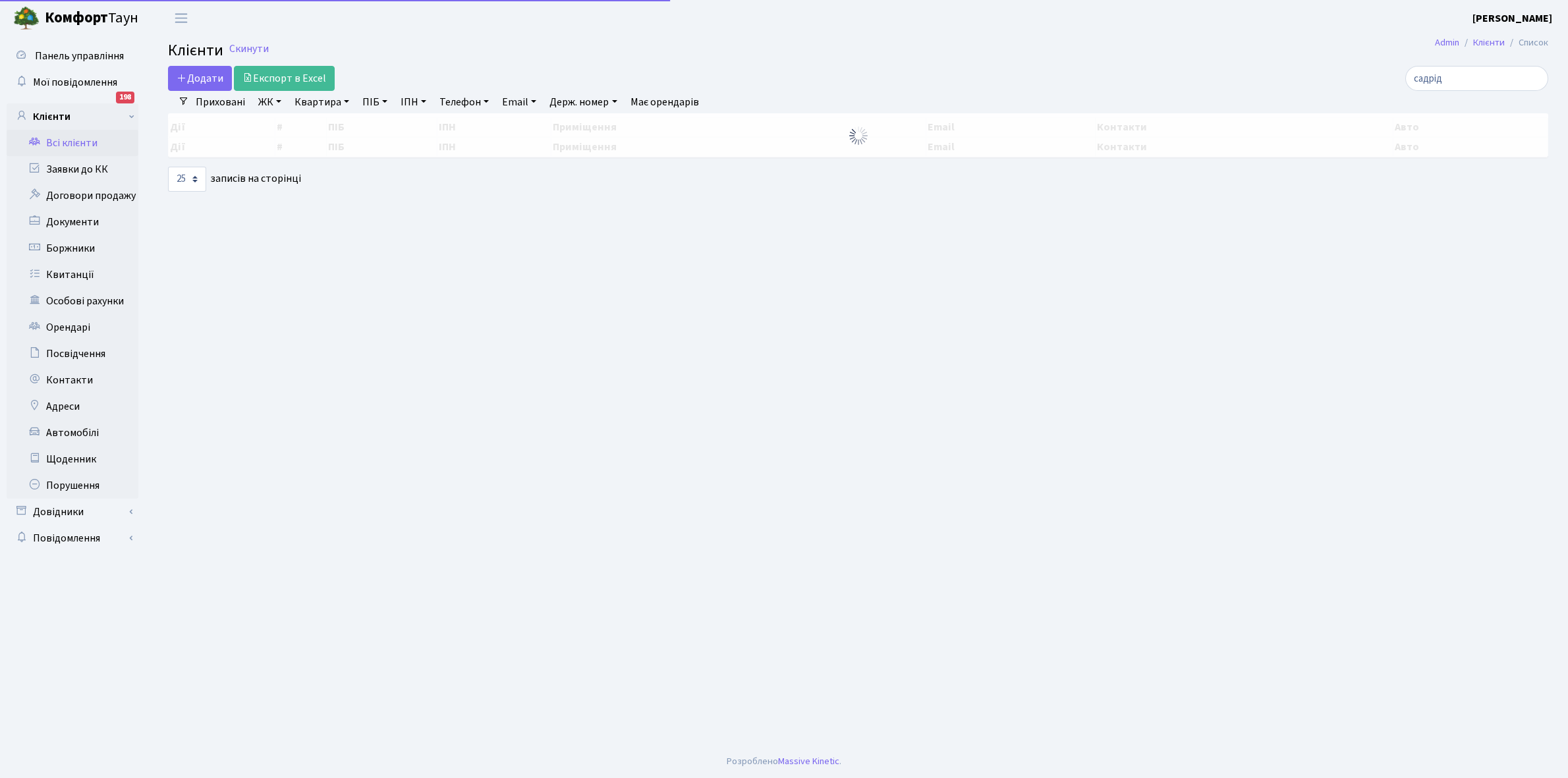
select select "25"
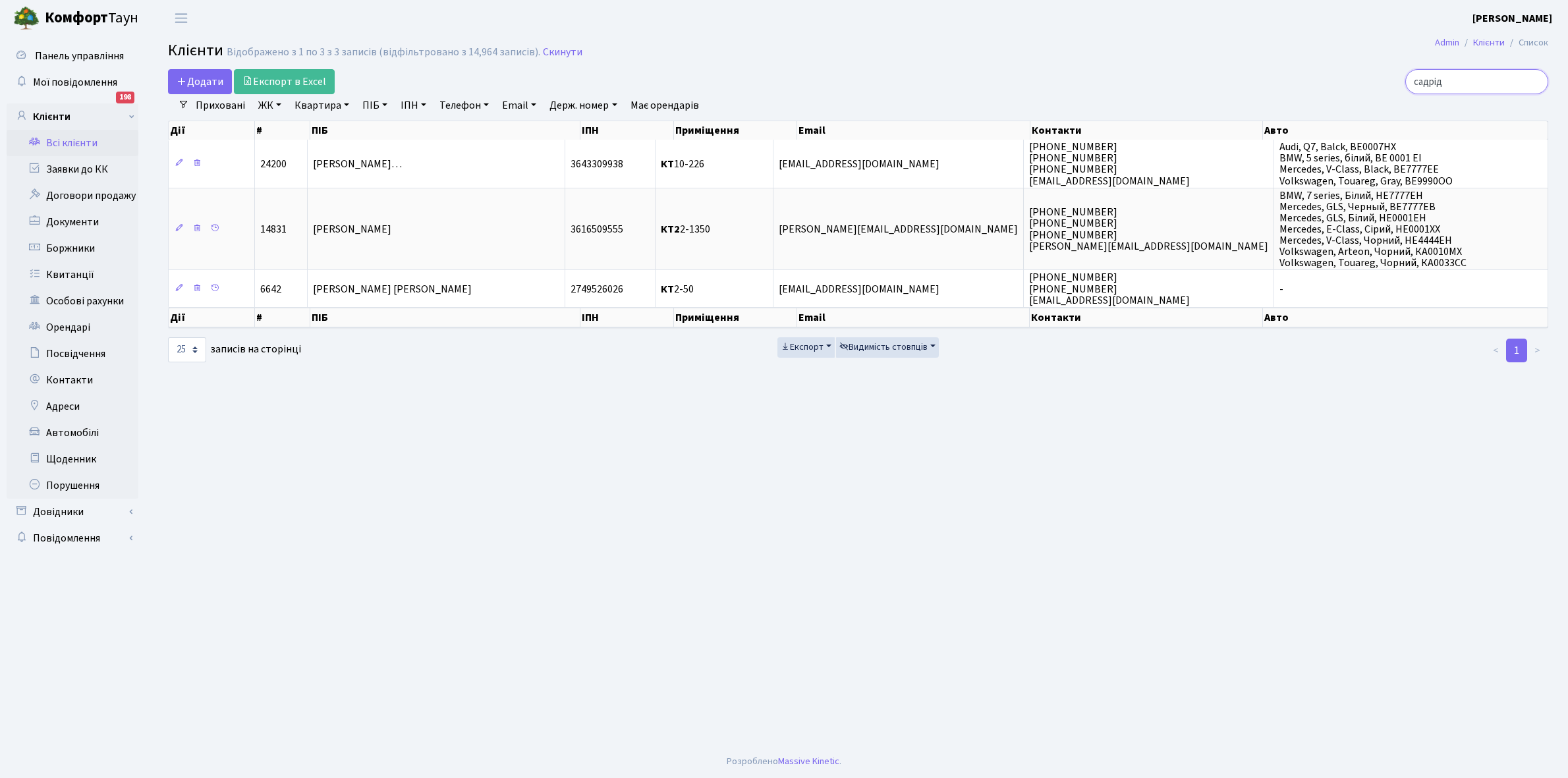
click at [1464, 83] on input "садрід" at bounding box center [1476, 82] width 143 height 25
type input "с"
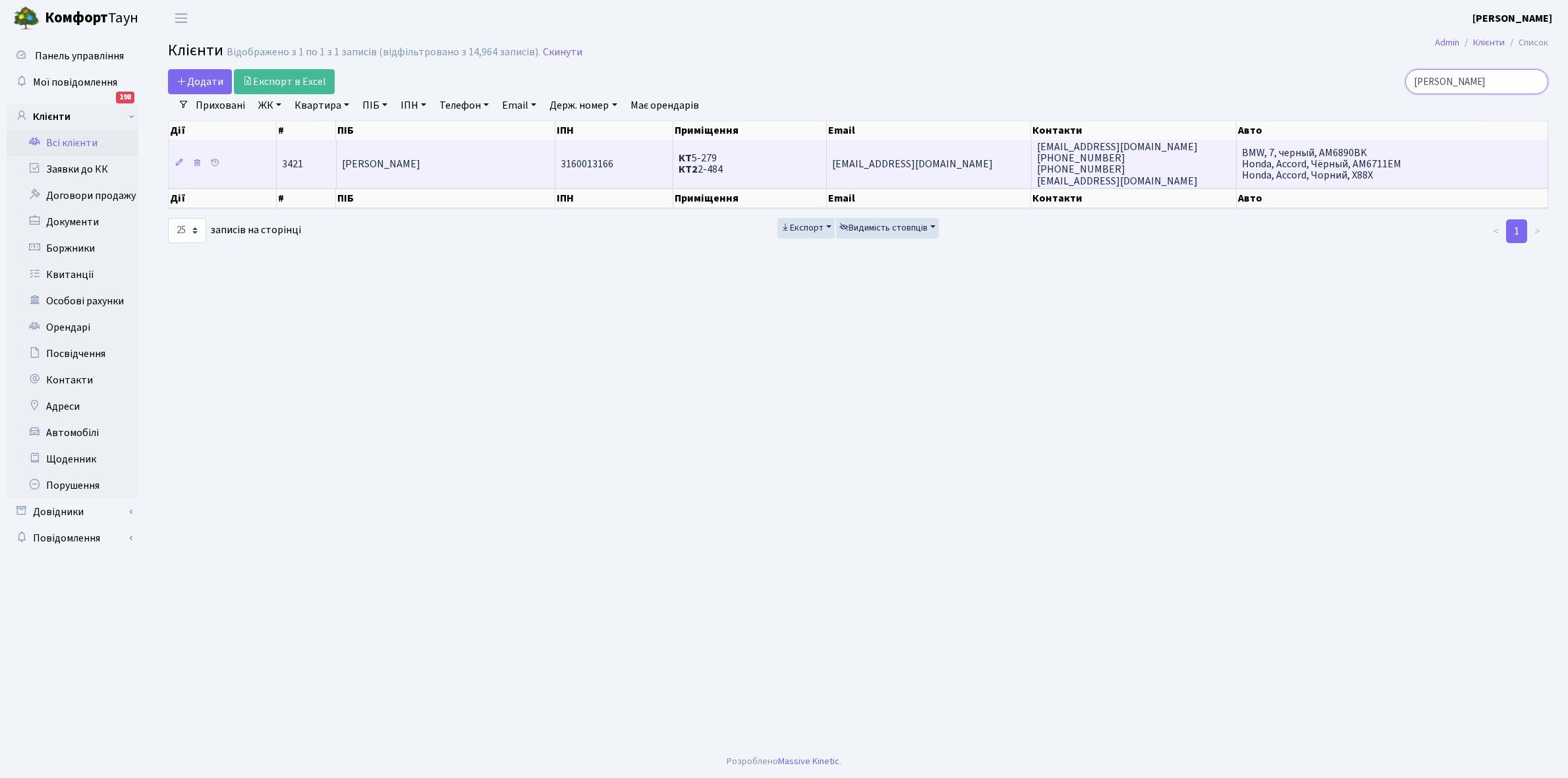
type input "хоміч"
click at [450, 173] on td "[PERSON_NAME]" at bounding box center [446, 163] width 219 height 48
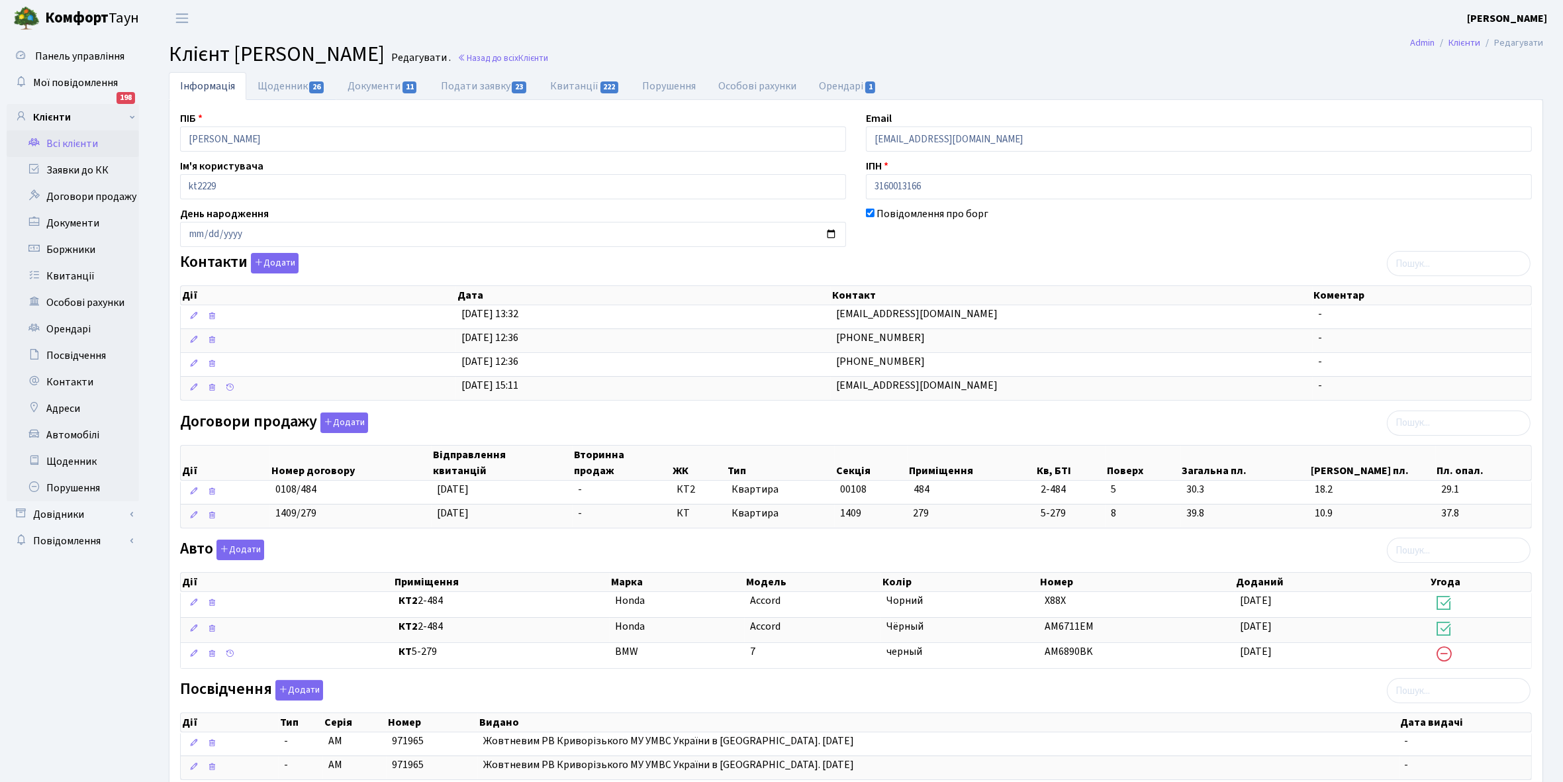
click at [285, 86] on link "Щоденник 26" at bounding box center [291, 86] width 90 height 28
select select "25"
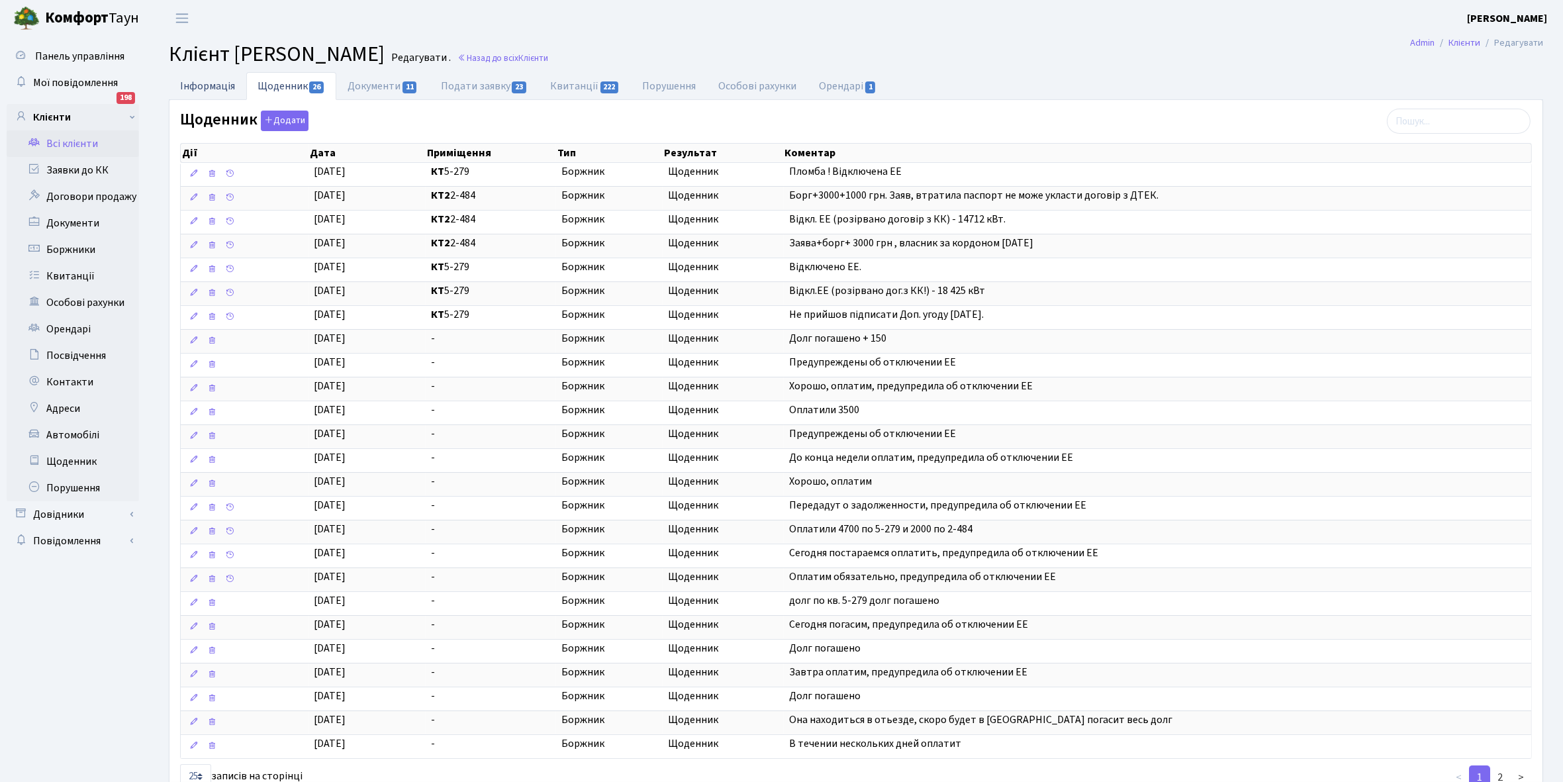
click at [199, 81] on link "Інформація" at bounding box center [207, 85] width 77 height 27
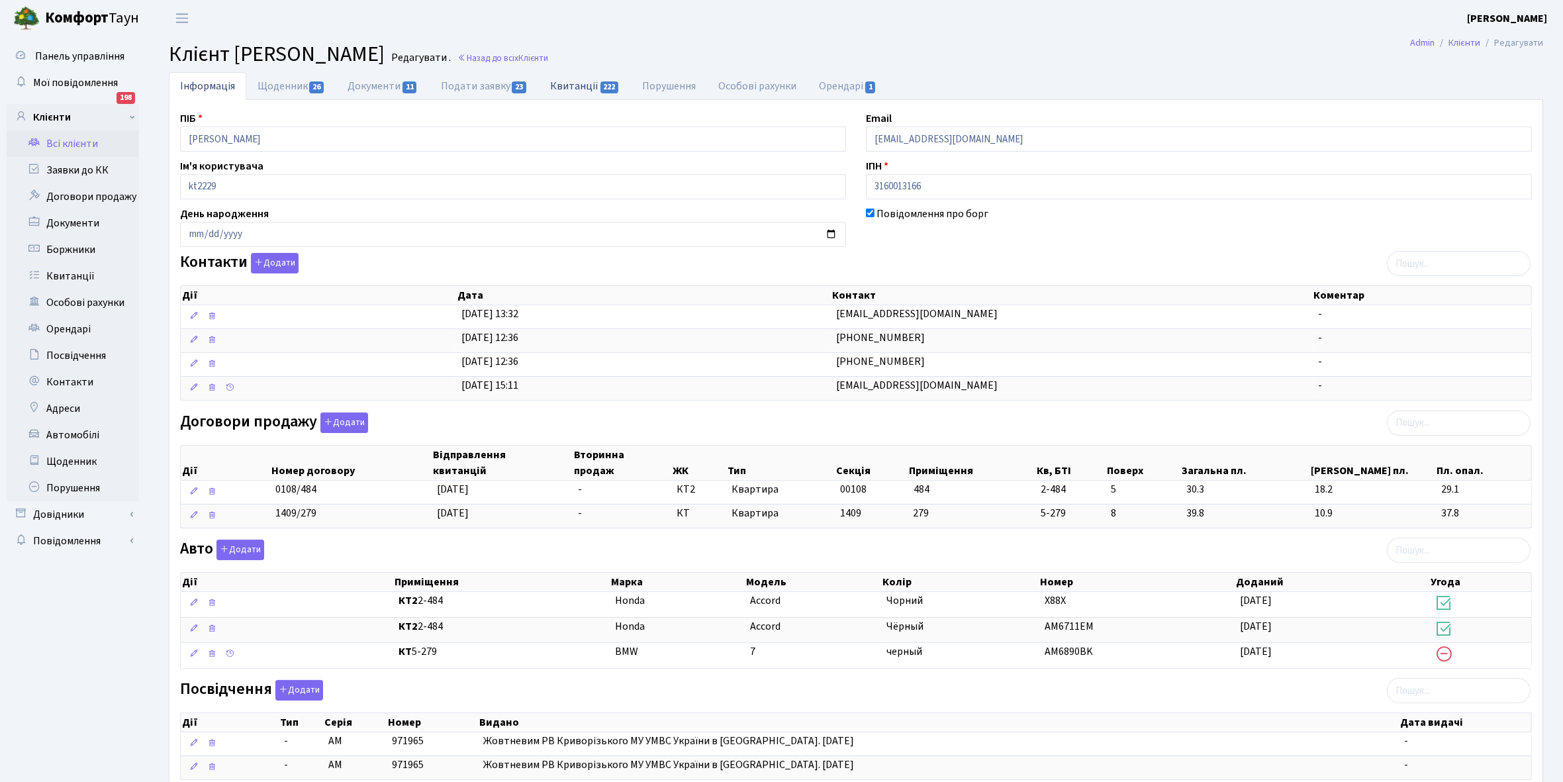
click at [579, 86] on link "Квитанції 222" at bounding box center [585, 85] width 92 height 27
select select "25"
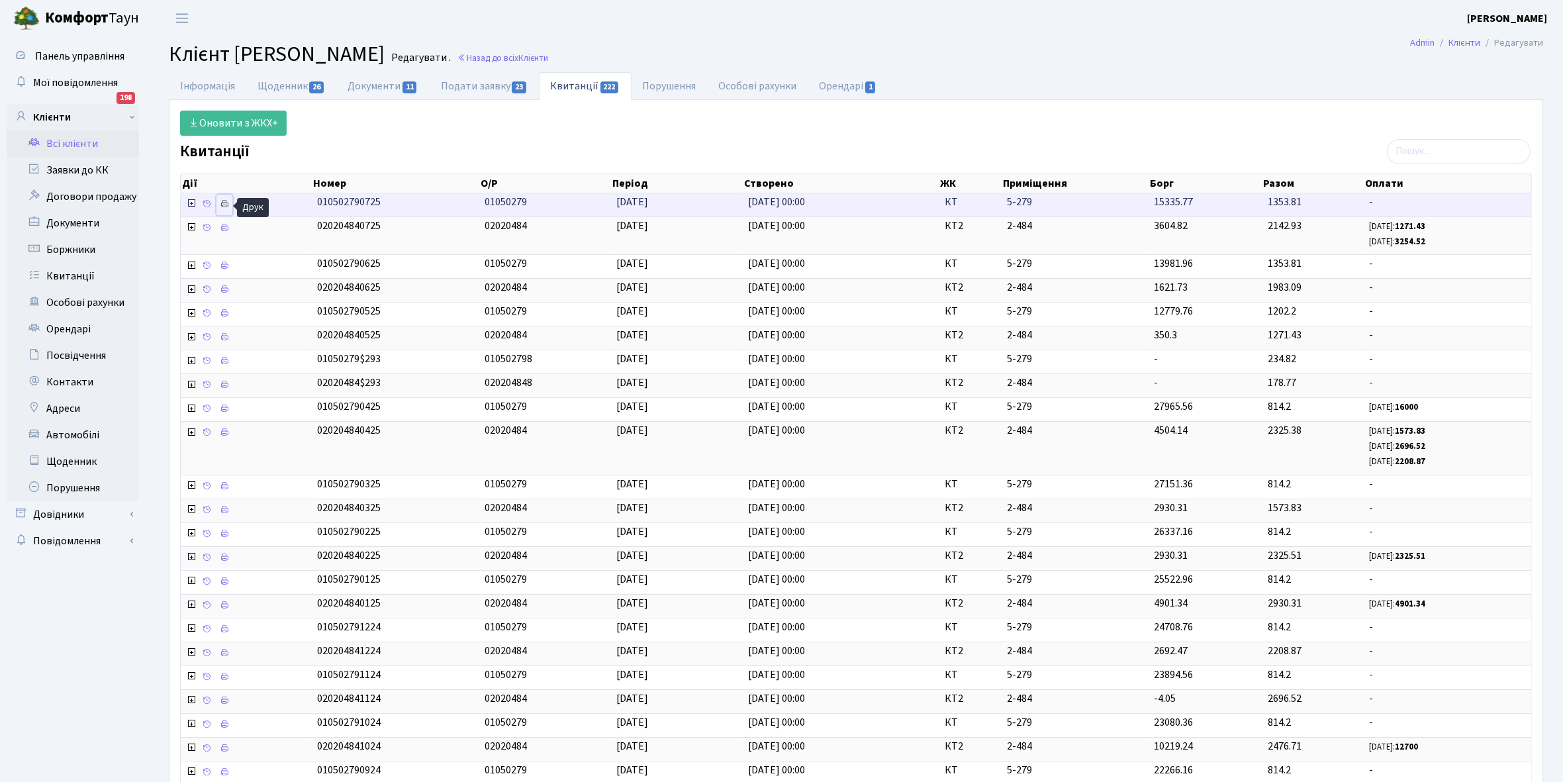
click at [224, 200] on icon at bounding box center [224, 203] width 9 height 9
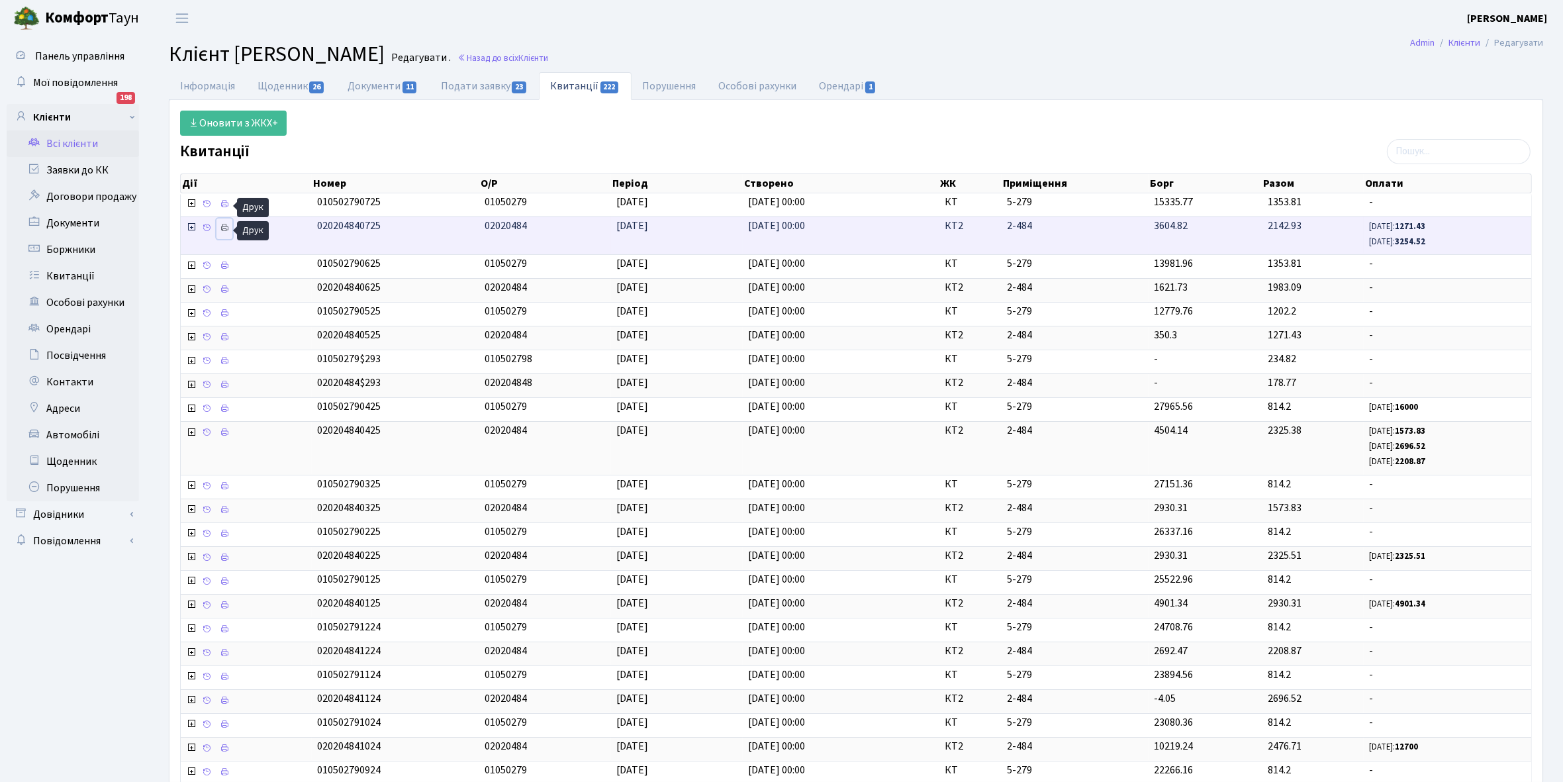
click at [226, 230] on icon at bounding box center [224, 227] width 9 height 9
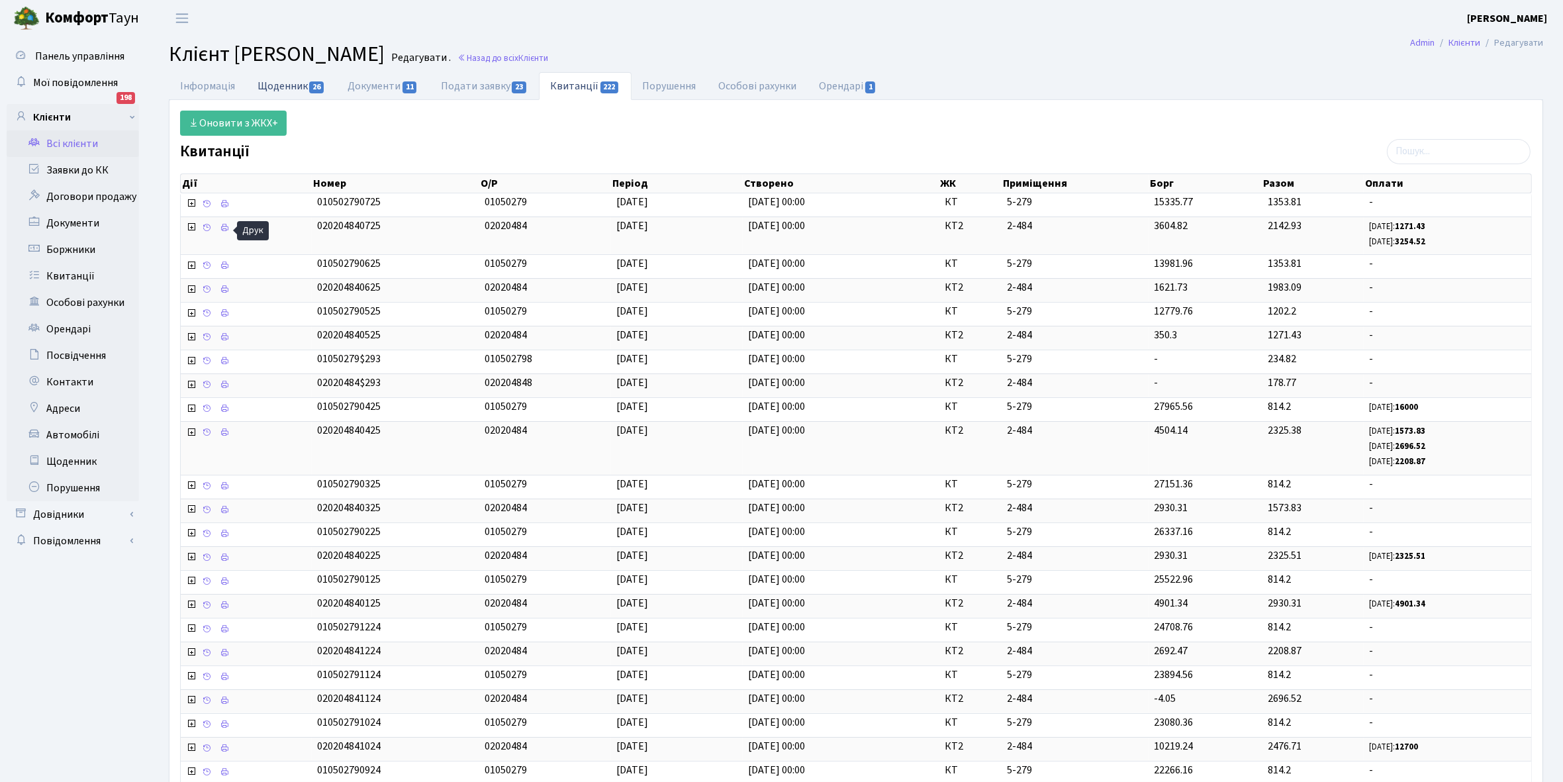
click at [272, 83] on link "Щоденник 26" at bounding box center [291, 85] width 90 height 27
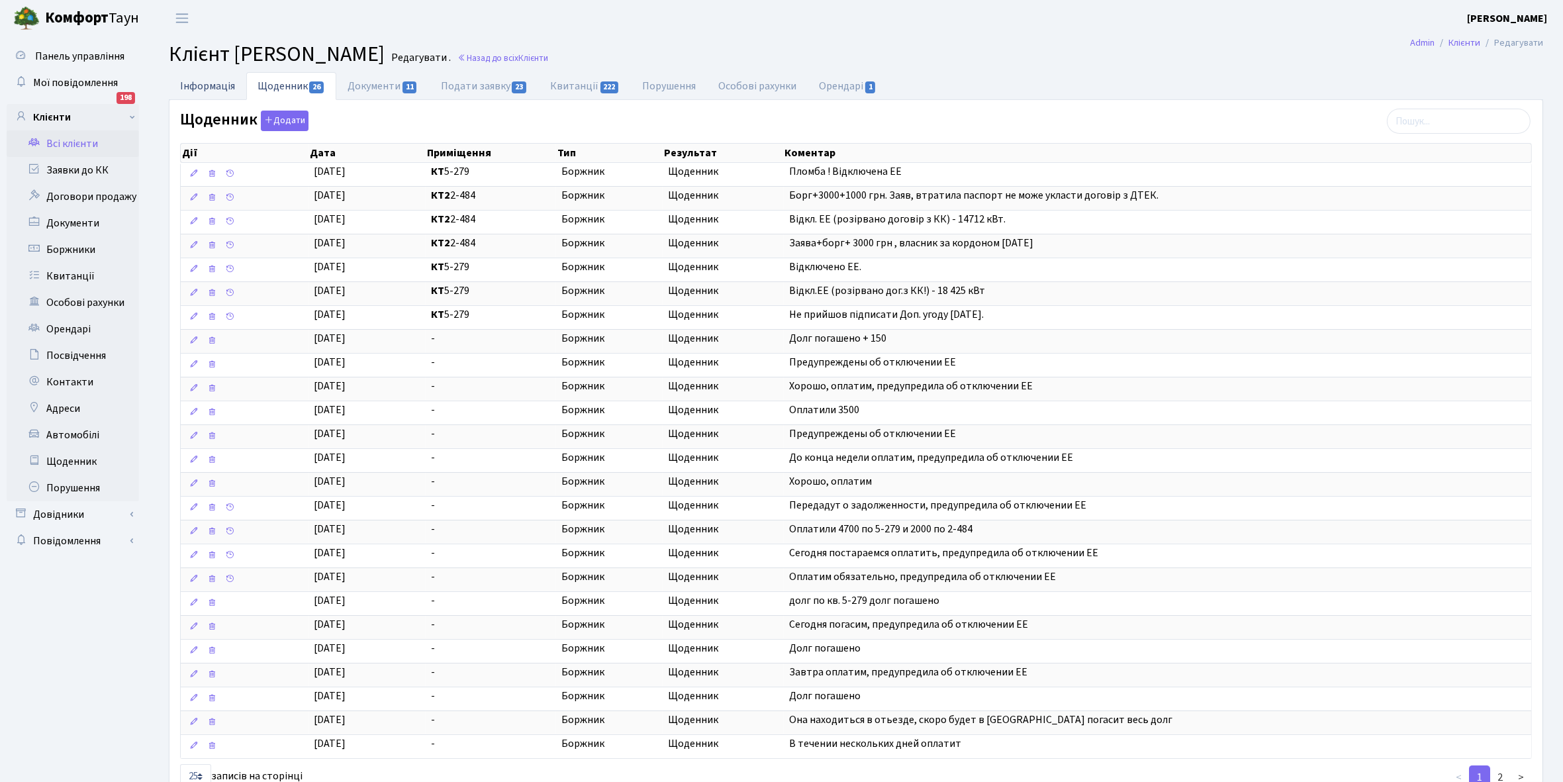
click at [196, 87] on link "Інформація" at bounding box center [207, 85] width 77 height 27
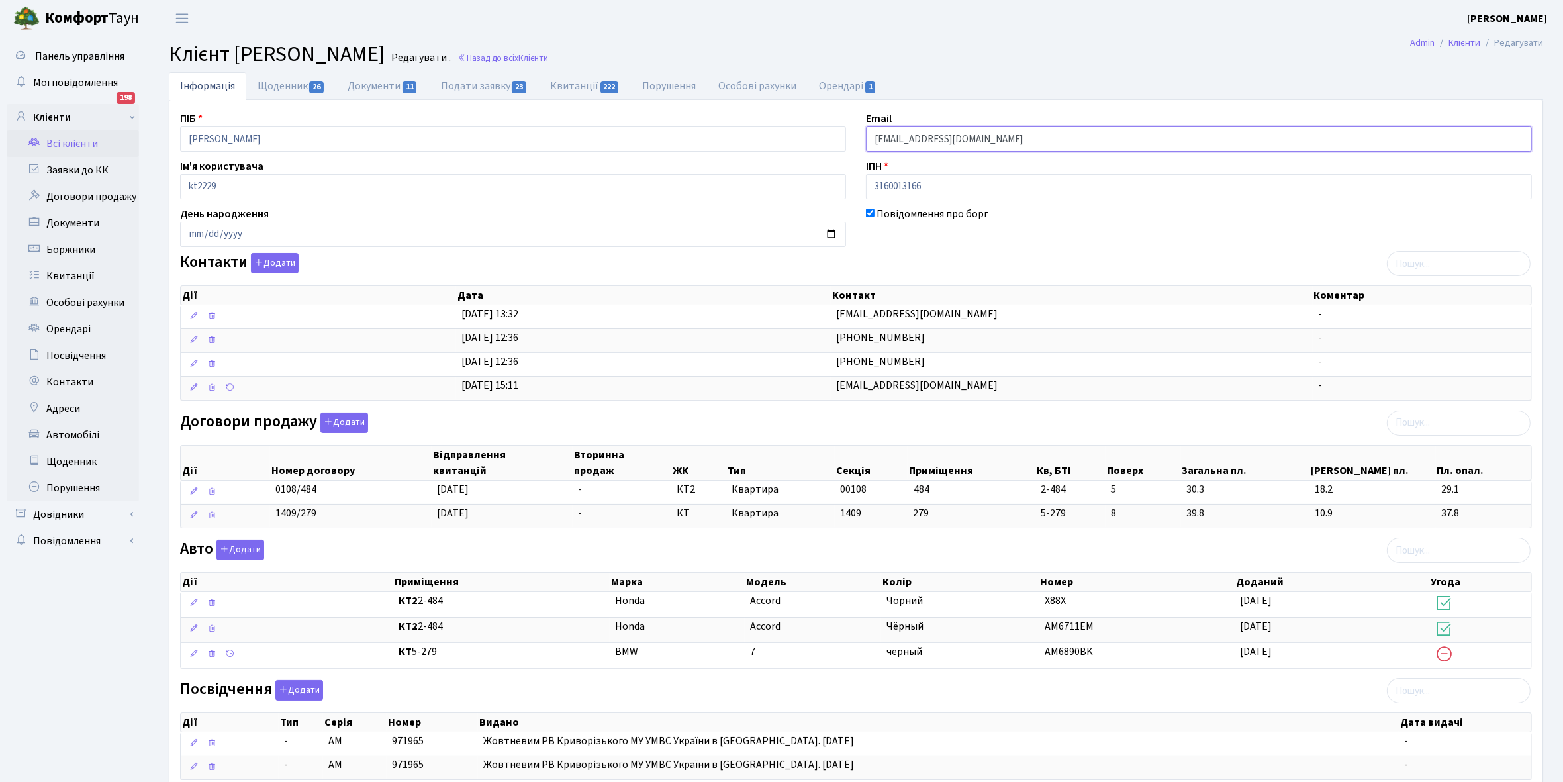
drag, startPoint x: 873, startPoint y: 136, endPoint x: 1017, endPoint y: 152, distance: 145.2
click at [1017, 152] on input "Yayulenka@gmail.com" at bounding box center [1199, 138] width 666 height 25
click at [279, 86] on link "Щоденник 26" at bounding box center [291, 85] width 90 height 27
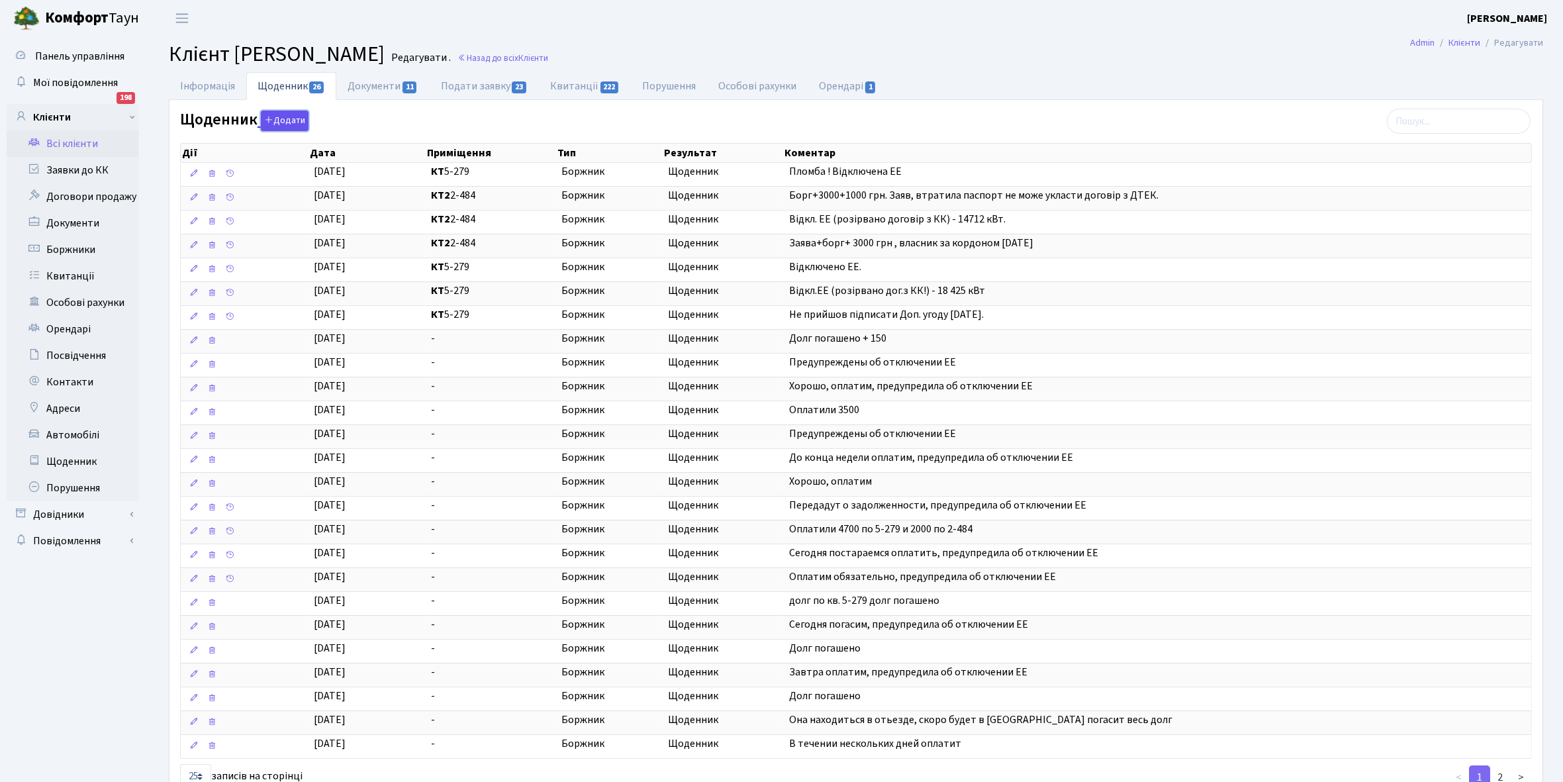
click at [285, 117] on button "Додати" at bounding box center [285, 121] width 48 height 21
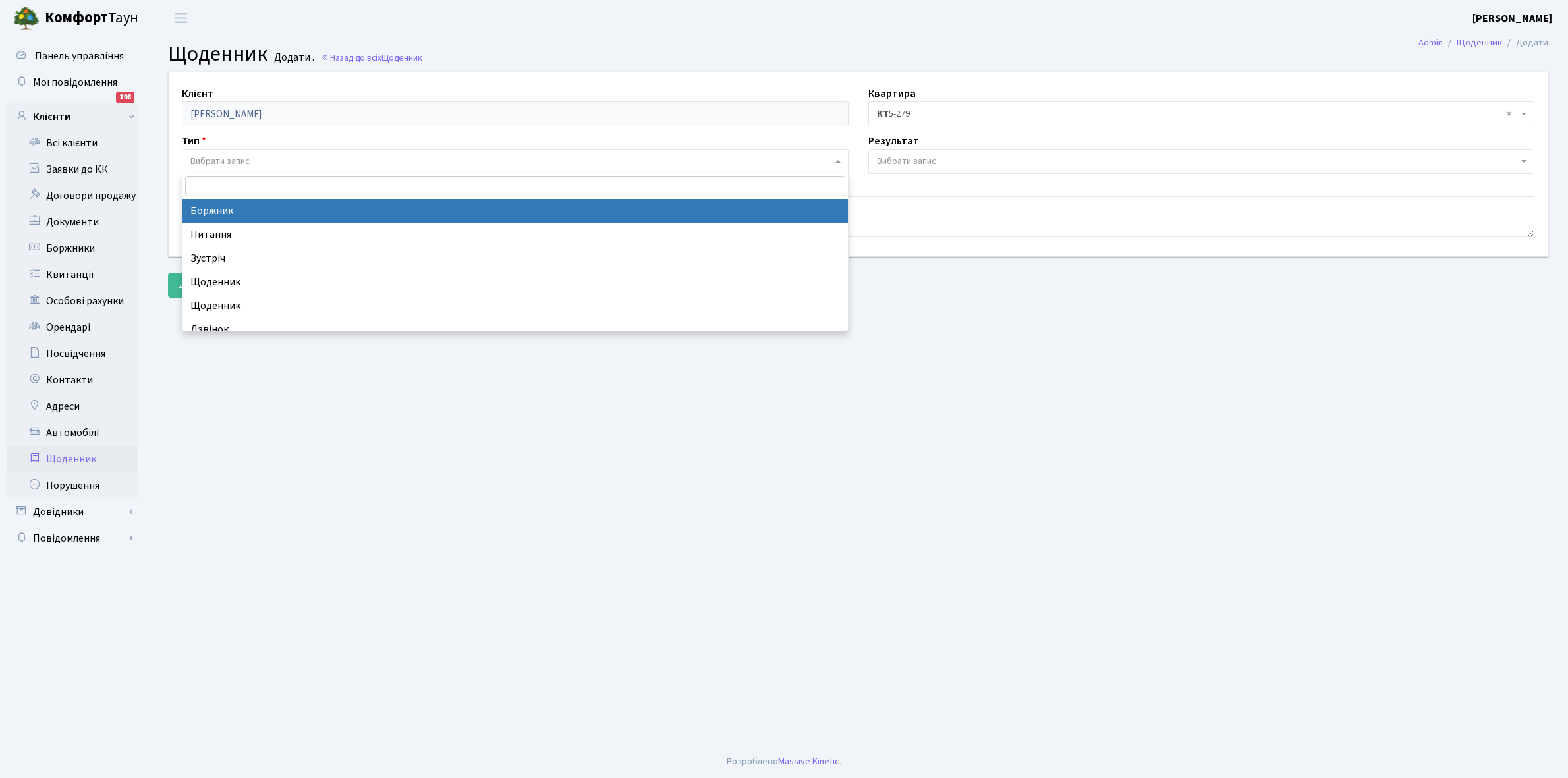
click at [218, 155] on span "Вибрати запис" at bounding box center [220, 161] width 60 height 13
select select "189"
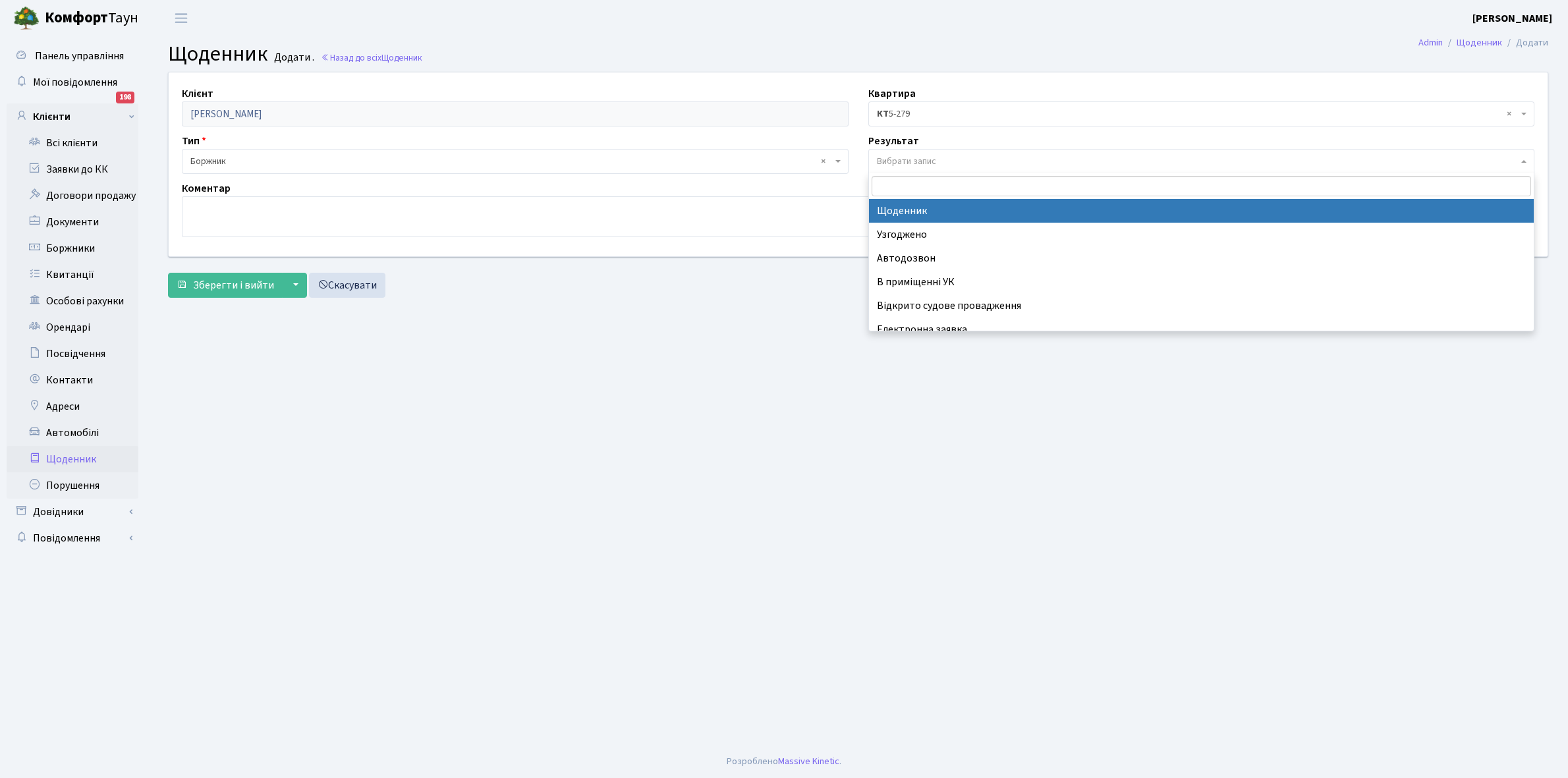
click at [924, 155] on span "Вибрати запис" at bounding box center [906, 161] width 60 height 13
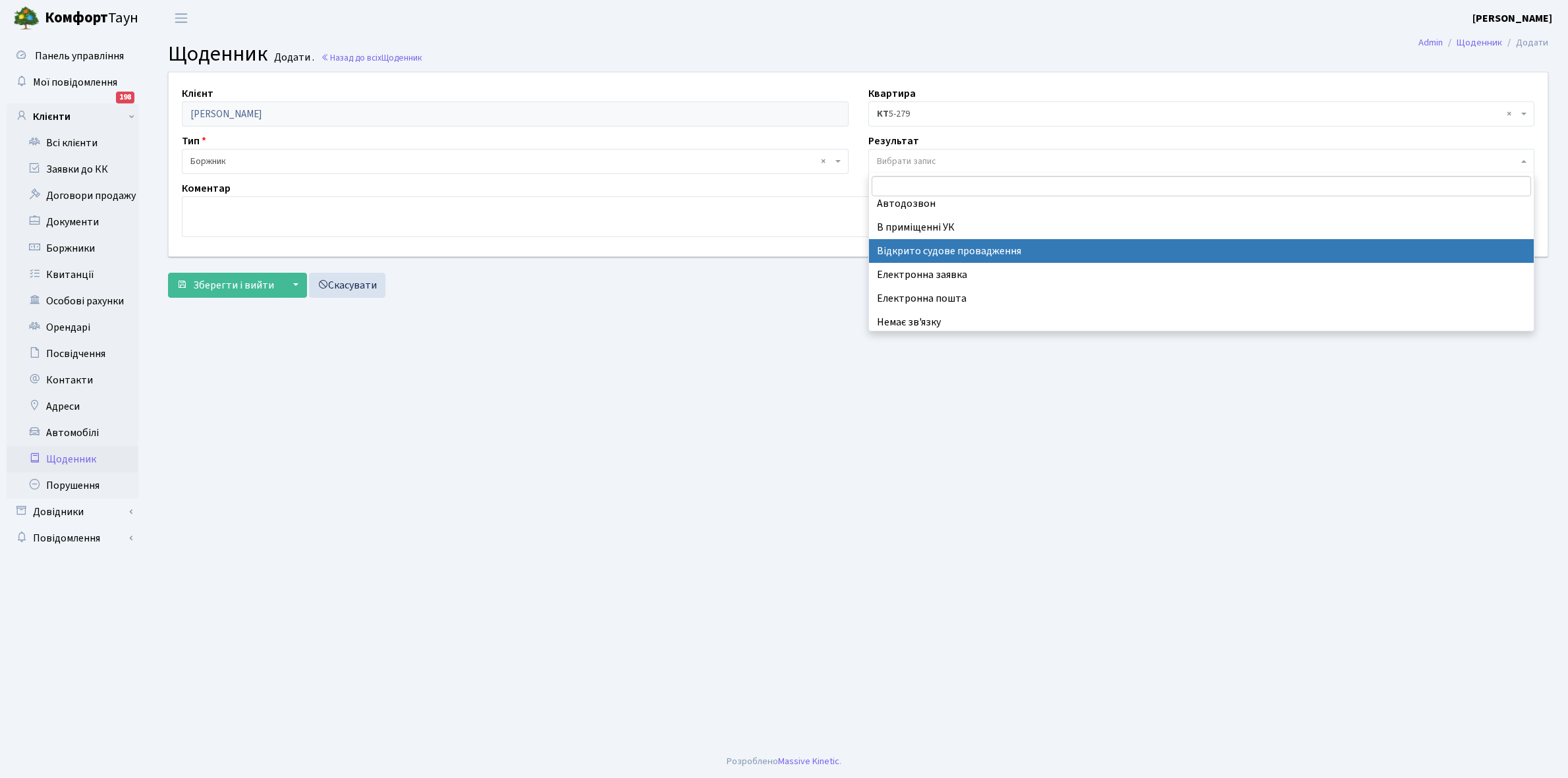
scroll to position [81, 0]
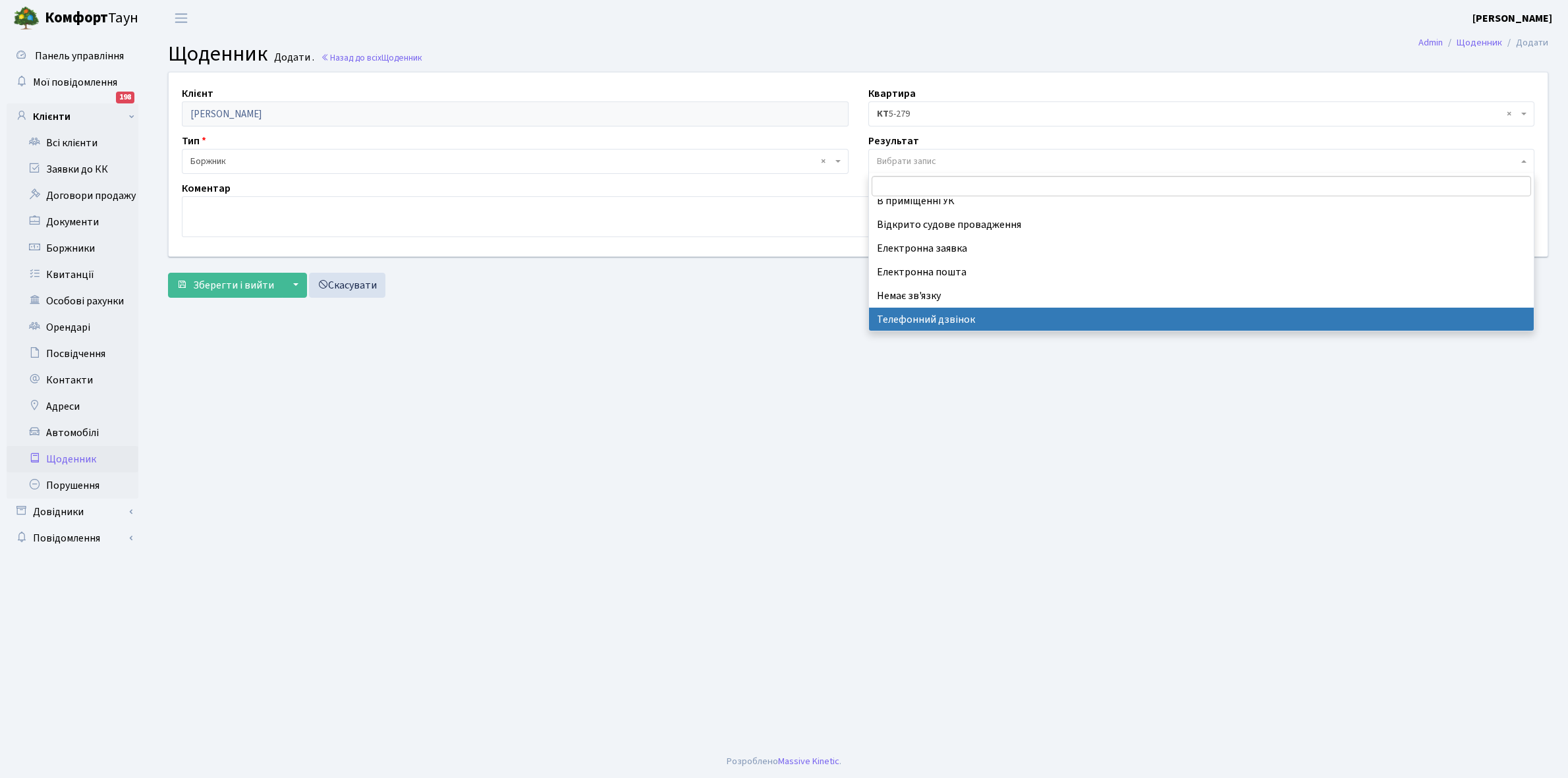
select select "196"
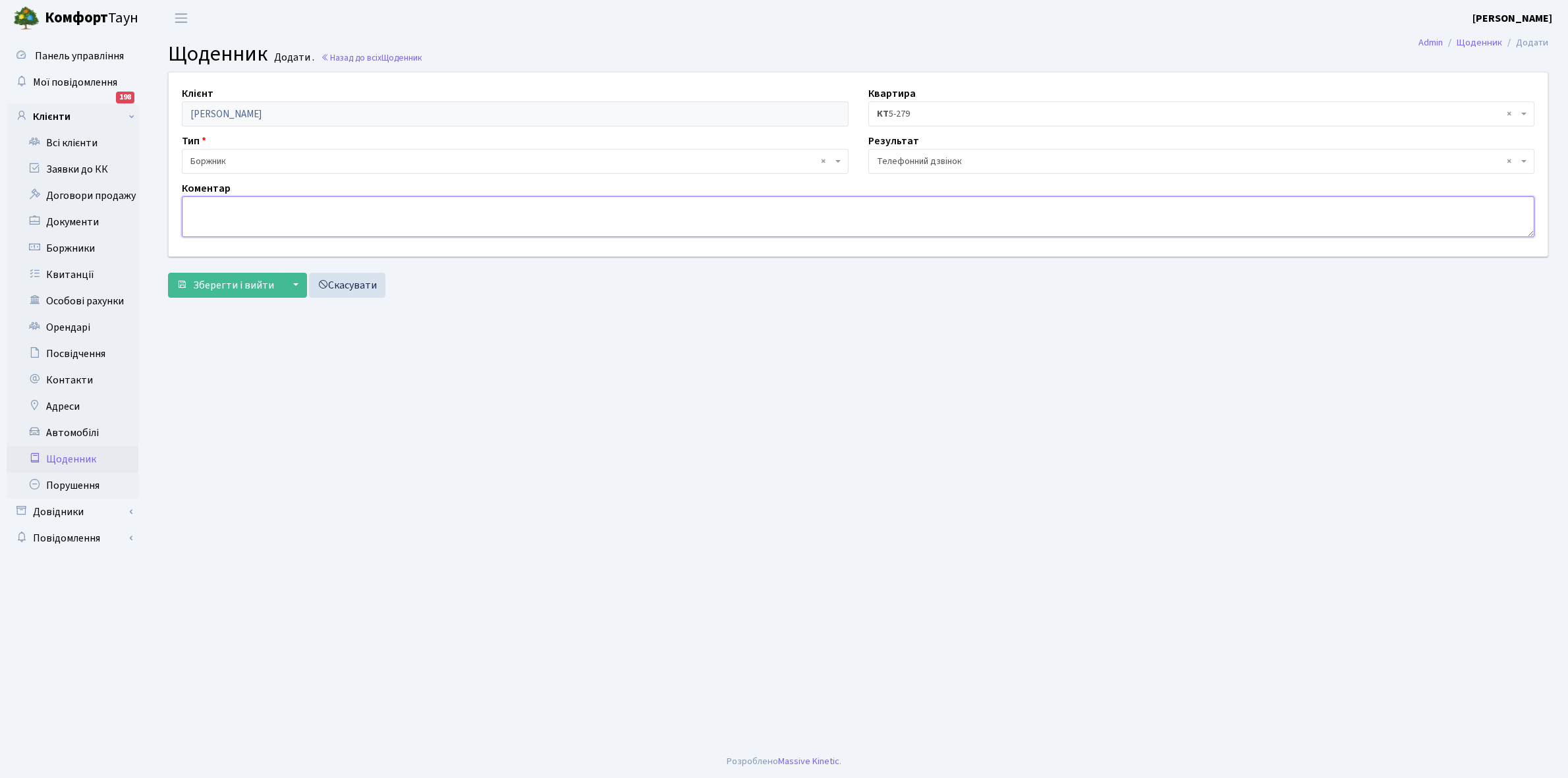
click at [214, 208] on textarea at bounding box center [858, 216] width 1352 height 41
type textarea "Не бере трубку телефона"
click at [225, 284] on span "Зберегти і вийти" at bounding box center [233, 285] width 81 height 15
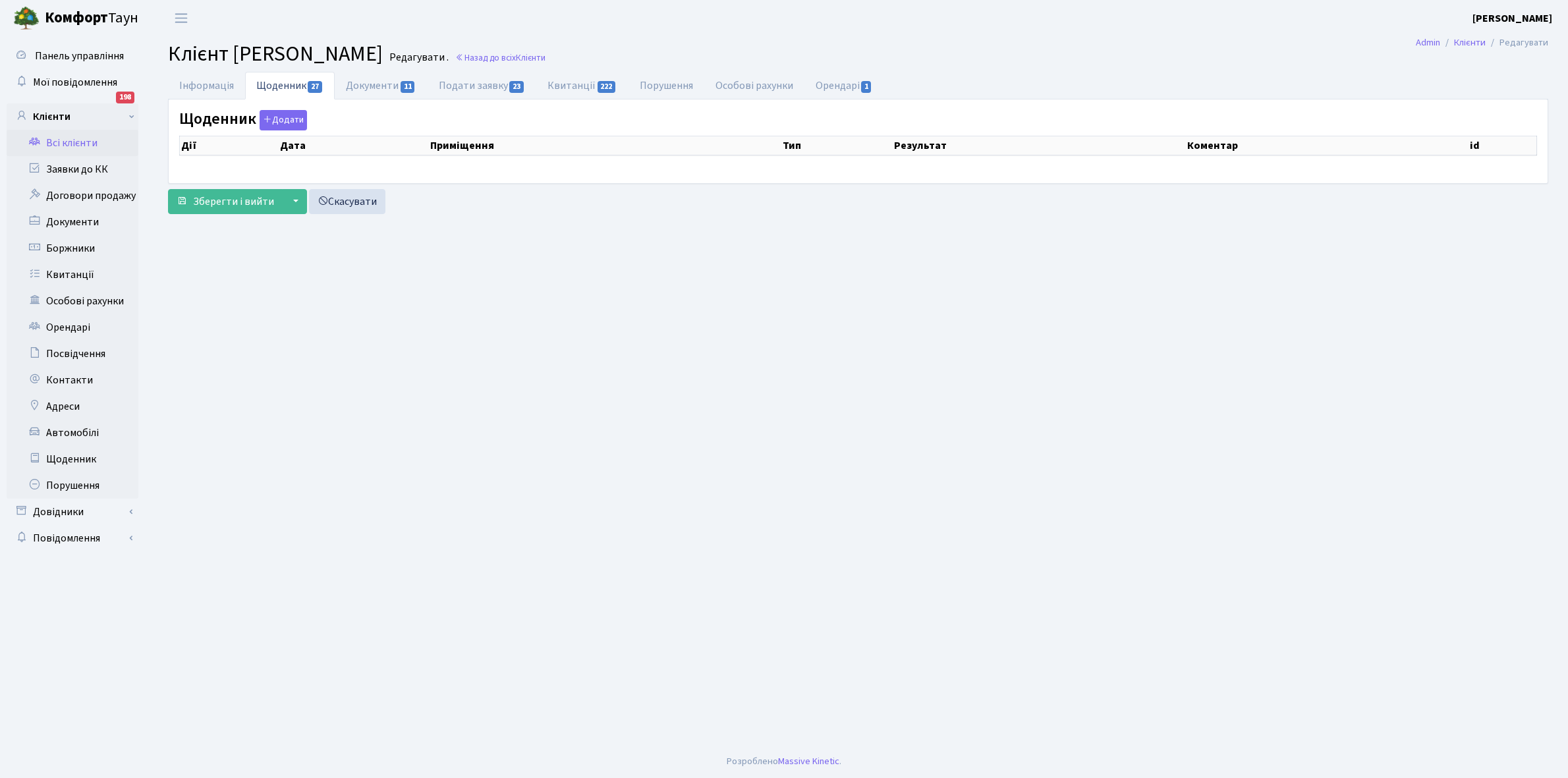
select select "25"
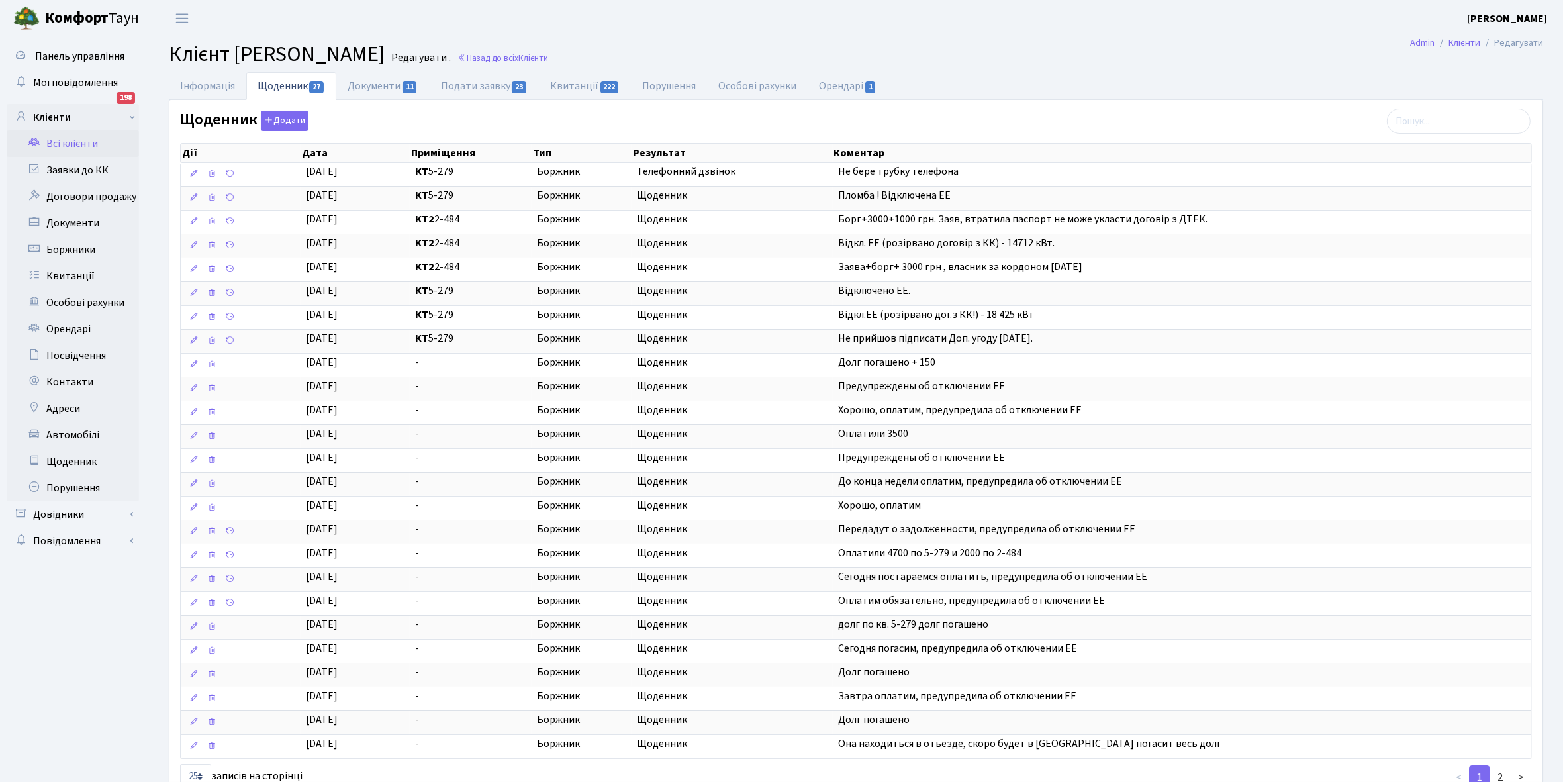
click at [67, 139] on link "Всі клієнти" at bounding box center [73, 143] width 132 height 26
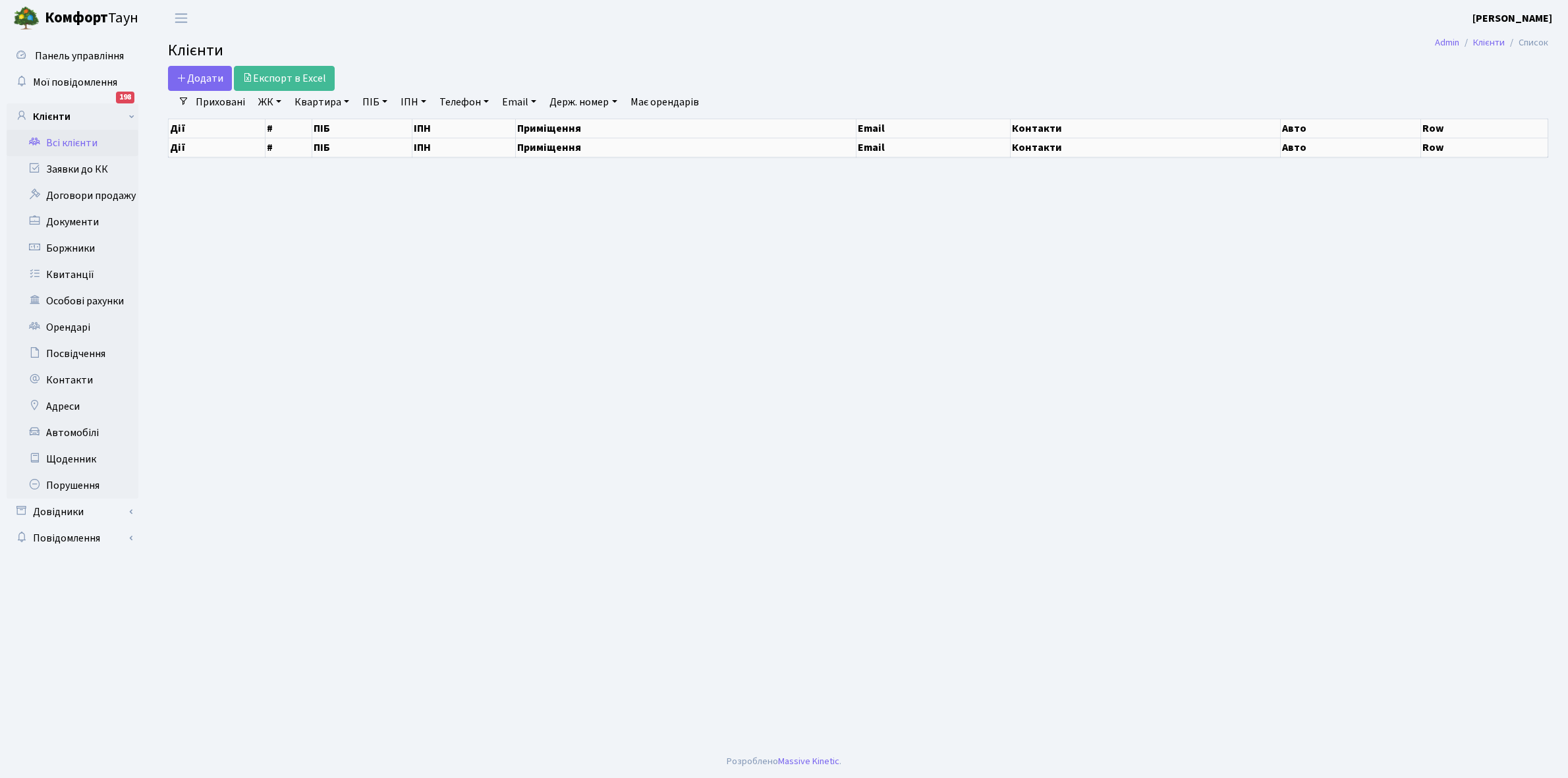
select select "25"
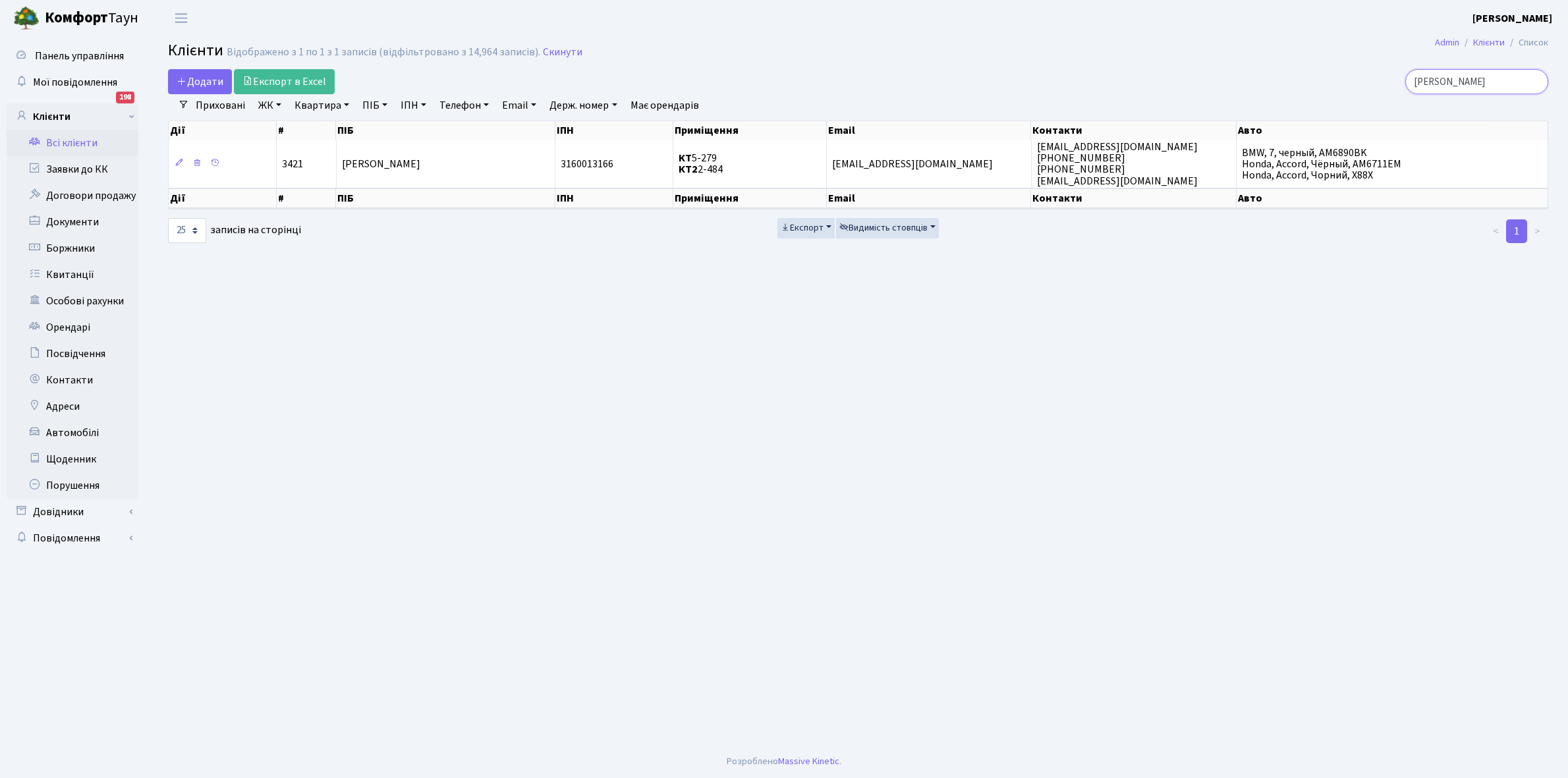
click at [1464, 79] on input "[PERSON_NAME]" at bounding box center [1476, 82] width 143 height 25
type input "х"
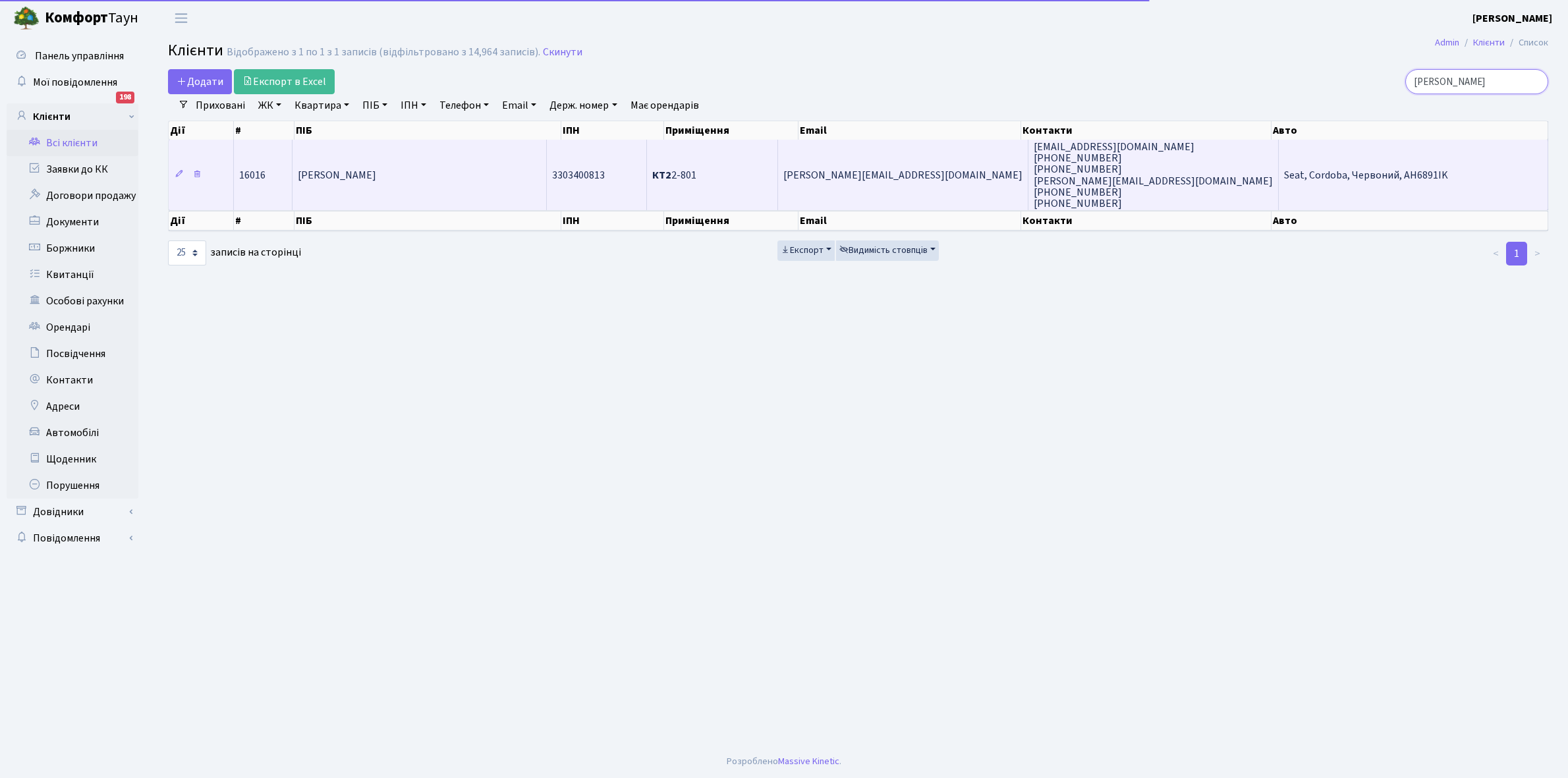
type input "[PERSON_NAME]"
click at [376, 170] on span "[PERSON_NAME]" at bounding box center [336, 175] width 79 height 15
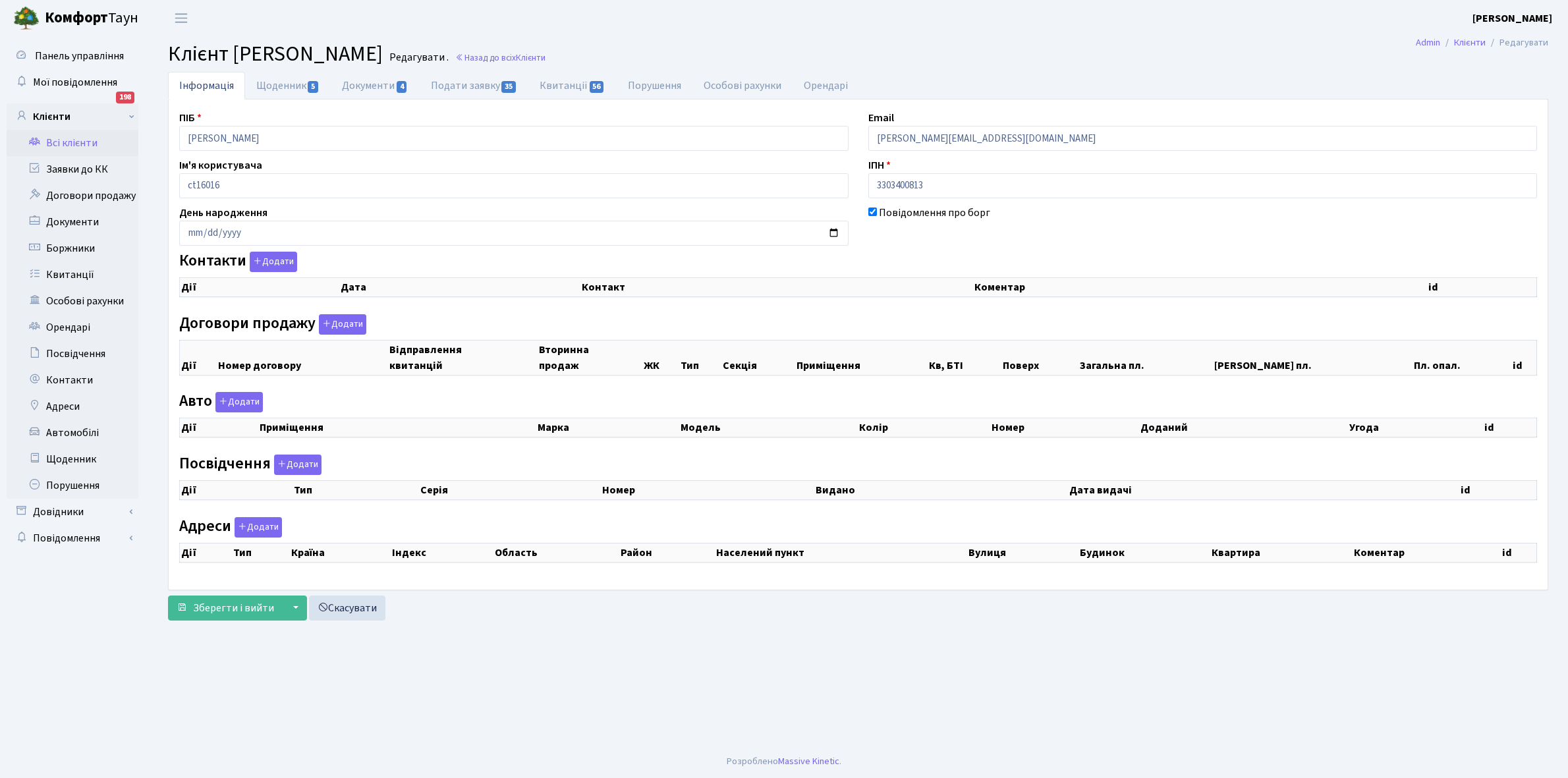
checkbox input "true"
select select "25"
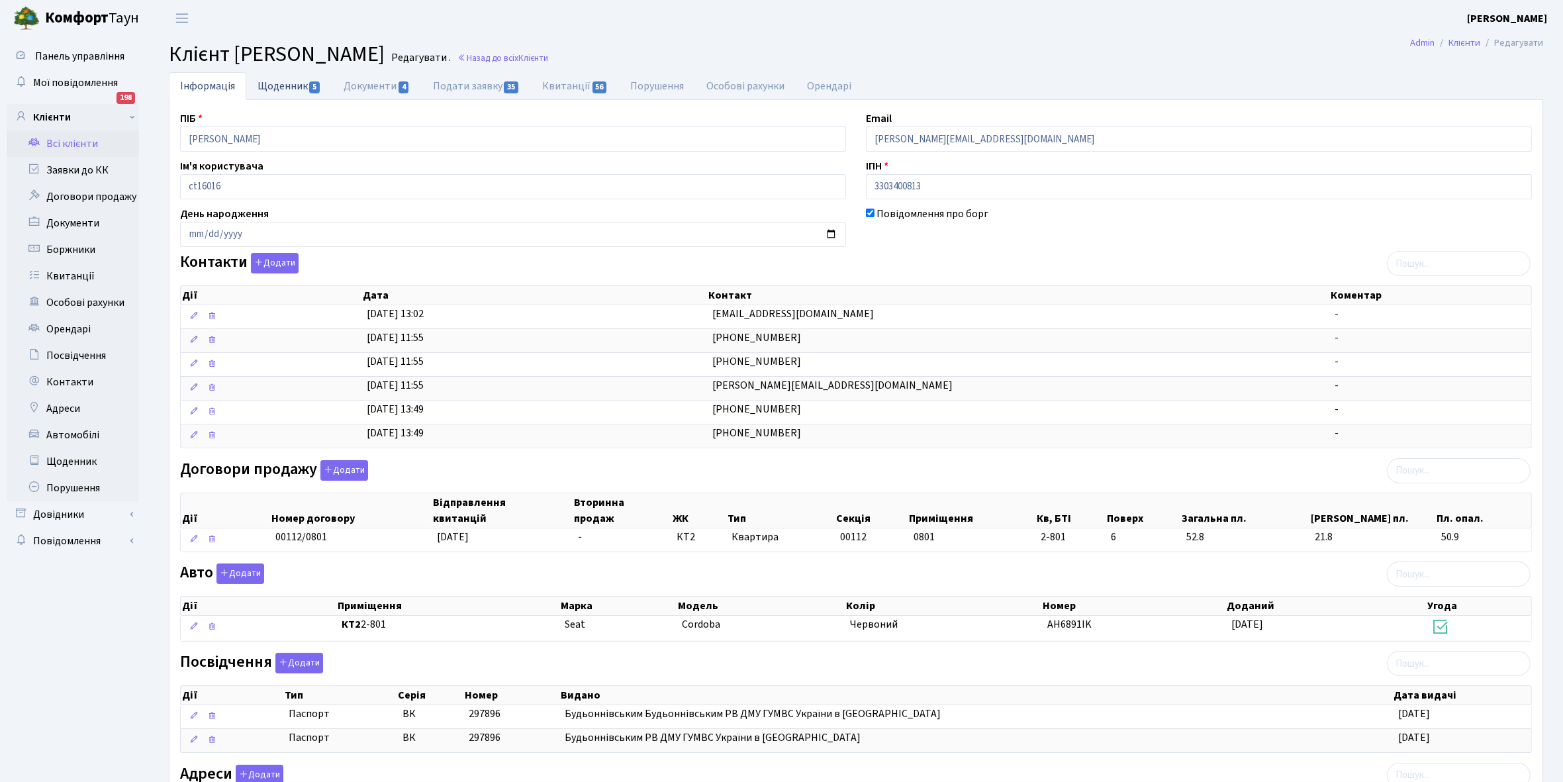
click at [276, 80] on link "Щоденник 5" at bounding box center [289, 85] width 86 height 27
select select "25"
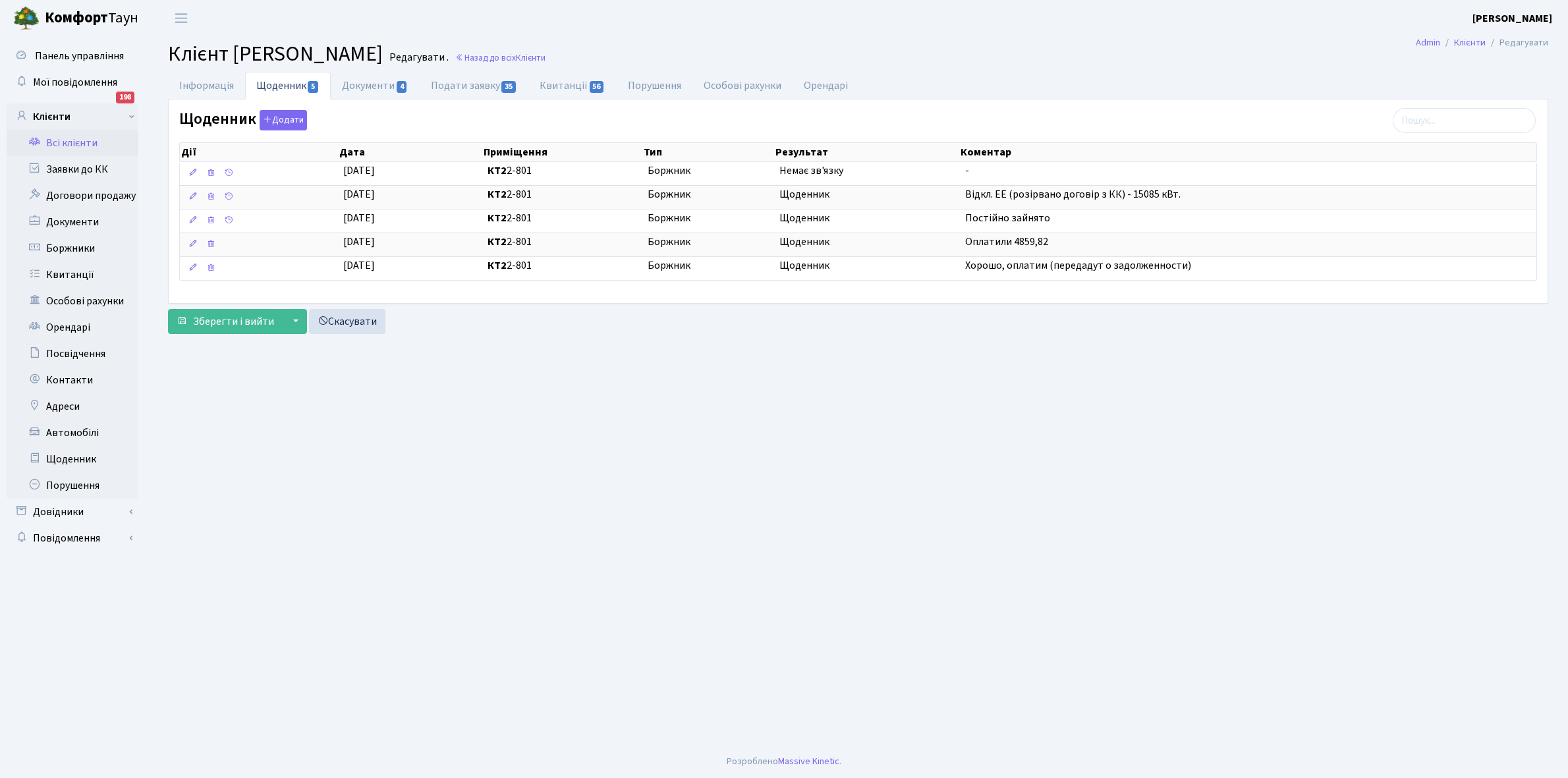
click at [77, 143] on link "Всі клієнти" at bounding box center [73, 142] width 131 height 26
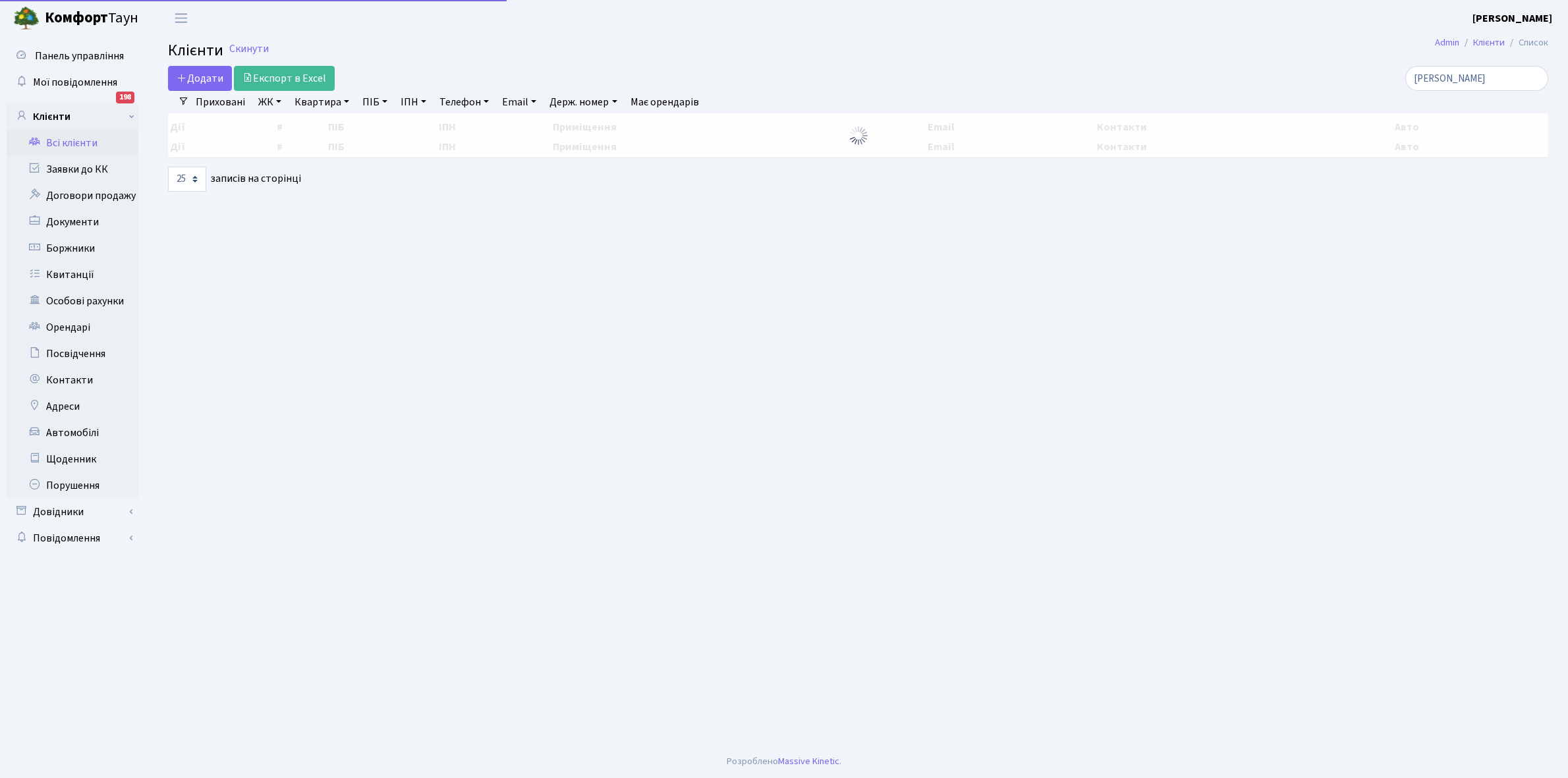
select select "25"
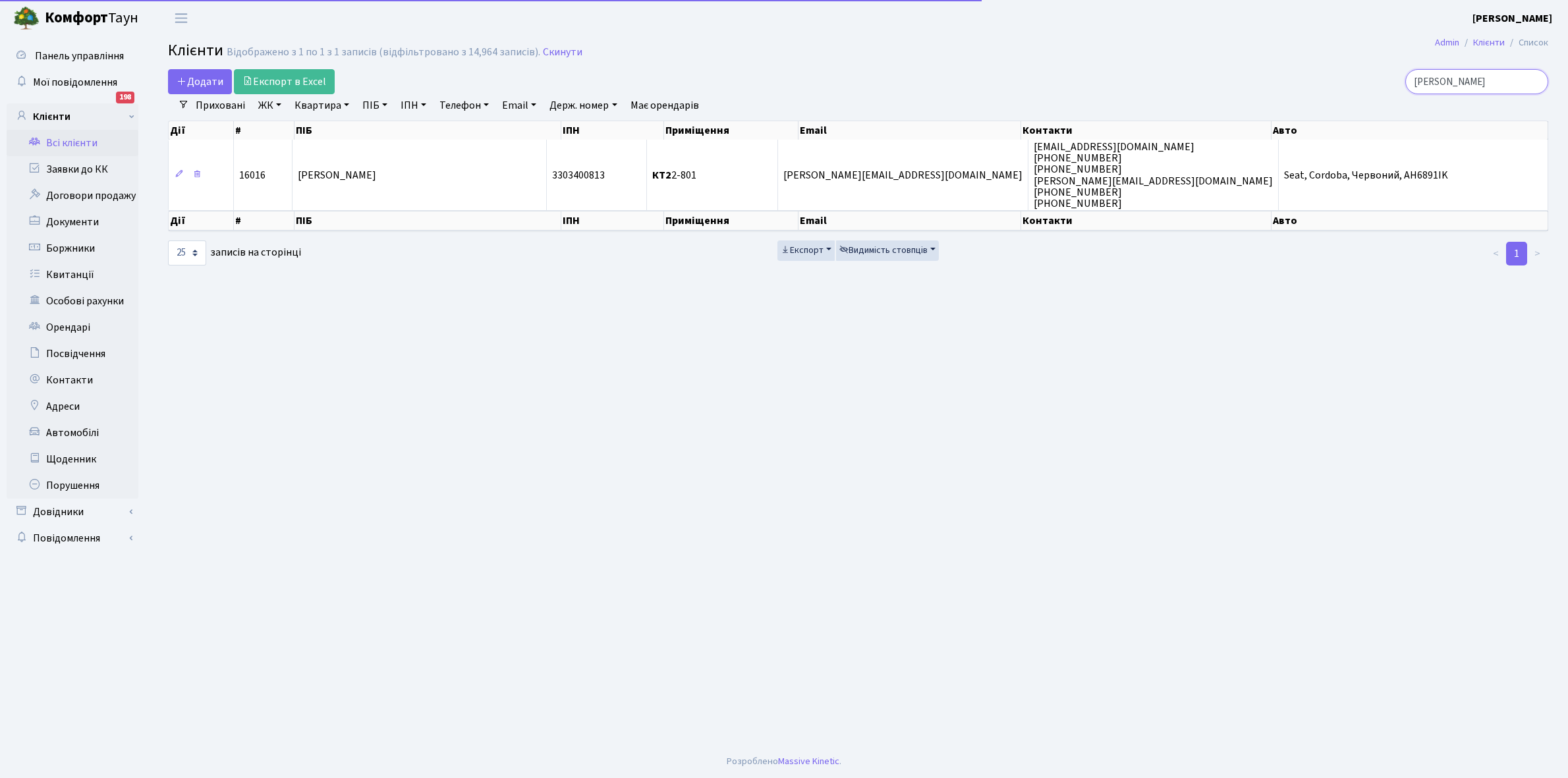
click at [1503, 80] on input "[PERSON_NAME]" at bounding box center [1476, 82] width 143 height 25
type input "к"
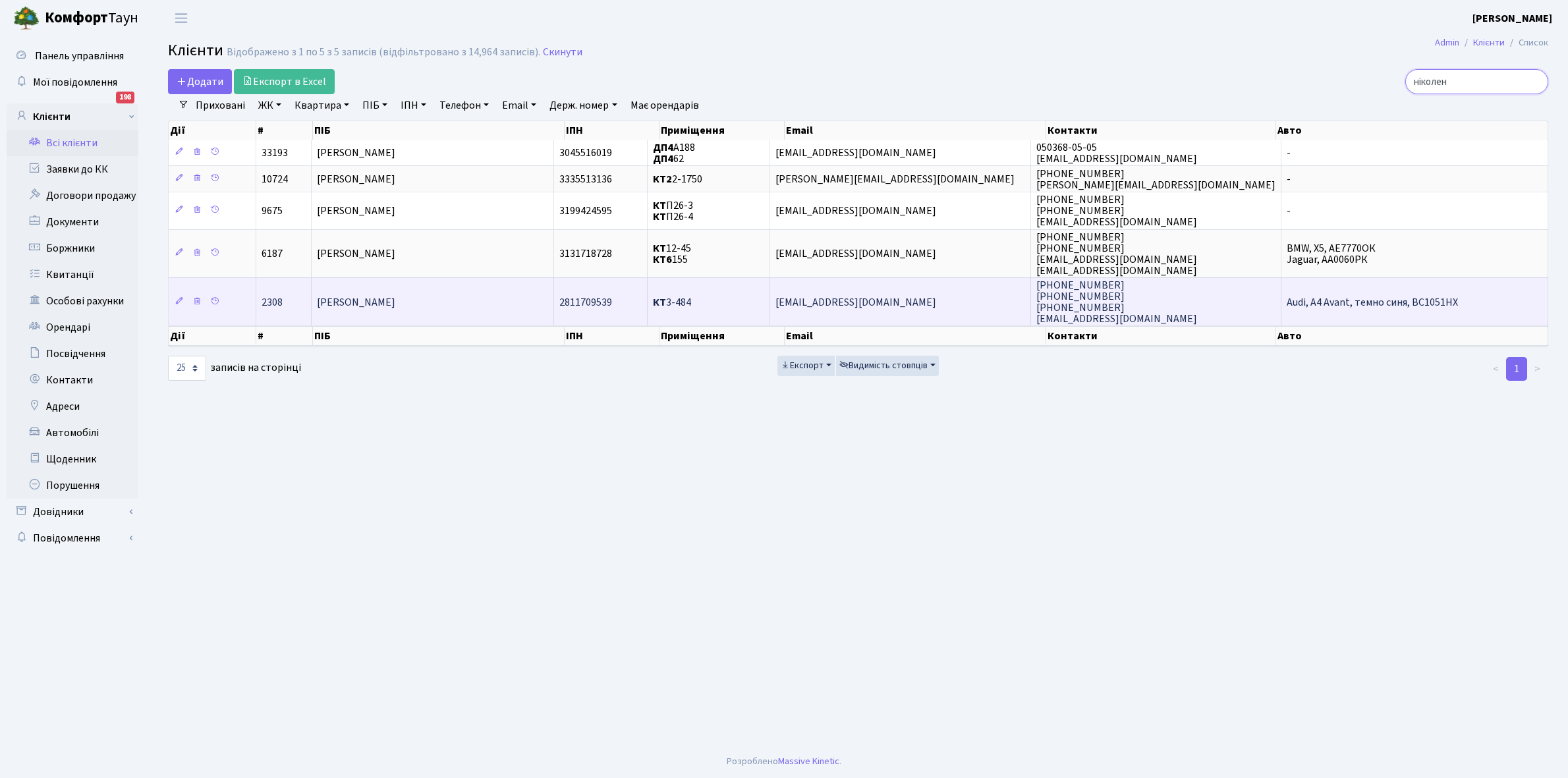
type input "ніколен"
click at [456, 305] on td "[PERSON_NAME]" at bounding box center [432, 301] width 242 height 48
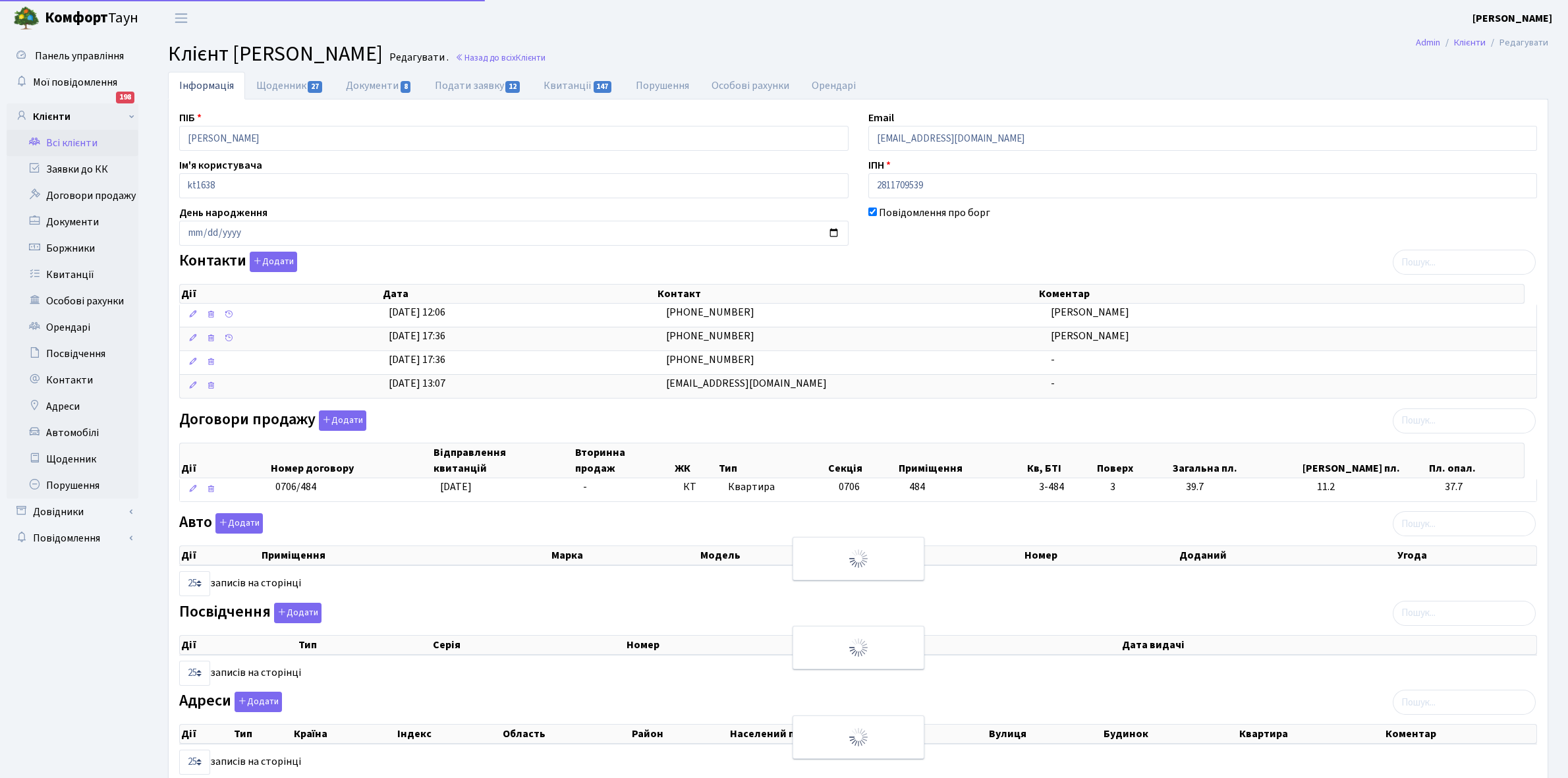
select select "25"
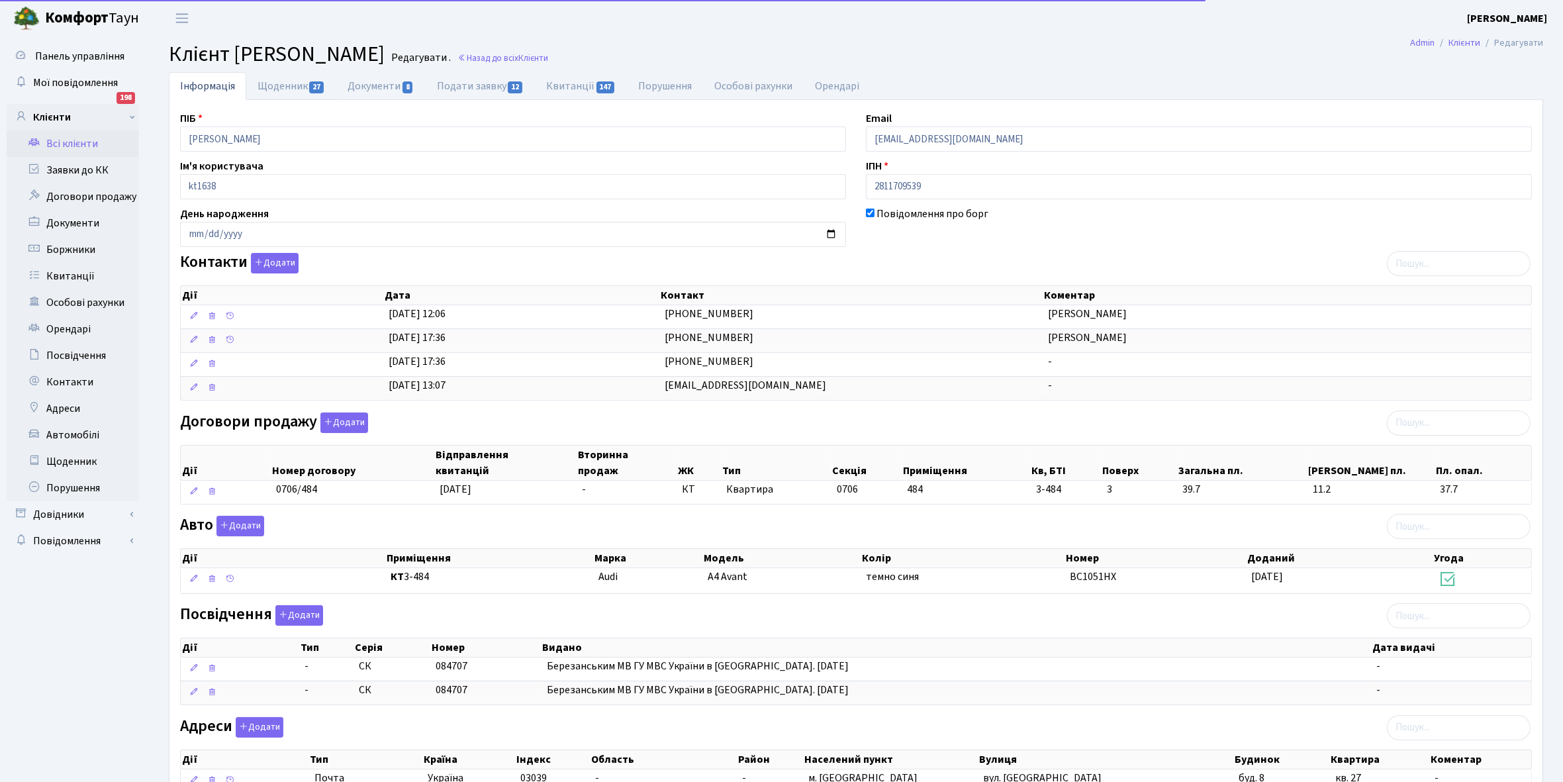
click at [278, 88] on link "Щоденник 27" at bounding box center [291, 86] width 90 height 28
select select "25"
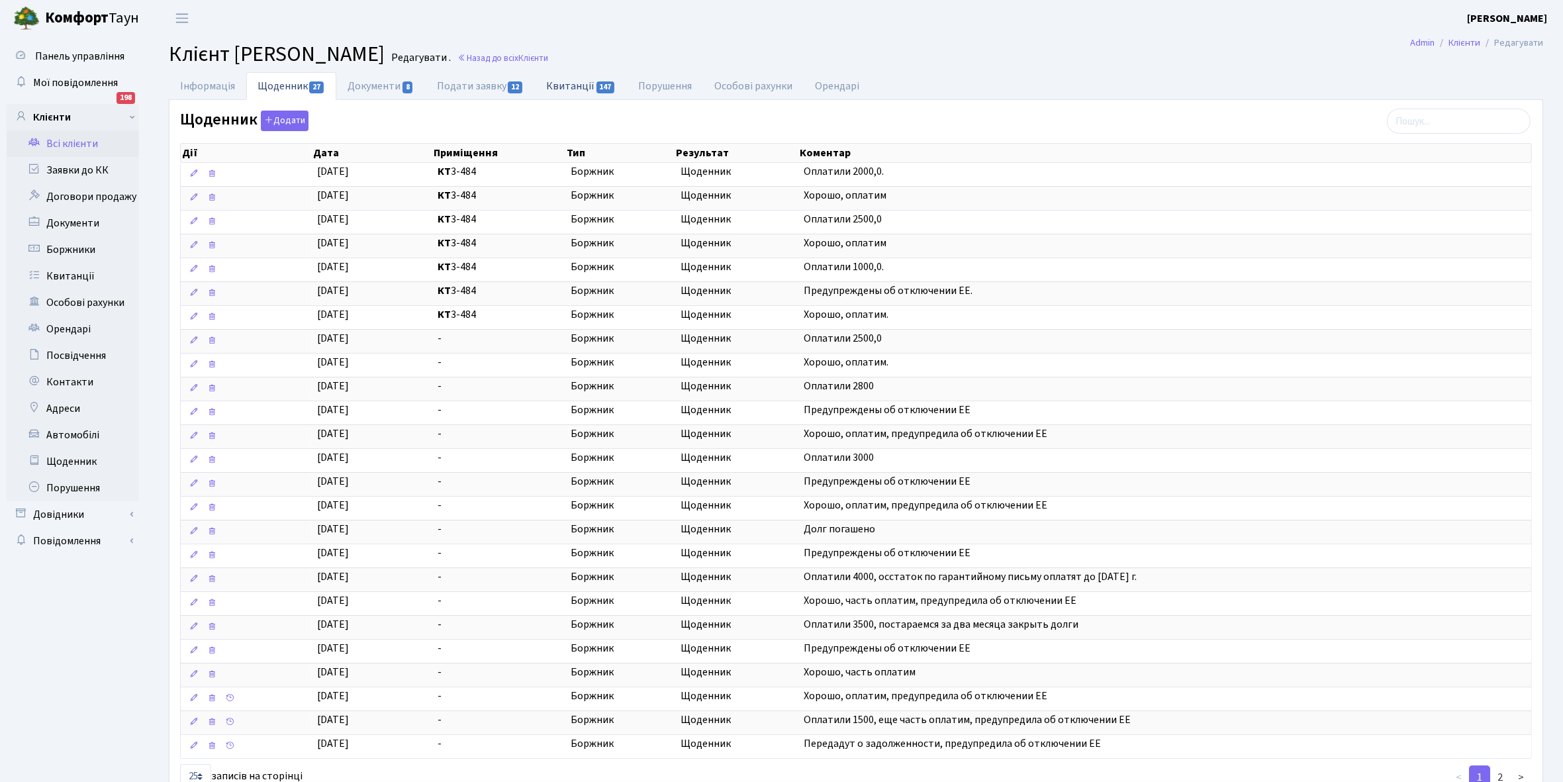
click at [573, 84] on link "Квитанції 147" at bounding box center [581, 85] width 92 height 27
select select "25"
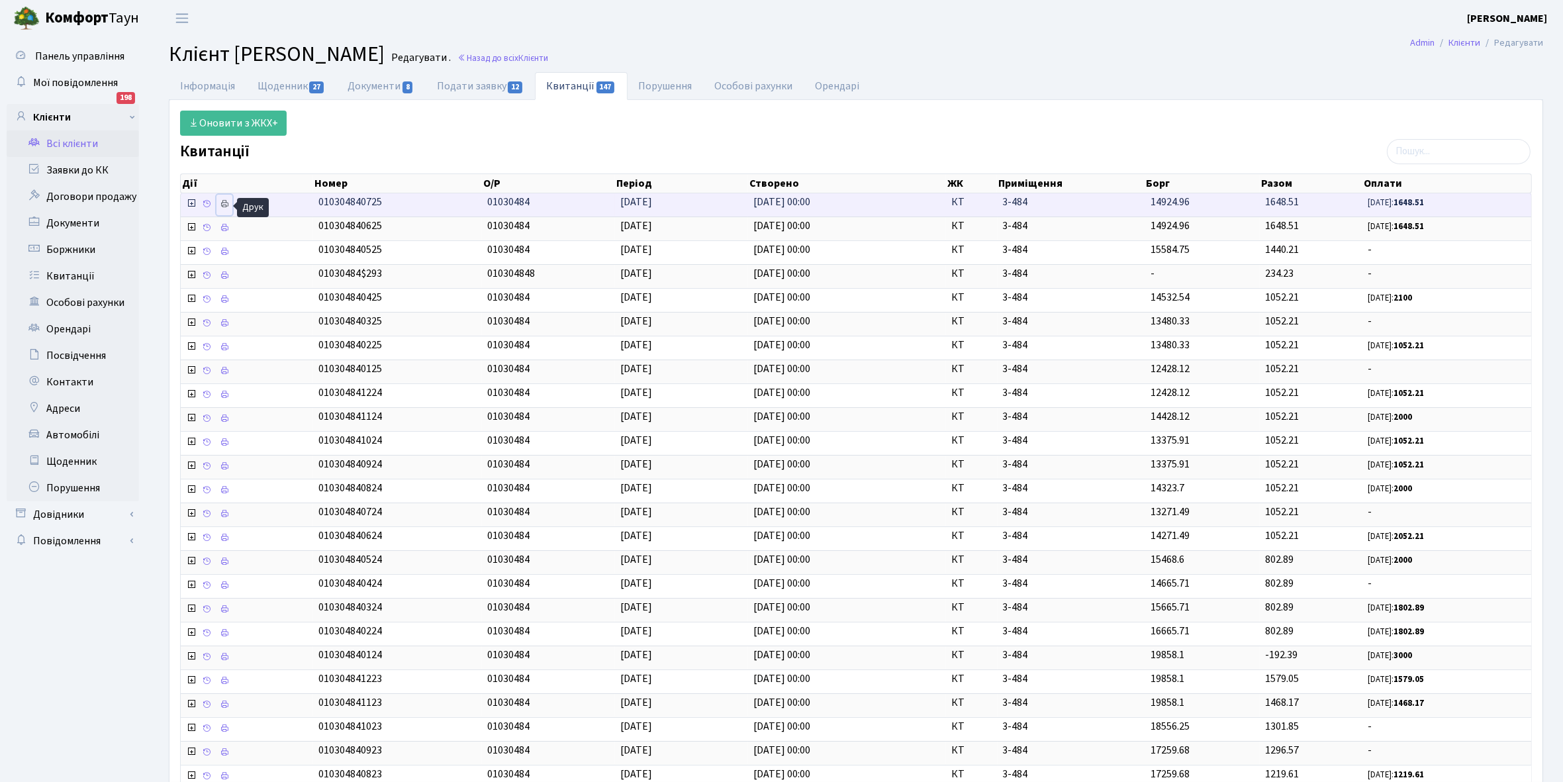
click at [226, 204] on icon at bounding box center [224, 203] width 9 height 9
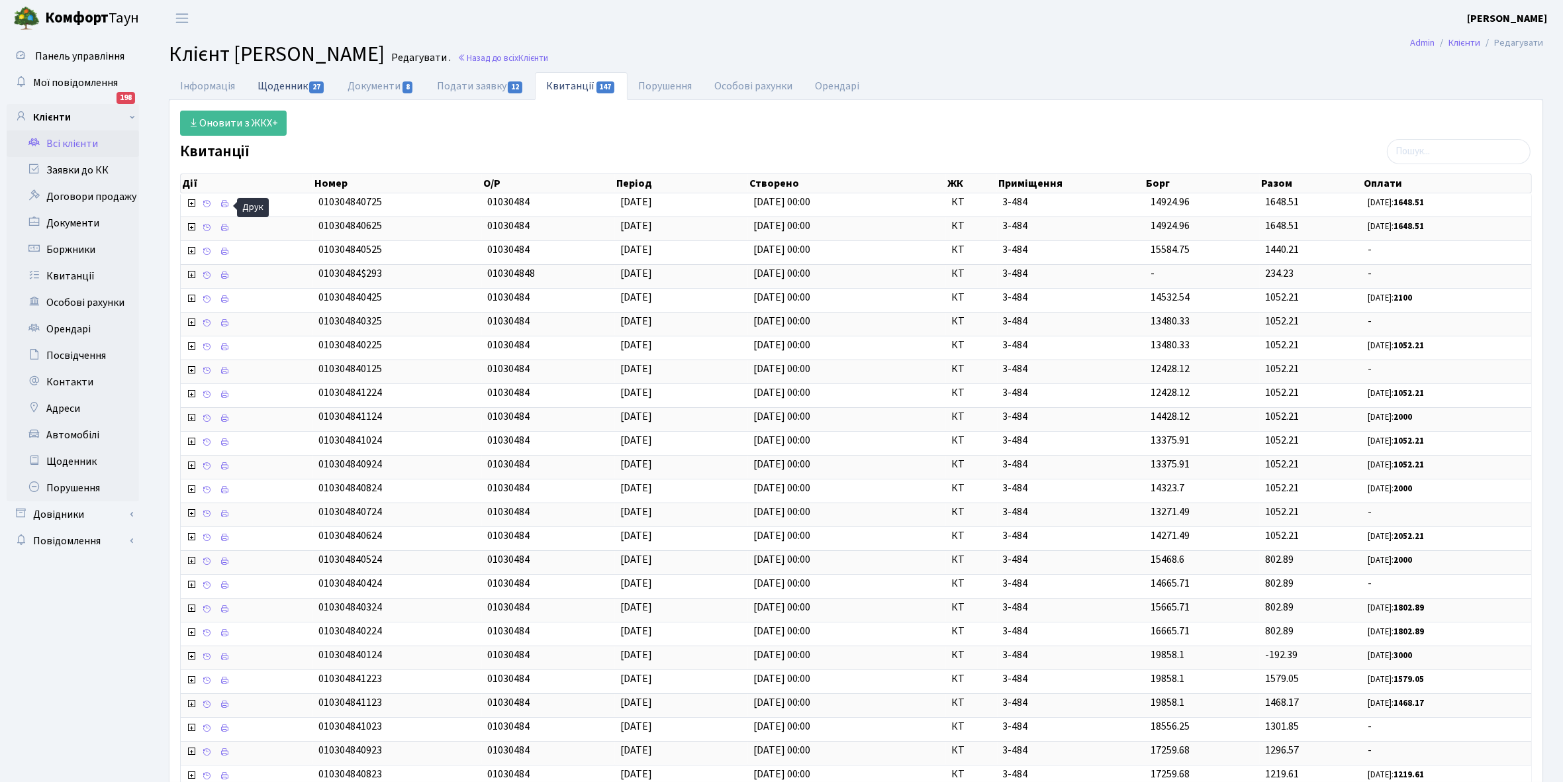
click at [267, 81] on link "Щоденник 27" at bounding box center [291, 85] width 90 height 27
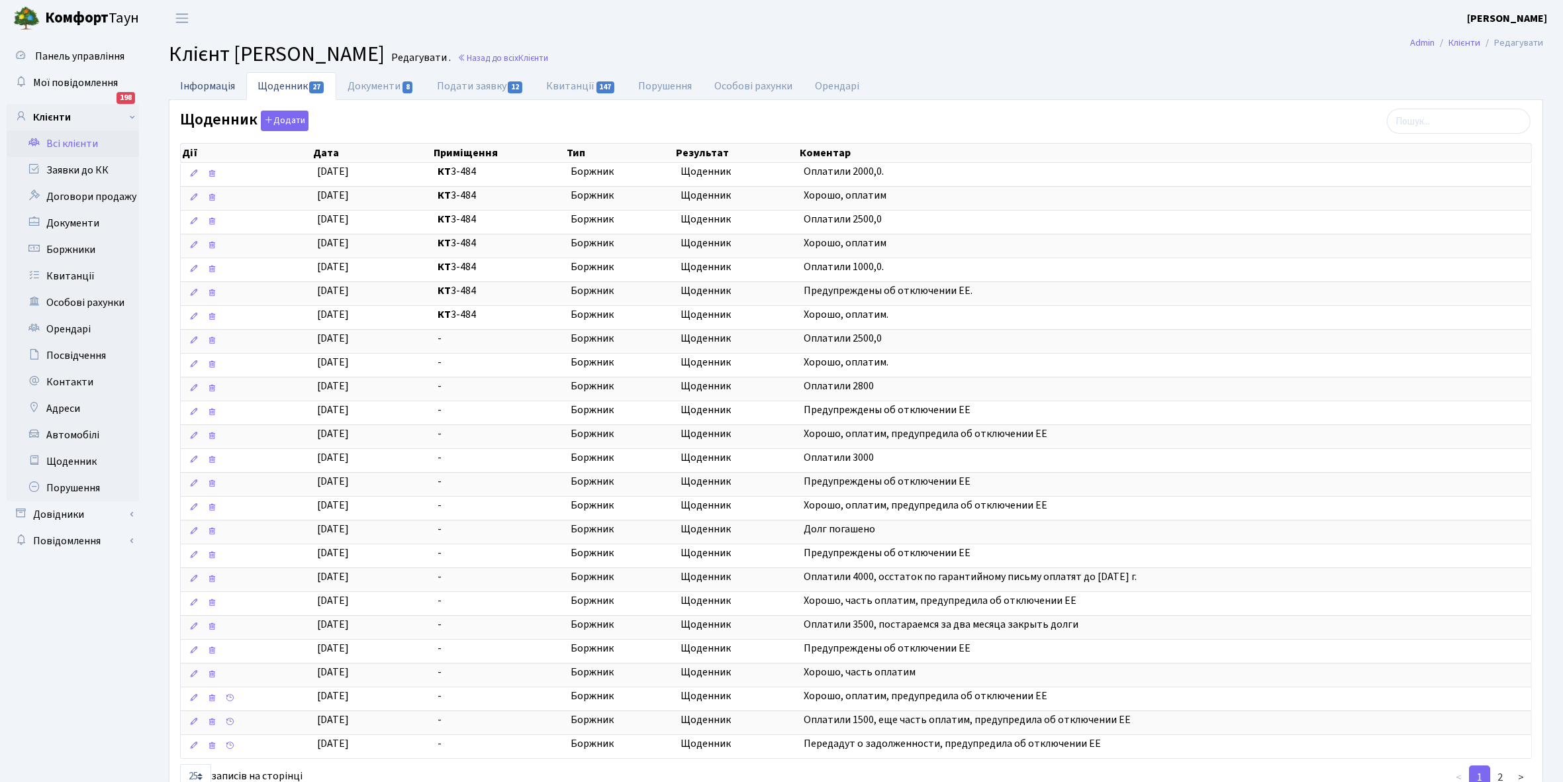
click at [197, 83] on link "Інформація" at bounding box center [207, 85] width 77 height 27
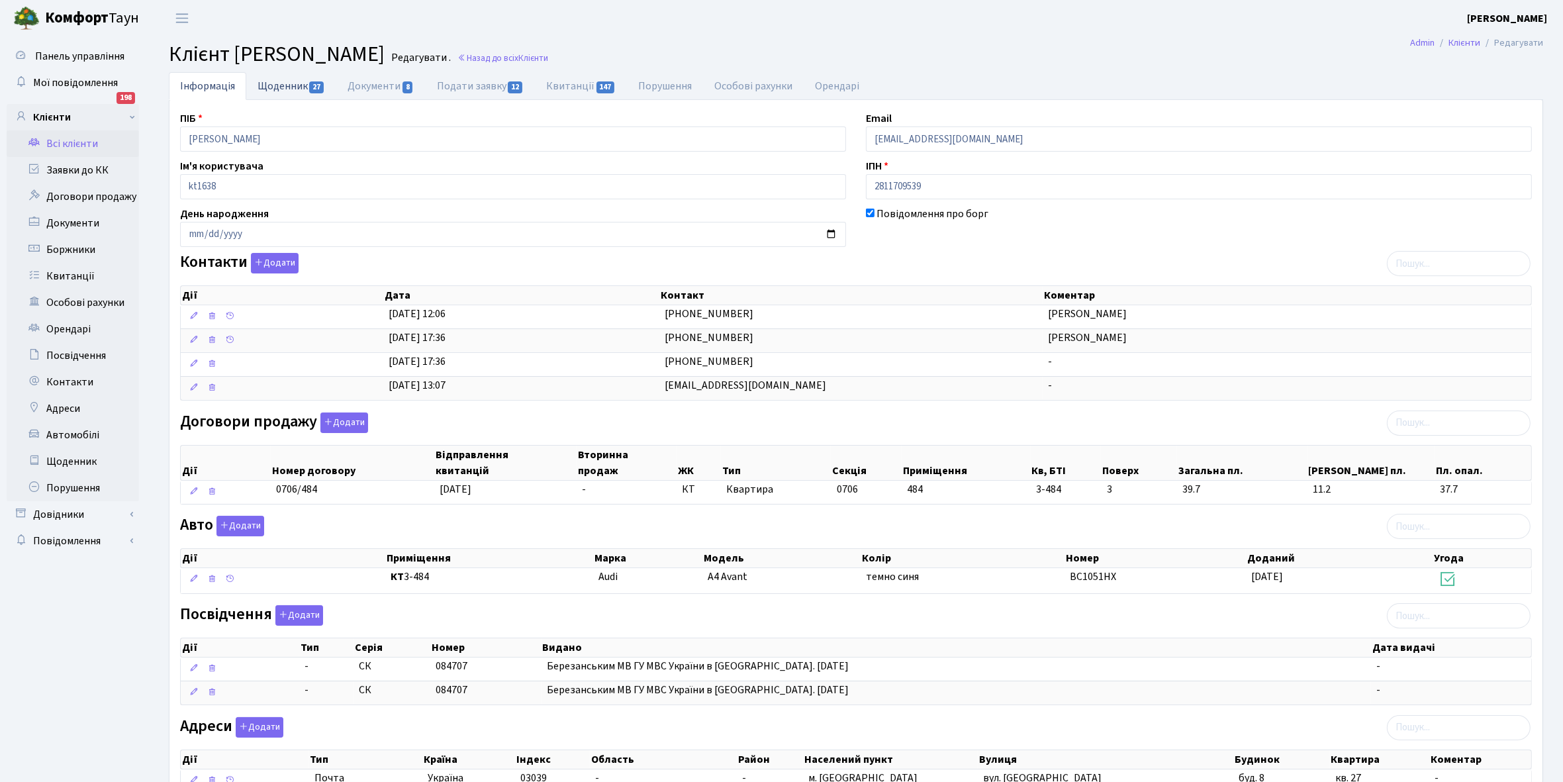
click at [285, 91] on link "Щоденник 27" at bounding box center [291, 85] width 90 height 27
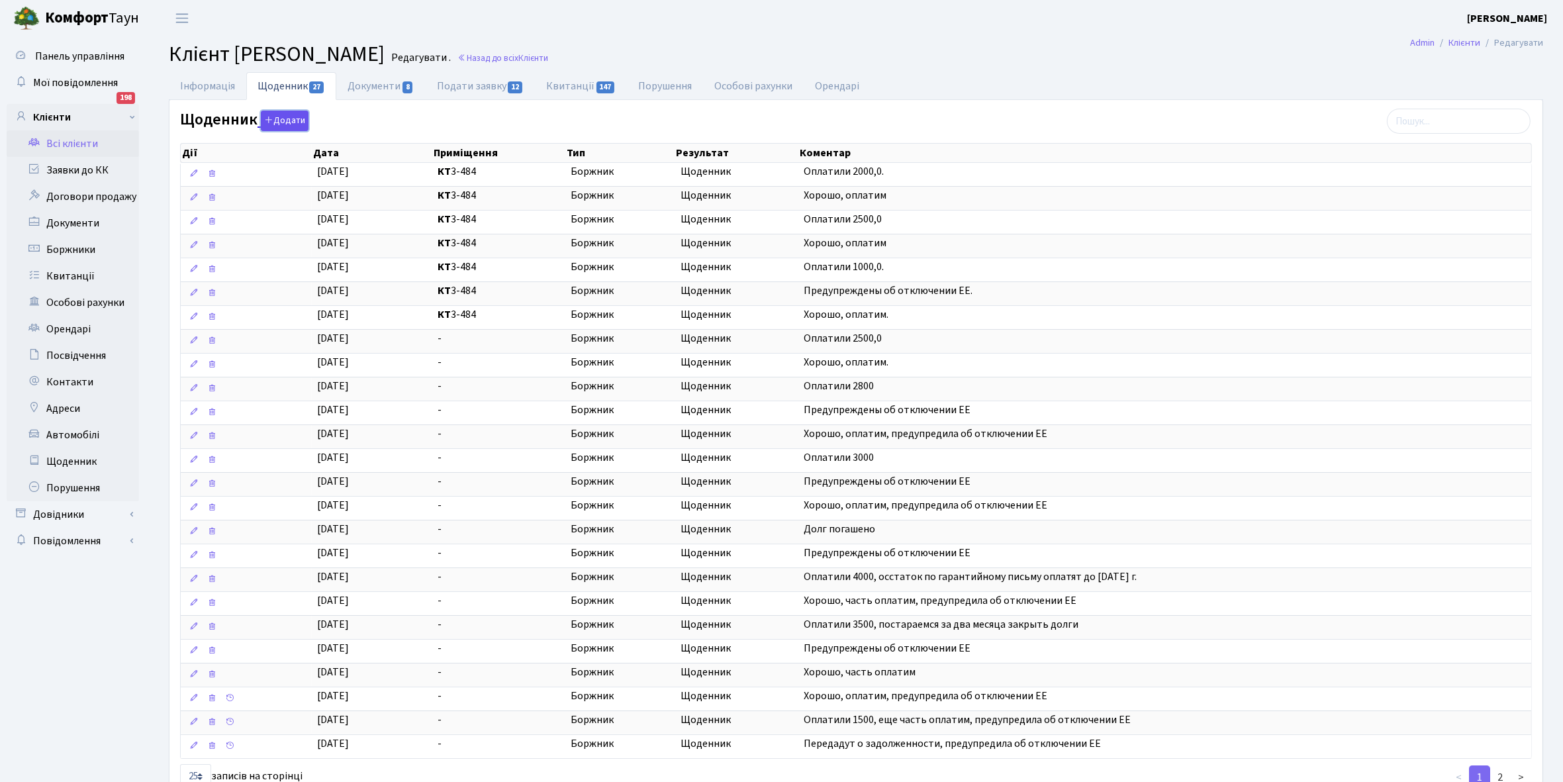
click at [290, 121] on button "Додати" at bounding box center [285, 121] width 48 height 21
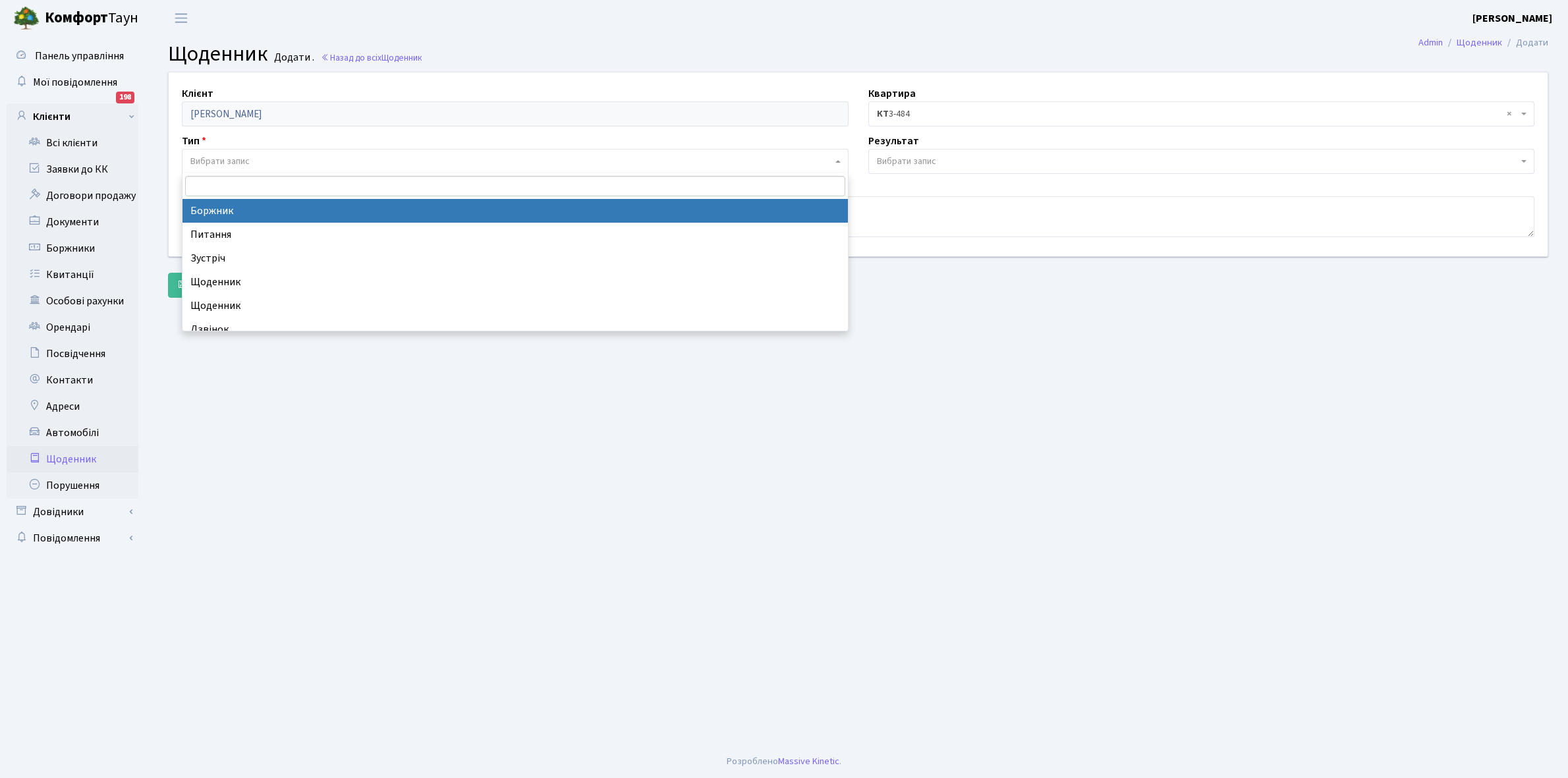
click at [237, 155] on span "Вибрати запис" at bounding box center [220, 161] width 60 height 13
select select "189"
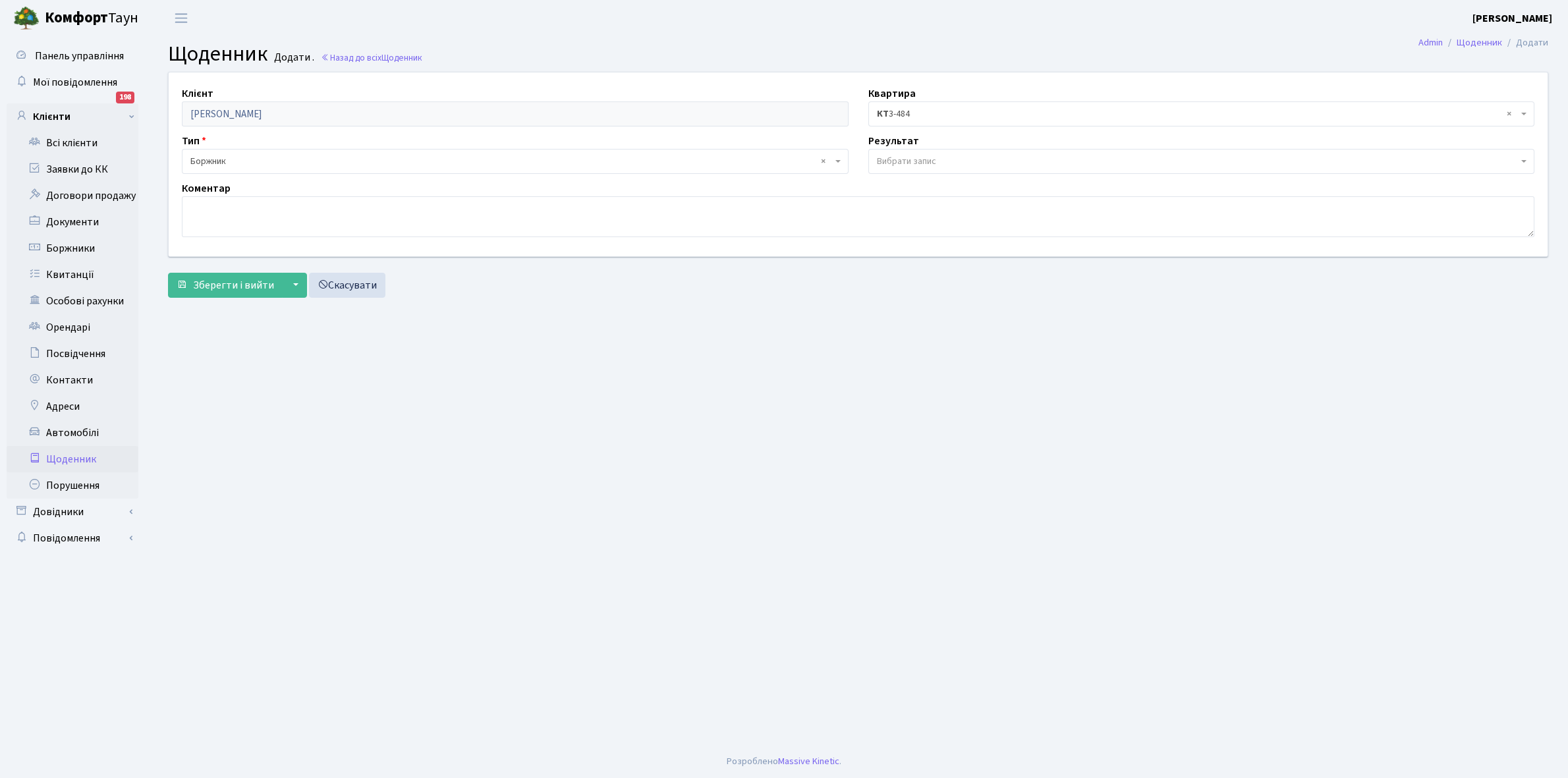
click at [937, 155] on span "Вибрати запис" at bounding box center [1197, 161] width 642 height 13
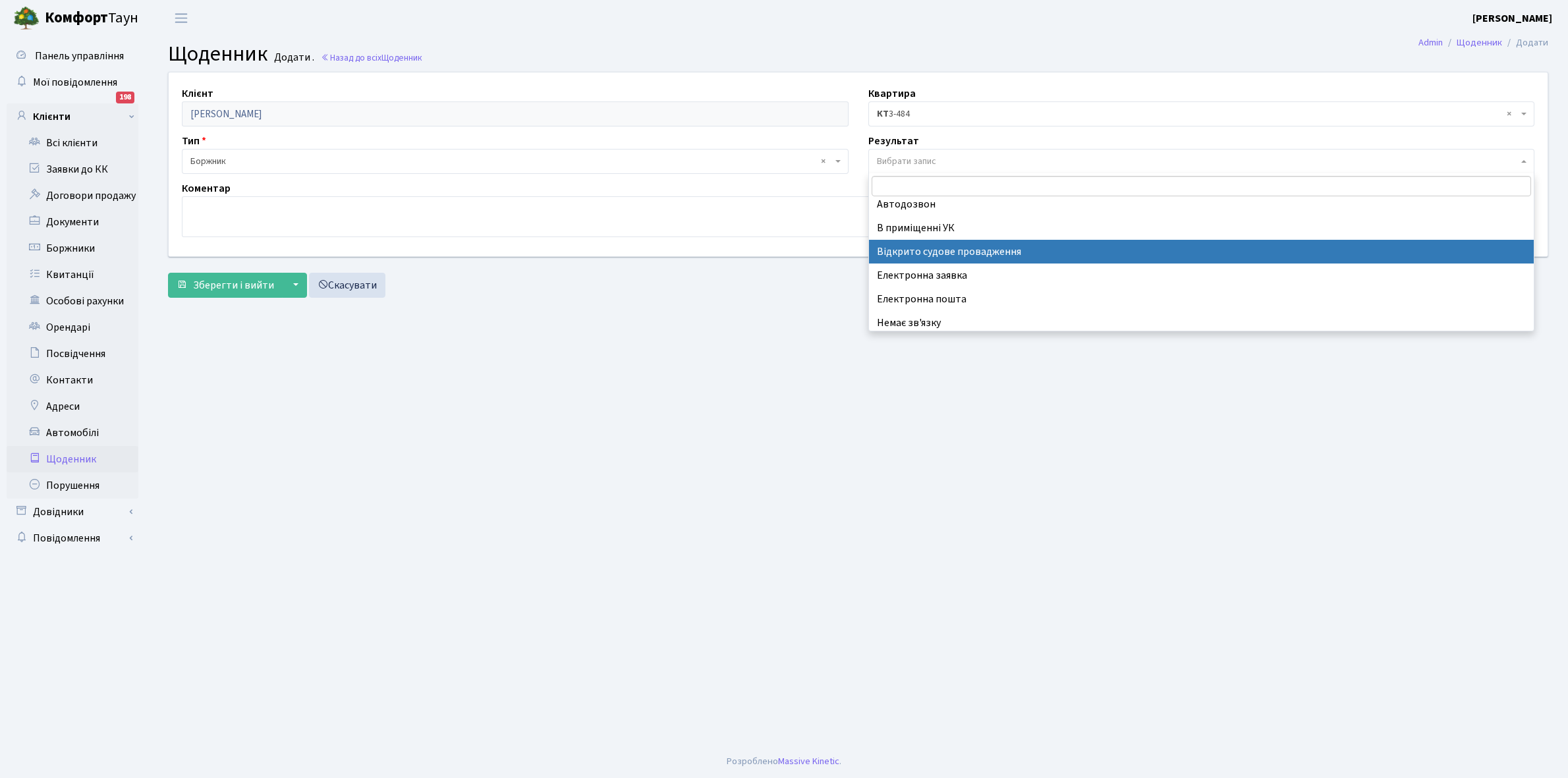
scroll to position [81, 0]
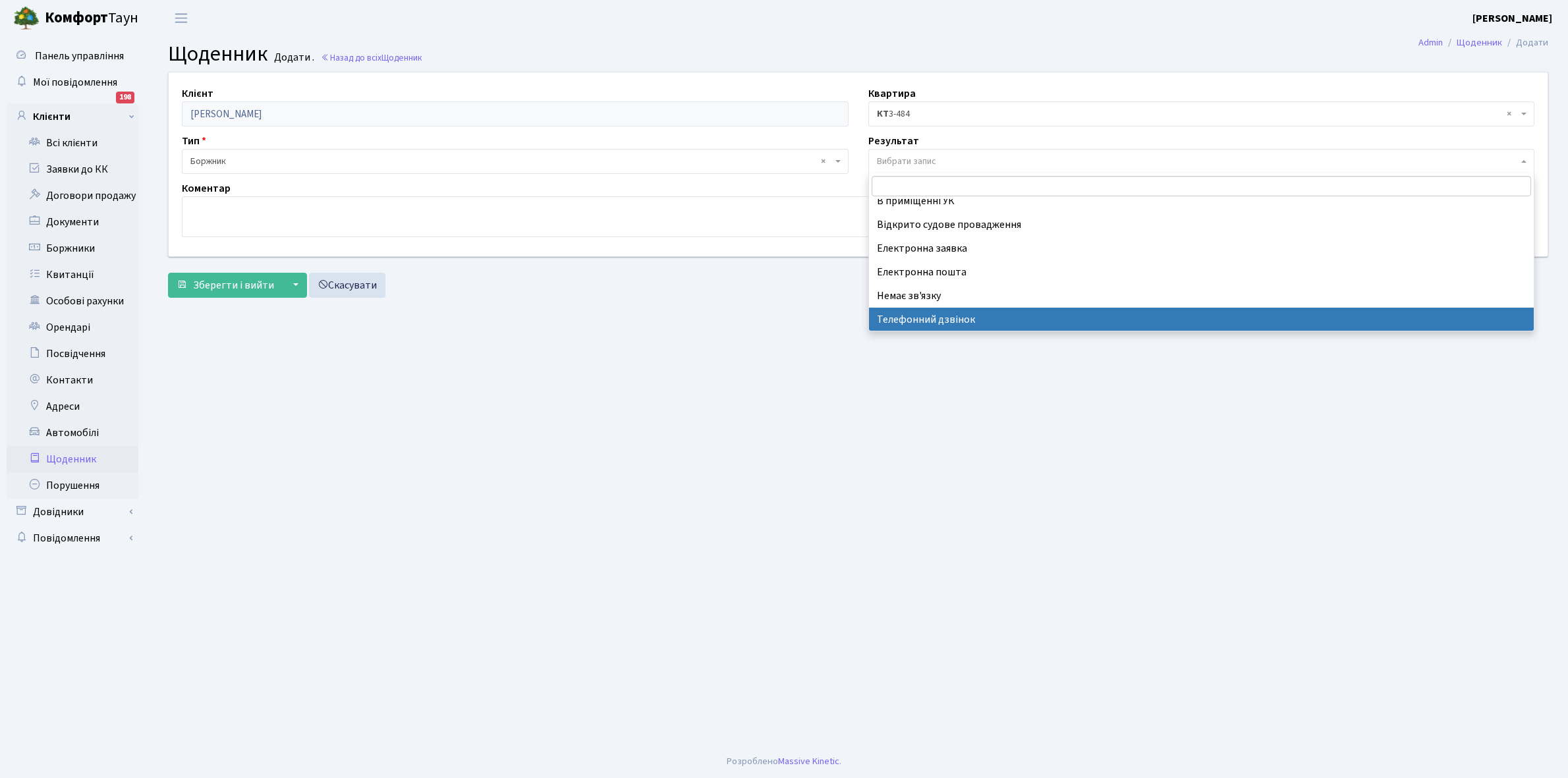
select select "196"
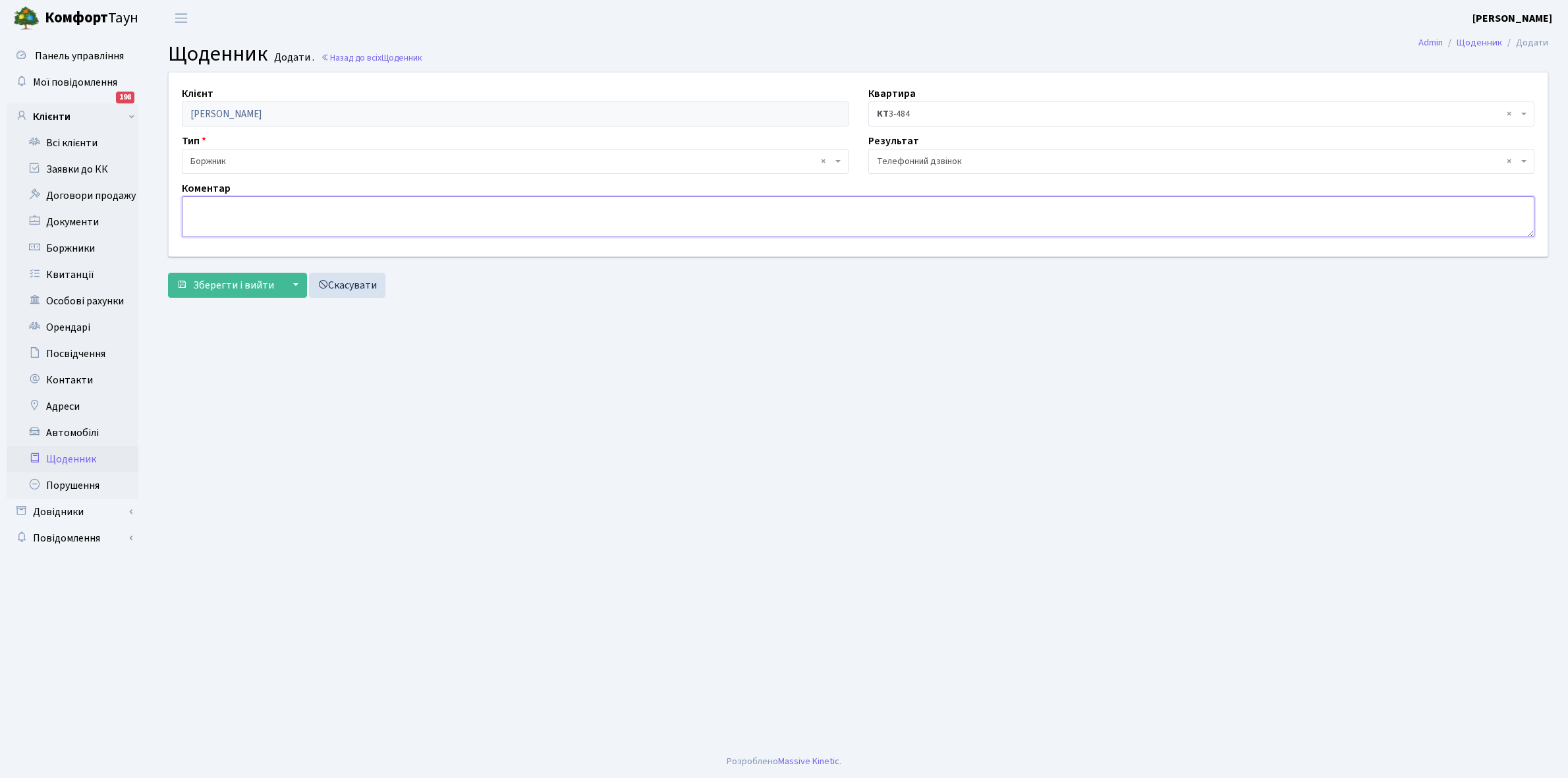
click at [245, 208] on textarea at bounding box center [858, 216] width 1352 height 41
type textarea "Може оплатити частину боргу"
click at [216, 282] on span "Зберегти і вийти" at bounding box center [233, 285] width 81 height 15
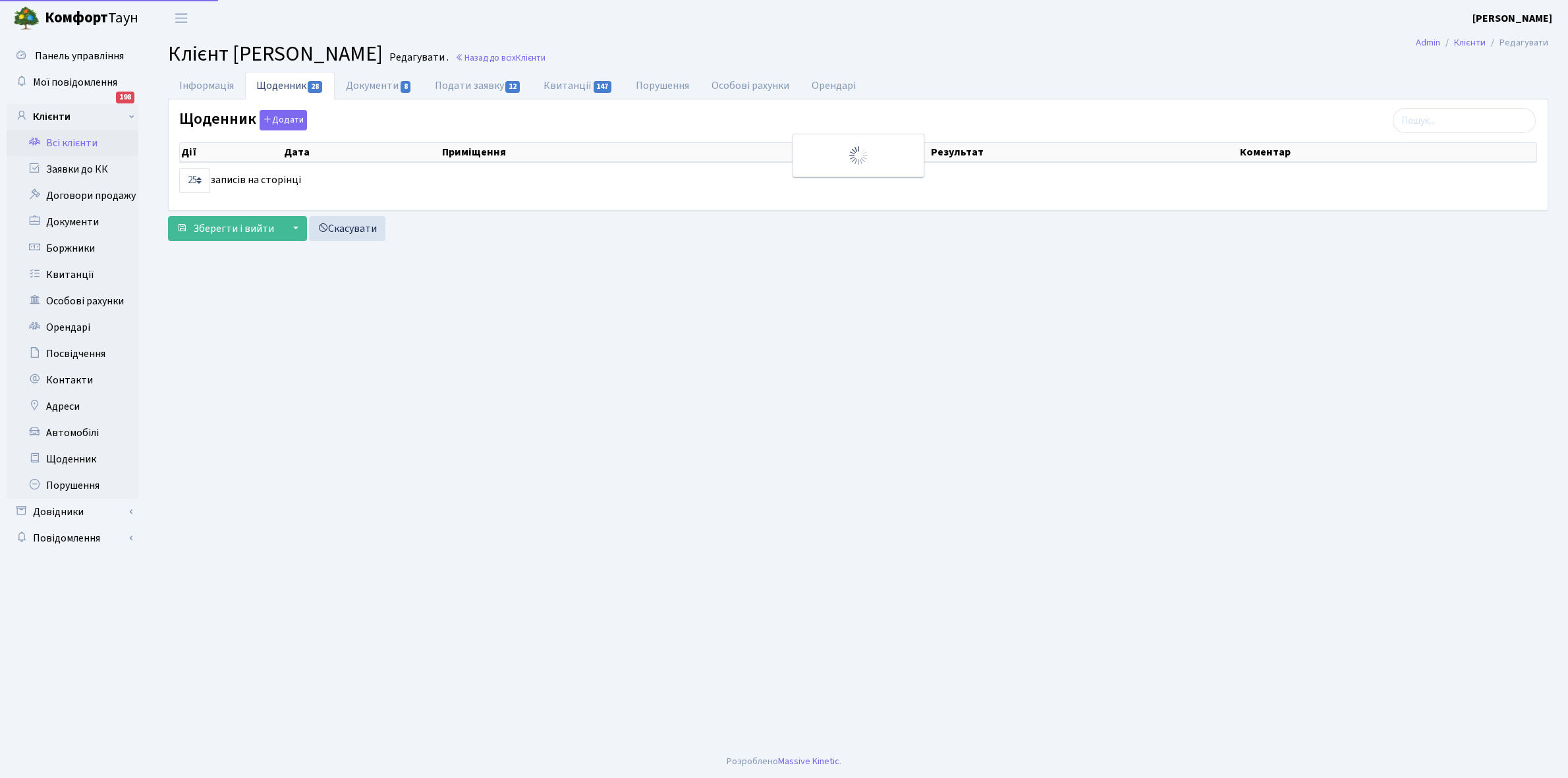
select select "25"
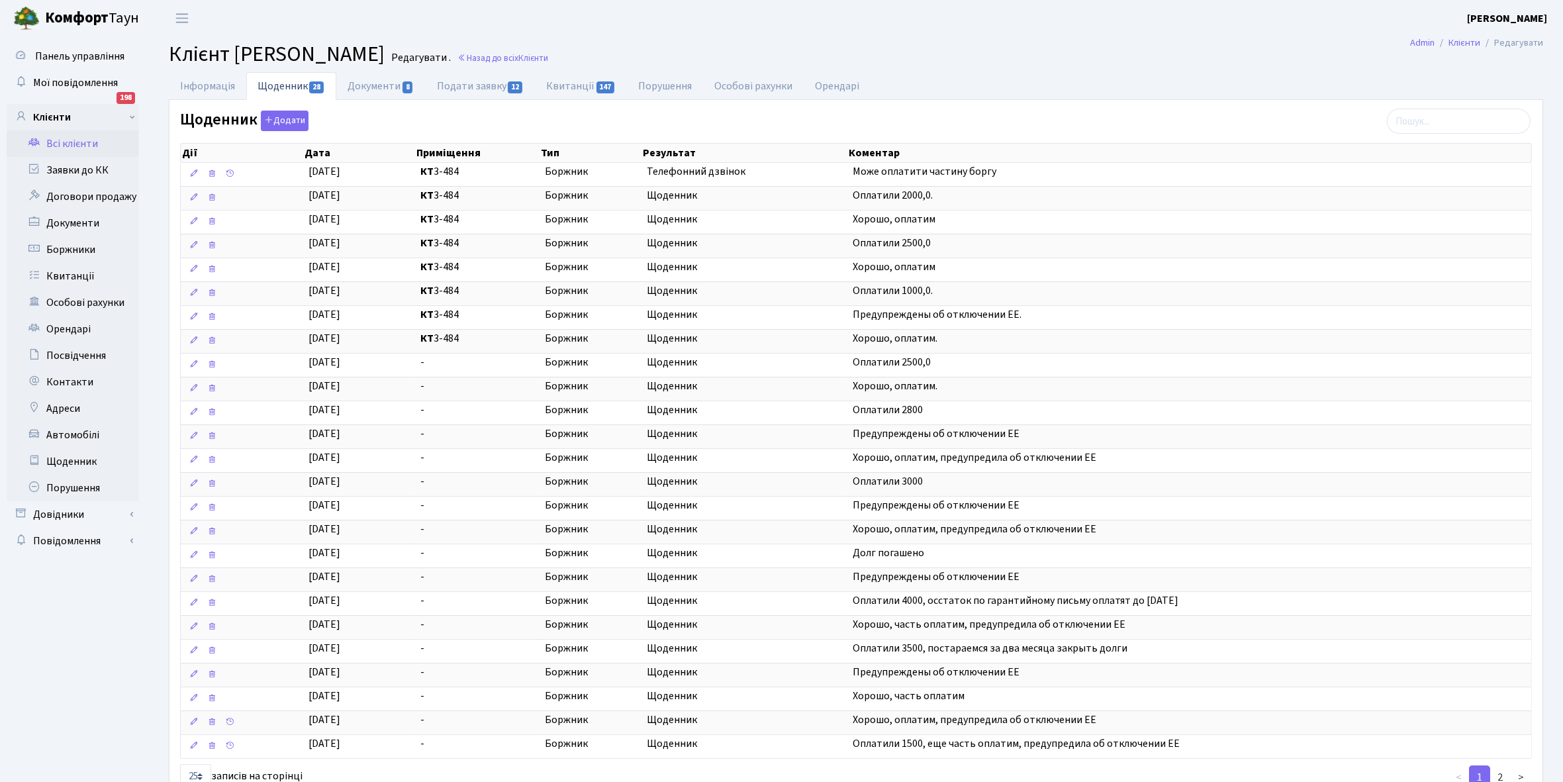
click at [54, 140] on link "Всі клієнти" at bounding box center [73, 143] width 132 height 26
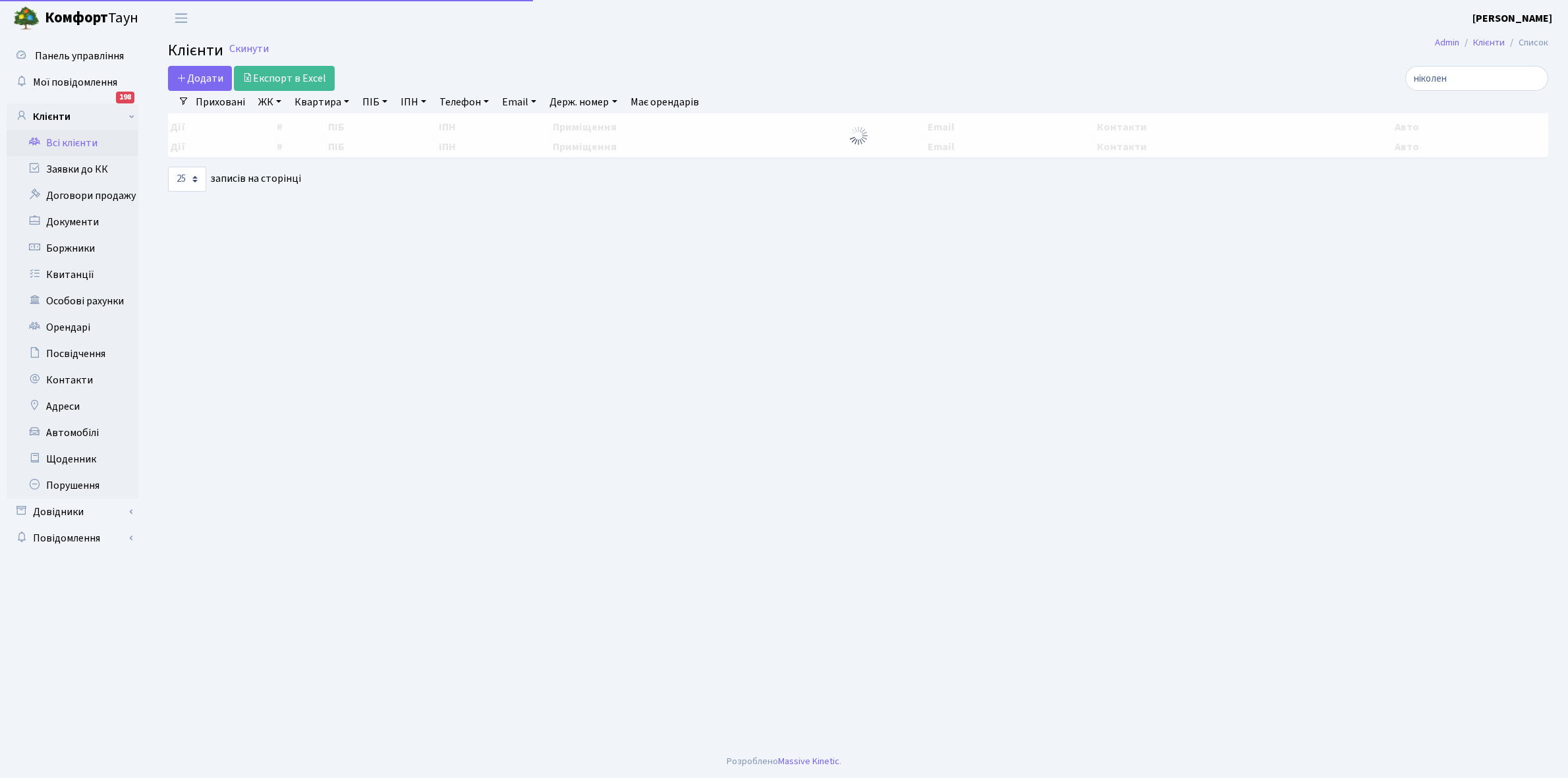
select select "25"
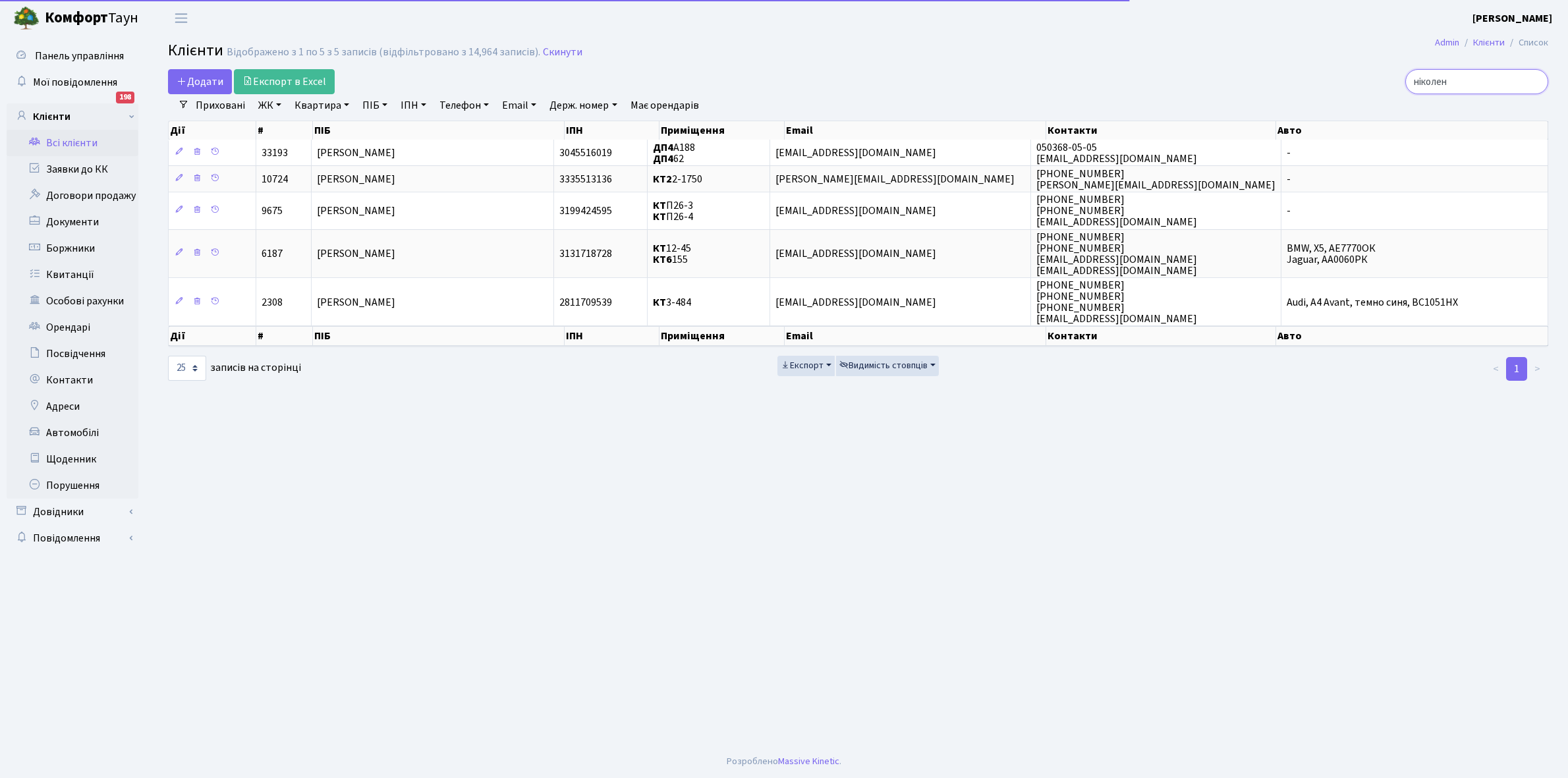
click at [1475, 78] on input "ніколен" at bounding box center [1476, 82] width 143 height 25
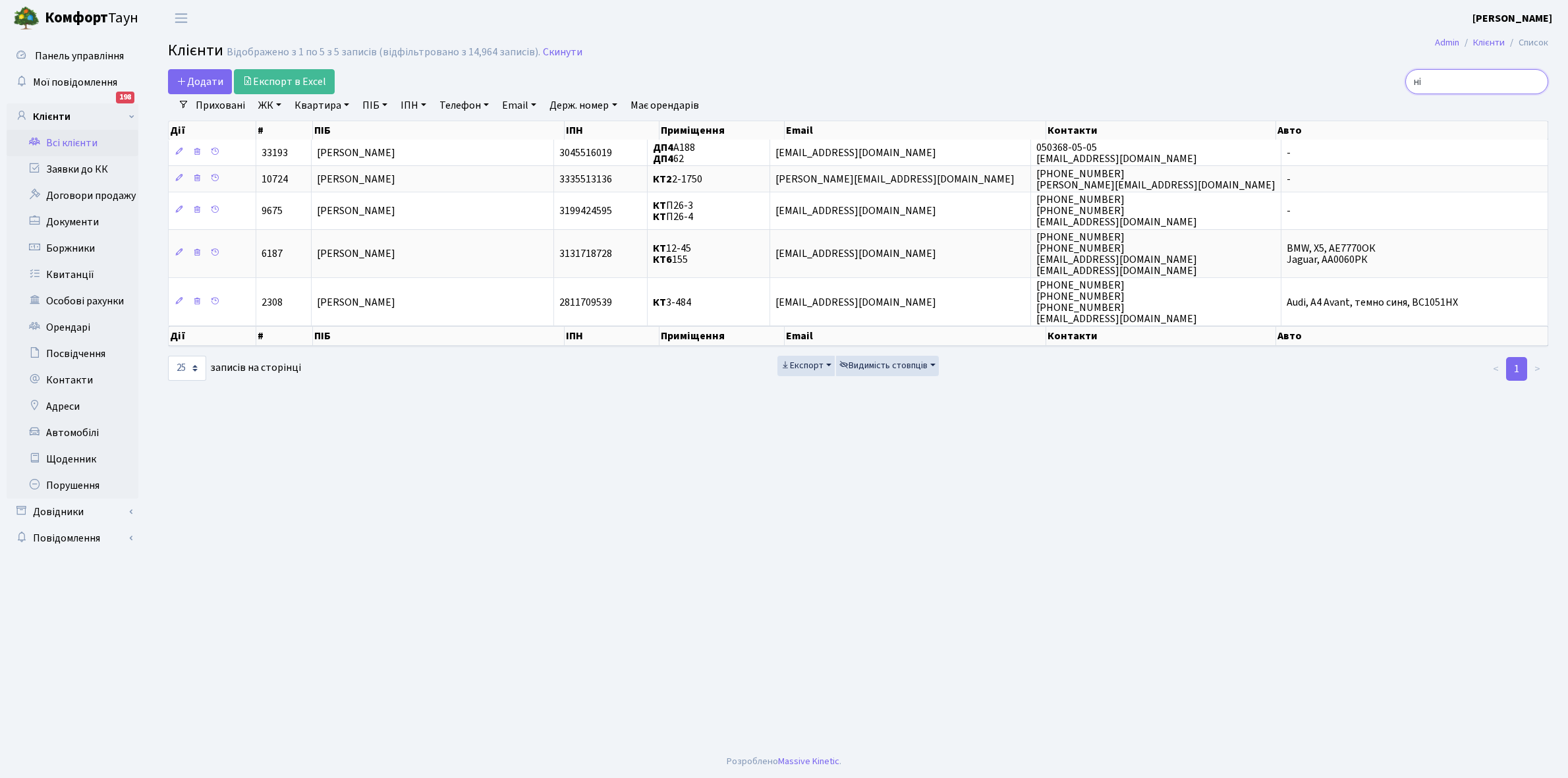
type input "н"
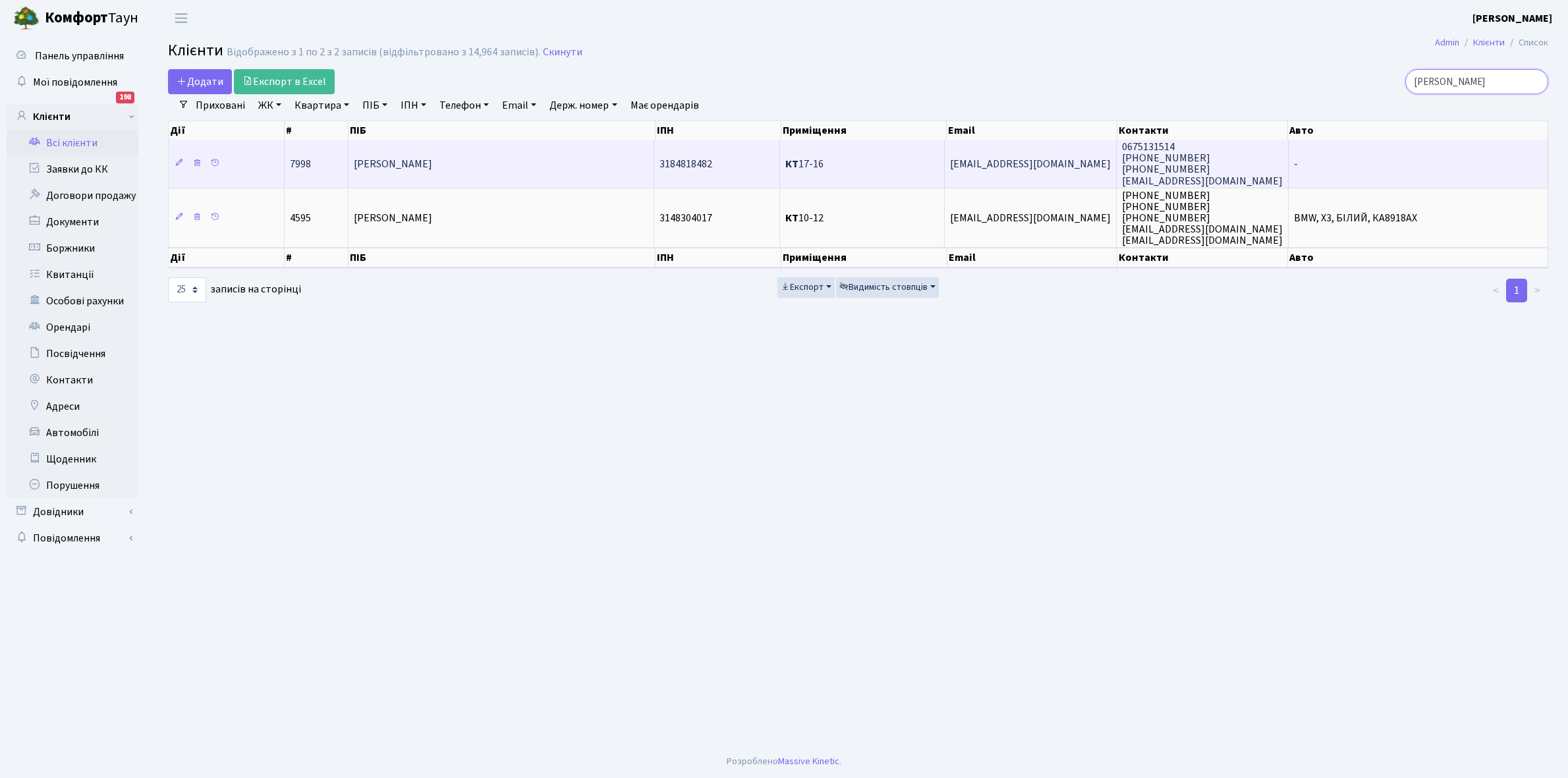
type input "луцик"
click at [478, 159] on td "[PERSON_NAME]" at bounding box center [500, 163] width 305 height 48
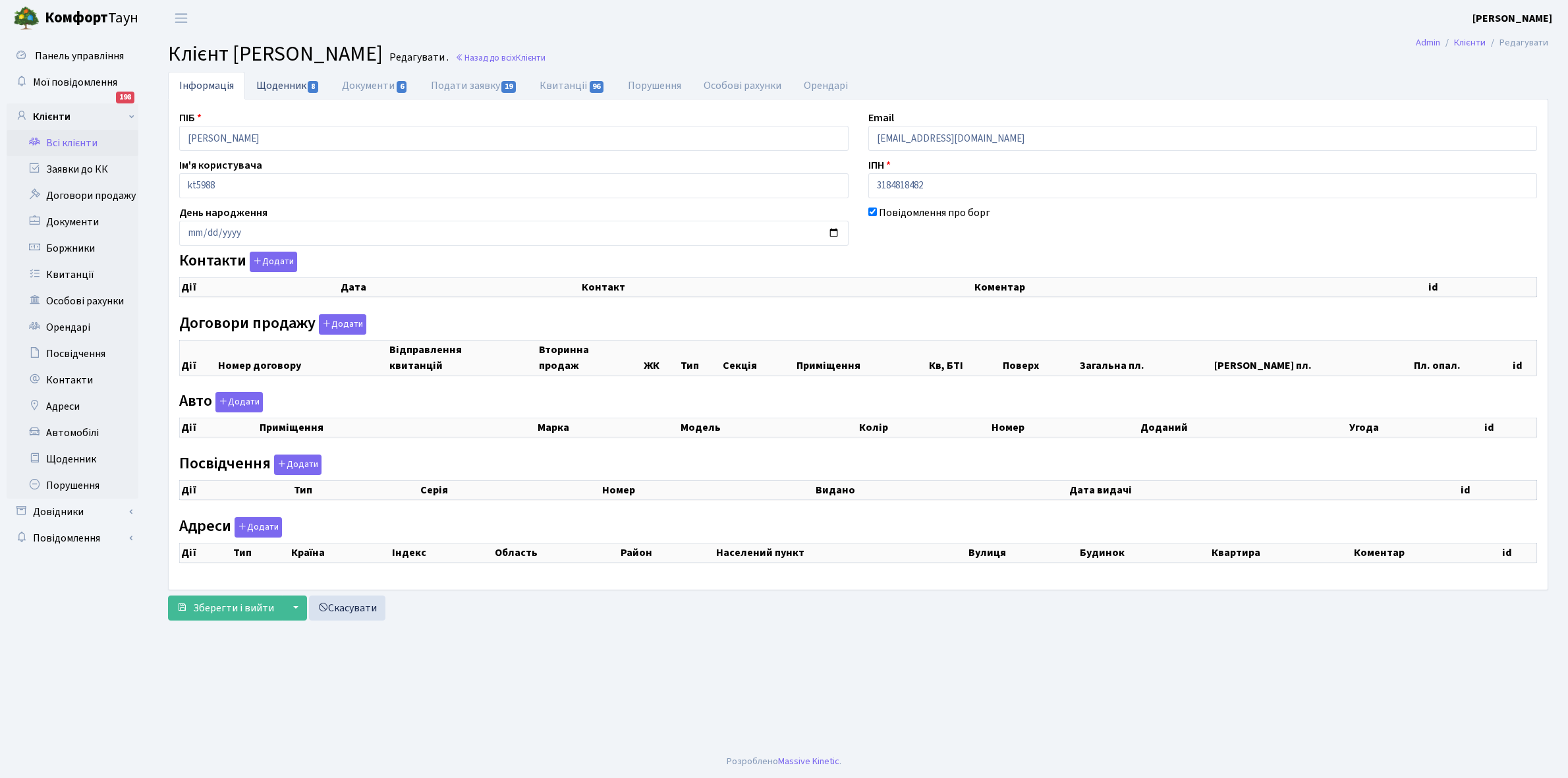
select select "25"
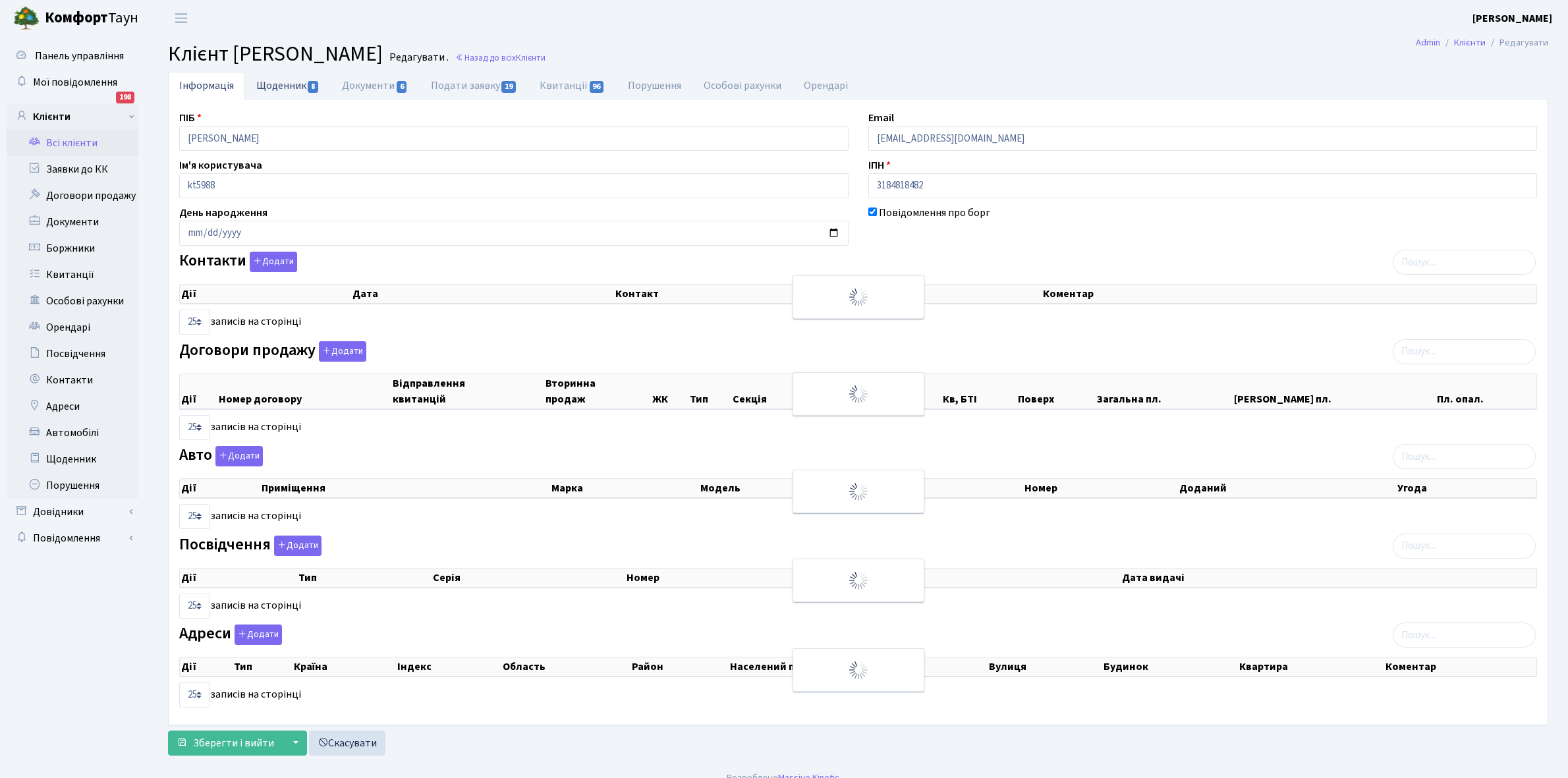
checkbox input "true"
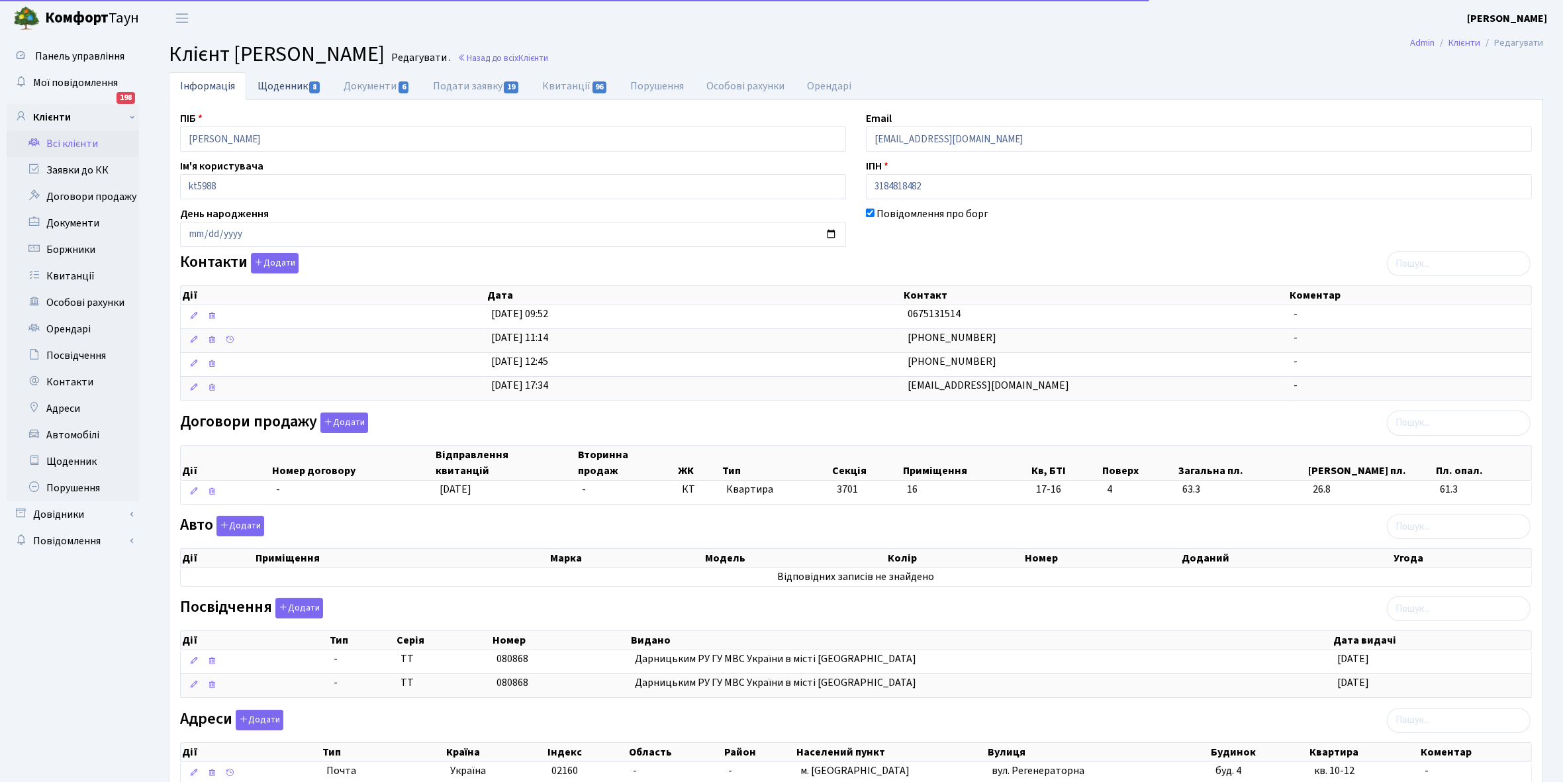
click at [285, 85] on link "Щоденник 8" at bounding box center [289, 85] width 86 height 27
select select "25"
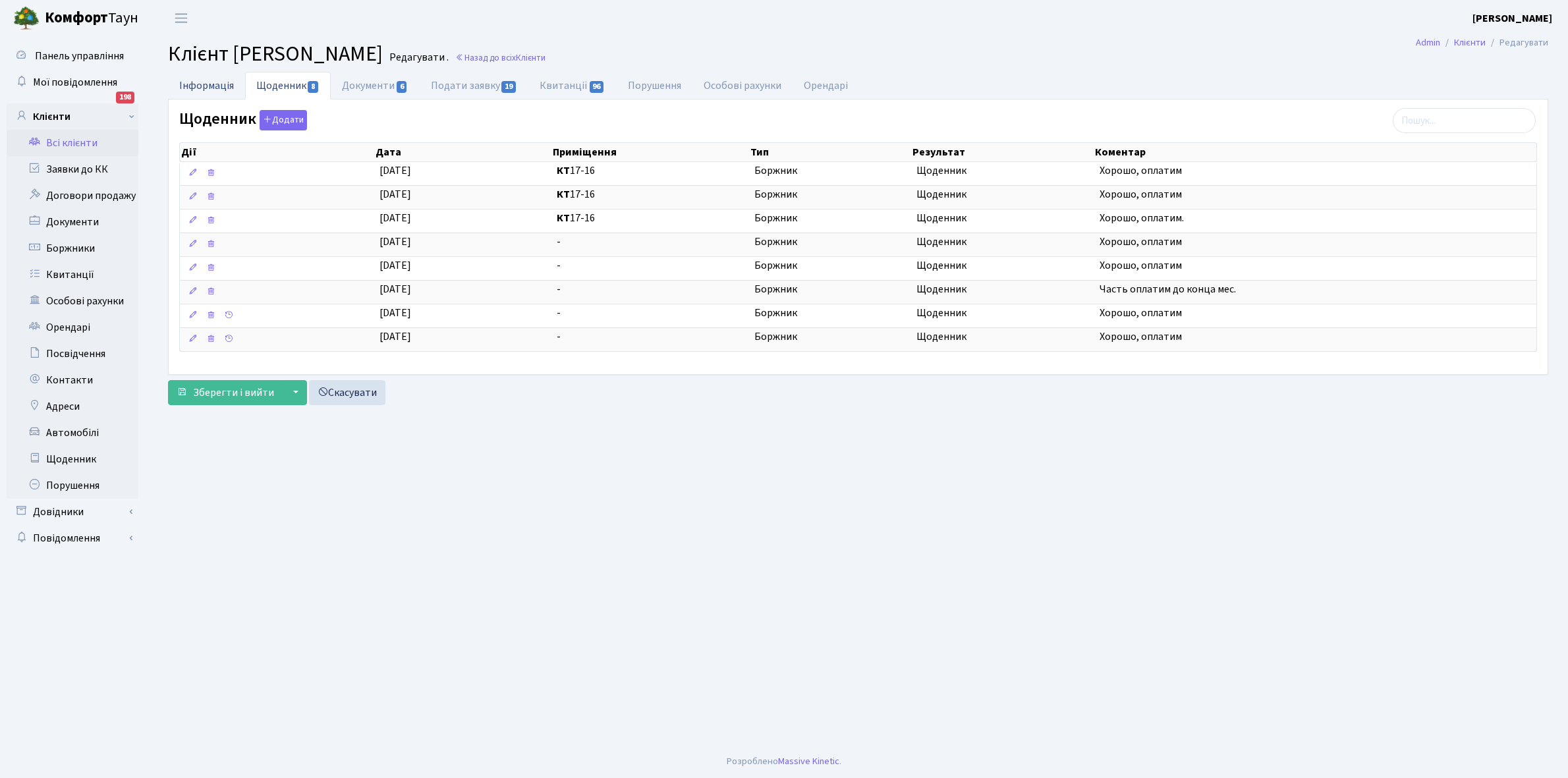
click at [198, 83] on link "Інформація" at bounding box center [206, 85] width 77 height 27
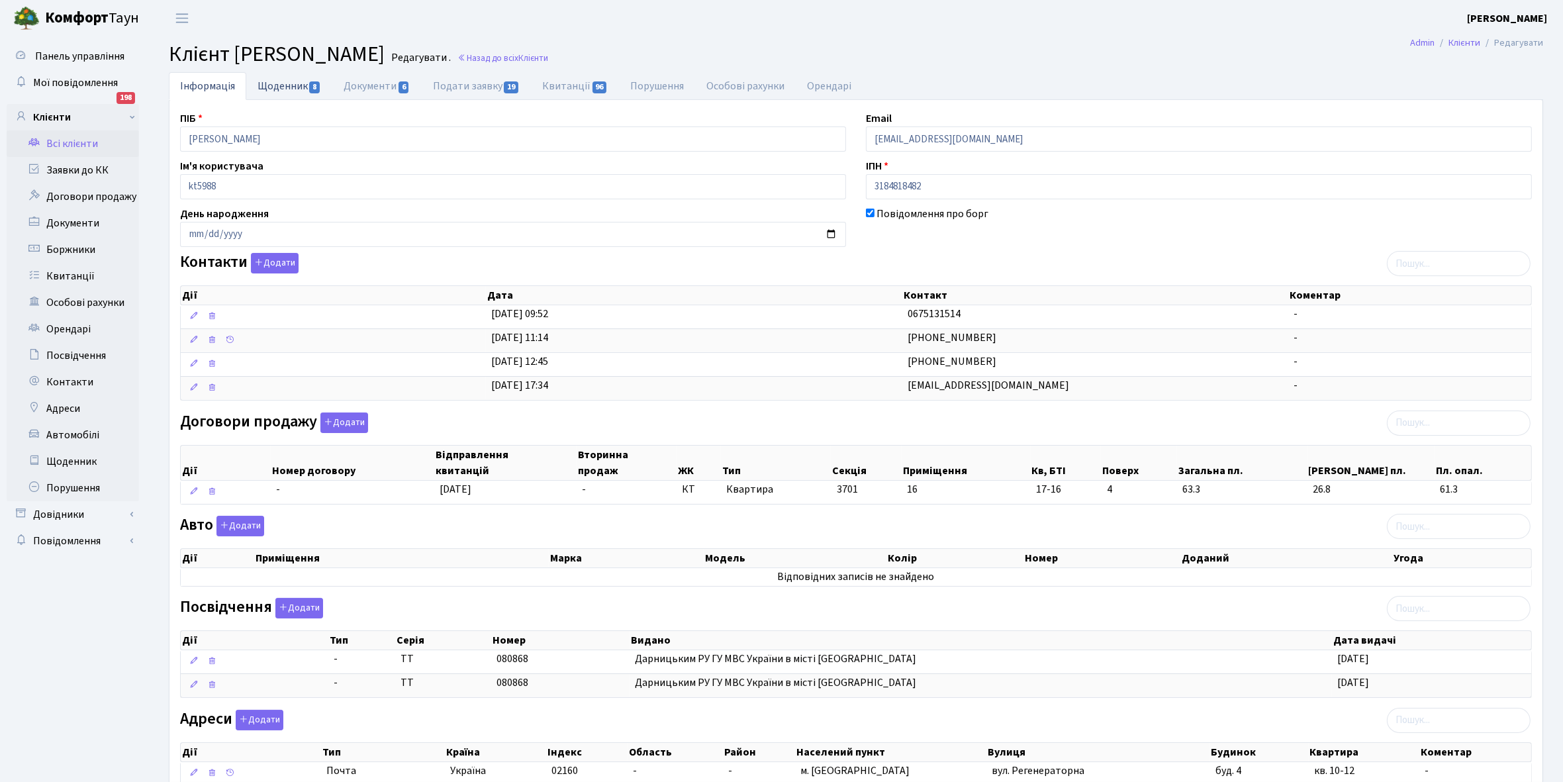
click at [271, 90] on link "Щоденник 8" at bounding box center [289, 85] width 86 height 27
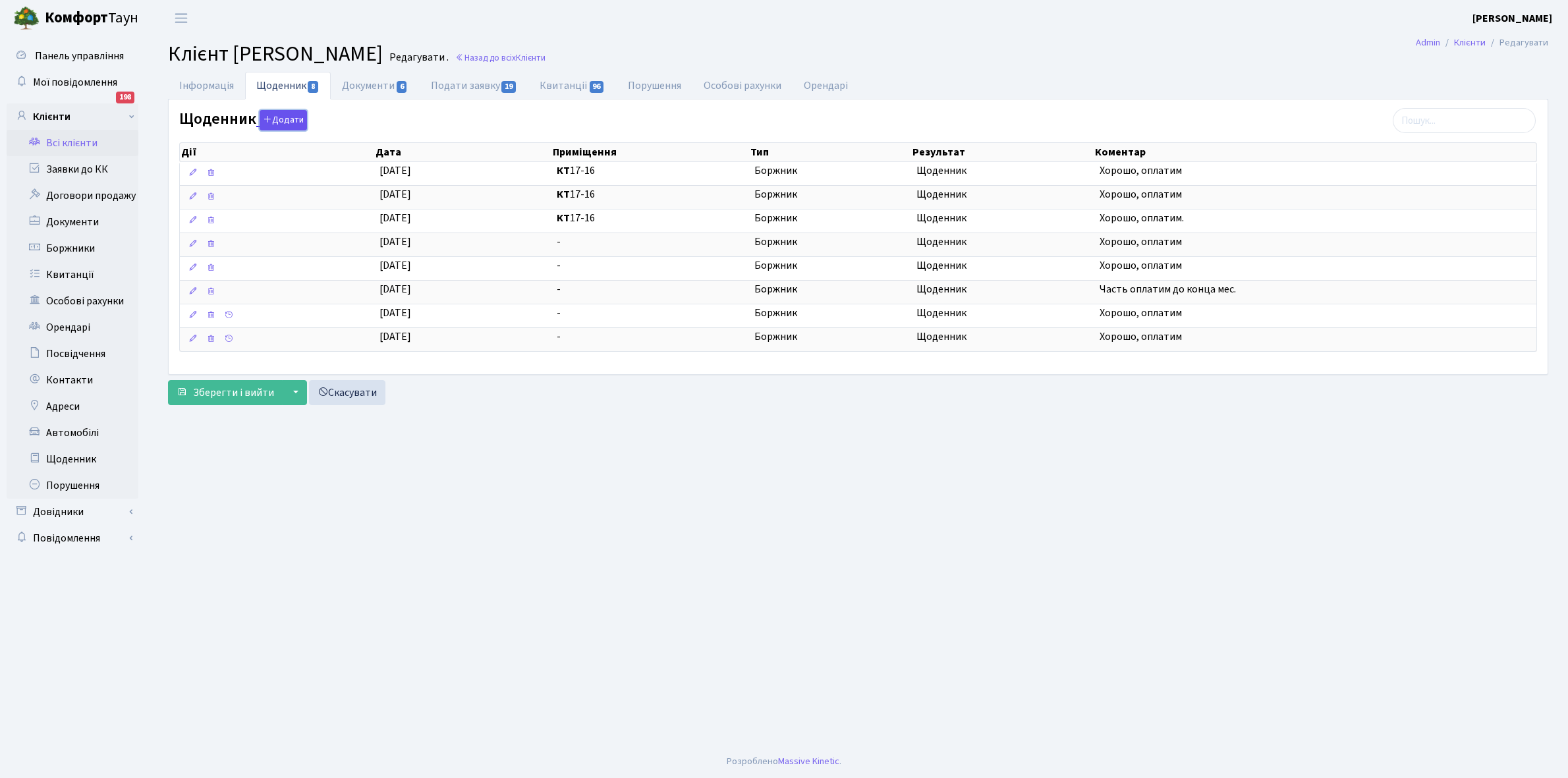
click at [286, 123] on button "Додати" at bounding box center [284, 120] width 48 height 21
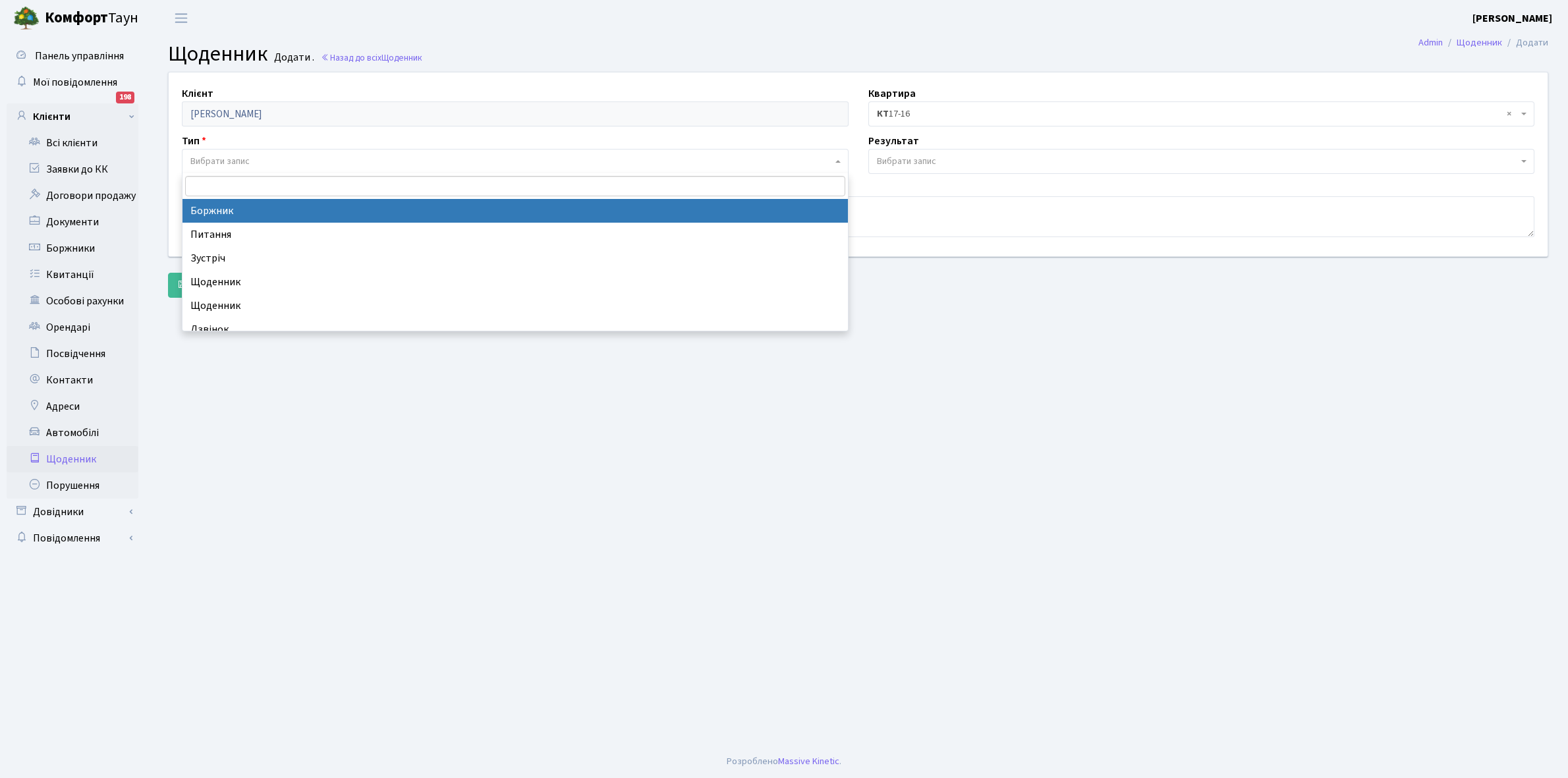
click at [216, 160] on span "Вибрати запис" at bounding box center [220, 161] width 60 height 13
select select "189"
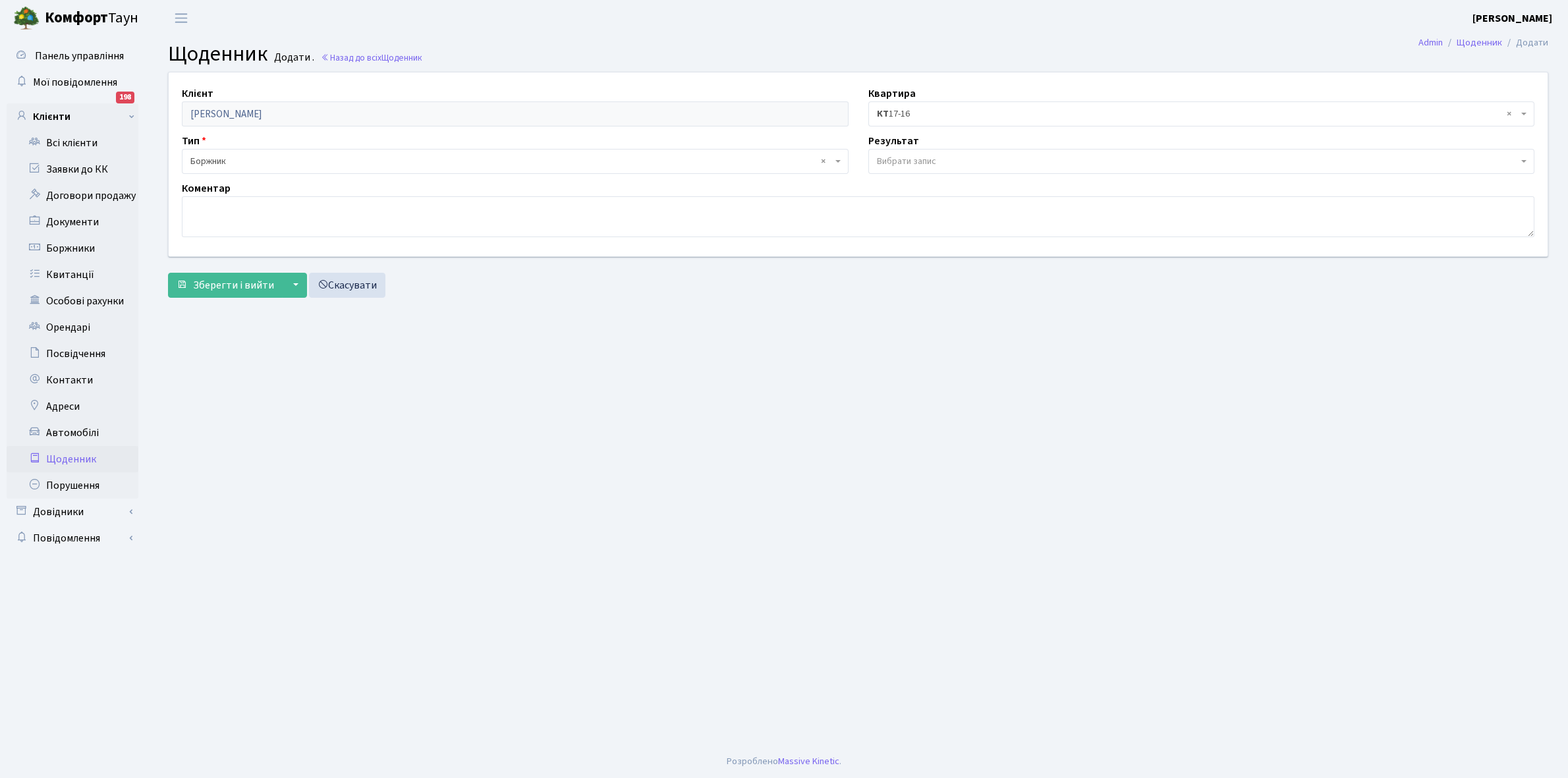
click at [936, 152] on span "Вибрати запис" at bounding box center [1202, 161] width 667 height 25
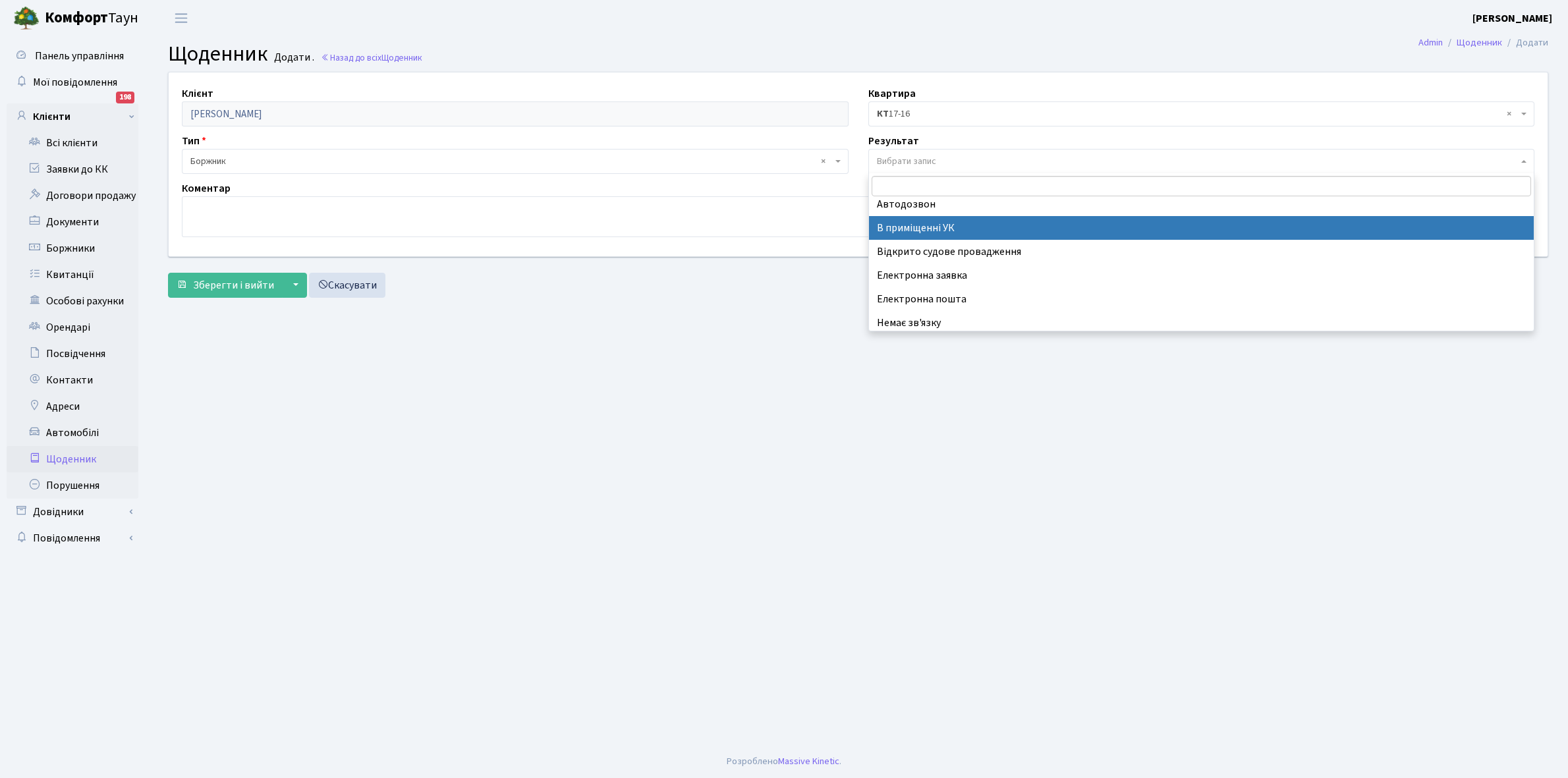
scroll to position [81, 0]
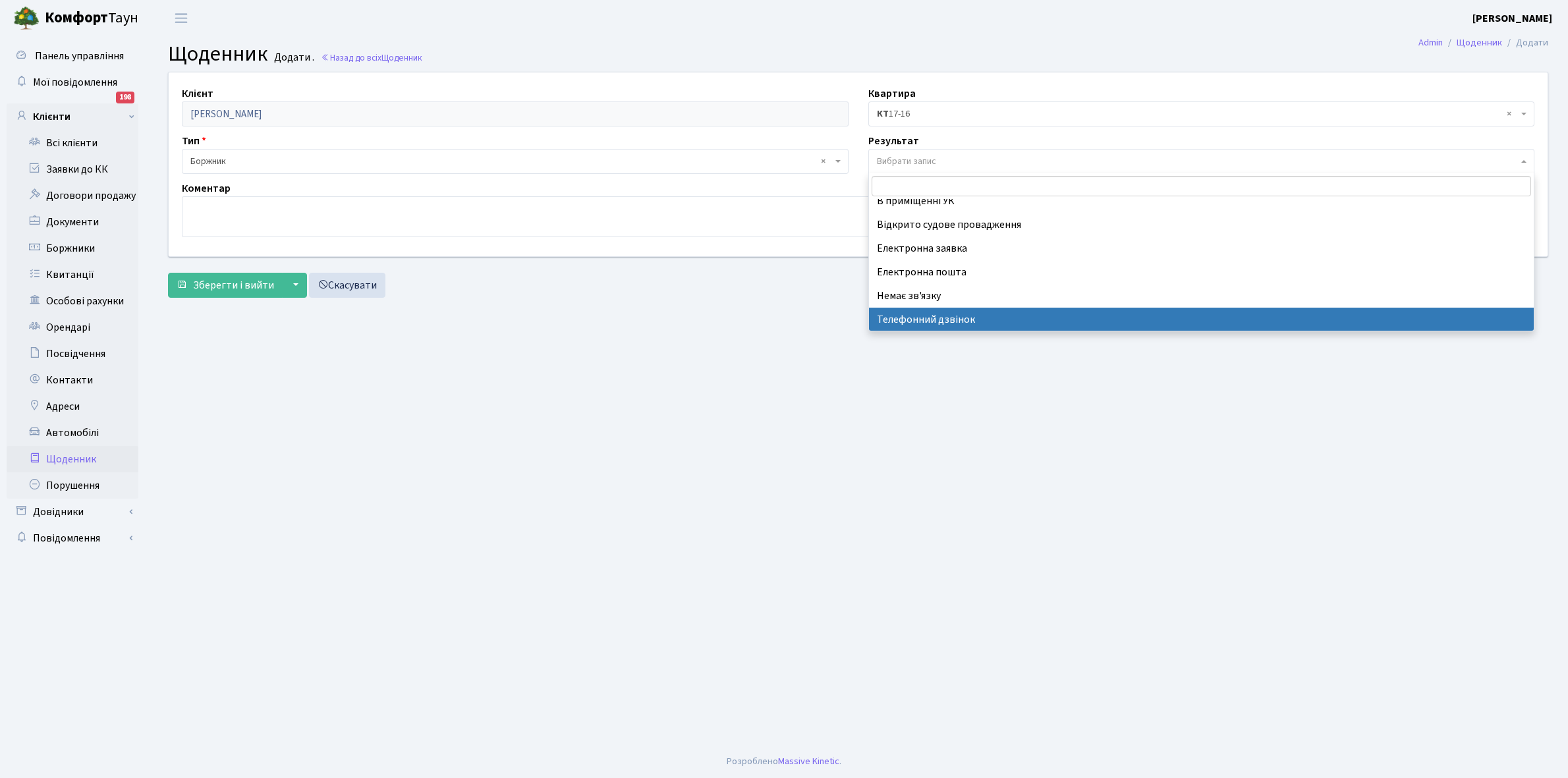
select select "196"
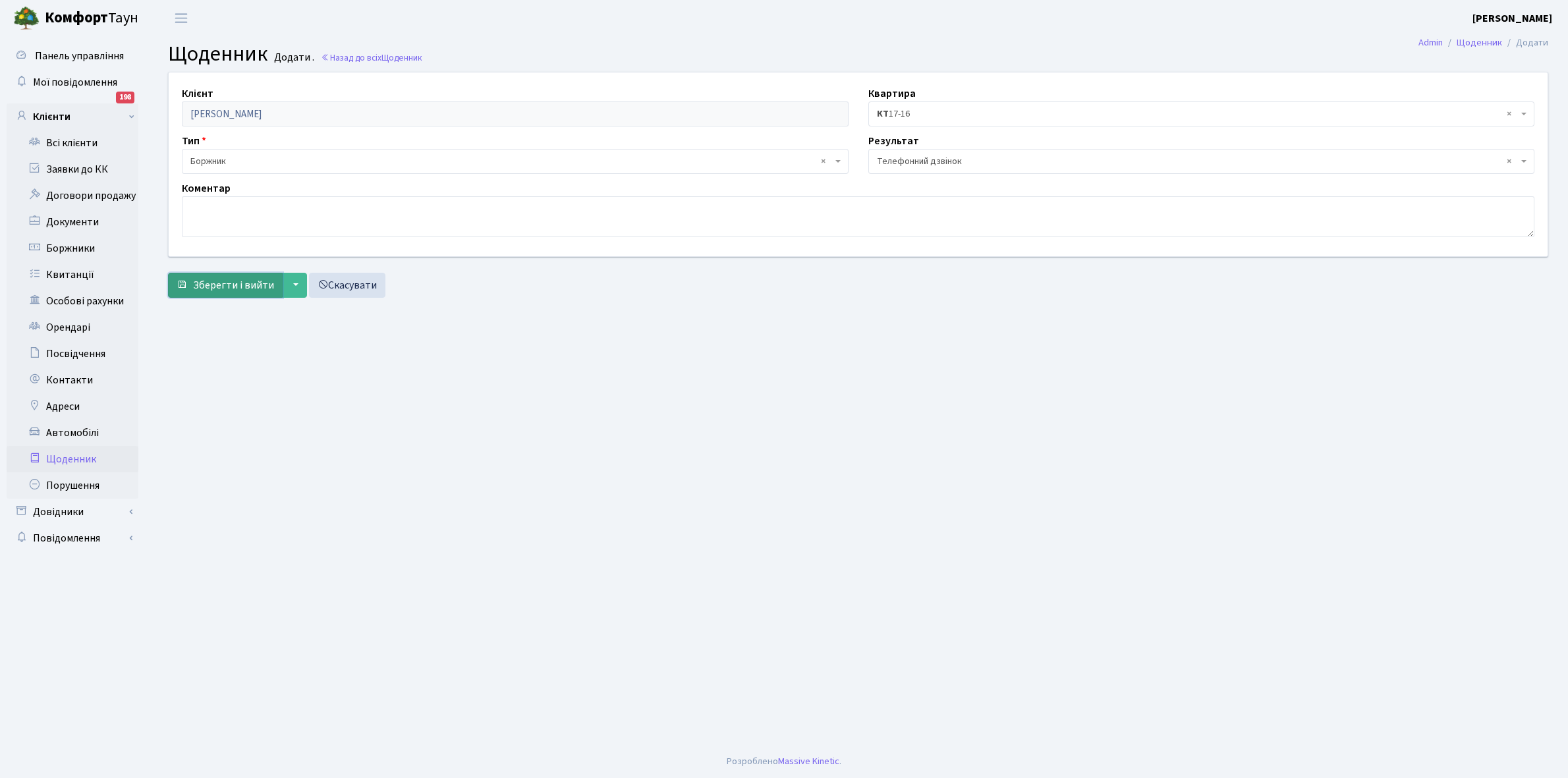
click at [232, 281] on span "Зберегти і вийти" at bounding box center [233, 285] width 81 height 15
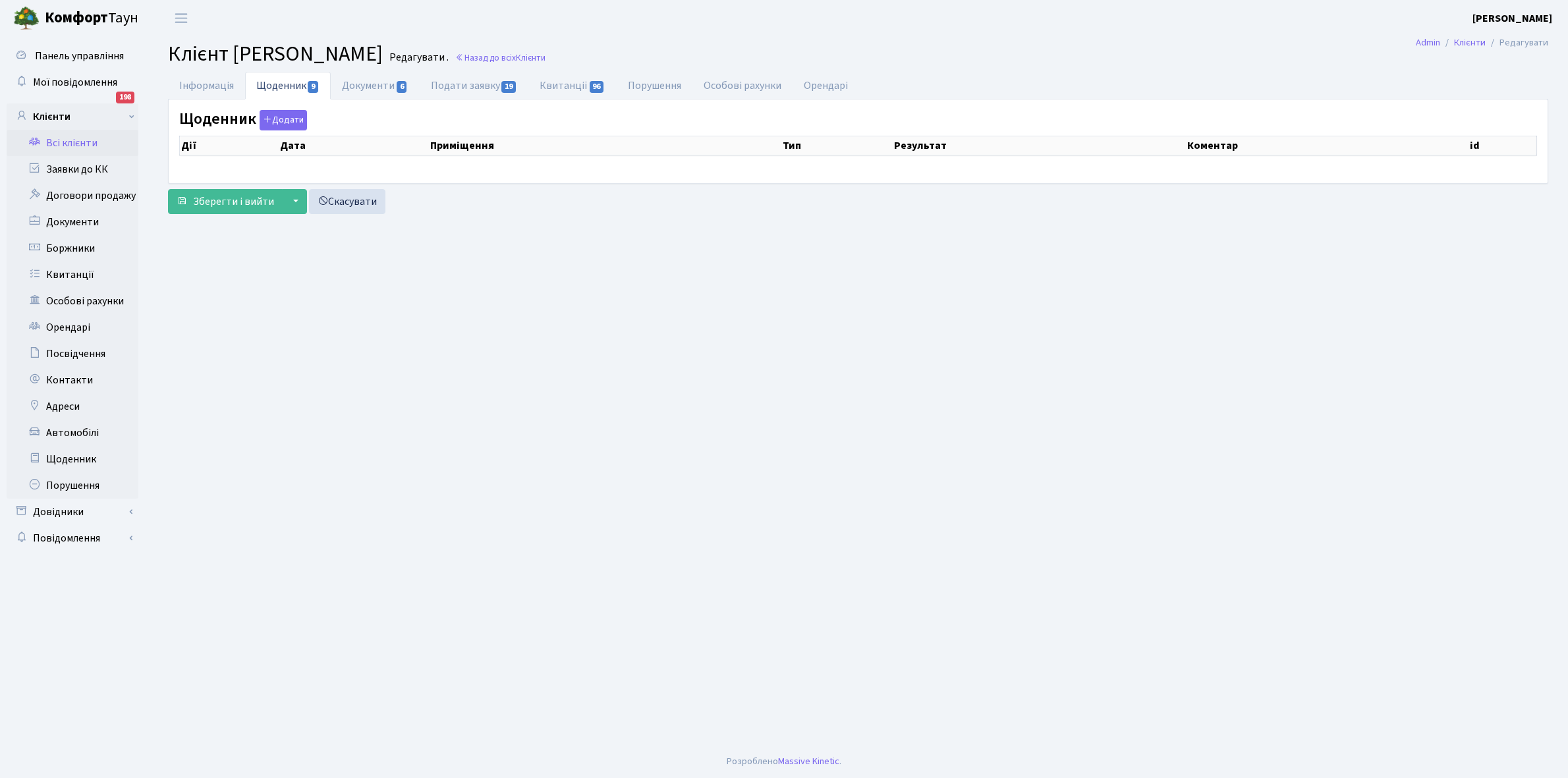
select select "25"
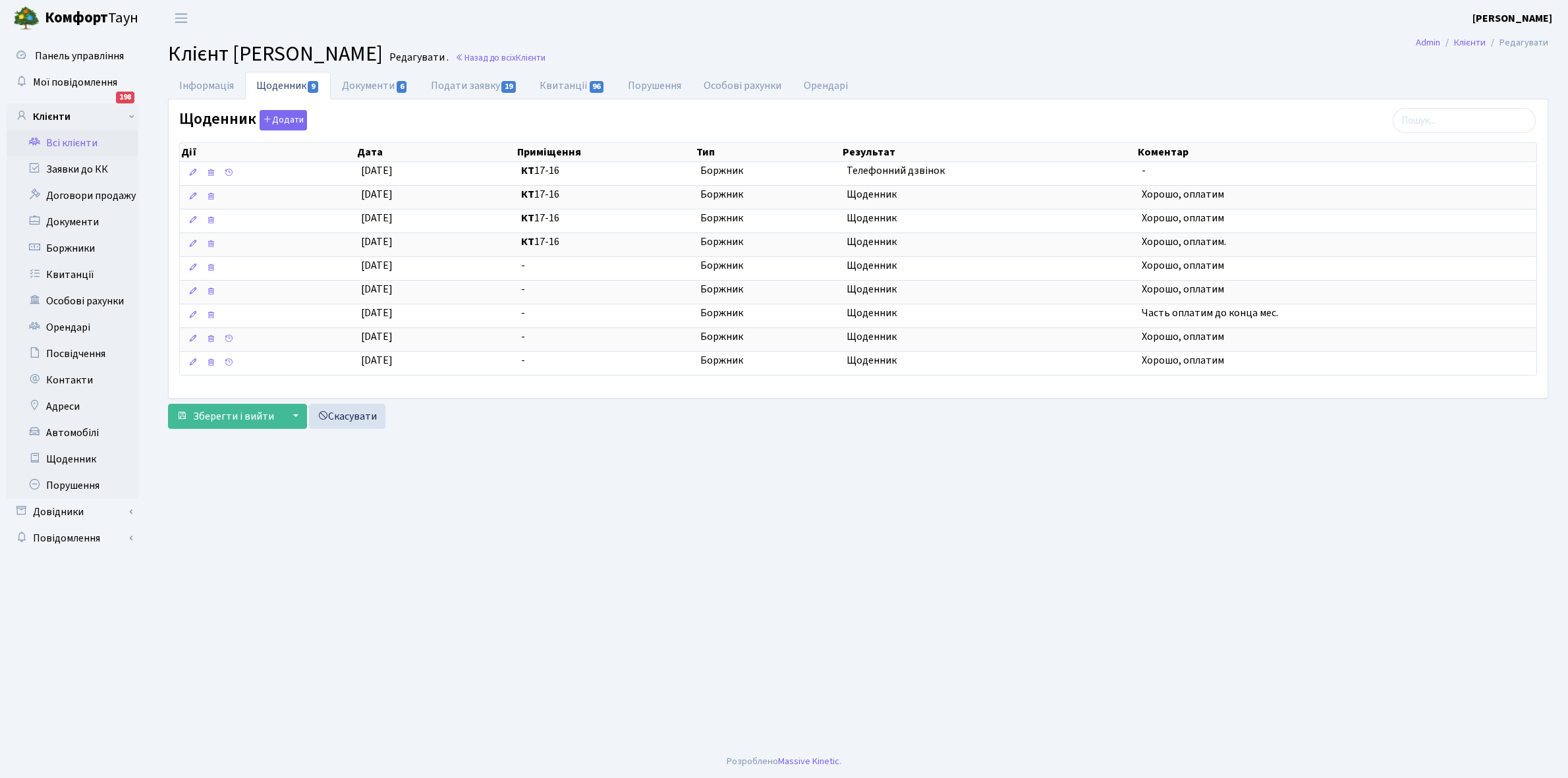
click at [72, 139] on link "Всі клієнти" at bounding box center [73, 142] width 131 height 26
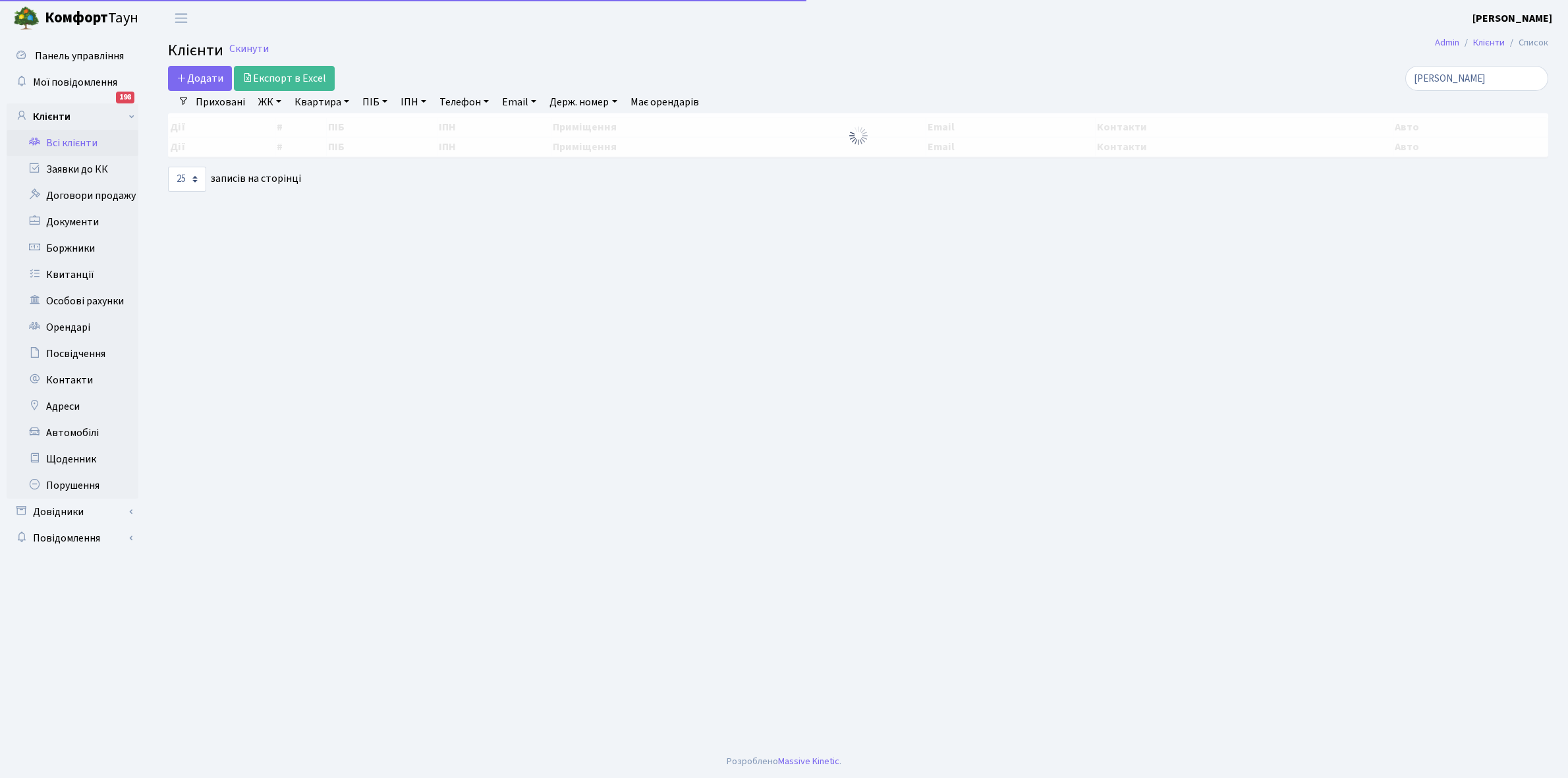
select select "25"
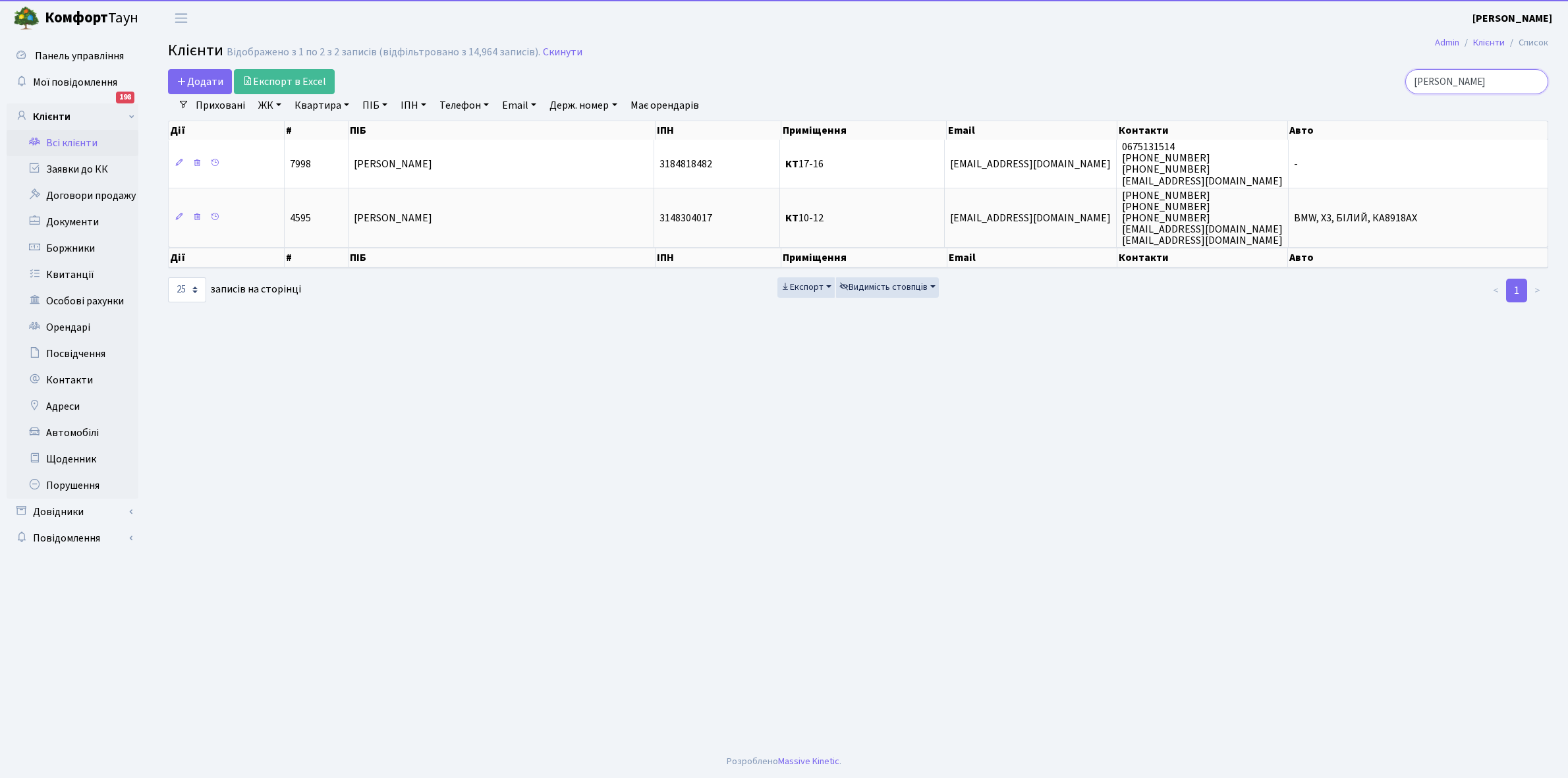
click at [1482, 75] on input "луцик" at bounding box center [1476, 82] width 143 height 25
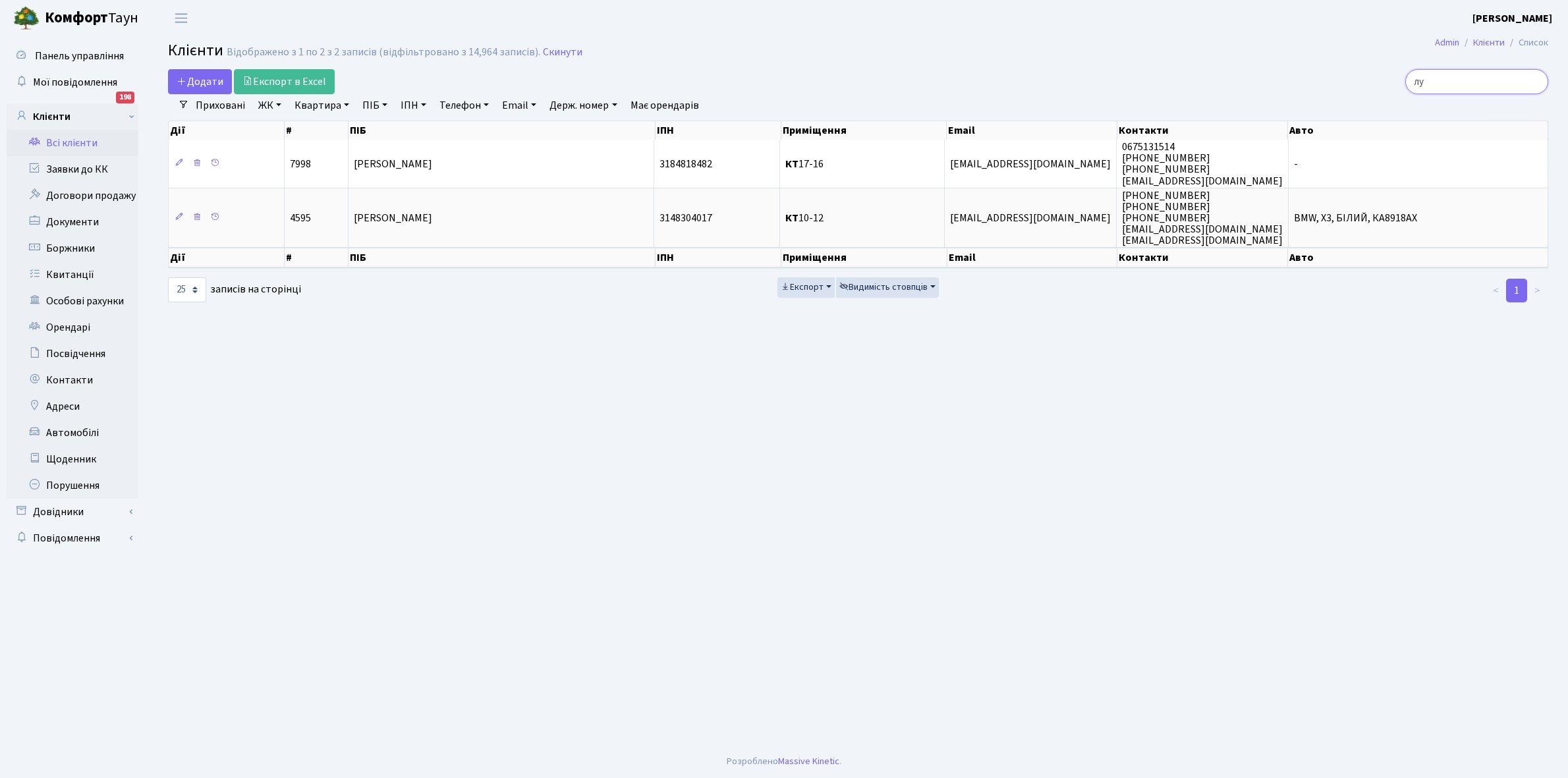
type input "л"
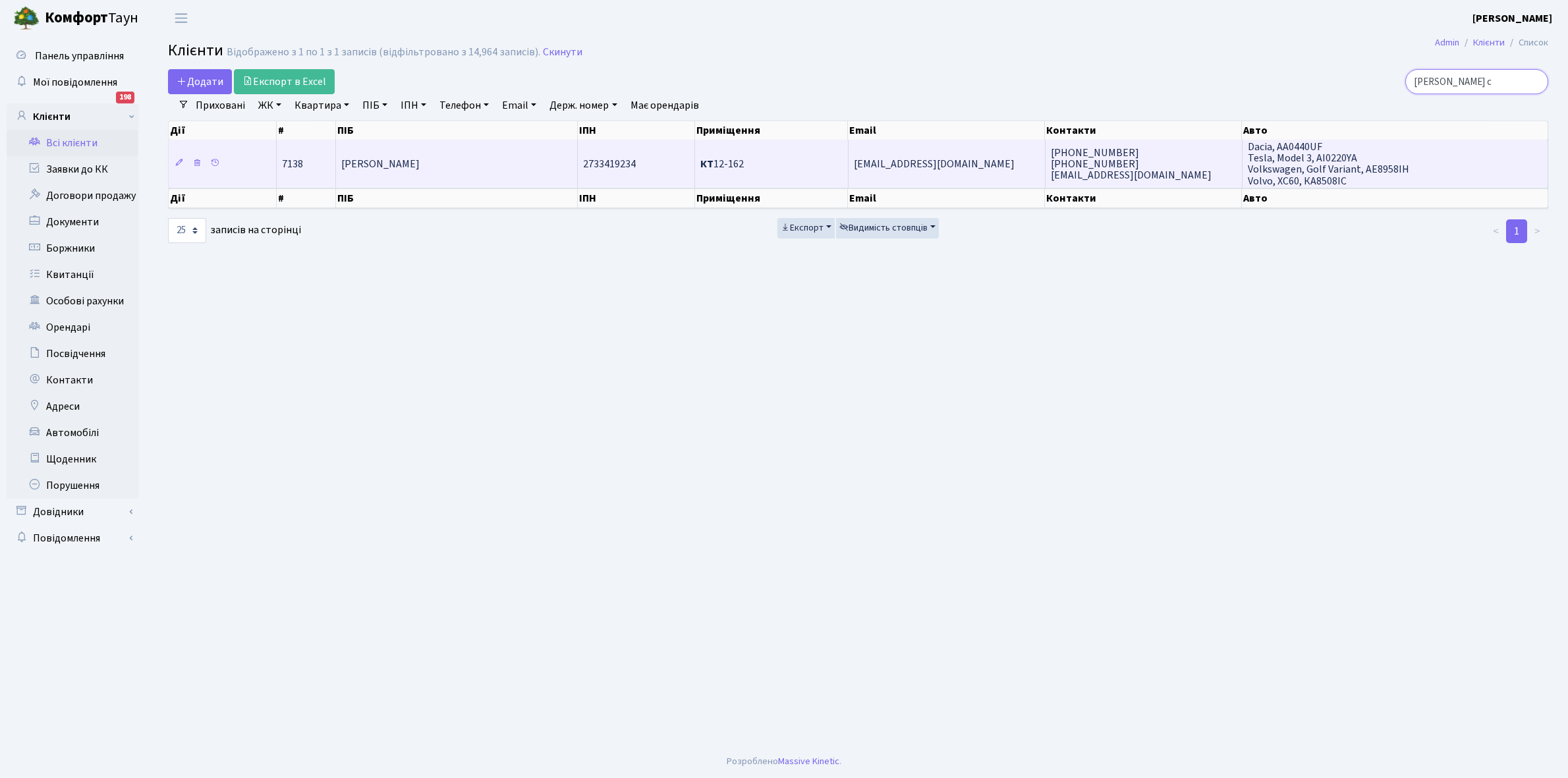
type input "вікторов с"
click at [420, 157] on span "[PERSON_NAME]" at bounding box center [380, 164] width 79 height 15
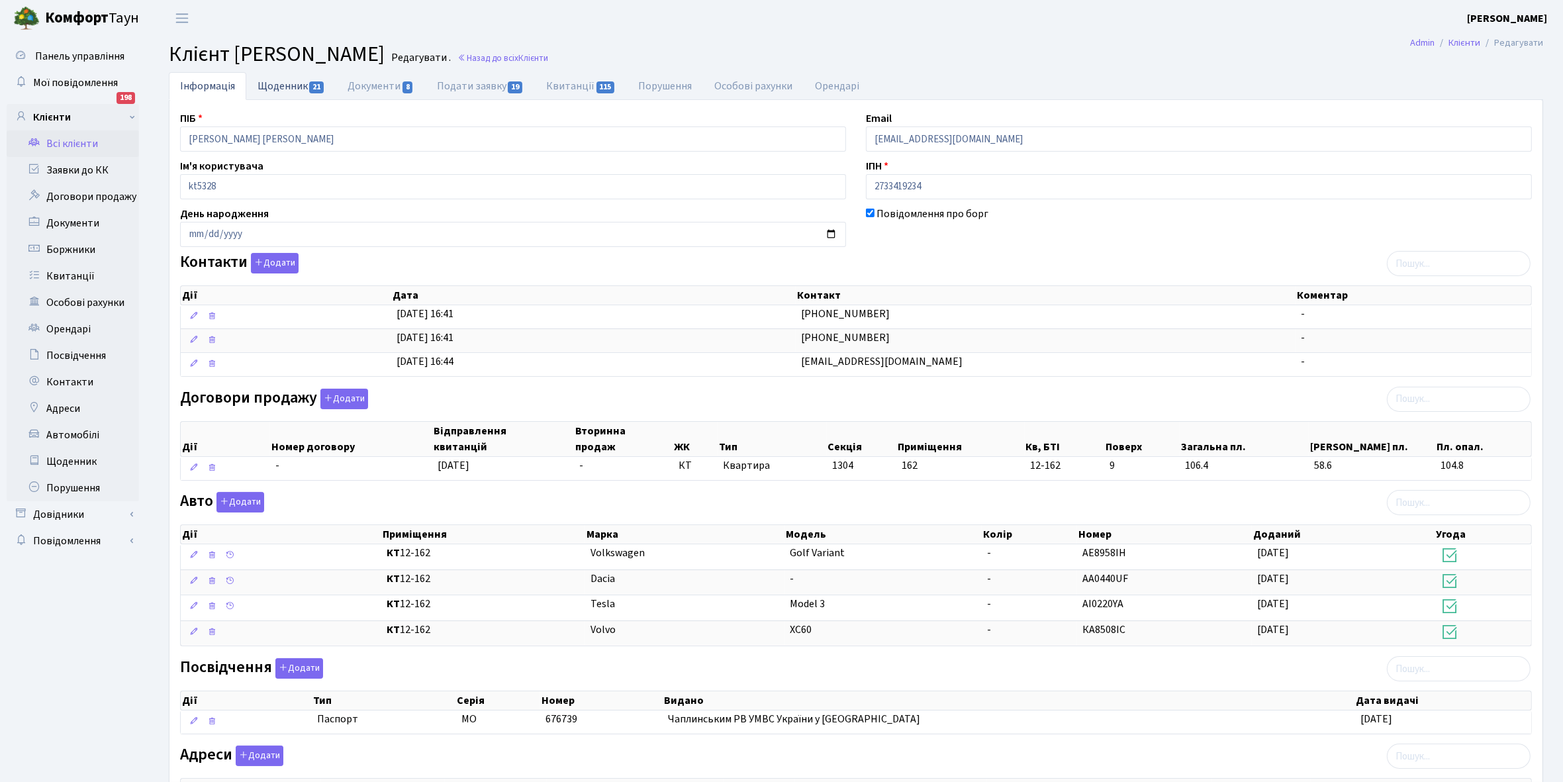
click at [286, 84] on link "Щоденник 21" at bounding box center [291, 85] width 90 height 27
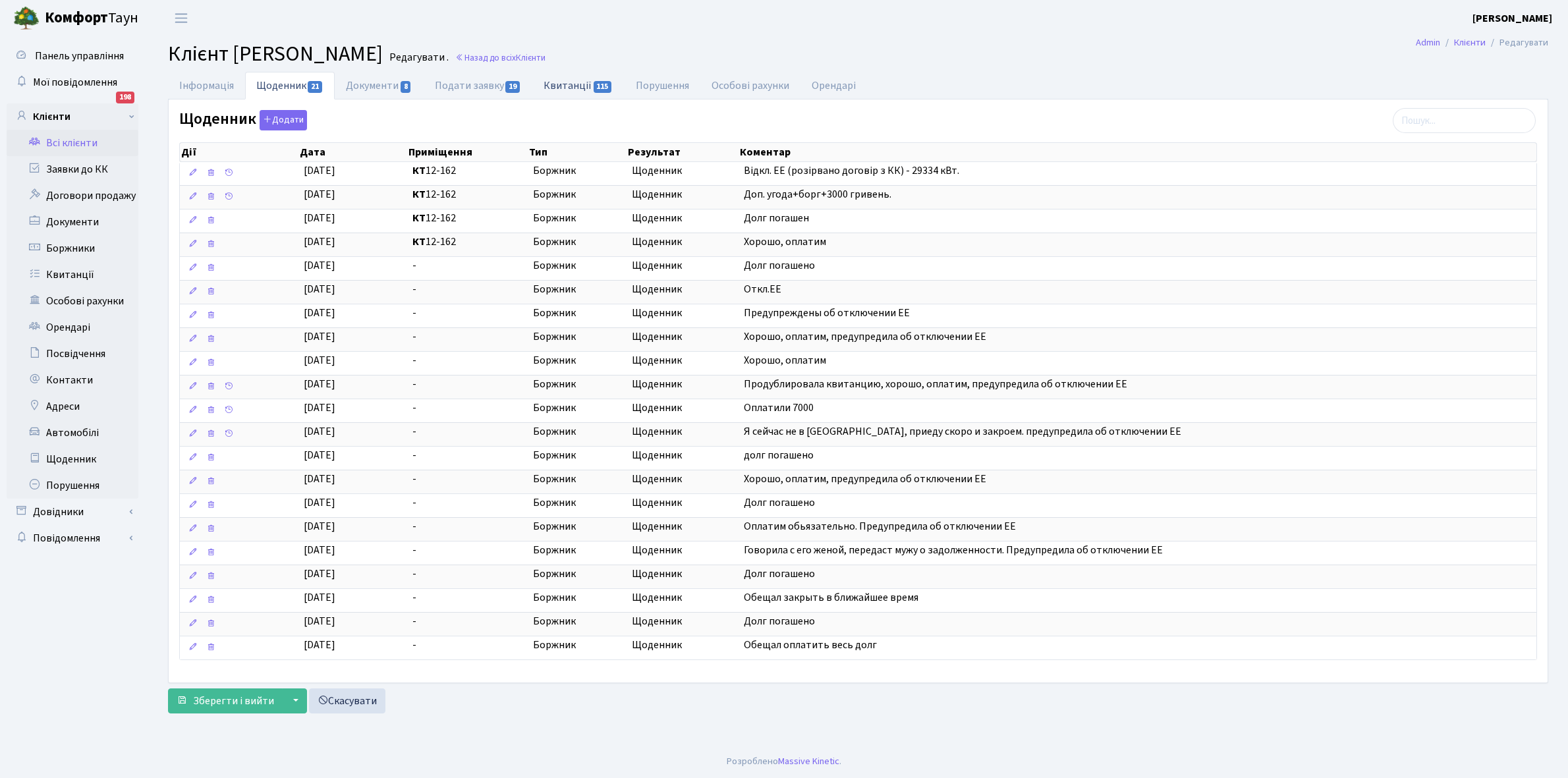
click at [578, 77] on link "Квитанції 115" at bounding box center [578, 85] width 92 height 27
select select "25"
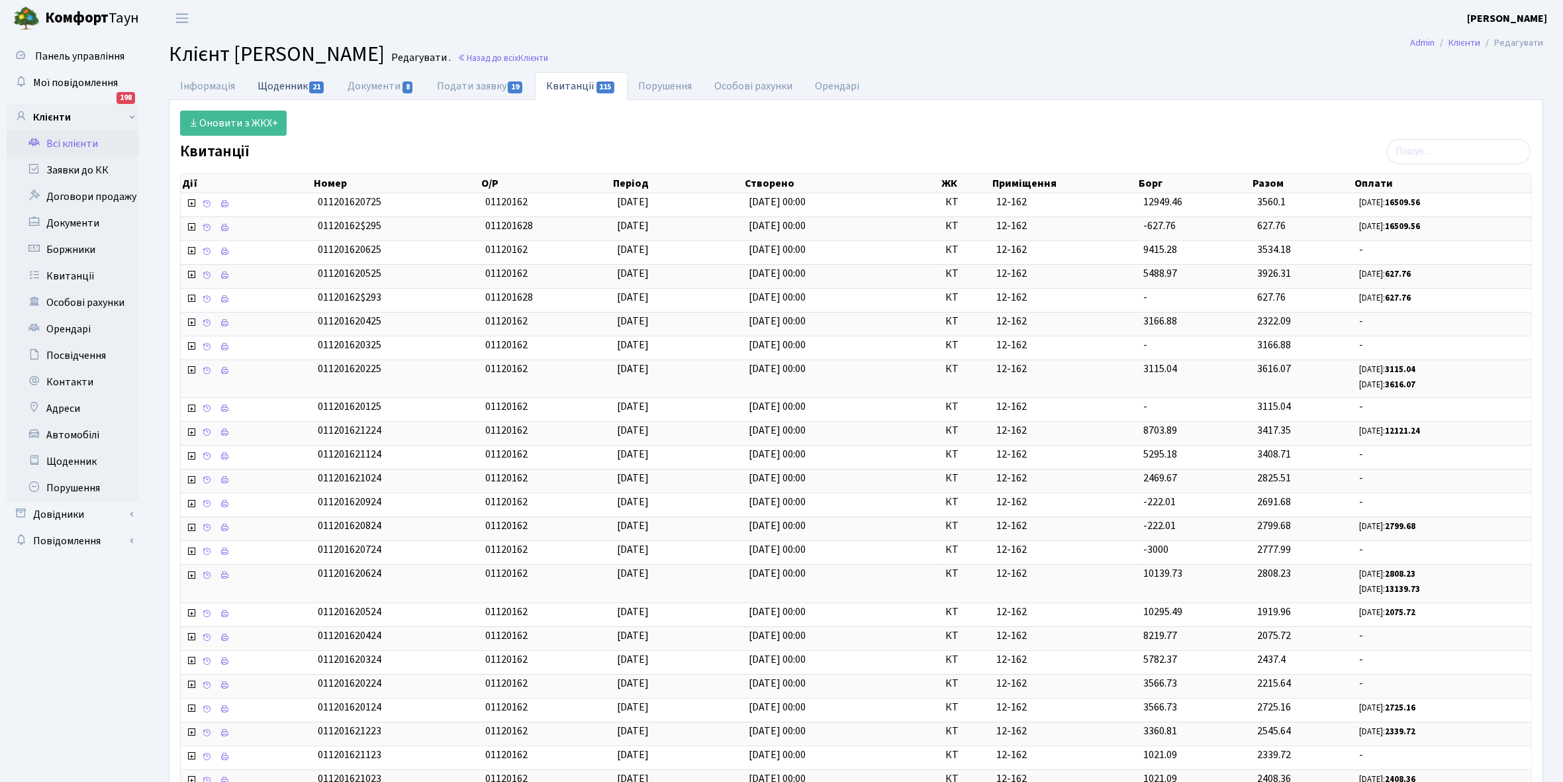
click at [273, 83] on link "Щоденник 21" at bounding box center [291, 85] width 90 height 27
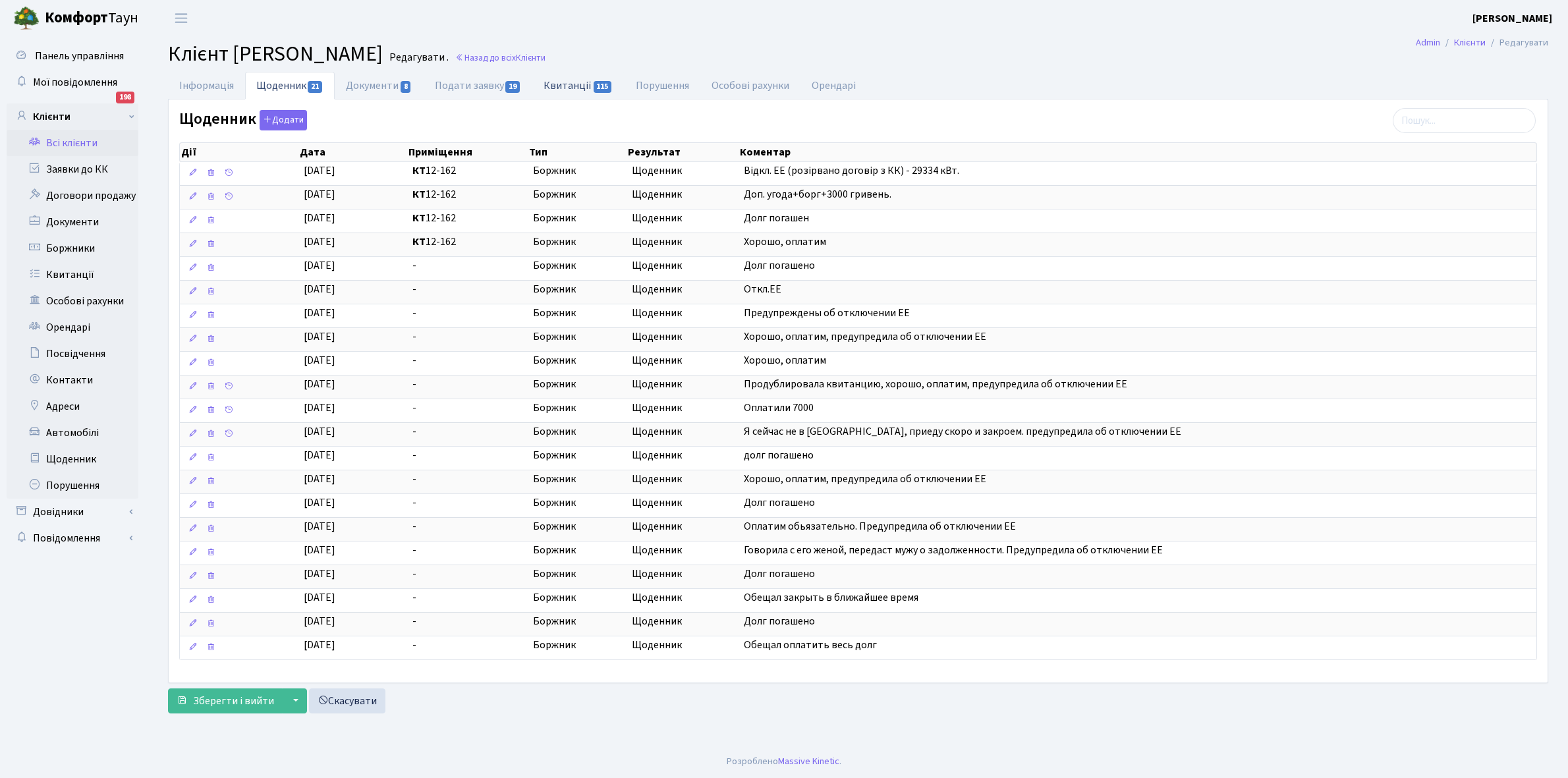
click at [578, 86] on link "Квитанції 115" at bounding box center [578, 85] width 92 height 27
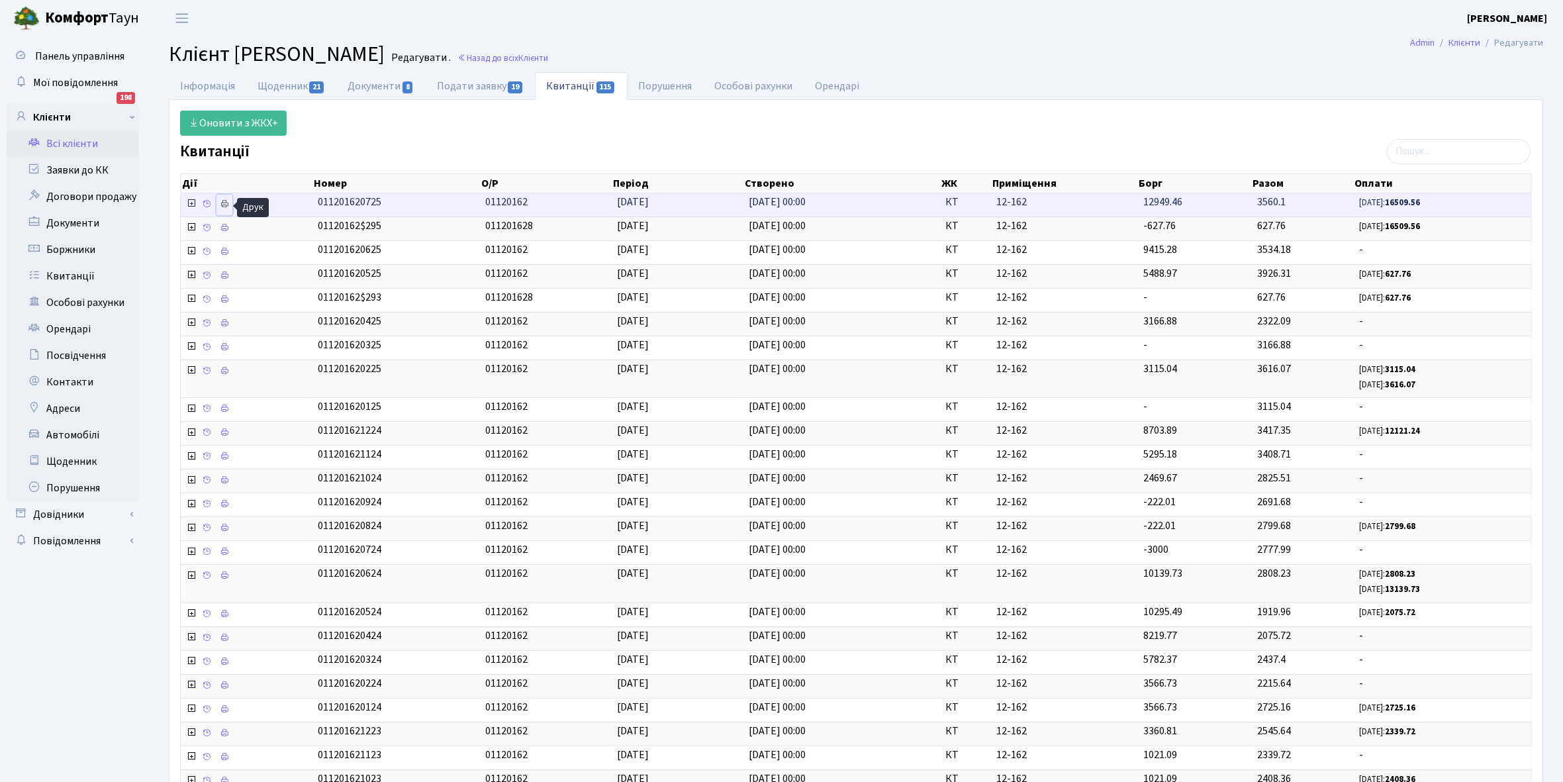
click at [220, 204] on icon at bounding box center [224, 203] width 9 height 9
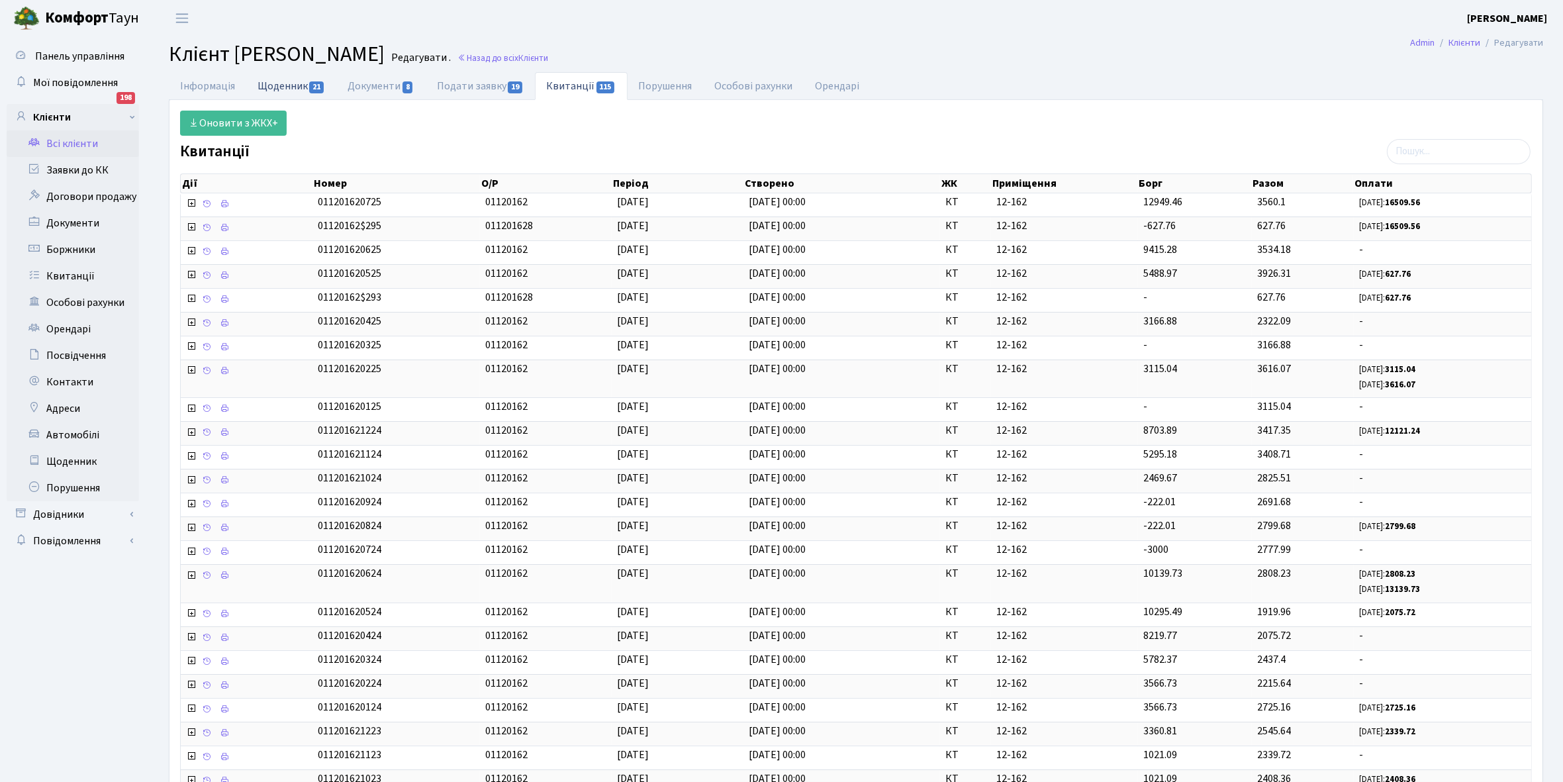
click at [276, 89] on link "Щоденник 21" at bounding box center [291, 85] width 90 height 27
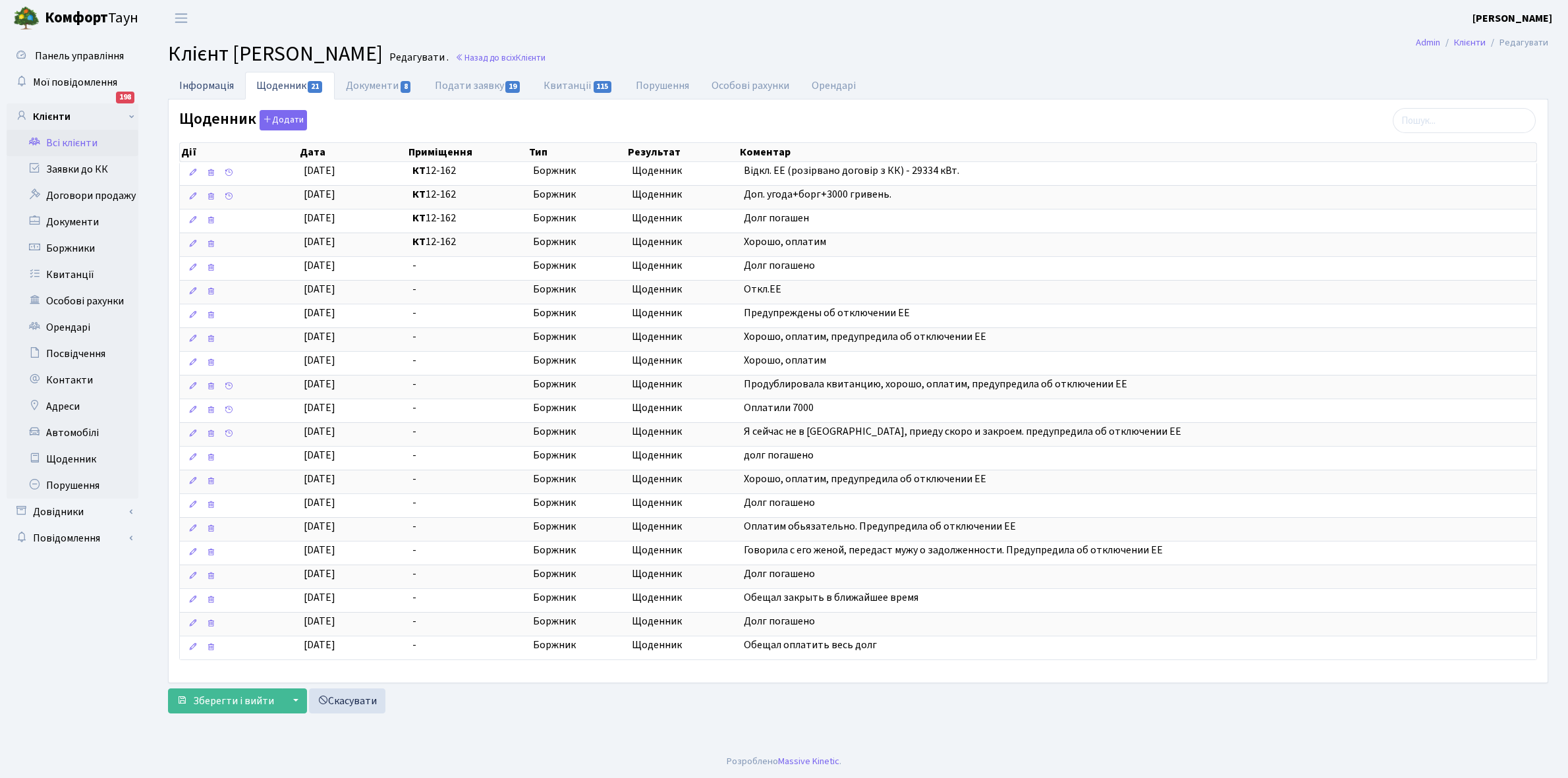
click at [188, 83] on link "Інформація" at bounding box center [206, 85] width 77 height 27
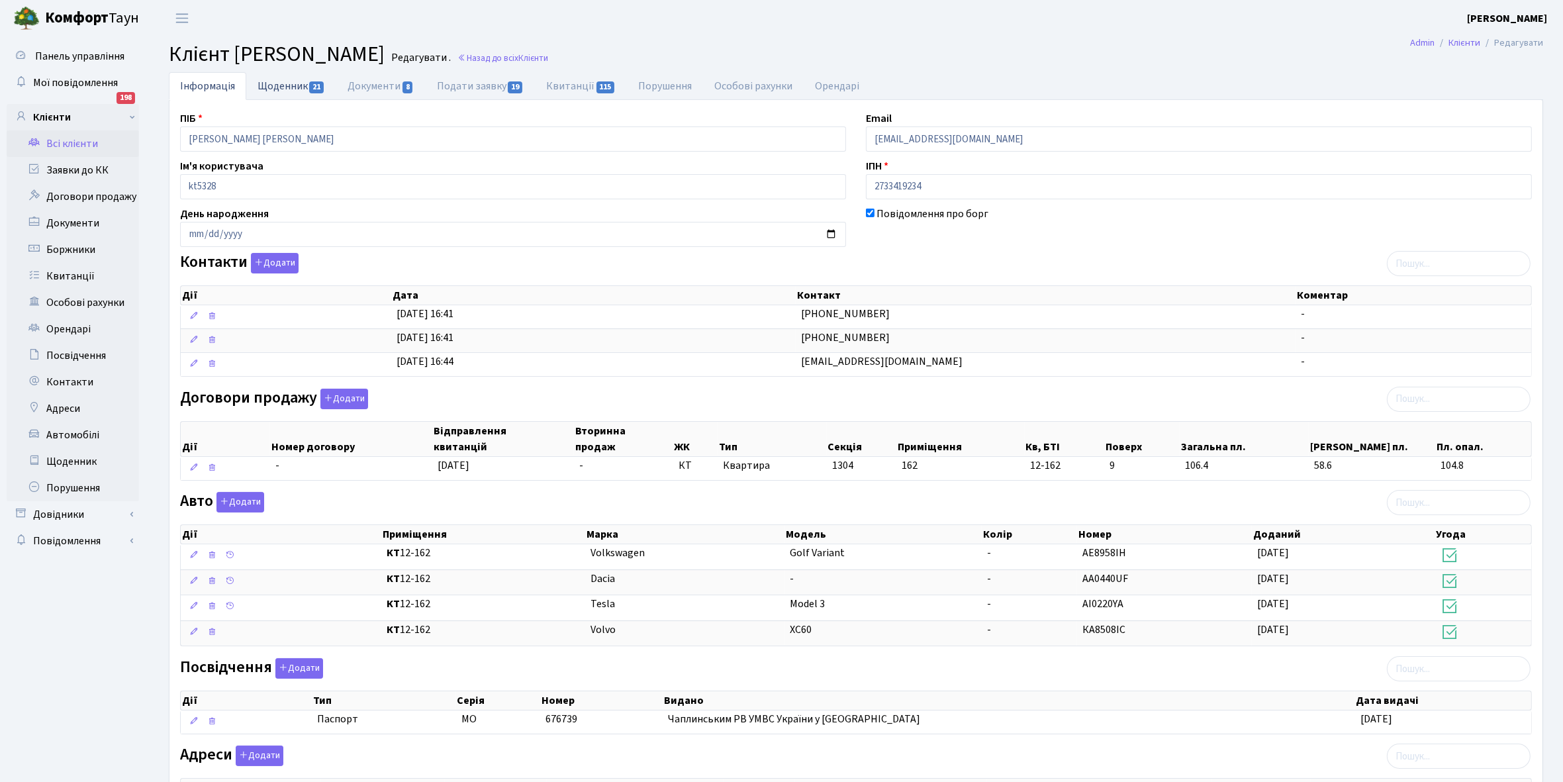
click at [279, 83] on link "Щоденник 21" at bounding box center [291, 85] width 90 height 27
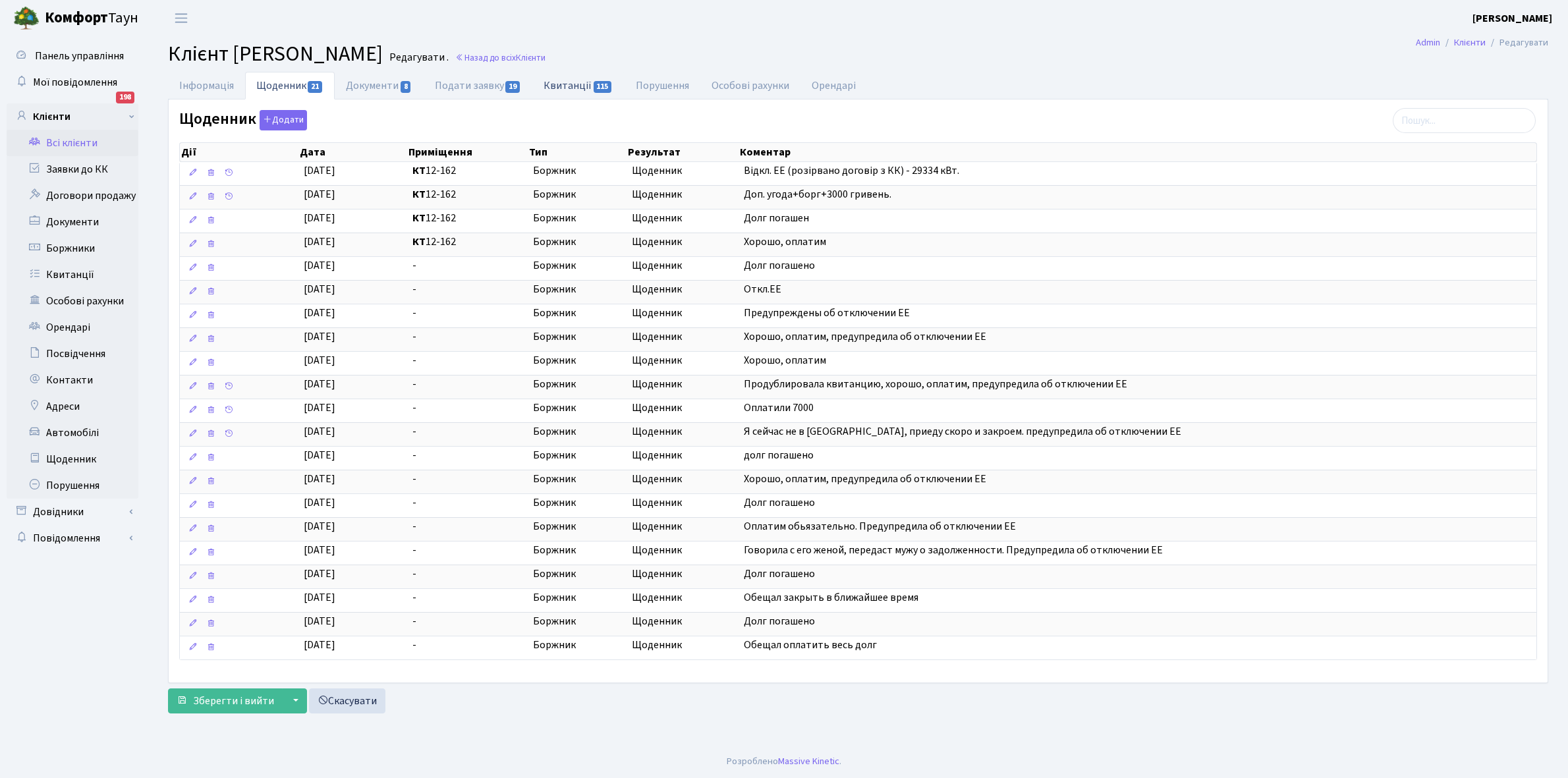
click at [570, 81] on link "Квитанції 115" at bounding box center [578, 85] width 92 height 27
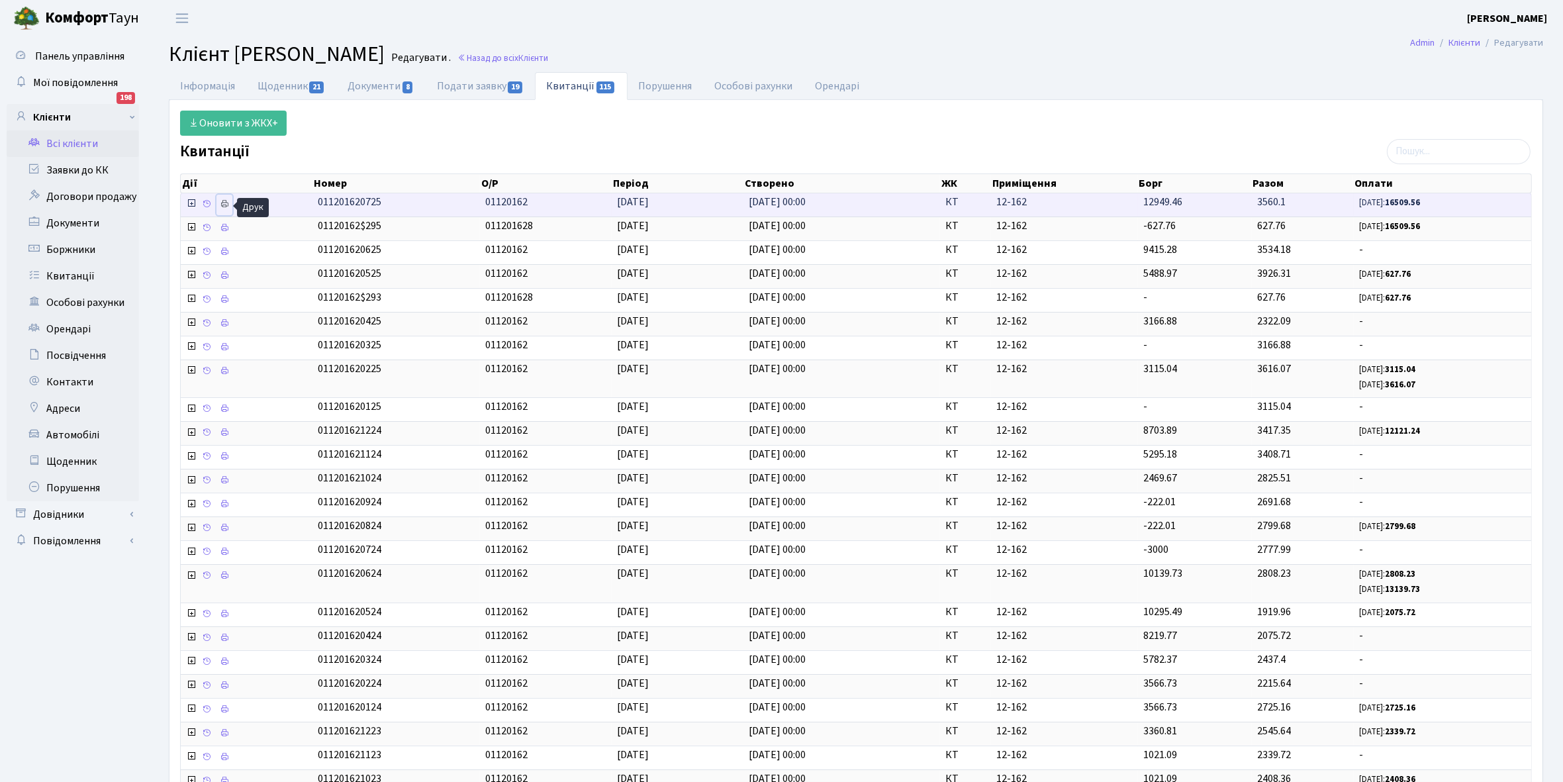
click at [226, 203] on icon at bounding box center [224, 203] width 9 height 9
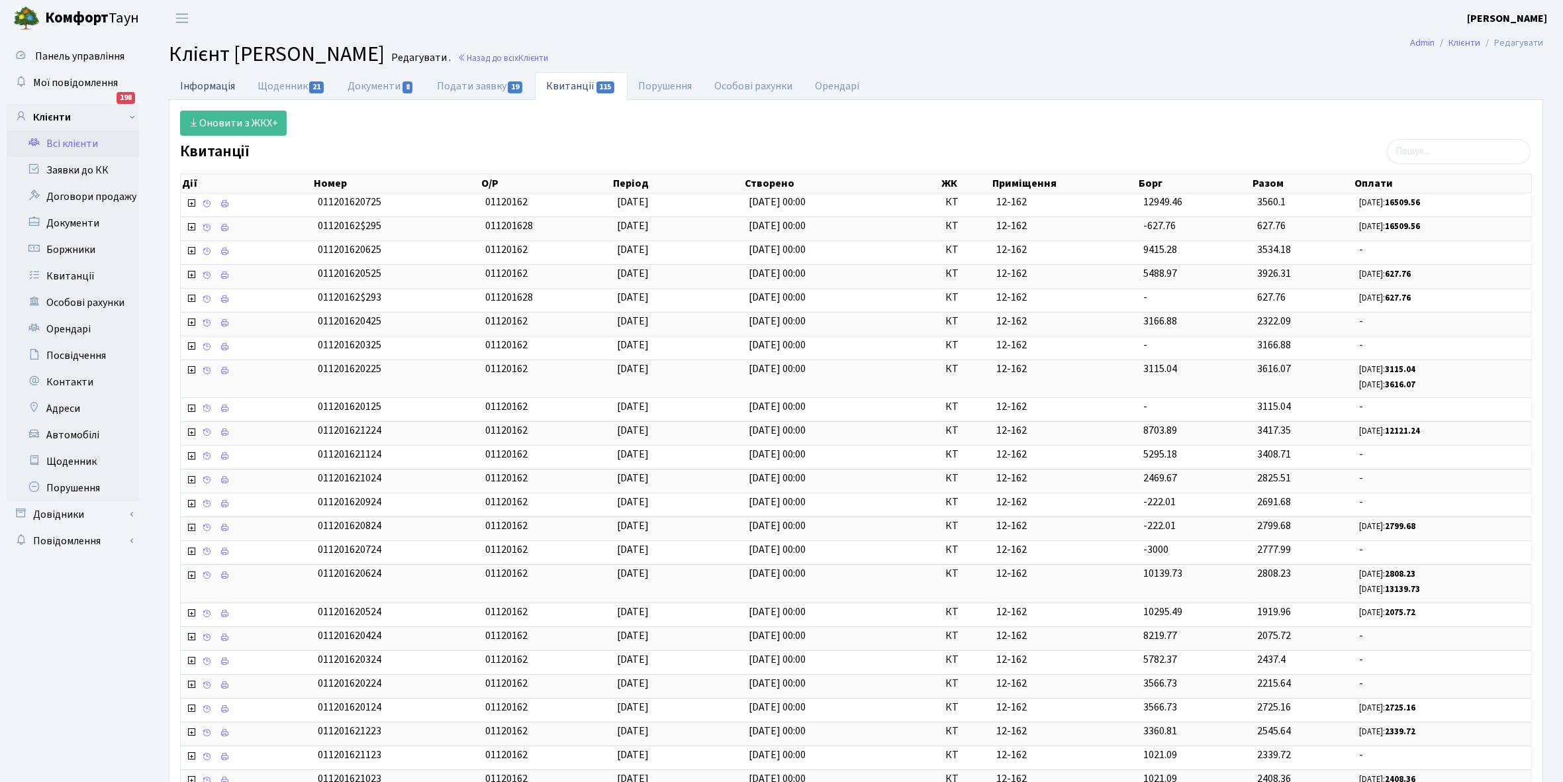
click at [213, 77] on link "Інформація" at bounding box center [207, 85] width 77 height 27
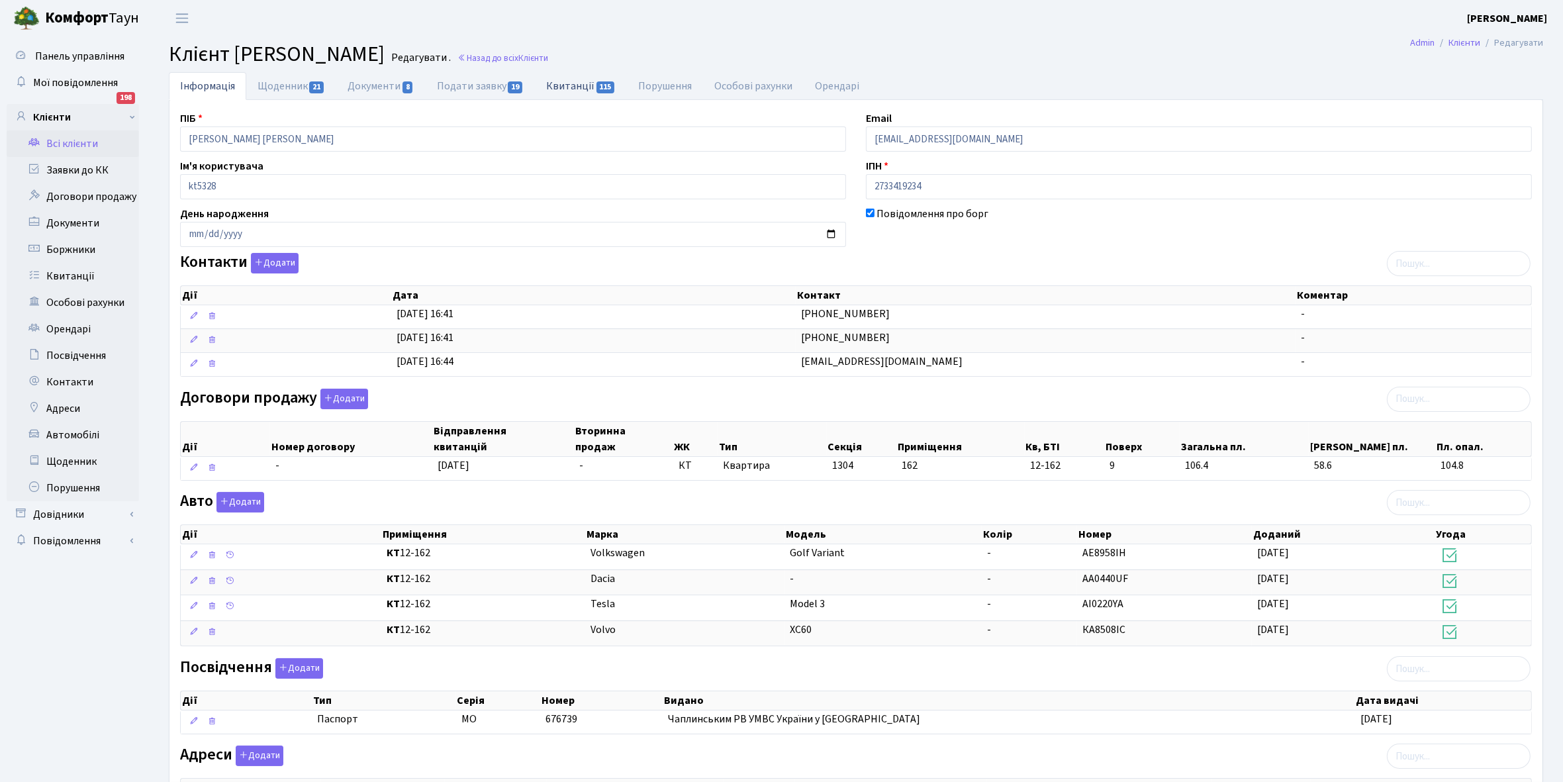
click at [570, 86] on link "Квитанції 115" at bounding box center [581, 85] width 92 height 27
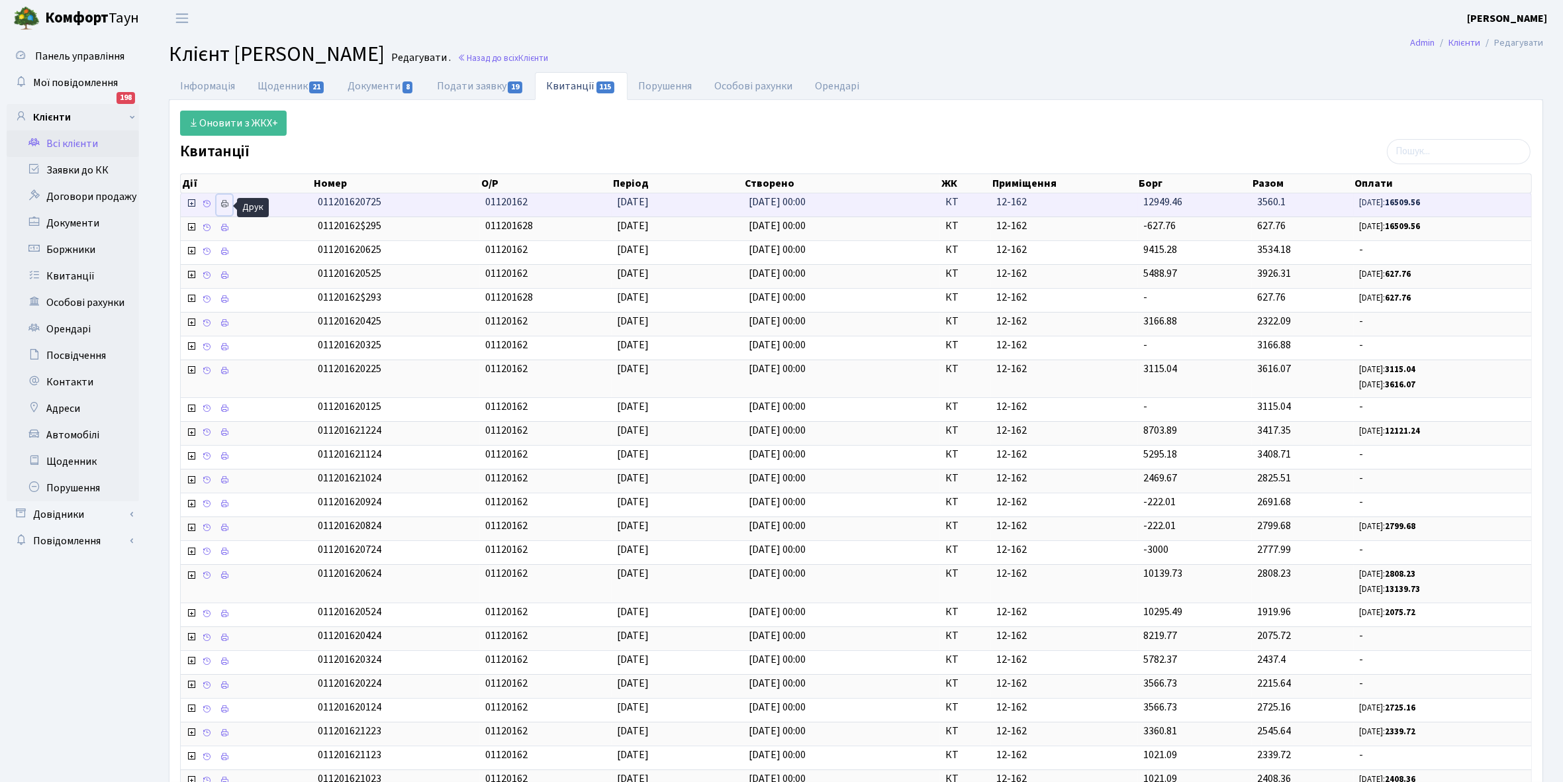
click at [229, 209] on icon at bounding box center [224, 203] width 9 height 9
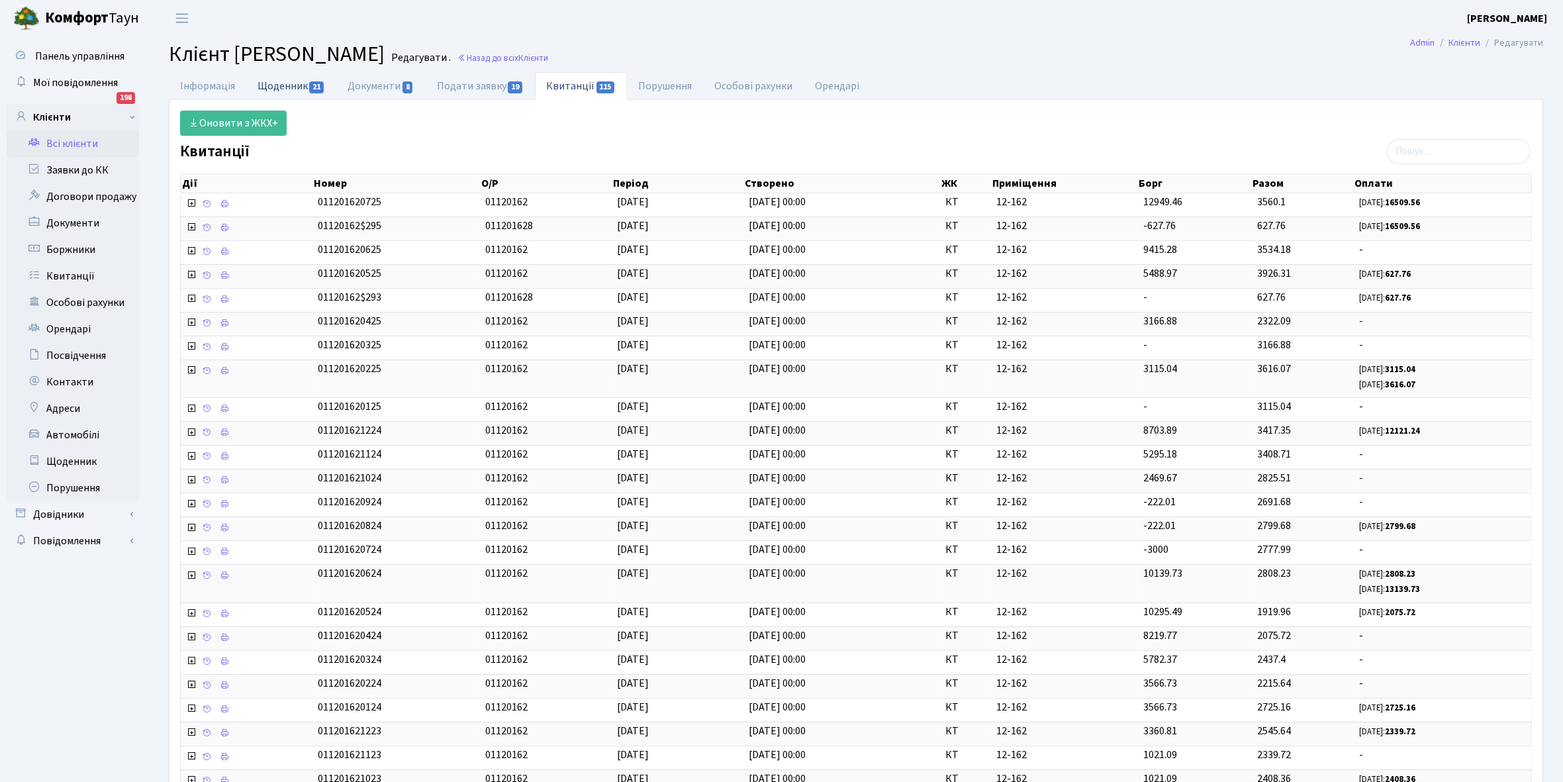
click at [285, 83] on link "Щоденник 21" at bounding box center [291, 85] width 90 height 27
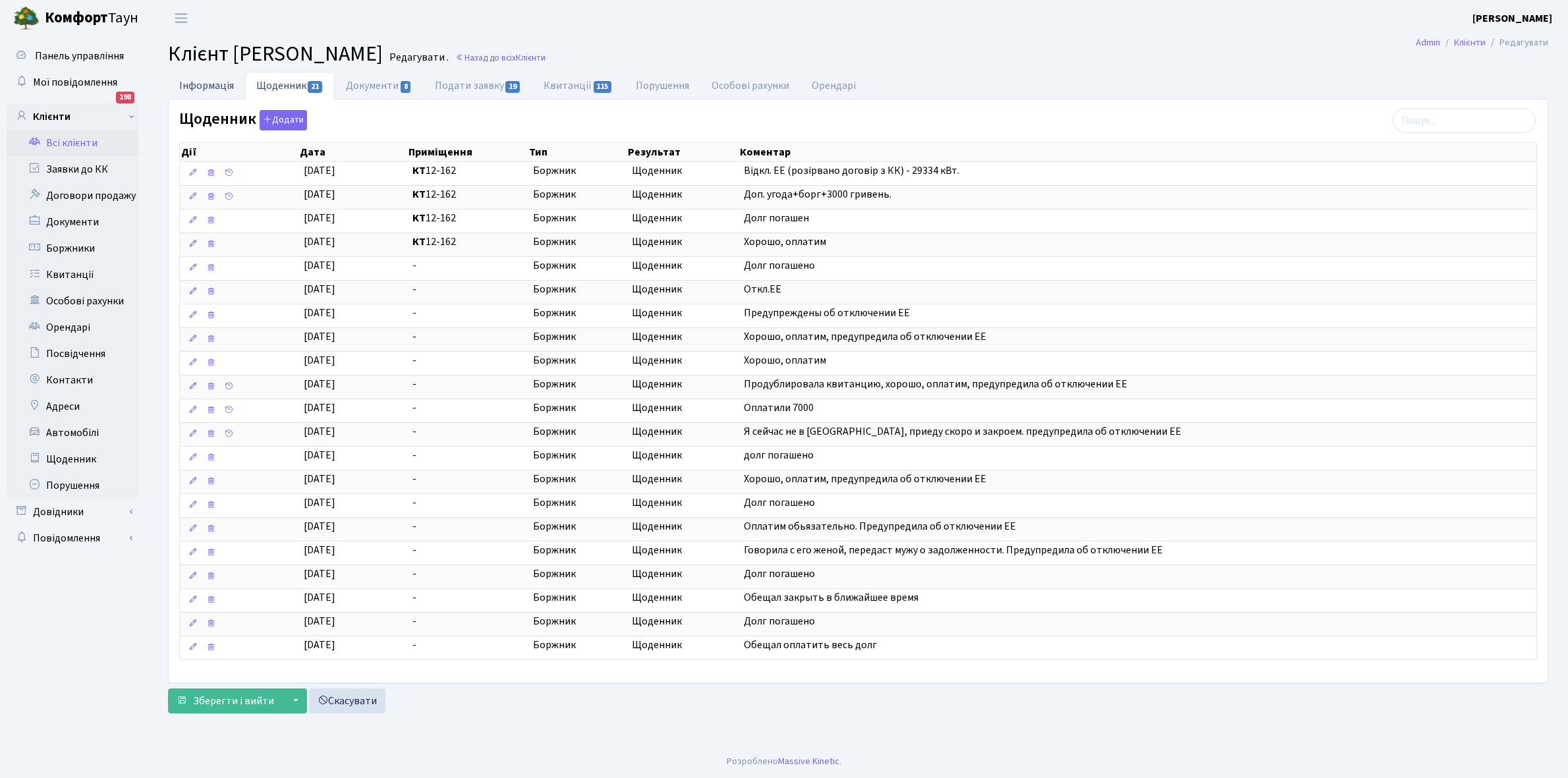
click at [188, 86] on link "Інформація" at bounding box center [206, 85] width 77 height 27
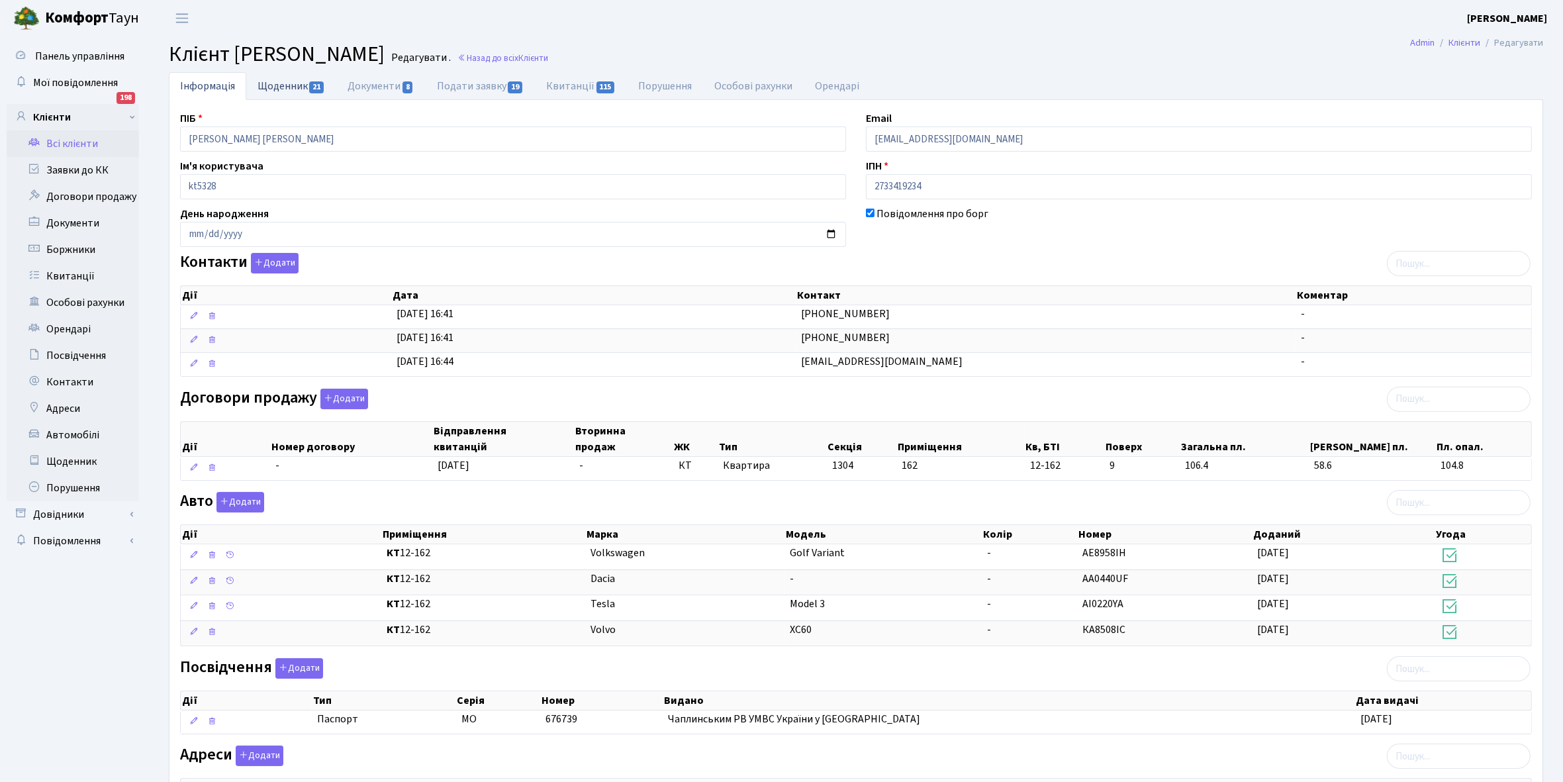
click at [275, 81] on link "Щоденник 21" at bounding box center [291, 85] width 90 height 27
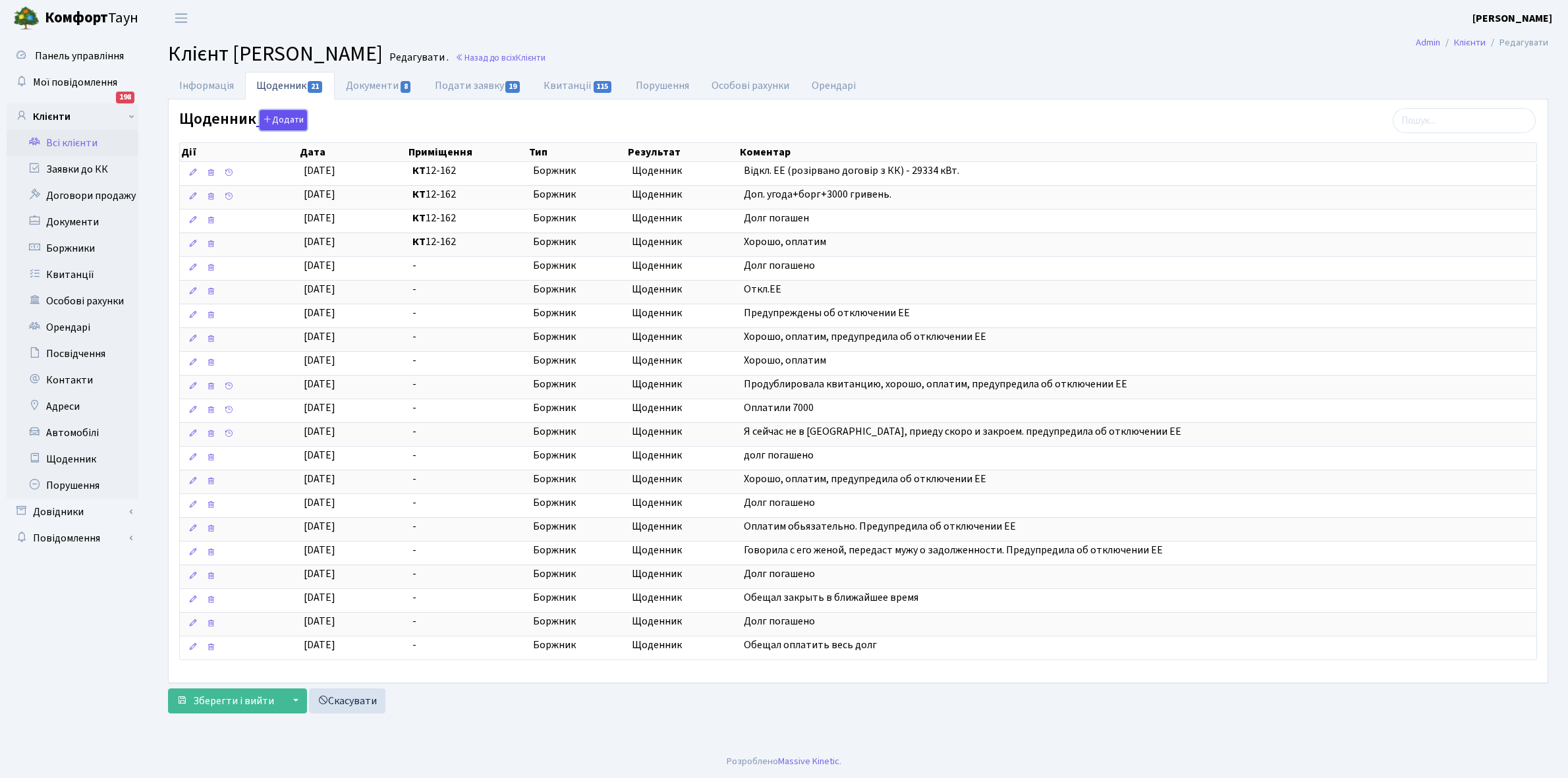
click at [278, 116] on button "Додати" at bounding box center [284, 120] width 48 height 21
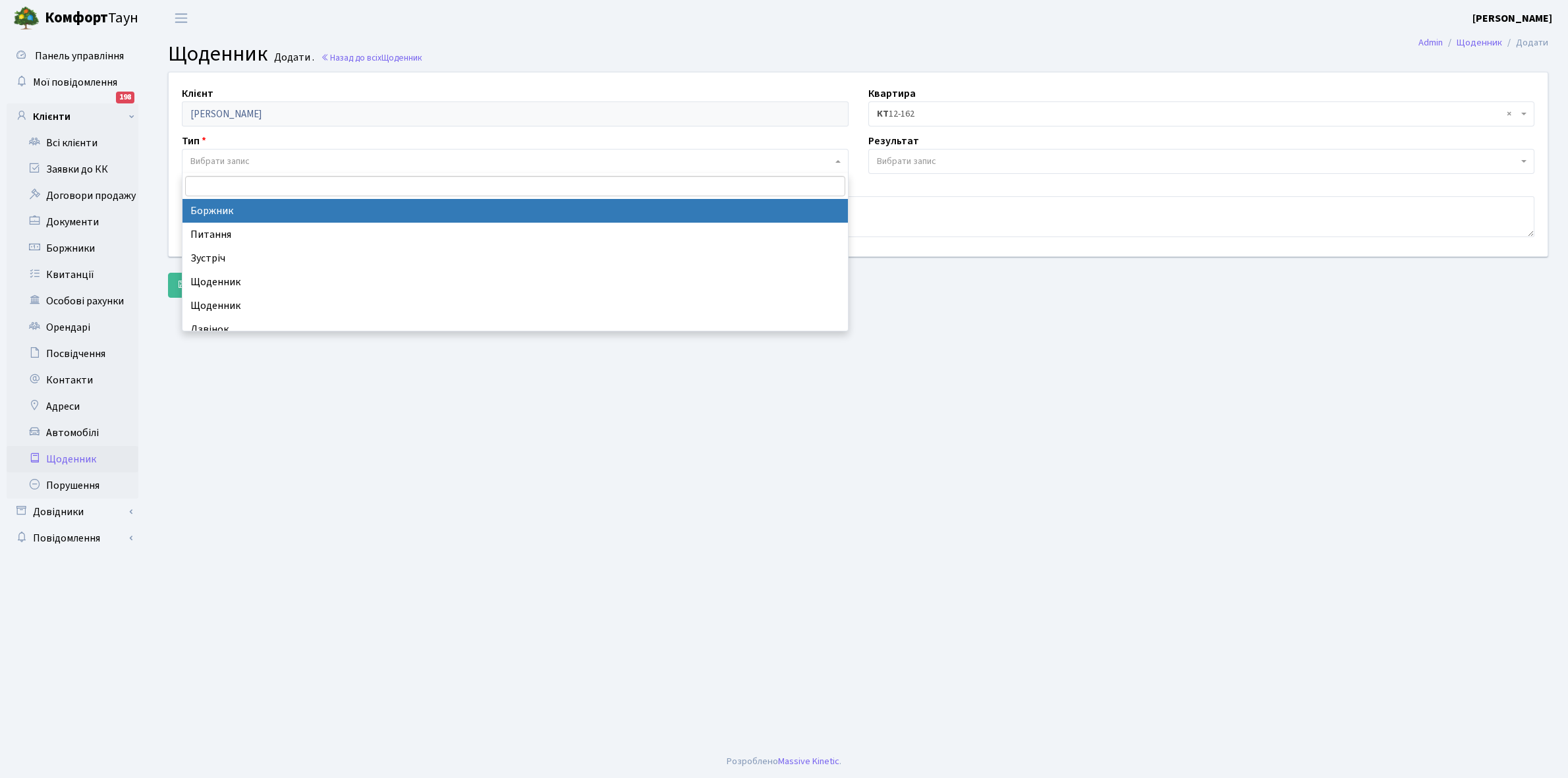
click at [224, 157] on span "Вибрати запис" at bounding box center [220, 161] width 60 height 13
select select "189"
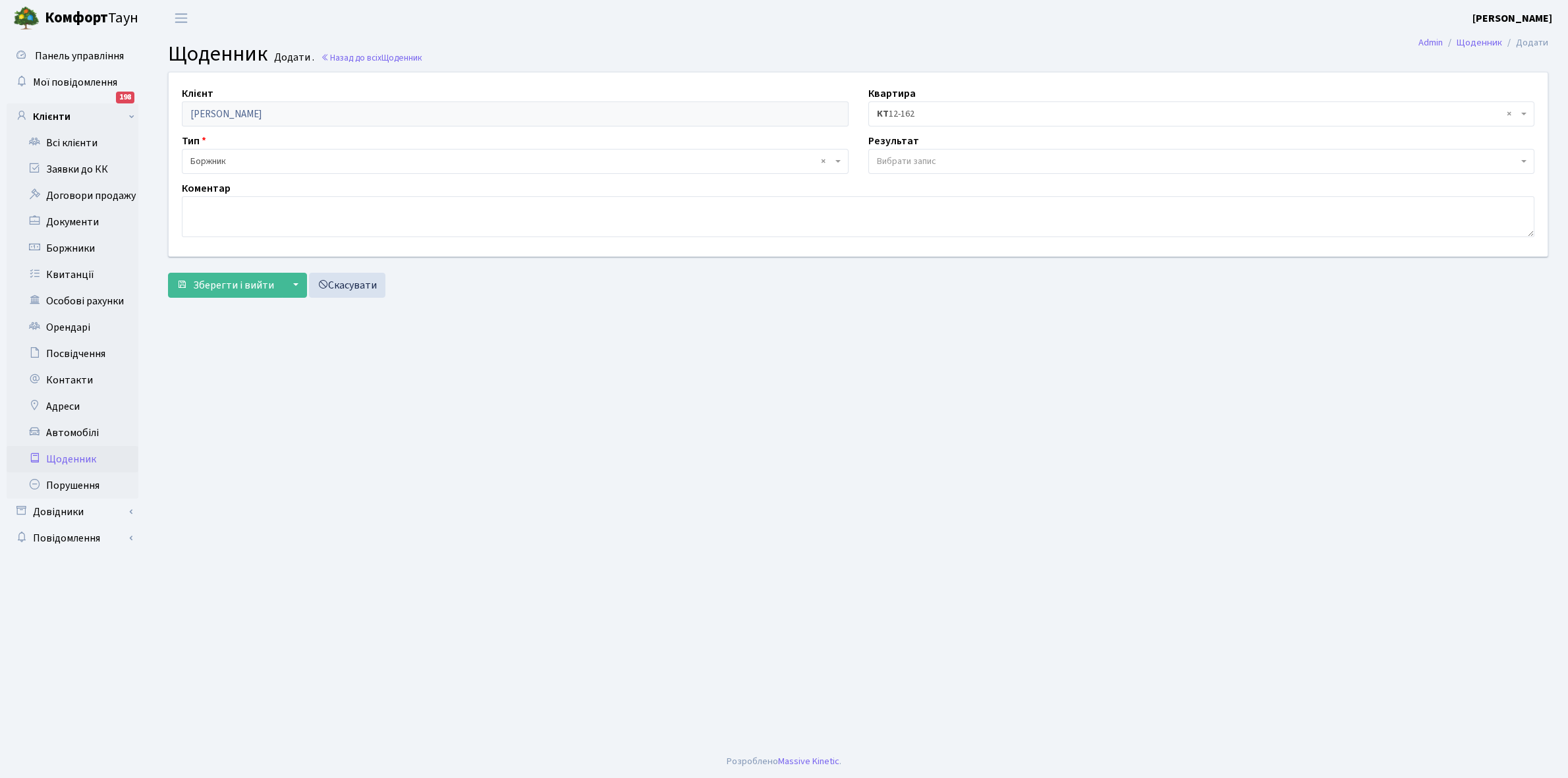
click at [919, 159] on span "Вибрати запис" at bounding box center [906, 161] width 60 height 13
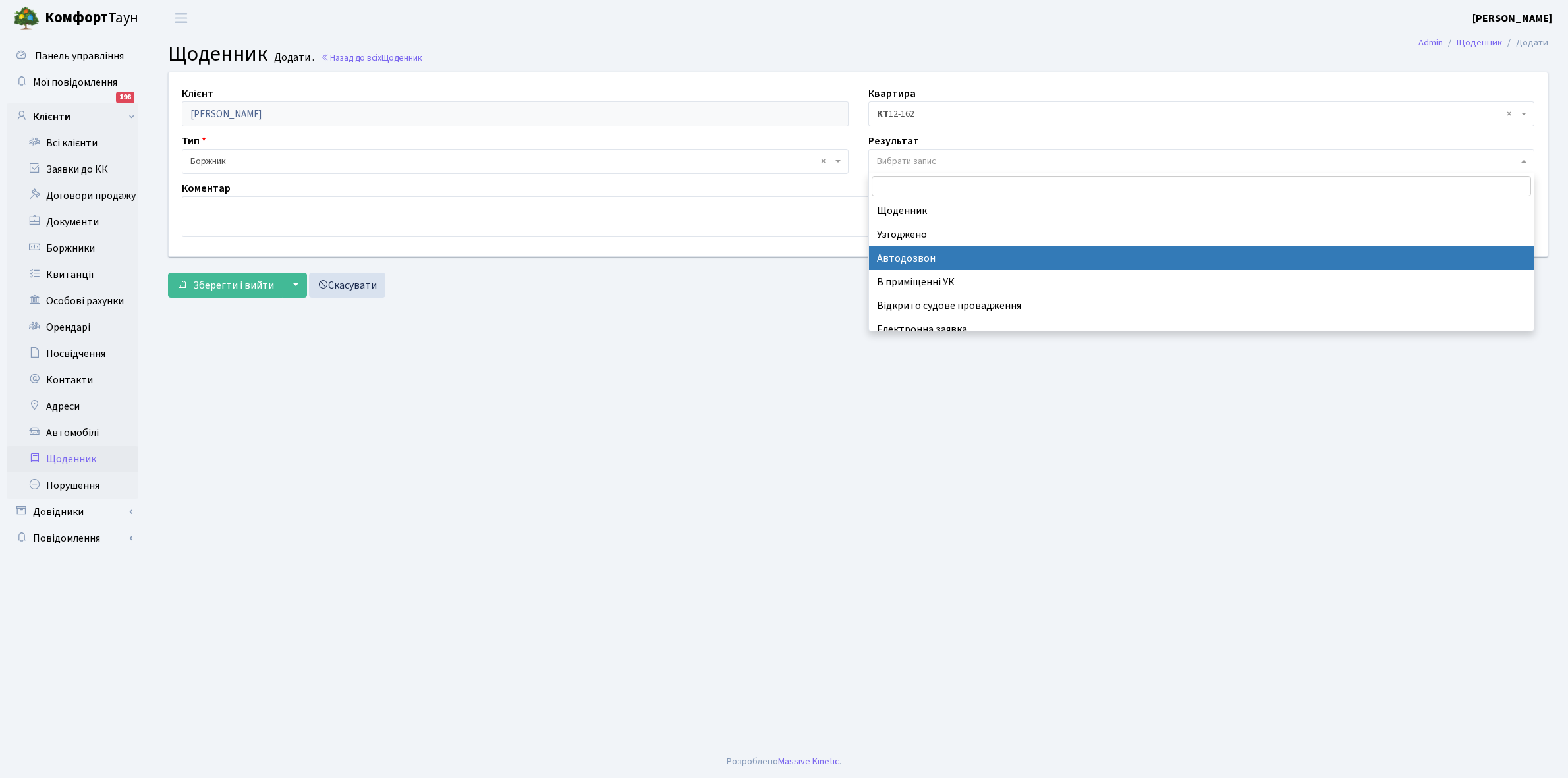
scroll to position [81, 0]
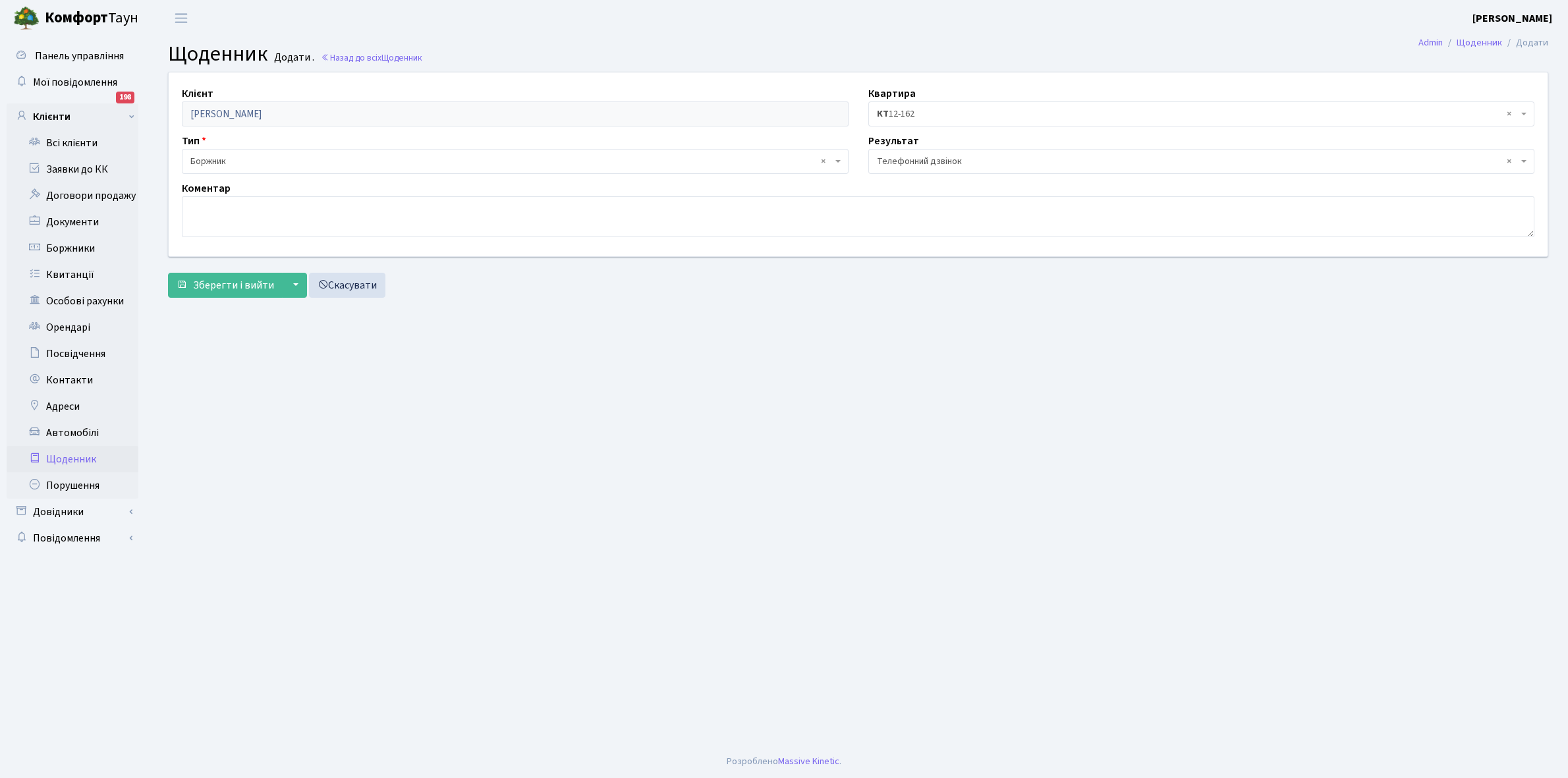
click at [894, 155] on span "× Телефонний дзвінок" at bounding box center [1197, 161] width 642 height 13
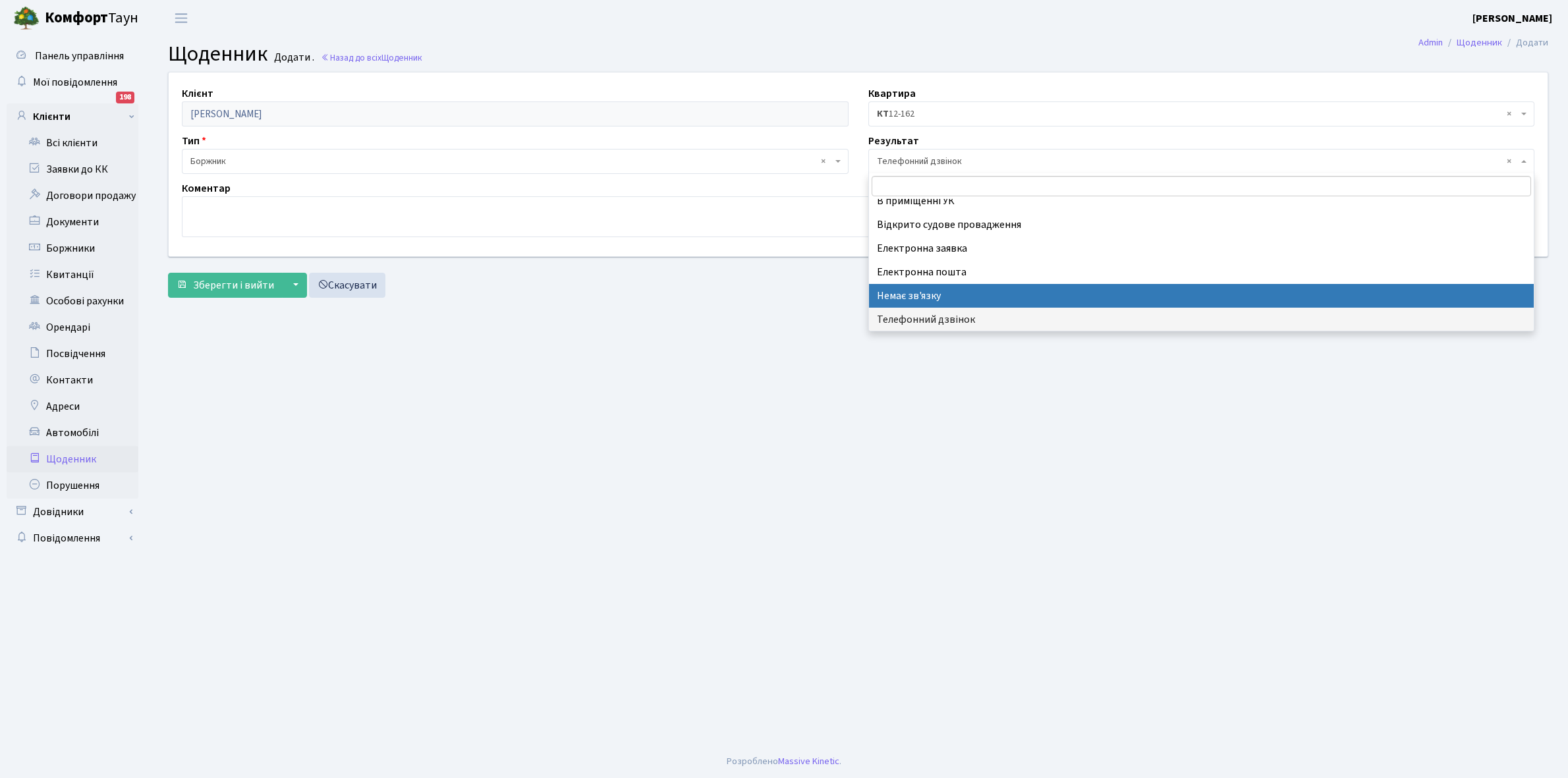
select select "197"
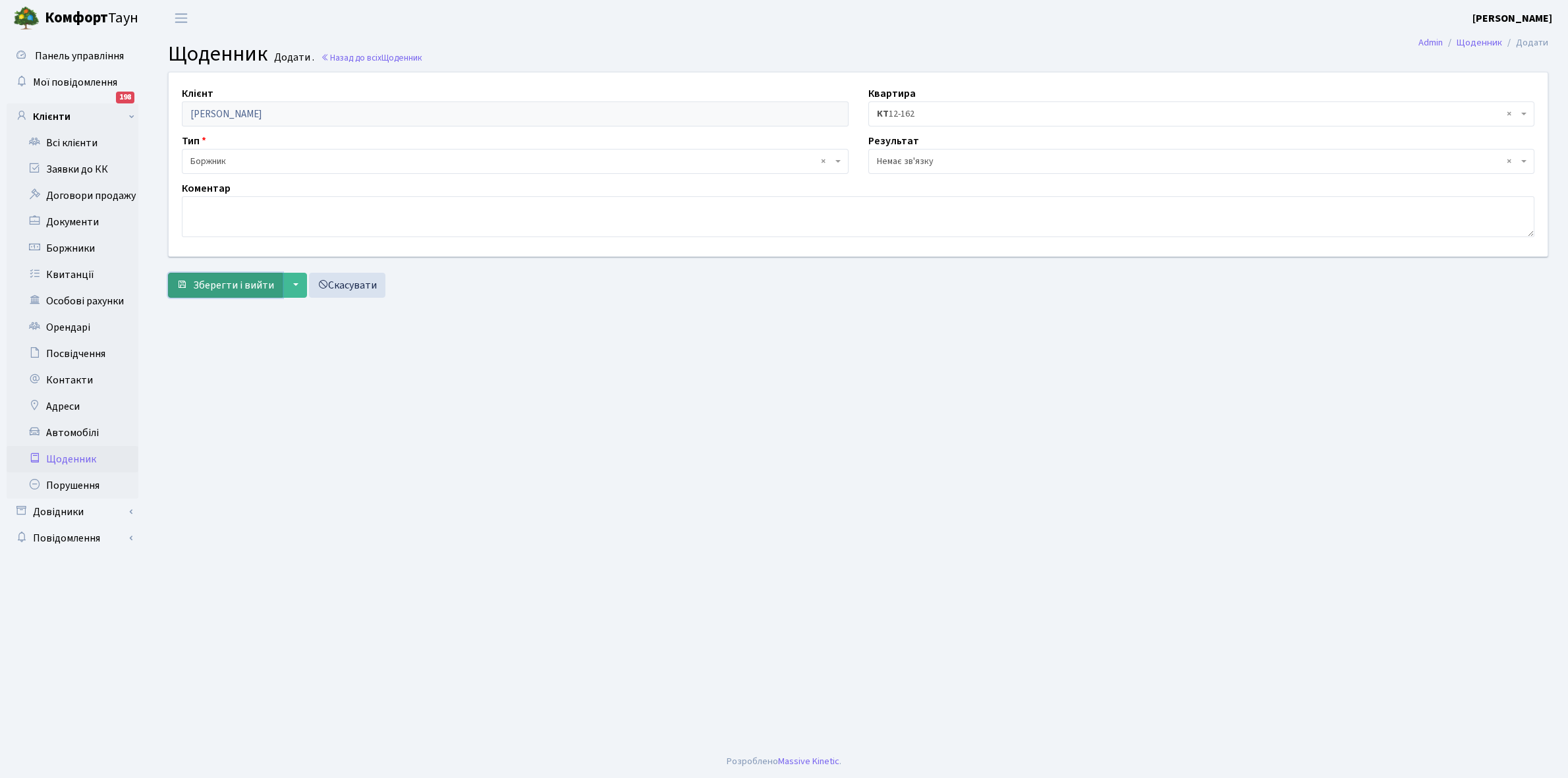
click at [221, 278] on span "Зберегти і вийти" at bounding box center [233, 285] width 81 height 15
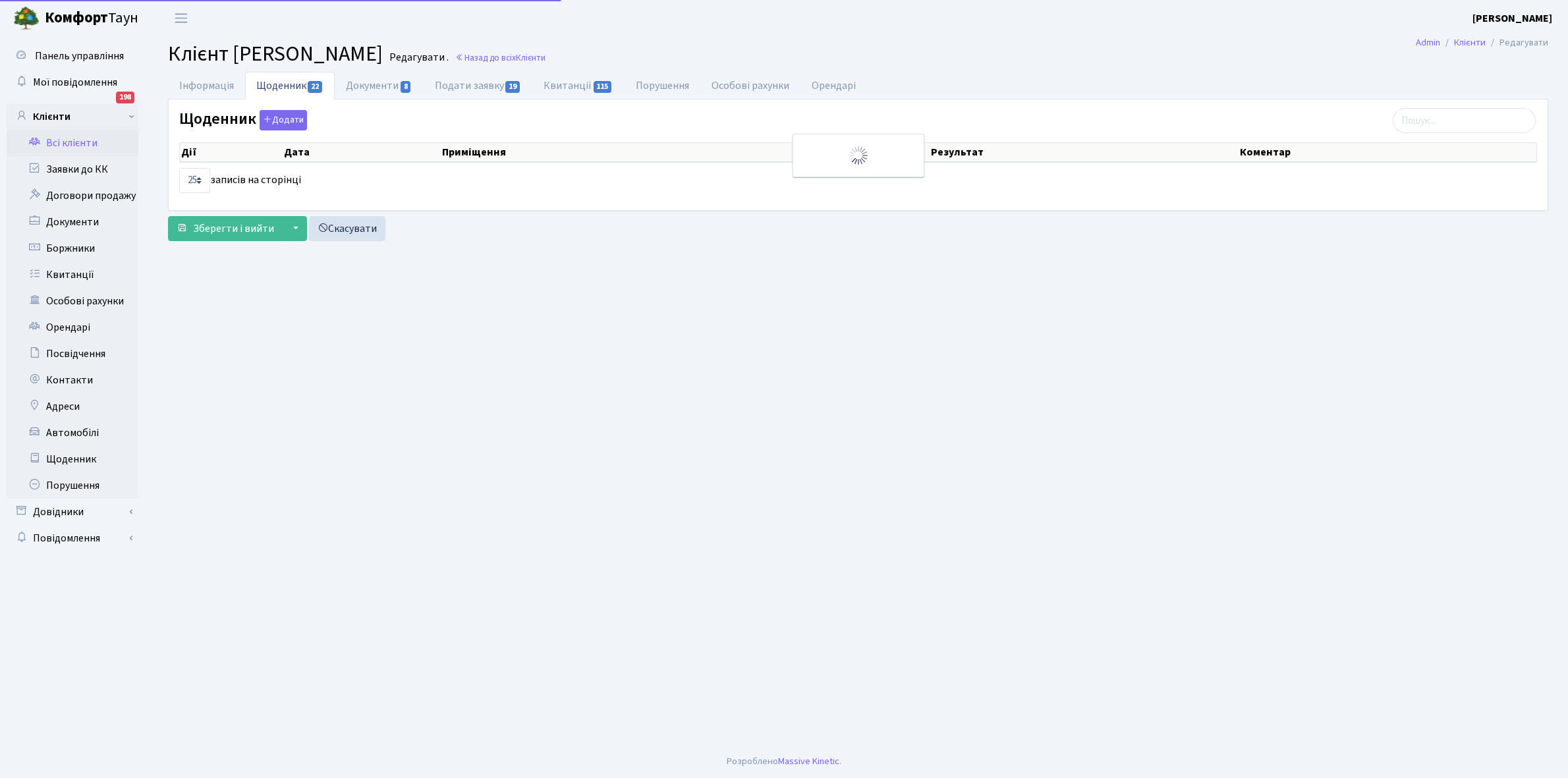
select select "25"
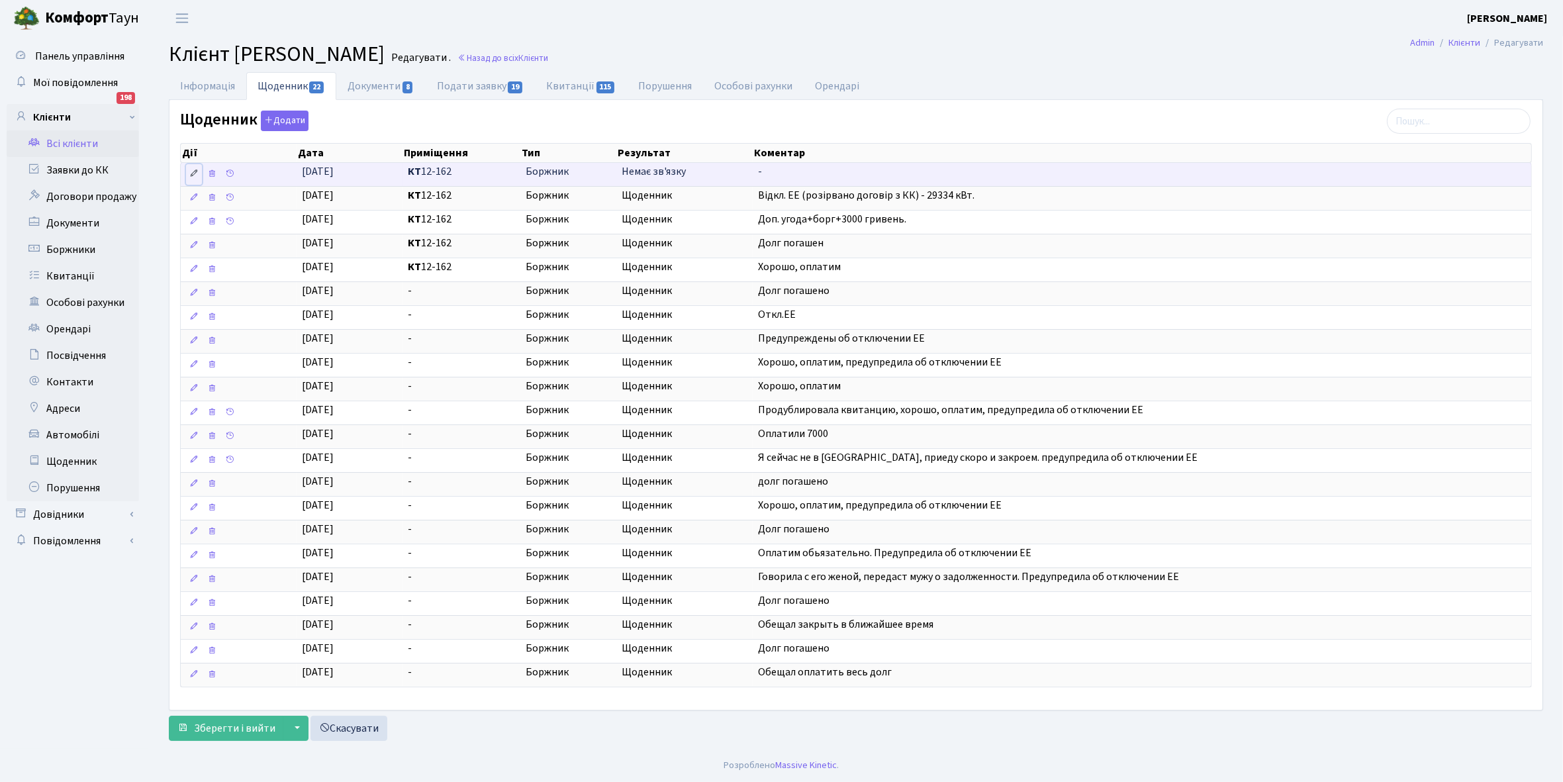
click at [197, 173] on icon at bounding box center [193, 173] width 9 height 9
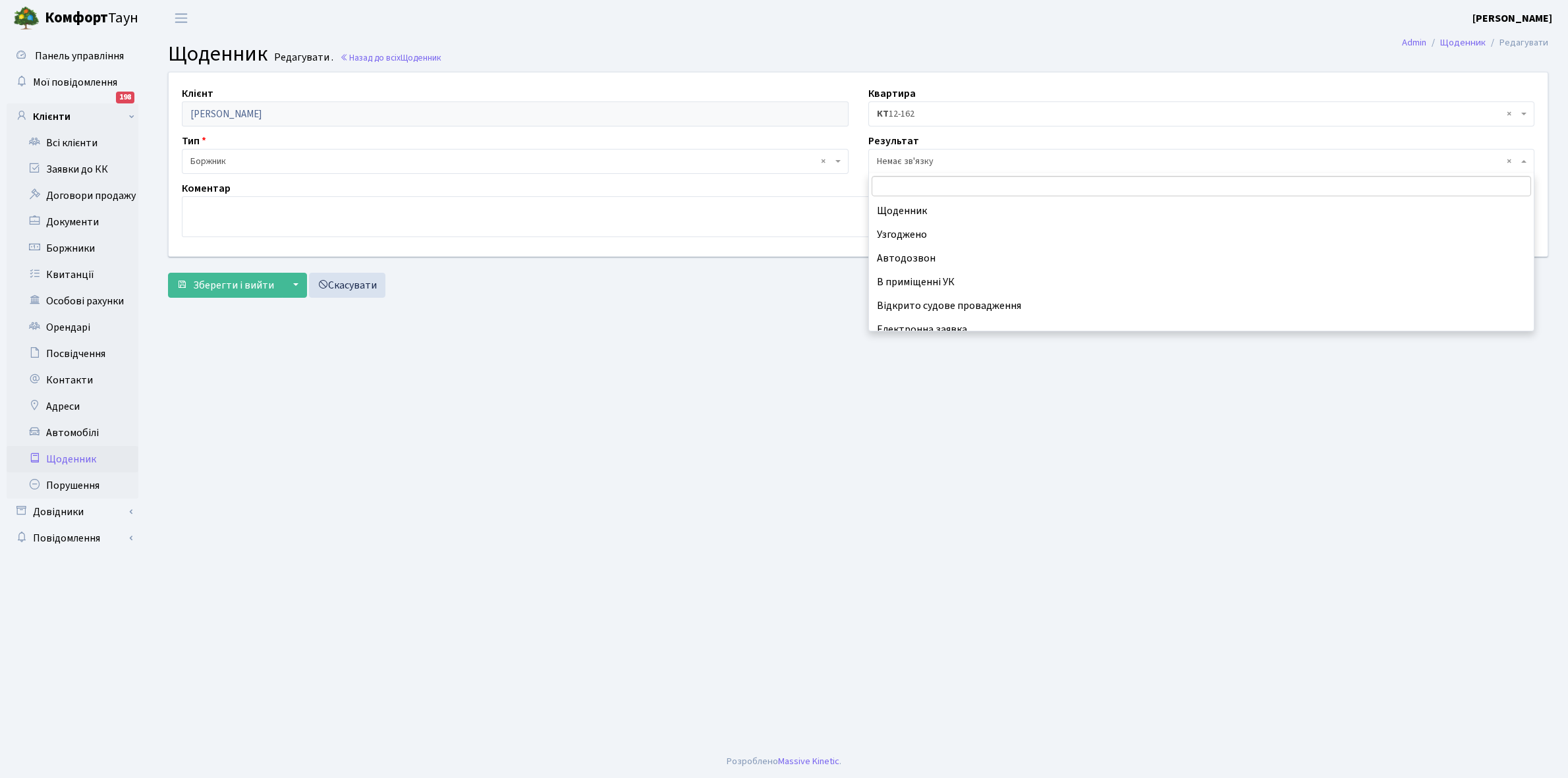
click at [909, 160] on span "× Немає зв'язку" at bounding box center [1197, 161] width 642 height 13
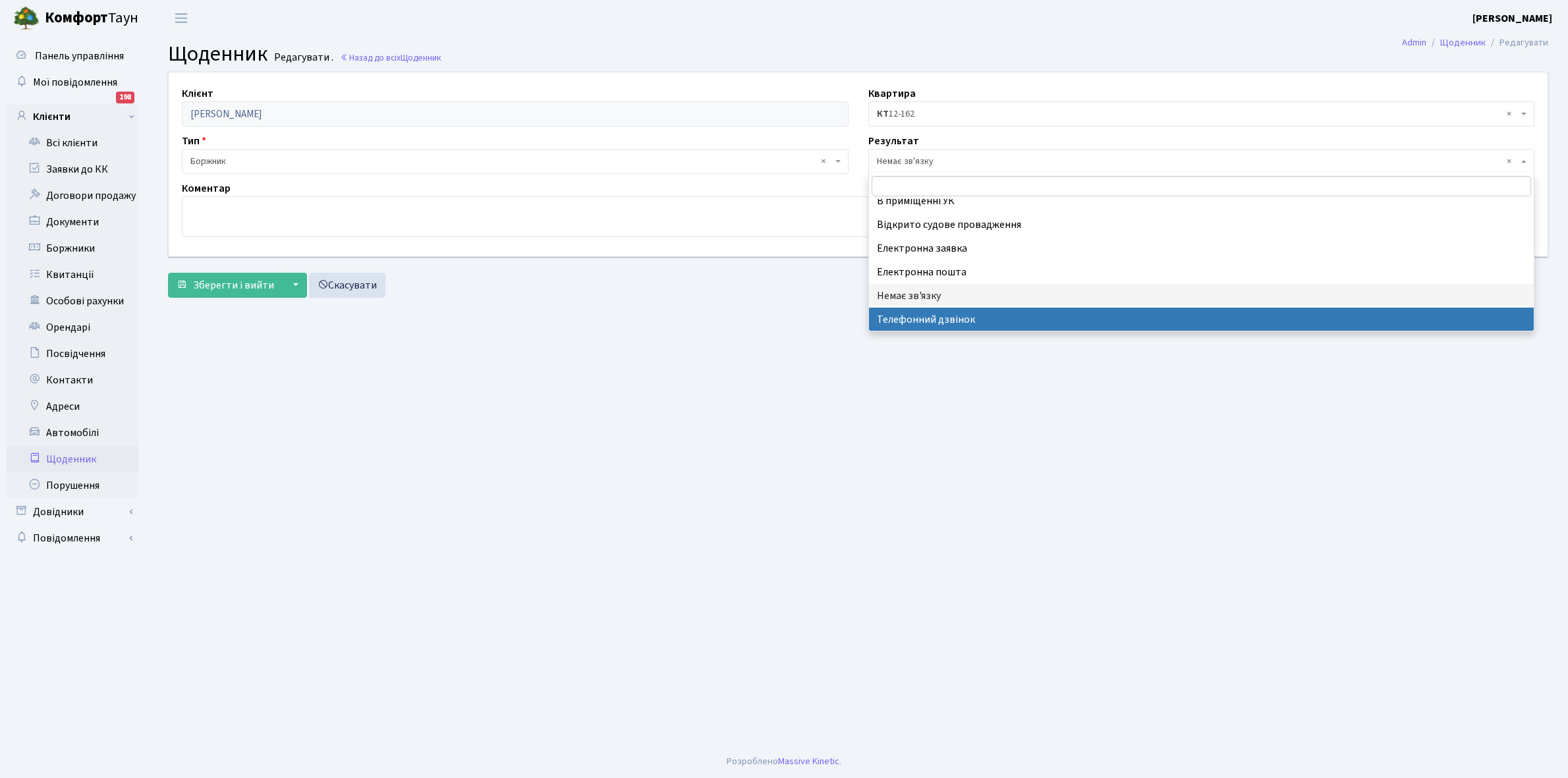
select select "196"
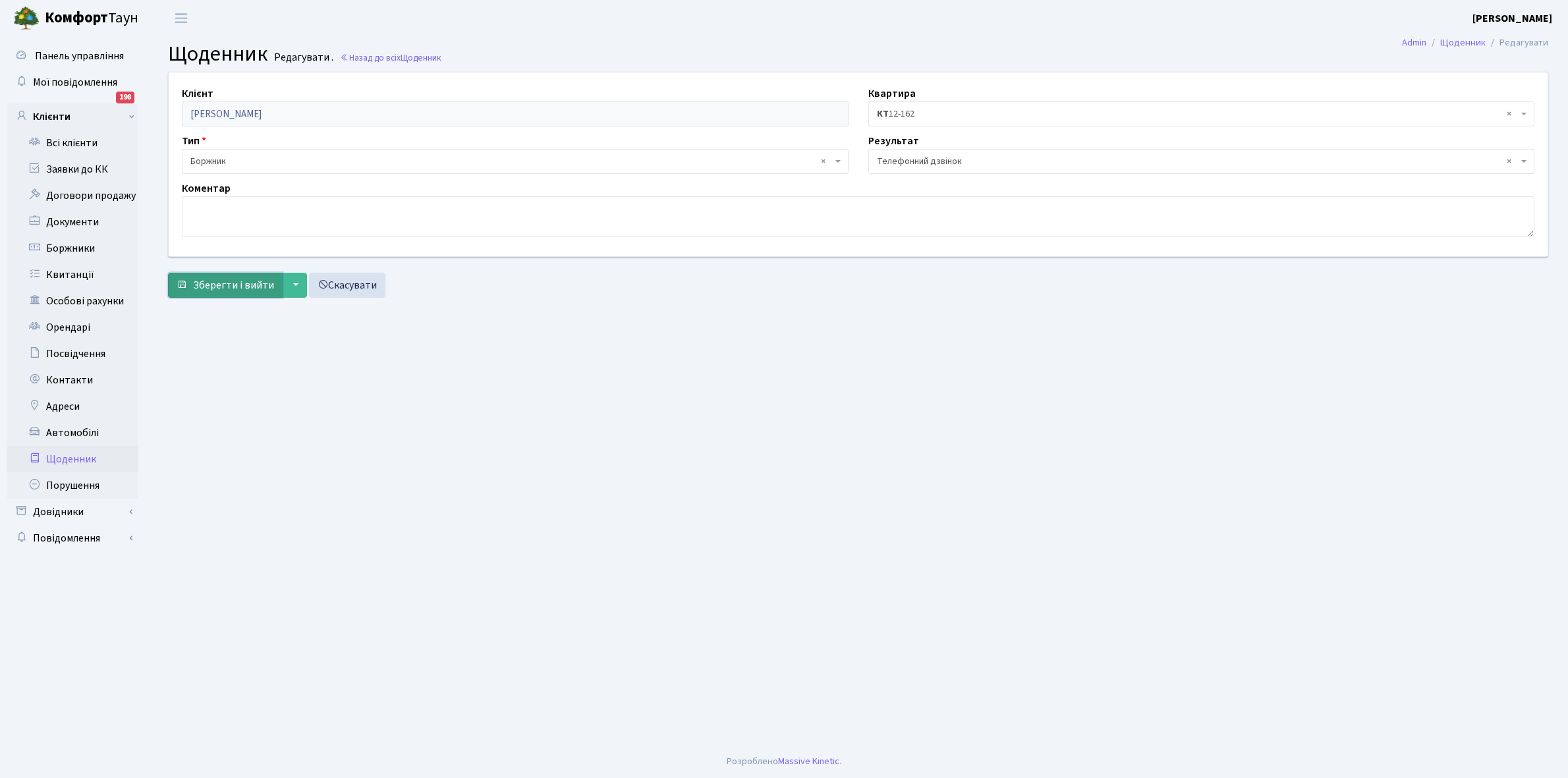
click at [222, 288] on span "Зберегти і вийти" at bounding box center [233, 285] width 81 height 15
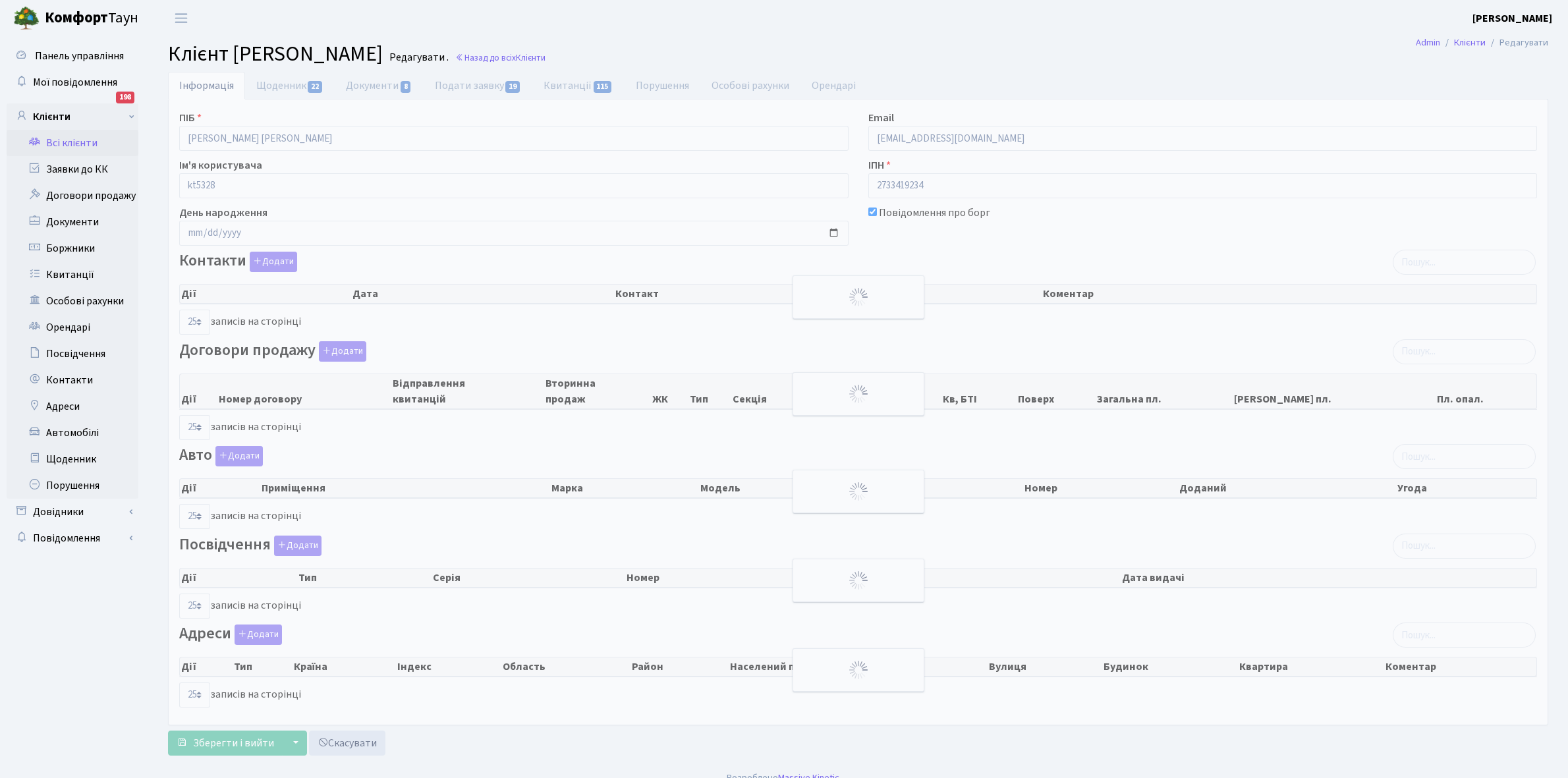
select select "25"
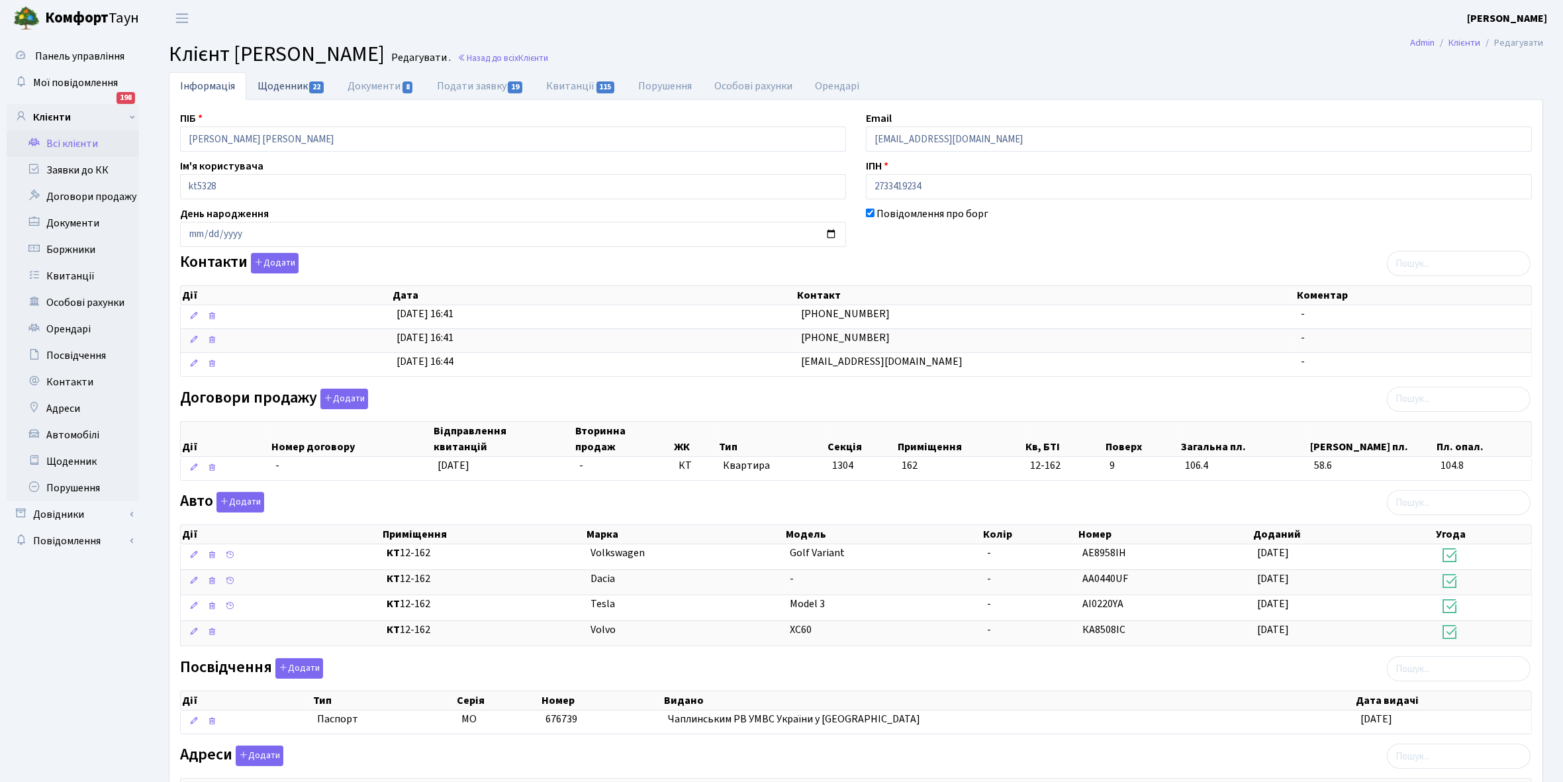
click at [277, 84] on link "Щоденник 22" at bounding box center [291, 85] width 90 height 27
select select "25"
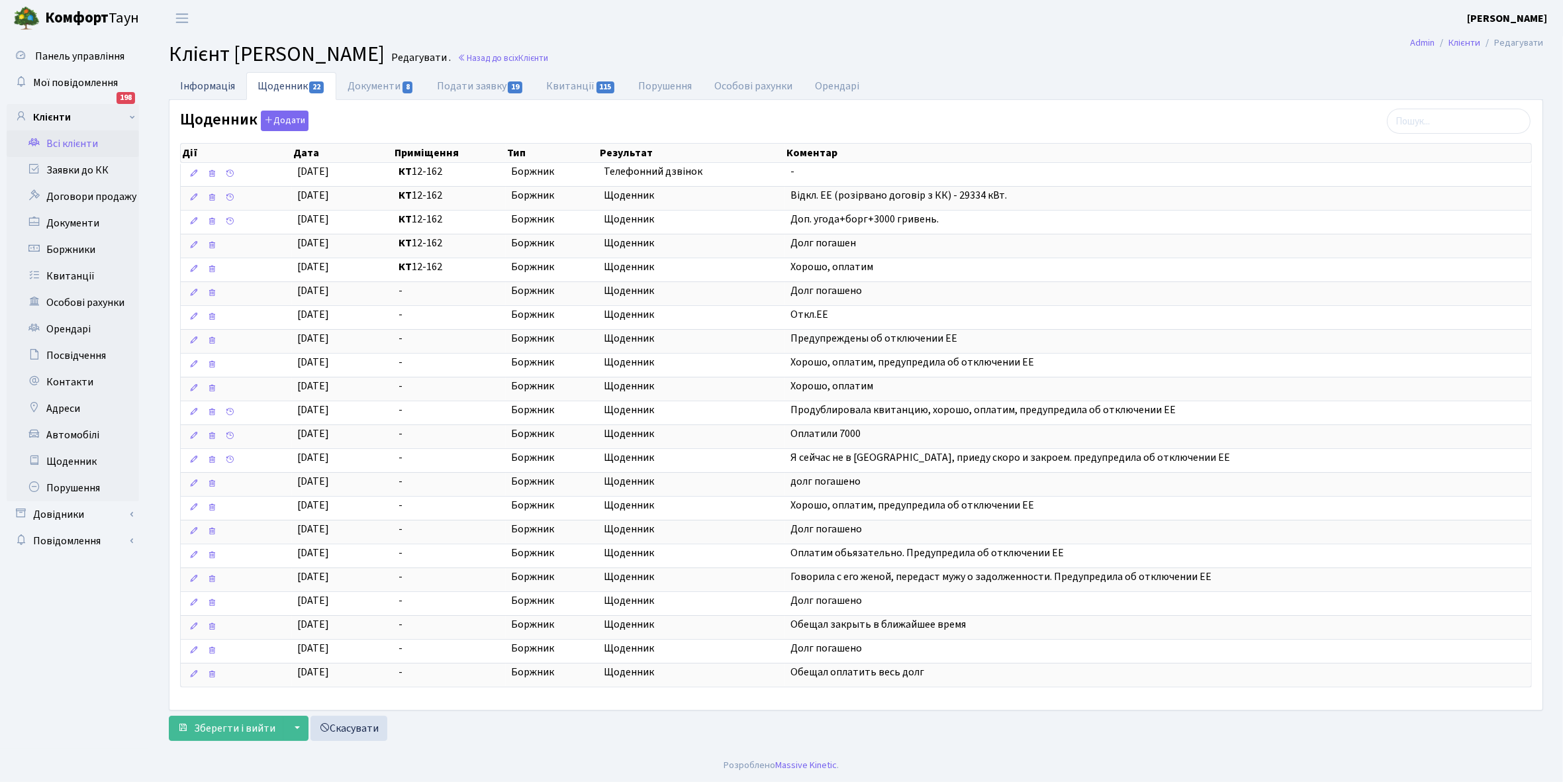
click at [215, 85] on link "Інформація" at bounding box center [207, 85] width 77 height 27
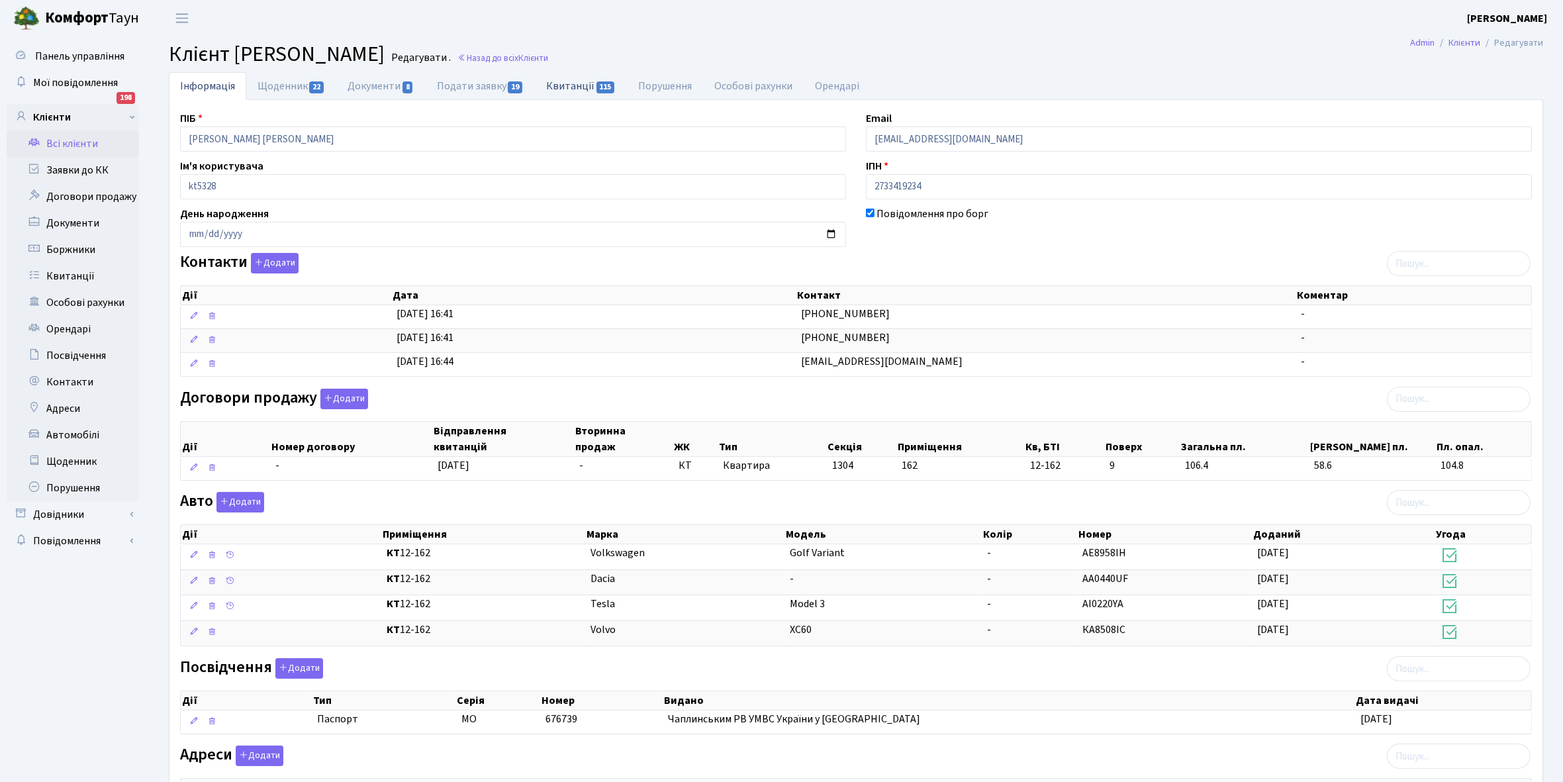
click at [561, 83] on link "Квитанції 115" at bounding box center [581, 85] width 92 height 27
select select "25"
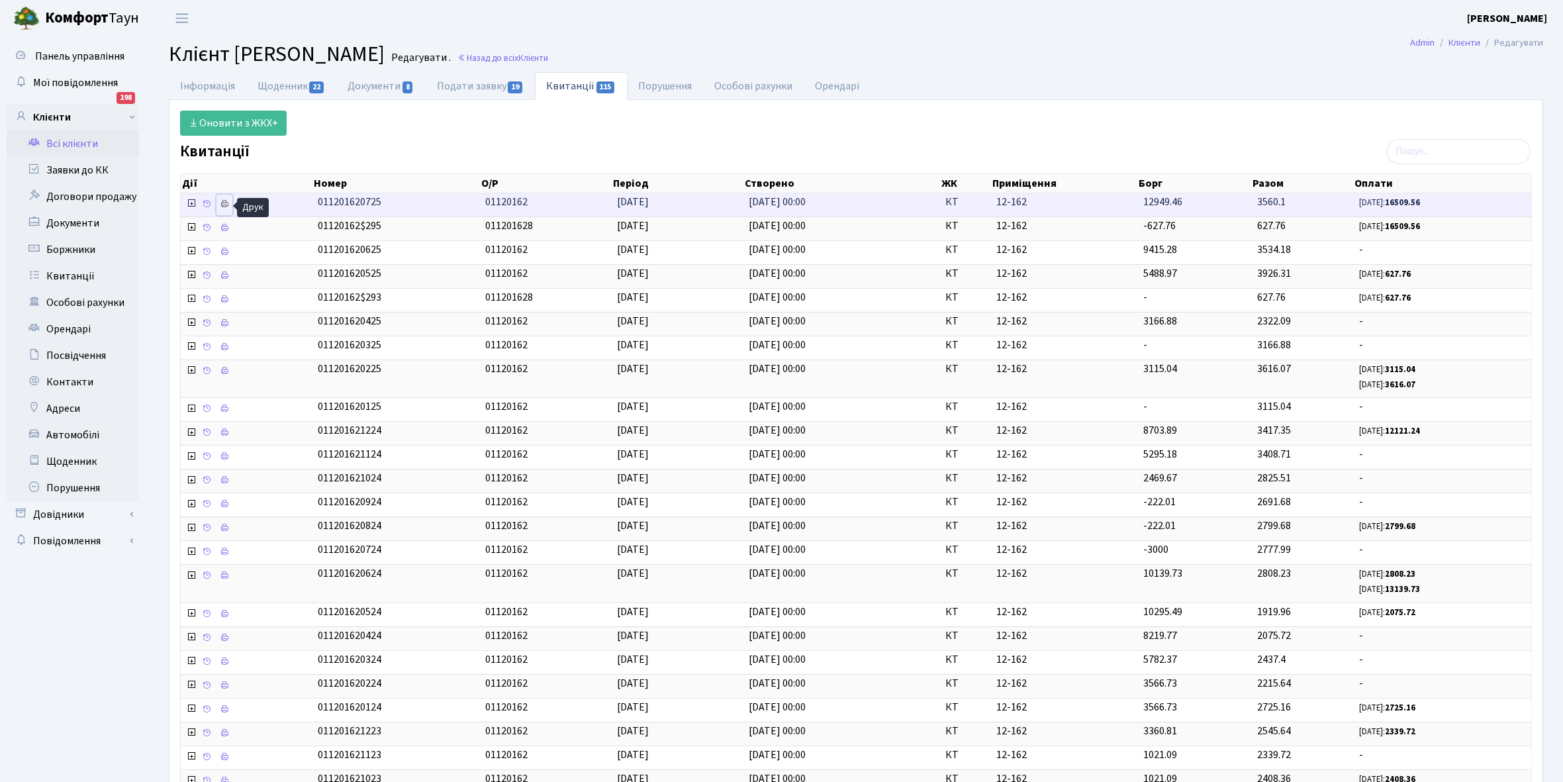
click at [222, 205] on icon at bounding box center [224, 203] width 9 height 9
click at [287, 85] on link "Щоденник 22" at bounding box center [291, 85] width 90 height 27
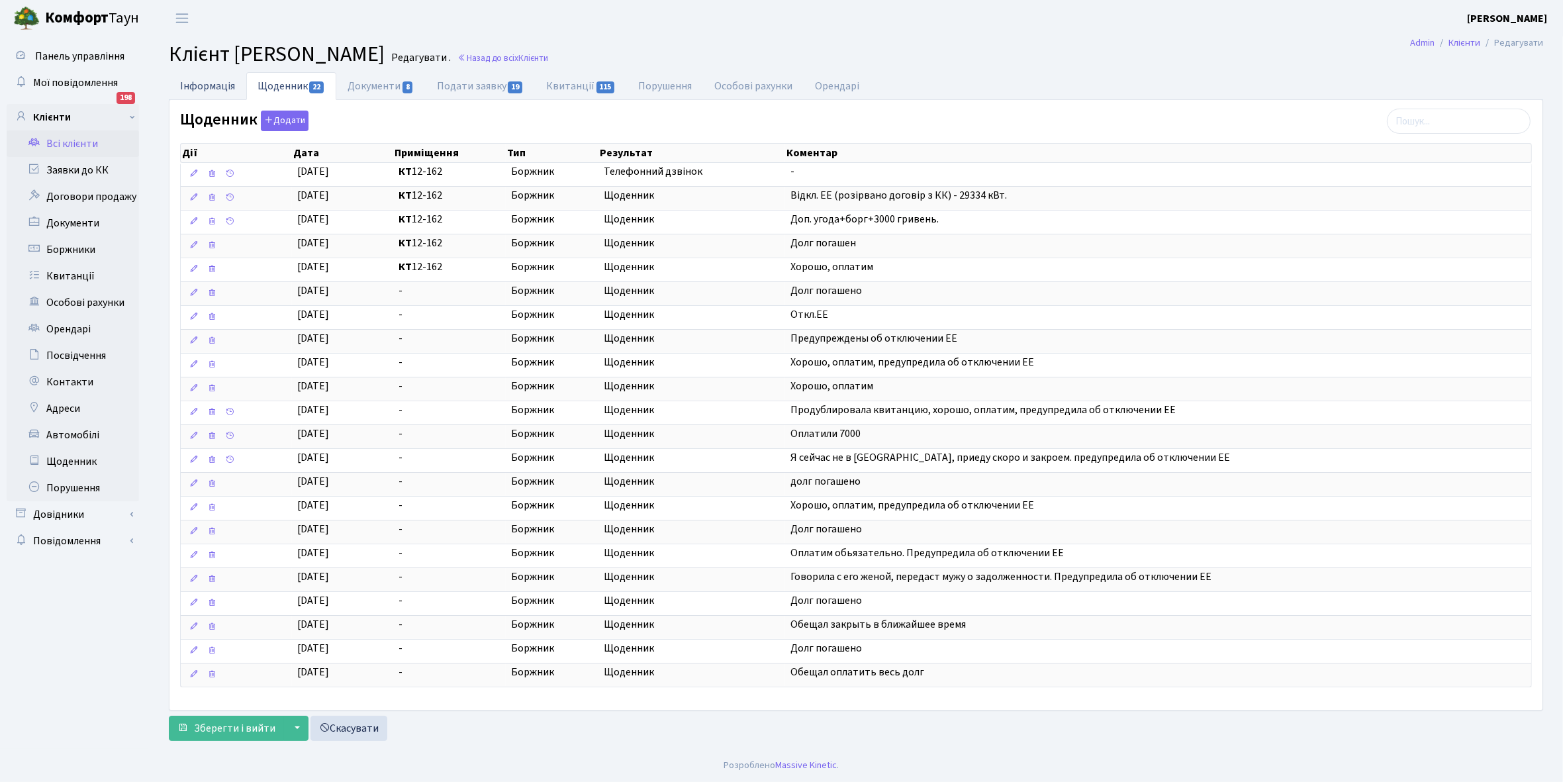
click at [197, 83] on link "Інформація" at bounding box center [207, 85] width 77 height 27
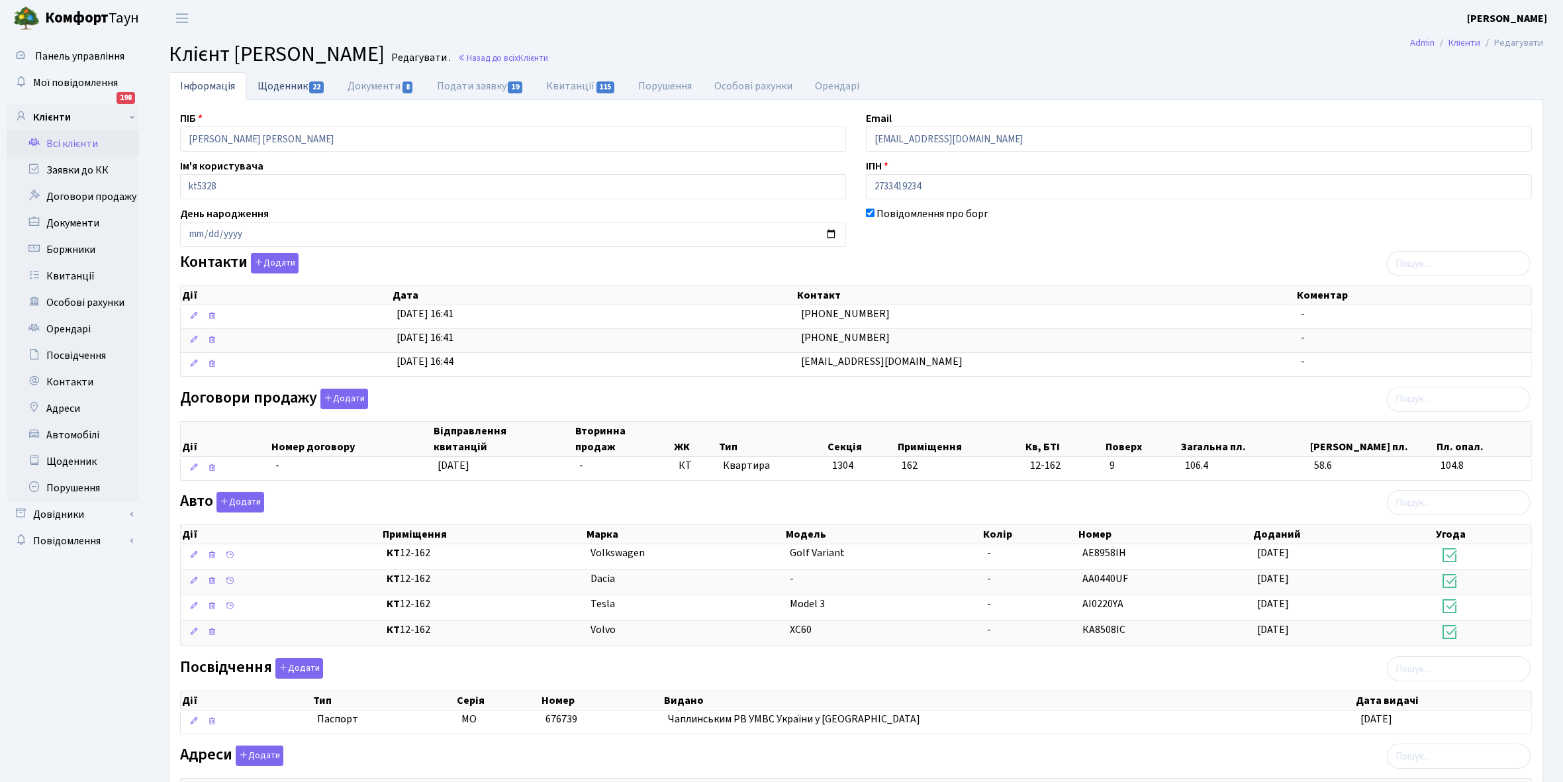
click at [273, 78] on link "Щоденник 22" at bounding box center [291, 85] width 90 height 27
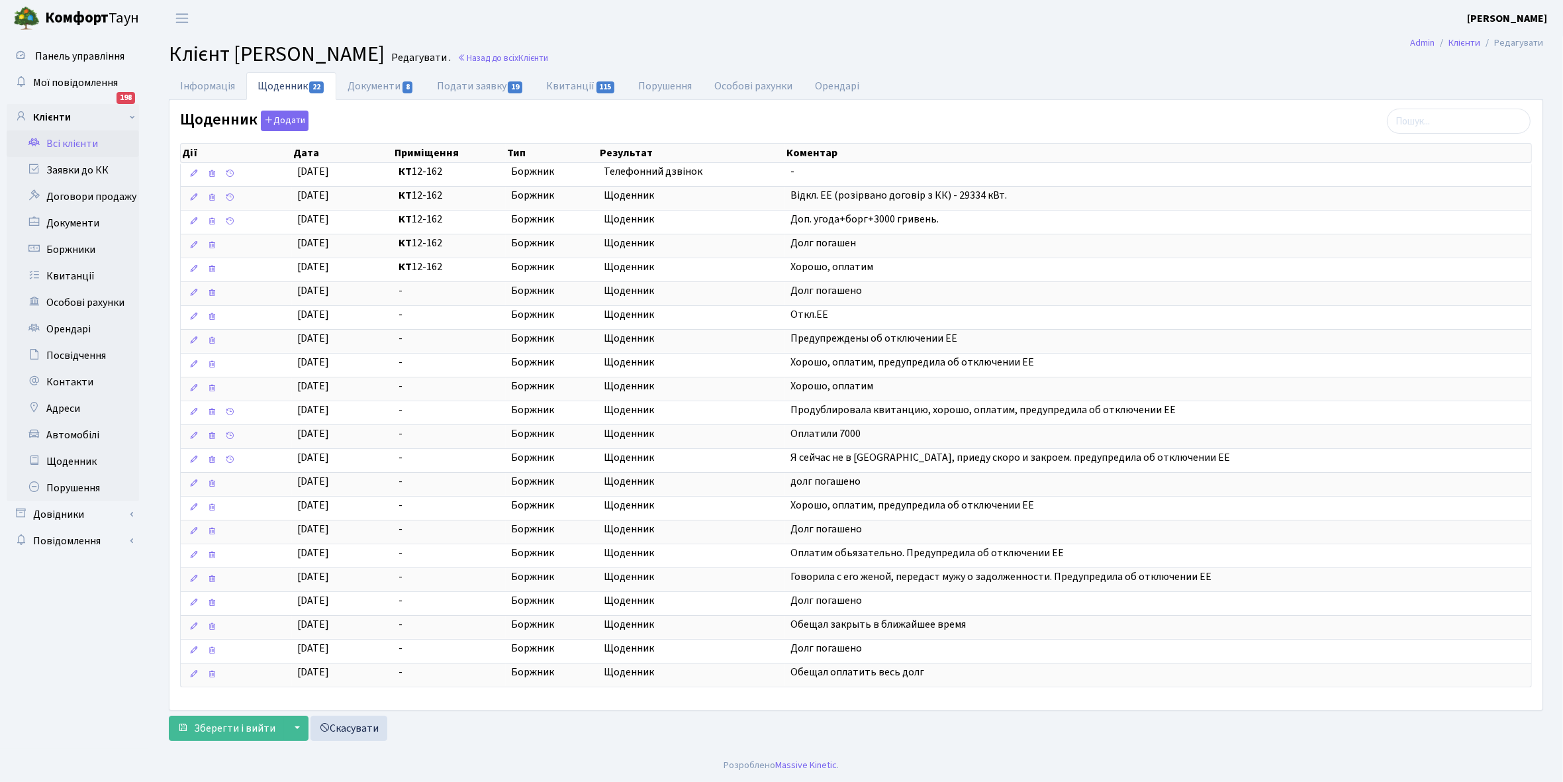
click at [66, 142] on link "Всі клієнти" at bounding box center [73, 143] width 132 height 26
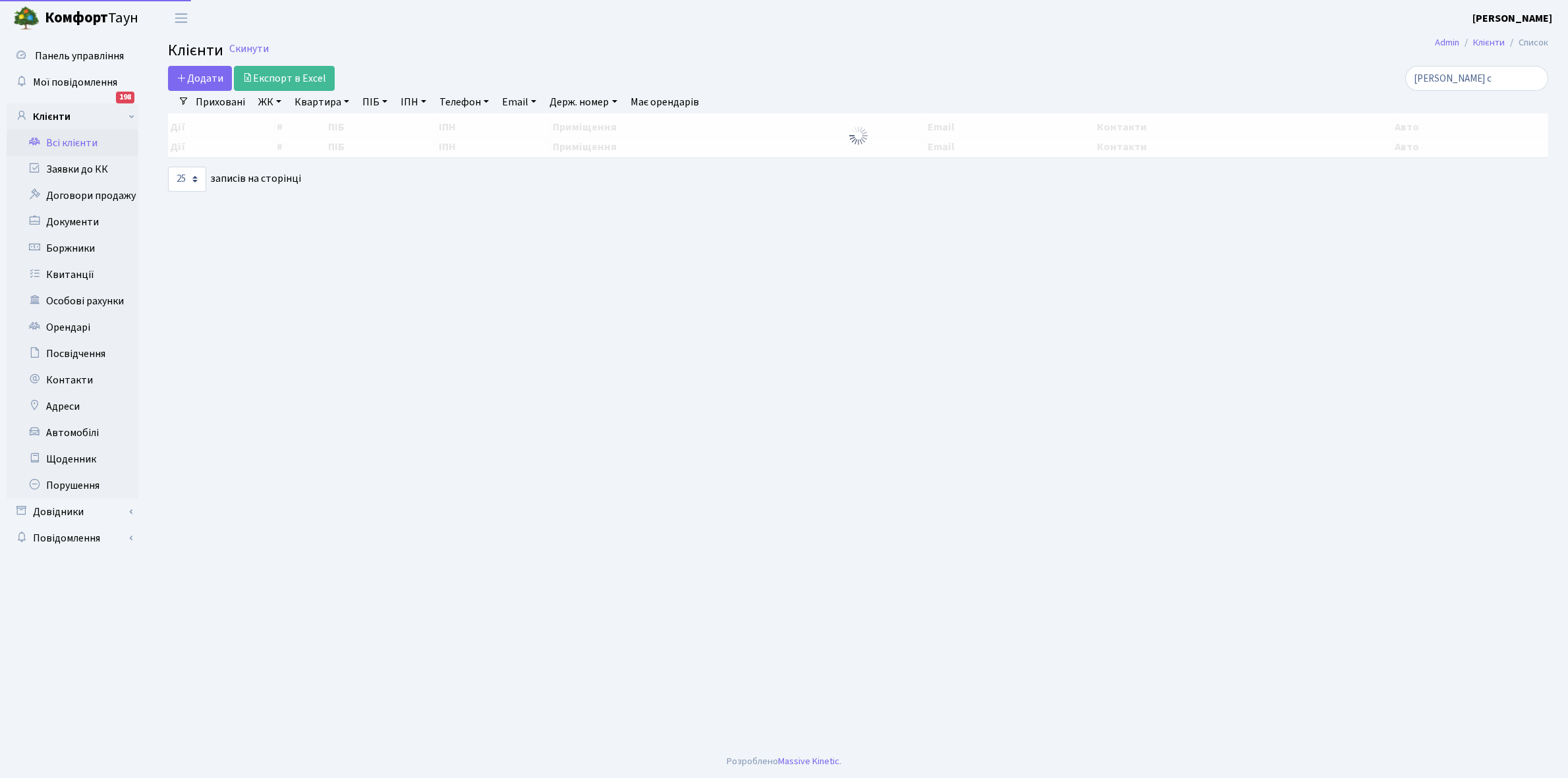
select select "25"
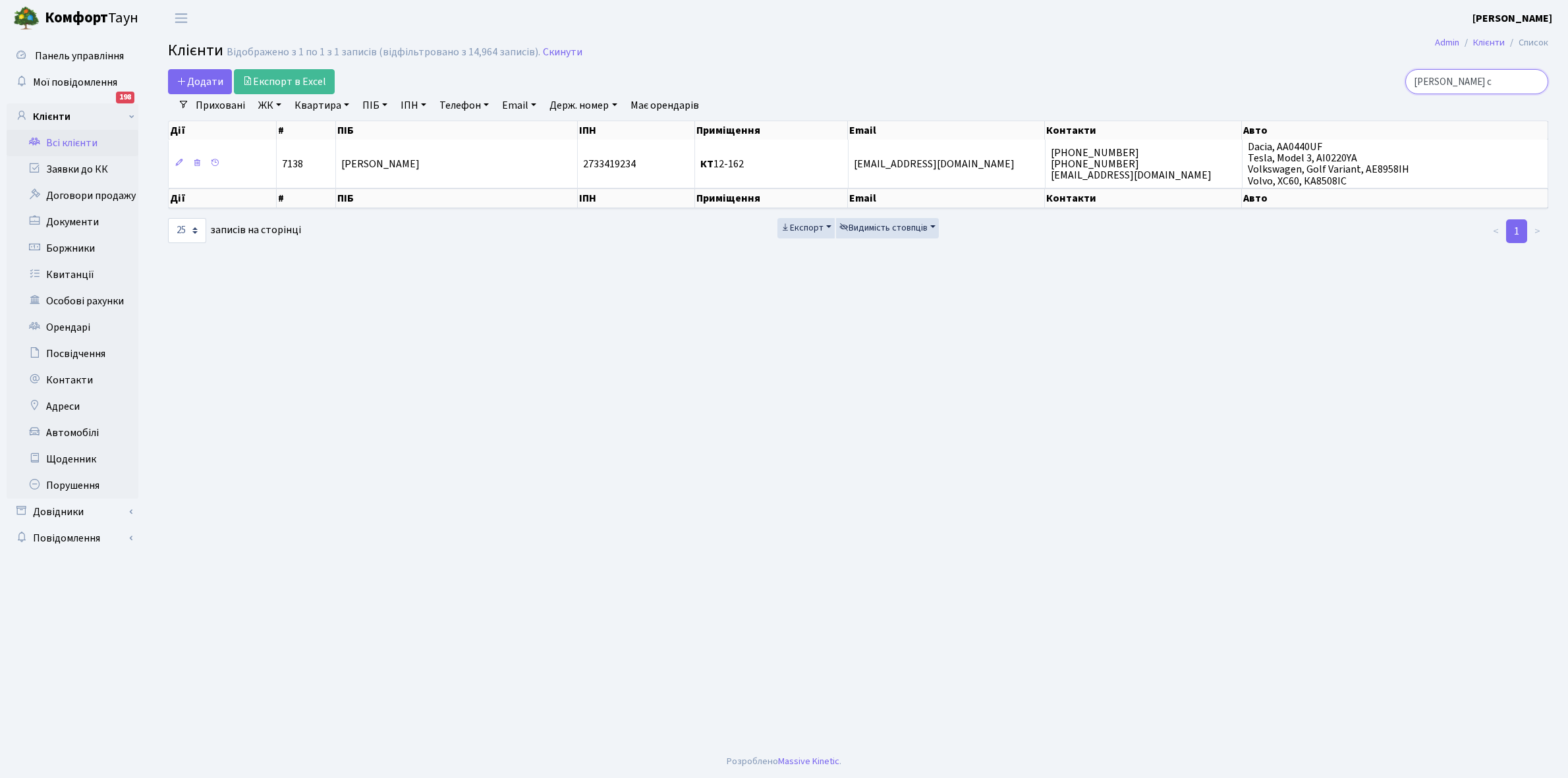
click at [1486, 81] on input "[PERSON_NAME] с" at bounding box center [1476, 82] width 143 height 25
type input "в"
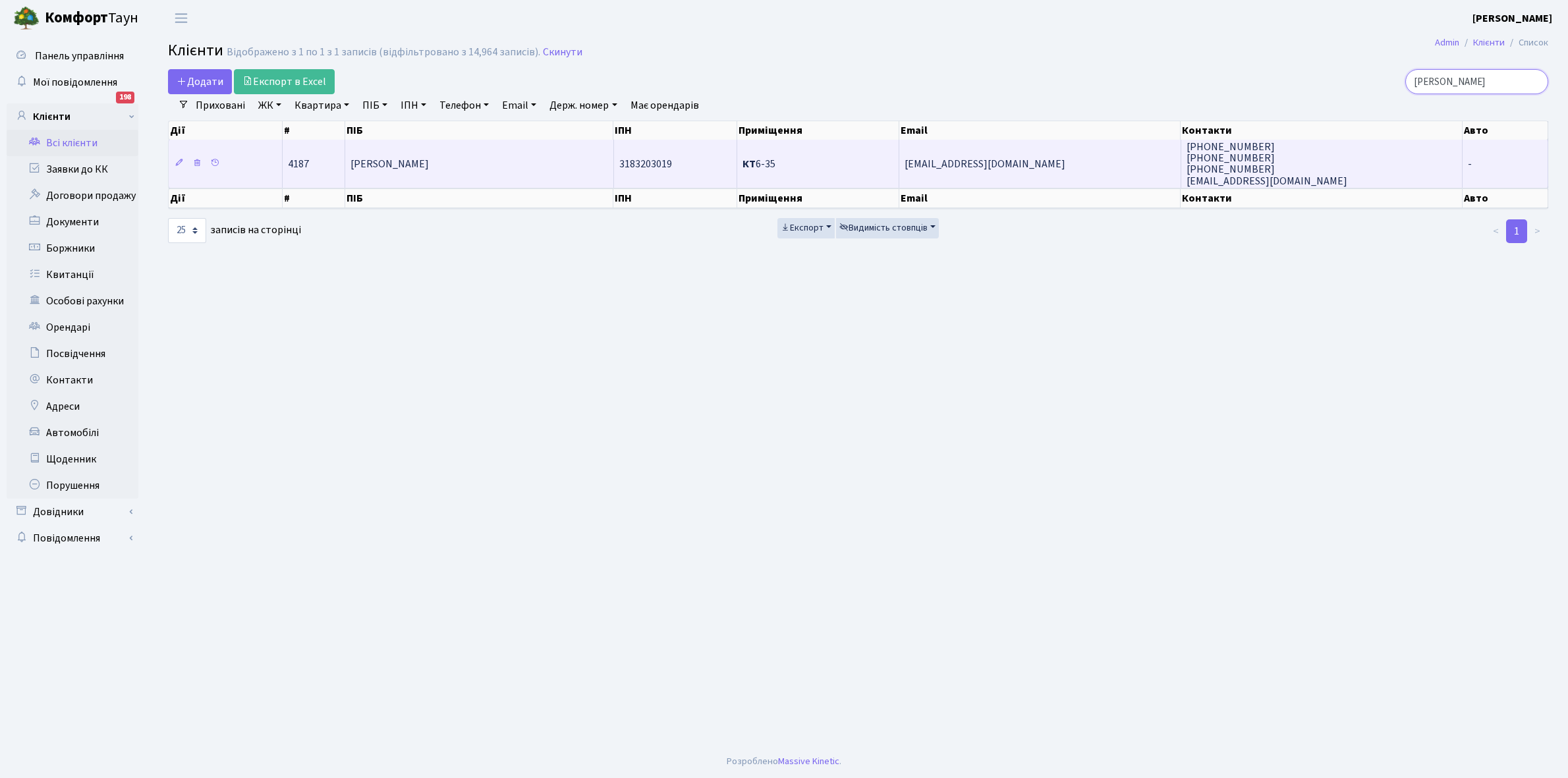
type input "[PERSON_NAME]"
click at [429, 165] on span "[PERSON_NAME]" at bounding box center [389, 164] width 79 height 15
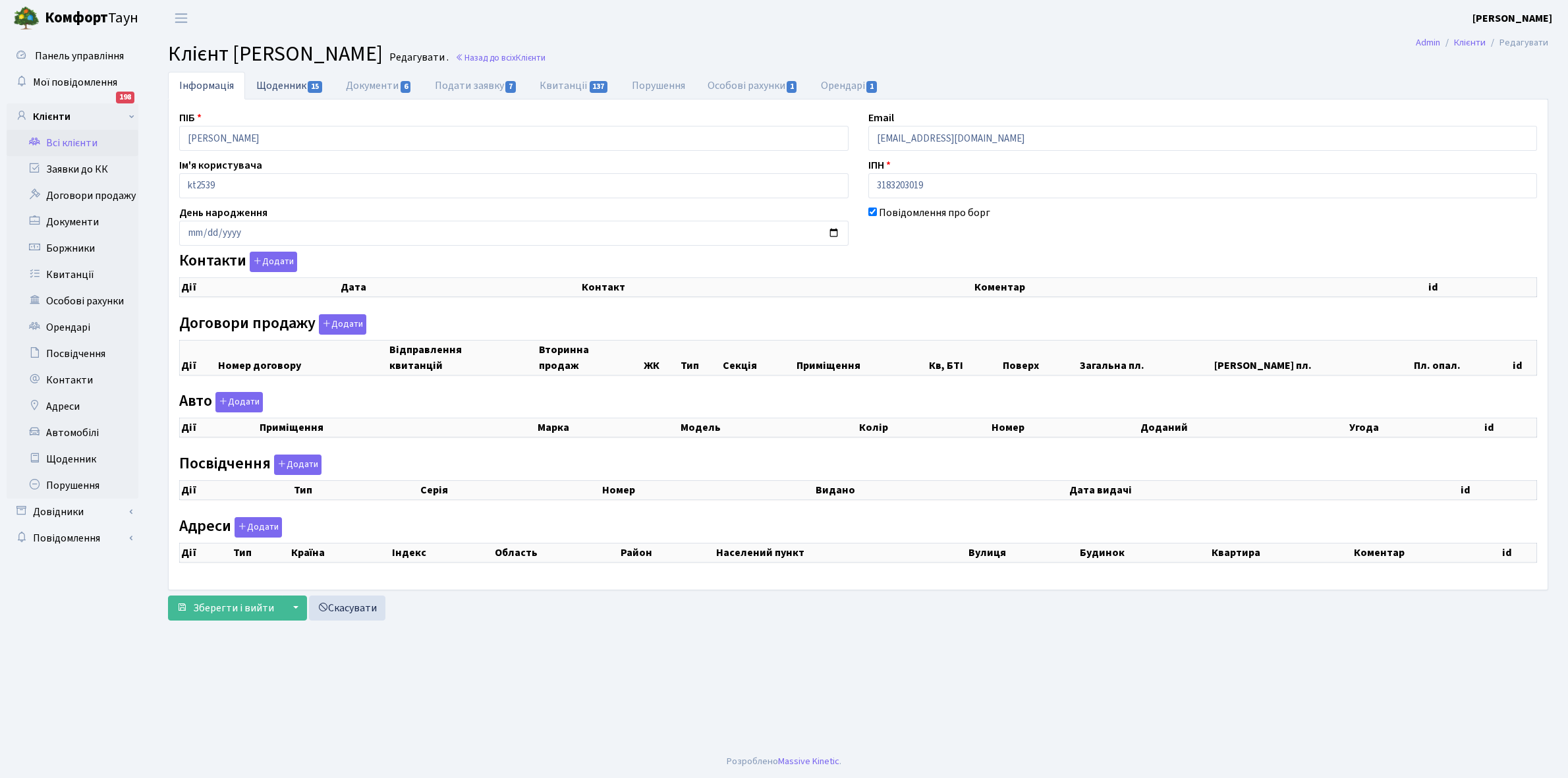
checkbox input "true"
select select "25"
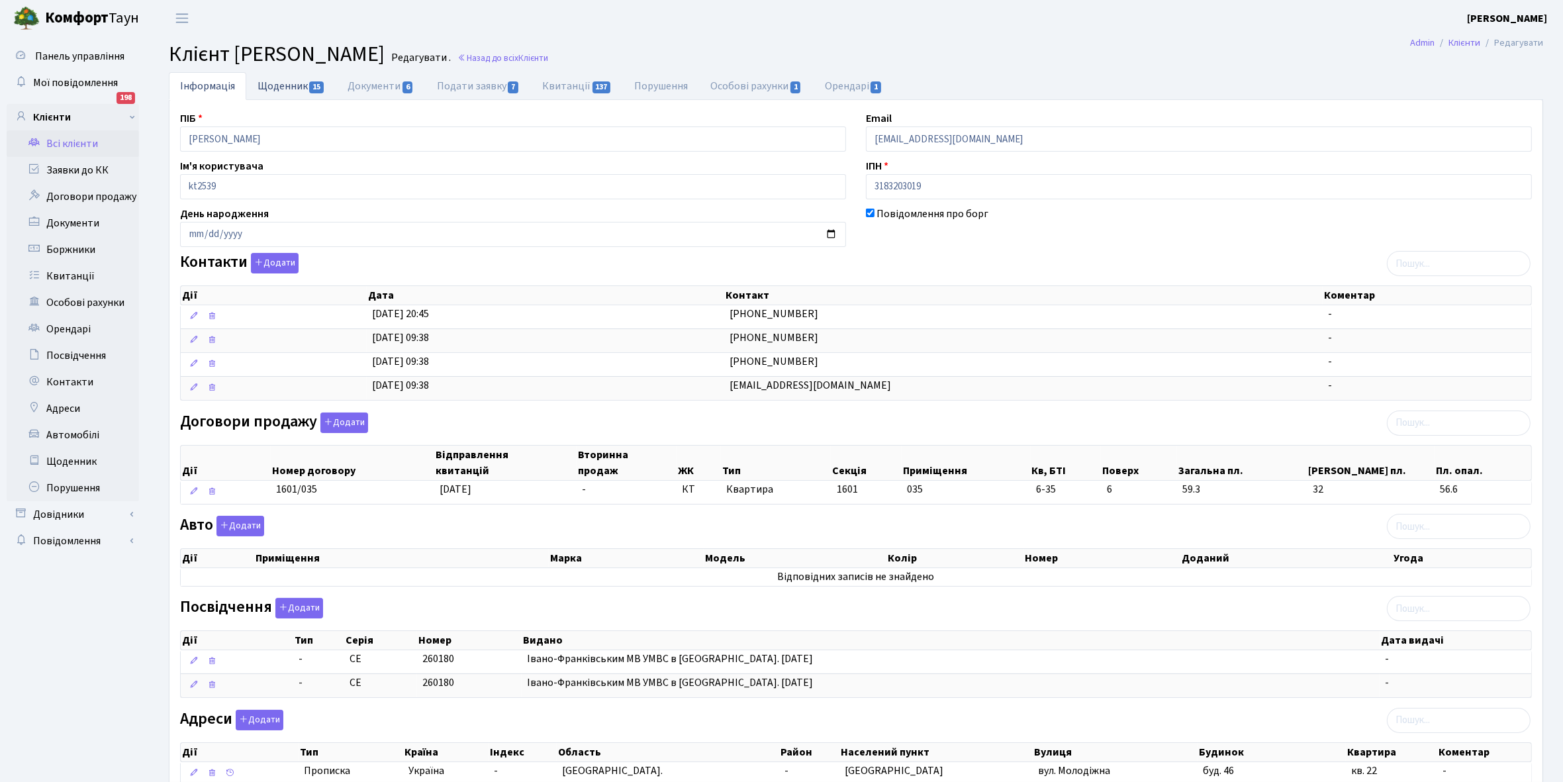
click at [269, 81] on link "Щоденник 15" at bounding box center [291, 85] width 90 height 27
select select "25"
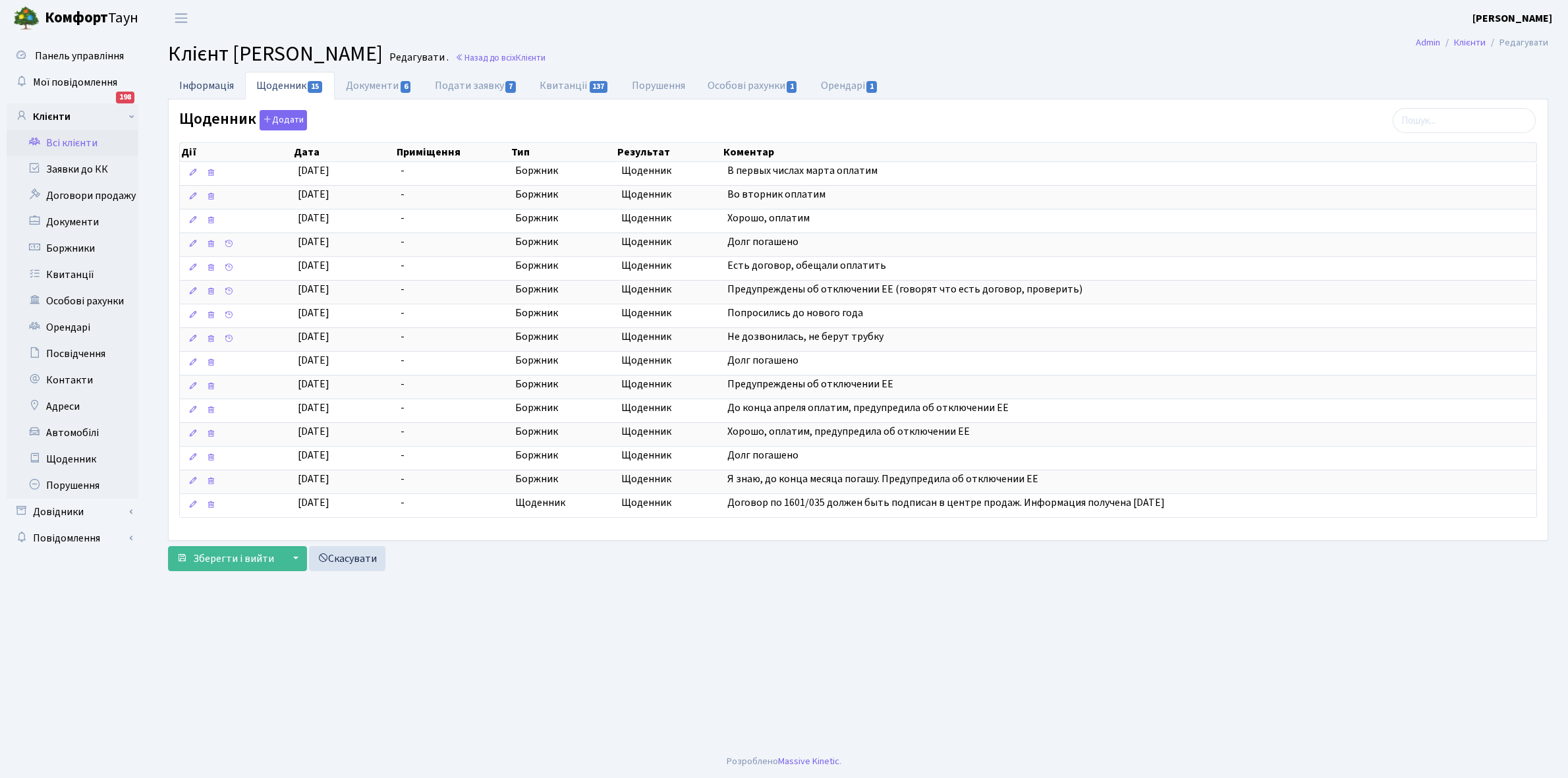
click at [188, 83] on link "Інформація" at bounding box center [206, 85] width 77 height 27
